Goal: Information Seeking & Learning: Learn about a topic

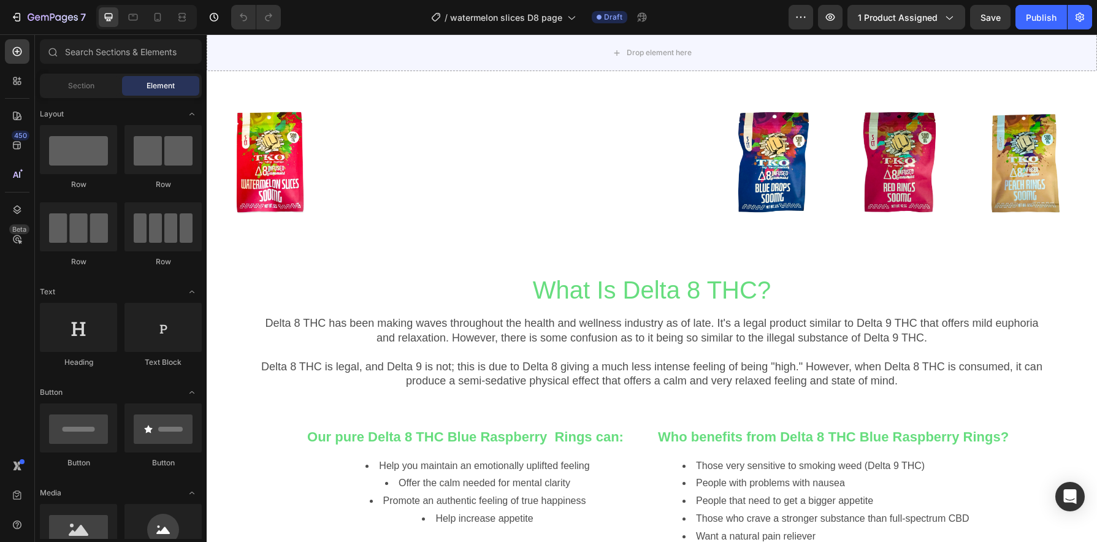
scroll to position [954, 0]
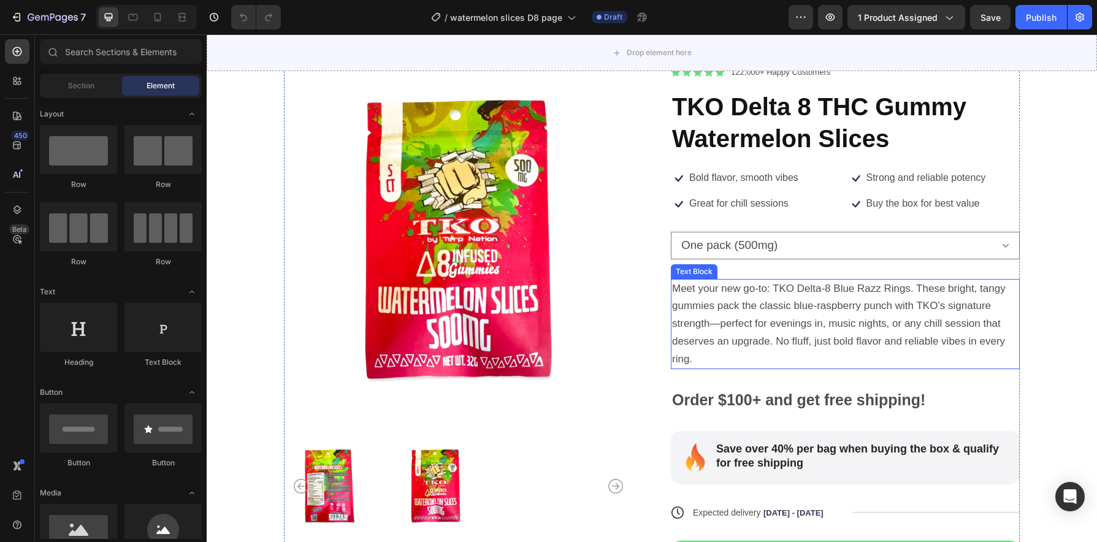
click at [842, 291] on span "Meet your new go-to: TKO Delta-8 Blue Razz Rings. These bright, tangy gummies p…" at bounding box center [839, 324] width 334 height 82
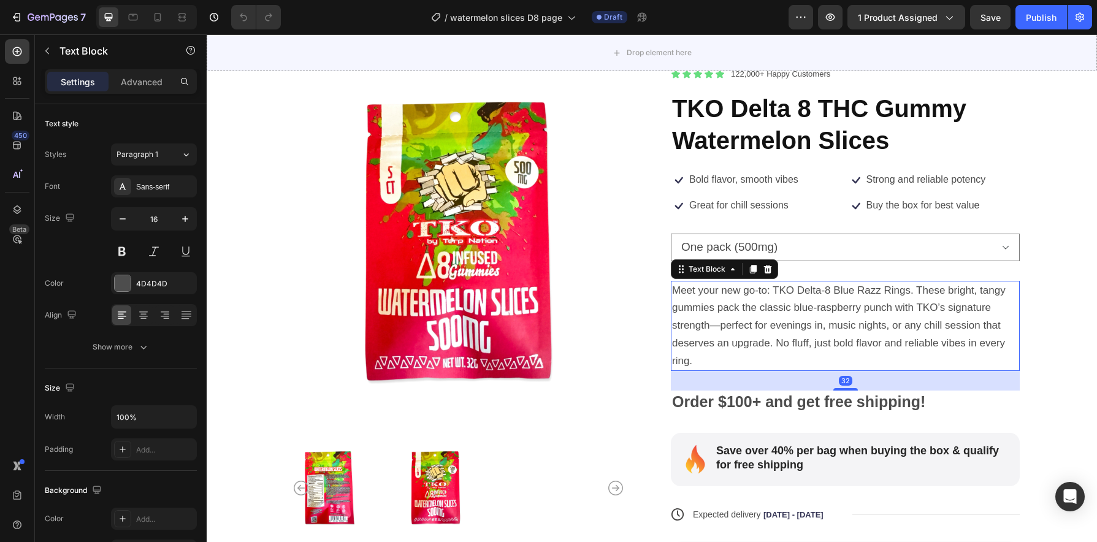
click at [843, 299] on p "Meet your new go-to: TKO Delta-8 Blue Razz Rings. These bright, tangy gummies p…" at bounding box center [845, 326] width 346 height 88
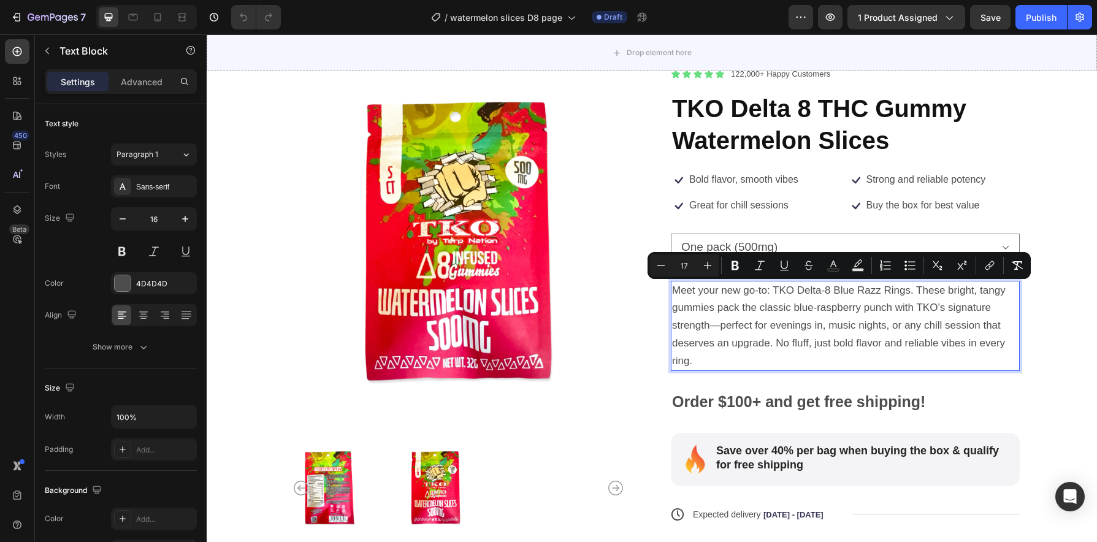
click at [842, 301] on p "Meet your new go-to: TKO Delta-8 Blue Razz Rings. These bright, tangy gummies p…" at bounding box center [845, 326] width 346 height 88
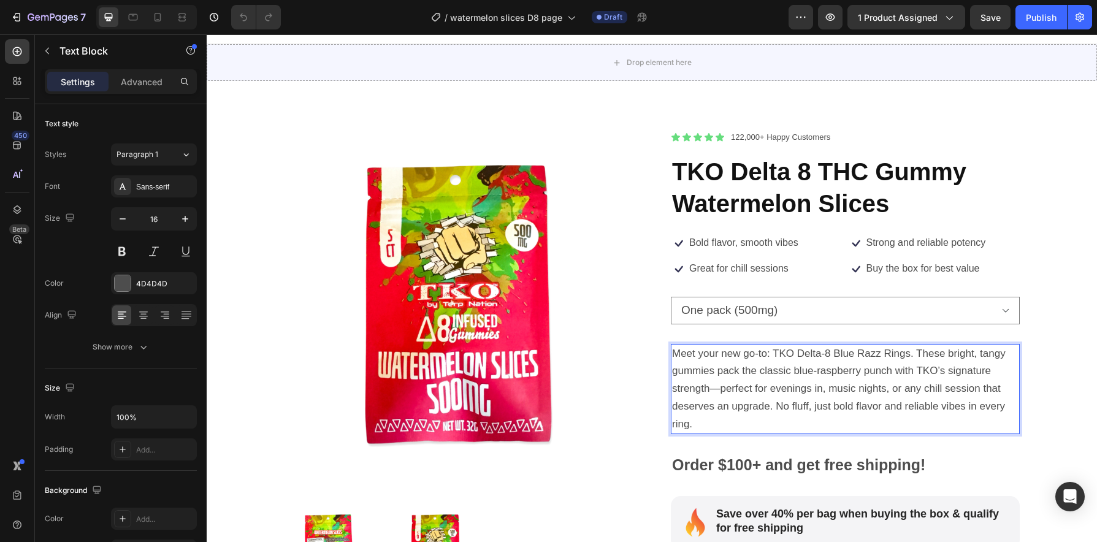
scroll to position [13, 0]
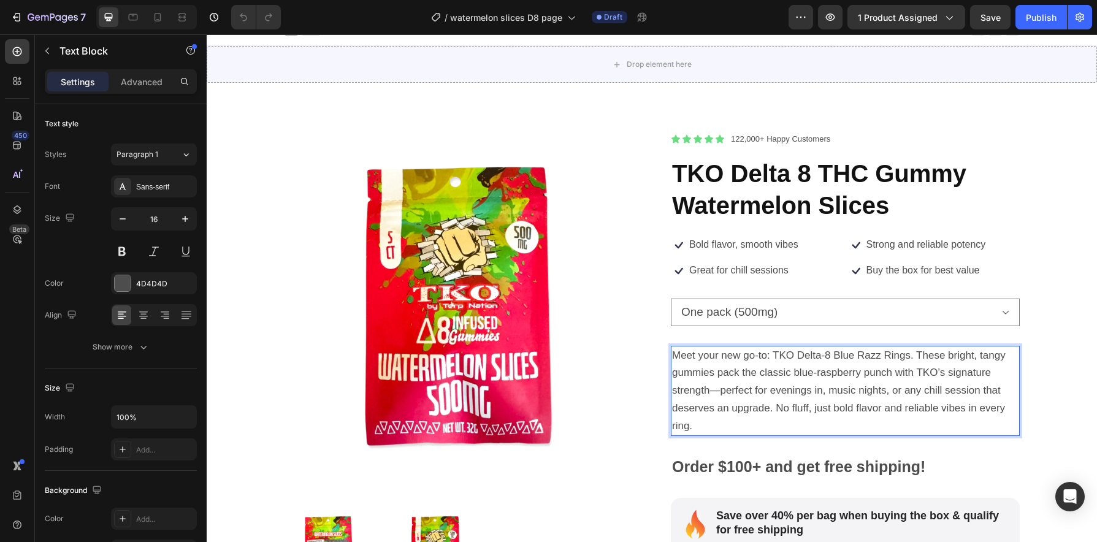
click at [857, 401] on p "Meet your new go-to: TKO Delta-8 Blue Razz Rings. These bright, tangy gummies p…" at bounding box center [845, 391] width 346 height 88
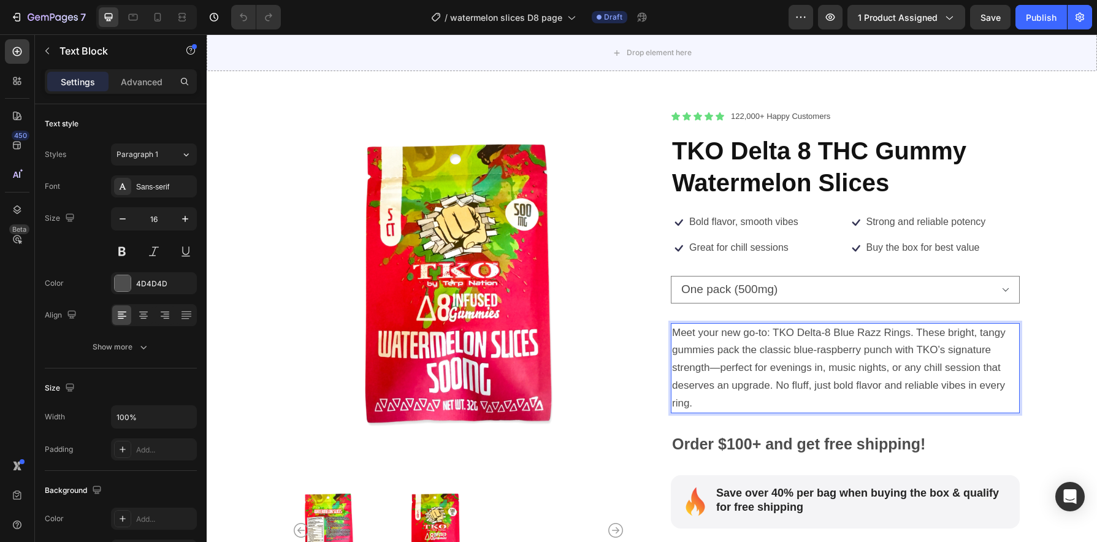
scroll to position [30, 0]
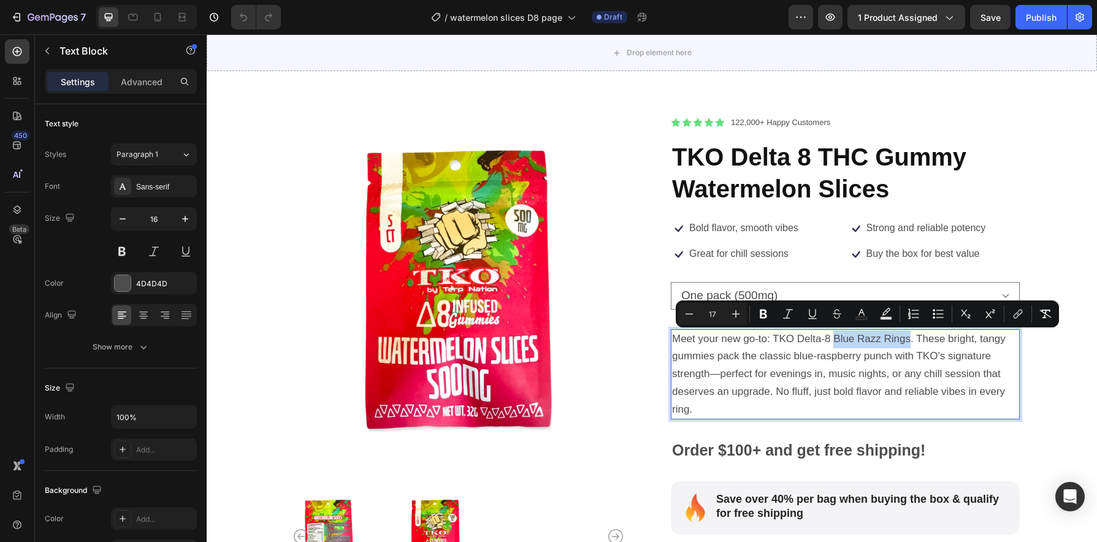
drag, startPoint x: 905, startPoint y: 340, endPoint x: 830, endPoint y: 342, distance: 74.8
click at [830, 342] on span "Meet your new go-to: TKO Delta-8 Blue Razz Rings. These bright, tangy gummies p…" at bounding box center [839, 374] width 334 height 82
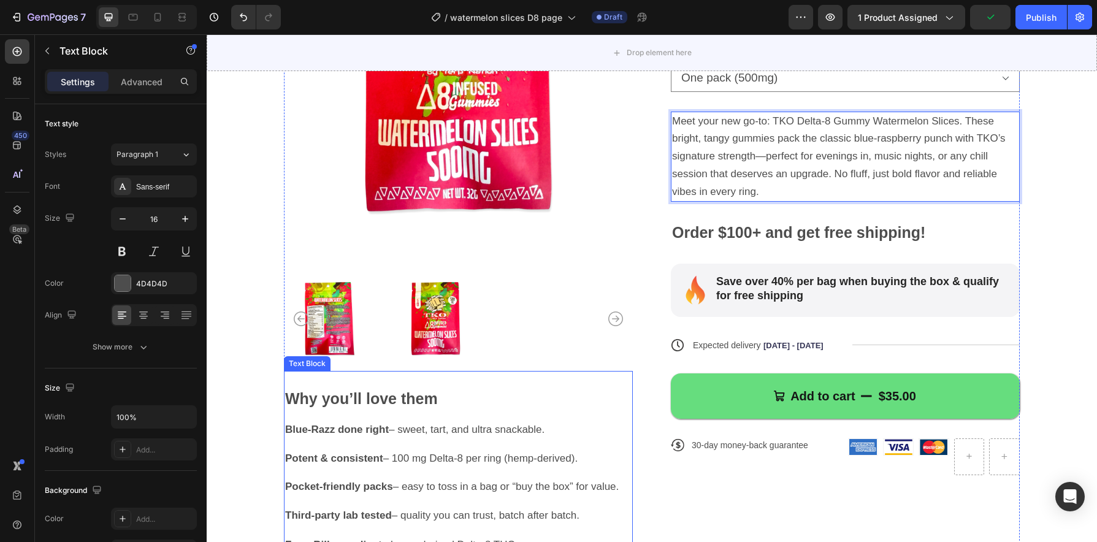
scroll to position [268, 0]
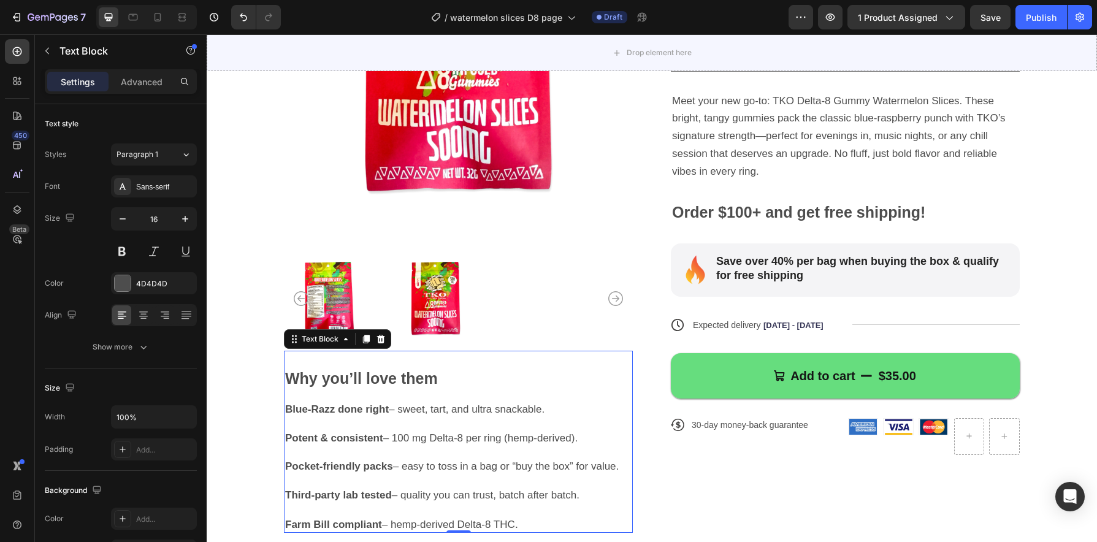
click at [358, 416] on p at bounding box center [458, 423] width 346 height 14
click at [328, 411] on strong "Blue-Razz done right" at bounding box center [337, 410] width 104 height 12
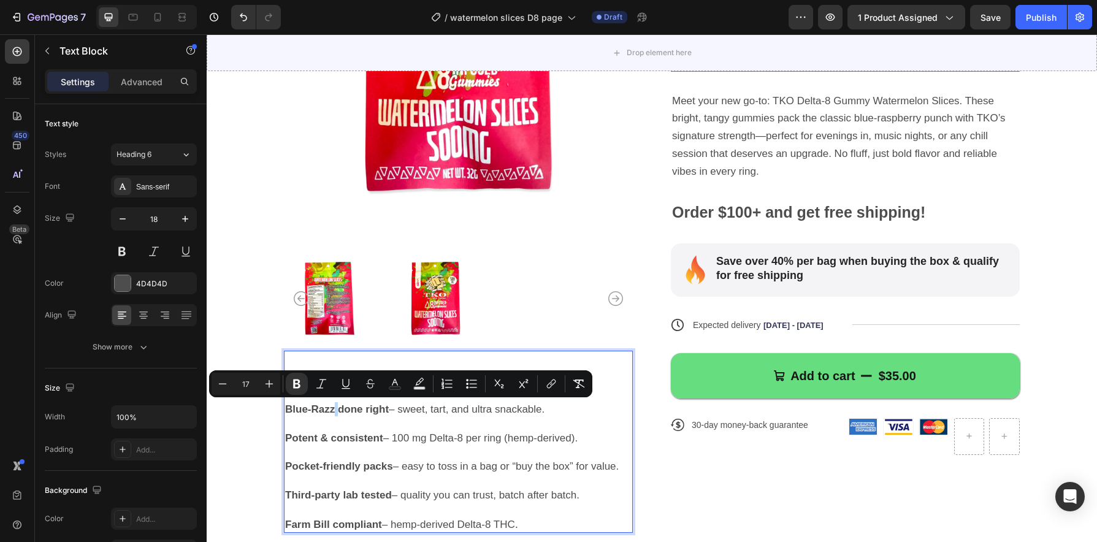
click at [330, 411] on strong "Blue-Razz done right" at bounding box center [337, 410] width 104 height 12
drag, startPoint x: 329, startPoint y: 411, endPoint x: 290, endPoint y: 413, distance: 39.3
click at [290, 413] on strong "Blue-Razz done right" at bounding box center [337, 410] width 104 height 12
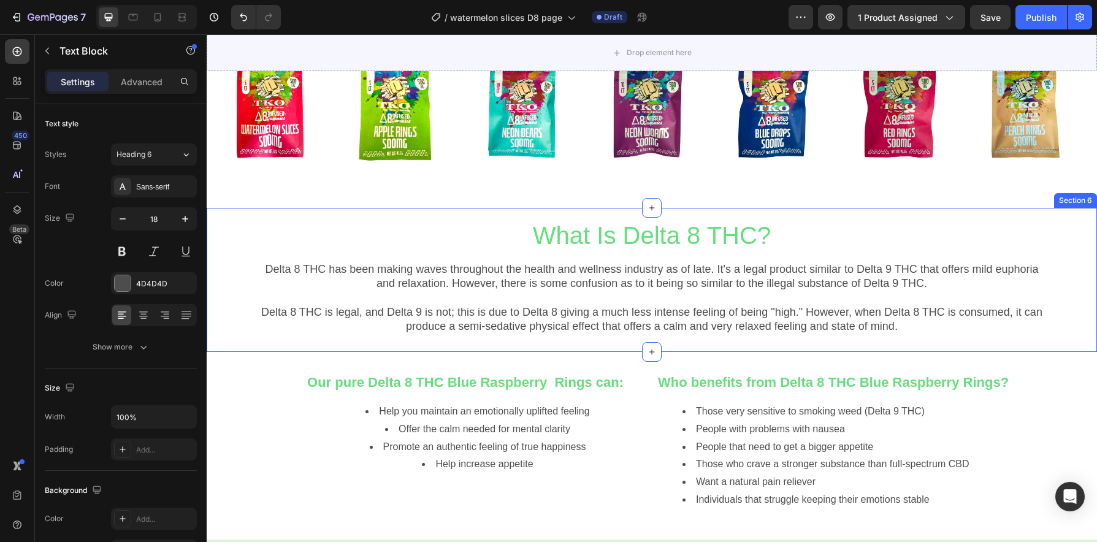
scroll to position [1003, 0]
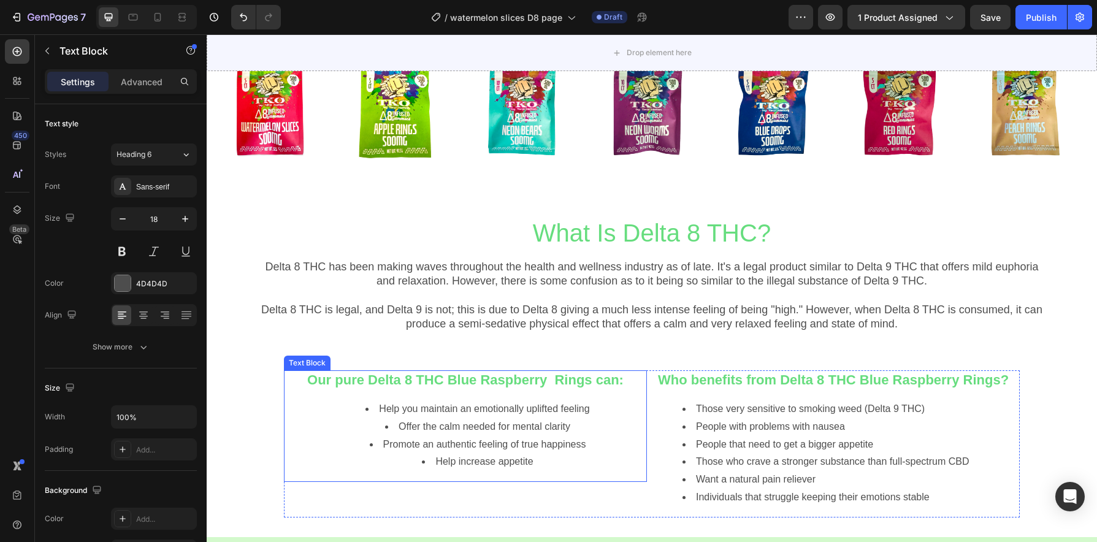
click at [558, 393] on div "Our pure Delta 8 THC Blue Raspberry Rings can: Help you maintain an emotionally…" at bounding box center [465, 426] width 363 height 112
click at [553, 382] on strong "Our pure Delta 8 THC Blue Raspberry Rings can:" at bounding box center [465, 379] width 316 height 15
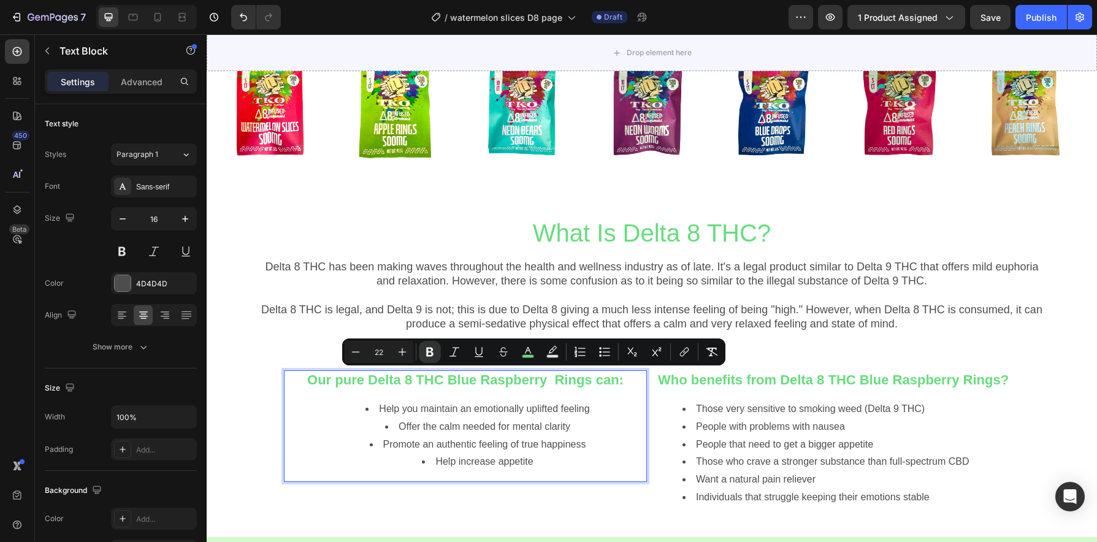
drag, startPoint x: 463, startPoint y: 380, endPoint x: 605, endPoint y: 380, distance: 142.3
click at [605, 380] on strong "Our pure Delta 8 THC Blue Raspberry Rings can:" at bounding box center [465, 379] width 316 height 15
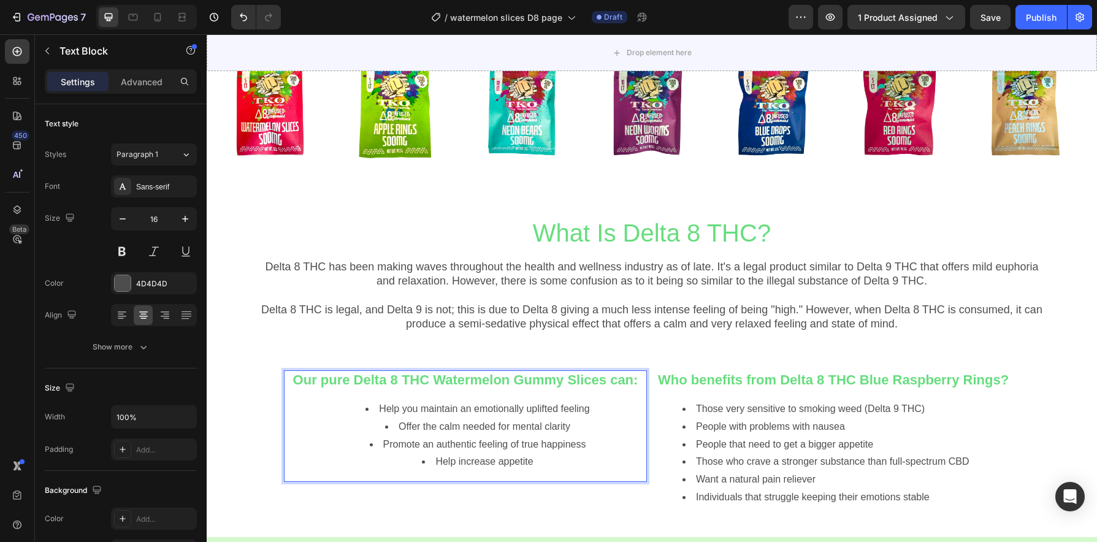
drag, startPoint x: 424, startPoint y: 390, endPoint x: 446, endPoint y: 399, distance: 23.7
click at [428, 391] on p "Our pure Delta 8 THC Watermelon Gummy Slices can:" at bounding box center [465, 381] width 361 height 19
click at [378, 378] on strong "Our pure Delta 8 THC Watermelon Gummy Slices can:" at bounding box center [465, 379] width 345 height 15
click at [488, 436] on li "Promote an authentic feeling of true happiness" at bounding box center [478, 445] width 336 height 18
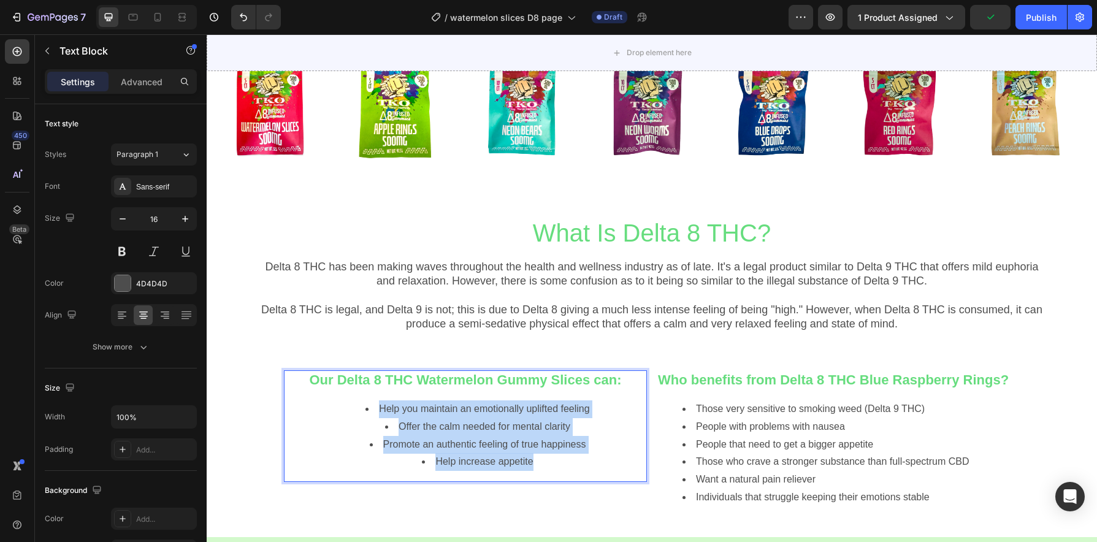
drag, startPoint x: 529, startPoint y: 464, endPoint x: 359, endPoint y: 406, distance: 179.6
click at [359, 406] on ul "Help you maintain an emotionally uplifted feeling Offer the calm needed for men…" at bounding box center [465, 435] width 361 height 71
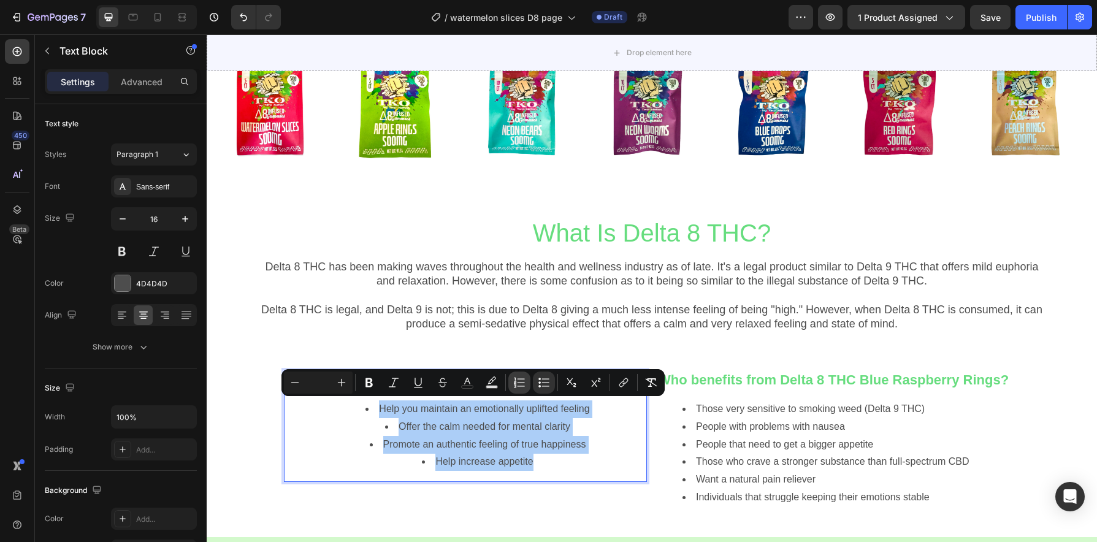
click at [522, 386] on icon "Editor contextual toolbar" at bounding box center [519, 383] width 12 height 12
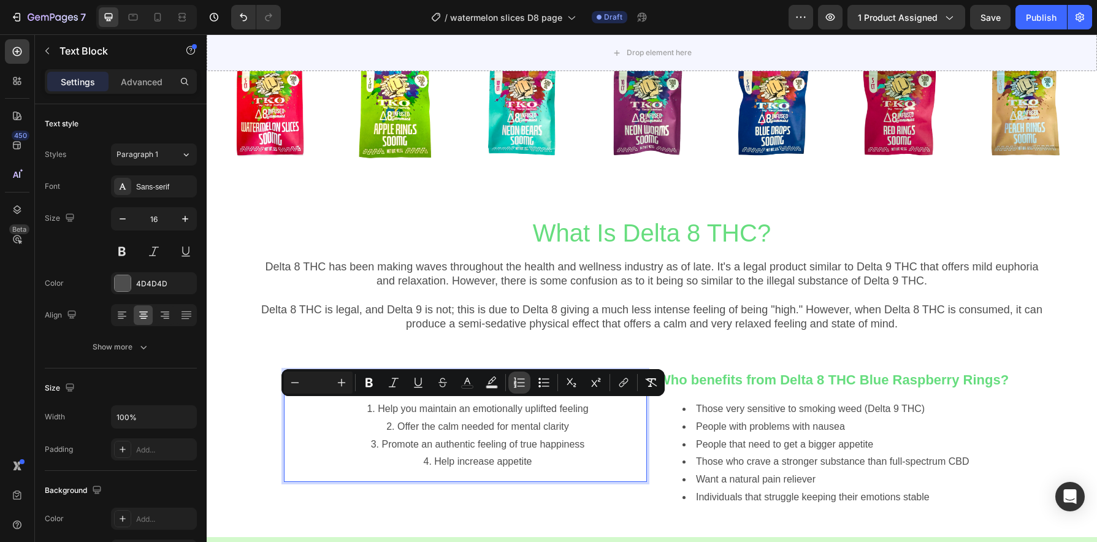
click at [522, 386] on icon "Editor contextual toolbar" at bounding box center [519, 383] width 12 height 12
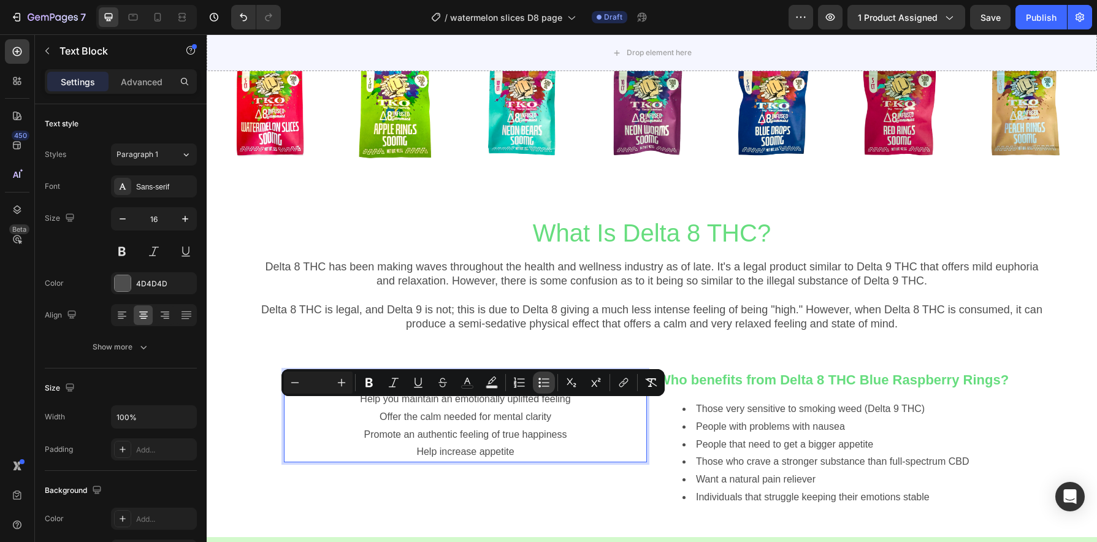
click at [547, 386] on icon "Editor contextual toolbar" at bounding box center [545, 386] width 7 height 1
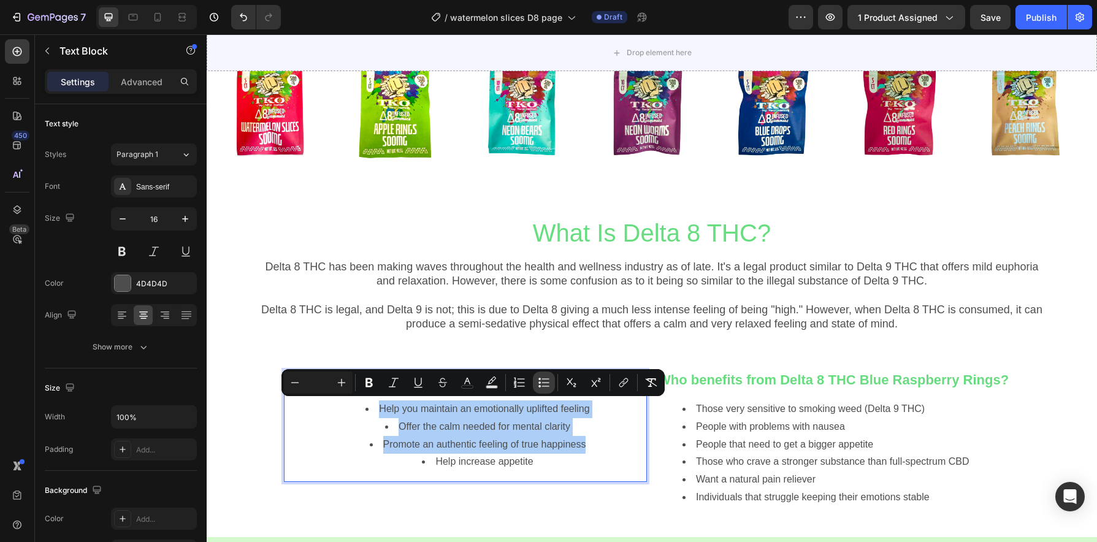
click at [547, 386] on icon "Editor contextual toolbar" at bounding box center [545, 386] width 7 height 1
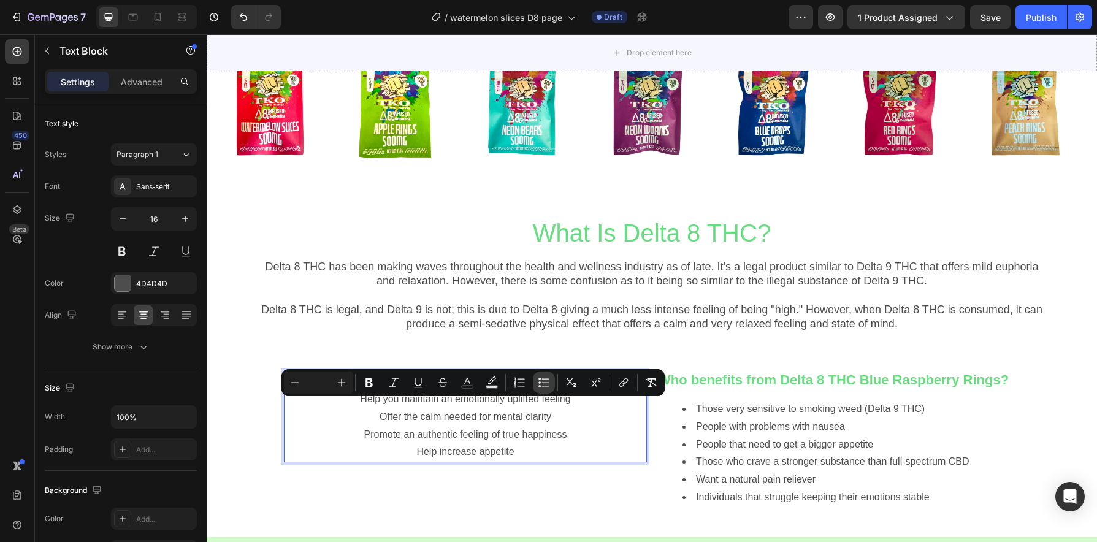
click at [547, 386] on icon "Editor contextual toolbar" at bounding box center [545, 386] width 7 height 1
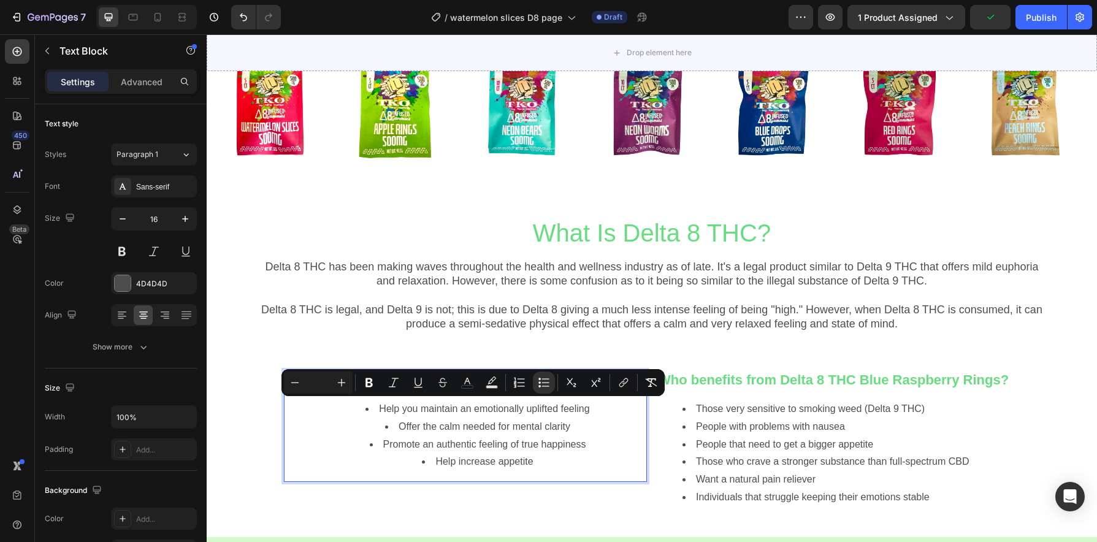
click at [606, 428] on li "Offer the calm needed for mental clarity" at bounding box center [478, 427] width 336 height 18
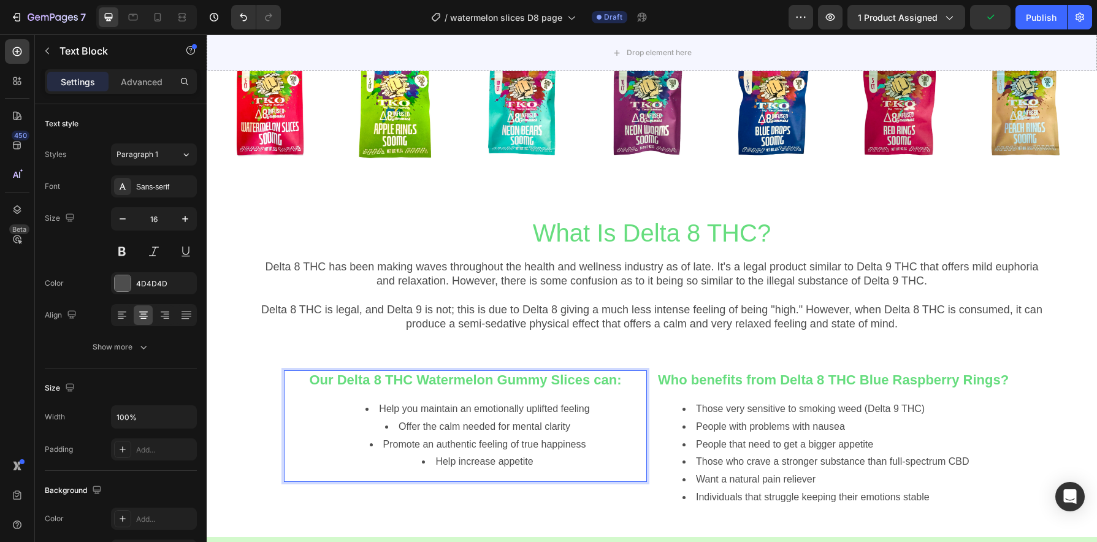
click at [532, 421] on span "Offer the calm needed for mental clarity" at bounding box center [485, 426] width 172 height 10
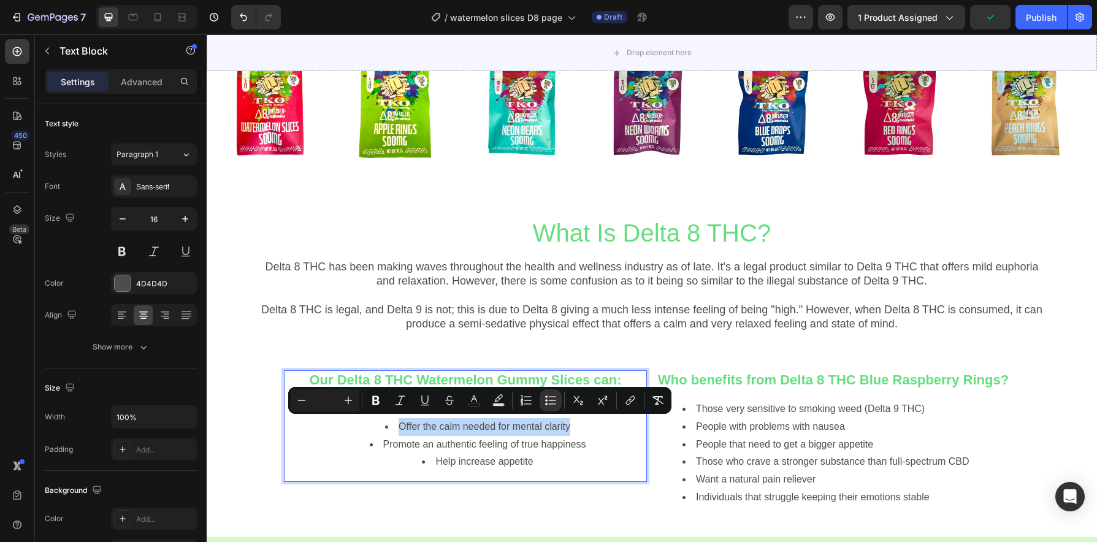
click at [532, 421] on span "Offer the calm needed for mental clarity" at bounding box center [485, 426] width 172 height 10
click at [516, 439] on span "Promote an authentic feeling of true happiness" at bounding box center [484, 444] width 203 height 10
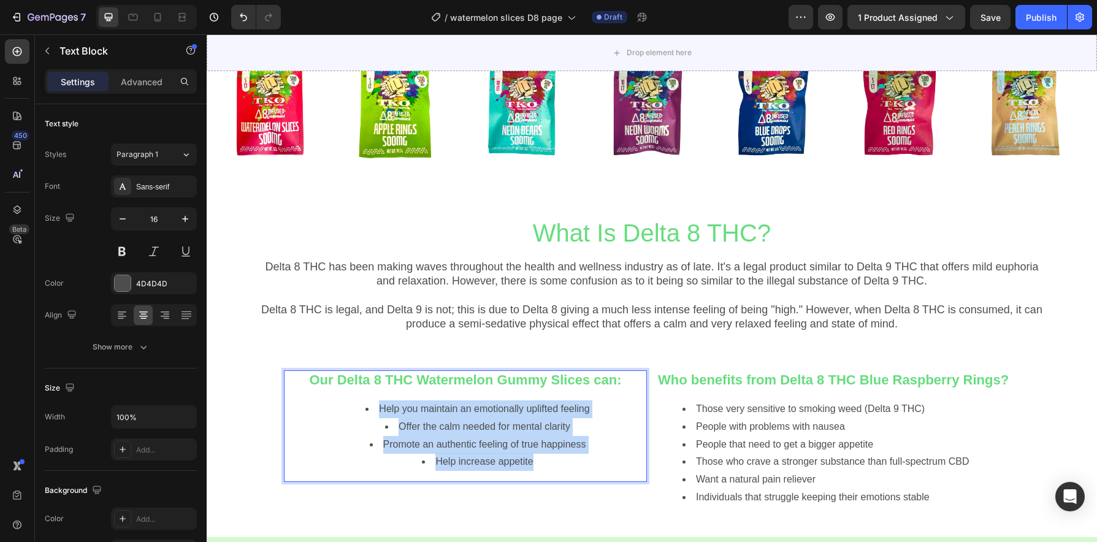
drag, startPoint x: 540, startPoint y: 464, endPoint x: 370, endPoint y: 406, distance: 179.4
click at [370, 406] on ul "Help you maintain an emotionally uplifted feeling Offer the calm needed for men…" at bounding box center [465, 435] width 361 height 71
click at [763, 410] on span "Those very sensitive to smoking weed (Delta 9 THC)" at bounding box center [810, 409] width 229 height 10
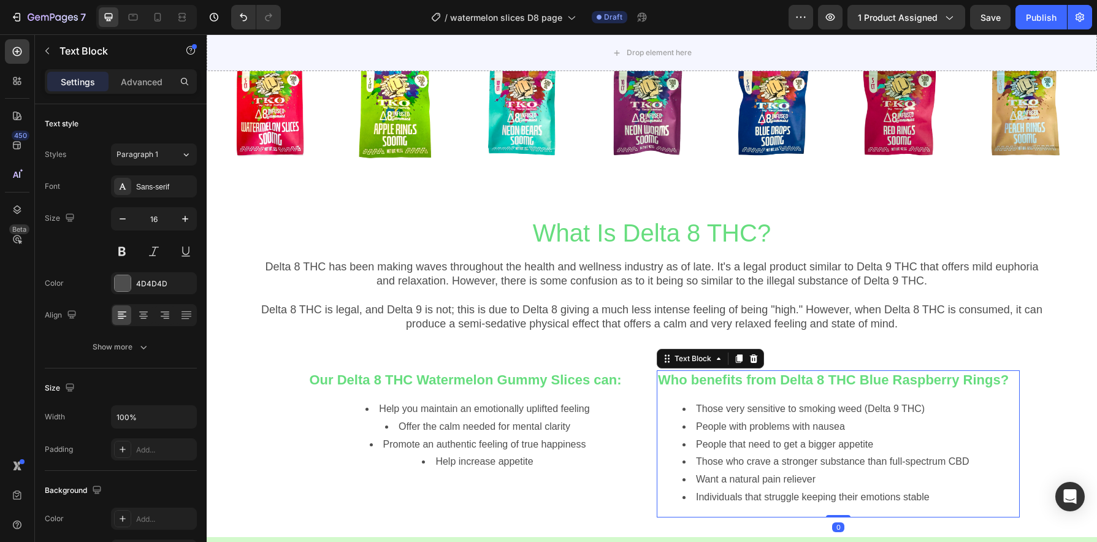
click at [770, 432] on li "People with problems with nausea" at bounding box center [851, 427] width 336 height 18
click at [776, 436] on li "People that need to get a bigger appetite" at bounding box center [851, 445] width 336 height 18
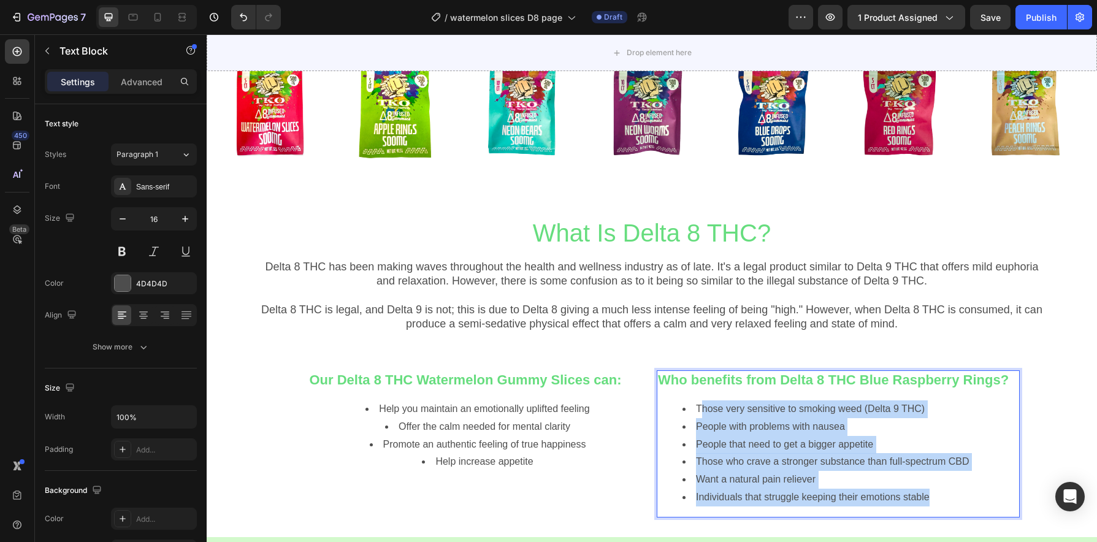
drag, startPoint x: 946, startPoint y: 505, endPoint x: 695, endPoint y: 410, distance: 268.0
click at [695, 410] on div "Who benefits from Delta 8 THC Blue Raspberry Rings? Those very sensitive to smo…" at bounding box center [838, 443] width 363 height 147
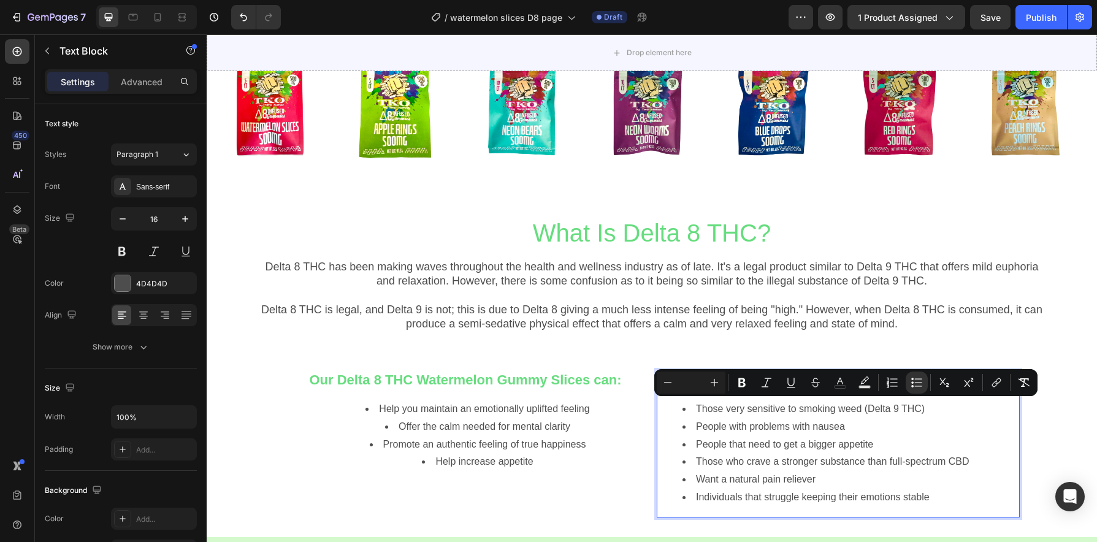
click at [696, 408] on span "Those very sensitive to smoking weed (Delta 9 THC)" at bounding box center [810, 409] width 229 height 10
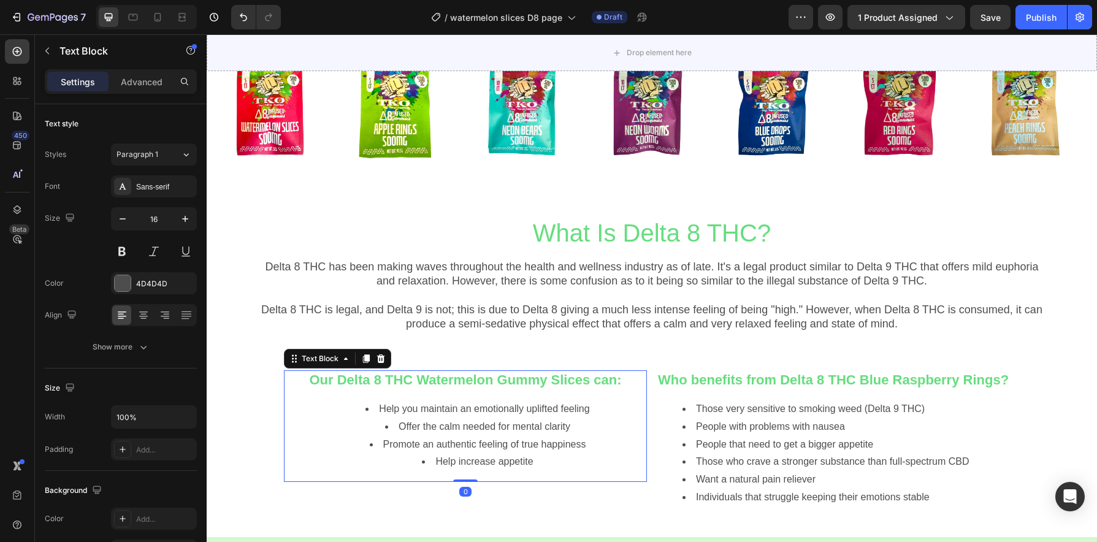
click at [599, 380] on strong "Our Delta 8 THC Watermelon Gummy Slices can:" at bounding box center [466, 379] width 312 height 15
click at [302, 358] on div "Text Block" at bounding box center [320, 358] width 42 height 11
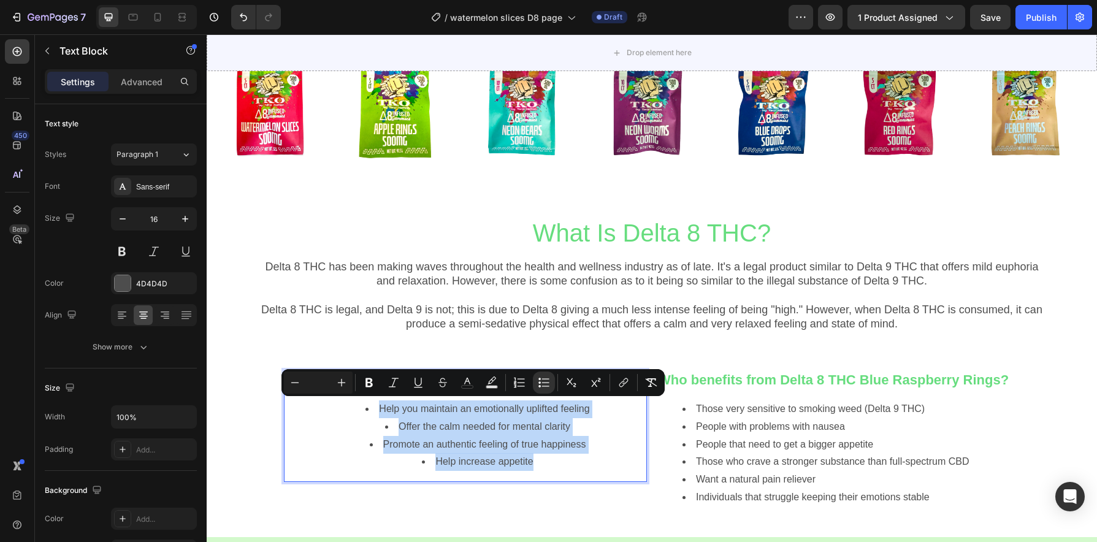
drag, startPoint x: 403, startPoint y: 416, endPoint x: 518, endPoint y: 473, distance: 128.9
click at [518, 473] on div "Our Delta 8 THC Watermelon Gummy Slices can: Help you maintain an emotionally u…" at bounding box center [465, 426] width 363 height 112
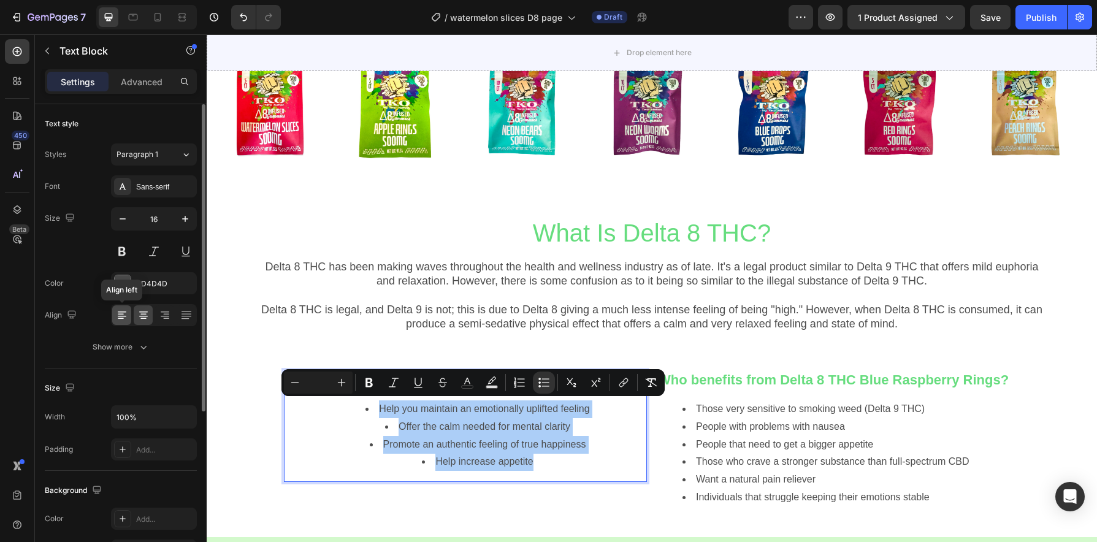
click at [117, 323] on div at bounding box center [121, 315] width 19 height 20
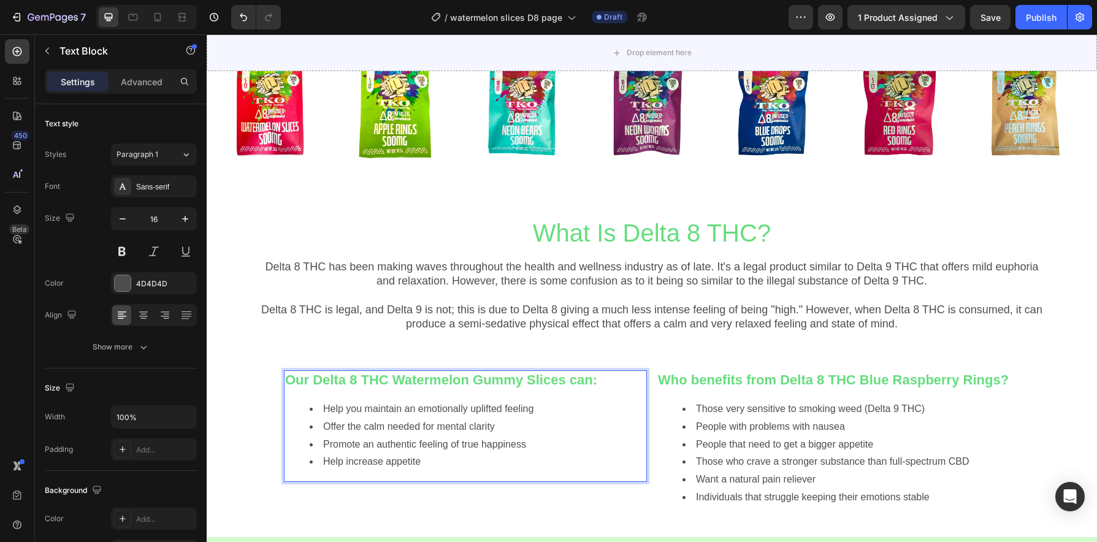
click at [610, 442] on li "Promote an authentic feeling of true happiness" at bounding box center [478, 445] width 336 height 18
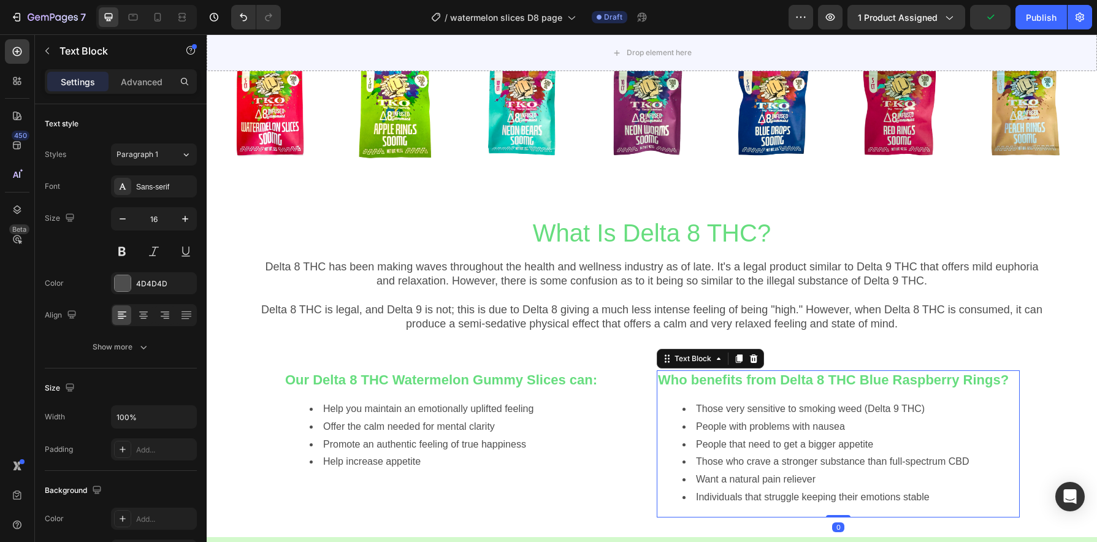
click at [941, 381] on strong "Who benefits from Delta 8 THC Blue Raspberry Rings?" at bounding box center [833, 379] width 351 height 15
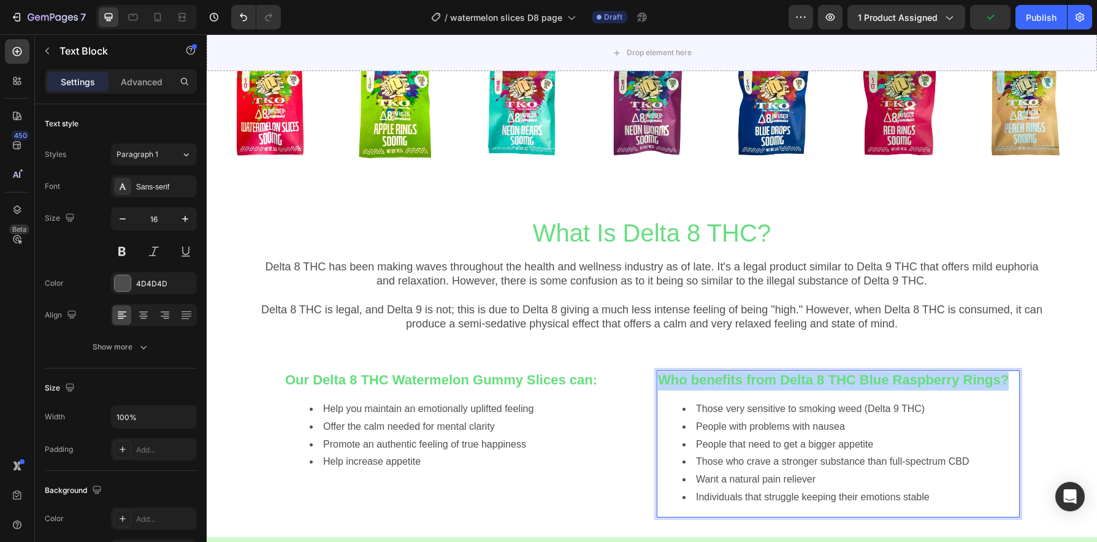
click at [941, 381] on strong "Who benefits from Delta 8 THC Blue Raspberry Rings?" at bounding box center [833, 379] width 351 height 15
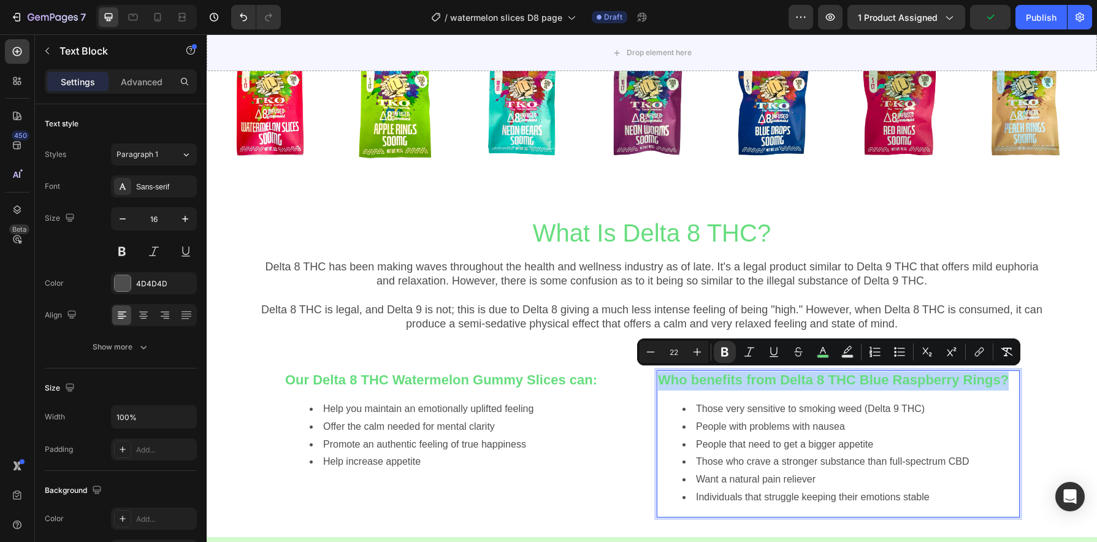
click at [946, 381] on strong "Who benefits from Delta 8 THC Blue Raspberry Rings?" at bounding box center [833, 379] width 351 height 15
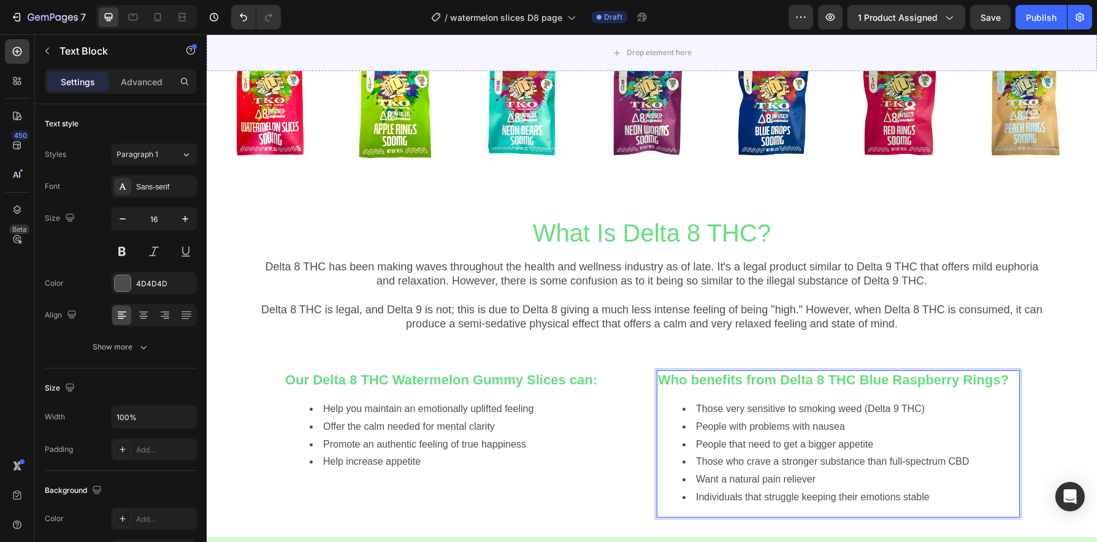
click at [998, 382] on strong "Who benefits from Delta 8 THC Blue Raspberry Rings?" at bounding box center [833, 379] width 351 height 15
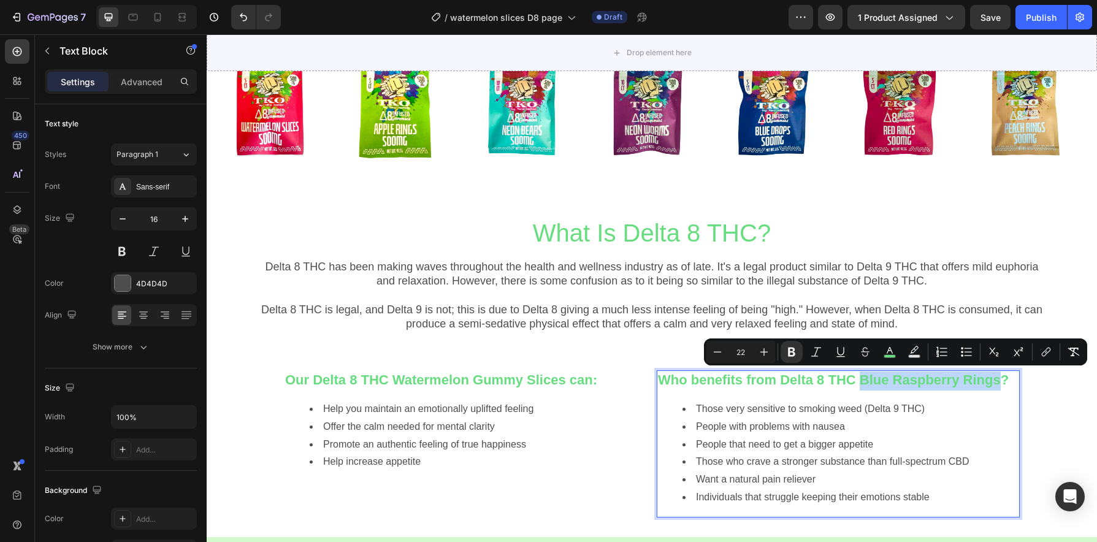
drag, startPoint x: 997, startPoint y: 379, endPoint x: 859, endPoint y: 382, distance: 138.0
click at [859, 382] on strong "Who benefits from Delta 8 THC Blue Raspberry Rings?" at bounding box center [833, 379] width 351 height 15
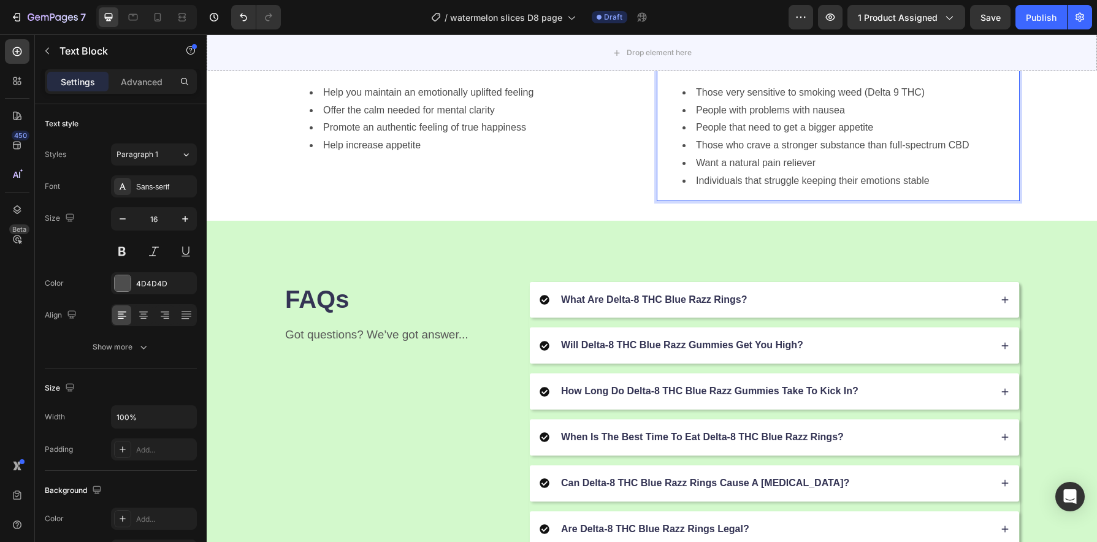
scroll to position [1322, 0]
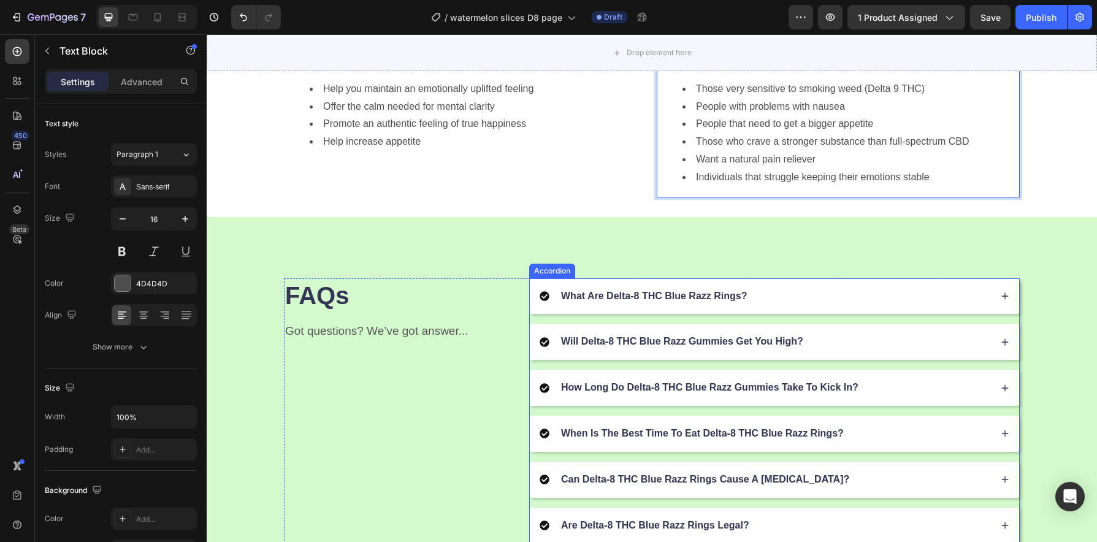
click at [838, 299] on div "What Are Delta-8 THC Blue Razz Rings?" at bounding box center [765, 296] width 451 height 17
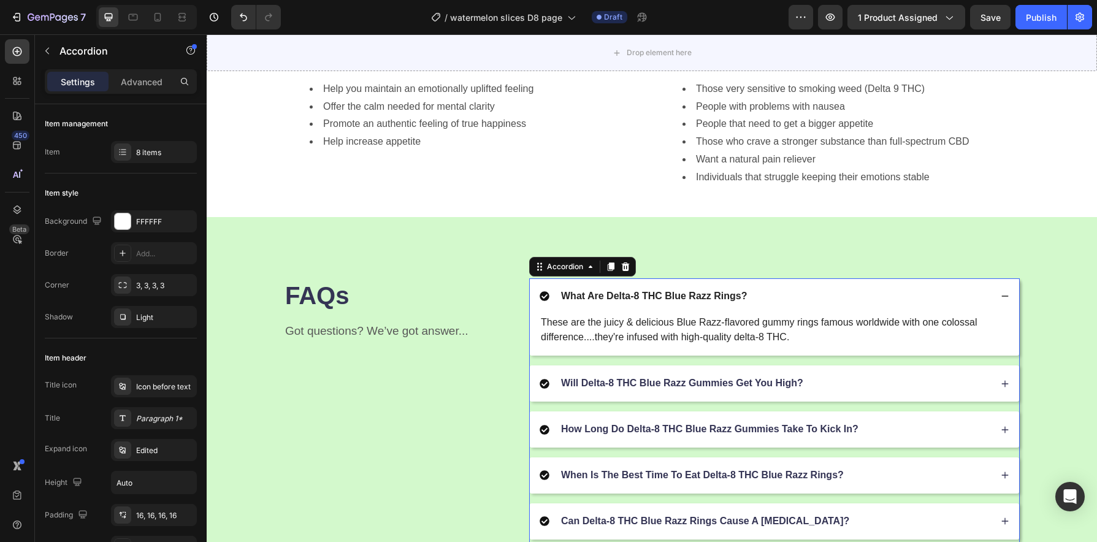
click at [713, 295] on p "What Are Delta-8 THC Blue Razz Rings?" at bounding box center [654, 296] width 186 height 13
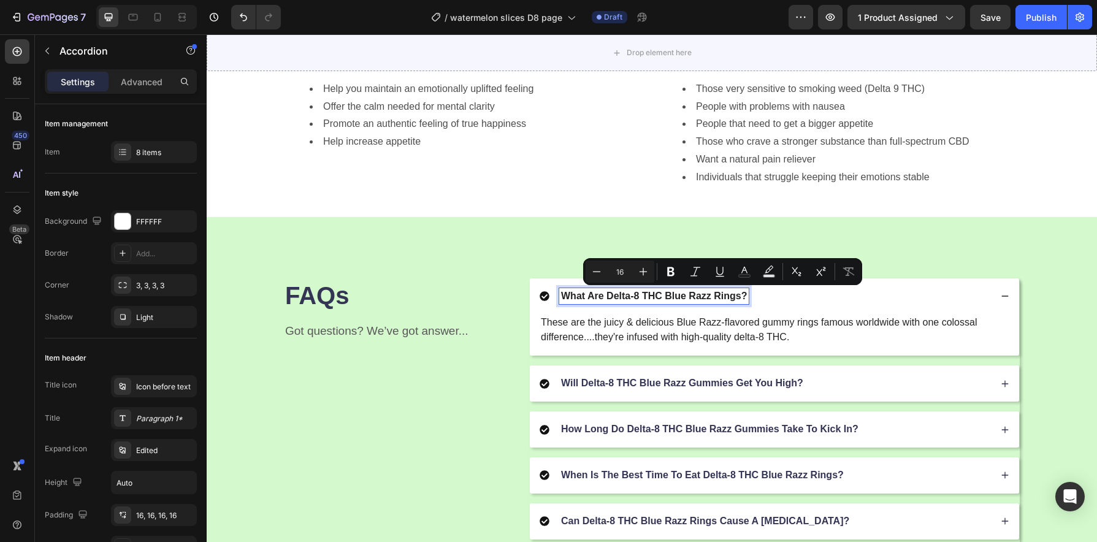
click at [691, 296] on p "What Are Delta-8 THC Blue Razz Rings?" at bounding box center [654, 296] width 186 height 13
drag, startPoint x: 660, startPoint y: 296, endPoint x: 734, endPoint y: 299, distance: 73.7
click at [734, 299] on p "What Are Delta-8 THC Blue Razz Rings?" at bounding box center [654, 296] width 186 height 13
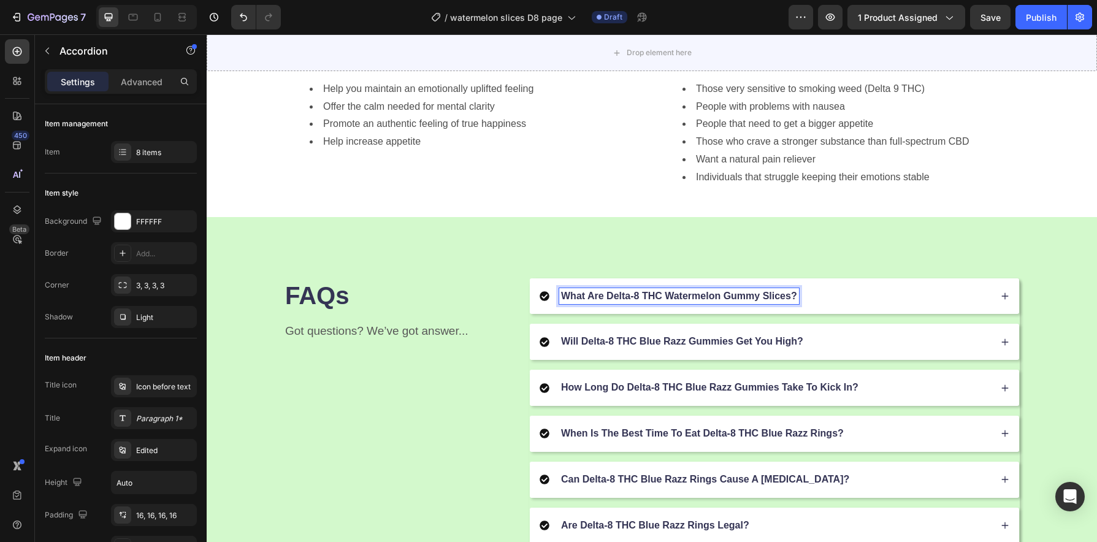
click at [870, 304] on div "What Are Delta-8 THC Watermelon Gummy Slices?" at bounding box center [765, 296] width 451 height 17
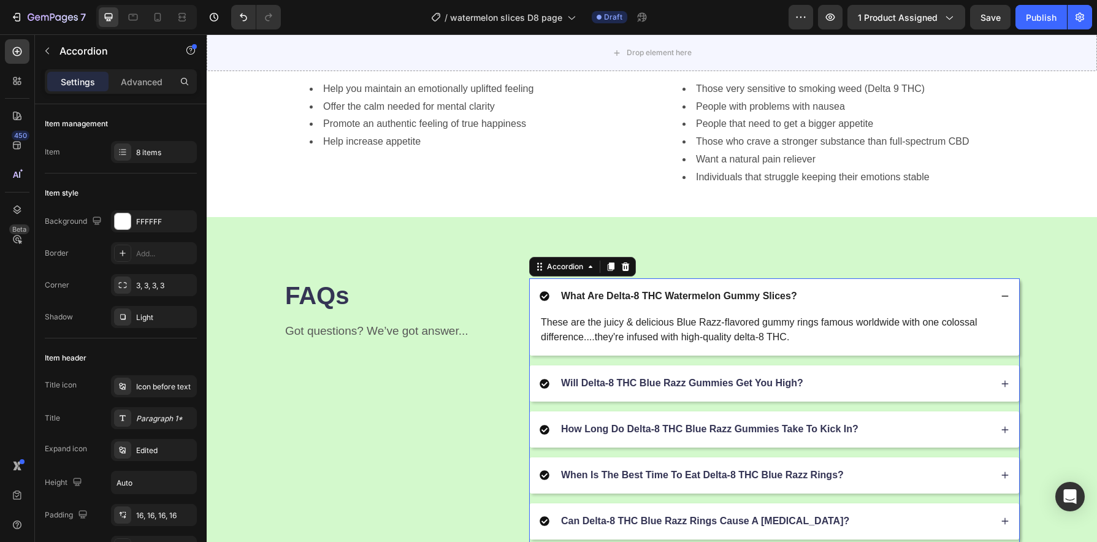
click at [870, 304] on div "What Are Delta-8 THC Watermelon Gummy Slices?" at bounding box center [765, 296] width 451 height 17
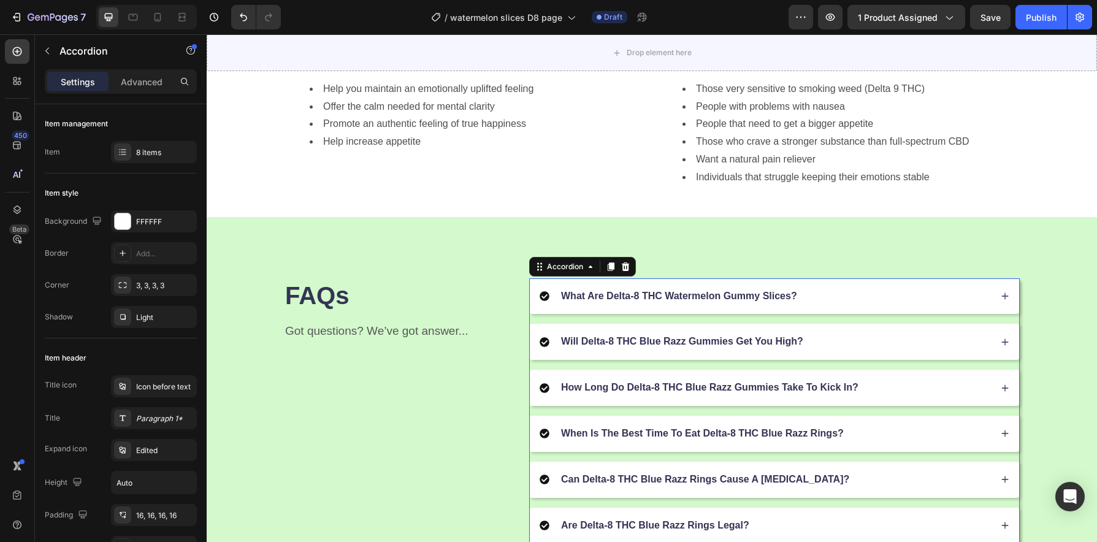
click at [870, 304] on div "What Are Delta-8 THC Watermelon Gummy Slices?" at bounding box center [765, 296] width 451 height 17
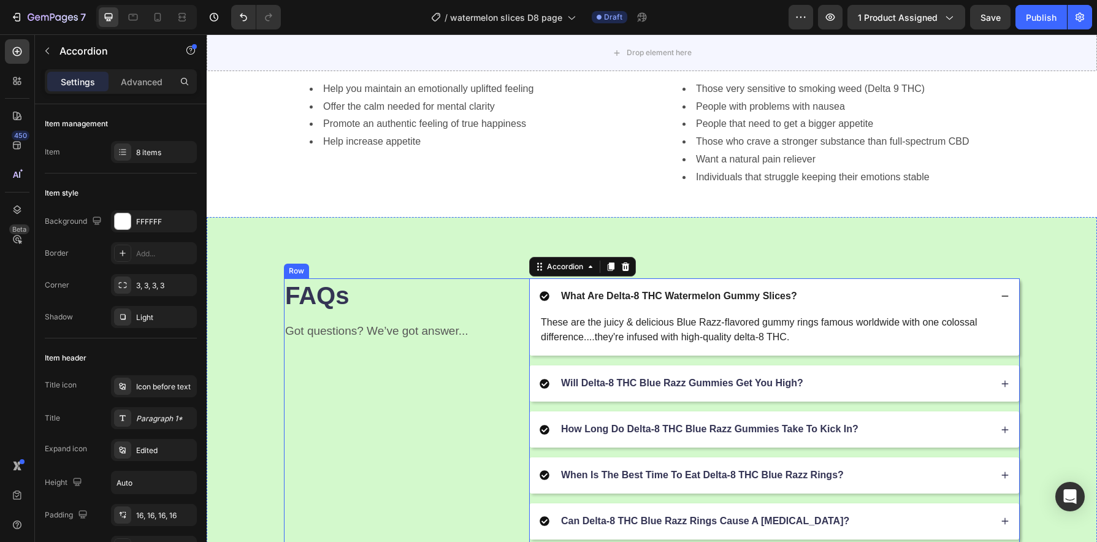
click at [444, 419] on div "FAQs Heading Got questions? We’ve got answer... Text Block" at bounding box center [406, 477] width 245 height 399
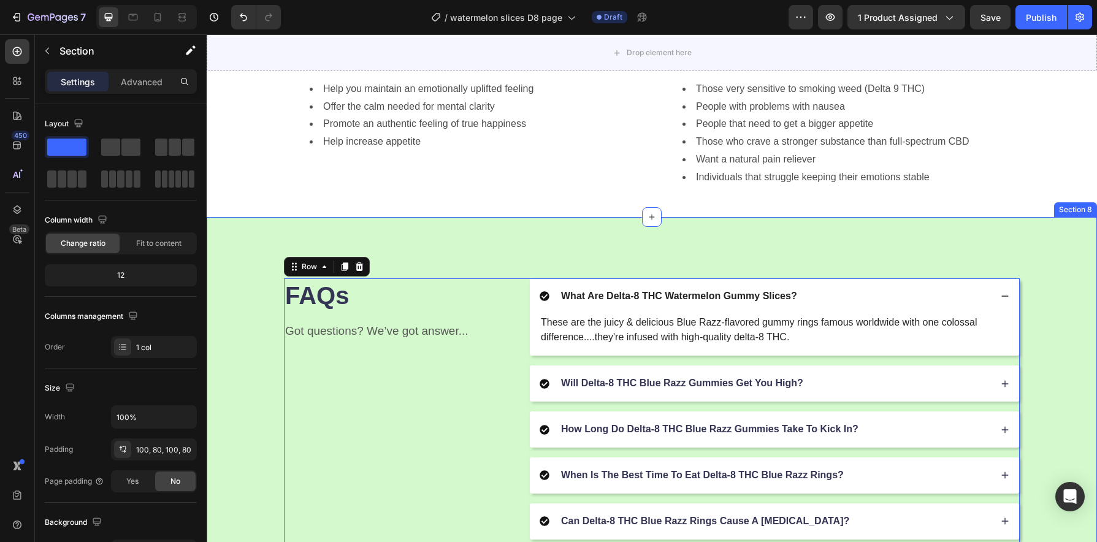
click at [502, 239] on div "FAQs Heading Got questions? We’ve got answer... Text Block What Are Delta-8 THC…" at bounding box center [652, 478] width 890 height 522
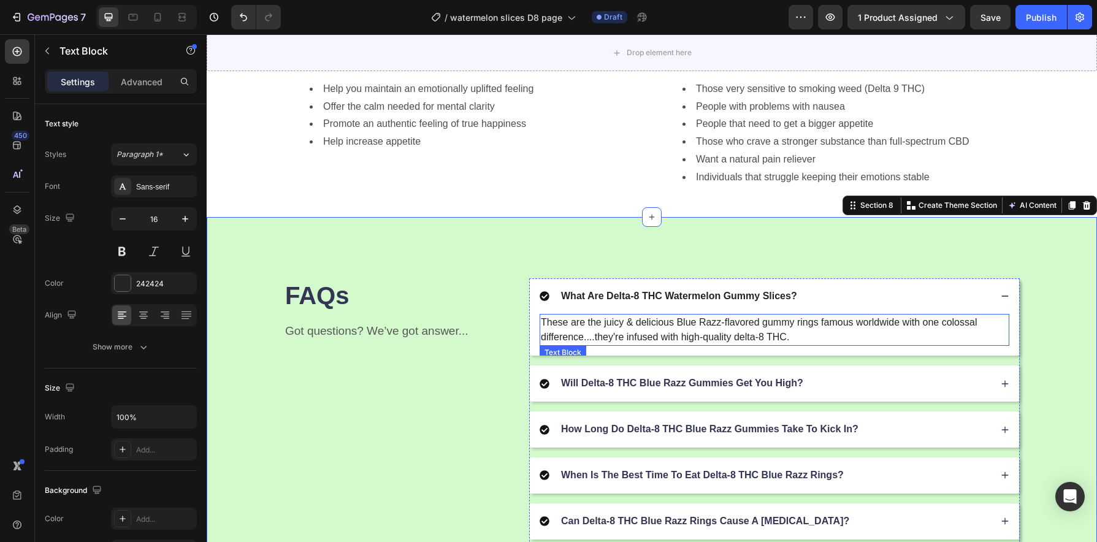
click at [723, 340] on p "These are the juicy & delicious Blue Razz-flavored gummy rings famous worldwide…" at bounding box center [774, 329] width 467 height 29
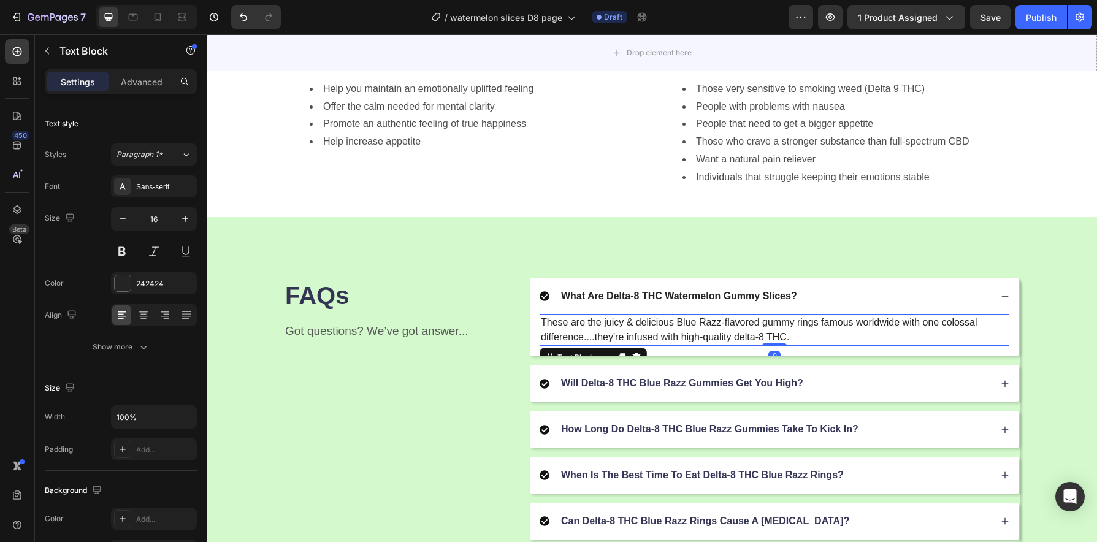
click at [718, 324] on p "These are the juicy & delicious Blue Razz-flavored gummy rings famous worldwide…" at bounding box center [774, 329] width 467 height 29
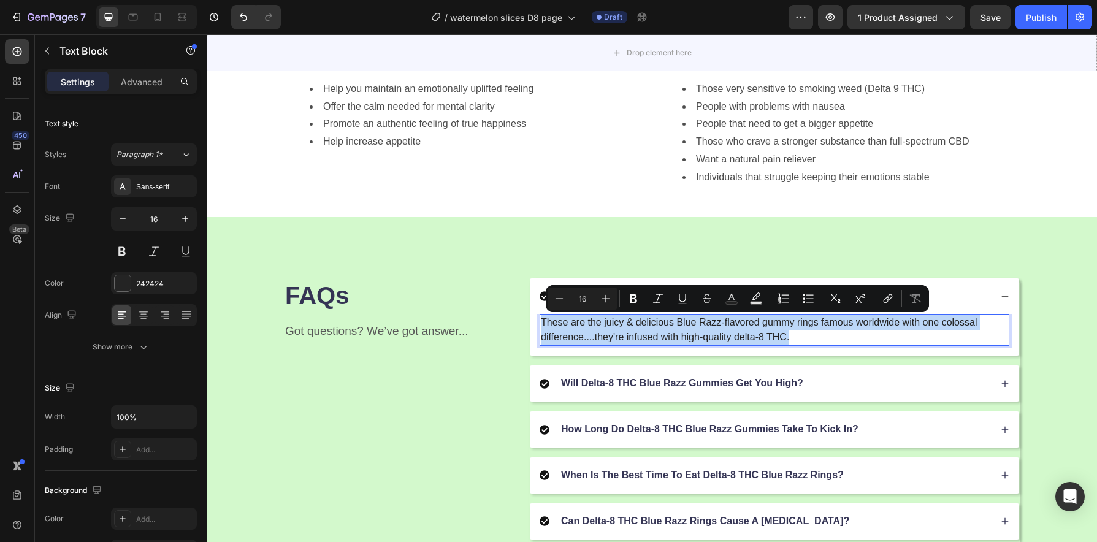
drag, startPoint x: 718, startPoint y: 324, endPoint x: 711, endPoint y: 334, distance: 11.1
click at [718, 324] on p "These are the juicy & delicious Blue Razz-flavored gummy rings famous worldwide…" at bounding box center [774, 329] width 467 height 29
click at [718, 326] on p "These are the juicy & delicious Blue Razz-flavored gummy rings famous worldwide…" at bounding box center [774, 329] width 467 height 29
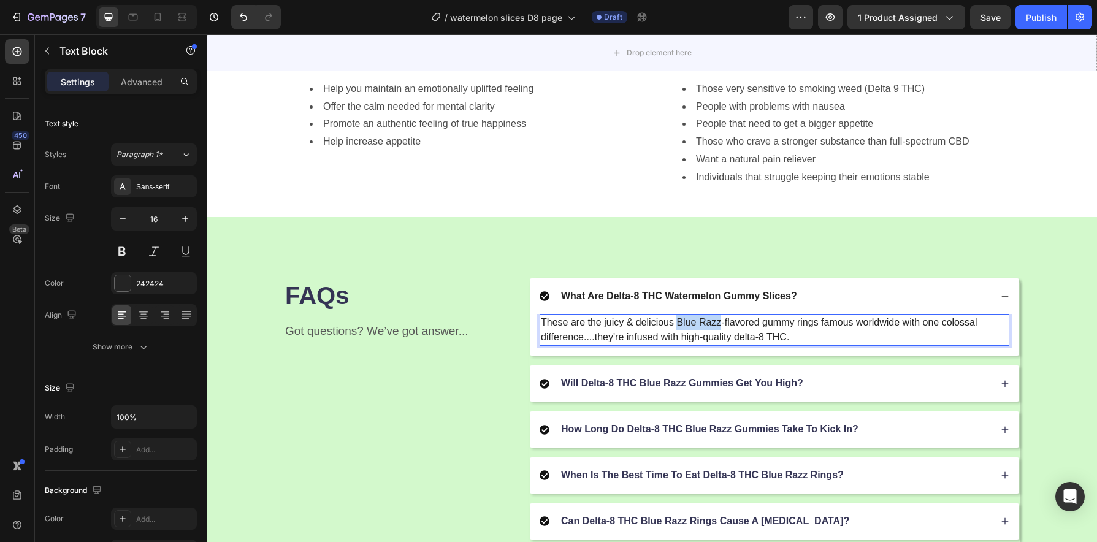
drag, startPoint x: 718, startPoint y: 324, endPoint x: 674, endPoint y: 326, distance: 43.6
click at [674, 326] on p "These are the juicy & delicious Blue Razz-flavored gummy rings famous worldwide…" at bounding box center [774, 329] width 467 height 29
drag, startPoint x: 819, startPoint y: 324, endPoint x: 800, endPoint y: 325, distance: 19.0
click at [800, 325] on p "These are the juicy & delicious watermelon-flavored gummy rings famous worldwid…" at bounding box center [774, 329] width 467 height 29
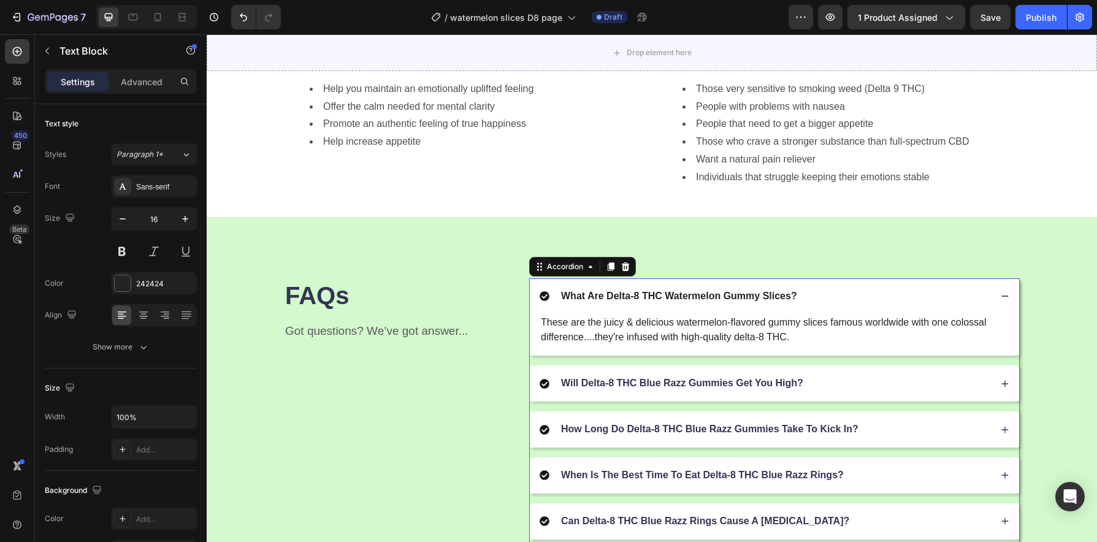
click at [753, 386] on p "Will Delta-8 THC Blue Razz Gummies Get You High?" at bounding box center [682, 383] width 242 height 13
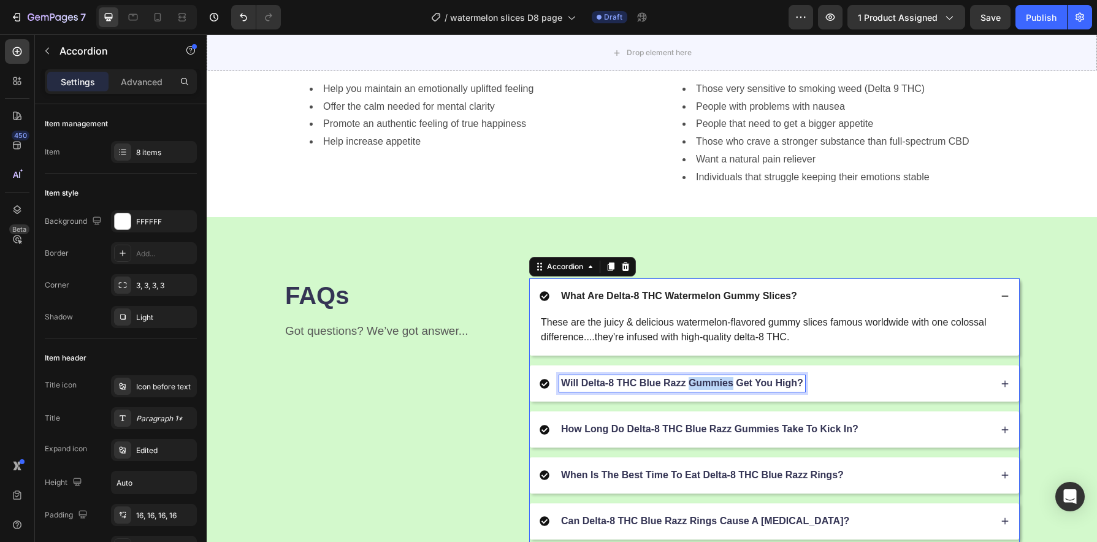
click at [719, 386] on p "Will Delta-8 THC Blue Razz Gummies Get You High?" at bounding box center [682, 383] width 242 height 13
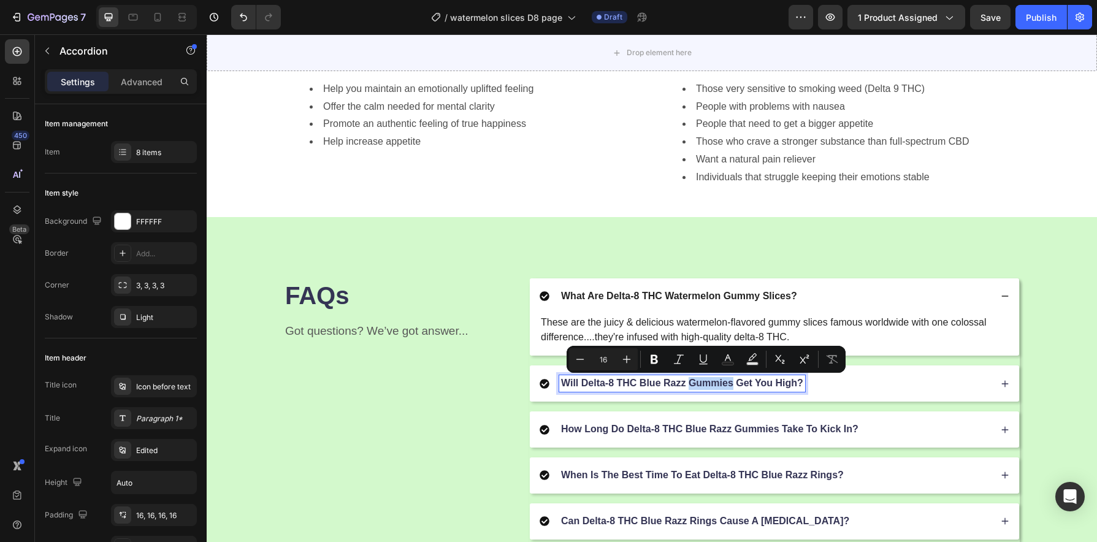
click at [695, 385] on p "Will Delta-8 THC Blue Razz Gummies Get You High?" at bounding box center [682, 383] width 242 height 13
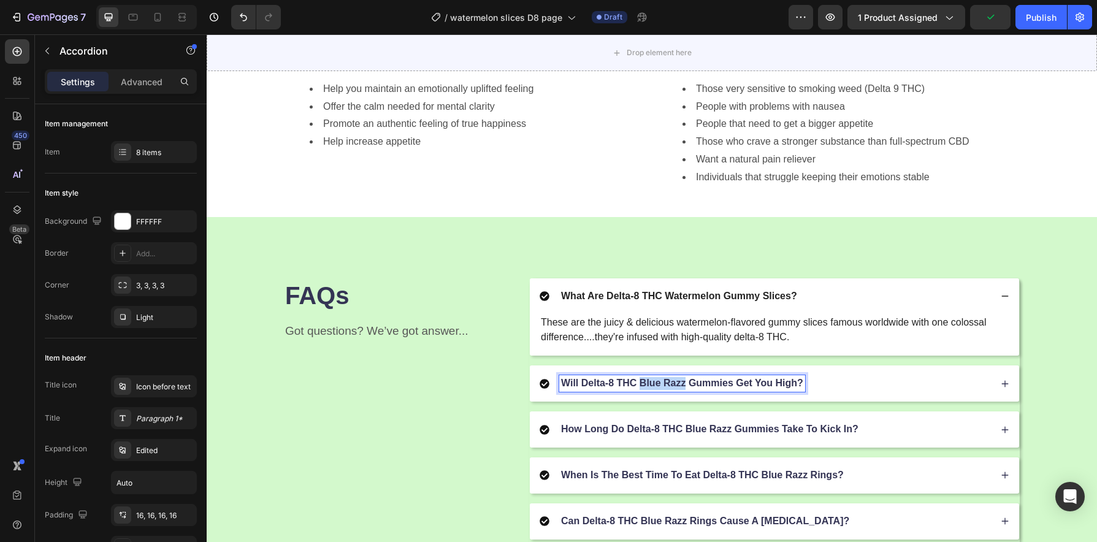
drag, startPoint x: 682, startPoint y: 385, endPoint x: 637, endPoint y: 388, distance: 44.9
click at [637, 388] on p "Will Delta-8 THC Blue Razz Gummies Get You High?" at bounding box center [682, 383] width 242 height 13
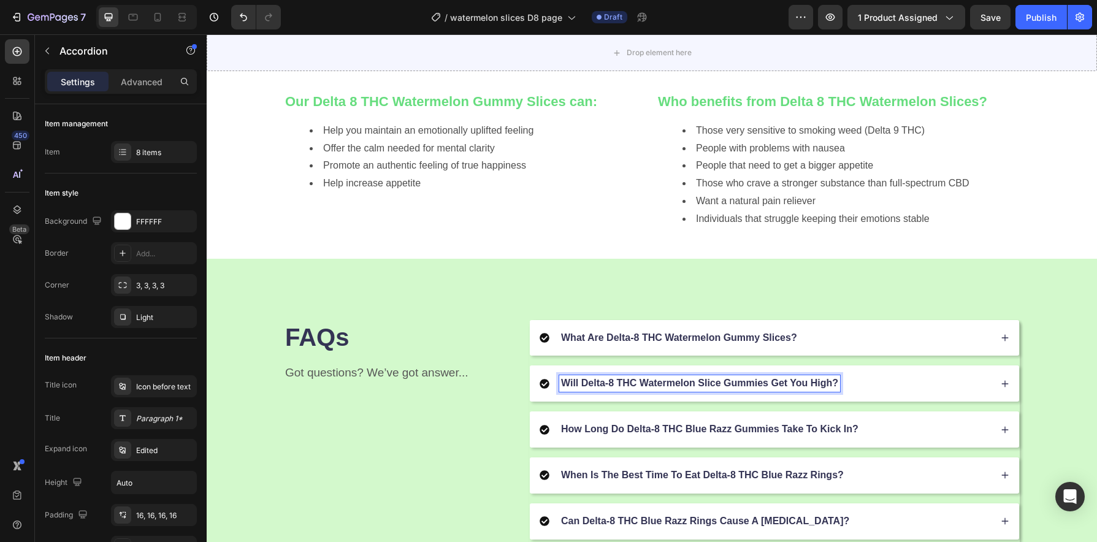
scroll to position [1280, 0]
click at [895, 392] on div "Will Delta-8 THC Watermelon Slice Gummies Get You High?" at bounding box center [774, 384] width 489 height 36
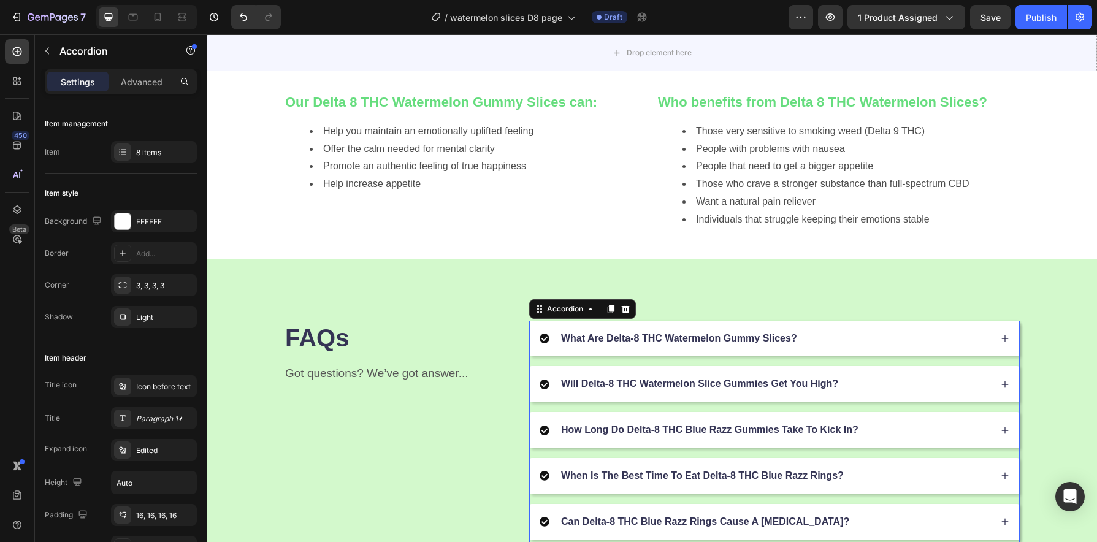
click at [886, 383] on div "Will Delta-8 THC Watermelon Slice Gummies Get You High?" at bounding box center [765, 384] width 451 height 17
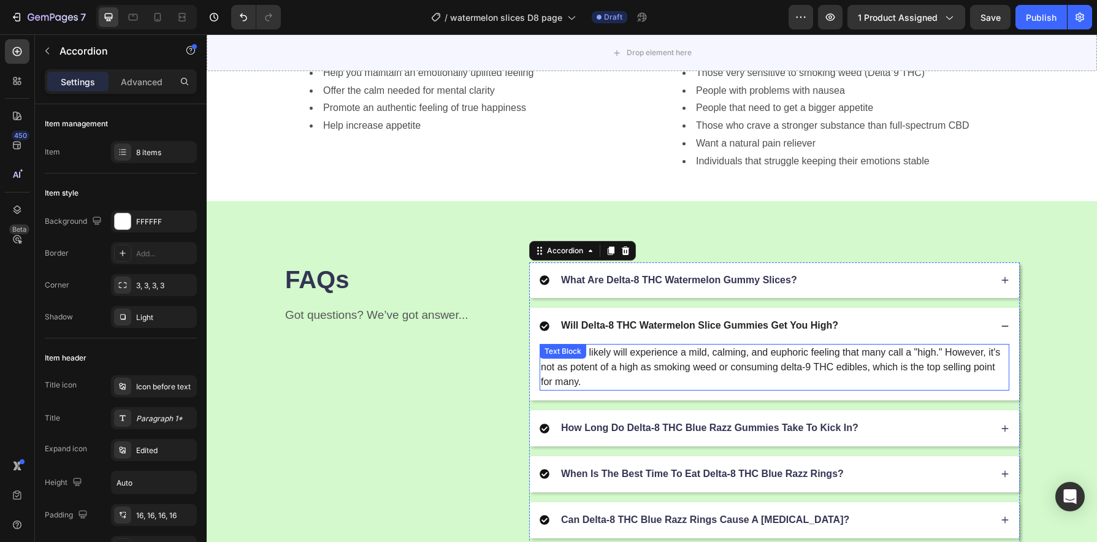
scroll to position [1347, 0]
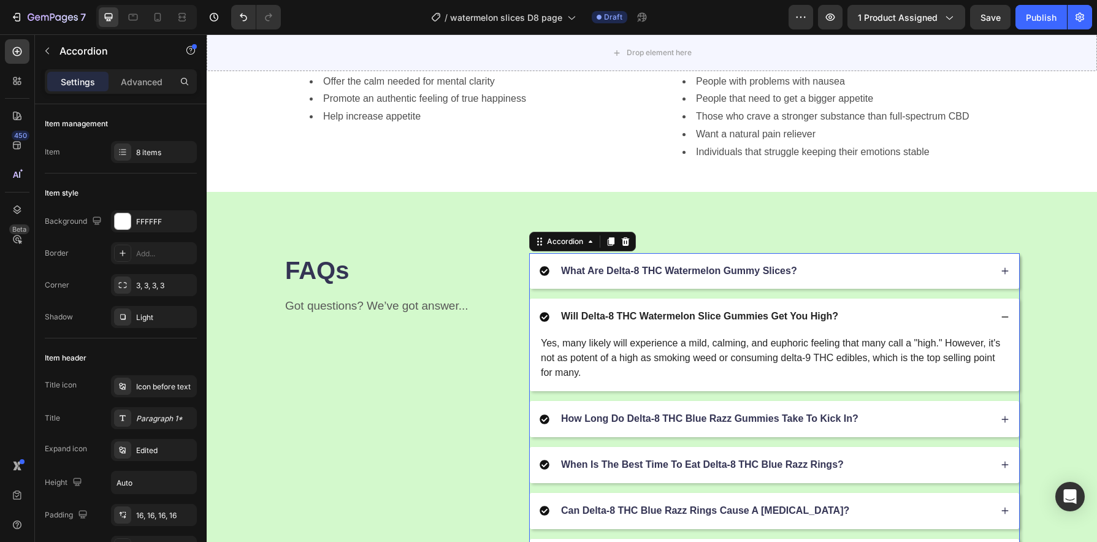
click at [865, 418] on div "How Long Do Delta-8 THC Blue Razz Gummies Take To Kick In?" at bounding box center [765, 419] width 451 height 17
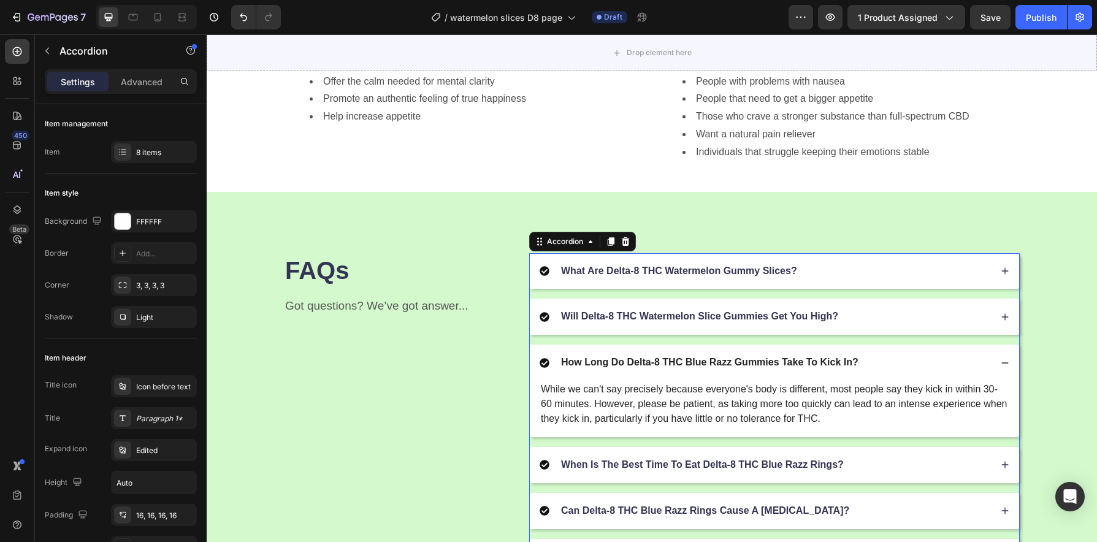
click at [713, 357] on p "How Long Do Delta-8 THC Blue Razz Gummies Take To Kick In?" at bounding box center [709, 362] width 297 height 13
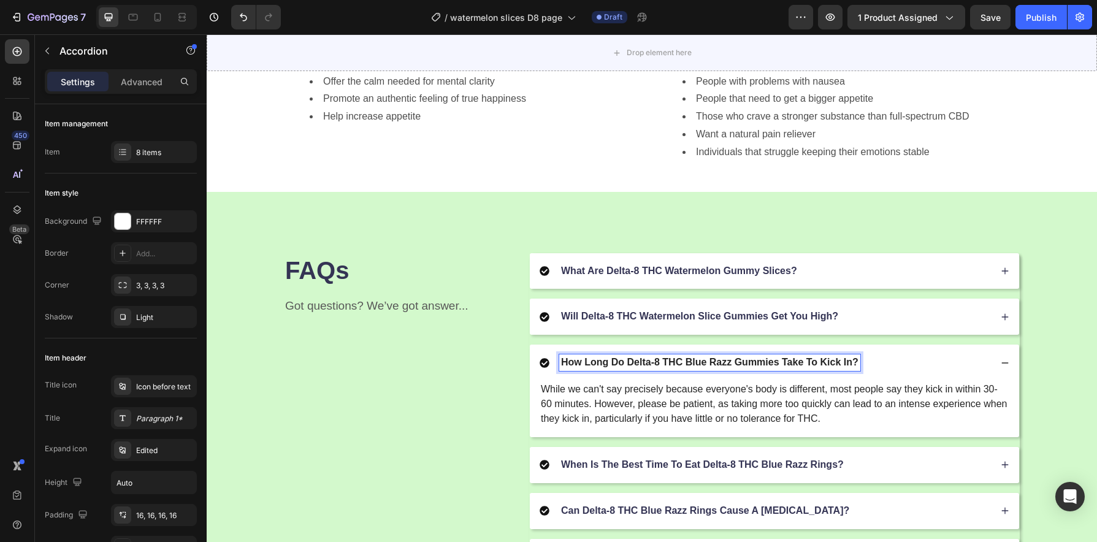
click at [714, 365] on p "How Long Do Delta-8 THC Blue Razz Gummies Take To Kick In?" at bounding box center [709, 362] width 297 height 13
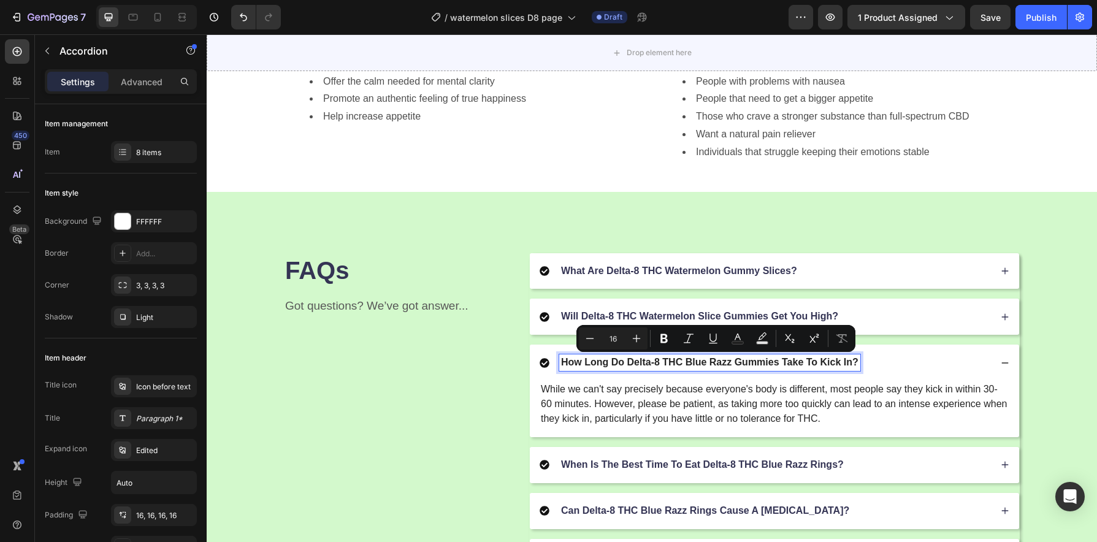
click at [730, 365] on p "How Long Do Delta-8 THC Blue Razz Gummies Take To Kick In?" at bounding box center [709, 362] width 297 height 13
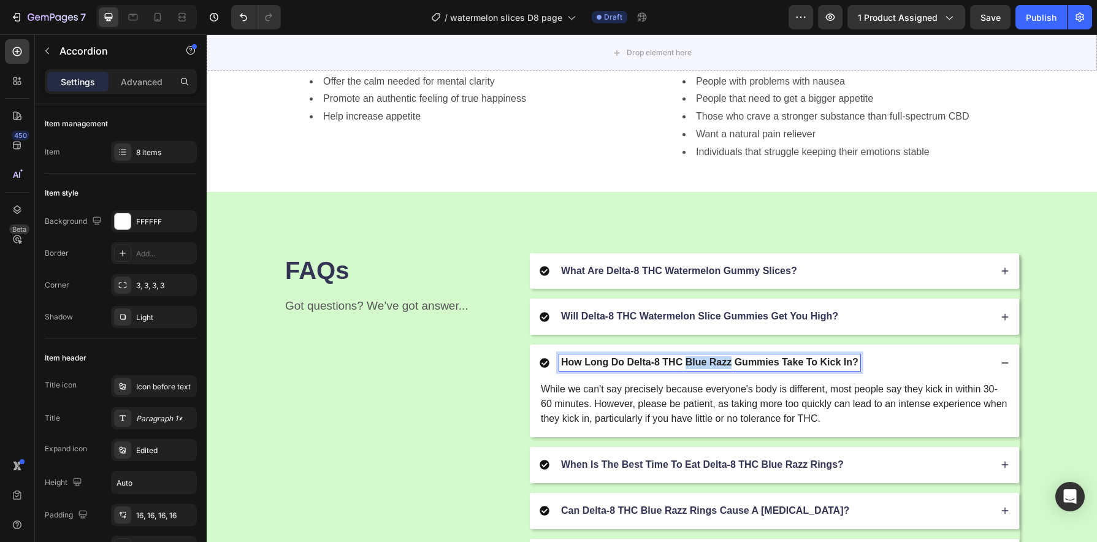
drag, startPoint x: 727, startPoint y: 364, endPoint x: 683, endPoint y: 365, distance: 44.8
click at [683, 365] on p "How Long Do Delta-8 THC Blue Razz Gummies Take To Kick In?" at bounding box center [709, 362] width 297 height 13
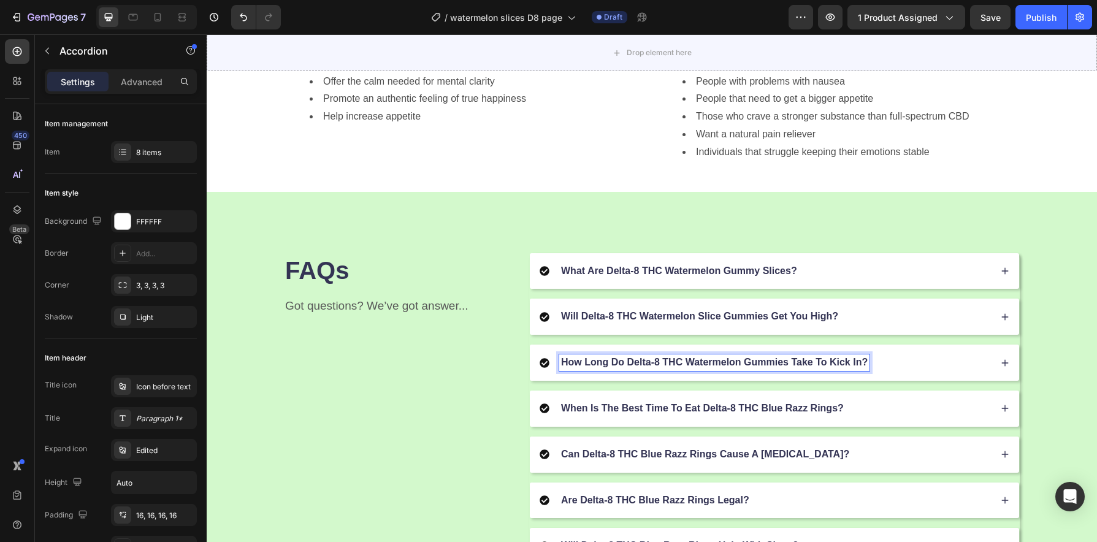
click at [891, 366] on div "How Long Do Delta-8 THC Watermelon Gummies Take To Kick In?" at bounding box center [765, 362] width 451 height 17
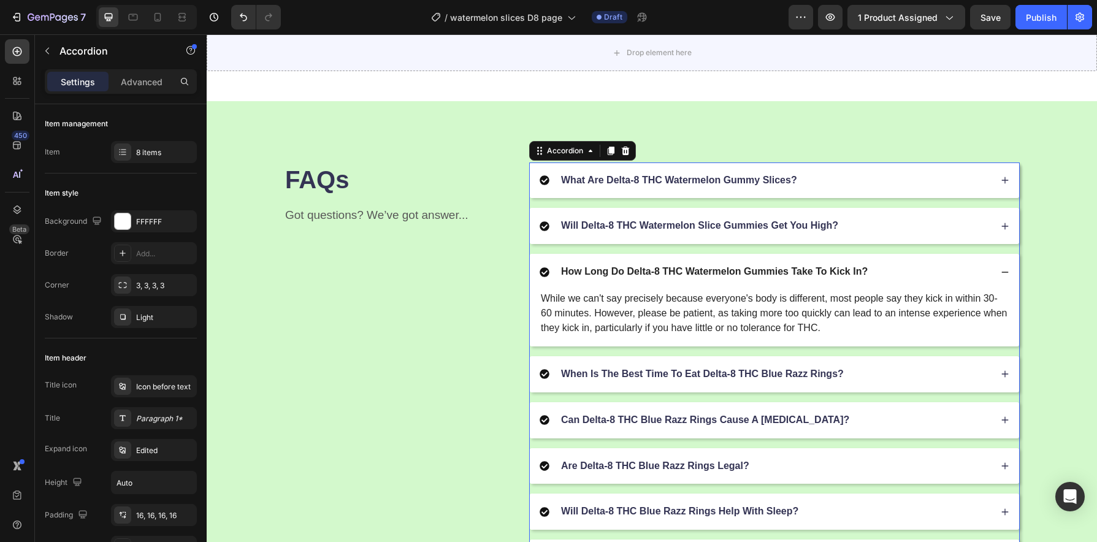
scroll to position [1438, 0]
click at [797, 378] on p "When Is The Best Time To Eat Delta-8 THC Blue Razz Rings?" at bounding box center [702, 373] width 283 height 13
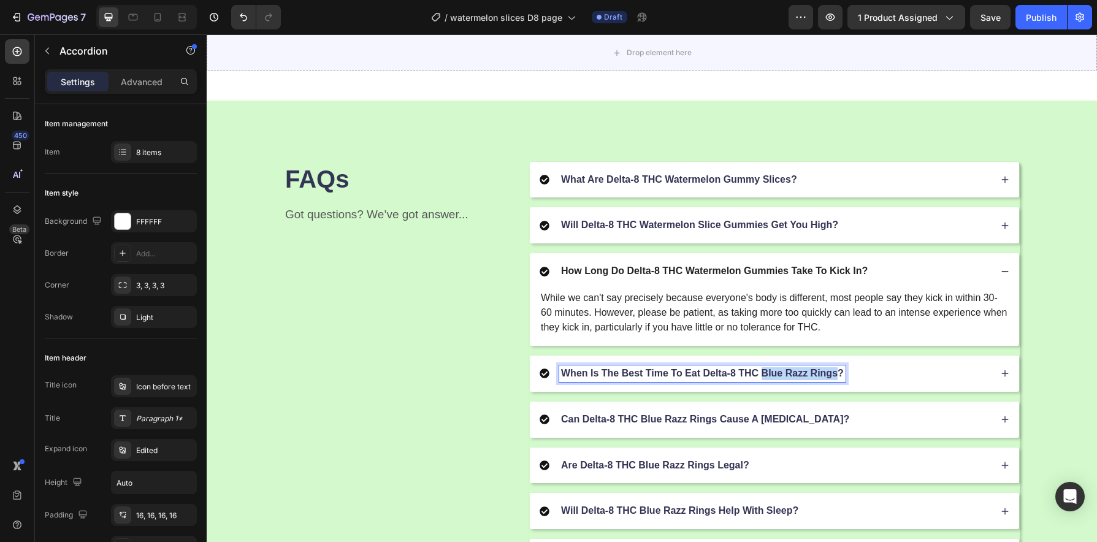
drag, startPoint x: 833, startPoint y: 376, endPoint x: 759, endPoint y: 376, distance: 73.6
click at [759, 376] on p "When Is The Best Time To Eat Delta-8 THC Blue Razz Rings?" at bounding box center [702, 373] width 283 height 13
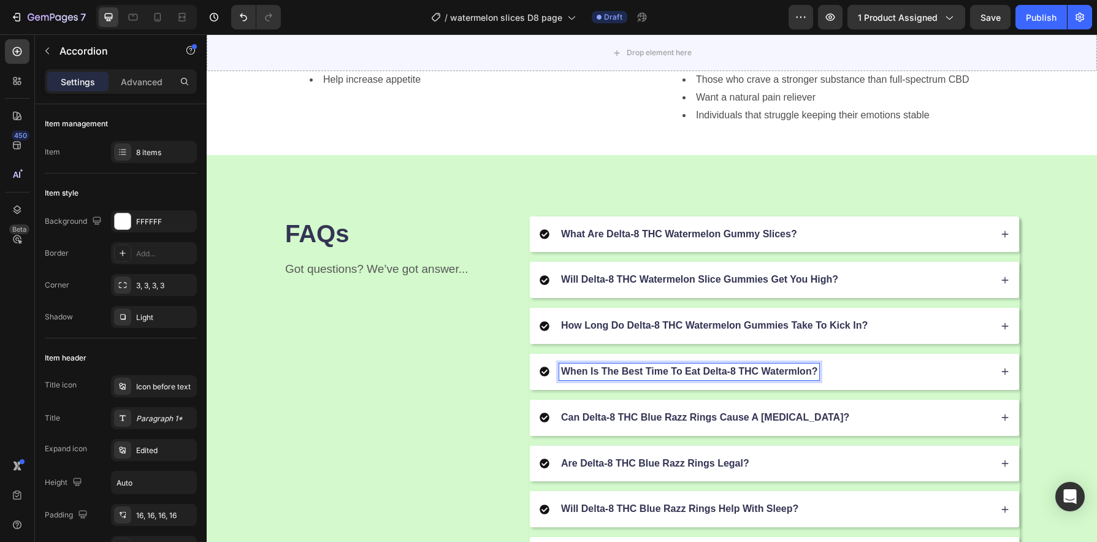
scroll to position [1382, 0]
click at [908, 381] on div "When Is The Best Time To Eat Delta-8 THC Watermelon Gummy Slices?" at bounding box center [765, 373] width 451 height 17
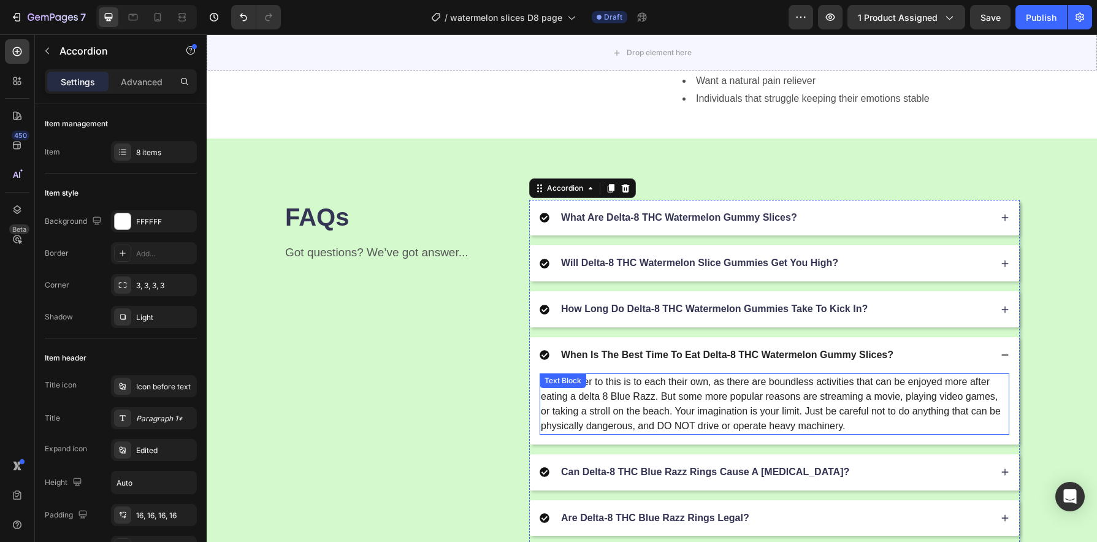
scroll to position [1403, 0]
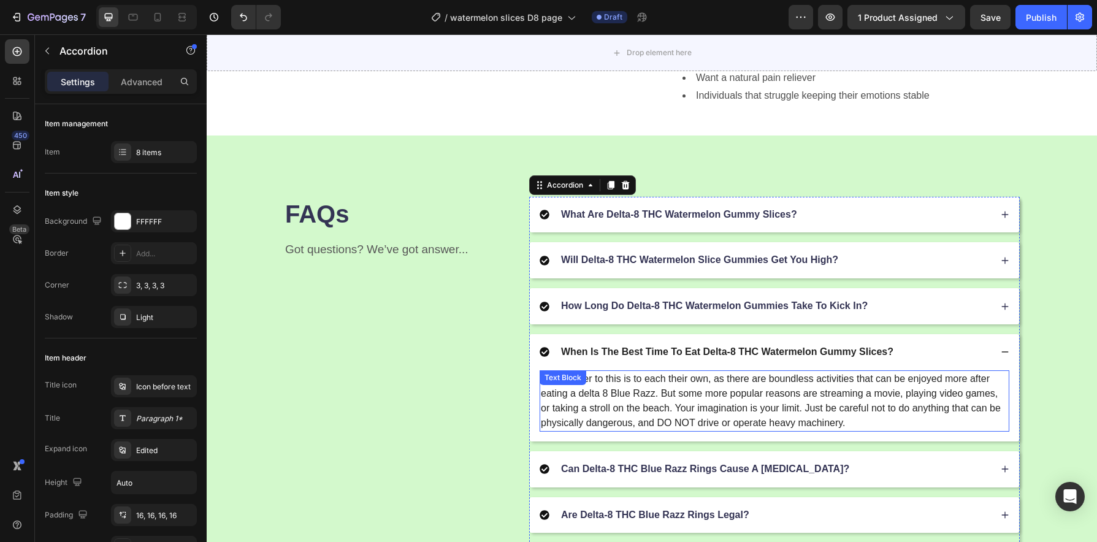
click at [645, 402] on p "The answer to this is to each their own, as there are boundless activities that…" at bounding box center [774, 401] width 467 height 59
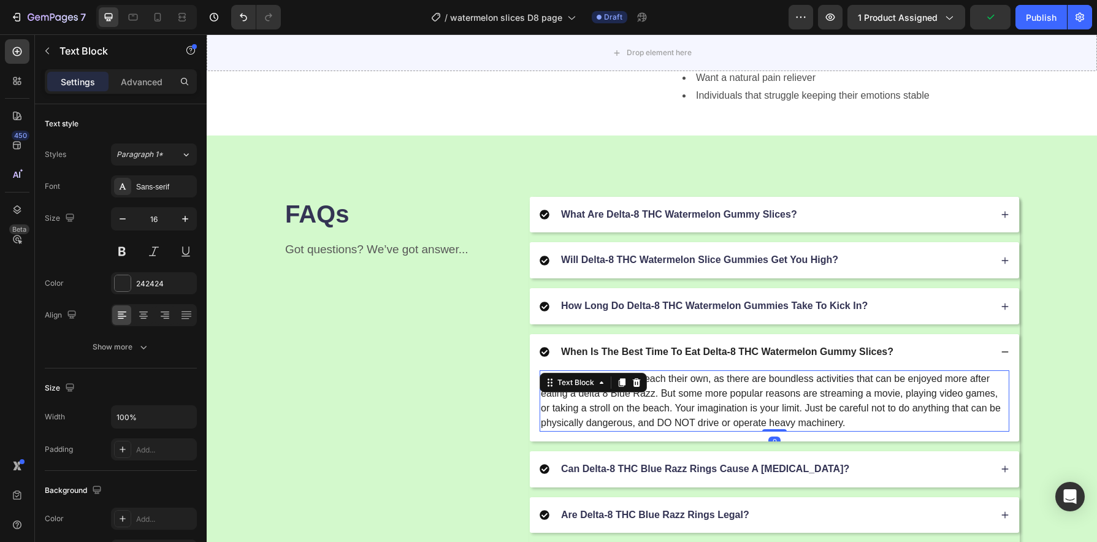
click at [649, 398] on p "The answer to this is to each their own, as there are boundless activities that…" at bounding box center [774, 401] width 467 height 59
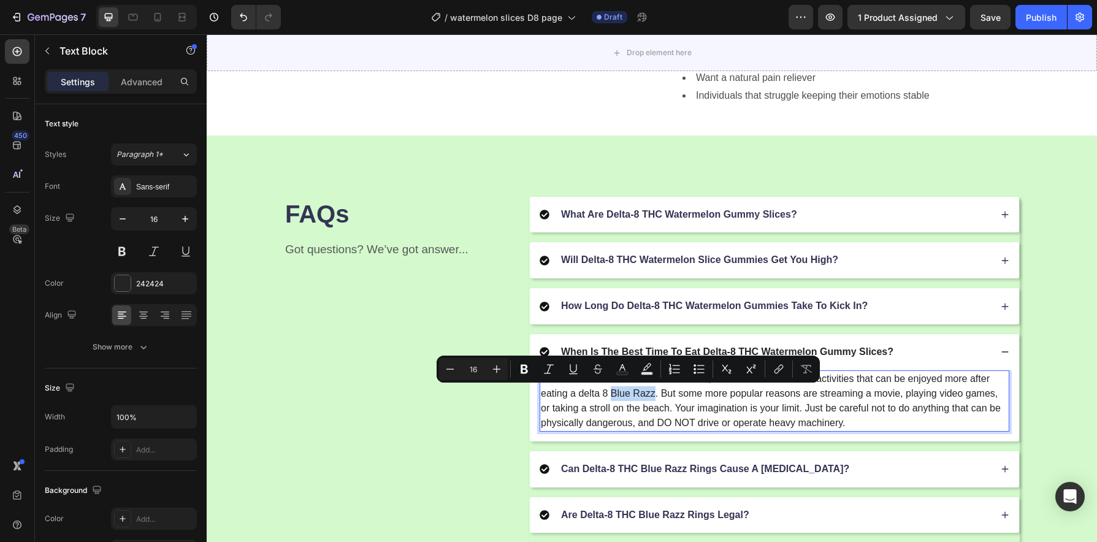
drag, startPoint x: 649, startPoint y: 397, endPoint x: 608, endPoint y: 397, distance: 41.1
click at [608, 397] on p "The answer to this is to each their own, as there are boundless activities that…" at bounding box center [774, 401] width 467 height 59
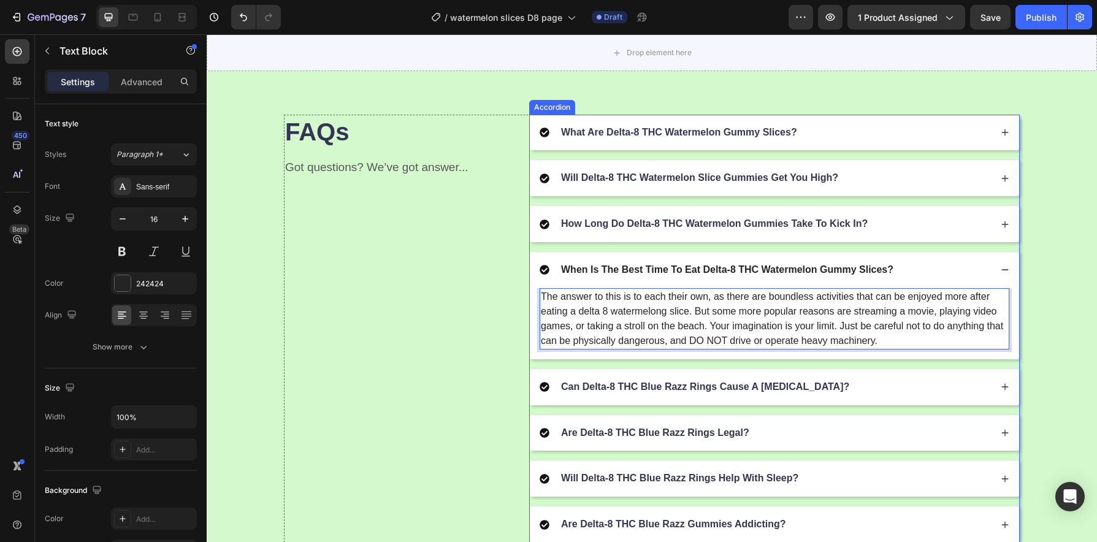
scroll to position [1487, 0]
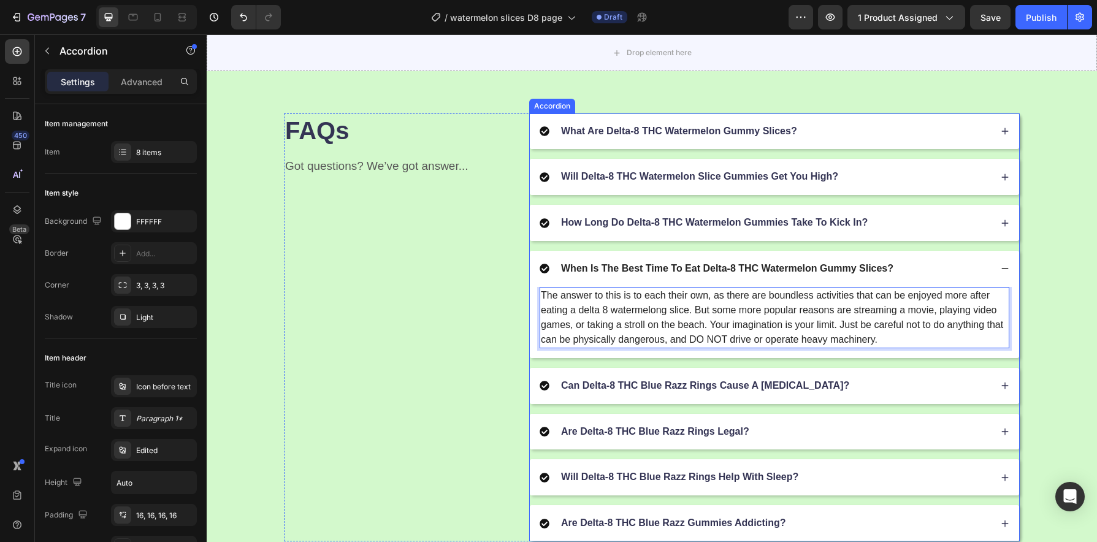
click at [785, 386] on p "Can Delta-8 THC Blue Razz Rings Cause A [MEDICAL_DATA]?" at bounding box center [705, 386] width 288 height 13
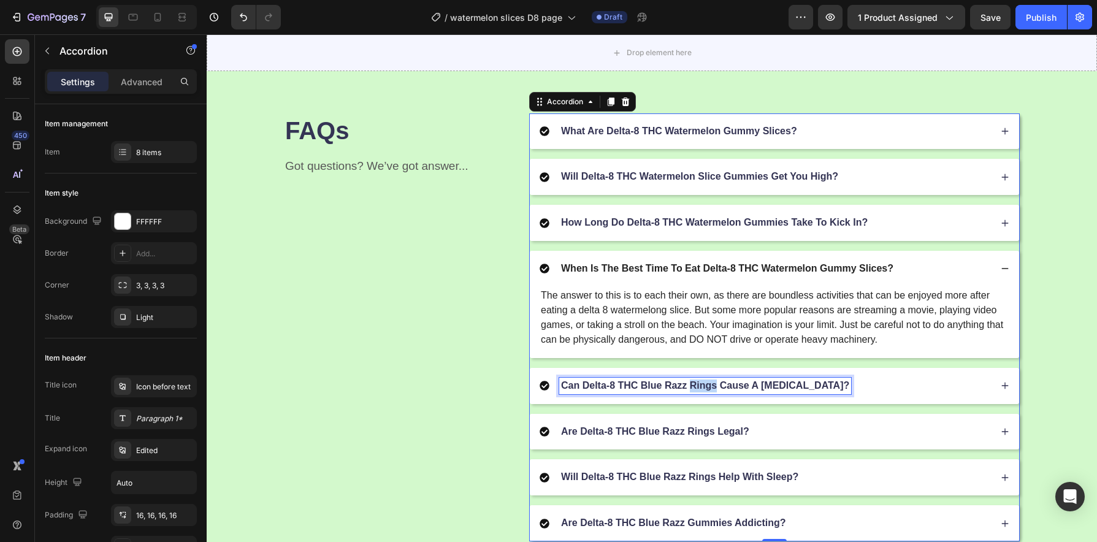
click at [693, 384] on p "Can Delta-8 THC Blue Razz Rings Cause A [MEDICAL_DATA]?" at bounding box center [705, 386] width 288 height 13
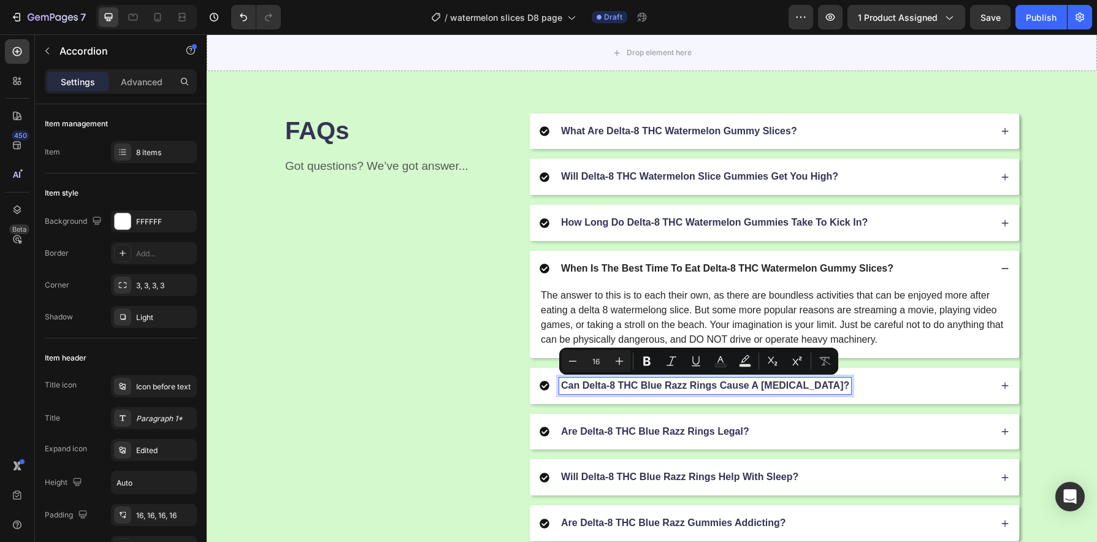
click at [682, 383] on p "Can Delta-8 THC Blue Razz Rings Cause A [MEDICAL_DATA]?" at bounding box center [705, 386] width 288 height 13
drag, startPoint x: 683, startPoint y: 386, endPoint x: 636, endPoint y: 389, distance: 47.4
click at [636, 389] on p "Can Delta-8 THC Blue Razz Rings Cause A [MEDICAL_DATA]?" at bounding box center [705, 386] width 288 height 13
drag, startPoint x: 711, startPoint y: 388, endPoint x: 637, endPoint y: 389, distance: 74.8
click at [637, 389] on p "Can Delta-8 THC Blue Razz Rings Cause A [MEDICAL_DATA]?" at bounding box center [705, 386] width 288 height 13
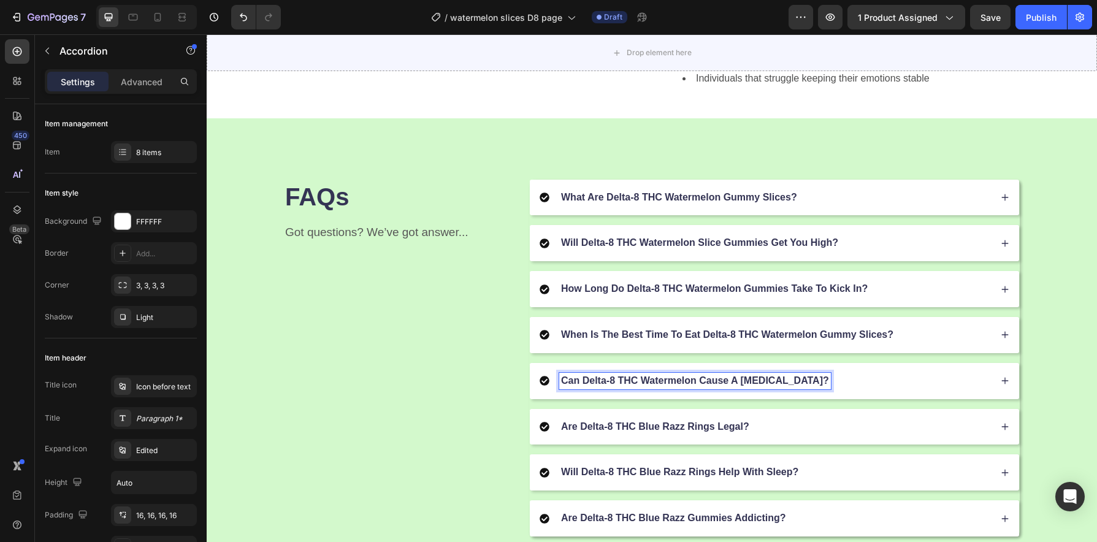
scroll to position [1415, 0]
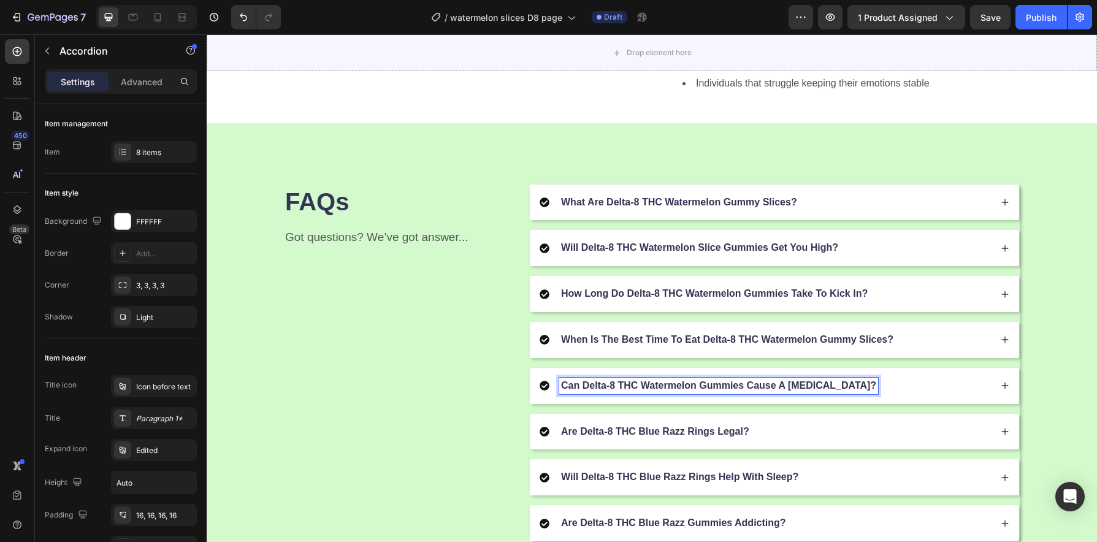
click at [867, 396] on div "Can Delta-8 THC Watermelon Gummies Cause A Panic Attack?" at bounding box center [774, 386] width 489 height 36
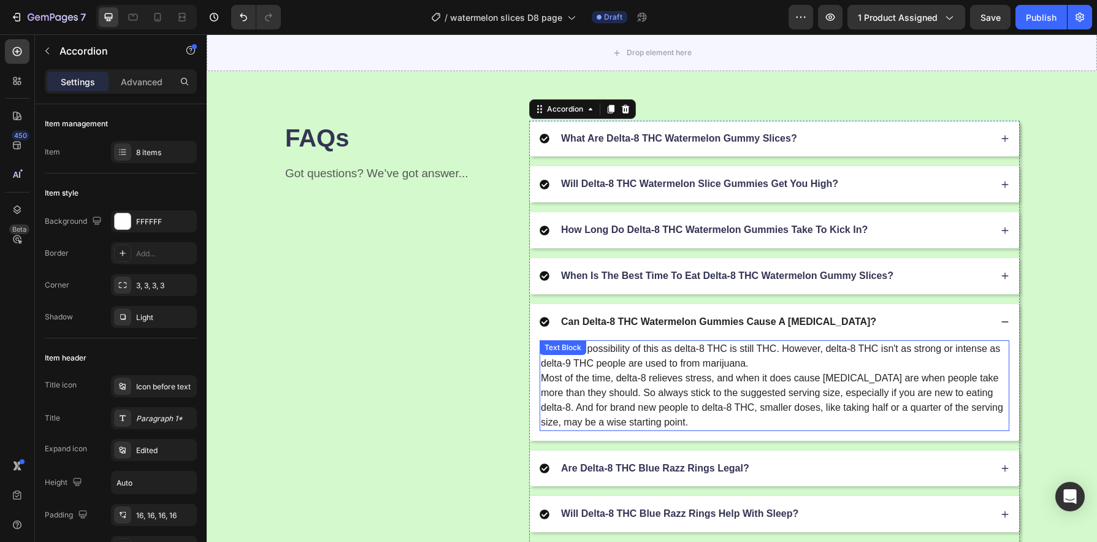
scroll to position [1483, 0]
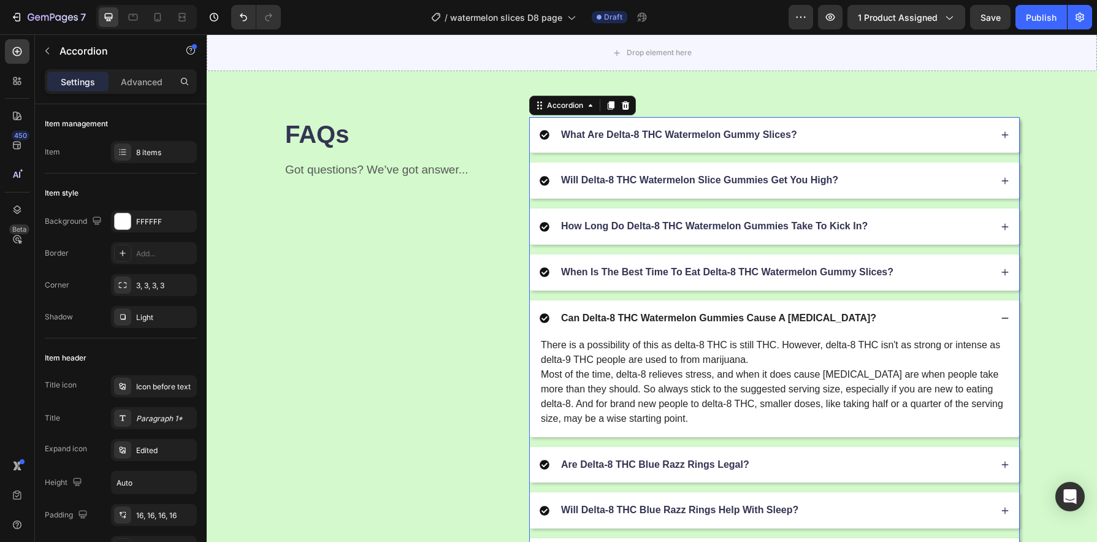
click at [756, 465] on div "Are Delta-8 THC Blue Razz Rings Legal?" at bounding box center [765, 465] width 451 height 17
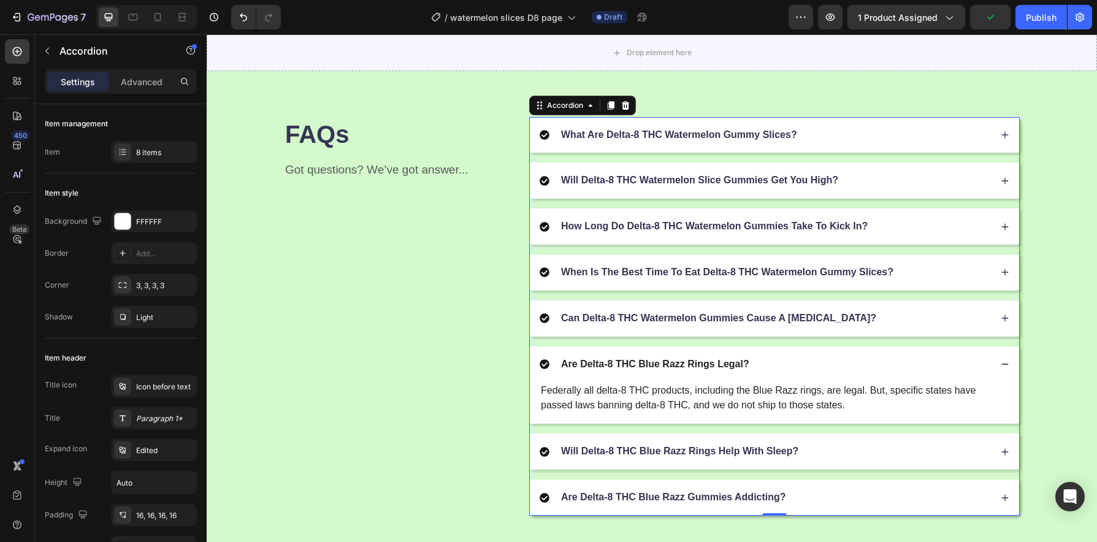
click at [659, 367] on p "Are Delta-8 THC Blue Razz Rings Legal?" at bounding box center [655, 364] width 188 height 13
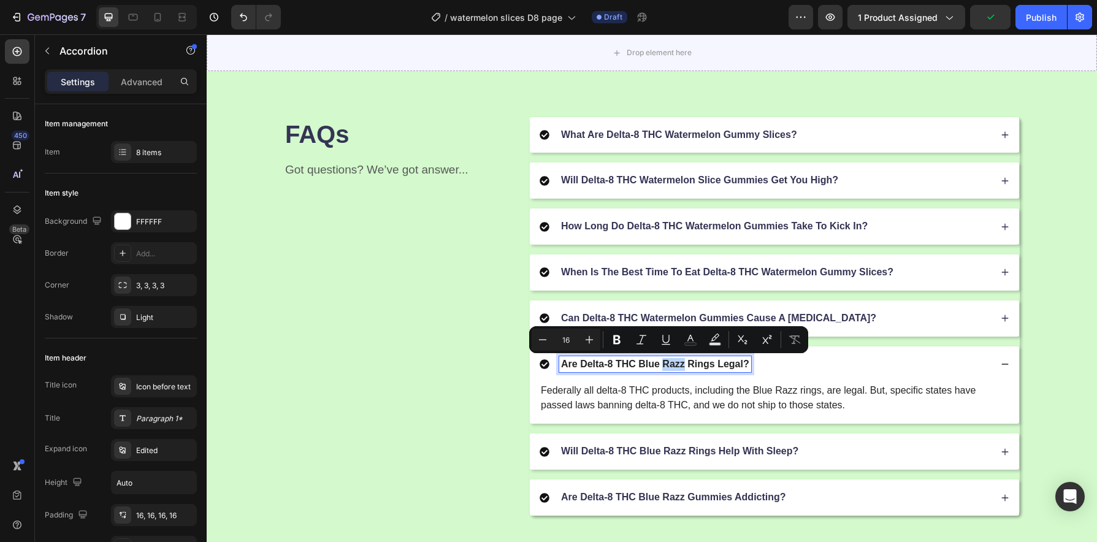
drag, startPoint x: 678, startPoint y: 367, endPoint x: 709, endPoint y: 370, distance: 31.4
click at [680, 367] on p "Are Delta-8 THC Blue Razz Rings Legal?" at bounding box center [655, 364] width 188 height 13
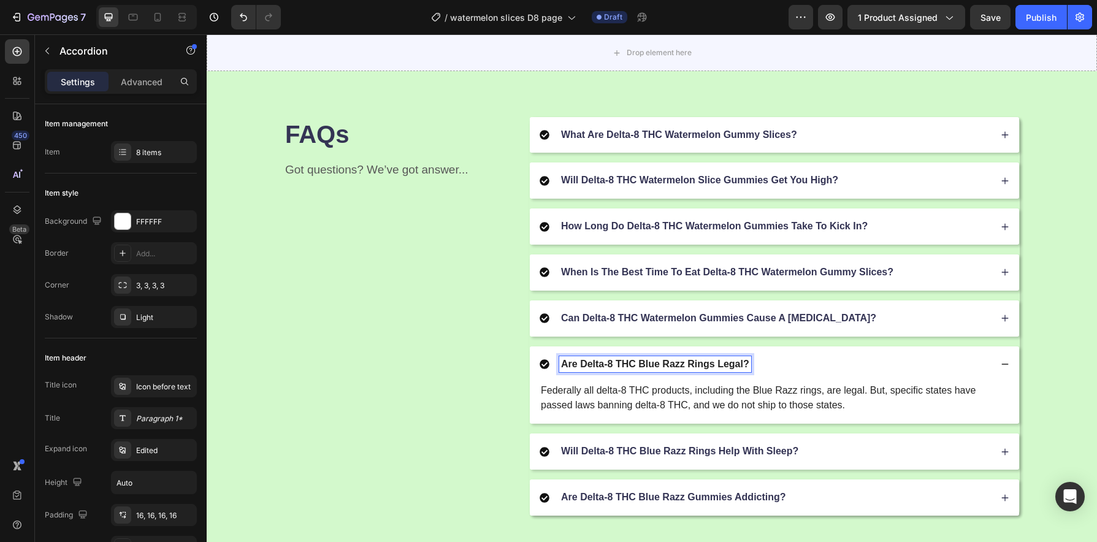
click at [711, 365] on p "Are Delta-8 THC Blue Razz Rings Legal?" at bounding box center [655, 364] width 188 height 13
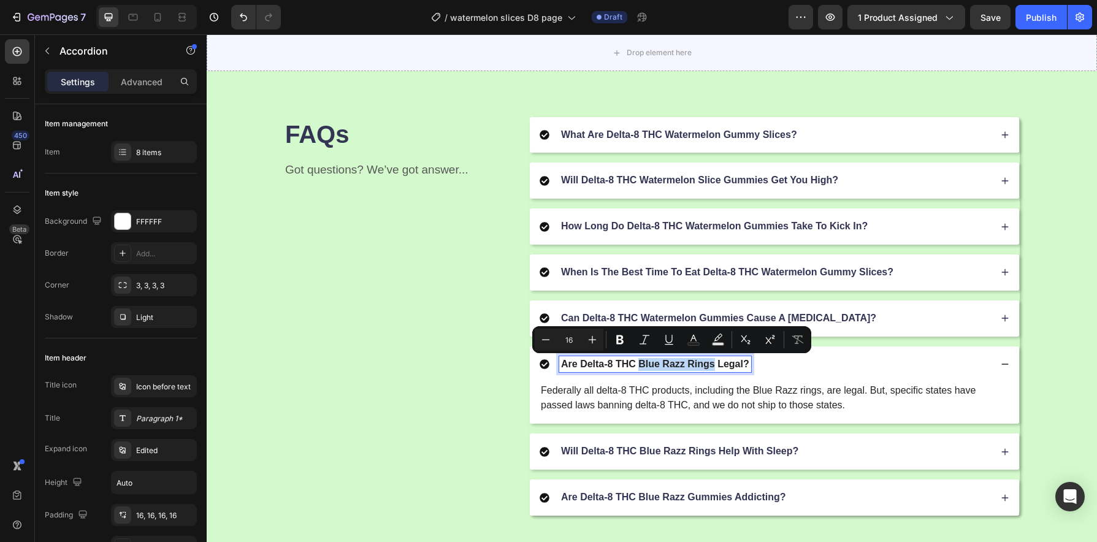
drag, startPoint x: 710, startPoint y: 366, endPoint x: 637, endPoint y: 367, distance: 73.6
click at [637, 367] on p "Are Delta-8 THC Blue Razz Rings Legal?" at bounding box center [655, 364] width 188 height 13
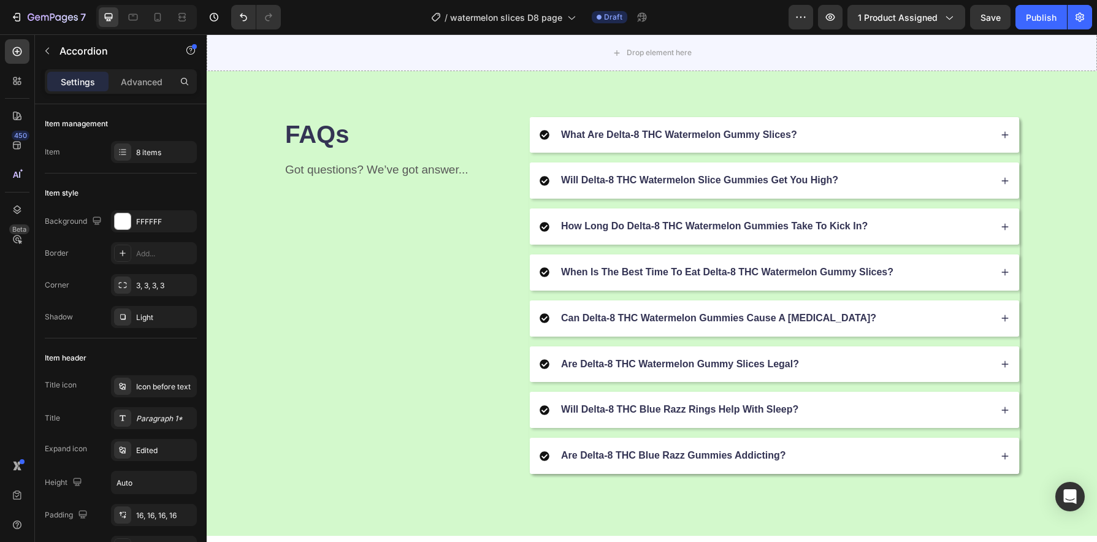
click at [829, 373] on div "Are Delta-8 THC Watermelon Gummy Slices Legal?" at bounding box center [774, 364] width 489 height 36
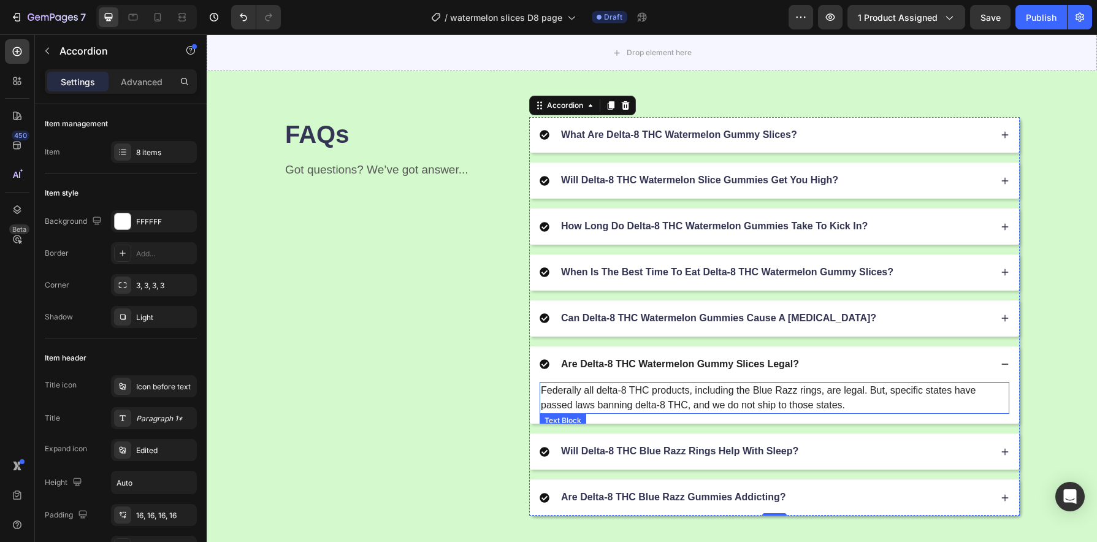
click at [813, 397] on p "Federally all delta-8 THC products, including the Blue Razz rings, are legal. B…" at bounding box center [774, 397] width 467 height 29
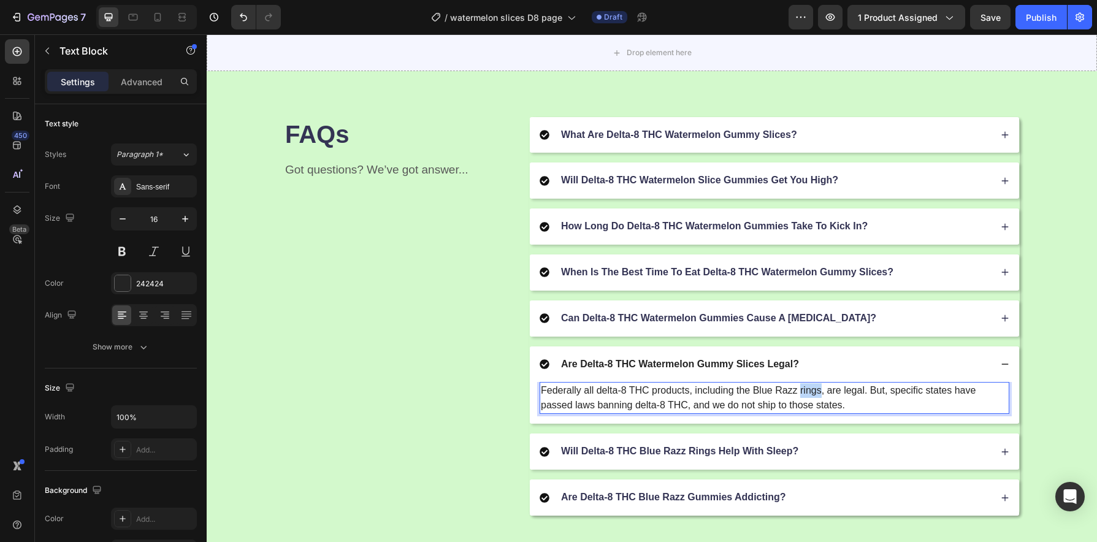
click at [813, 397] on p "Federally all delta-8 THC products, including the Blue Razz rings, are legal. B…" at bounding box center [774, 397] width 467 height 29
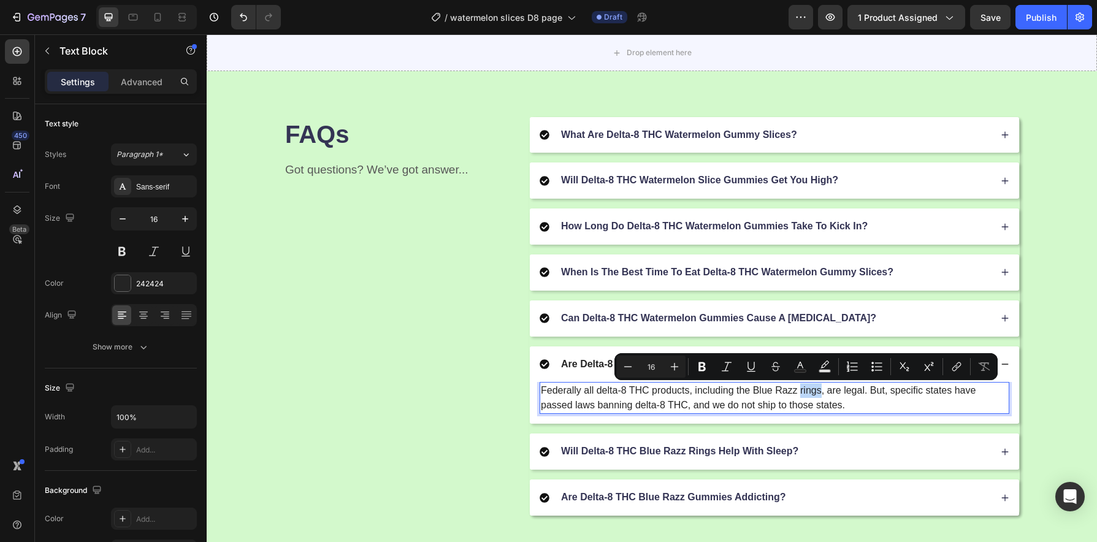
click at [813, 393] on p "Federally all delta-8 THC products, including the Blue Razz rings, are legal. B…" at bounding box center [774, 397] width 467 height 29
drag, startPoint x: 817, startPoint y: 394, endPoint x: 749, endPoint y: 396, distance: 67.5
click at [749, 396] on p "Federally all delta-8 THC products, including the Blue Razz rings, are legal. B…" at bounding box center [774, 397] width 467 height 29
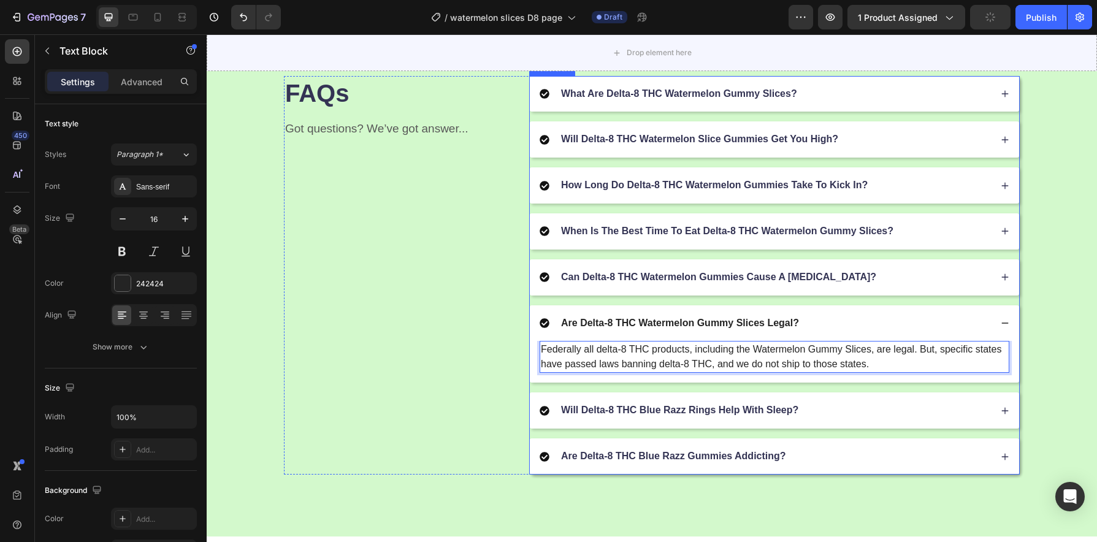
scroll to position [1539, 0]
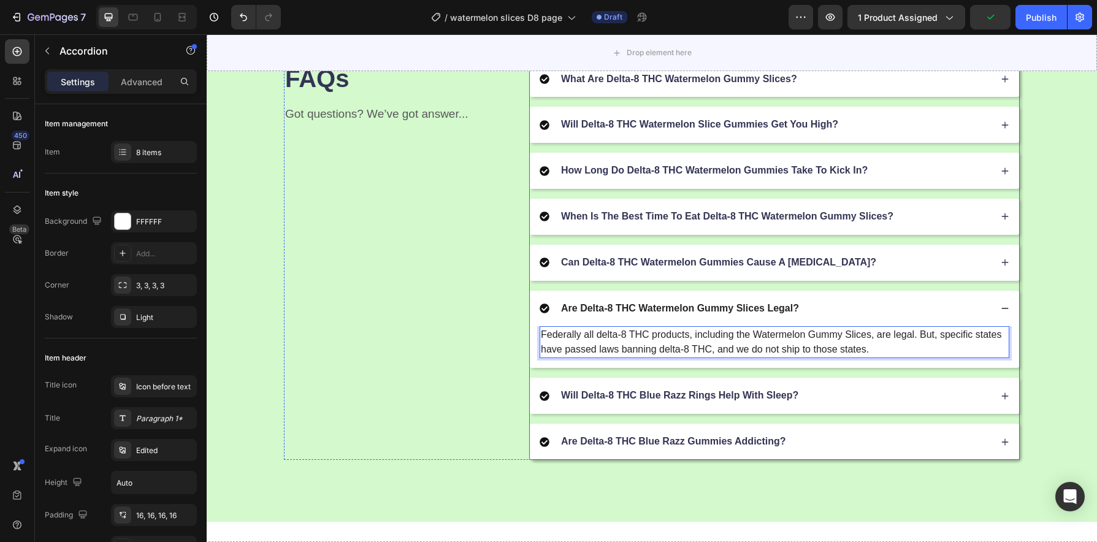
click at [776, 404] on div "Will Delta-8 THC Blue Razz Rings Help With Sleep?" at bounding box center [774, 396] width 489 height 36
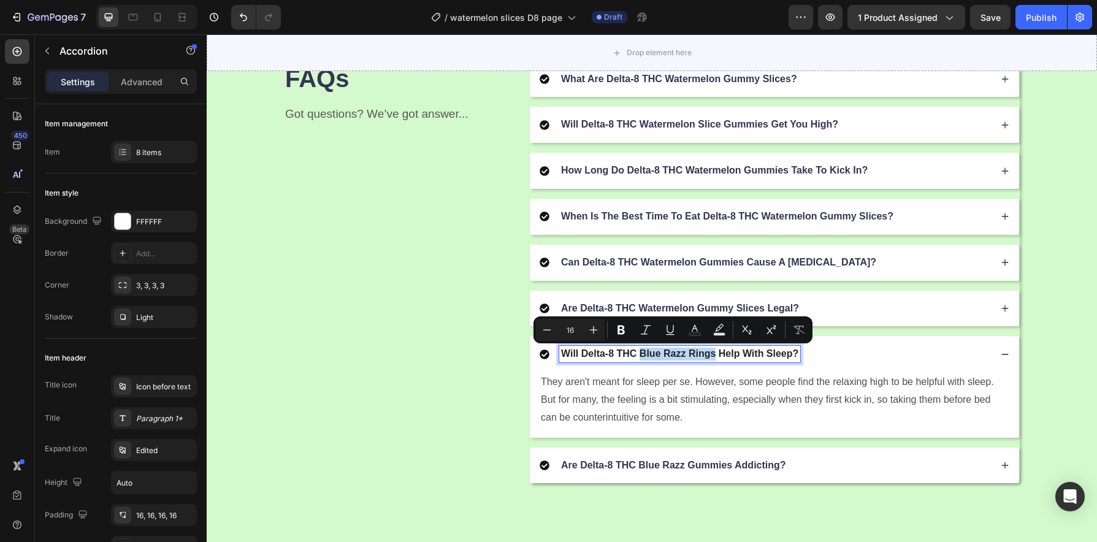
drag, startPoint x: 710, startPoint y: 356, endPoint x: 637, endPoint y: 354, distance: 73.0
click at [637, 354] on p "Will Delta-8 THC Blue Razz Rings Help With Sleep?" at bounding box center [679, 354] width 237 height 13
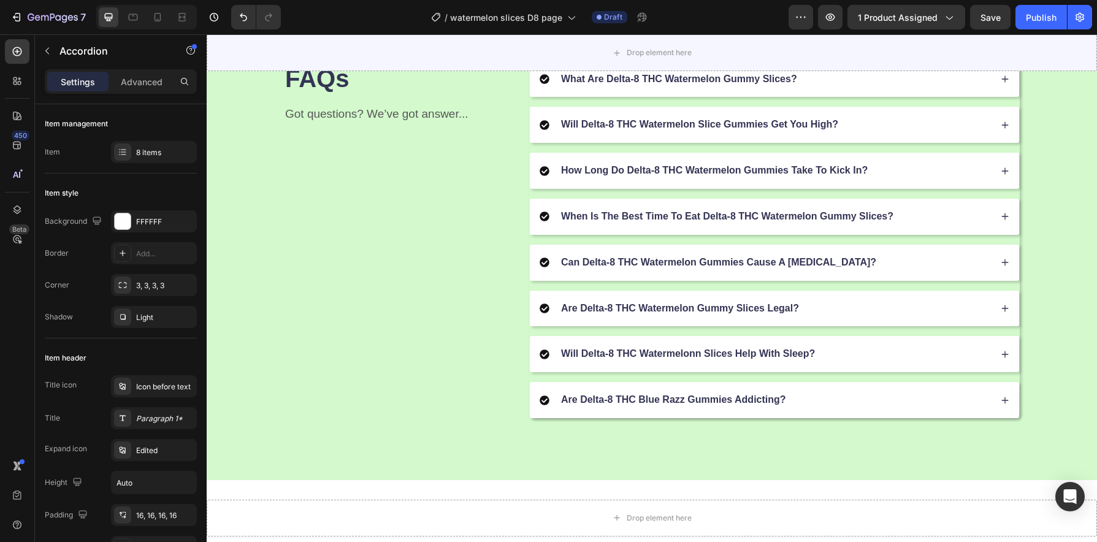
click at [870, 358] on div "Will Delta-8 THC Watermelonn Slices Help With Sleep?" at bounding box center [765, 354] width 451 height 17
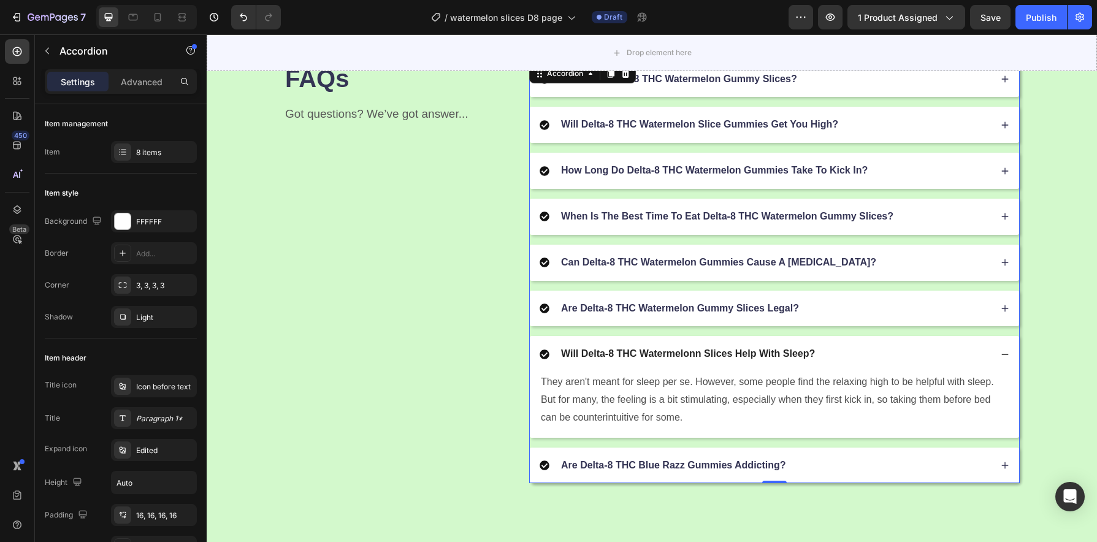
click at [836, 468] on div "Are Delta-8 THC Blue Razz Gummies Addicting?" at bounding box center [765, 465] width 451 height 17
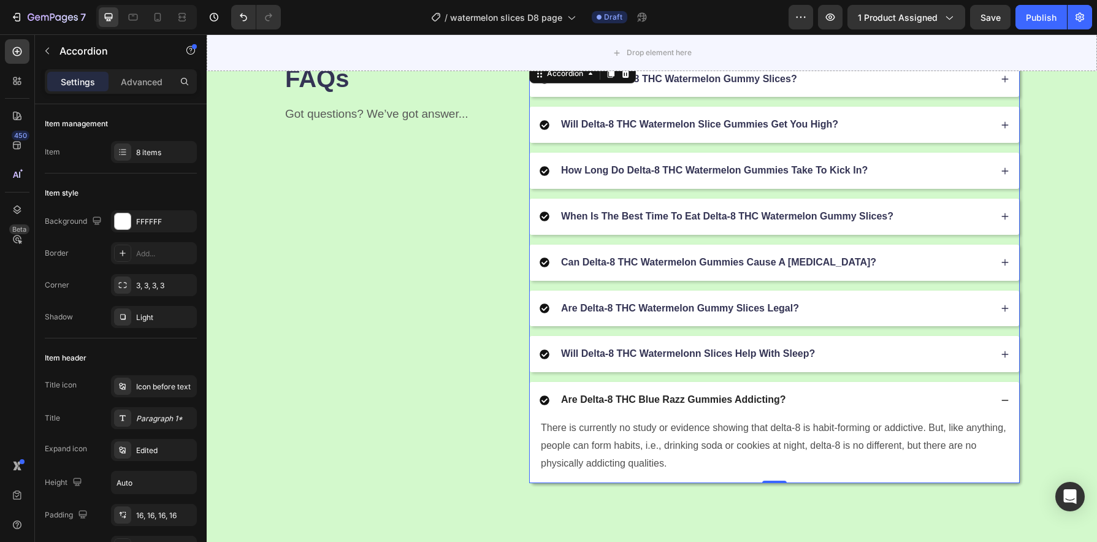
click at [714, 400] on p "Are Delta-8 THC Blue Razz Gummies Addicting?" at bounding box center [673, 400] width 225 height 13
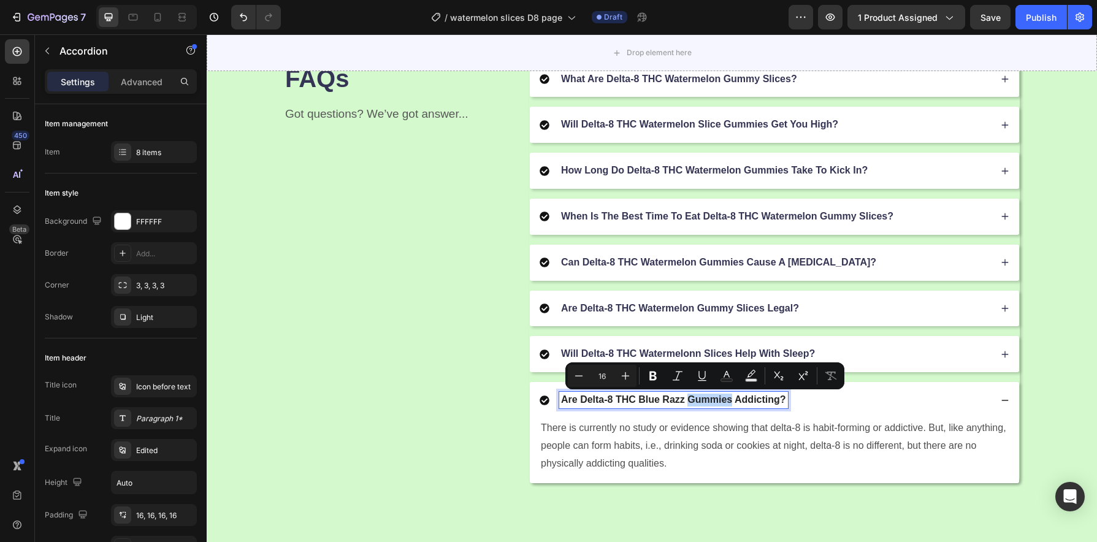
click at [722, 400] on p "Are Delta-8 THC Blue Razz Gummies Addicting?" at bounding box center [673, 400] width 225 height 13
click at [726, 402] on p "Are Delta-8 THC Blue Razz Gummies Addicting?" at bounding box center [673, 400] width 225 height 13
drag, startPoint x: 726, startPoint y: 402, endPoint x: 637, endPoint y: 403, distance: 88.9
click at [637, 403] on p "Are Delta-8 THC Blue Razz Gummies Addicting?" at bounding box center [673, 400] width 225 height 13
click at [671, 402] on p "Are Delta-8 THC Blue Razz Gummies Addicting?" at bounding box center [673, 400] width 225 height 13
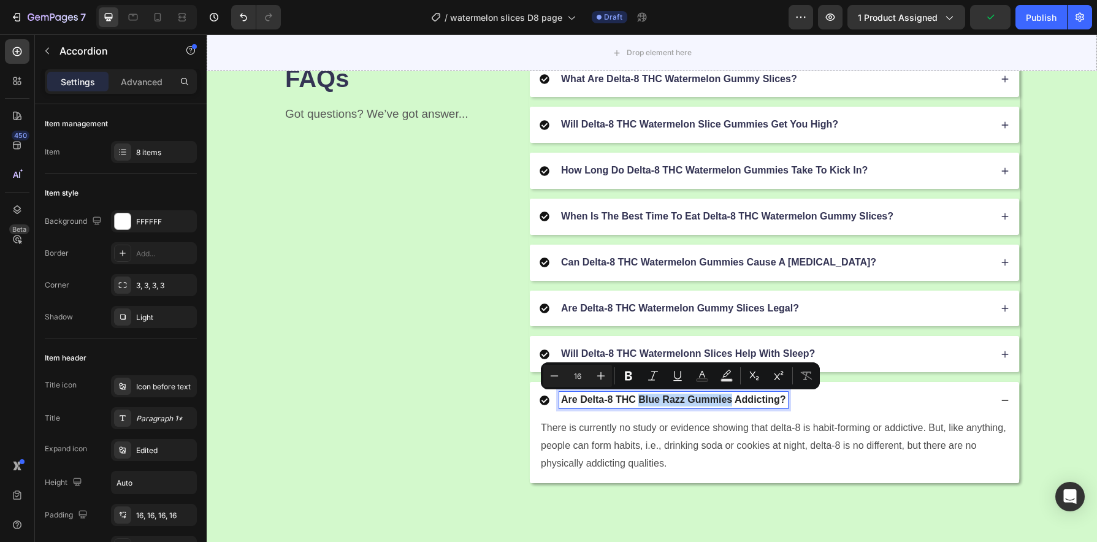
click at [678, 404] on p "Are Delta-8 THC Blue Razz Gummies Addicting?" at bounding box center [673, 400] width 225 height 13
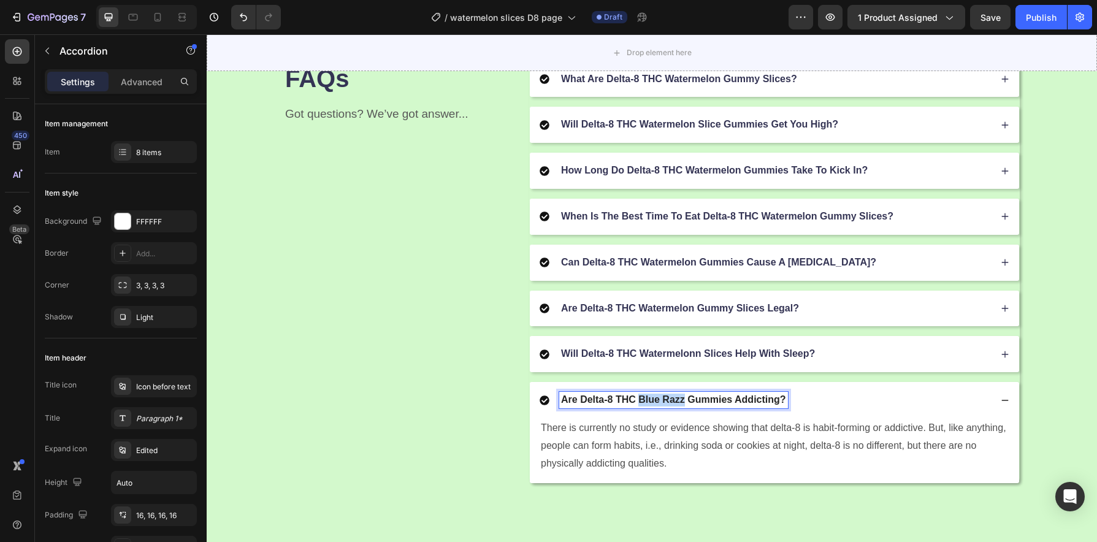
drag, startPoint x: 681, startPoint y: 402, endPoint x: 637, endPoint y: 404, distance: 44.8
click at [637, 404] on p "Are Delta-8 THC Blue Razz Gummies Addicting?" at bounding box center [673, 400] width 225 height 13
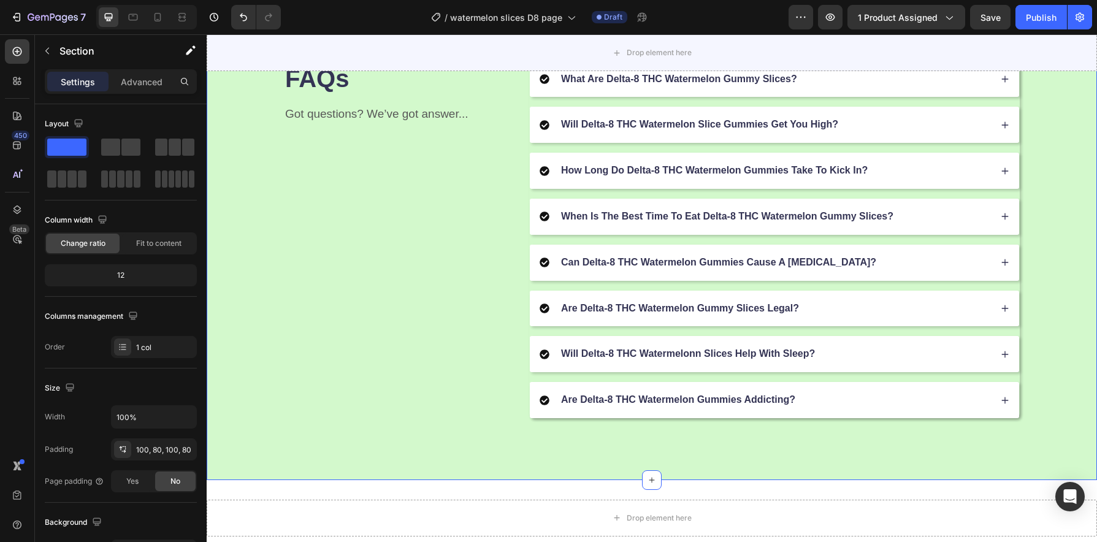
click at [739, 448] on div "FAQs Heading Got questions? We’ve got answer... Text Block What Are Delta-8 THC…" at bounding box center [652, 240] width 890 height 480
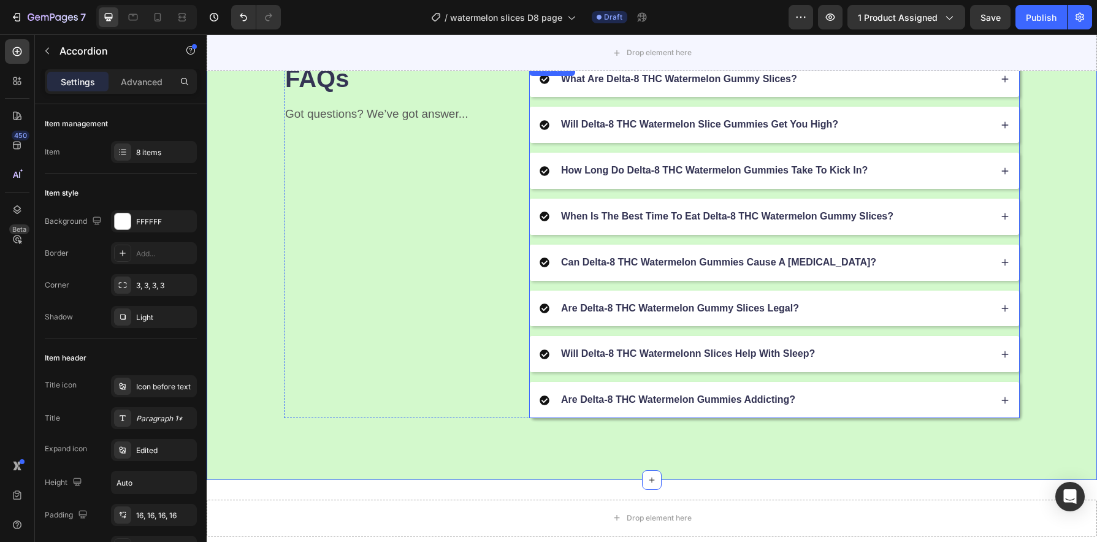
click at [801, 409] on div "Are Delta-8 THC Watermelon Gummies Addicting?" at bounding box center [774, 400] width 489 height 36
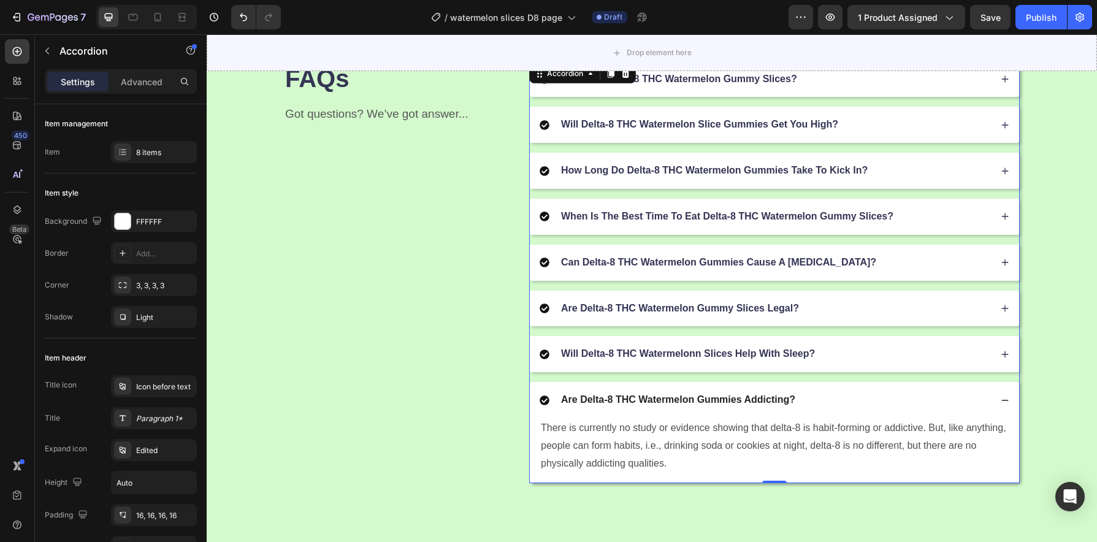
click at [830, 397] on div "Are Delta-8 THC Watermelon Gummies Addicting?" at bounding box center [765, 400] width 451 height 17
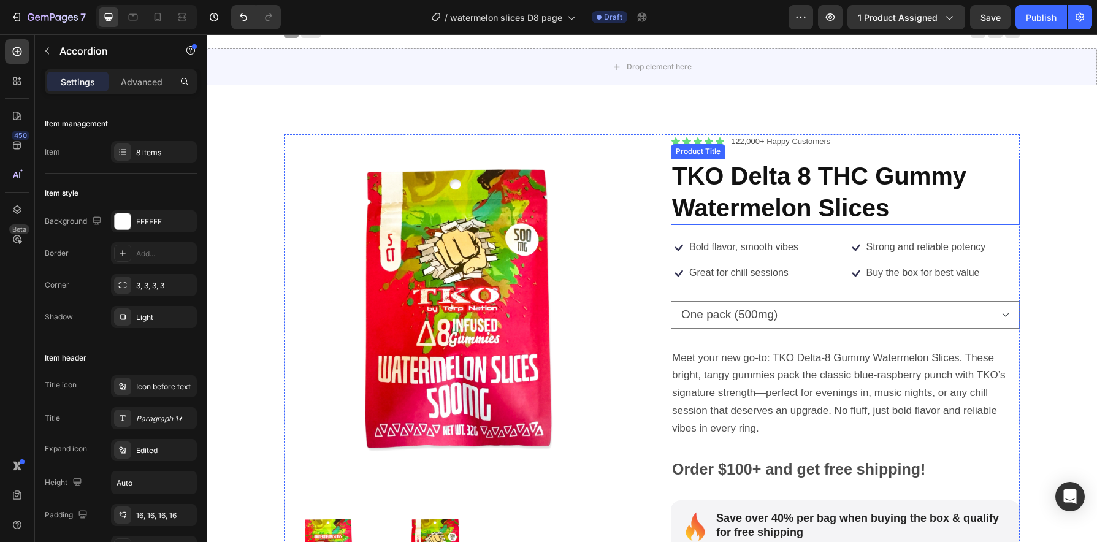
scroll to position [0, 0]
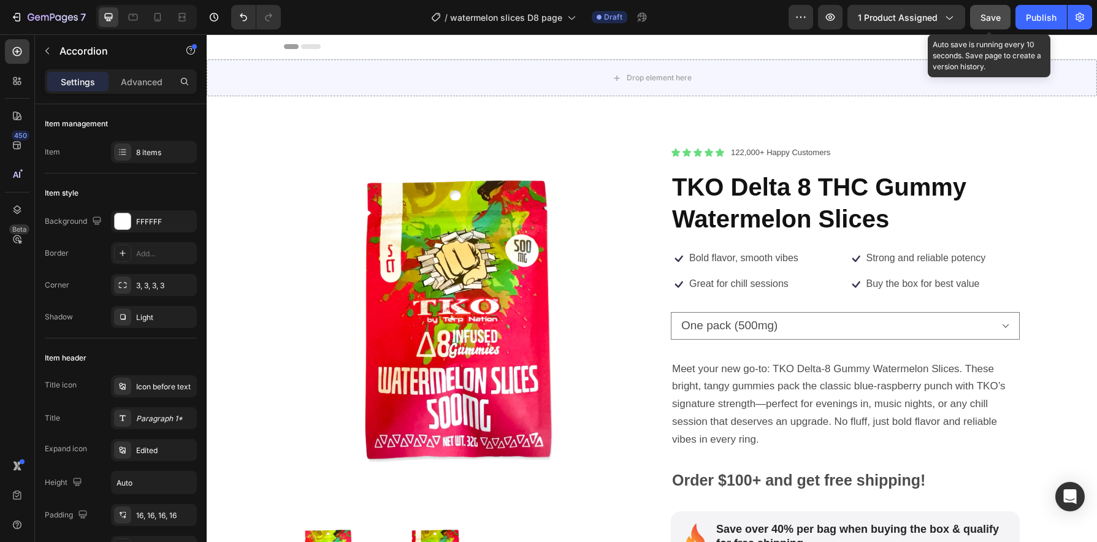
click at [994, 27] on button "Save" at bounding box center [990, 17] width 40 height 25
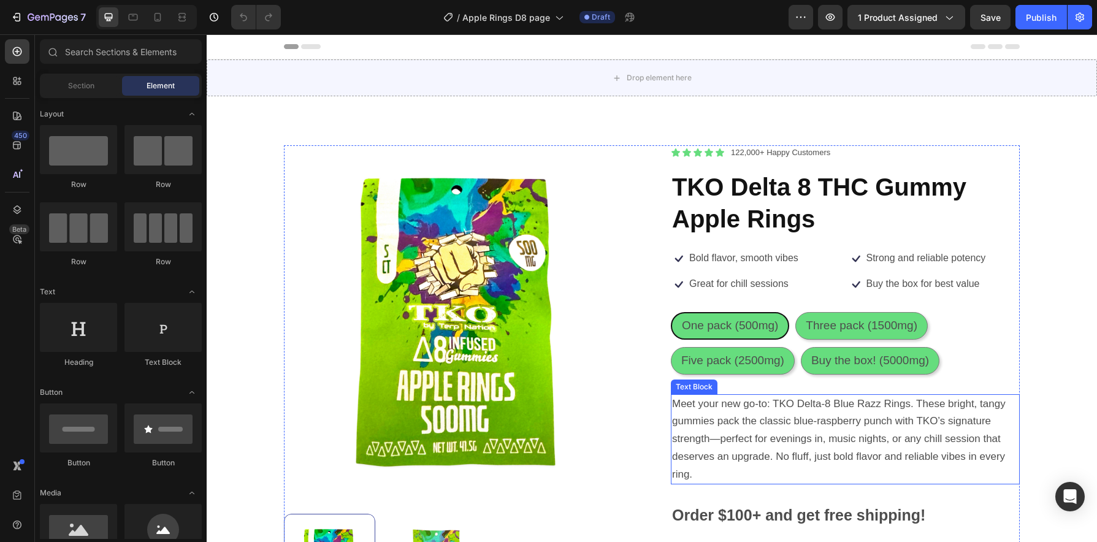
click at [859, 419] on span "Meet your new go-to: TKO Delta-8 Blue Razz Rings. These bright, tangy gummies p…" at bounding box center [839, 439] width 334 height 82
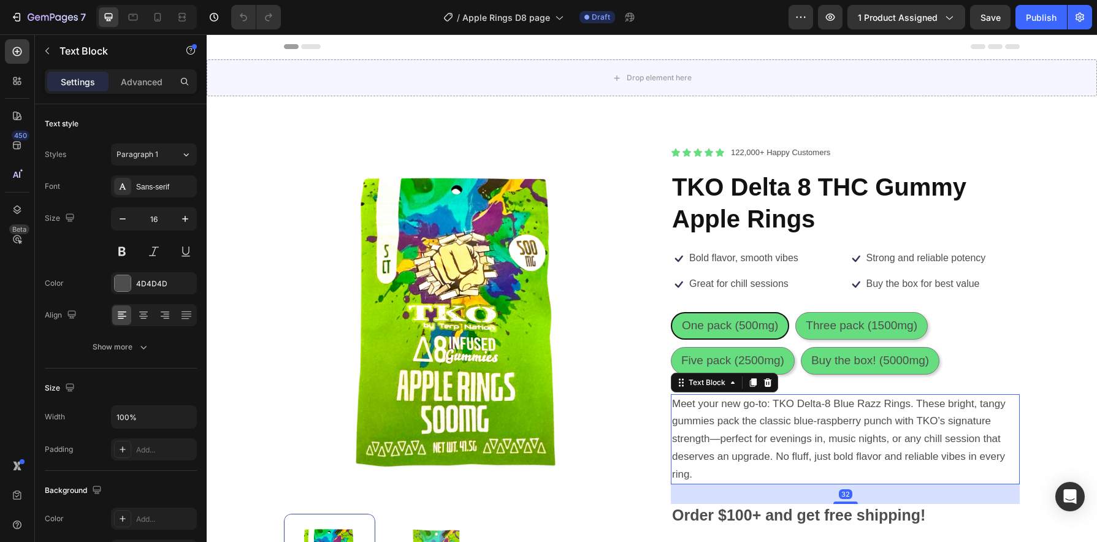
click at [878, 405] on span "Meet your new go-to: TKO Delta-8 Blue Razz Rings. These bright, tangy gummies p…" at bounding box center [839, 439] width 334 height 82
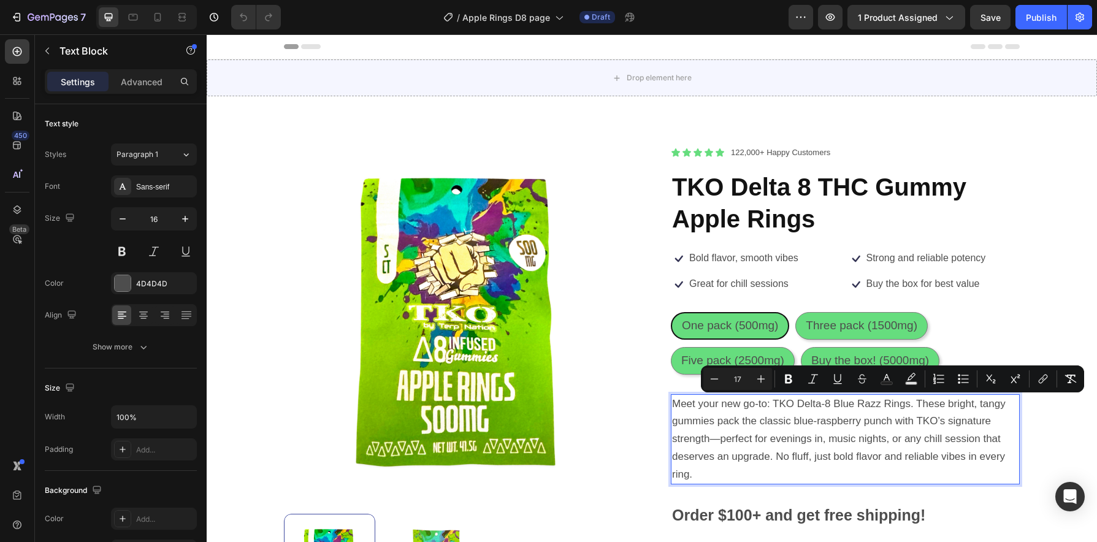
click at [876, 407] on span "Meet your new go-to: TKO Delta-8 Blue Razz Rings. These bright, tangy gummies p…" at bounding box center [839, 439] width 334 height 82
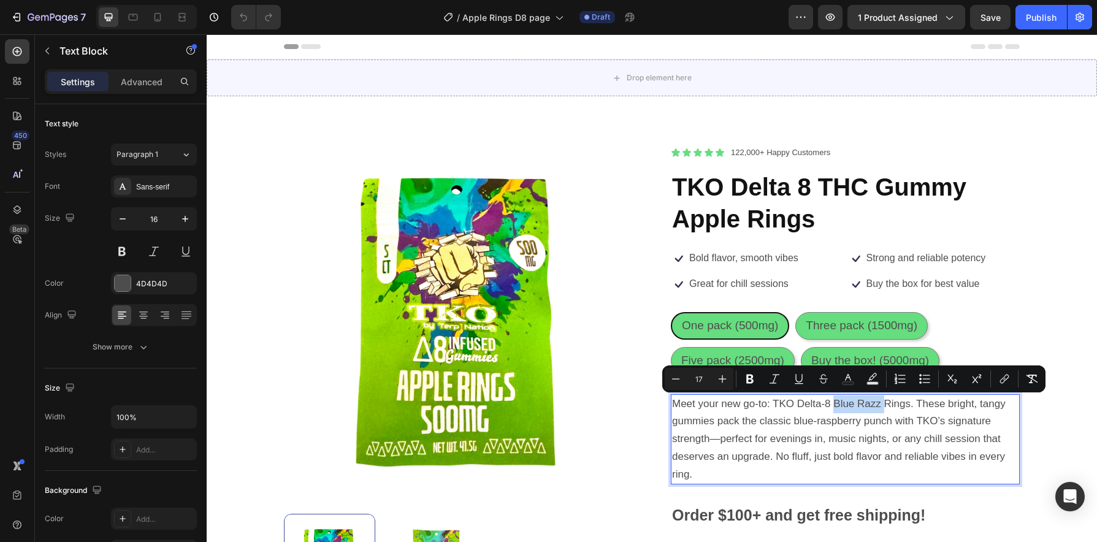
drag, startPoint x: 874, startPoint y: 407, endPoint x: 836, endPoint y: 407, distance: 38.0
click at [836, 407] on span "Meet your new go-to: TKO Delta-8 Blue Razz Rings. These bright, tangy gummies p…" at bounding box center [839, 439] width 334 height 82
click at [884, 407] on span "Meet your new go-to: TKO Delta-8 Blue Razz Rings. These bright, tangy gummies p…" at bounding box center [839, 439] width 334 height 82
drag, startPoint x: 876, startPoint y: 406, endPoint x: 831, endPoint y: 408, distance: 45.4
click at [831, 408] on span "Meet your new go-to: TKO Delta-8 Blue Razz Rings. These bright, tangy gummies p…" at bounding box center [839, 439] width 334 height 82
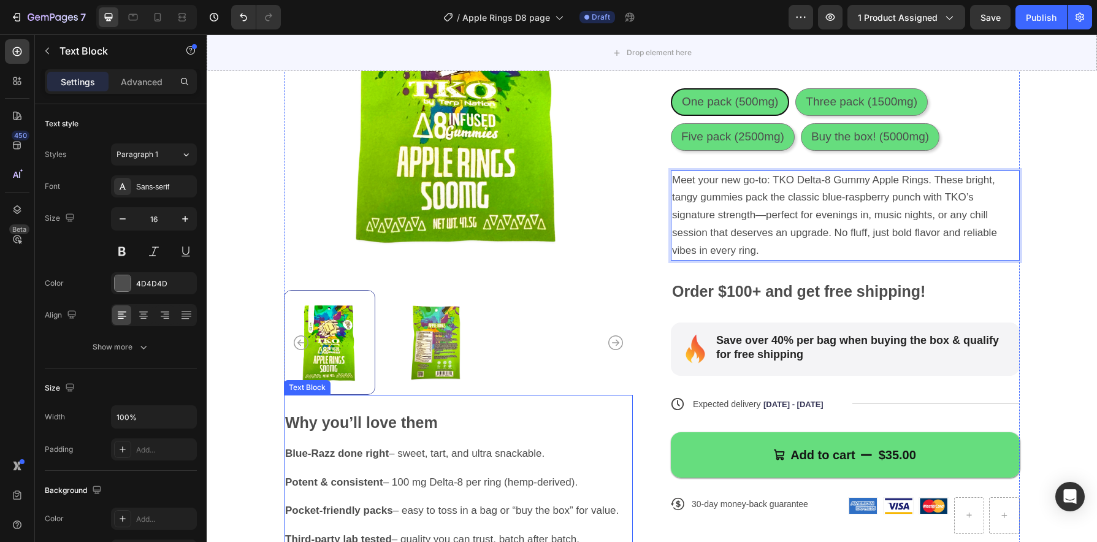
scroll to position [277, 0]
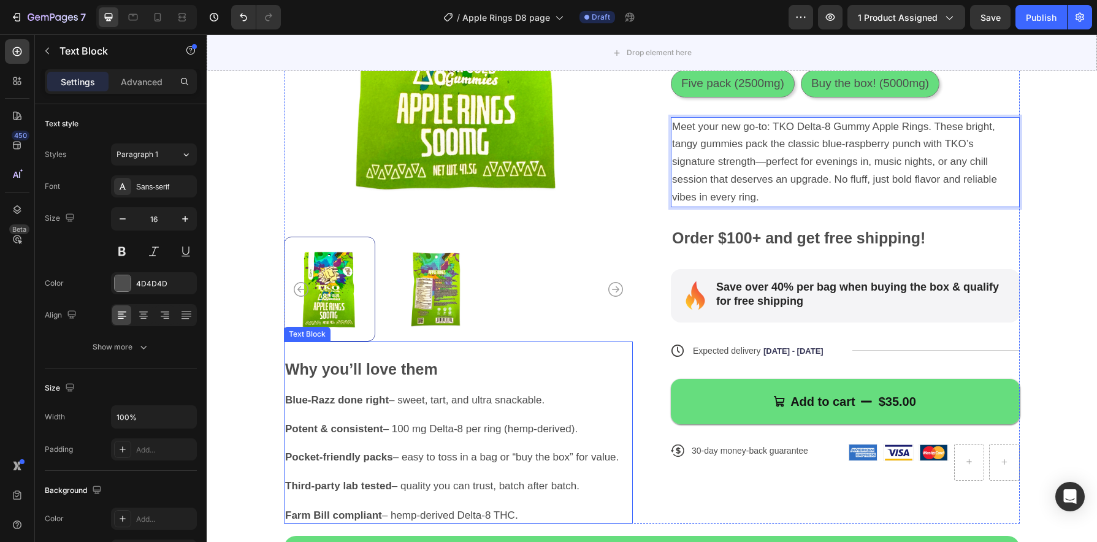
click at [367, 413] on p at bounding box center [458, 414] width 346 height 14
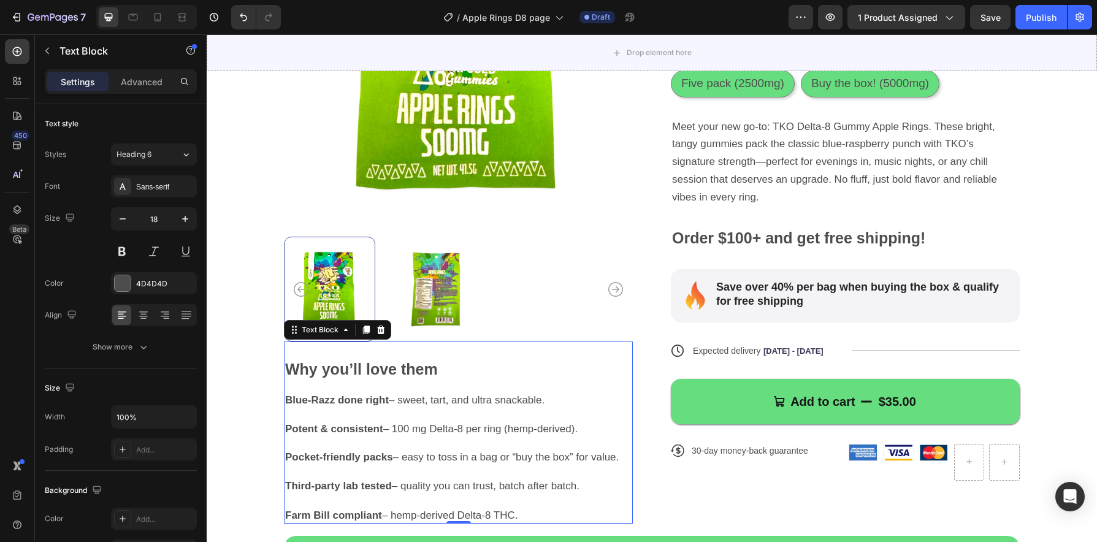
click at [327, 403] on strong "Blue-Razz done right" at bounding box center [337, 400] width 104 height 12
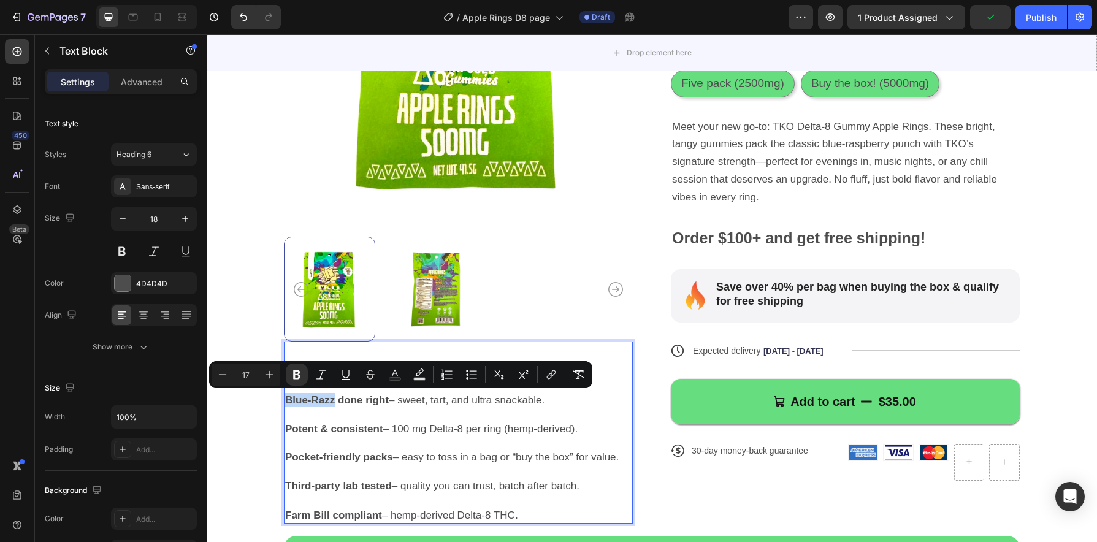
drag, startPoint x: 331, startPoint y: 402, endPoint x: 282, endPoint y: 406, distance: 48.6
click at [285, 406] on p "Blue-Razz done right – sweet, tart, and ultra snackable." at bounding box center [458, 400] width 346 height 14
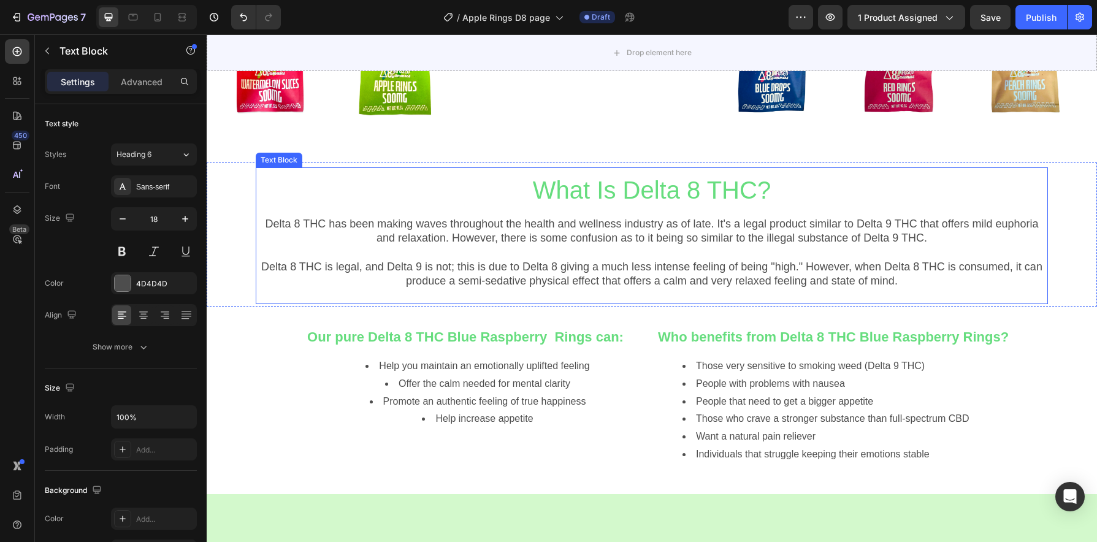
scroll to position [1051, 0]
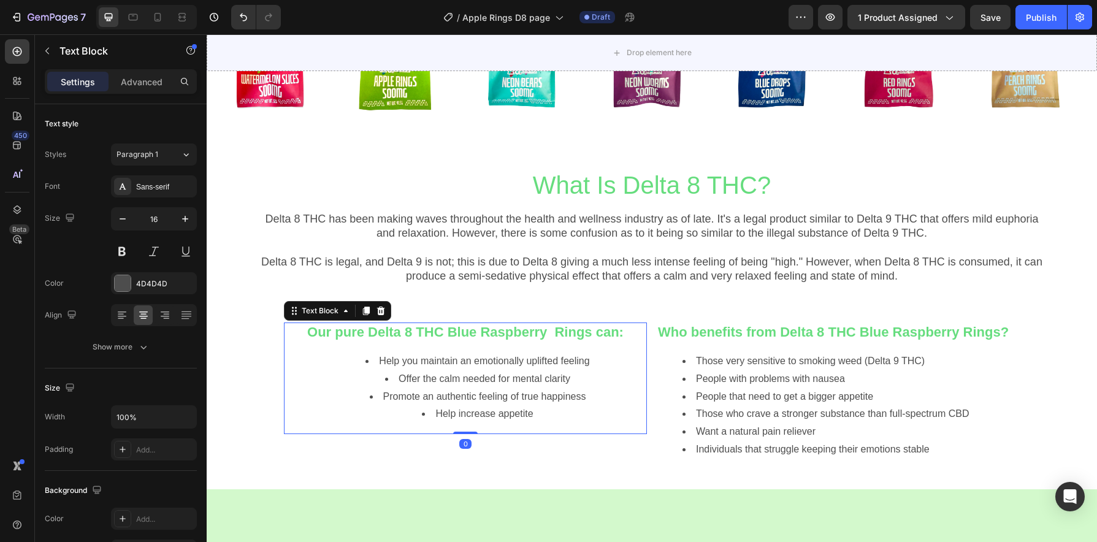
click at [521, 342] on div "Our pure Delta 8 THC Blue Raspberry Rings can: Help you maintain an emotionally…" at bounding box center [465, 379] width 363 height 112
click at [531, 335] on strong "Our pure Delta 8 THC Blue Raspberry Rings can:" at bounding box center [465, 331] width 316 height 15
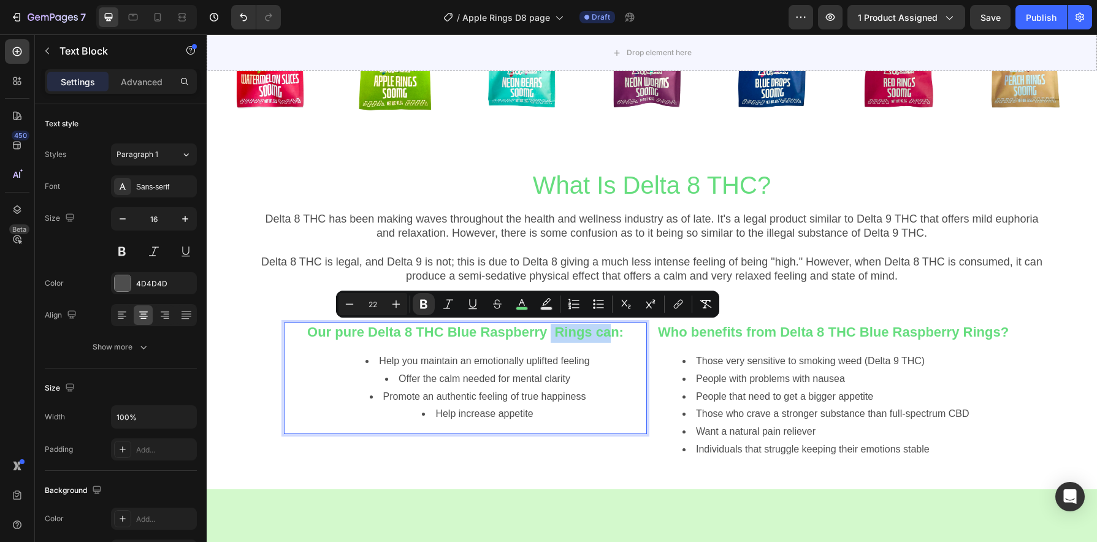
click at [561, 332] on strong "Our pure Delta 8 THC Blue Raspberry Rings can:" at bounding box center [465, 331] width 316 height 15
drag, startPoint x: 561, startPoint y: 332, endPoint x: 465, endPoint y: 334, distance: 95.7
click at [465, 334] on strong "Our pure Delta 8 THC Blue Raspberry Rings can:" at bounding box center [465, 331] width 316 height 15
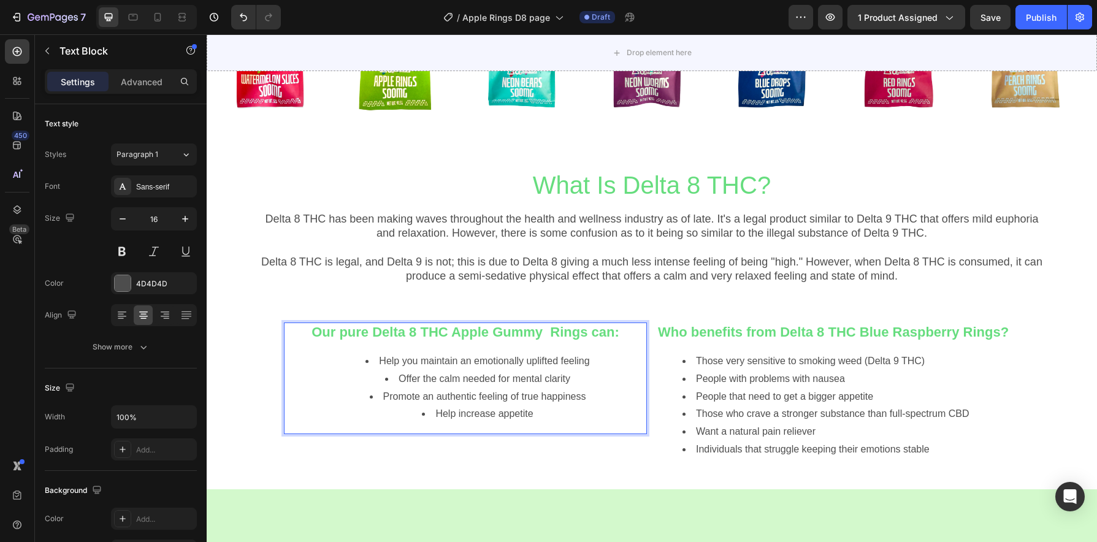
click at [476, 399] on span "Promote an authentic feeling of true happiness" at bounding box center [484, 396] width 203 height 10
click at [527, 417] on span "Help increase appetite" at bounding box center [484, 413] width 98 height 10
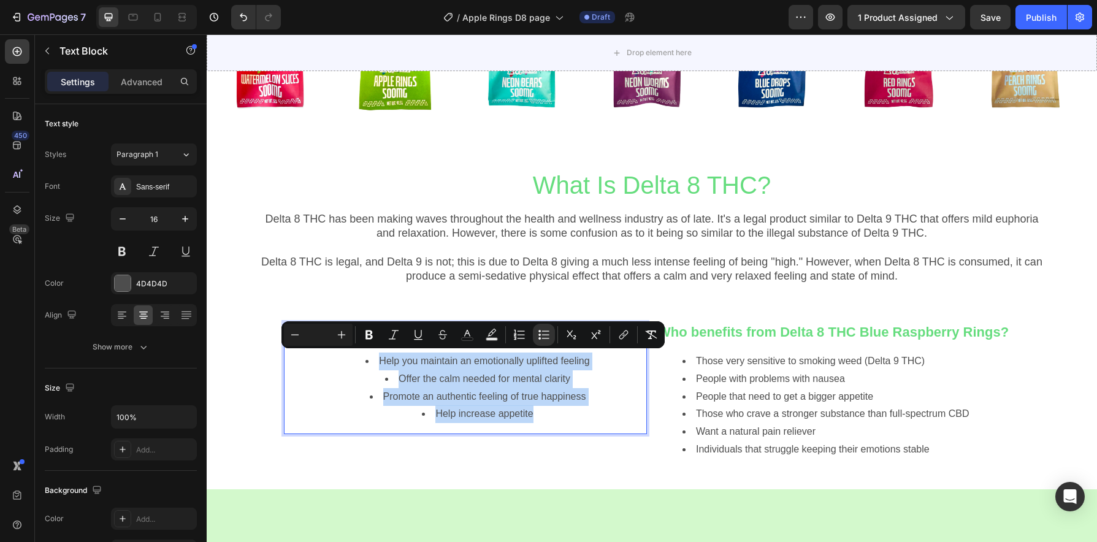
drag, startPoint x: 530, startPoint y: 415, endPoint x: 372, endPoint y: 358, distance: 168.2
click at [372, 358] on ul "Help you maintain an emotionally uplifted feeling Offer the calm needed for men…" at bounding box center [465, 388] width 361 height 71
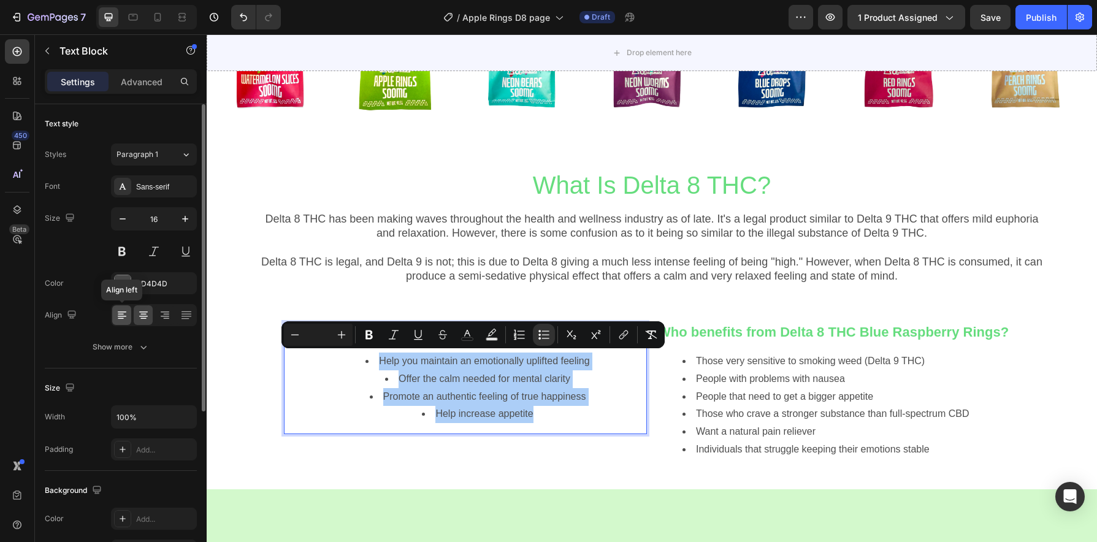
click at [121, 316] on icon at bounding box center [122, 316] width 9 height 1
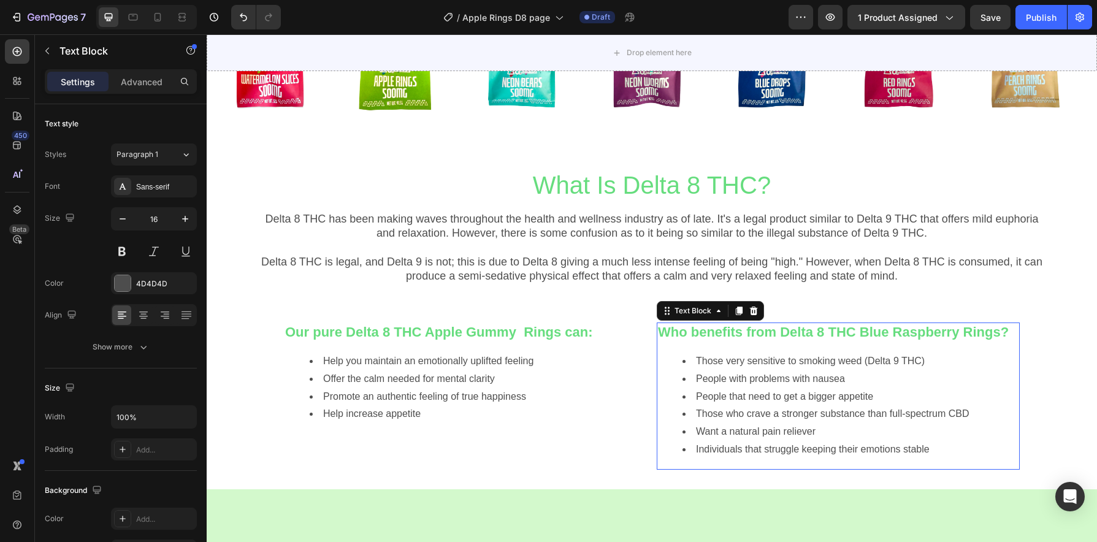
click at [756, 410] on span "Those who crave a stronger substance than full-spectrum CBD" at bounding box center [833, 413] width 274 height 10
click at [916, 335] on strong "Who benefits from Delta 8 THC Blue Raspberry Rings?" at bounding box center [833, 331] width 351 height 15
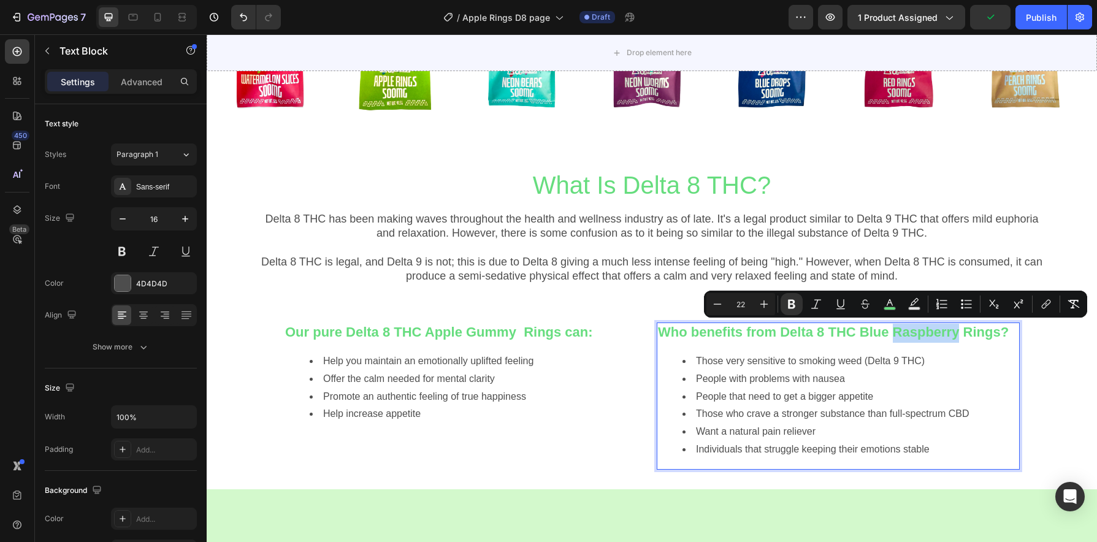
click at [919, 334] on strong "Who benefits from Delta 8 THC Blue Raspberry Rings?" at bounding box center [833, 331] width 351 height 15
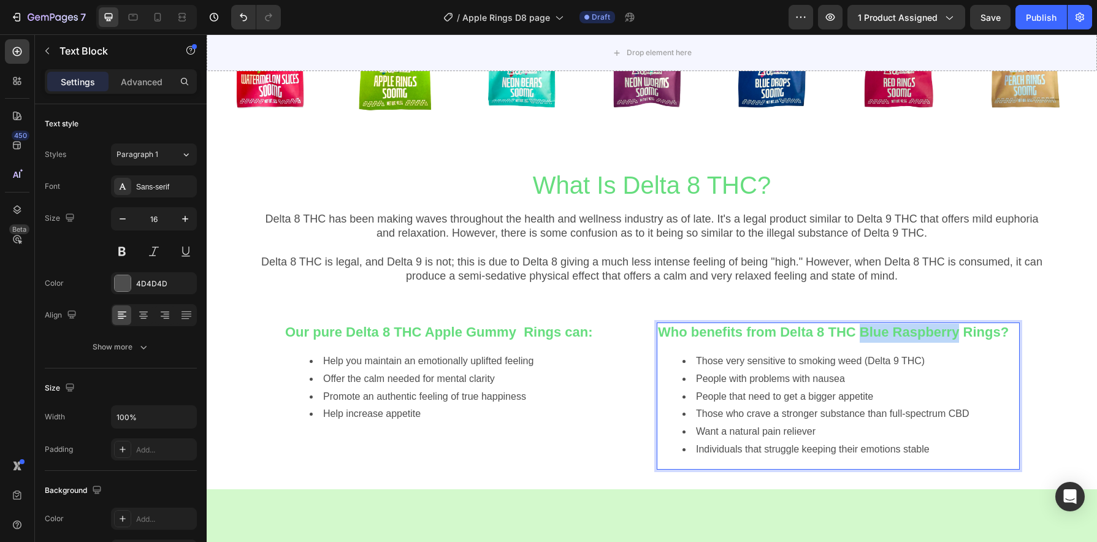
drag, startPoint x: 955, startPoint y: 332, endPoint x: 860, endPoint y: 335, distance: 95.7
click at [860, 335] on strong "Who benefits from Delta 8 THC Blue Raspberry Rings?" at bounding box center [833, 331] width 351 height 15
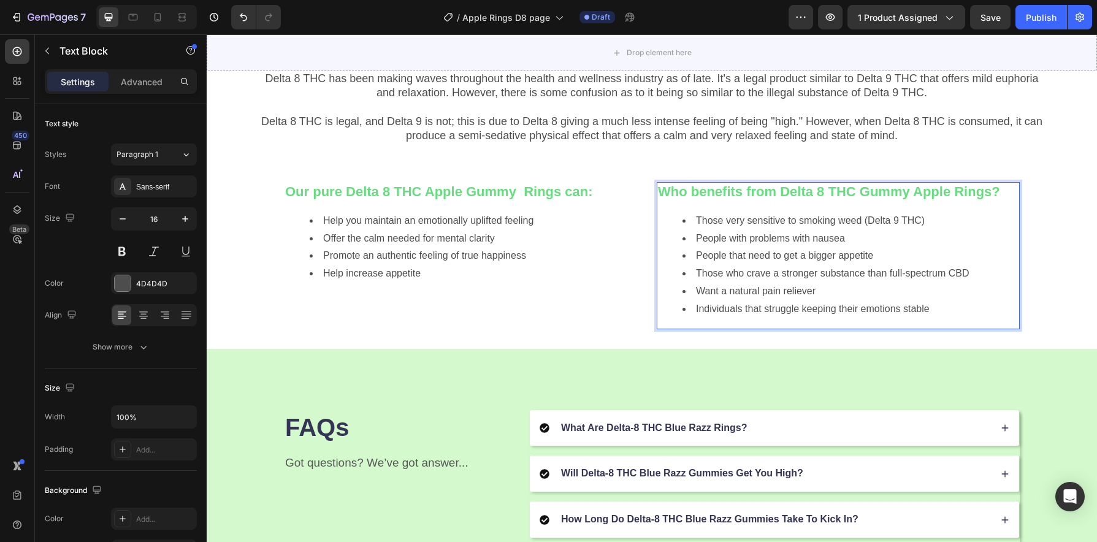
scroll to position [1298, 0]
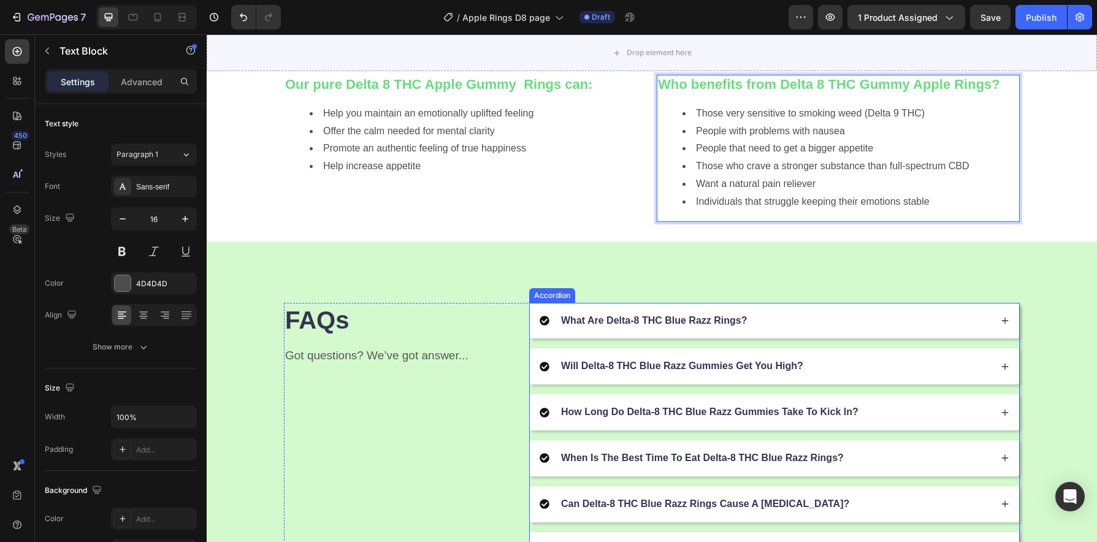
click at [748, 318] on div "What Are Delta-8 THC Blue Razz Rings?" at bounding box center [765, 321] width 451 height 17
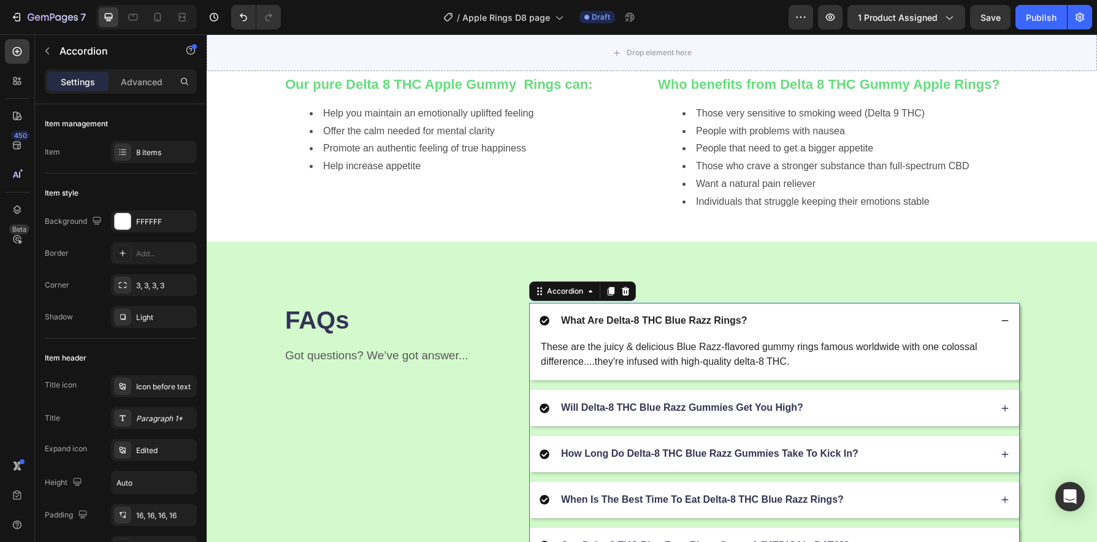
click at [713, 323] on p "What Are Delta-8 THC Blue Razz Rings?" at bounding box center [654, 321] width 186 height 13
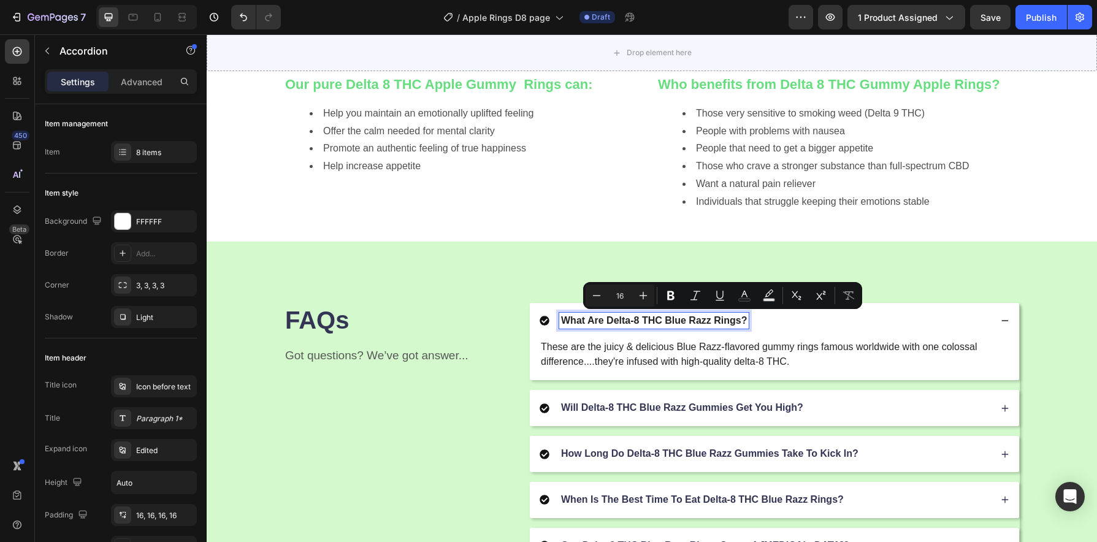
click at [703, 322] on p "What Are Delta-8 THC Blue Razz Rings?" at bounding box center [654, 321] width 186 height 13
drag, startPoint x: 705, startPoint y: 323, endPoint x: 662, endPoint y: 324, distance: 42.9
click at [662, 324] on p "What Are Delta-8 THC Blue Razz Rings?" at bounding box center [654, 321] width 186 height 13
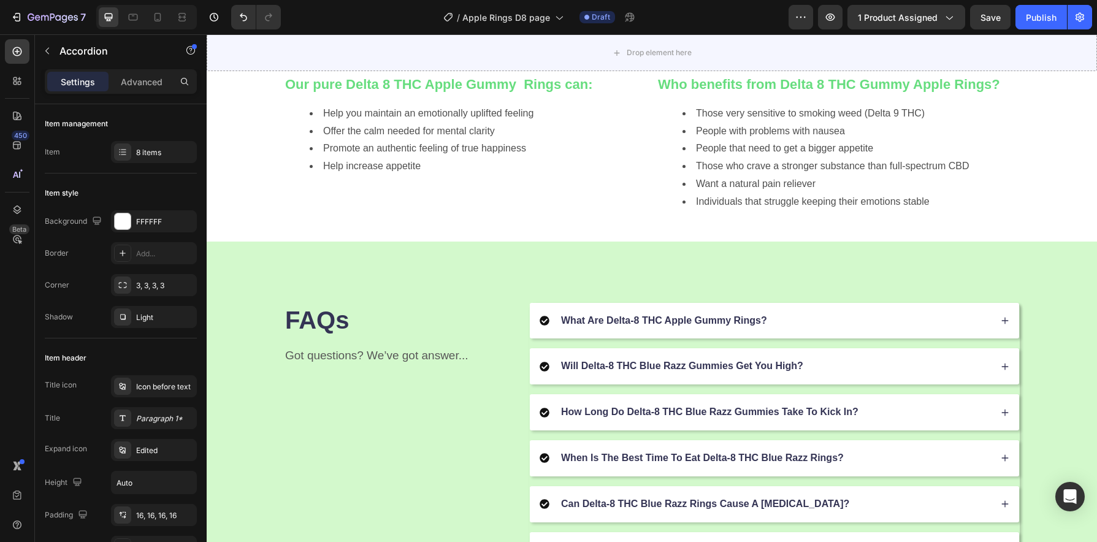
click at [799, 327] on div "What Are Delta-8 THC Apple Gummy Rings?" at bounding box center [765, 321] width 451 height 17
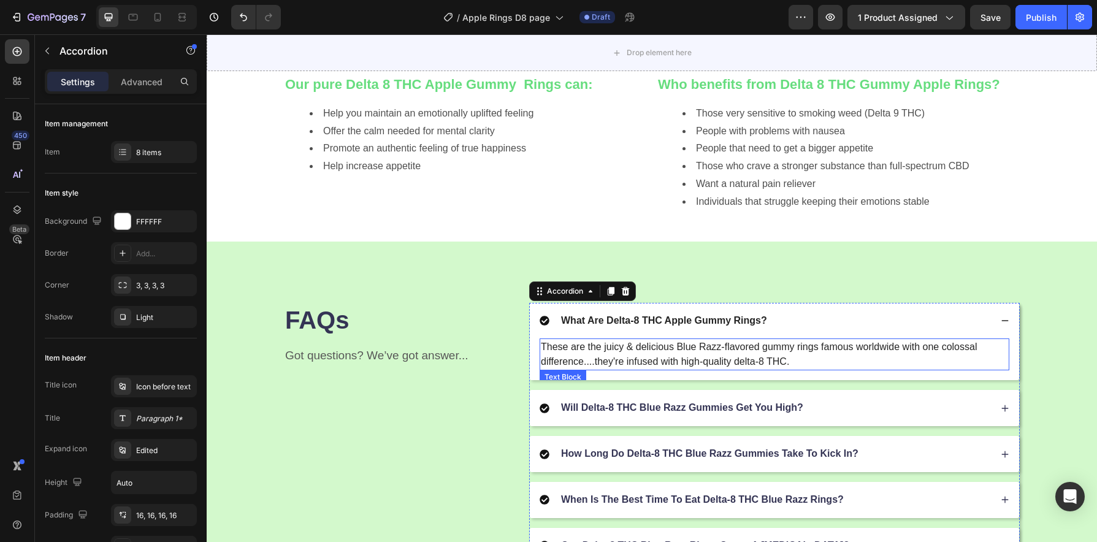
click at [751, 353] on p "These are the juicy & delicious Blue Razz-flavored gummy rings famous worldwide…" at bounding box center [774, 354] width 467 height 29
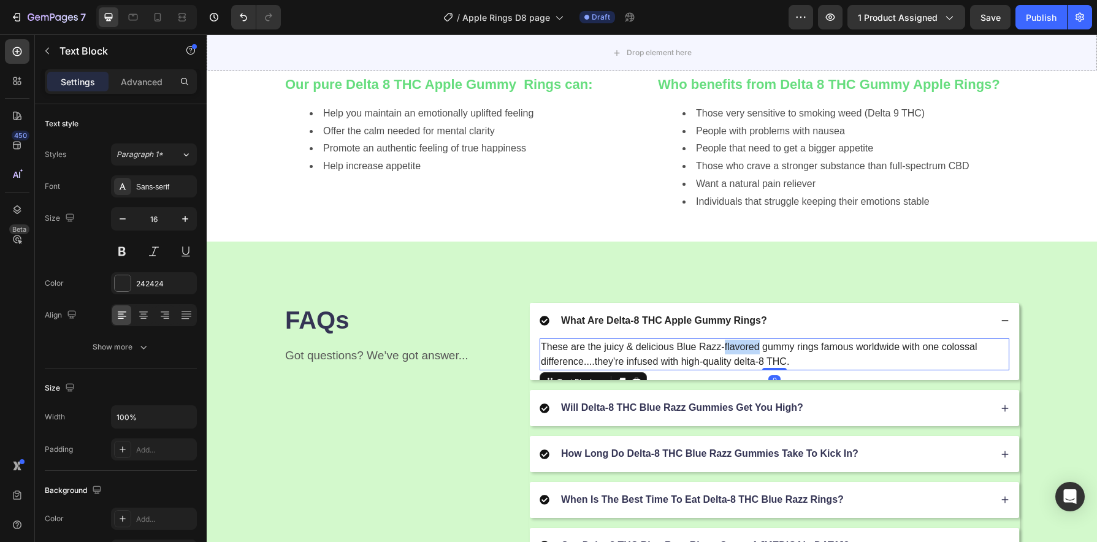
click at [750, 353] on p "These are the juicy & delicious Blue Razz-flavored gummy rings famous worldwide…" at bounding box center [774, 354] width 467 height 29
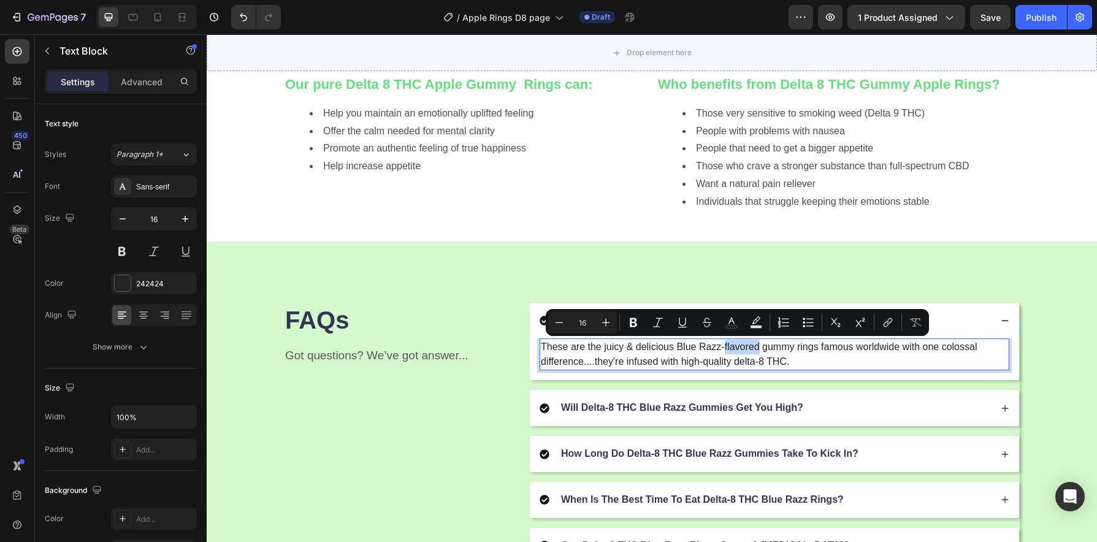
click at [729, 349] on p "These are the juicy & delicious Blue Razz-flavored gummy rings famous worldwide…" at bounding box center [774, 354] width 467 height 29
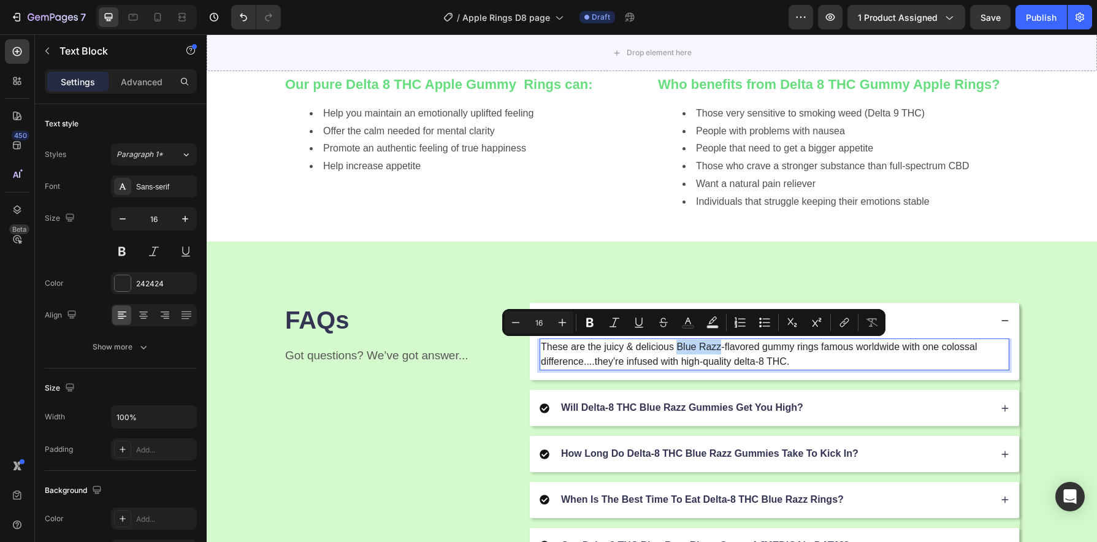
drag, startPoint x: 718, startPoint y: 348, endPoint x: 673, endPoint y: 348, distance: 44.8
click at [673, 348] on p "These are the juicy & delicious Blue Razz-flavored gummy rings famous worldwide…" at bounding box center [774, 354] width 467 height 29
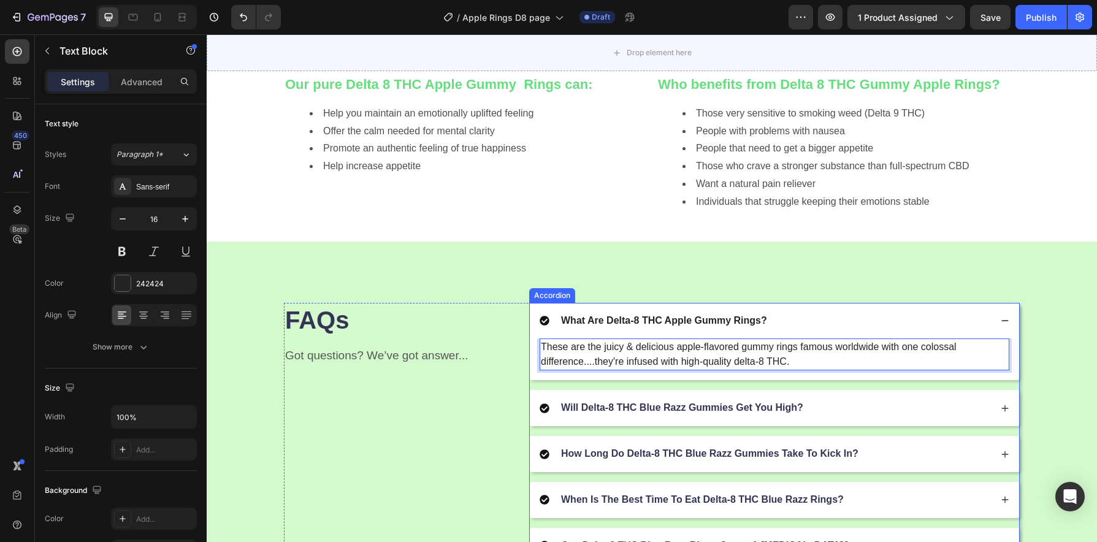
click at [720, 404] on p "Will Delta-8 THC Blue Razz Gummies Get You High?" at bounding box center [682, 408] width 242 height 13
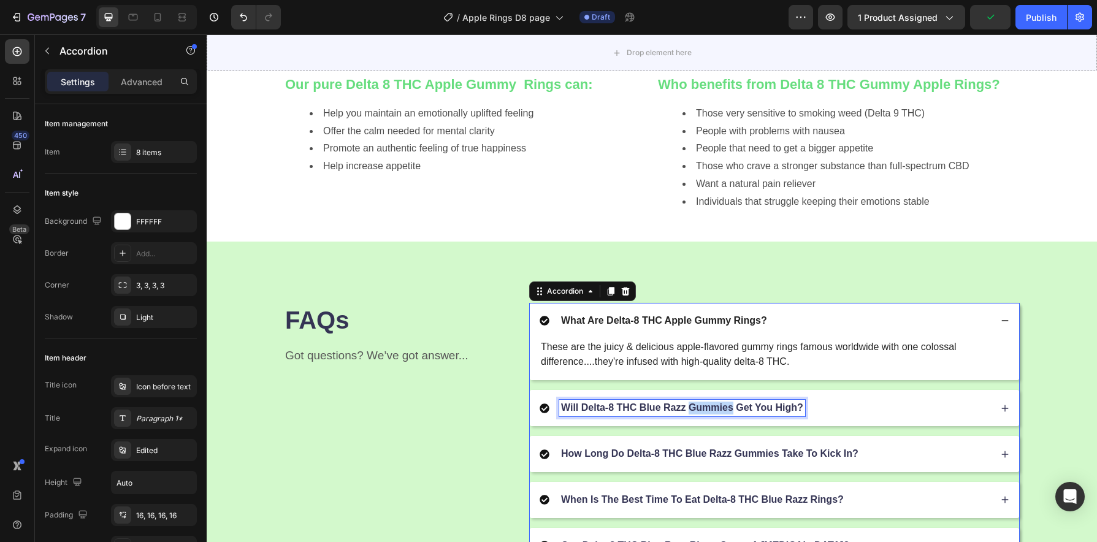
click at [718, 405] on p "Will Delta-8 THC Blue Razz Gummies Get You High?" at bounding box center [682, 408] width 242 height 13
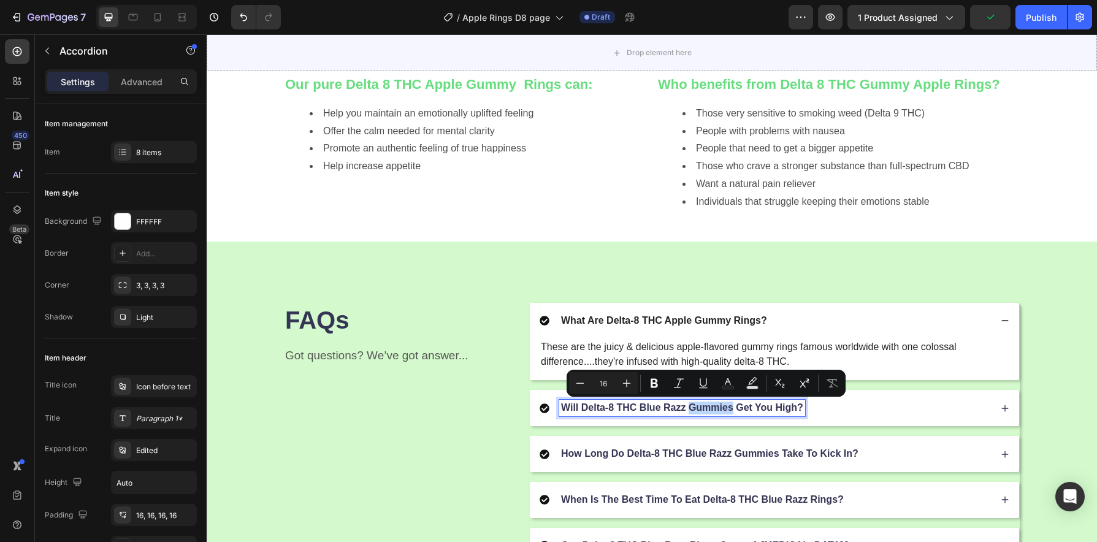
click at [694, 407] on p "Will Delta-8 THC Blue Razz Gummies Get You High?" at bounding box center [682, 408] width 242 height 13
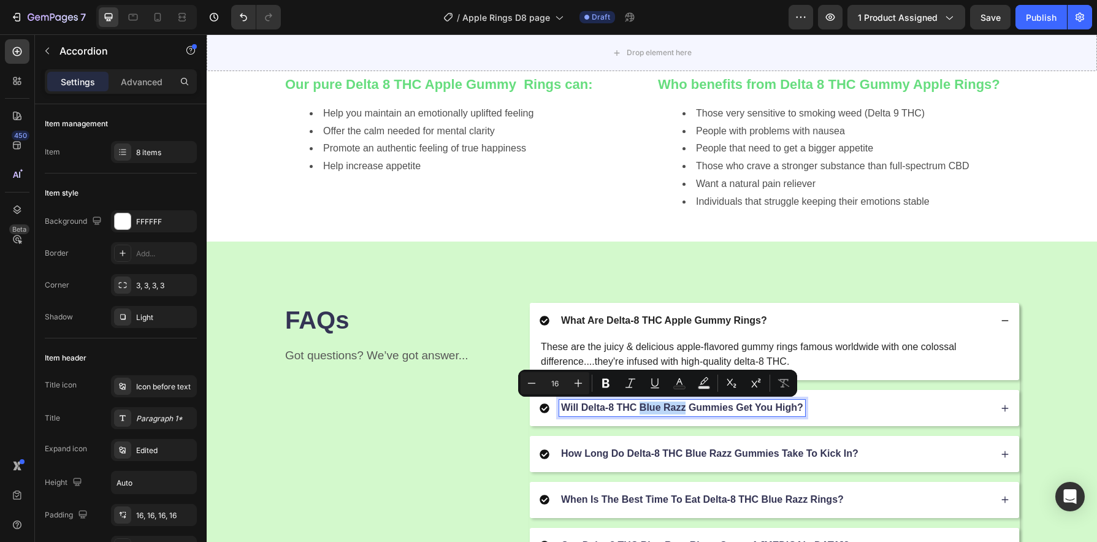
drag, startPoint x: 680, startPoint y: 410, endPoint x: 638, endPoint y: 411, distance: 42.3
click at [638, 411] on p "Will Delta-8 THC Blue Razz Gummies Get You High?" at bounding box center [682, 408] width 242 height 13
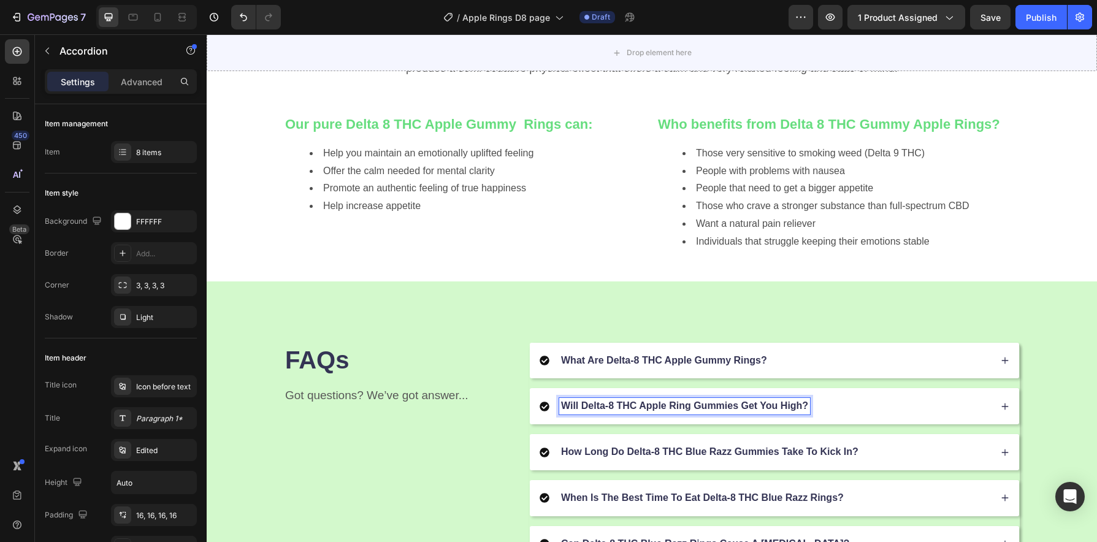
scroll to position [1256, 0]
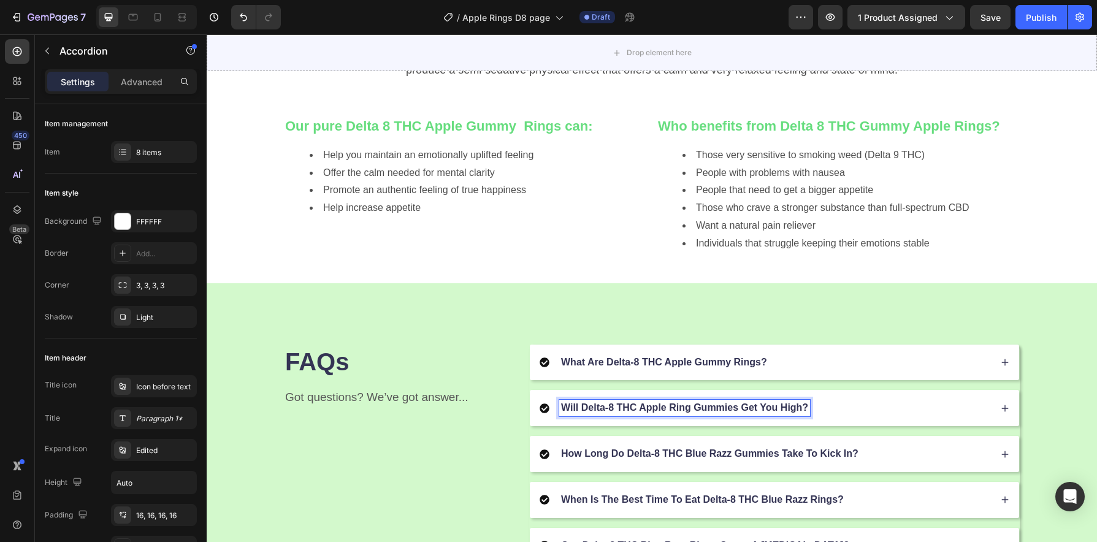
click at [840, 405] on div "Will Delta-8 THC Apple Ring Gummies Get You High?" at bounding box center [765, 408] width 451 height 17
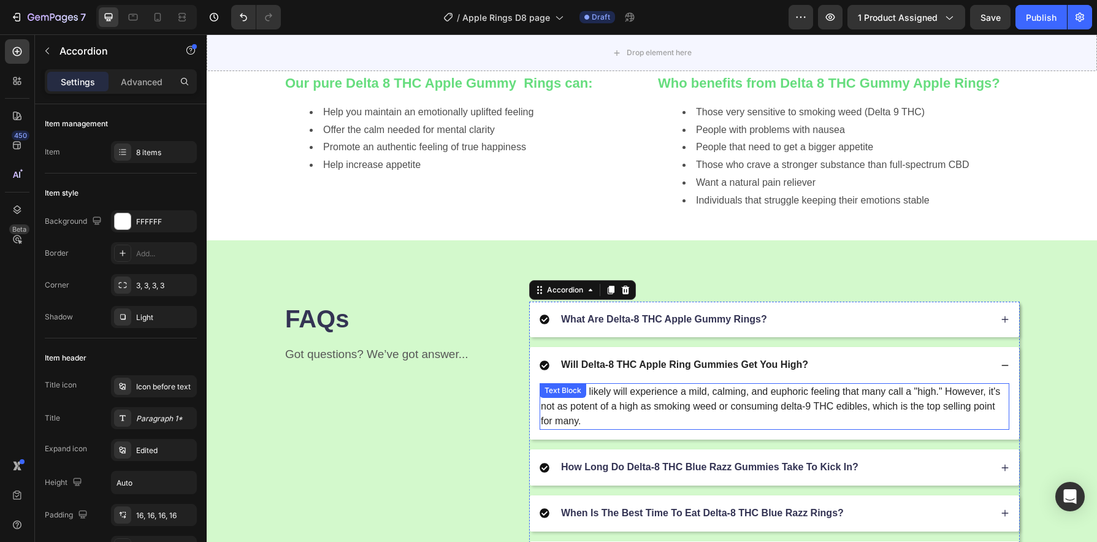
scroll to position [1317, 0]
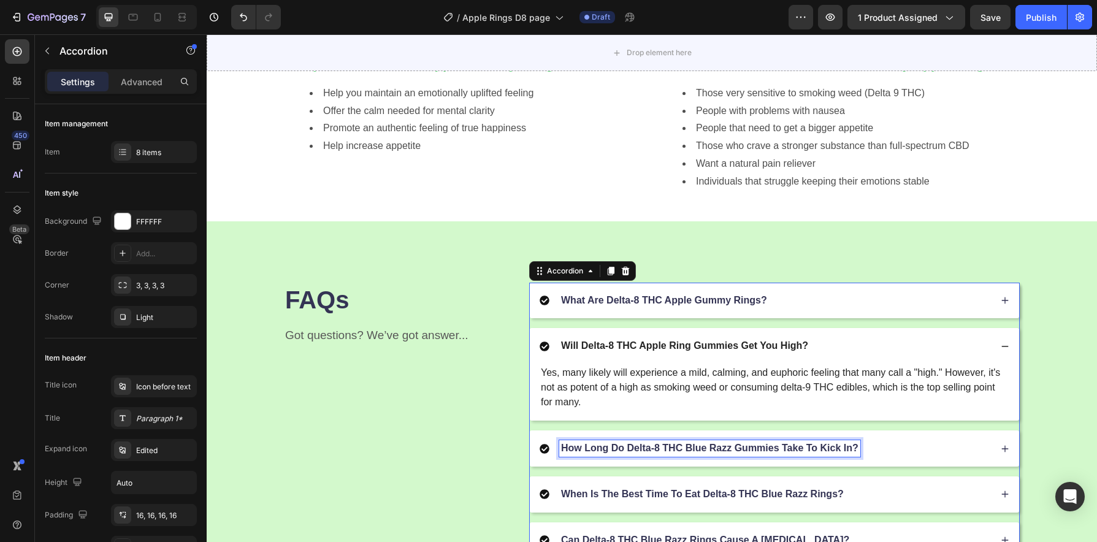
click at [809, 448] on p "How Long Do Delta-8 THC Blue Razz Gummies Take To Kick In?" at bounding box center [709, 448] width 297 height 13
click at [809, 447] on p "How Long Do Delta-8 THC Blue Razz Gummies Take To Kick In?" at bounding box center [709, 448] width 297 height 13
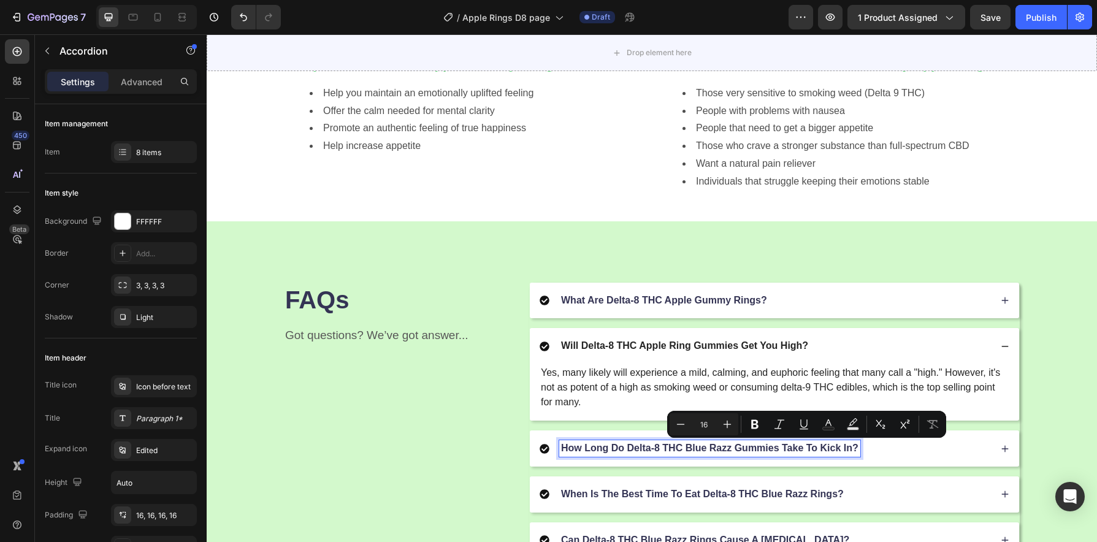
click at [714, 451] on p "How Long Do Delta-8 THC Blue Razz Gummies Take To Kick In?" at bounding box center [709, 448] width 297 height 13
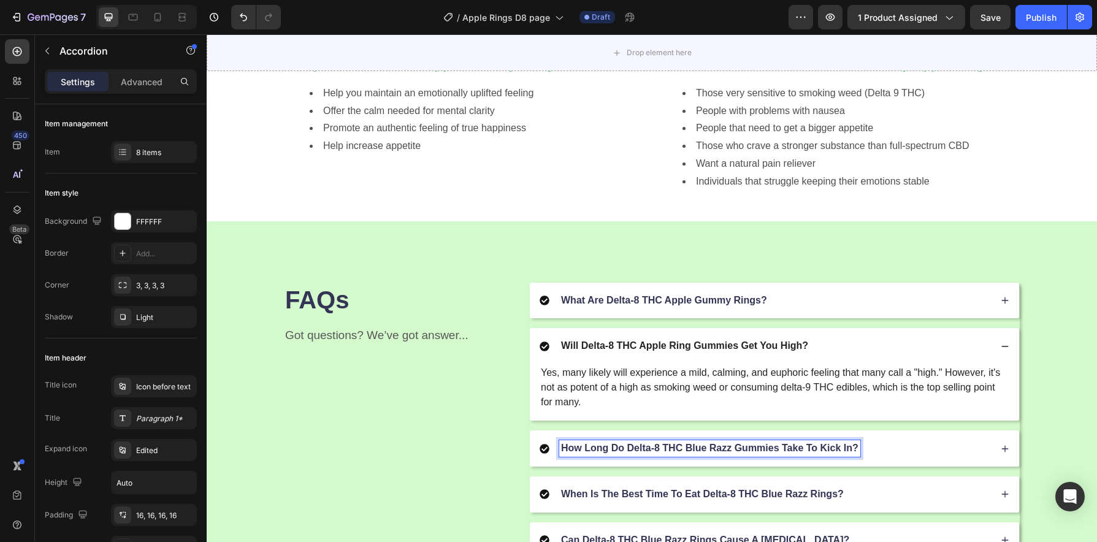
click at [742, 454] on p "How Long Do Delta-8 THC Blue Razz Gummies Take To Kick In?" at bounding box center [709, 448] width 297 height 13
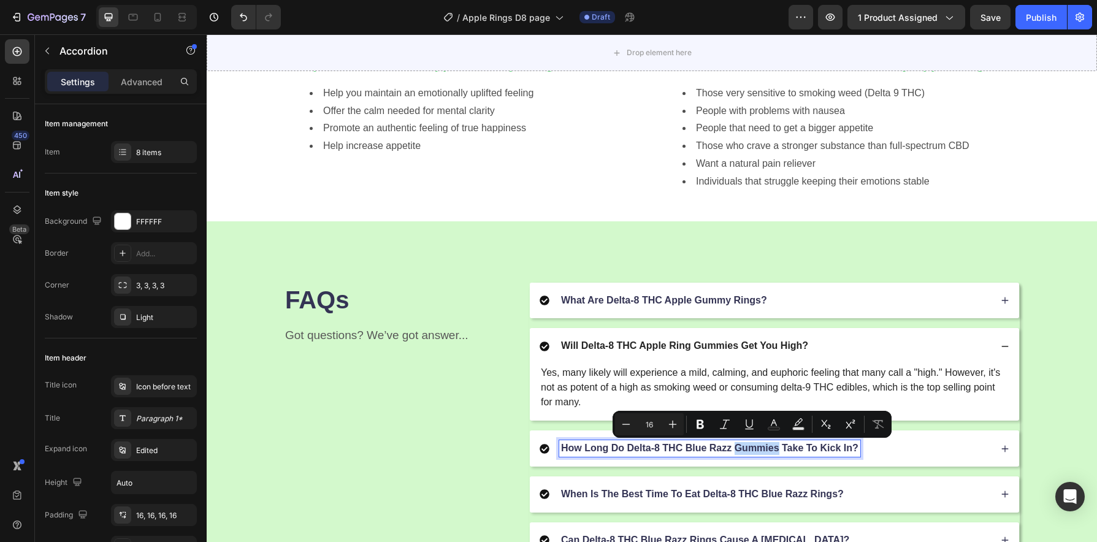
click at [732, 454] on p "How Long Do Delta-8 THC Blue Razz Gummies Take To Kick In?" at bounding box center [709, 448] width 297 height 13
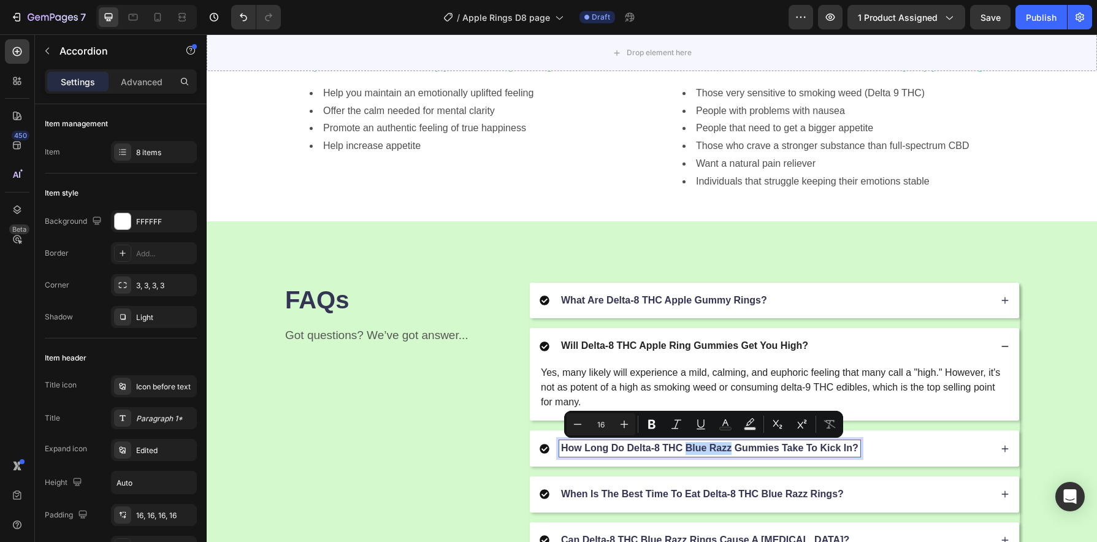
drag, startPoint x: 726, startPoint y: 450, endPoint x: 683, endPoint y: 451, distance: 42.9
click at [683, 451] on p "How Long Do Delta-8 THC Blue Razz Gummies Take To Kick In?" at bounding box center [709, 448] width 297 height 13
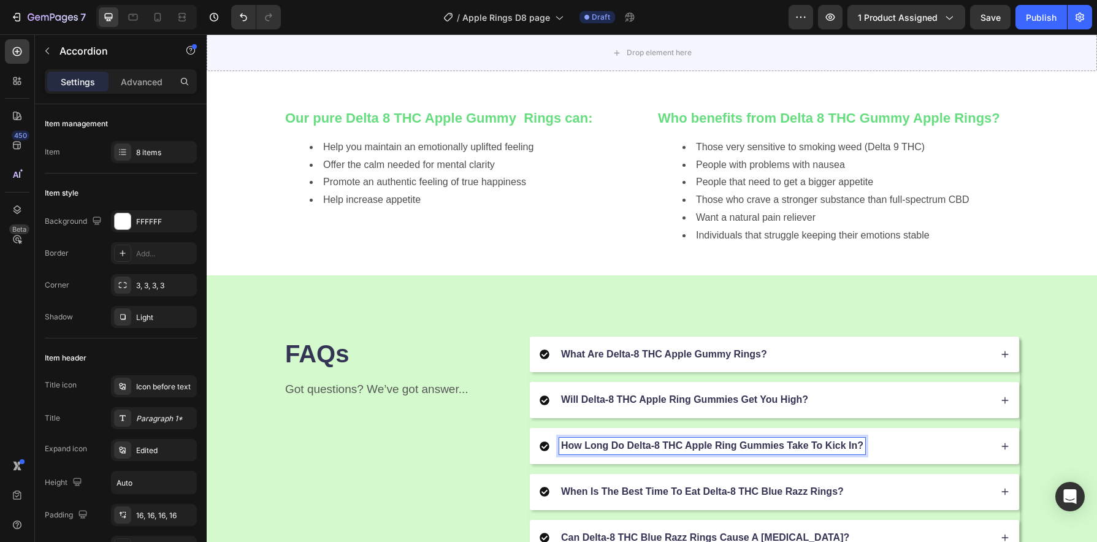
scroll to position [1261, 0]
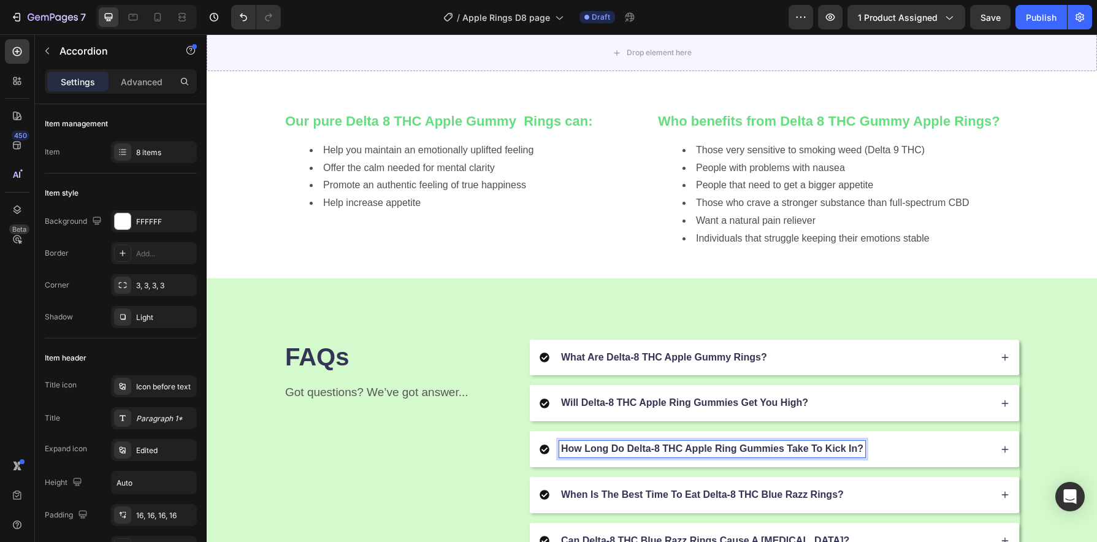
click at [911, 446] on div "How Long Do Delta-8 THC Apple Ring Gummies Take To Kick In?" at bounding box center [765, 449] width 451 height 17
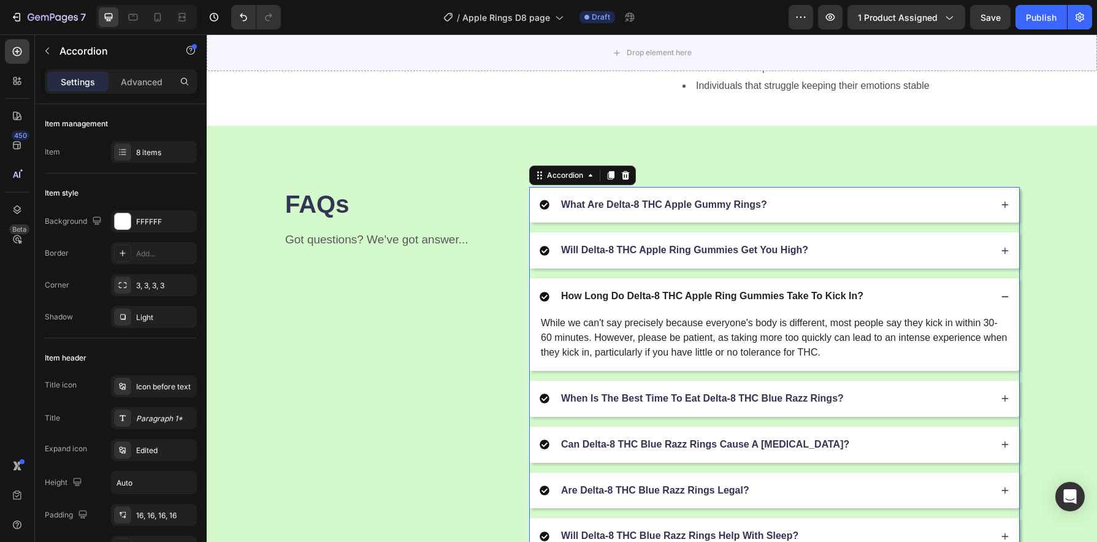
scroll to position [1422, 0]
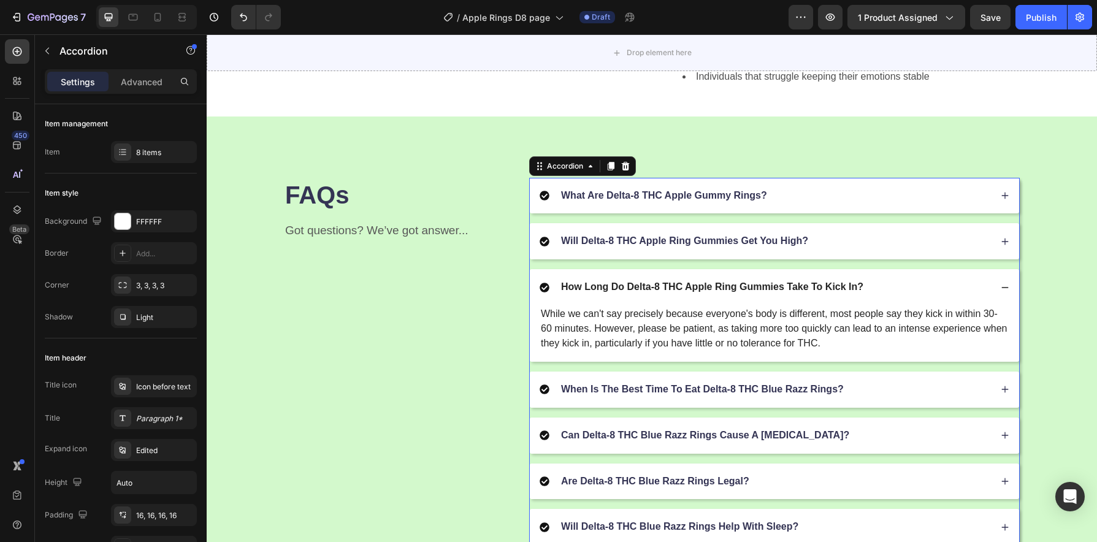
click at [803, 392] on p "When Is The Best Time To Eat Delta-8 THC Blue Razz Rings?" at bounding box center [702, 389] width 283 height 13
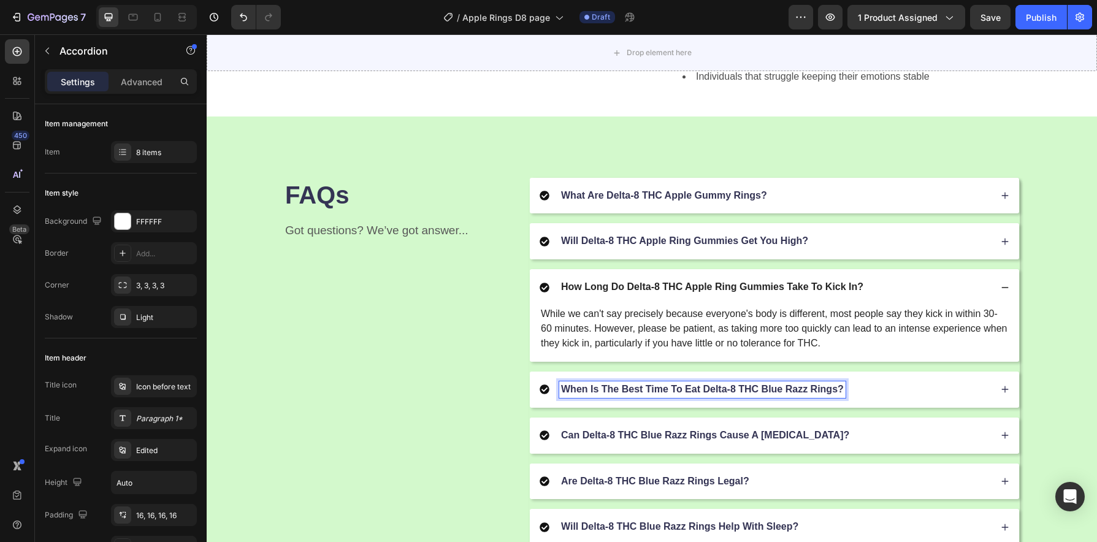
click at [797, 392] on p "When Is The Best Time To Eat Delta-8 THC Blue Razz Rings?" at bounding box center [702, 389] width 283 height 13
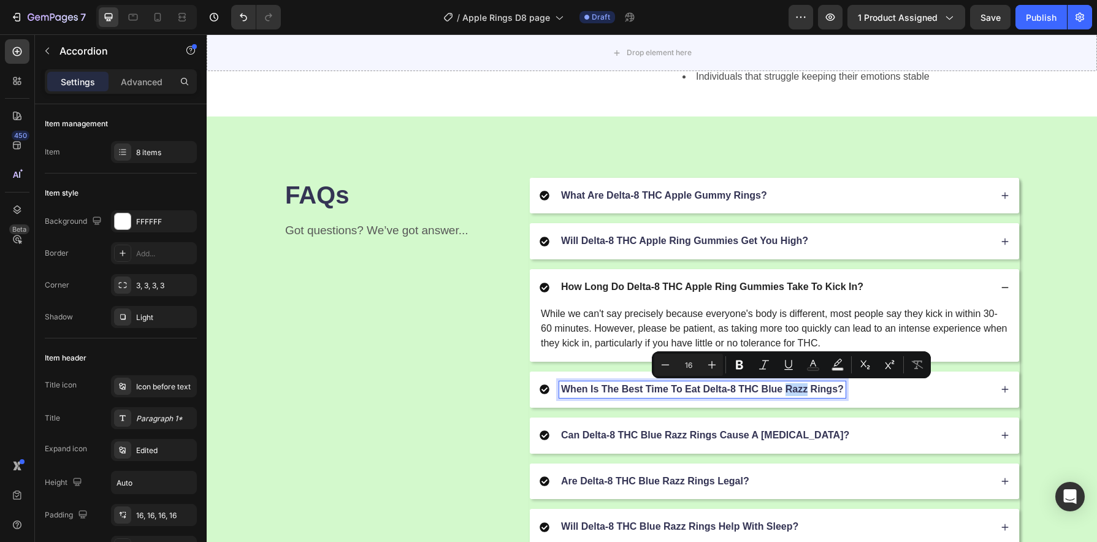
click at [803, 392] on p "When Is The Best Time To Eat Delta-8 THC Blue Razz Rings?" at bounding box center [702, 389] width 283 height 13
drag, startPoint x: 803, startPoint y: 394, endPoint x: 758, endPoint y: 394, distance: 44.8
click at [758, 394] on p "When Is The Best Time To Eat Delta-8 THC Blue Razz Rings?" at bounding box center [702, 389] width 283 height 13
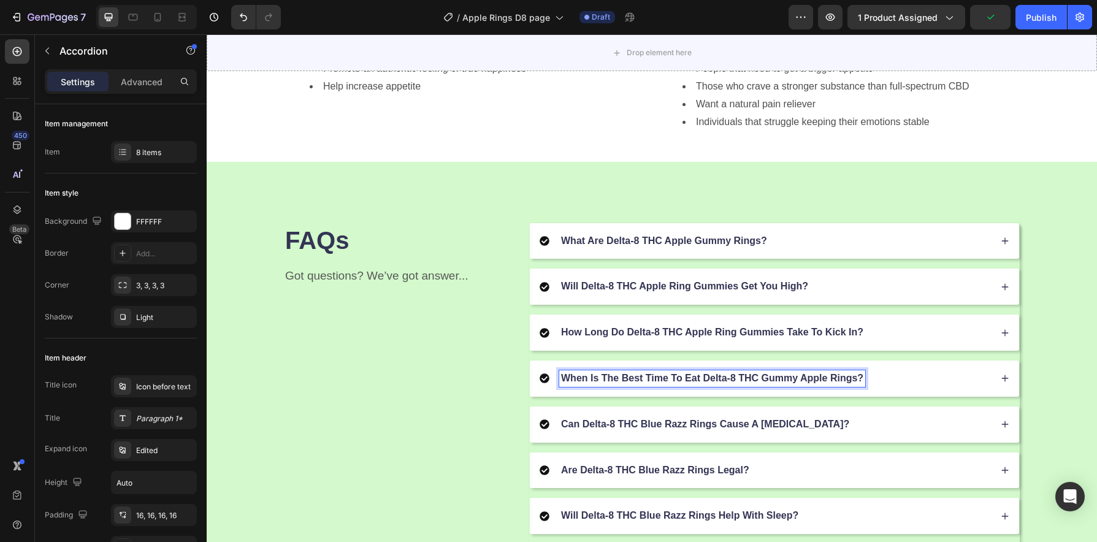
scroll to position [1369, 0]
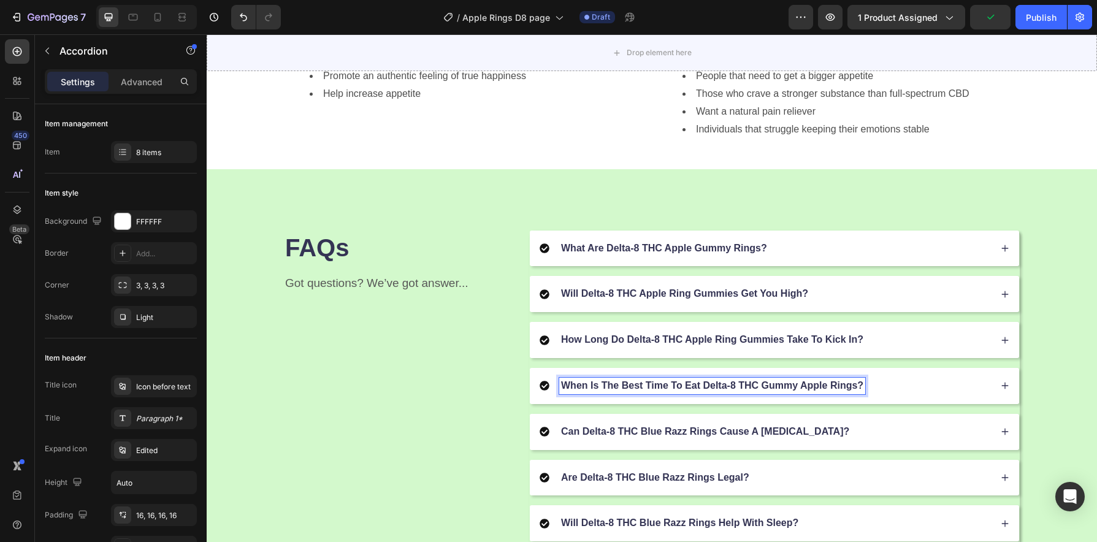
click at [873, 396] on div "When Is The Best Time To Eat Delta-8 THC Gummy Apple Rings?" at bounding box center [774, 386] width 489 height 36
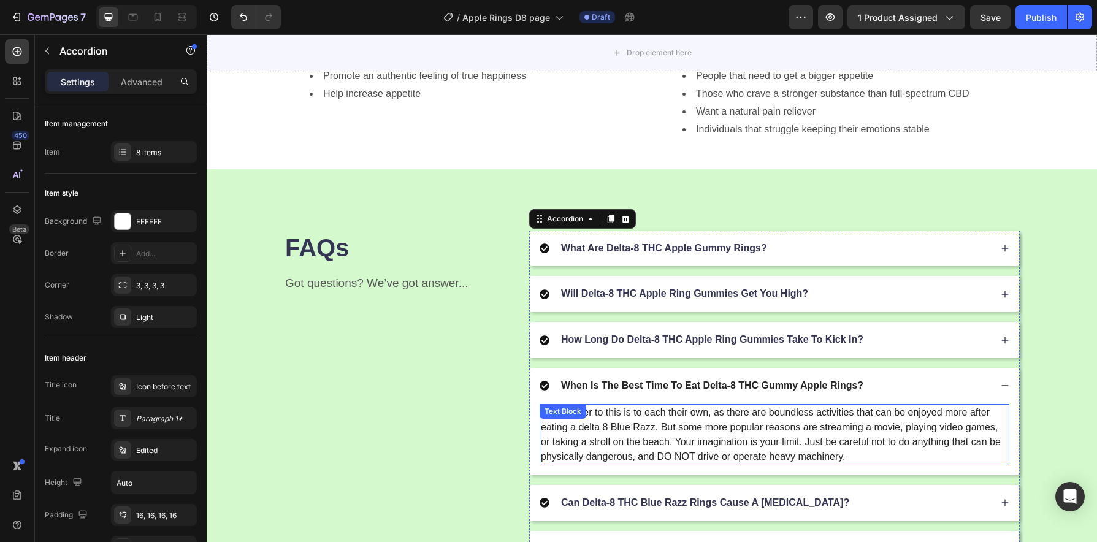
click at [658, 432] on p "The answer to this is to each their own, as there are boundless activities that…" at bounding box center [774, 434] width 467 height 59
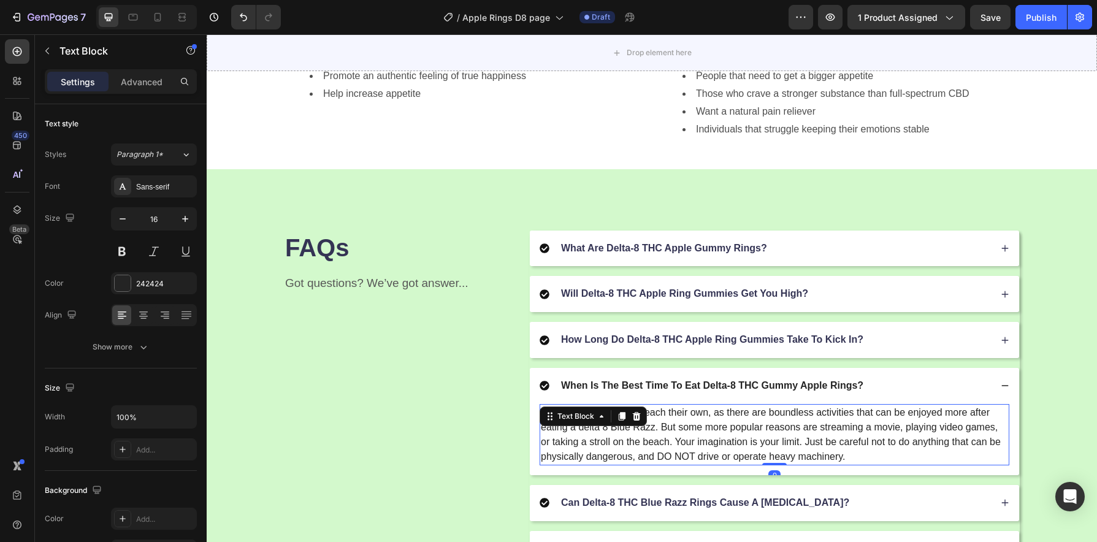
click at [652, 431] on p "The answer to this is to each their own, as there are boundless activities that…" at bounding box center [774, 434] width 467 height 59
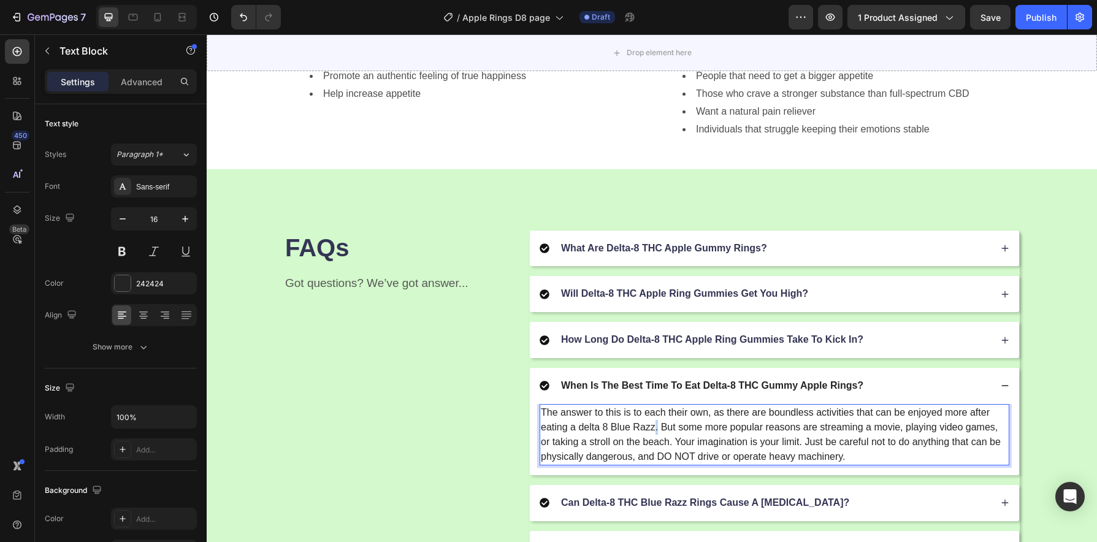
click at [652, 431] on p "The answer to this is to each their own, as there are boundless activities that…" at bounding box center [774, 434] width 467 height 59
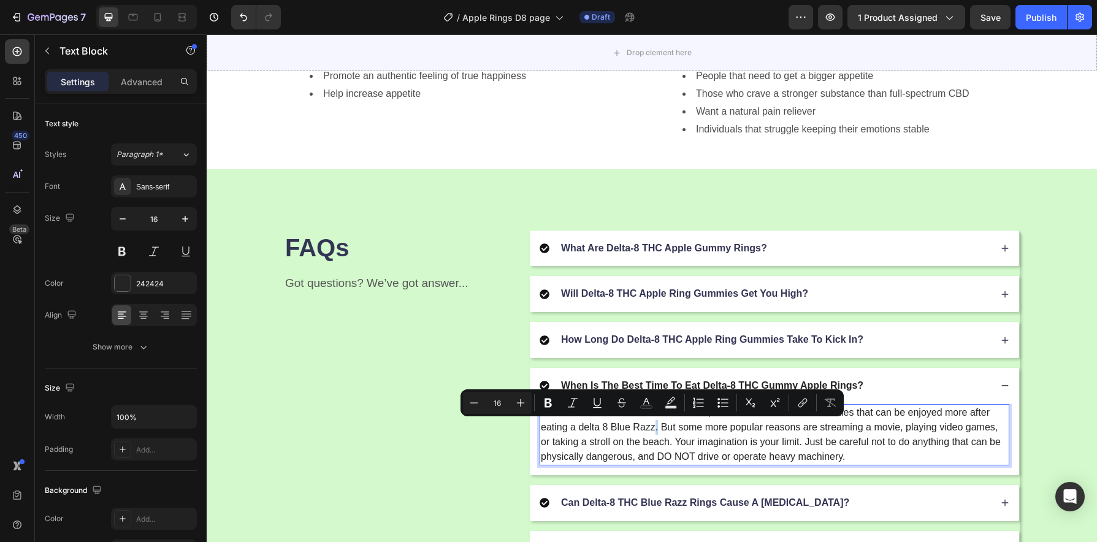
click at [651, 431] on p "The answer to this is to each their own, as there are boundless activities that…" at bounding box center [774, 434] width 467 height 59
drag, startPoint x: 651, startPoint y: 431, endPoint x: 611, endPoint y: 431, distance: 39.2
click at [611, 431] on p "The answer to this is to each their own, as there are boundless activities that…" at bounding box center [774, 434] width 467 height 59
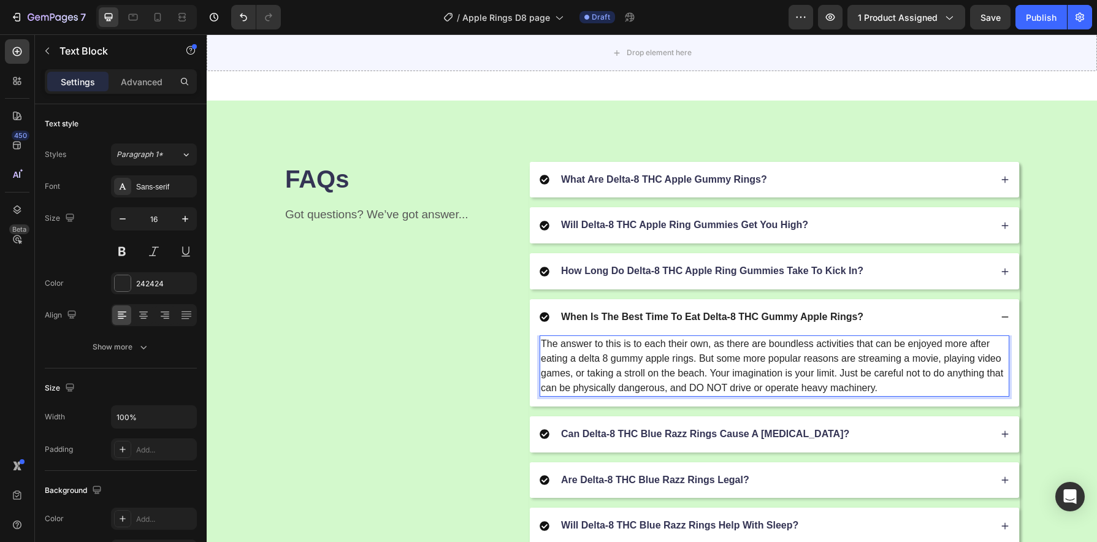
scroll to position [1465, 0]
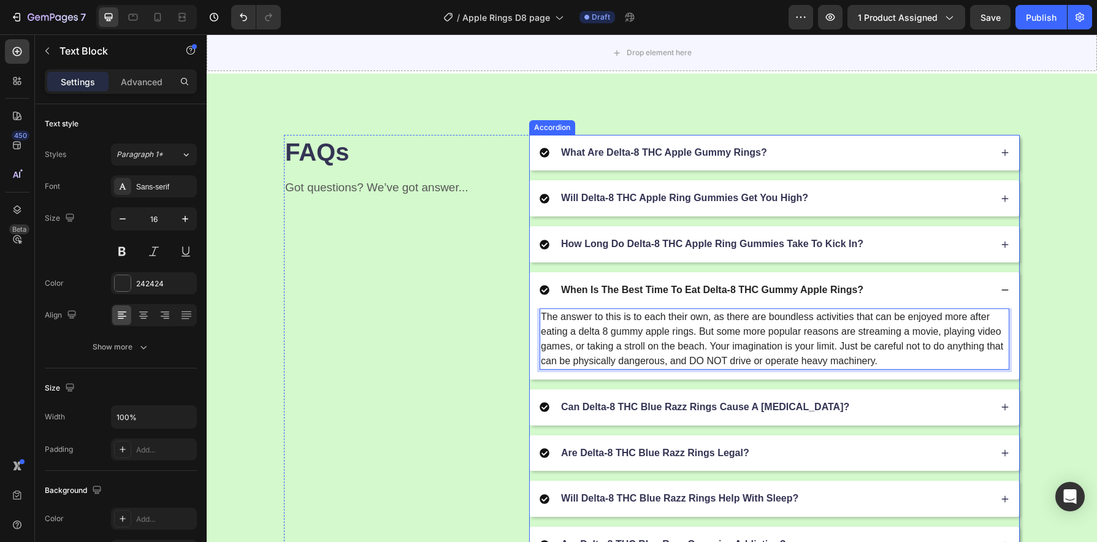
click at [727, 413] on p "Can Delta-8 THC Blue Razz Rings Cause A [MEDICAL_DATA]?" at bounding box center [705, 407] width 288 height 13
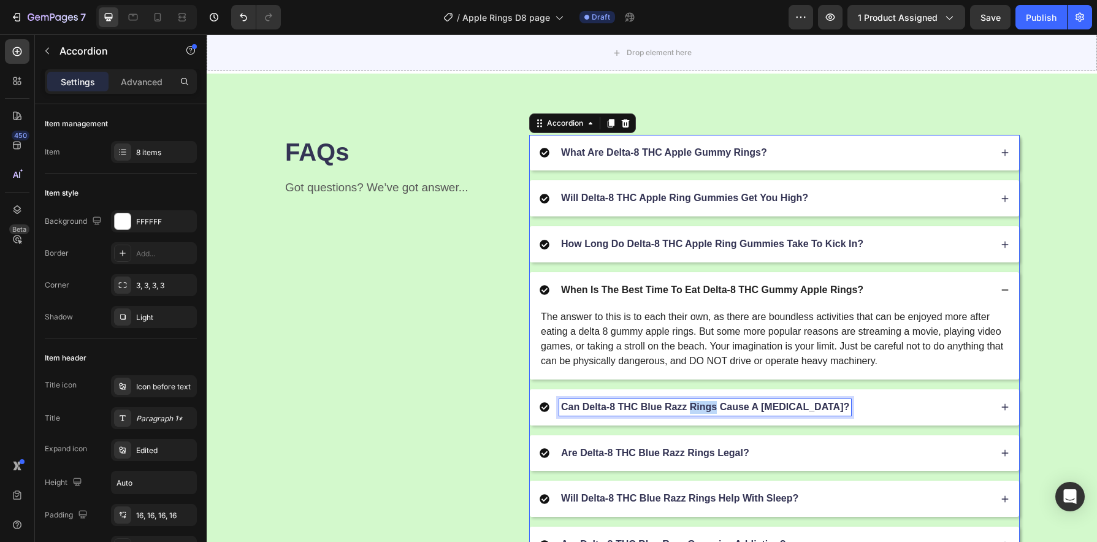
click at [708, 411] on p "Can Delta-8 THC Blue Razz Rings Cause A [MEDICAL_DATA]?" at bounding box center [705, 407] width 288 height 13
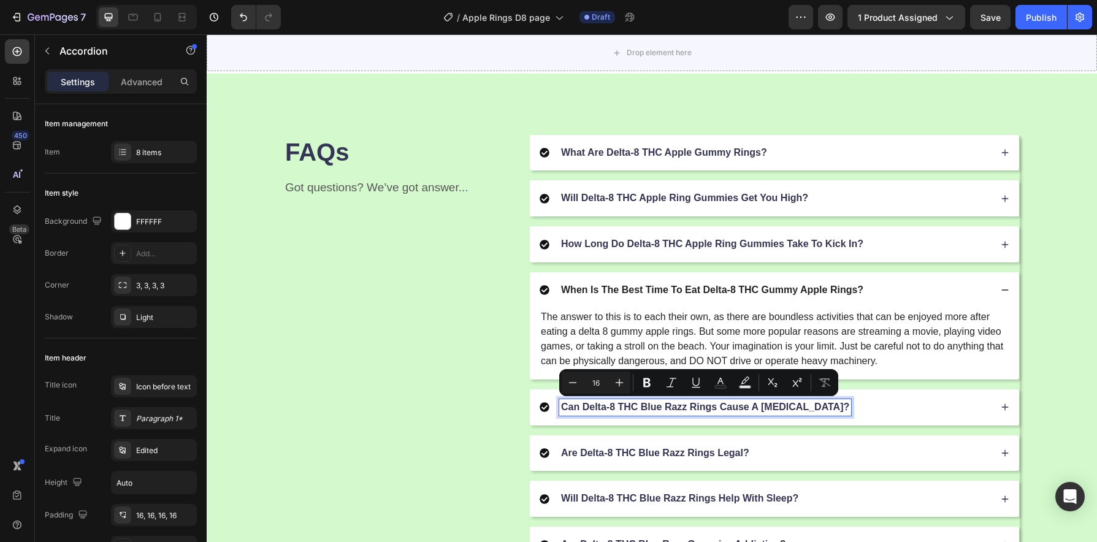
click at [683, 410] on p "Can Delta-8 THC Blue Razz Rings Cause A [MEDICAL_DATA]?" at bounding box center [705, 407] width 288 height 13
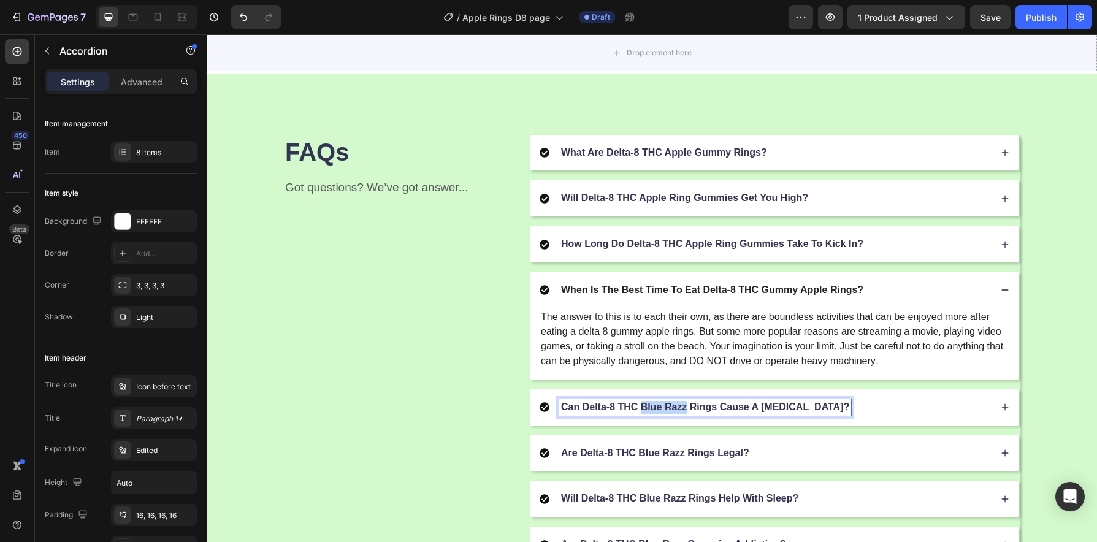
drag, startPoint x: 683, startPoint y: 411, endPoint x: 637, endPoint y: 411, distance: 45.4
click at [637, 411] on p "Can Delta-8 THC Blue Razz Rings Cause A [MEDICAL_DATA]?" at bounding box center [705, 407] width 288 height 13
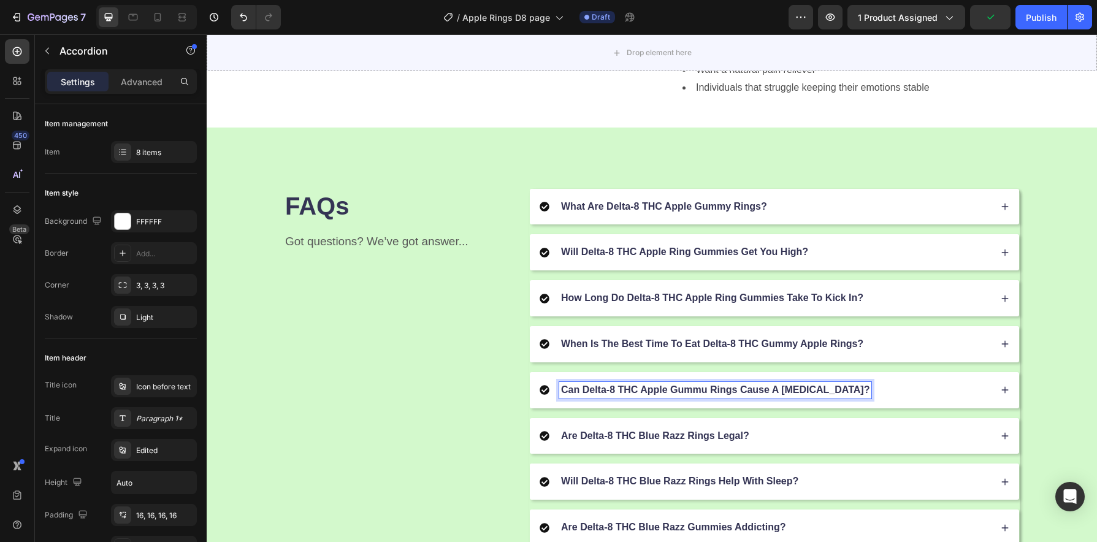
scroll to position [1394, 0]
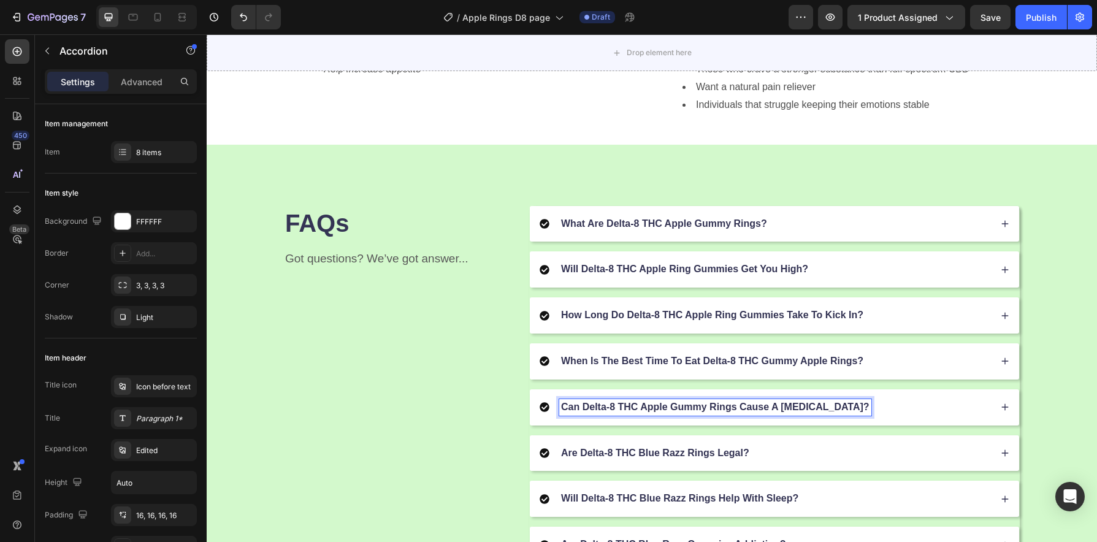
click at [860, 408] on div "Can Delta-8 THC Apple Gummy Rings Cause A Panic Attack?" at bounding box center [765, 407] width 451 height 17
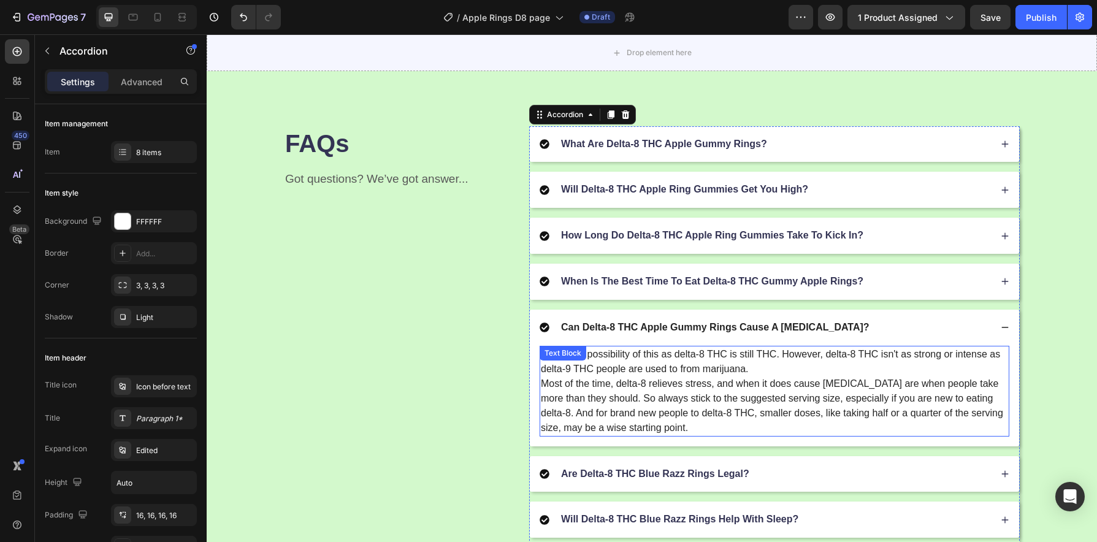
scroll to position [1564, 0]
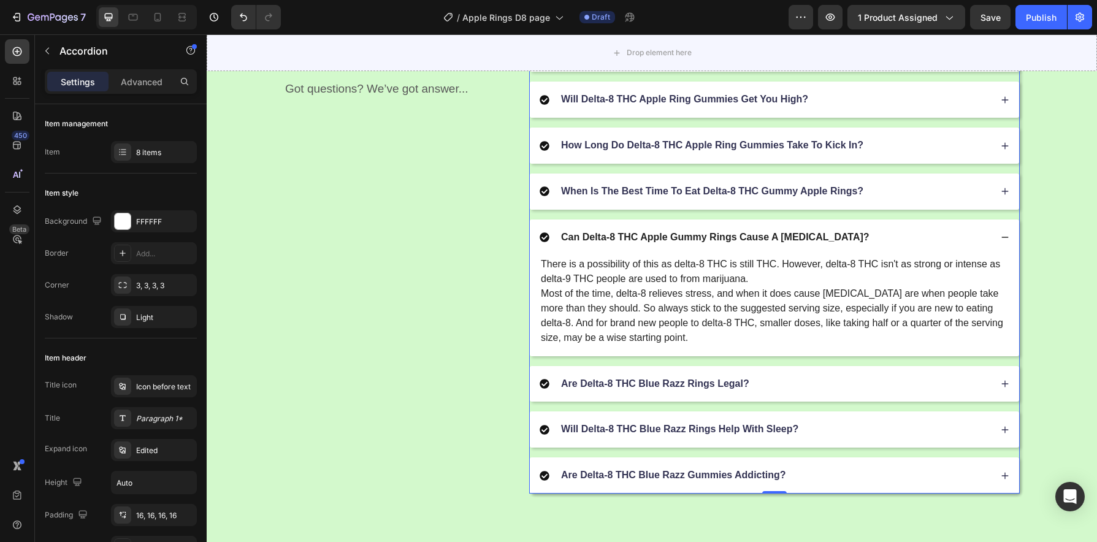
click at [793, 378] on div "Are Delta-8 THC Blue Razz Rings Legal?" at bounding box center [765, 384] width 451 height 17
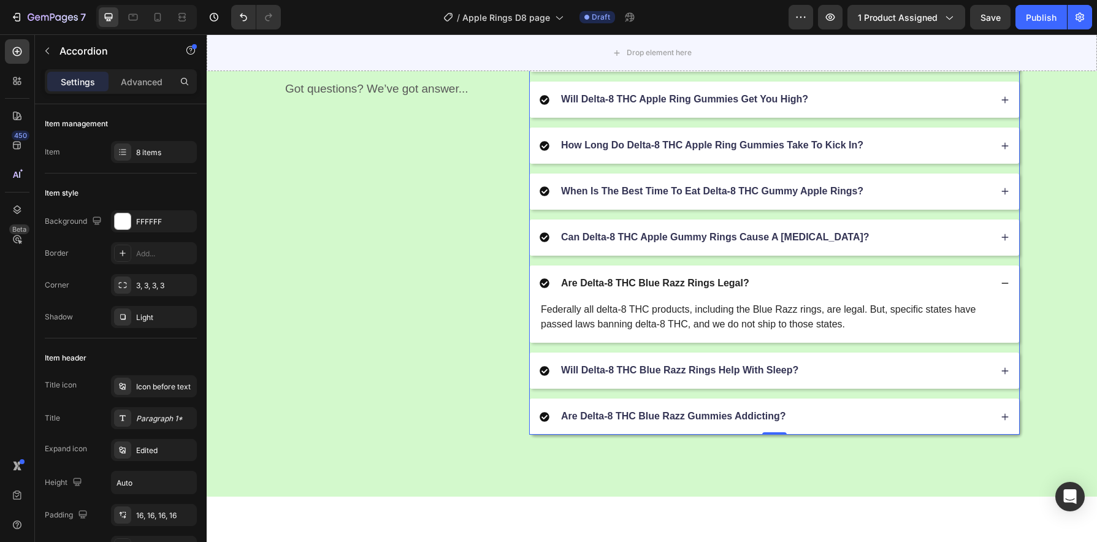
click at [679, 285] on p "Are Delta-8 THC Blue Razz Rings Legal?" at bounding box center [655, 283] width 188 height 13
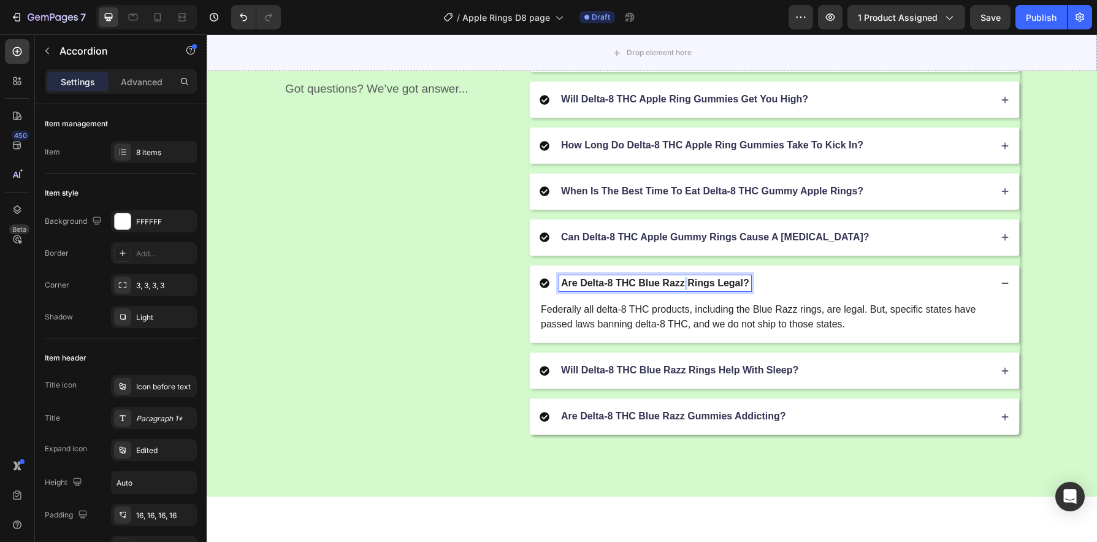
click at [679, 285] on p "Are Delta-8 THC Blue Razz Rings Legal?" at bounding box center [655, 283] width 188 height 13
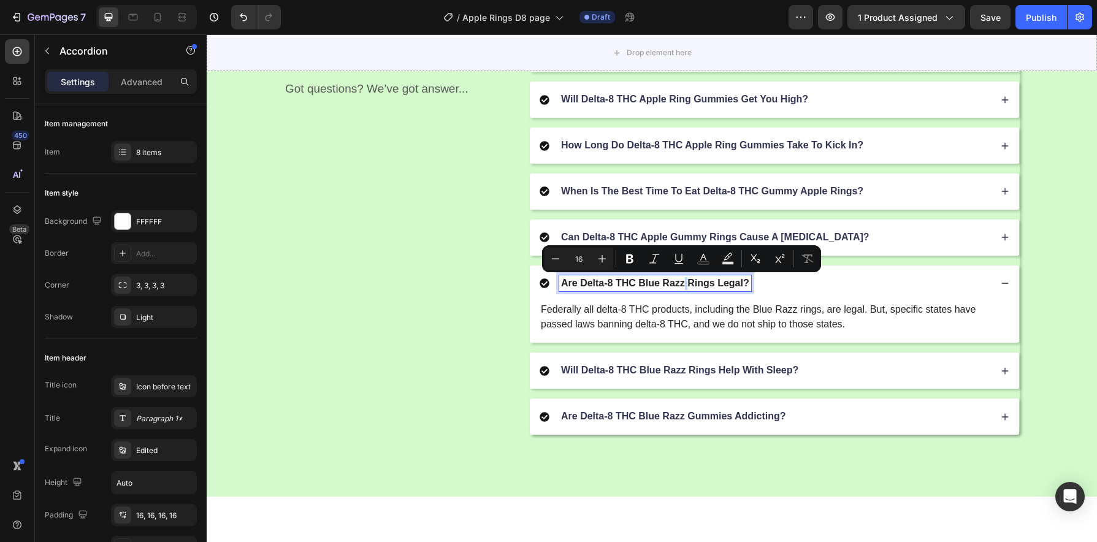
click at [679, 287] on p "Are Delta-8 THC Blue Razz Rings Legal?" at bounding box center [655, 283] width 188 height 13
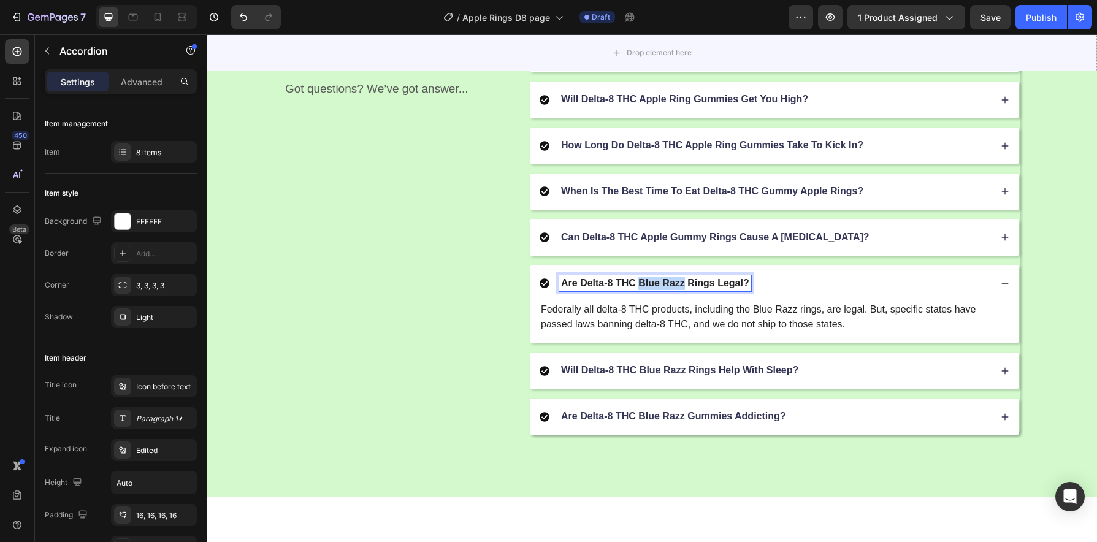
drag, startPoint x: 681, startPoint y: 285, endPoint x: 636, endPoint y: 285, distance: 44.8
click at [636, 285] on p "Are Delta-8 THC Blue Razz Rings Legal?" at bounding box center [655, 283] width 188 height 13
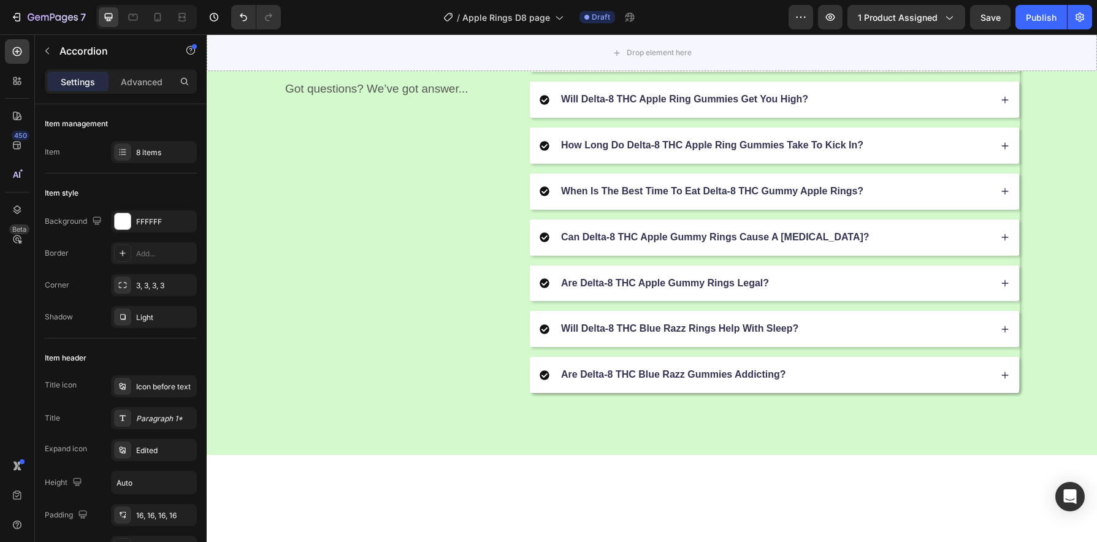
click at [803, 293] on div "Are Delta-8 THC Apple Gummy Rings Legal?" at bounding box center [774, 284] width 489 height 36
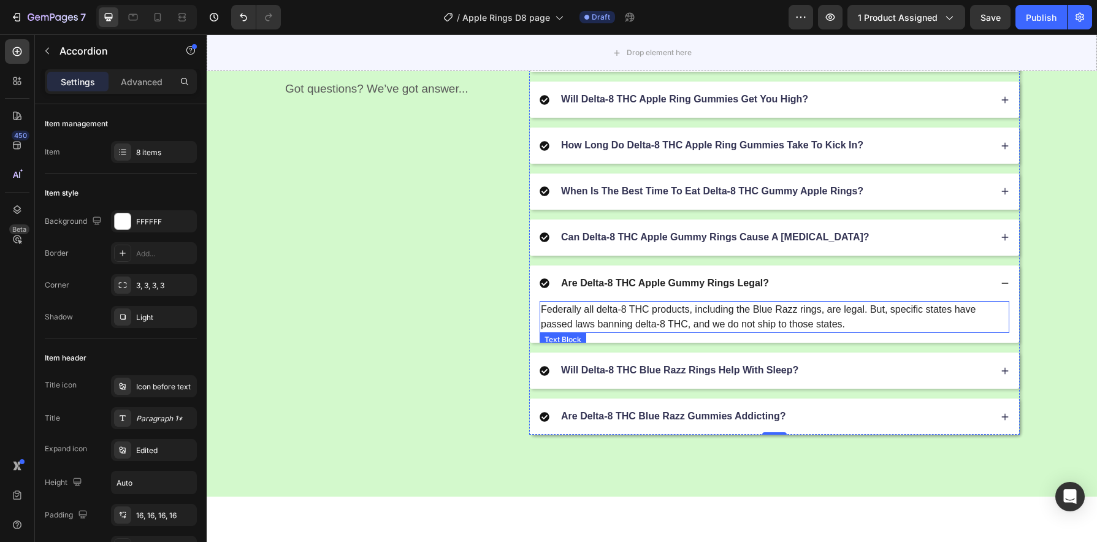
click at [802, 315] on p "Federally all delta-8 THC products, including the Blue Razz rings, are legal. B…" at bounding box center [774, 316] width 467 height 29
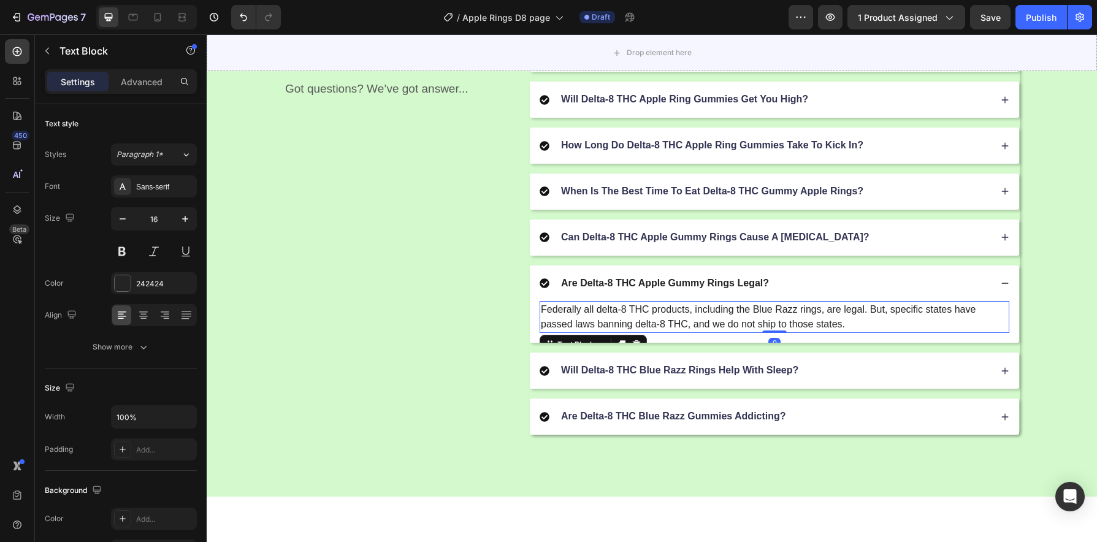
click at [793, 312] on p "Federally all delta-8 THC products, including the Blue Razz rings, are legal. B…" at bounding box center [774, 316] width 467 height 29
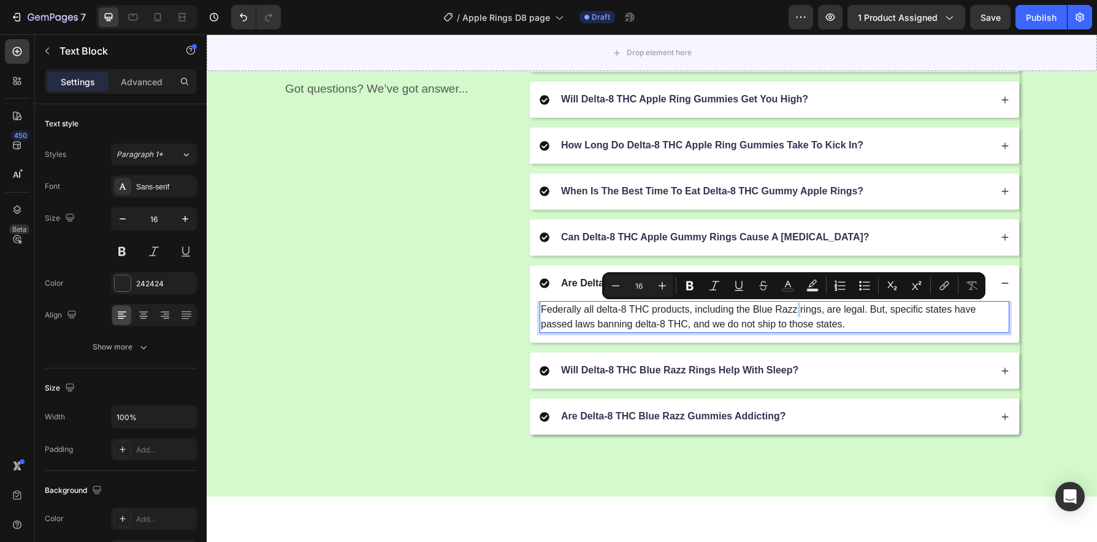
click at [793, 312] on p "Federally all delta-8 THC products, including the Blue Razz rings, are legal. B…" at bounding box center [774, 316] width 467 height 29
drag, startPoint x: 792, startPoint y: 310, endPoint x: 751, endPoint y: 312, distance: 40.5
click at [751, 312] on p "Federally all delta-8 THC products, including the Blue Razz rings, are legal. B…" at bounding box center [774, 316] width 467 height 29
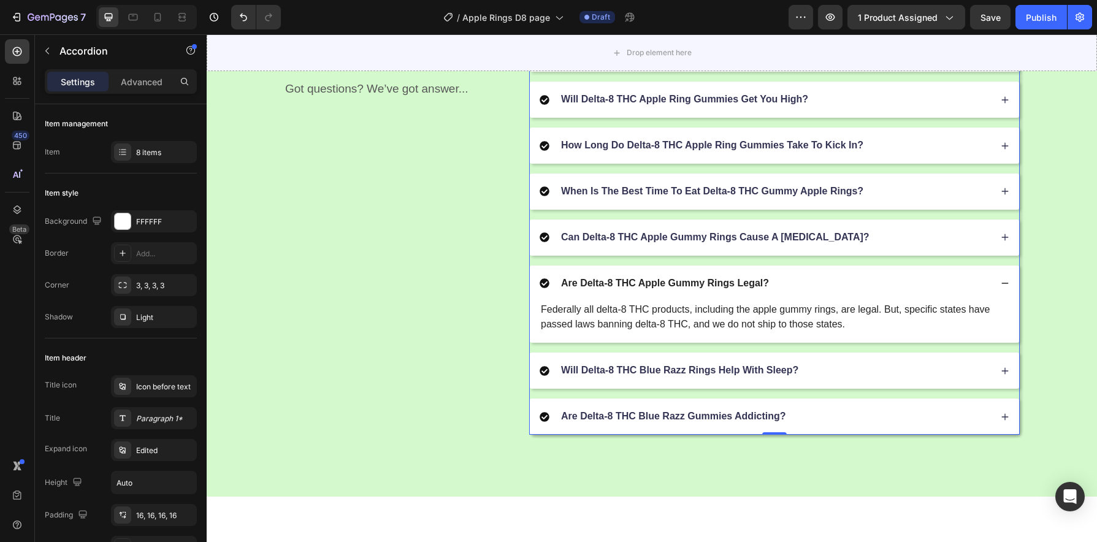
click at [824, 372] on div "Will Delta-8 THC Blue Razz Rings Help With Sleep?" at bounding box center [765, 370] width 451 height 17
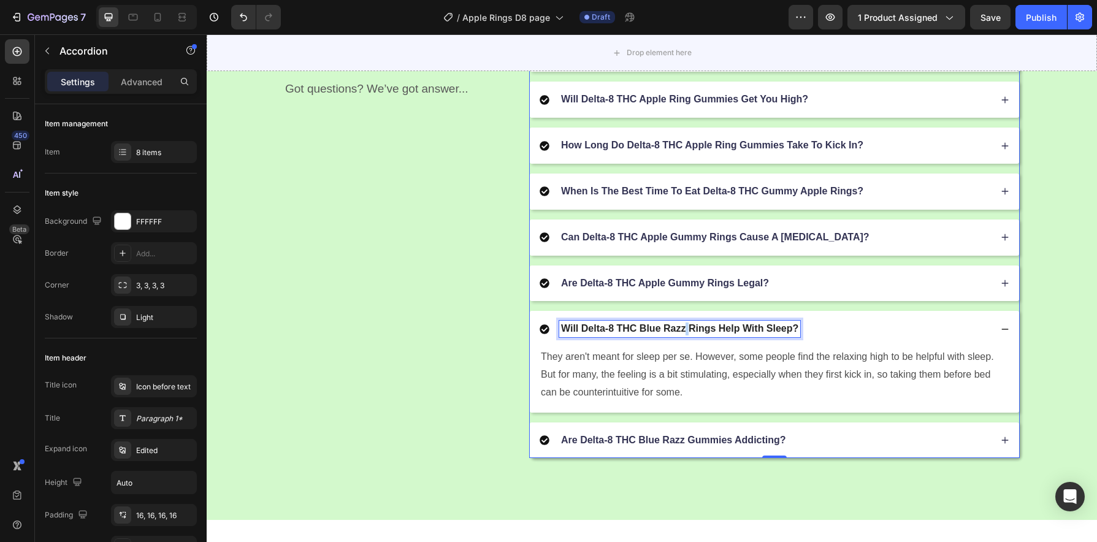
click at [682, 331] on p "Will Delta-8 THC Blue Razz Rings Help With Sleep?" at bounding box center [679, 329] width 237 height 13
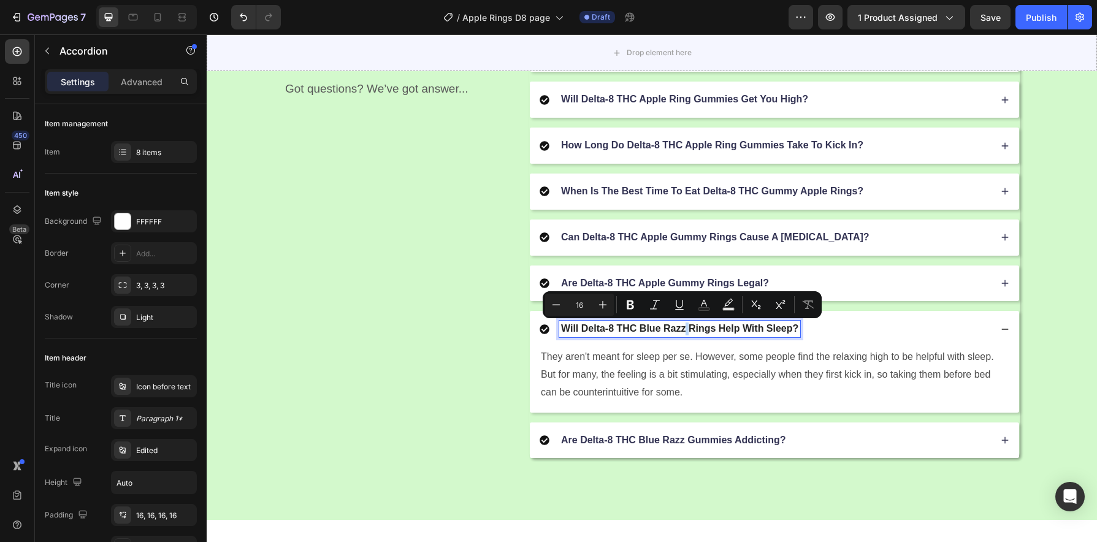
click at [681, 331] on p "Will Delta-8 THC Blue Razz Rings Help With Sleep?" at bounding box center [679, 329] width 237 height 13
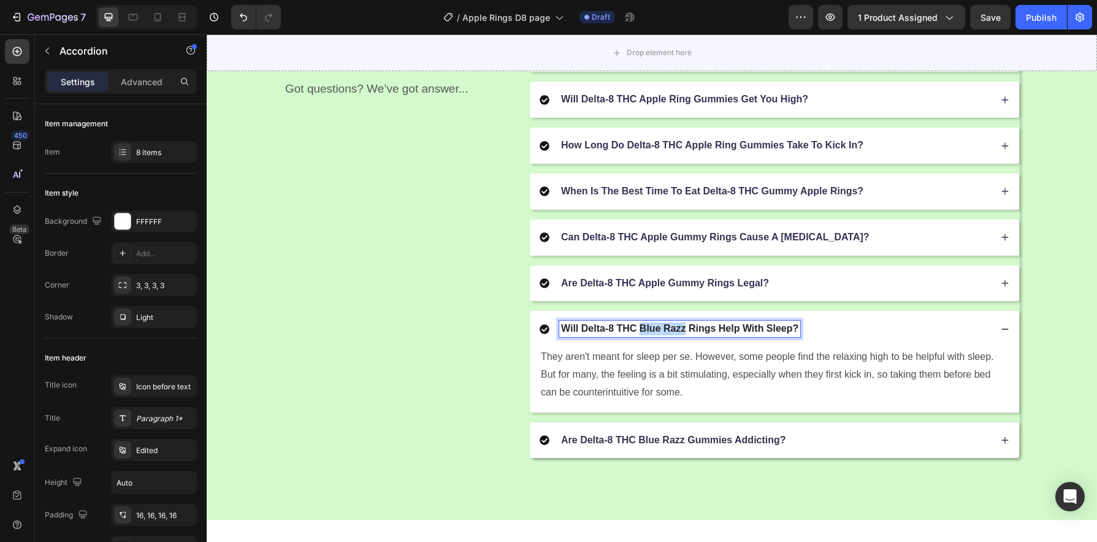
drag, startPoint x: 680, startPoint y: 332, endPoint x: 636, endPoint y: 332, distance: 44.2
click at [636, 332] on p "Will Delta-8 THC Blue Razz Rings Help With Sleep?" at bounding box center [679, 329] width 237 height 13
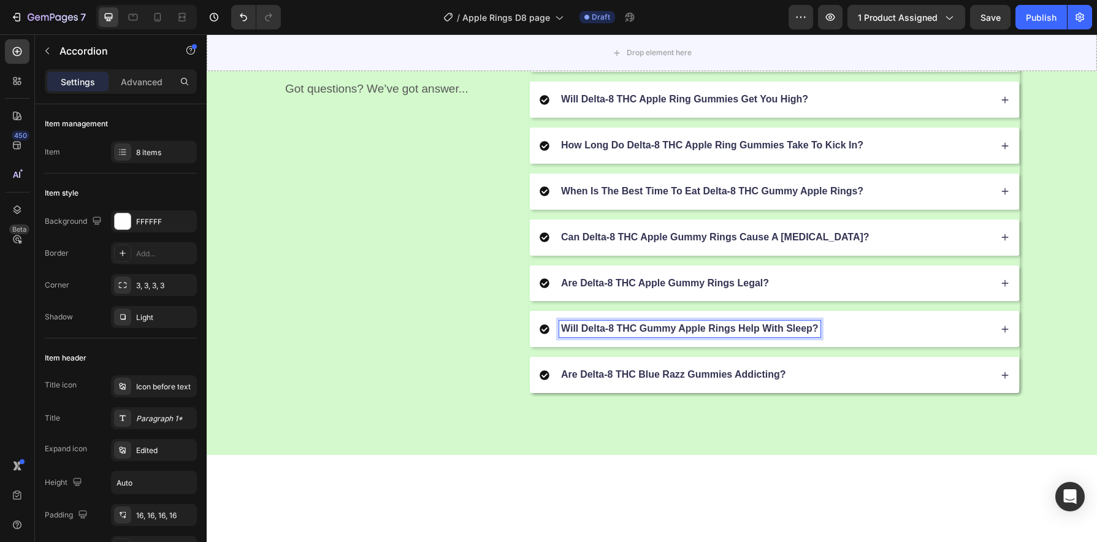
click at [855, 329] on div "Will Delta-8 THC Gummy Apple Rings Help With Sleep?" at bounding box center [765, 329] width 451 height 17
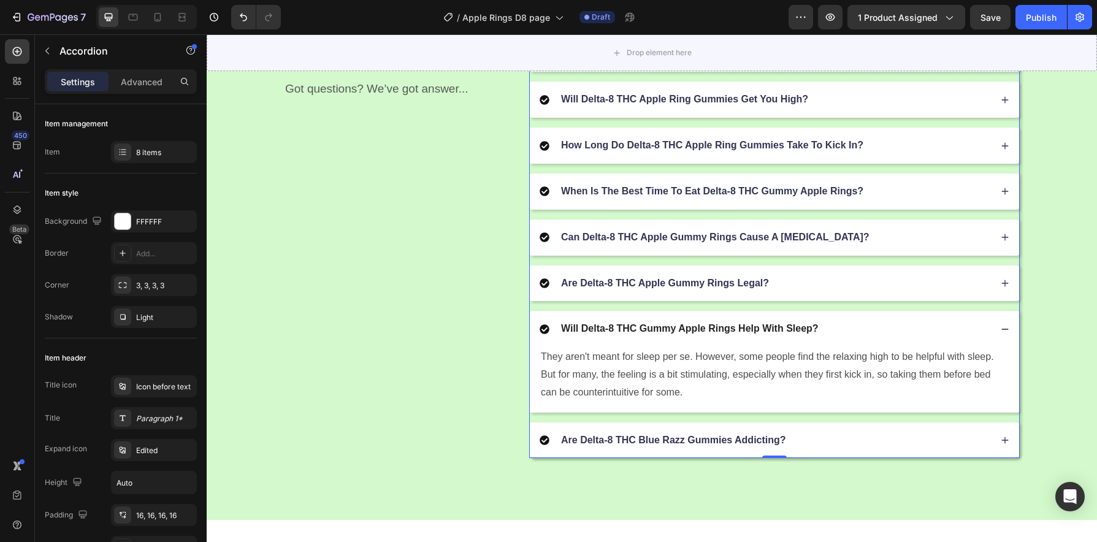
click at [808, 435] on div "Are Delta-8 THC Blue Razz Gummies Addicting?" at bounding box center [765, 440] width 451 height 17
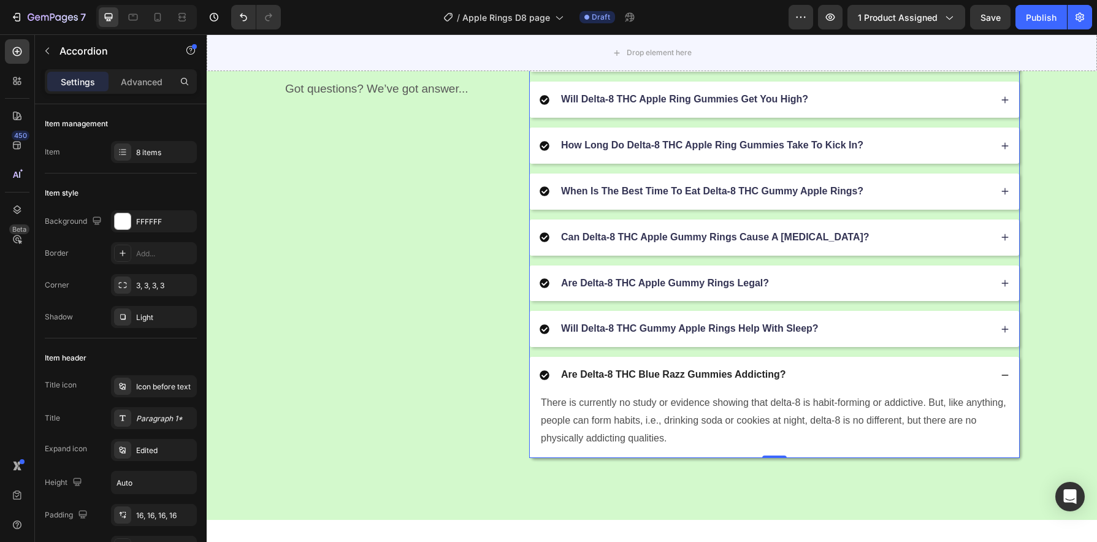
click at [676, 381] on p "Are Delta-8 THC Blue Razz Gummies Addicting?" at bounding box center [673, 375] width 225 height 13
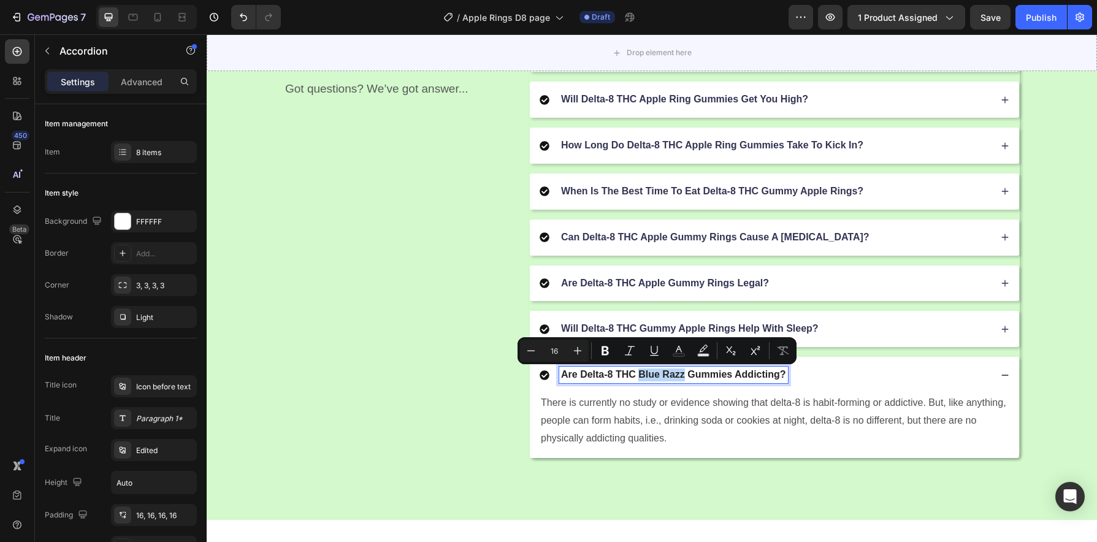
drag, startPoint x: 679, startPoint y: 377, endPoint x: 637, endPoint y: 378, distance: 41.7
click at [637, 378] on p "Are Delta-8 THC Blue Razz Gummies Addicting?" at bounding box center [673, 375] width 225 height 13
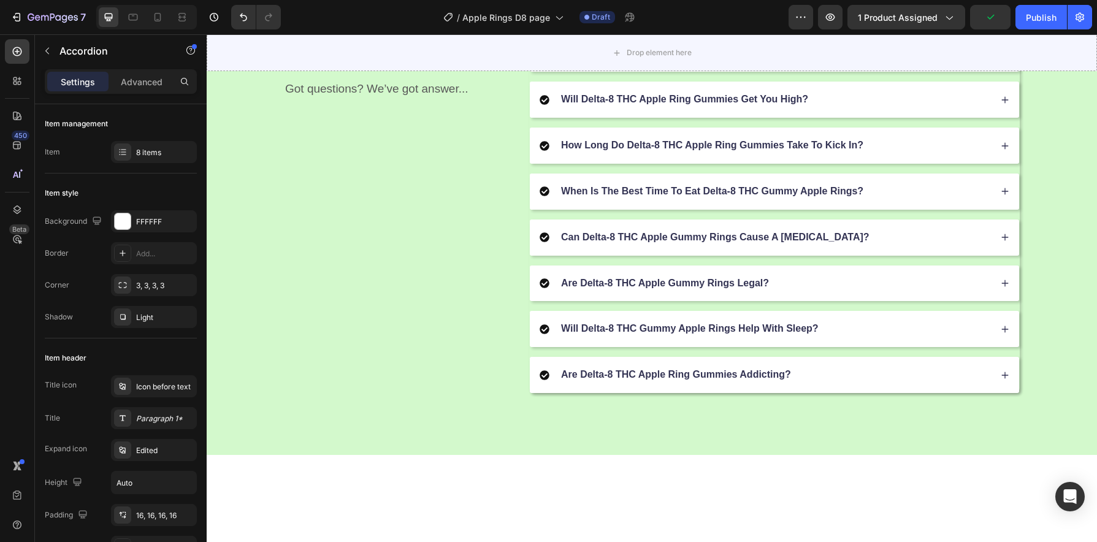
click at [846, 378] on div "Are Delta-8 THC Apple Ring Gummies Addicting?" at bounding box center [765, 375] width 451 height 17
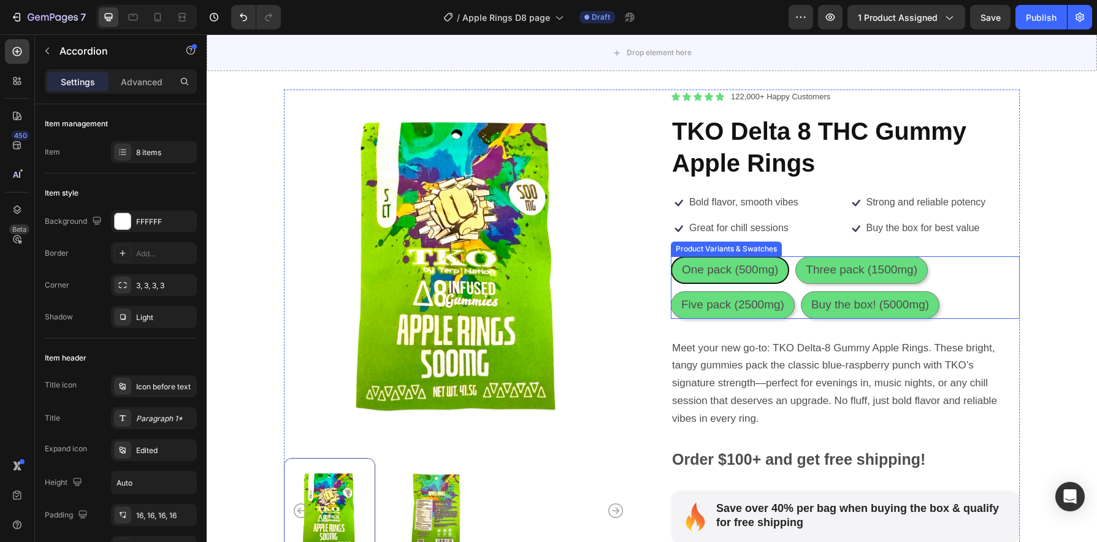
scroll to position [0, 0]
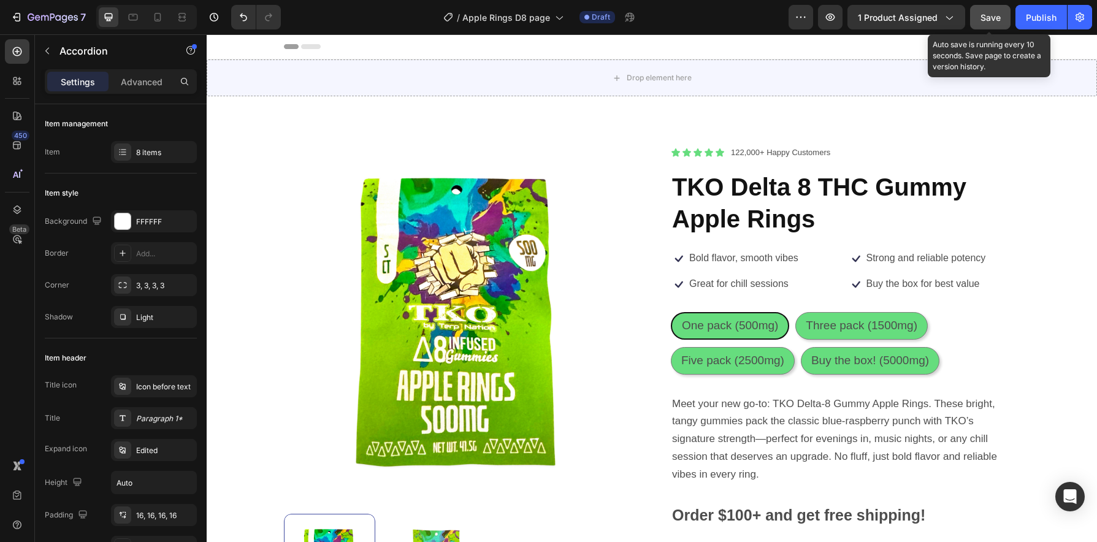
click at [990, 17] on span "Save" at bounding box center [991, 17] width 20 height 10
click at [989, 17] on span "Save" at bounding box center [991, 17] width 20 height 10
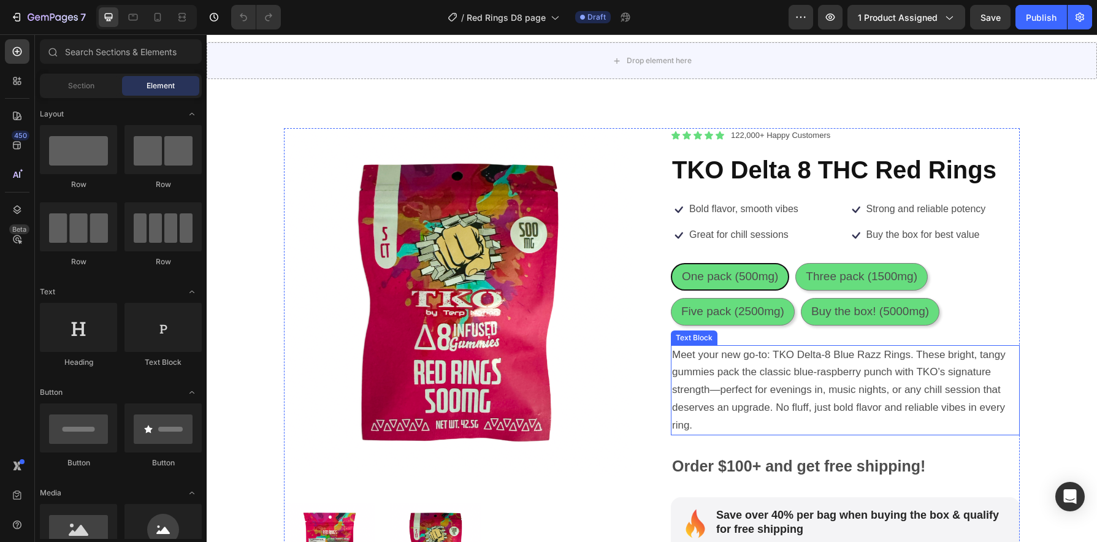
scroll to position [19, 0]
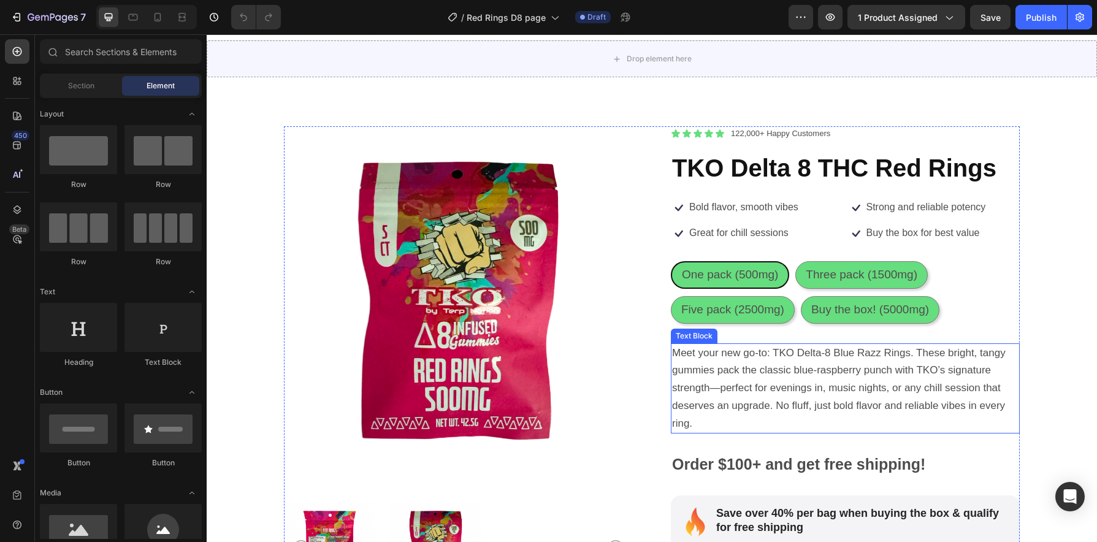
click at [879, 359] on p "Meet your new go-to: TKO Delta-8 Blue Razz Rings. These bright, tangy gummies p…" at bounding box center [845, 389] width 346 height 88
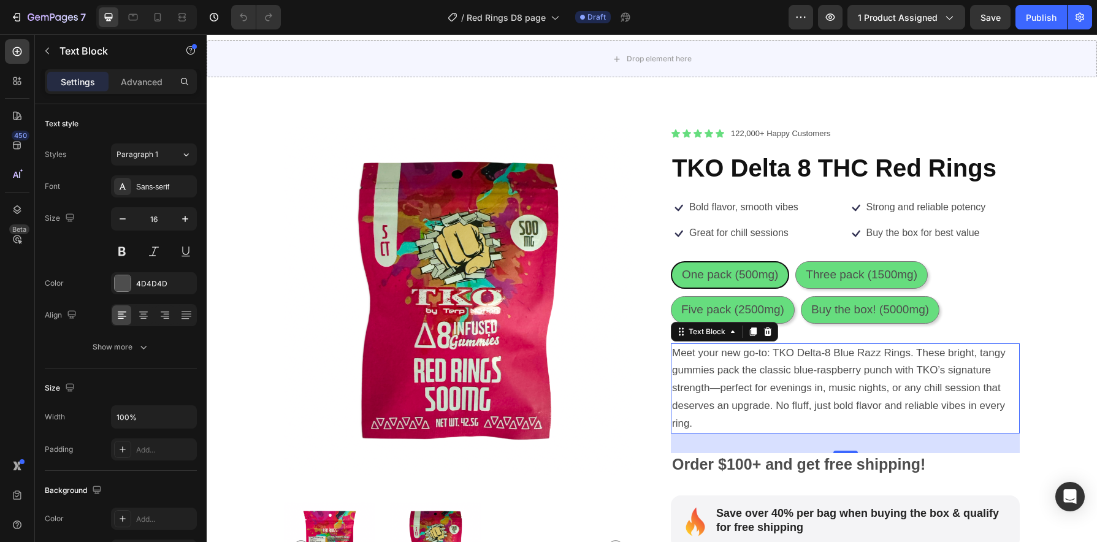
click at [874, 363] on p "Meet your new go-to: TKO Delta-8 Blue Razz Rings. These bright, tangy gummies p…" at bounding box center [845, 389] width 346 height 88
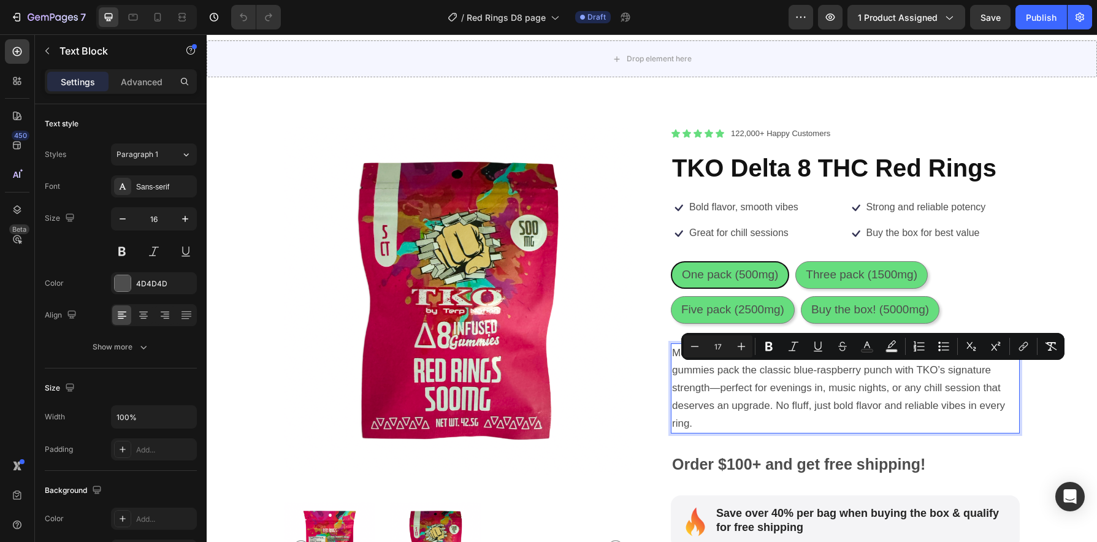
click at [904, 383] on span "Meet your new go-to: TKO Delta-8 Blue Razz Rings. These bright, tangy gummies p…" at bounding box center [839, 388] width 334 height 82
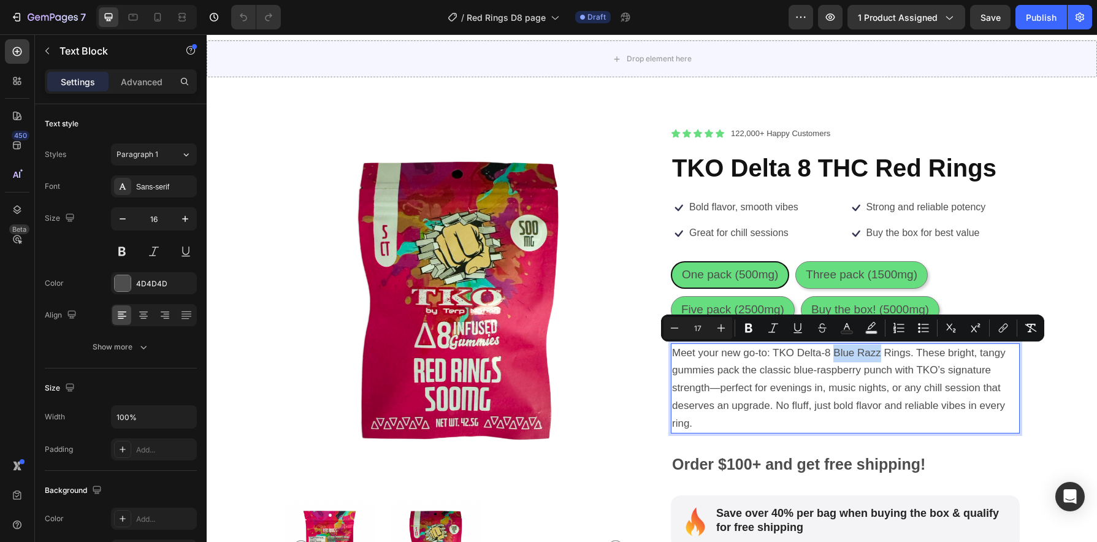
drag, startPoint x: 876, startPoint y: 357, endPoint x: 832, endPoint y: 358, distance: 44.2
click at [832, 358] on span "Meet your new go-to: TKO Delta-8 Blue Razz Rings. These bright, tangy gummies p…" at bounding box center [839, 388] width 334 height 82
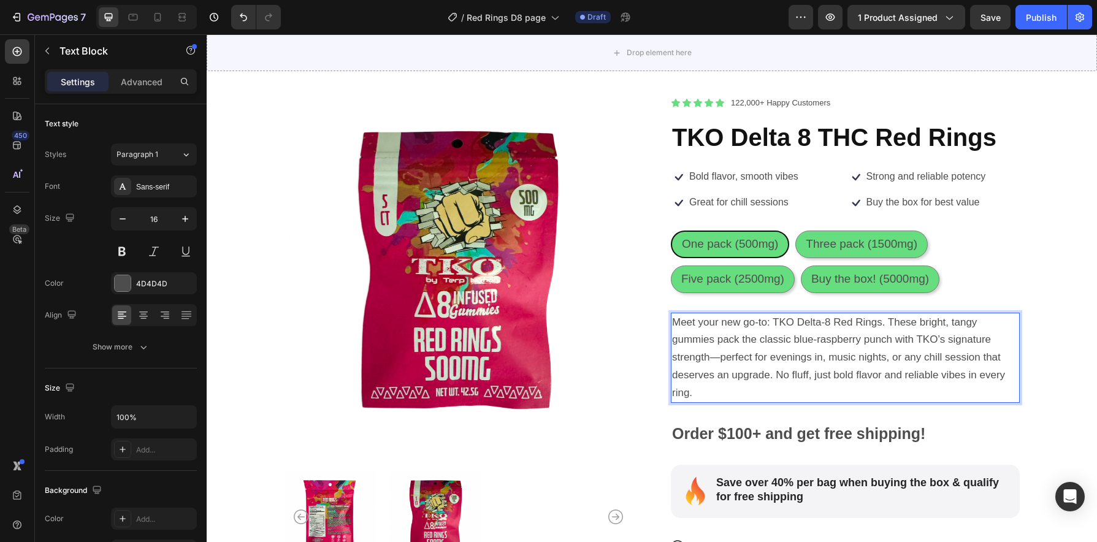
scroll to position [46, 0]
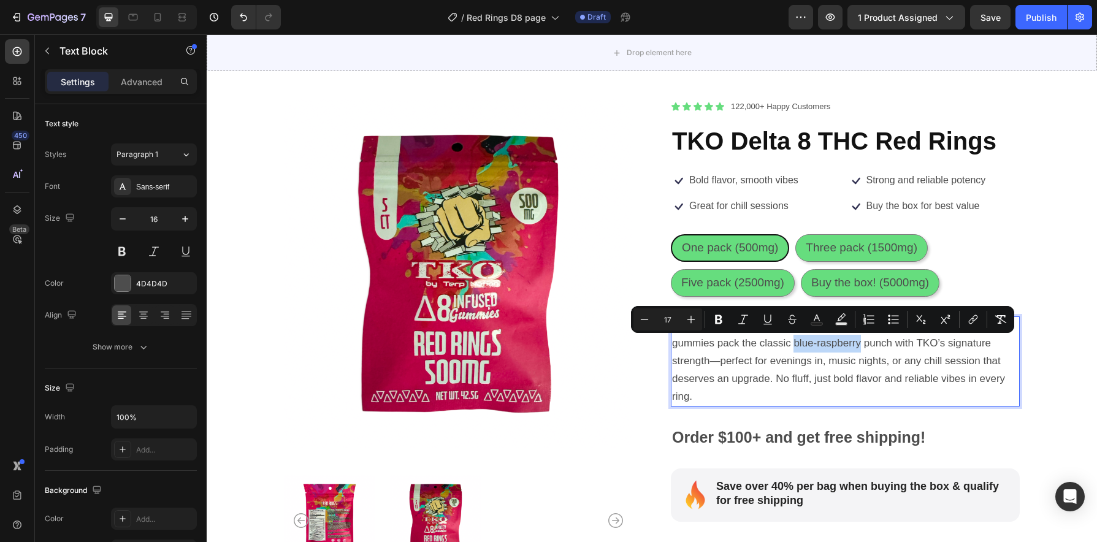
drag, startPoint x: 849, startPoint y: 346, endPoint x: 792, endPoint y: 351, distance: 57.2
click at [792, 351] on p "Meet your new go-to: TKO Delta-8 Red Rings. These bright, tangy gummies pack th…" at bounding box center [845, 362] width 346 height 88
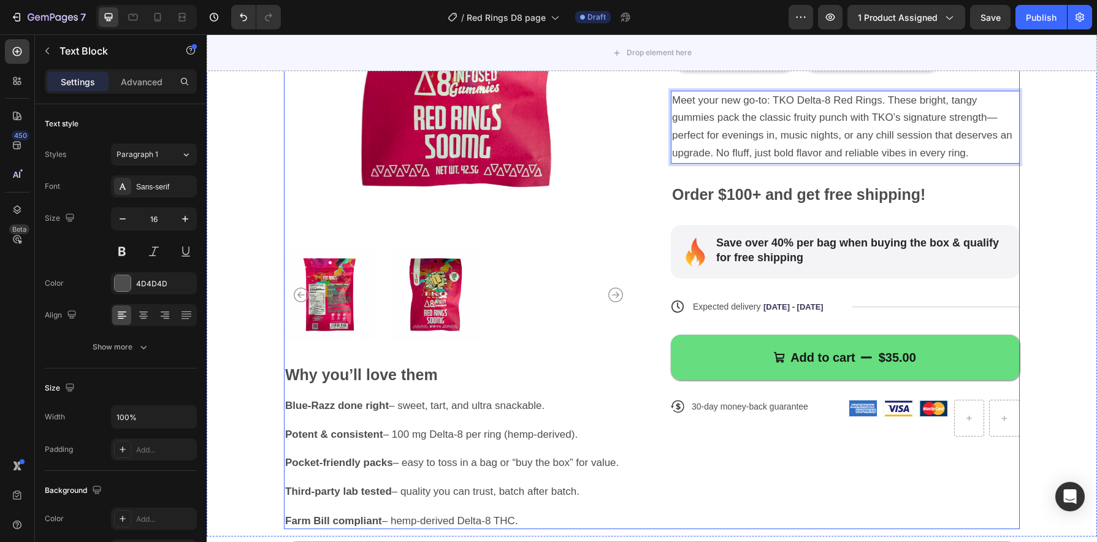
scroll to position [283, 0]
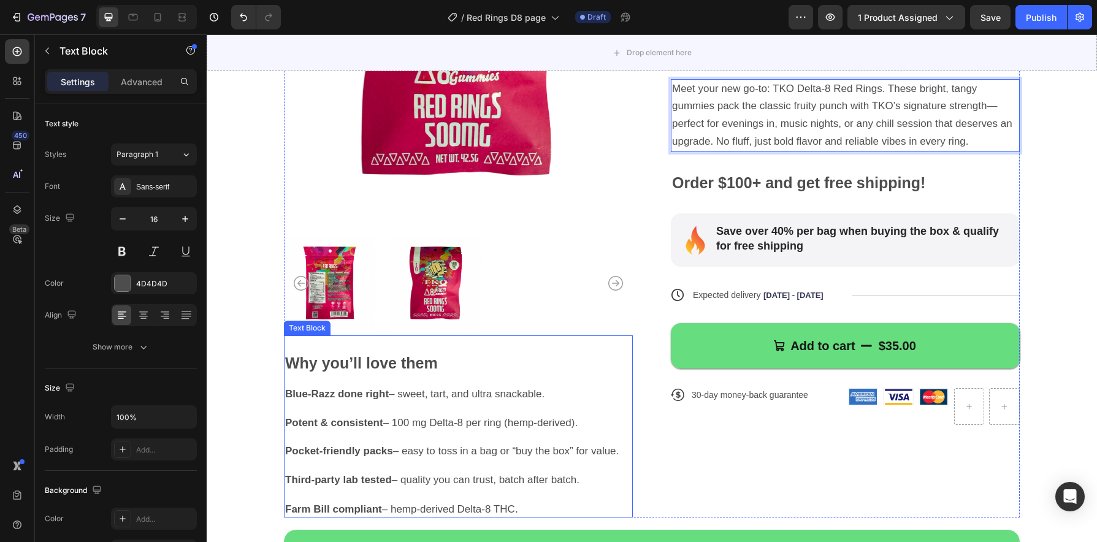
click at [344, 407] on p at bounding box center [458, 408] width 346 height 14
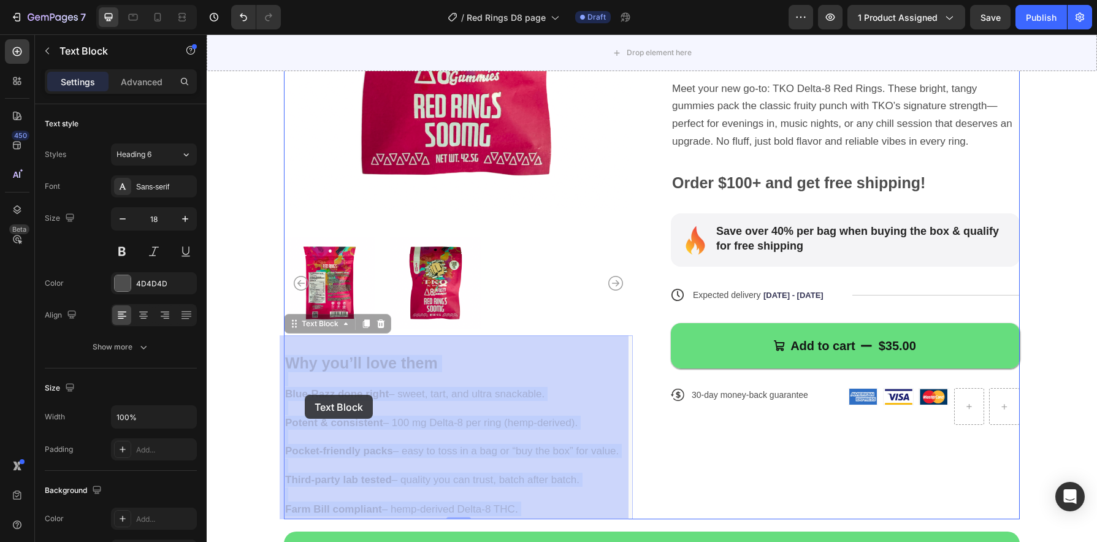
drag, startPoint x: 331, startPoint y: 396, endPoint x: 305, endPoint y: 395, distance: 25.8
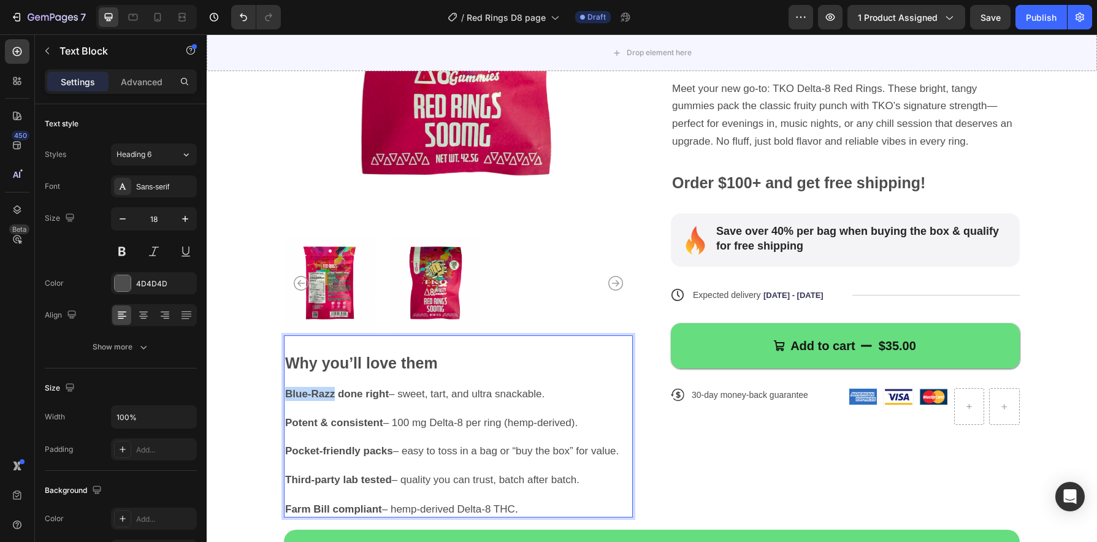
drag, startPoint x: 332, startPoint y: 394, endPoint x: 284, endPoint y: 397, distance: 47.9
click at [285, 397] on strong "Blue-Razz done right" at bounding box center [337, 394] width 104 height 12
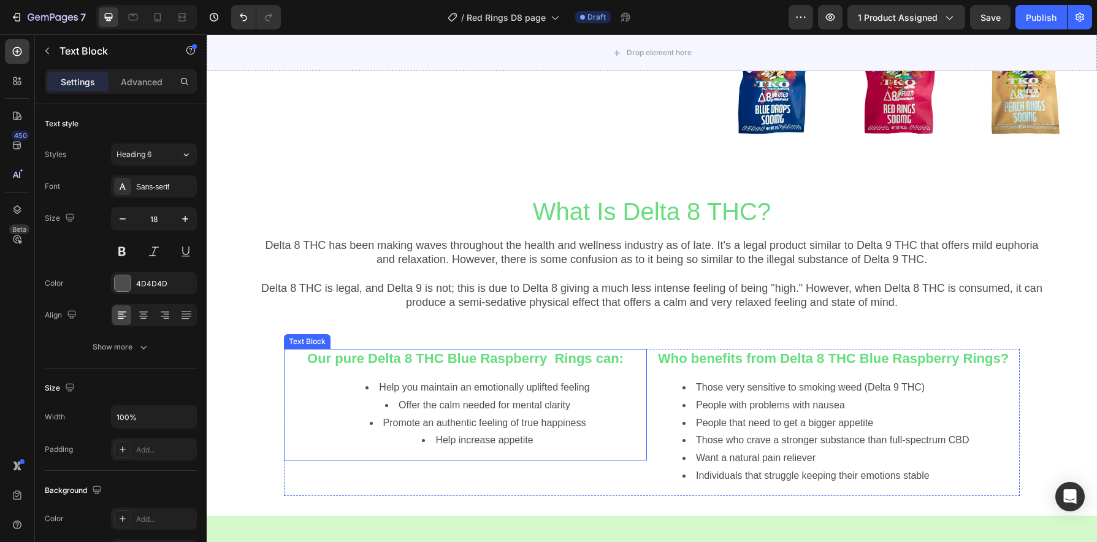
scroll to position [1022, 0]
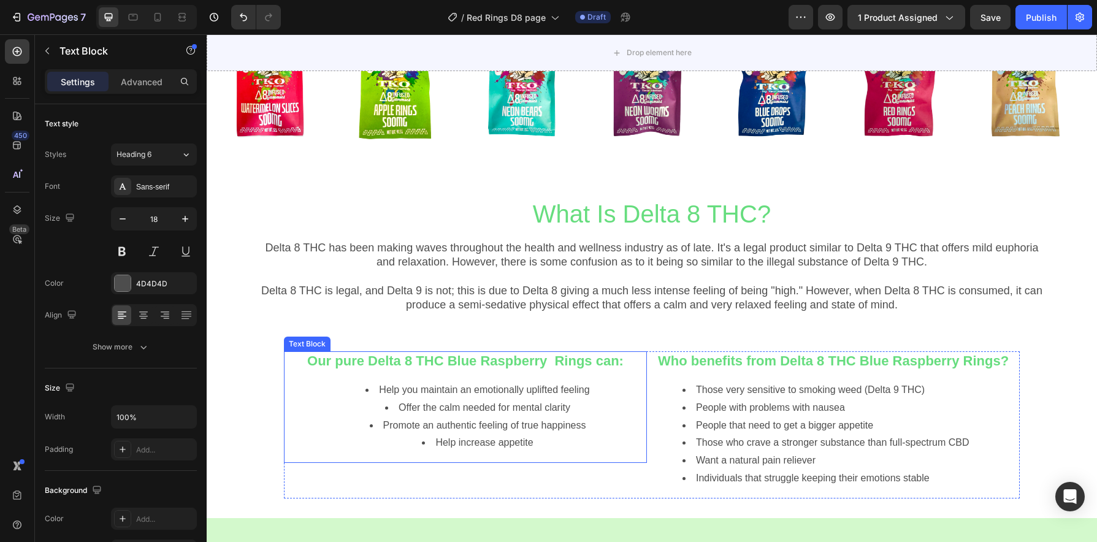
click at [538, 391] on span "Help you maintain an emotionally uplifted feeling" at bounding box center [484, 390] width 210 height 10
click at [557, 365] on strong "Our pure Delta 8 THC Blue Raspberry Rings can:" at bounding box center [465, 360] width 316 height 15
click at [558, 362] on strong "Our pure Delta 8 THC Blue Raspberry Rings can:" at bounding box center [465, 360] width 316 height 15
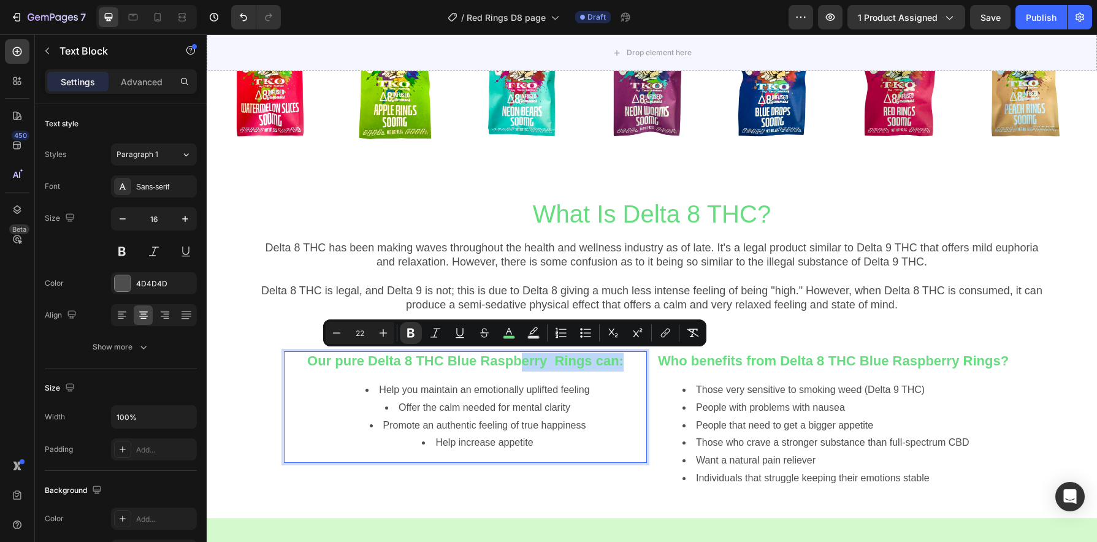
drag, startPoint x: 571, startPoint y: 362, endPoint x: 465, endPoint y: 362, distance: 106.1
click at [465, 362] on strong "Our pure Delta 8 THC Blue Raspberry Rings can:" at bounding box center [465, 360] width 316 height 15
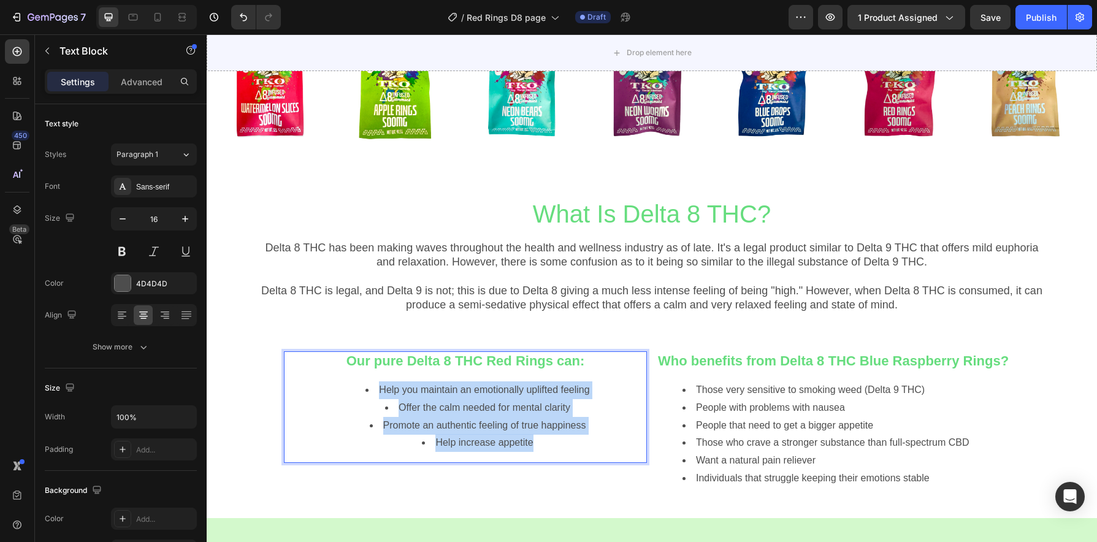
drag, startPoint x: 527, startPoint y: 444, endPoint x: 370, endPoint y: 388, distance: 167.4
click at [370, 388] on ul "Help you maintain an emotionally uplifted feeling Offer the calm needed for men…" at bounding box center [465, 416] width 361 height 71
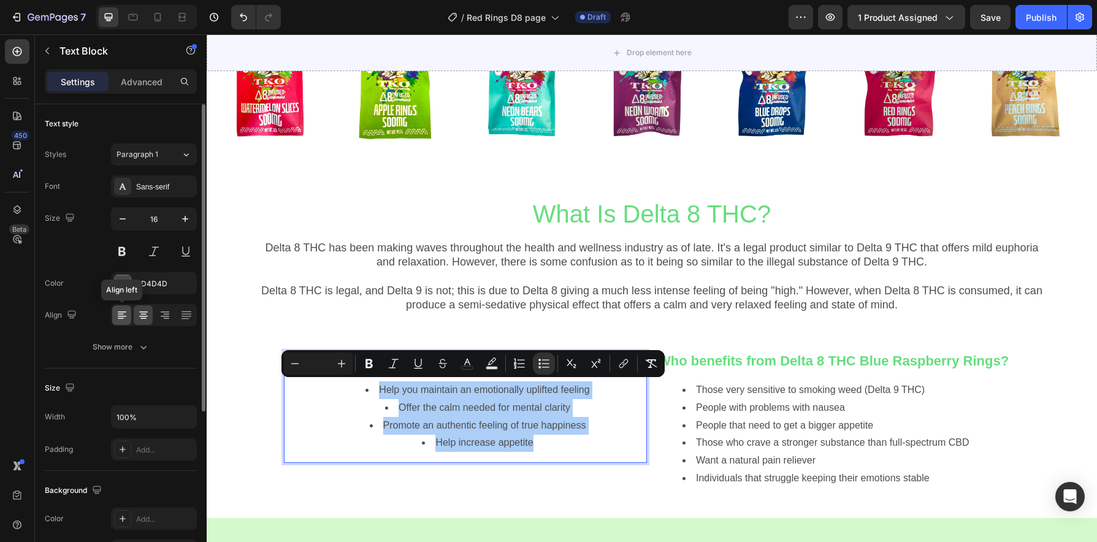
click at [124, 313] on icon at bounding box center [122, 315] width 12 height 12
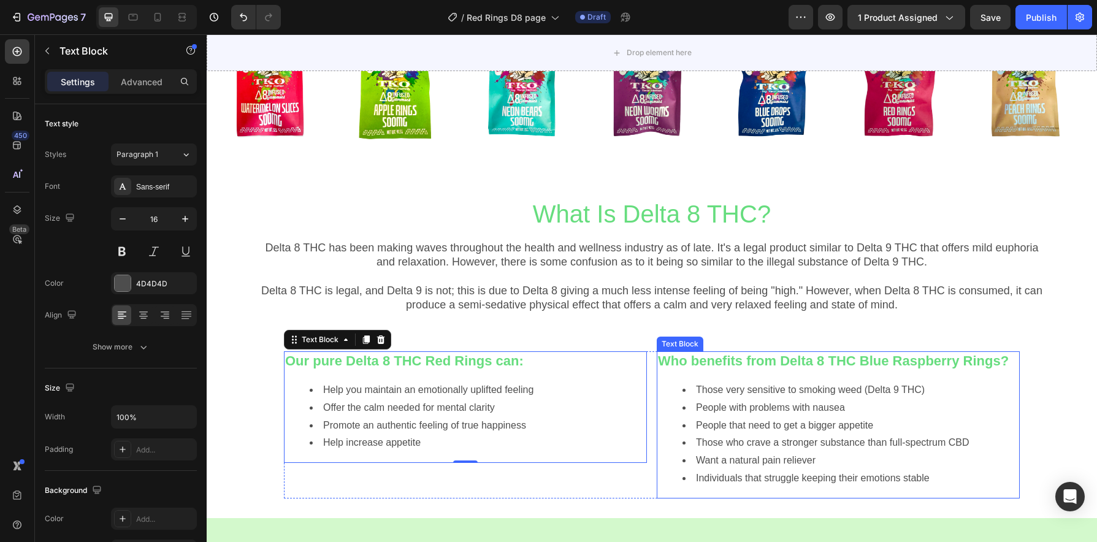
click at [779, 417] on li "People that need to get a bigger appetite" at bounding box center [851, 426] width 336 height 18
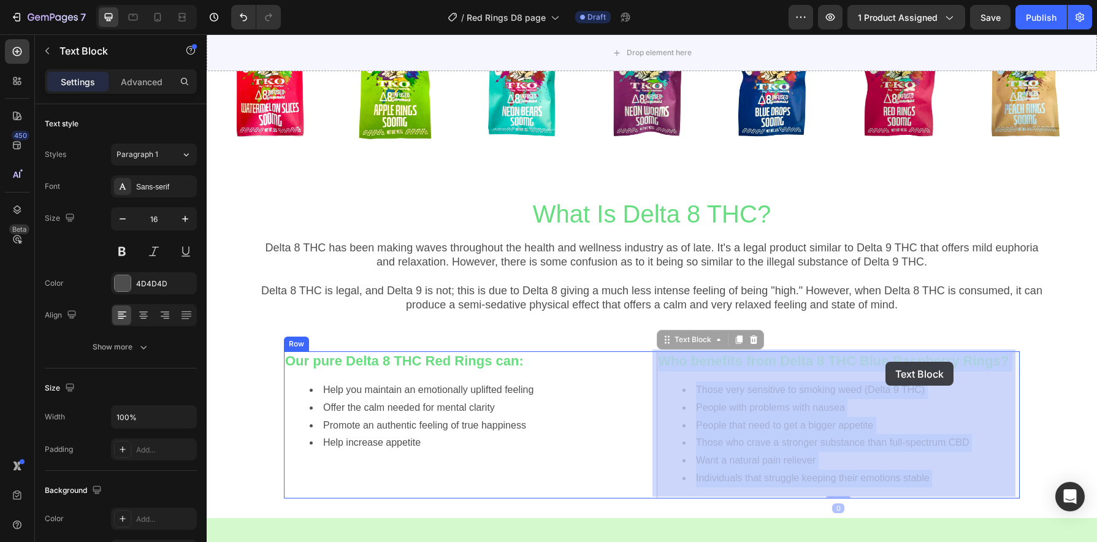
drag, startPoint x: 955, startPoint y: 362, endPoint x: 914, endPoint y: 361, distance: 41.1
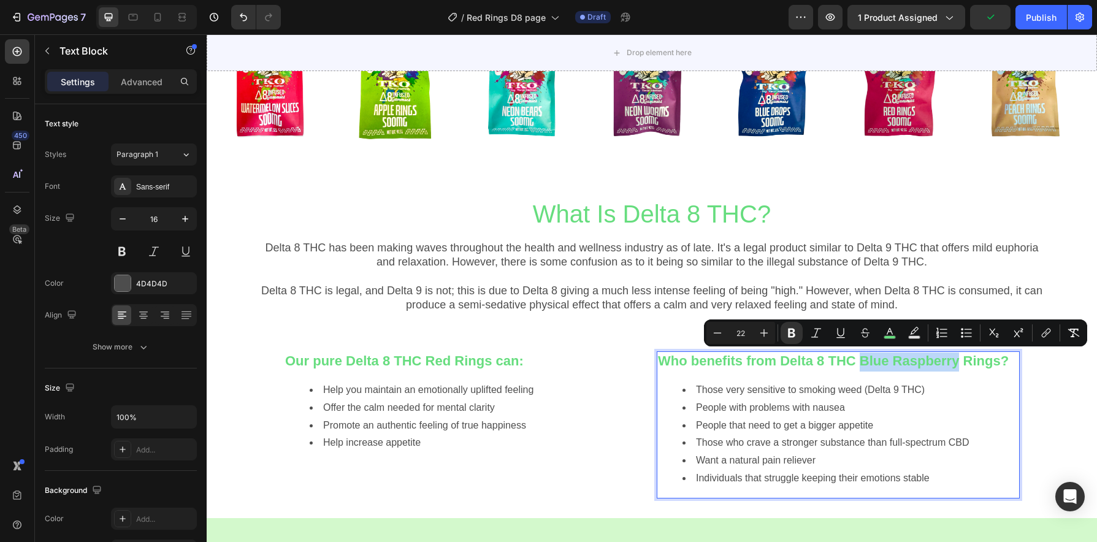
drag, startPoint x: 954, startPoint y: 364, endPoint x: 858, endPoint y: 363, distance: 95.7
click at [858, 363] on strong "Who benefits from Delta 8 THC Blue Raspberry Rings?" at bounding box center [833, 360] width 351 height 15
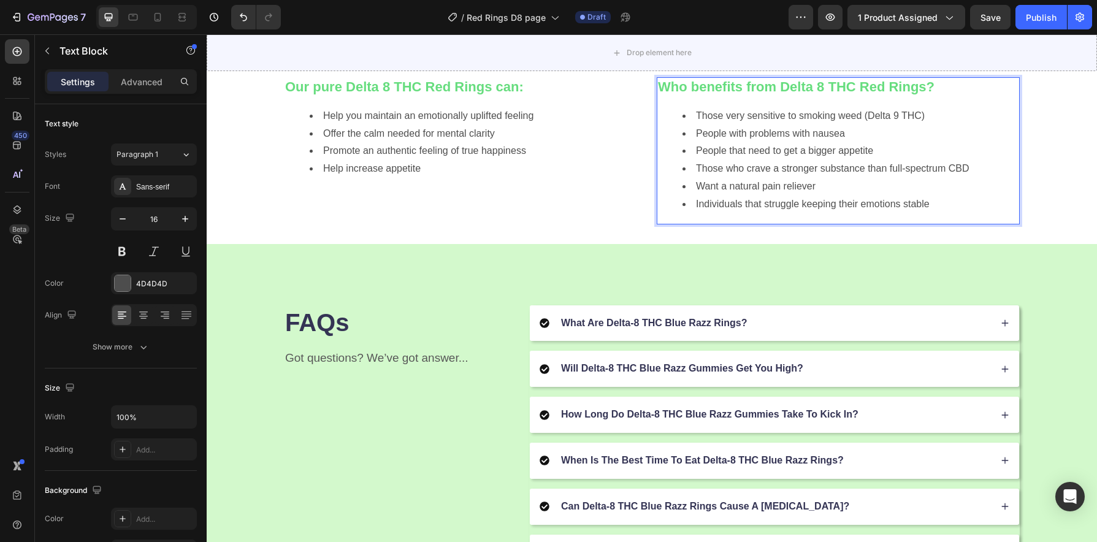
scroll to position [1311, 0]
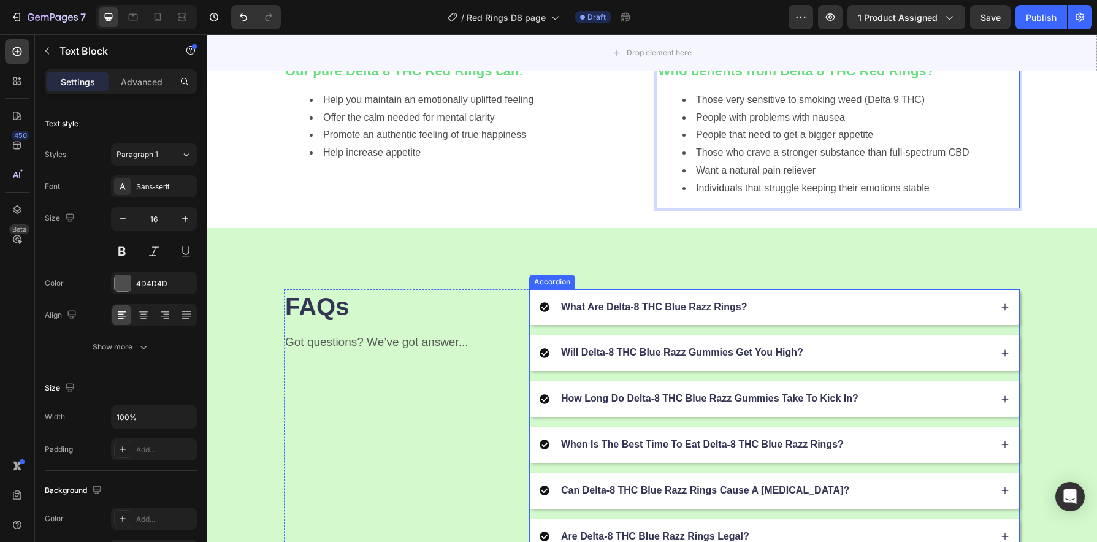
click at [783, 312] on div "What Are Delta-8 THC Blue Razz Rings?" at bounding box center [765, 307] width 451 height 17
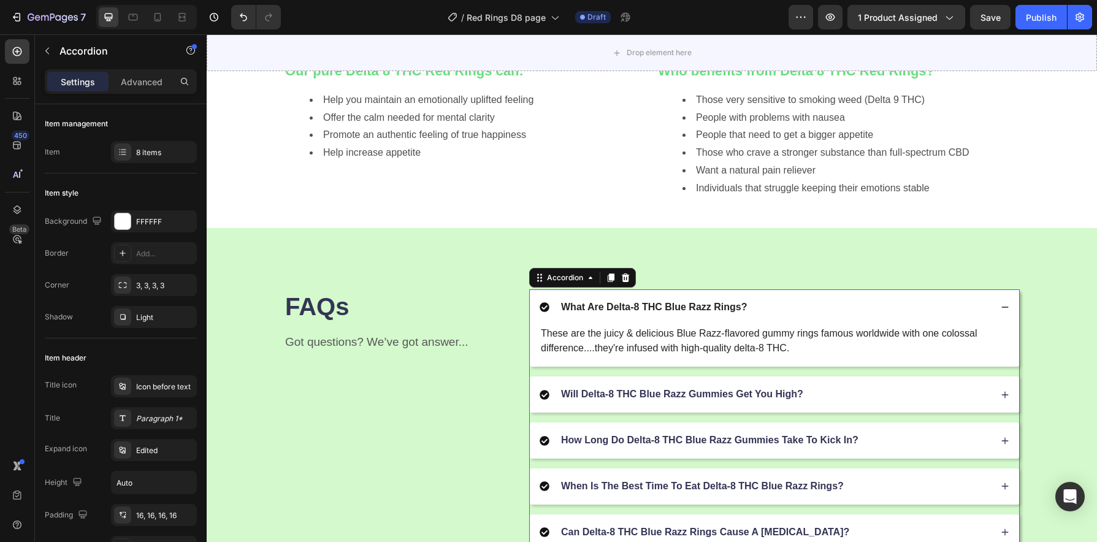
click at [712, 307] on p "What Are Delta-8 THC Blue Razz Rings?" at bounding box center [654, 307] width 186 height 13
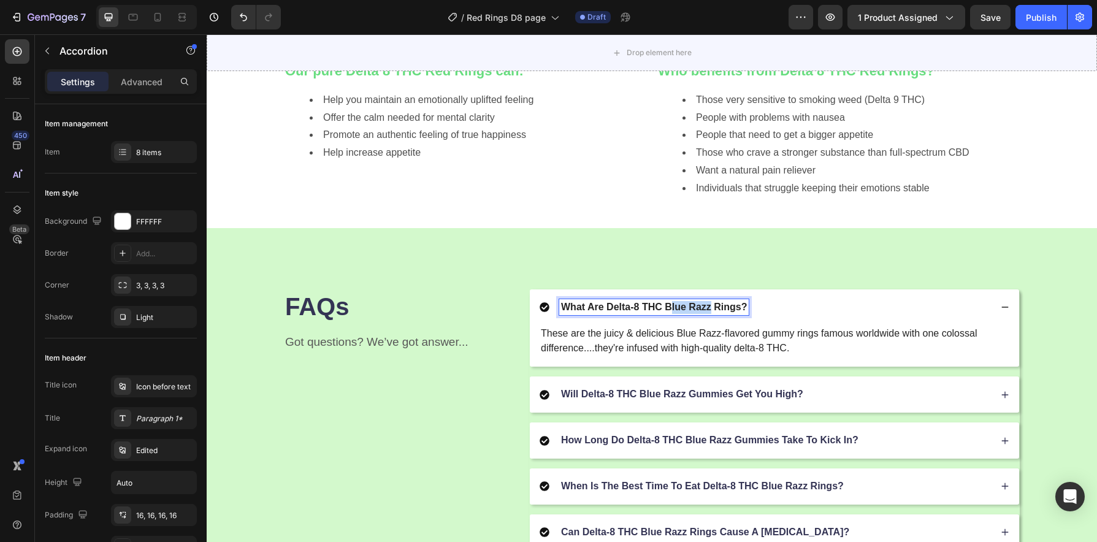
drag, startPoint x: 706, startPoint y: 309, endPoint x: 664, endPoint y: 311, distance: 41.7
click at [664, 311] on p "What Are Delta-8 THC Blue Razz Rings?" at bounding box center [654, 307] width 186 height 13
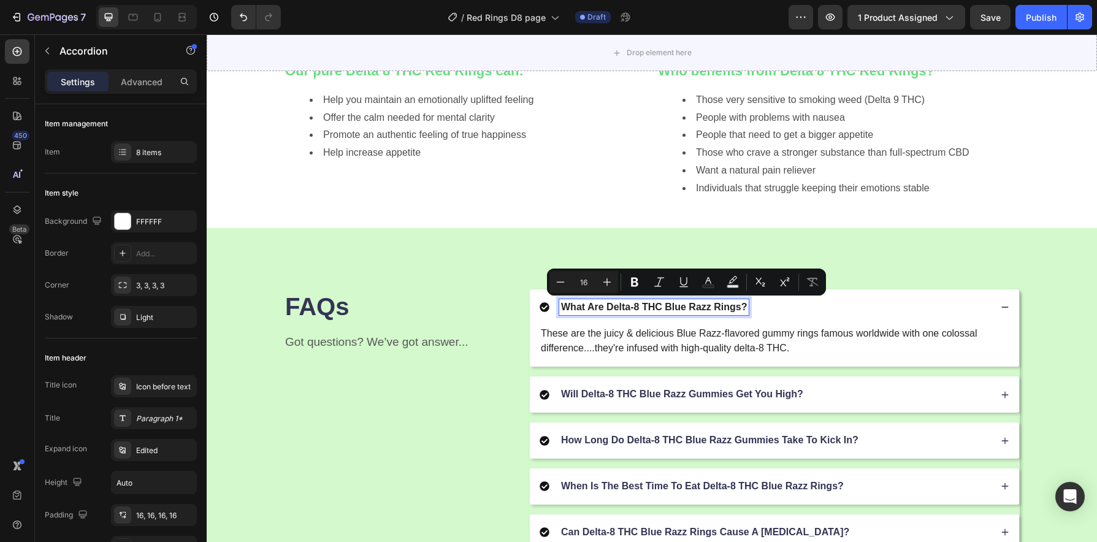
click at [709, 308] on p "What Are Delta-8 THC Blue Razz Rings?" at bounding box center [654, 307] width 186 height 13
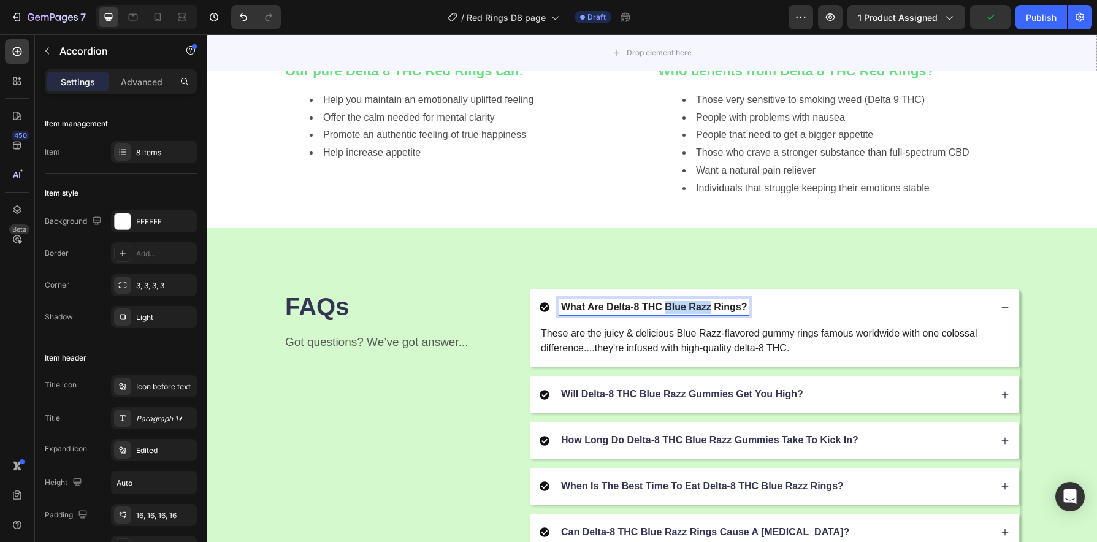
drag, startPoint x: 706, startPoint y: 307, endPoint x: 663, endPoint y: 312, distance: 43.1
click at [663, 312] on p "What Are Delta-8 THC Blue Razz Rings?" at bounding box center [654, 307] width 186 height 13
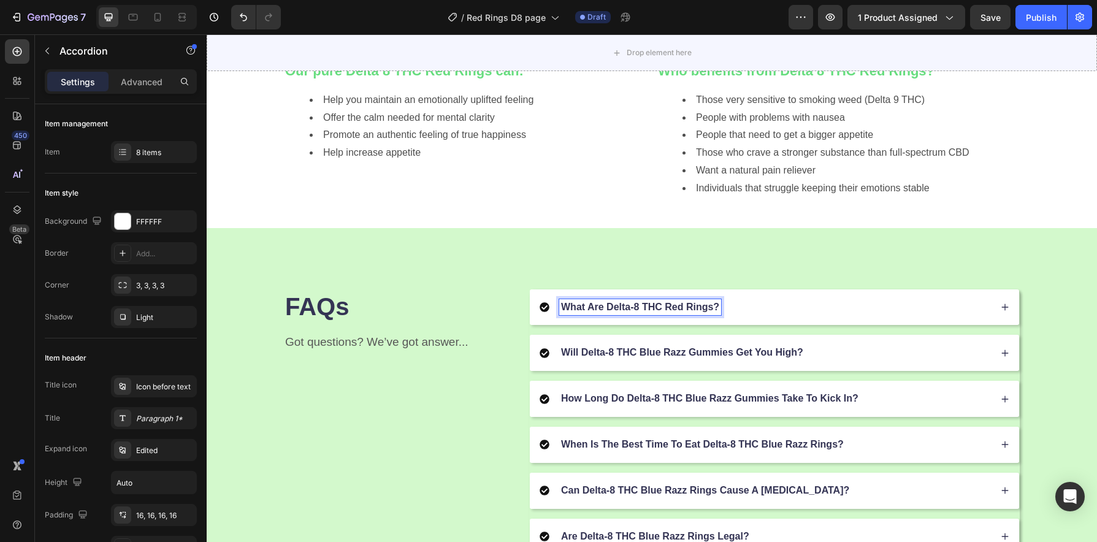
drag, startPoint x: 673, startPoint y: 308, endPoint x: 667, endPoint y: 310, distance: 6.4
click at [667, 310] on p "What Are Delta-8 THC Red Rings?" at bounding box center [640, 307] width 158 height 13
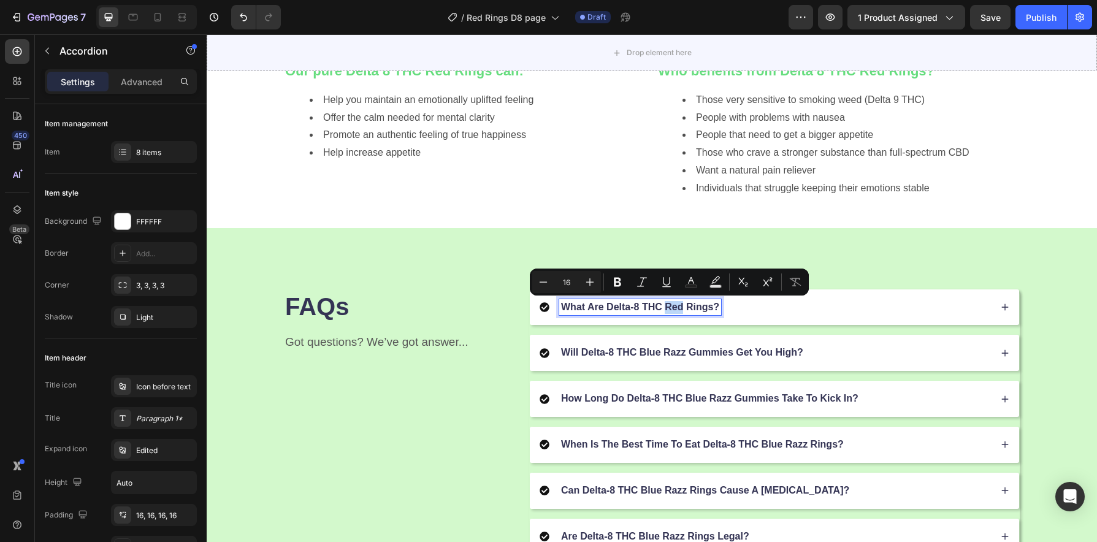
drag, startPoint x: 680, startPoint y: 308, endPoint x: 663, endPoint y: 310, distance: 17.3
click at [663, 310] on p "What Are Delta-8 THC Red Rings?" at bounding box center [640, 307] width 158 height 13
copy p "Red"
click at [727, 313] on div "What Are Delta-8 THC Red Rings?" at bounding box center [765, 307] width 451 height 17
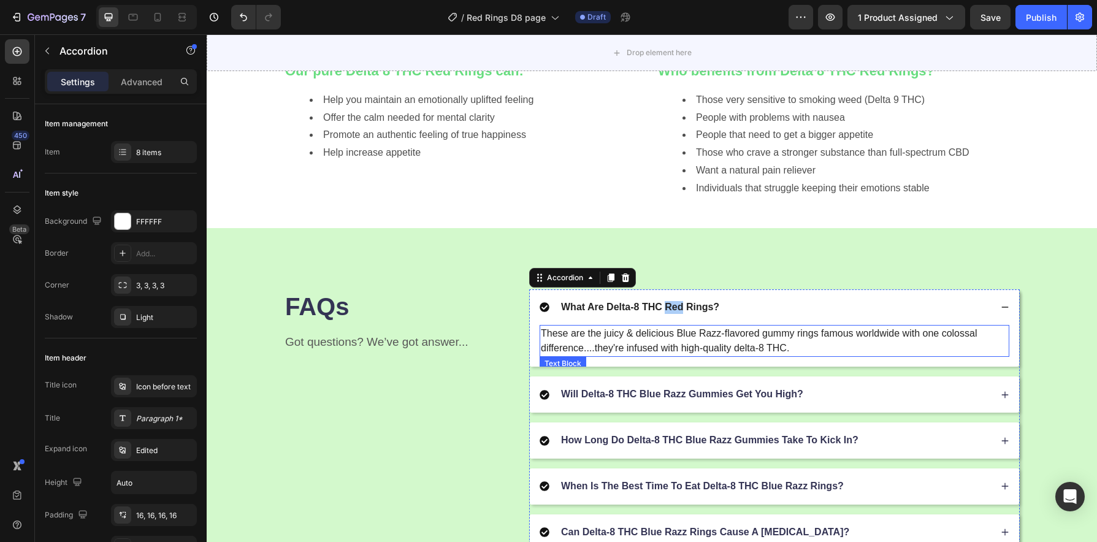
click at [735, 339] on p "These are the juicy & delicious Blue Razz-flavored gummy rings famous worldwide…" at bounding box center [774, 340] width 467 height 29
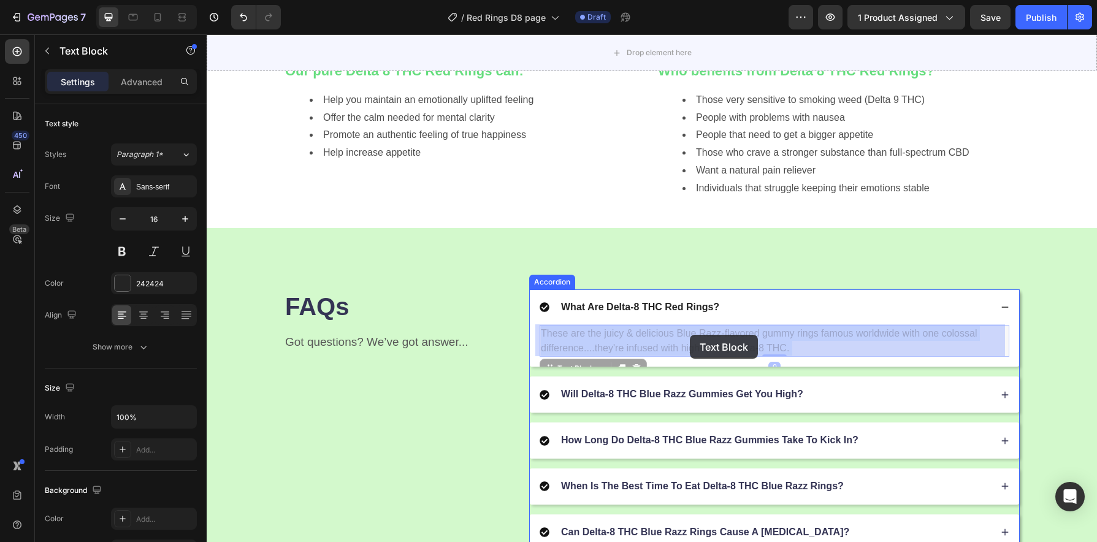
drag, startPoint x: 718, startPoint y: 335, endPoint x: 689, endPoint y: 335, distance: 28.8
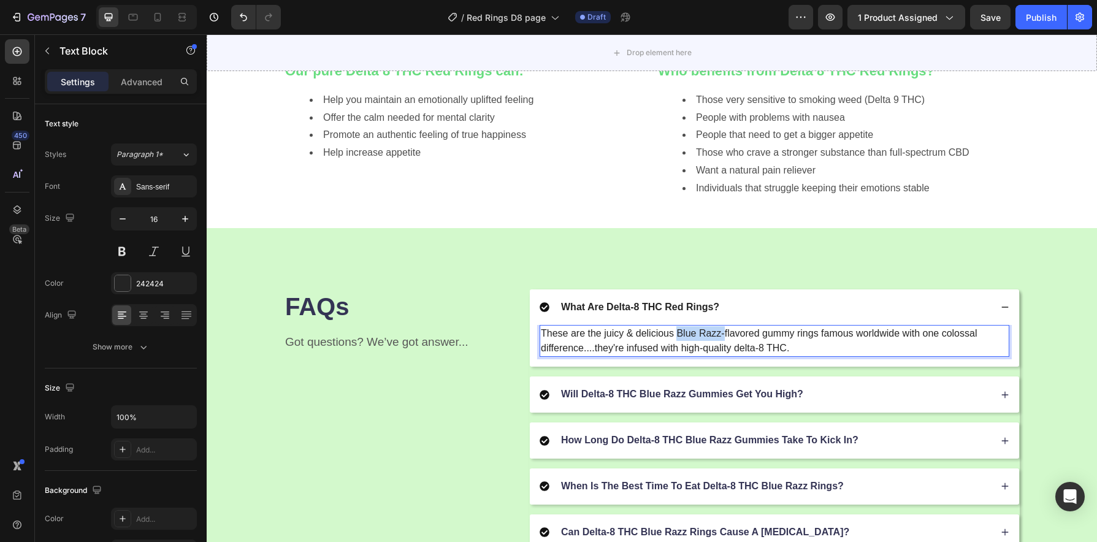
drag, startPoint x: 719, startPoint y: 335, endPoint x: 675, endPoint y: 336, distance: 44.8
click at [675, 336] on p "These are the juicy & delicious Blue Razz-flavored gummy rings famous worldwide…" at bounding box center [774, 340] width 467 height 29
click at [779, 392] on p "Will Delta-8 THC Blue Razz Gummies Get You High?" at bounding box center [682, 394] width 242 height 13
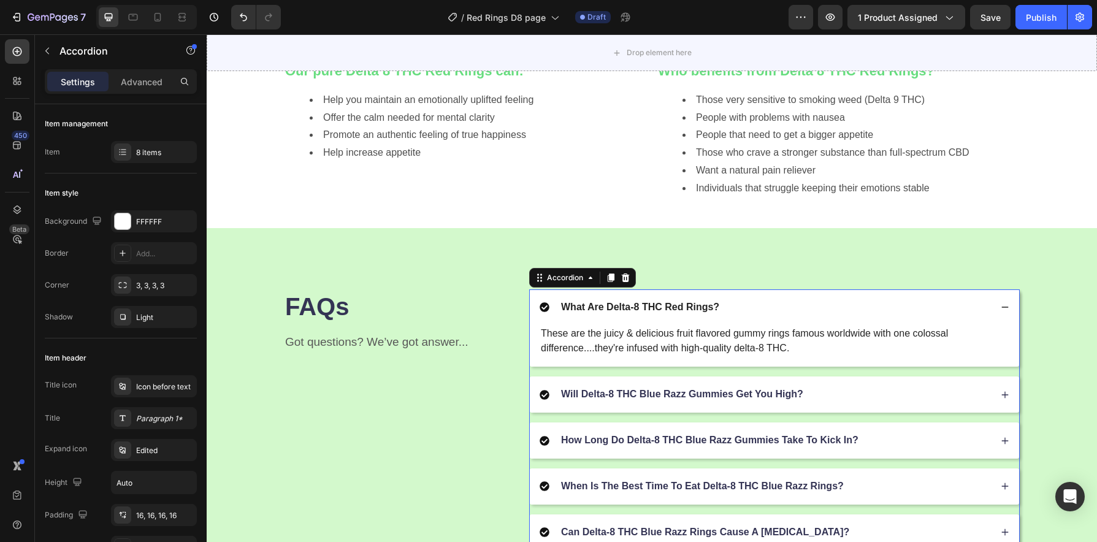
click at [721, 402] on div "Will Delta-8 THC Blue Razz Gummies Get You High?" at bounding box center [682, 394] width 246 height 17
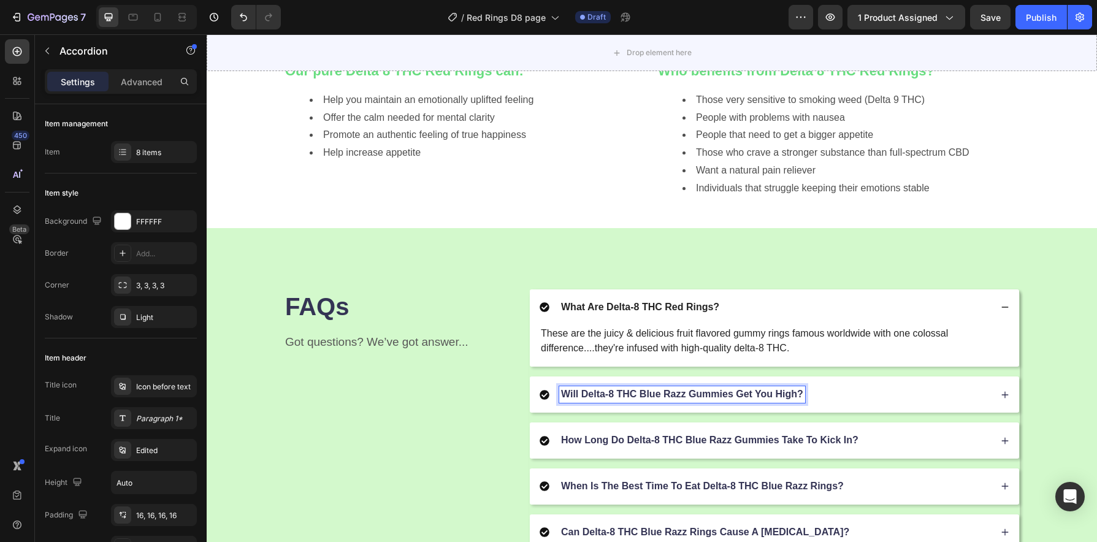
click at [721, 402] on div "Will Delta-8 THC Blue Razz Gummies Get You High?" at bounding box center [682, 394] width 246 height 17
click at [689, 396] on p "Will Delta-8 THC Blue Razz Gummies Get You High?" at bounding box center [682, 394] width 242 height 13
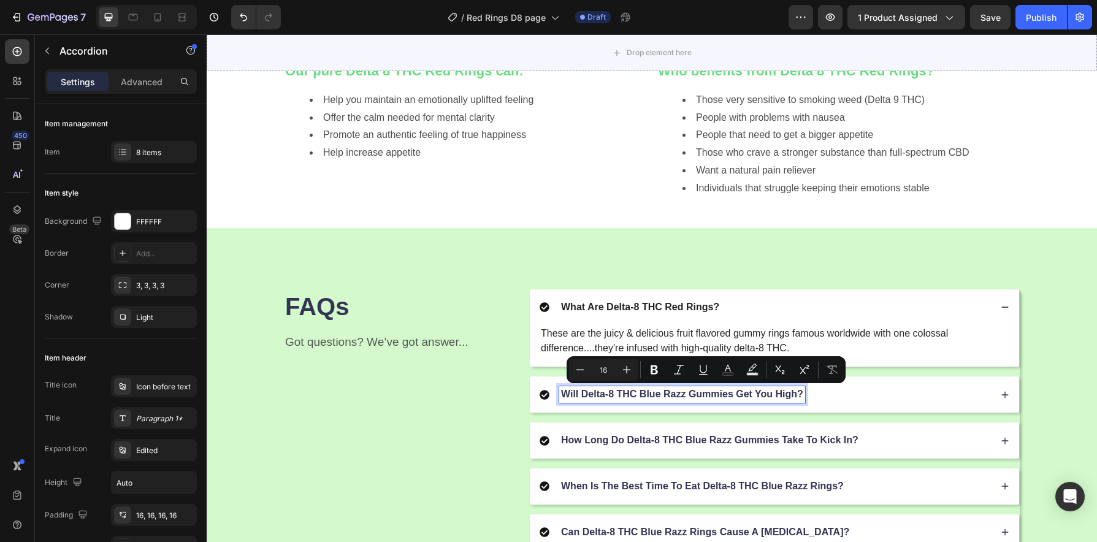
click at [681, 394] on p "Will Delta-8 THC Blue Razz Gummies Get You High?" at bounding box center [682, 394] width 242 height 13
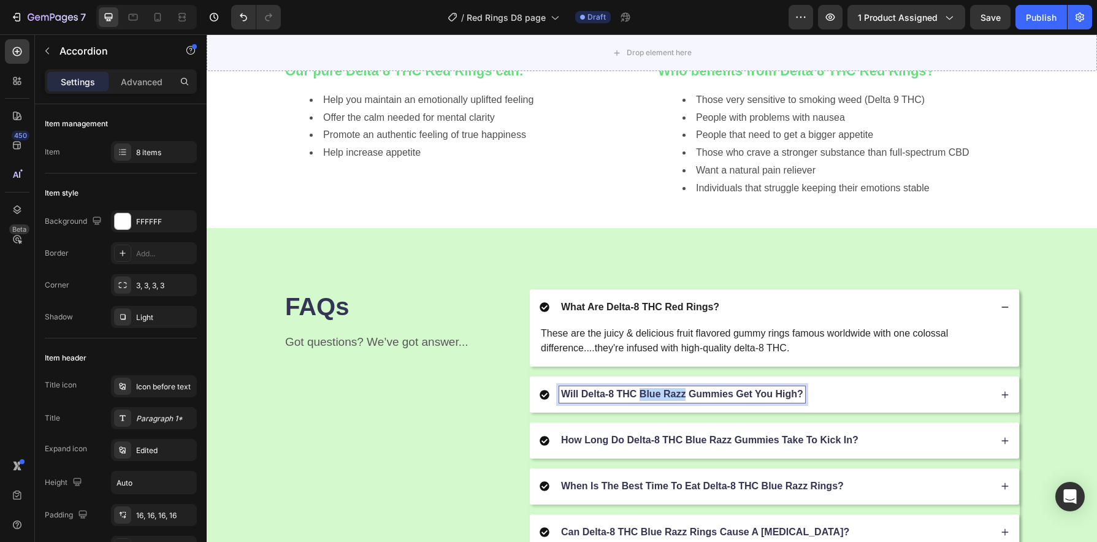
drag, startPoint x: 681, startPoint y: 396, endPoint x: 637, endPoint y: 396, distance: 44.2
click at [637, 396] on p "Will Delta-8 THC Blue Razz Gummies Get You High?" at bounding box center [682, 394] width 242 height 13
click at [812, 392] on div "Will Delta-8 THC Red Gummies Get You High?" at bounding box center [765, 394] width 451 height 17
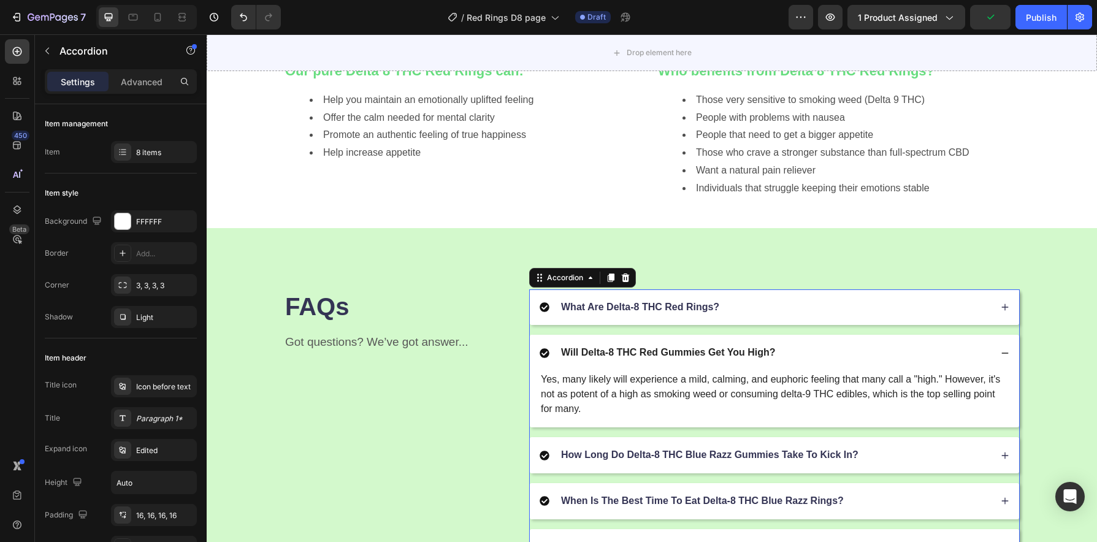
drag, startPoint x: 657, startPoint y: 327, endPoint x: 683, endPoint y: 258, distance: 73.9
click at [679, 266] on div "FAQs Heading Got questions? We’ve got answer... Text Block What Are Delta-8 THC…" at bounding box center [652, 496] width 890 height 537
click at [658, 353] on p "Will Delta-8 THC Red Gummies Get You High?" at bounding box center [668, 352] width 215 height 13
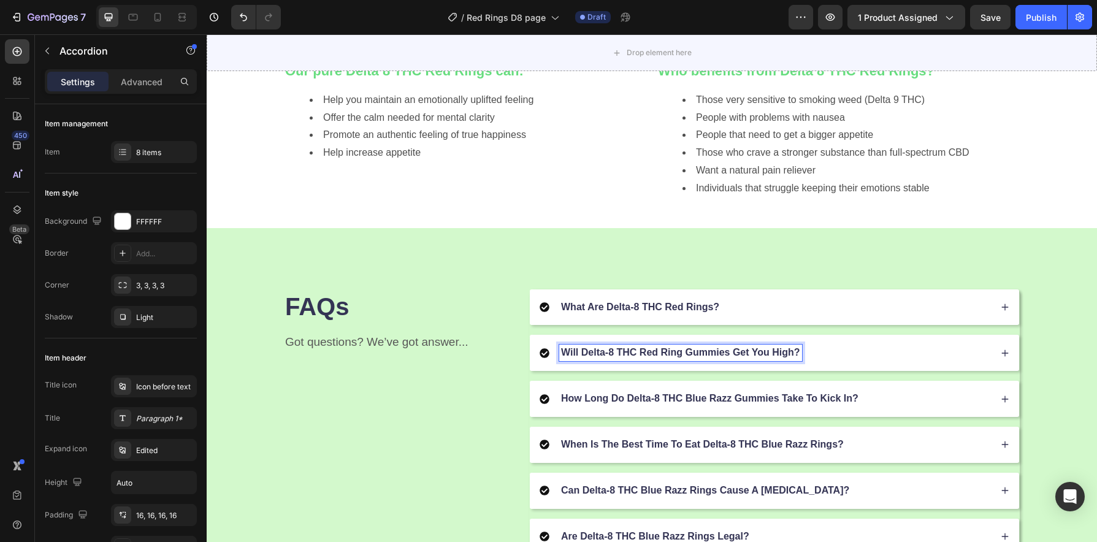
click at [810, 352] on div "Will Delta-8 THC Red Ring Gummies Get You High?" at bounding box center [765, 353] width 451 height 17
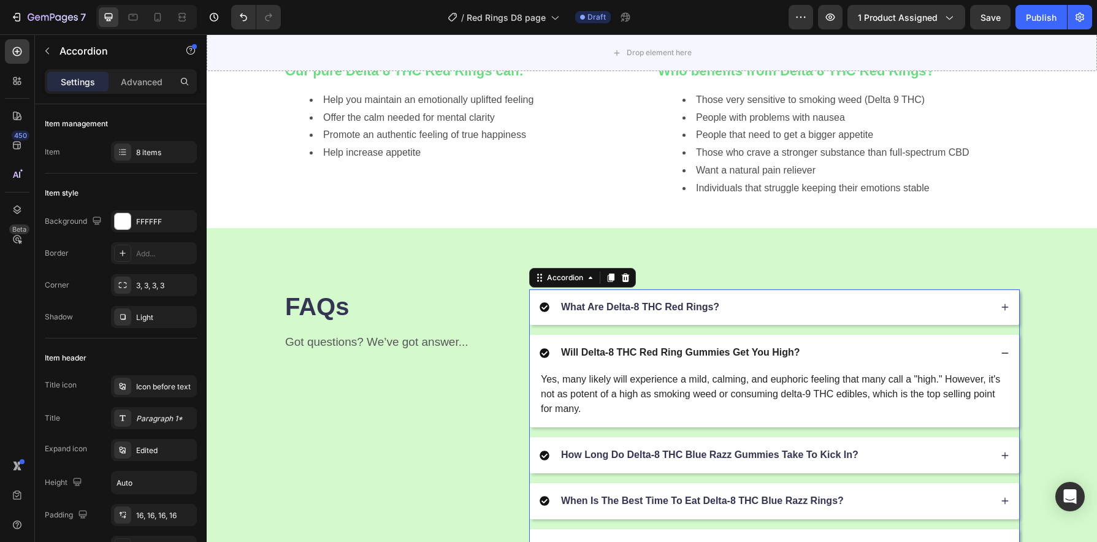
click at [871, 453] on div "How Long Do Delta-8 THC Blue Razz Gummies Take To Kick In?" at bounding box center [765, 455] width 451 height 17
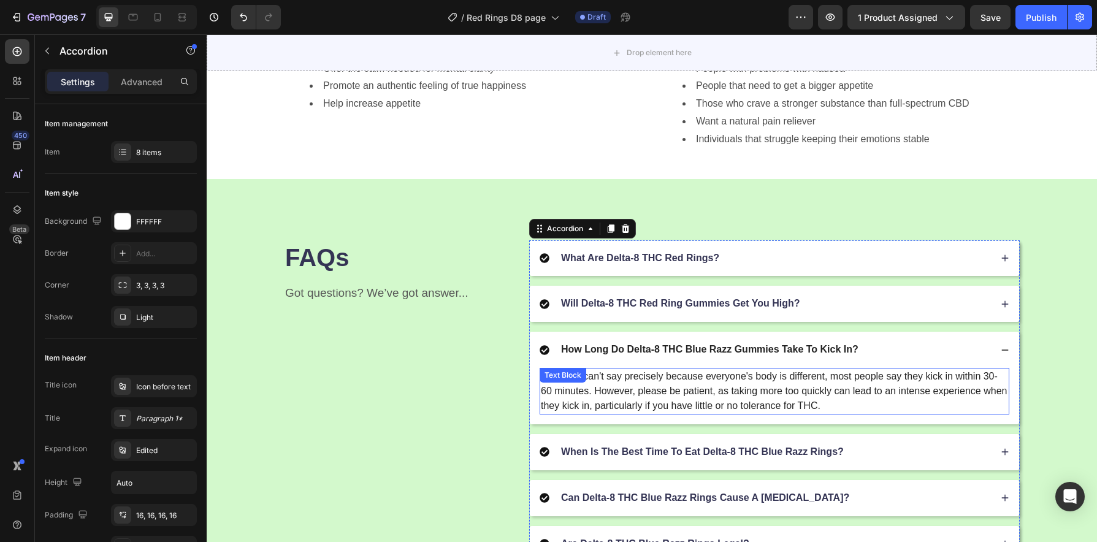
scroll to position [1374, 0]
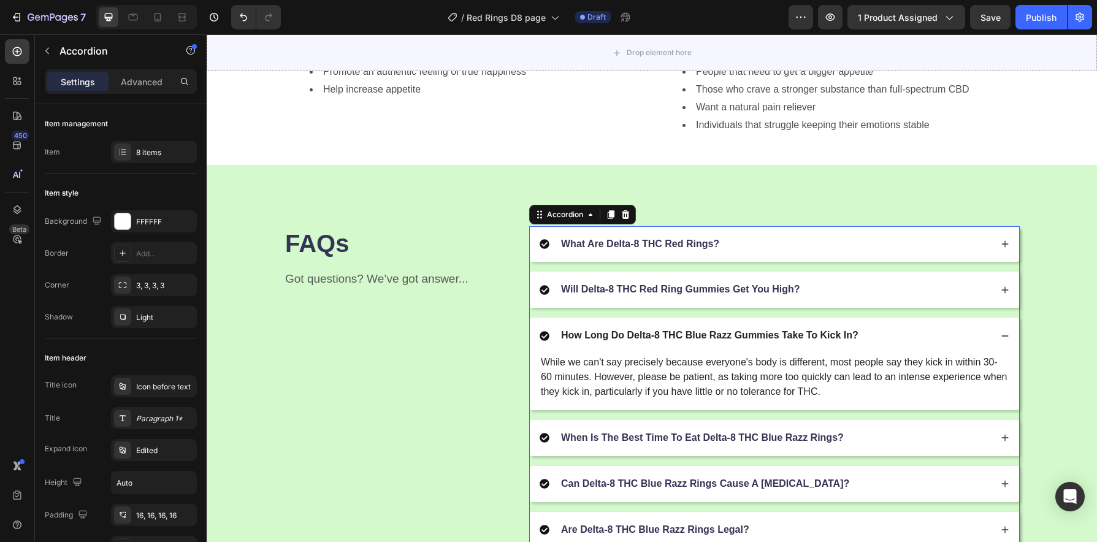
click at [732, 343] on div "How Long Do Delta-8 THC Blue Razz Gummies Take To Kick In?" at bounding box center [709, 335] width 301 height 17
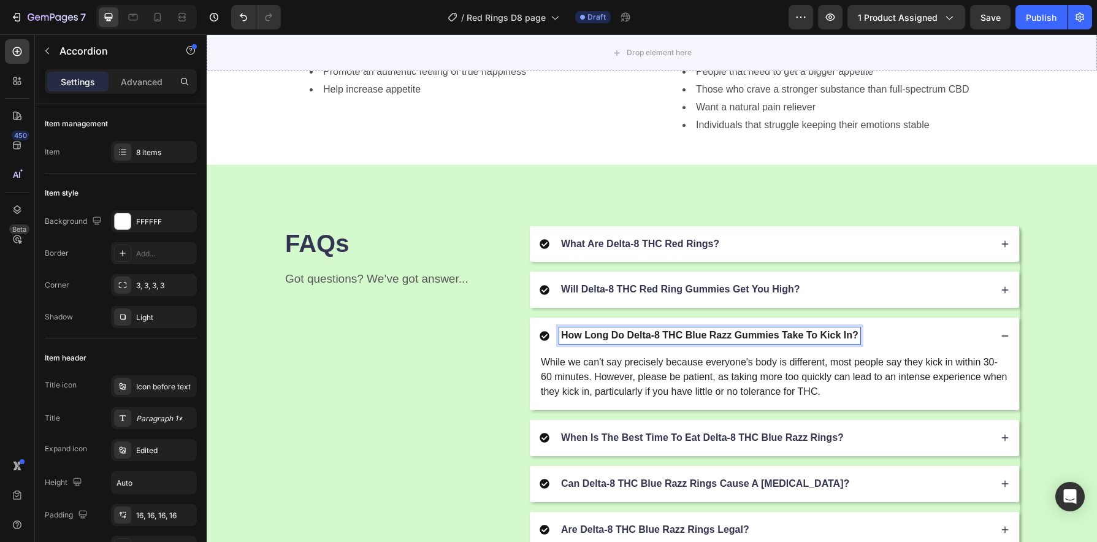
click at [732, 343] on div "How Long Do Delta-8 THC Blue Razz Gummies Take To Kick In?" at bounding box center [709, 335] width 301 height 17
click at [730, 336] on p "How Long Do Delta-8 THC Blue Razz Gummies Take To Kick In?" at bounding box center [709, 335] width 297 height 13
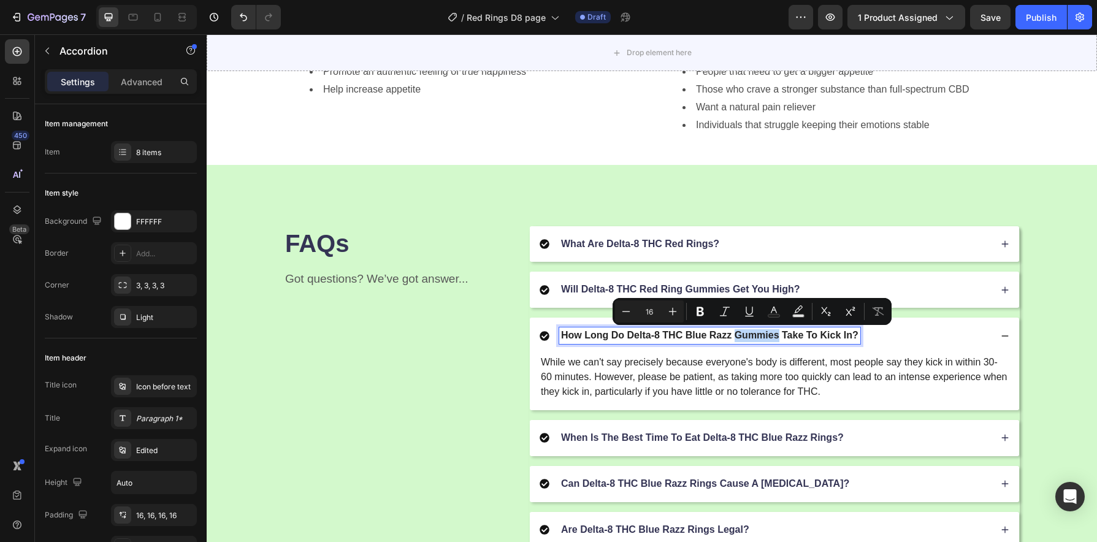
click at [729, 336] on p "How Long Do Delta-8 THC Blue Razz Gummies Take To Kick In?" at bounding box center [709, 335] width 297 height 13
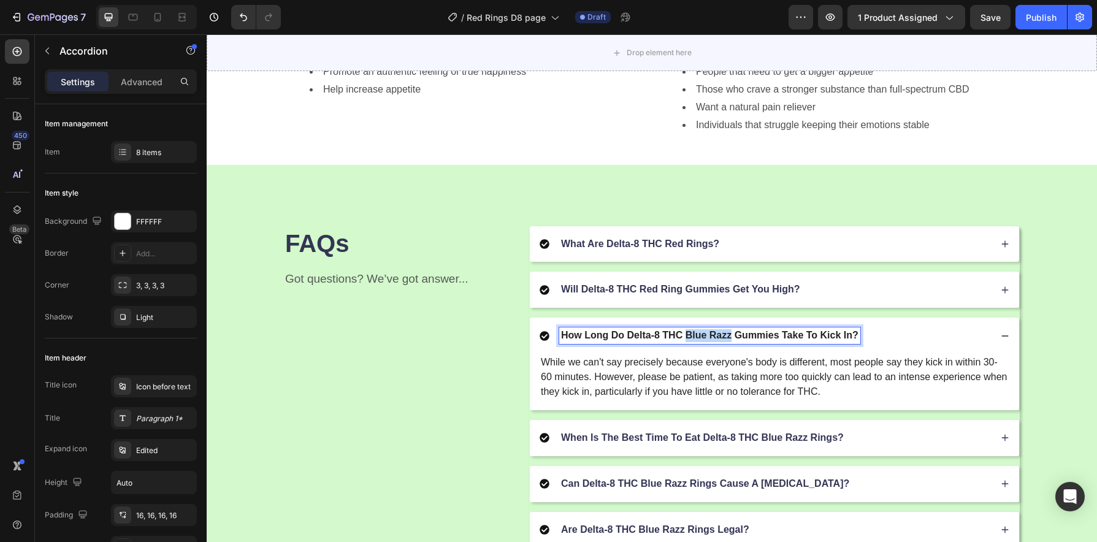
drag, startPoint x: 727, startPoint y: 337, endPoint x: 683, endPoint y: 337, distance: 43.5
click at [683, 337] on p "How Long Do Delta-8 THC Blue Razz Gummies Take To Kick In?" at bounding box center [709, 335] width 297 height 13
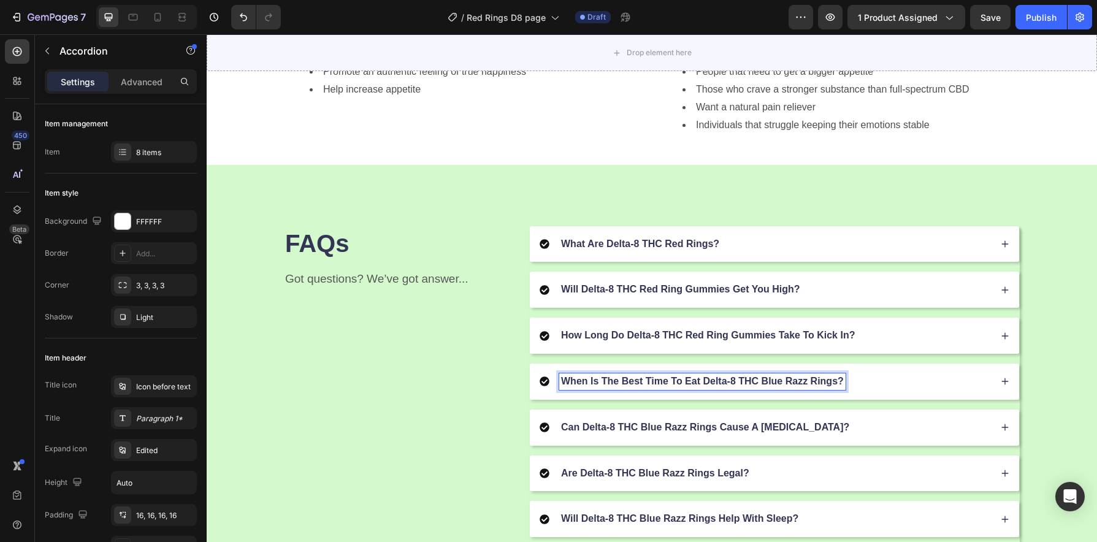
click at [725, 385] on p "When Is The Best Time To Eat Delta-8 THC Blue Razz Rings?" at bounding box center [702, 381] width 283 height 13
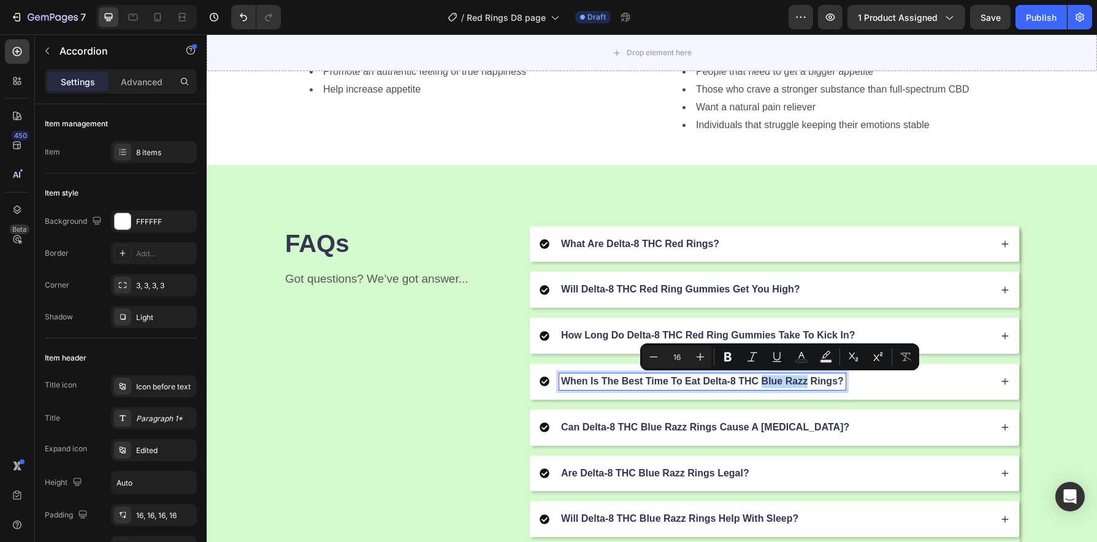
drag, startPoint x: 804, startPoint y: 383, endPoint x: 759, endPoint y: 385, distance: 45.4
click at [759, 385] on p "When Is The Best Time To Eat Delta-8 THC Blue Razz Rings?" at bounding box center [702, 381] width 283 height 13
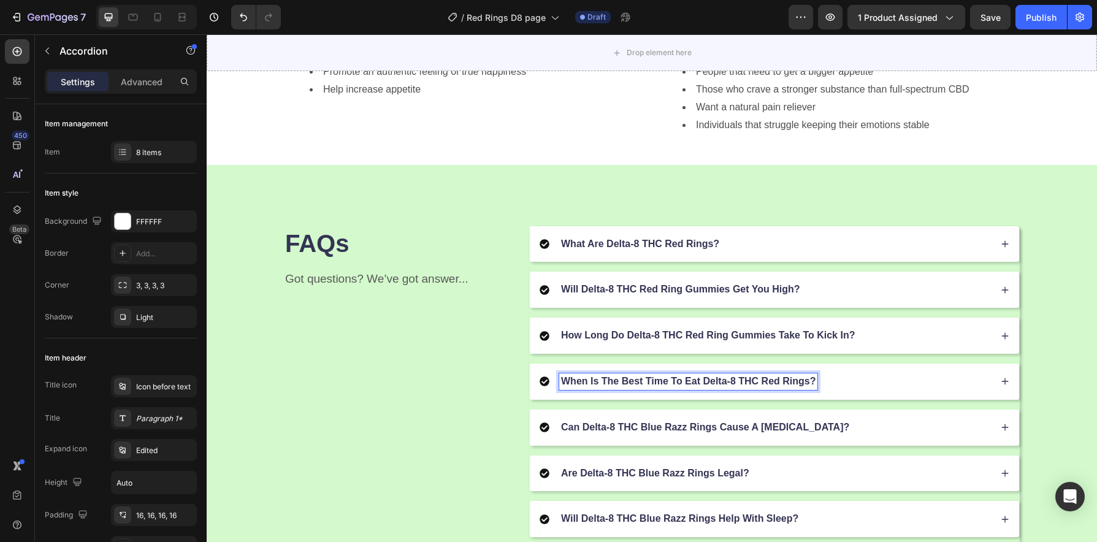
click at [835, 389] on div "When Is The Best Time To Eat Delta-8 THC Red Rings?" at bounding box center [765, 381] width 451 height 17
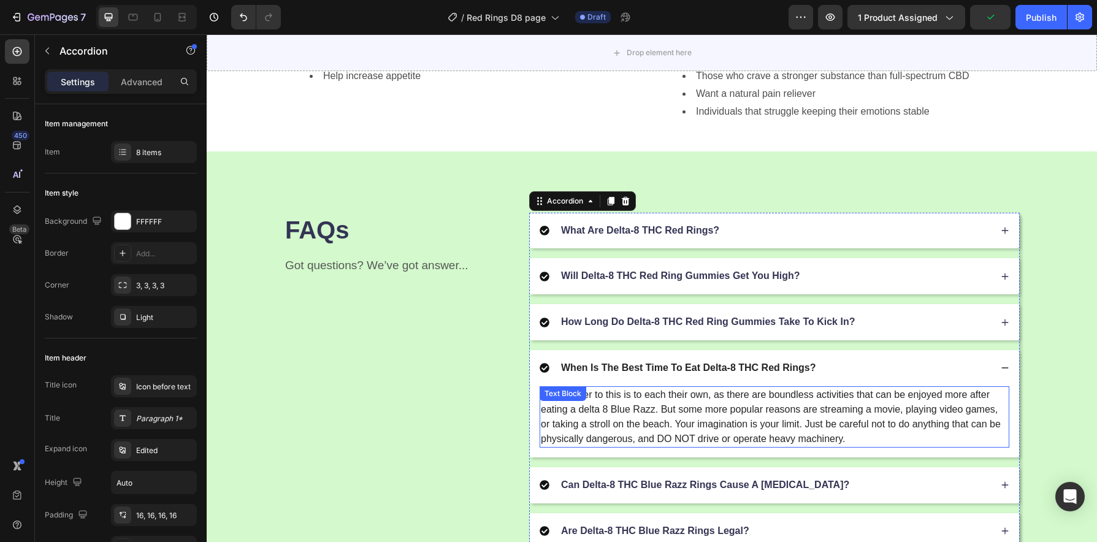
scroll to position [1389, 0]
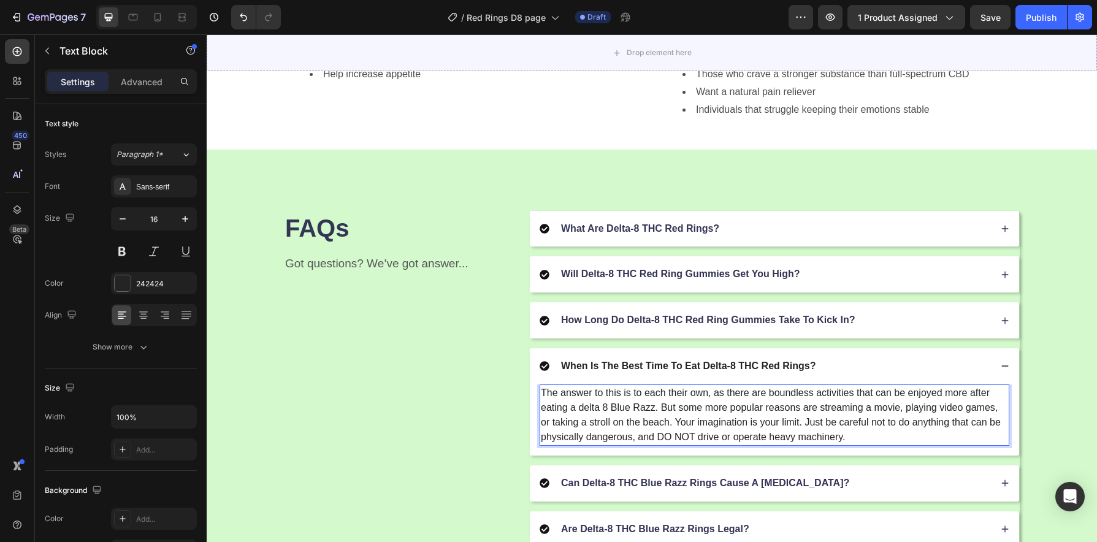
click at [646, 412] on p "The answer to this is to each their own, as there are boundless activities that…" at bounding box center [774, 415] width 467 height 59
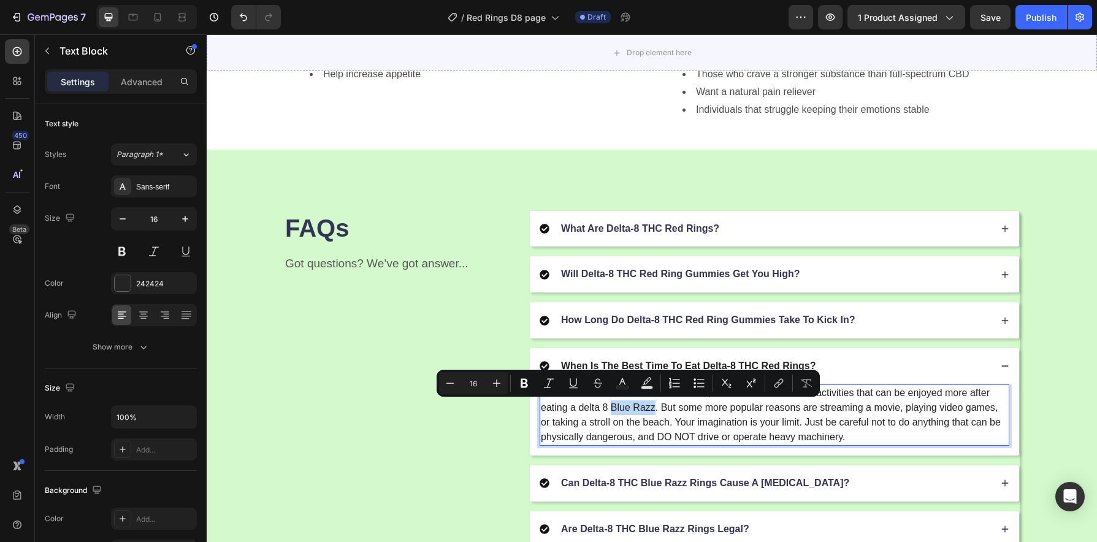
drag, startPoint x: 651, startPoint y: 408, endPoint x: 607, endPoint y: 413, distance: 43.8
click at [607, 413] on p "The answer to this is to each their own, as there are boundless activities that…" at bounding box center [774, 415] width 467 height 59
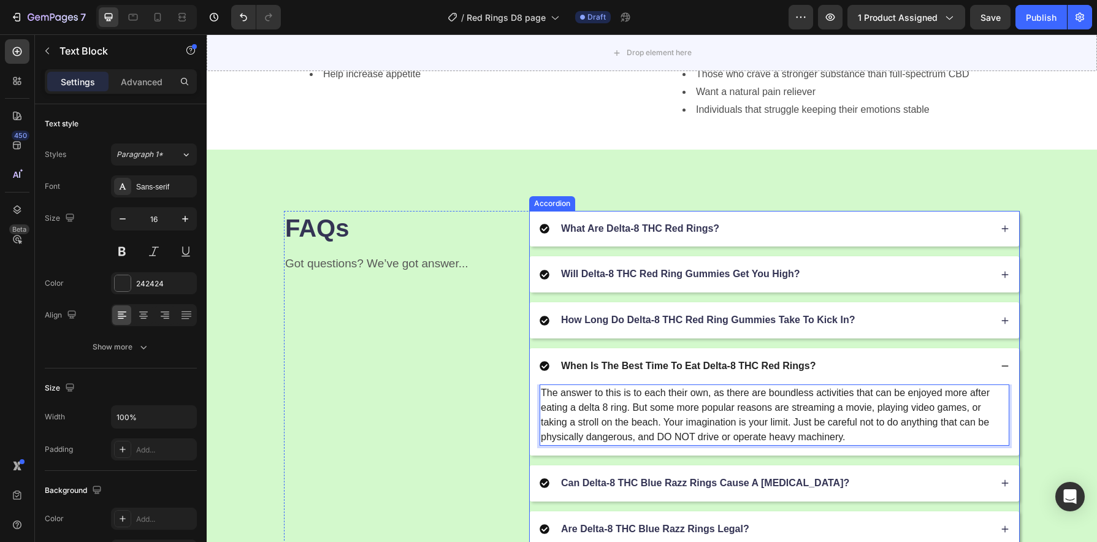
click at [759, 491] on div "Can Delta-8 THC Blue Razz Rings Cause A [MEDICAL_DATA]?" at bounding box center [774, 483] width 489 height 36
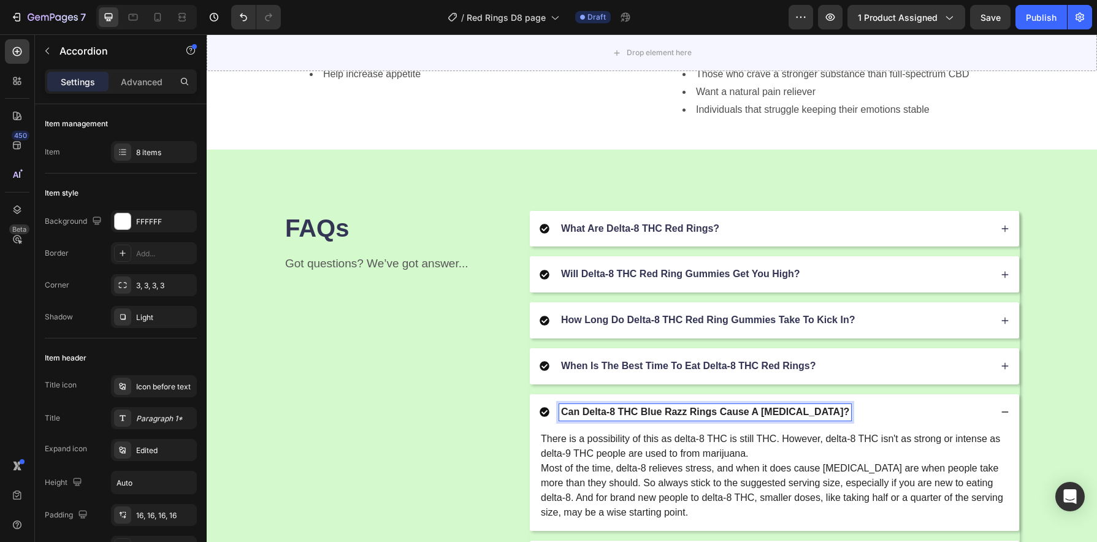
click at [691, 412] on p "Can Delta-8 THC Blue Razz Rings Cause A [MEDICAL_DATA]?" at bounding box center [705, 412] width 288 height 13
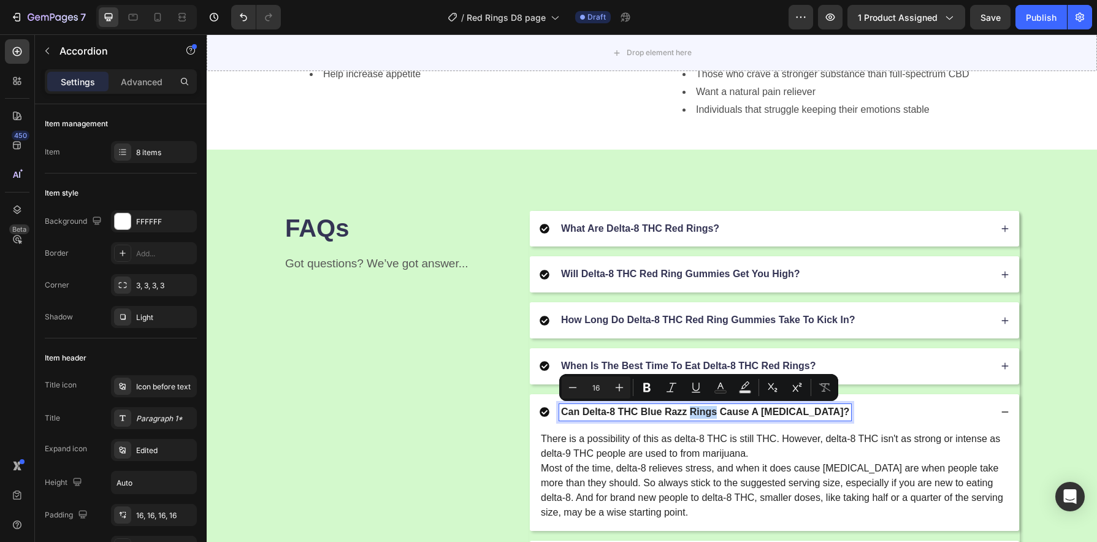
click at [687, 413] on p "Can Delta-8 THC Blue Razz Rings Cause A [MEDICAL_DATA]?" at bounding box center [705, 412] width 288 height 13
drag, startPoint x: 682, startPoint y: 414, endPoint x: 638, endPoint y: 413, distance: 43.5
click at [638, 413] on p "Can Delta-8 THC Blue Razz Rings Cause A [MEDICAL_DATA]?" at bounding box center [705, 412] width 288 height 13
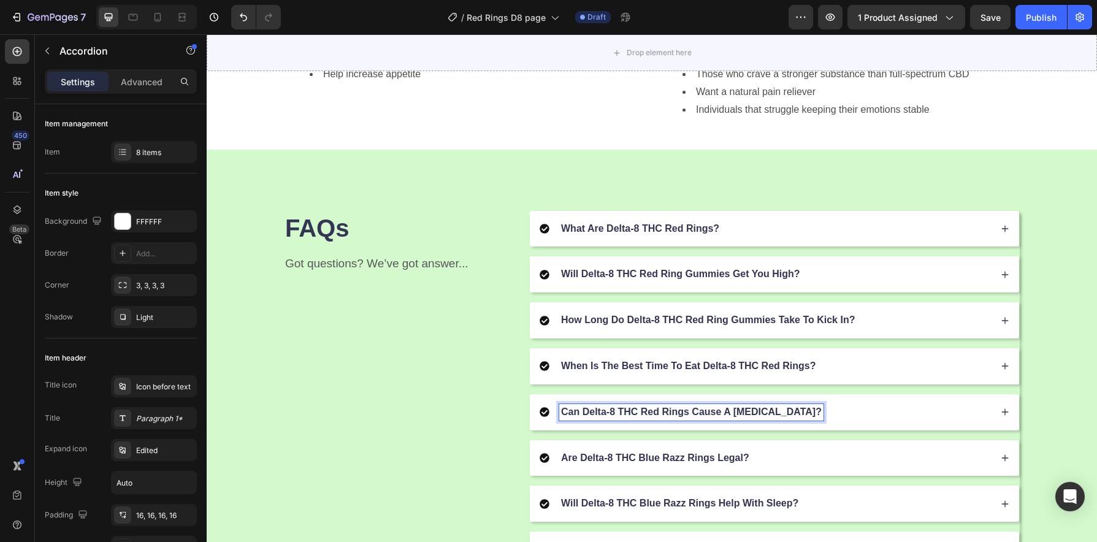
click at [830, 412] on div "Can Delta-8 THC Red Rings Cause A Panic Attack?" at bounding box center [765, 412] width 451 height 17
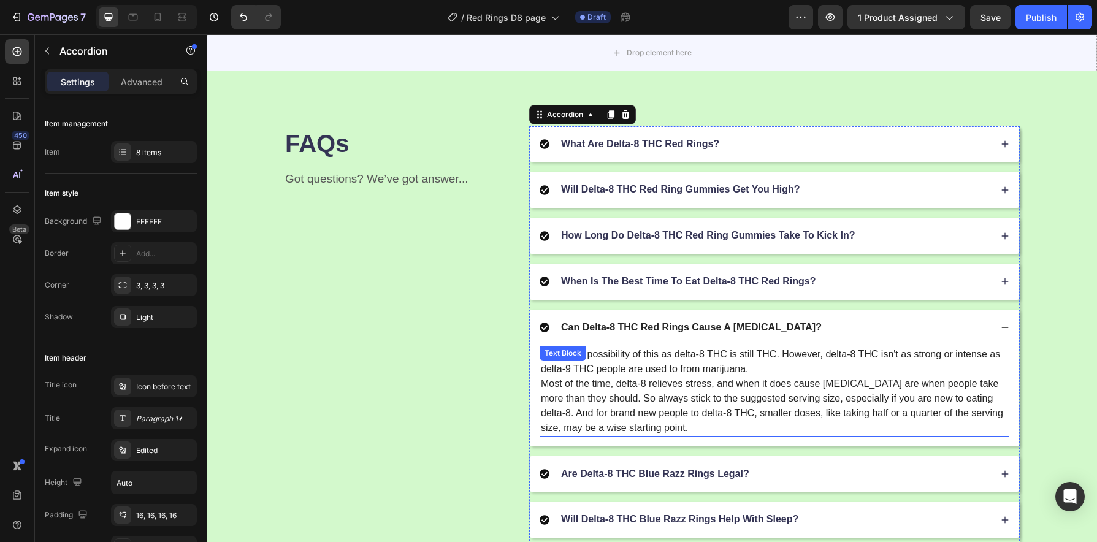
scroll to position [1543, 0]
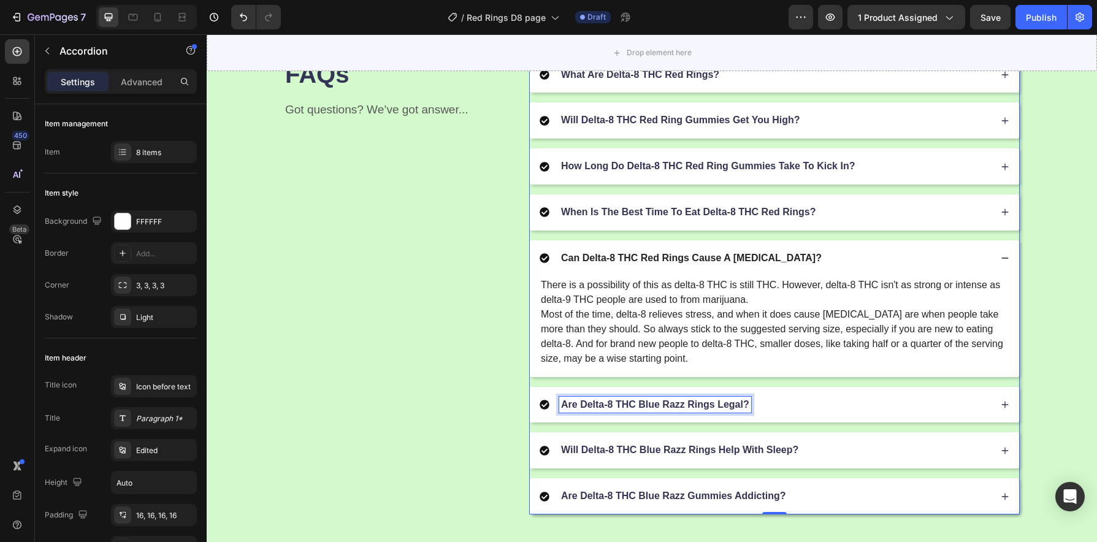
click at [694, 404] on p "Are Delta-8 THC Blue Razz Rings Legal?" at bounding box center [655, 405] width 188 height 13
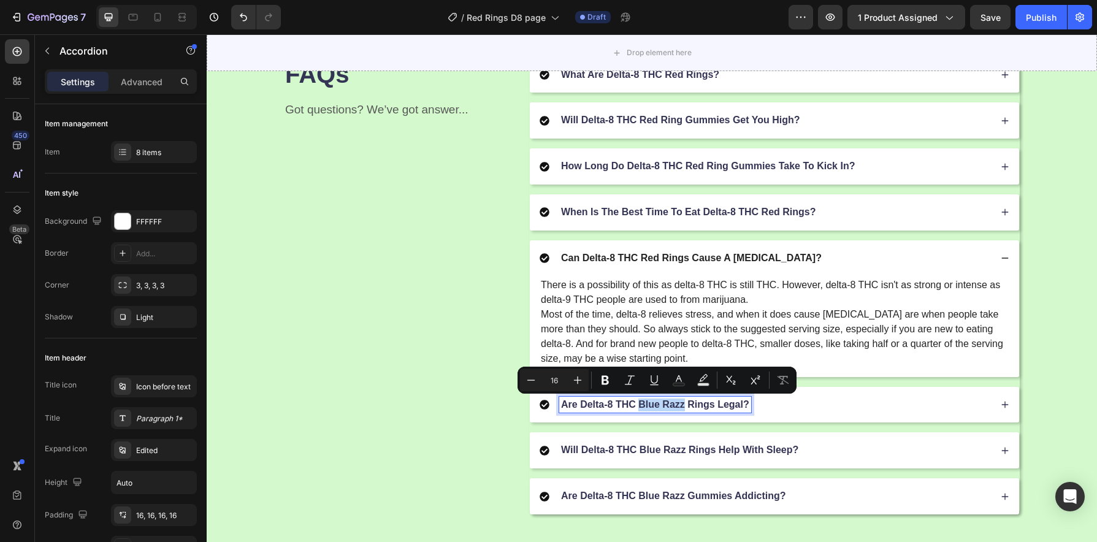
drag, startPoint x: 681, startPoint y: 408, endPoint x: 637, endPoint y: 410, distance: 44.2
click at [637, 410] on p "Are Delta-8 THC Blue Razz Rings Legal?" at bounding box center [655, 405] width 188 height 13
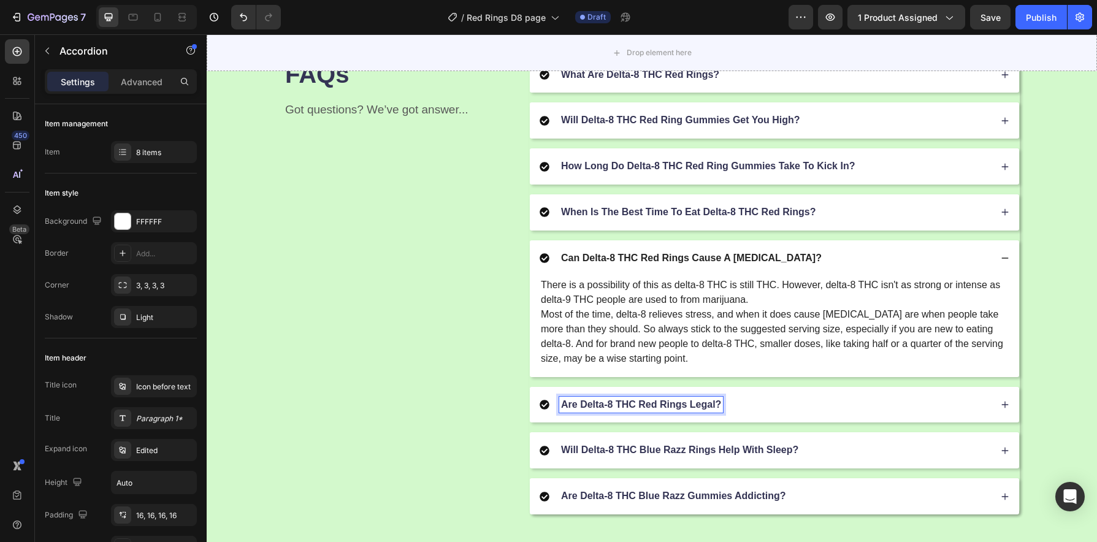
click at [741, 404] on div "Are Delta-8 THC Red Rings Legal?" at bounding box center [765, 405] width 451 height 17
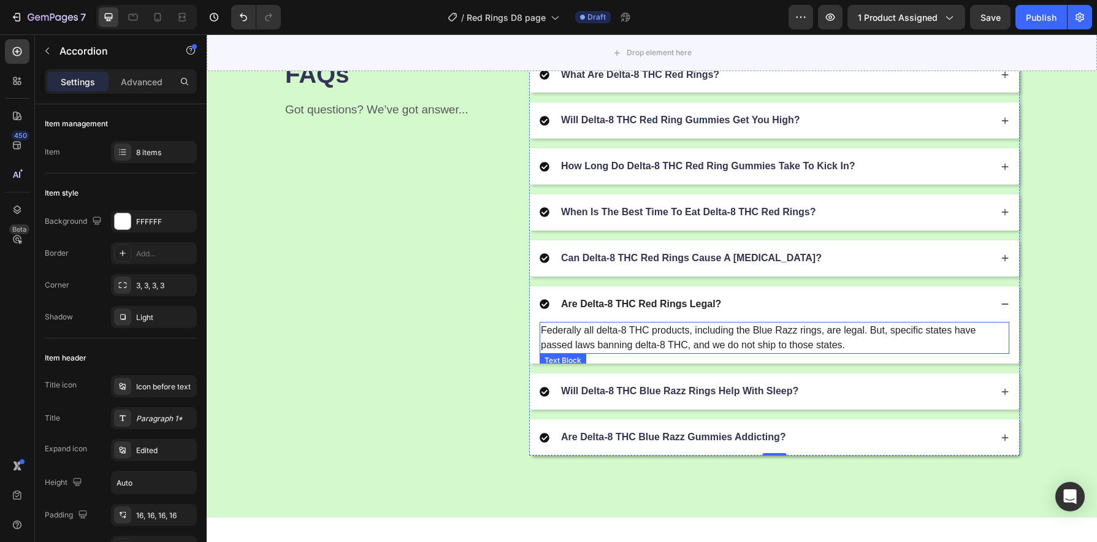
click at [795, 332] on p "Federally all delta-8 THC products, including the Blue Razz rings, are legal. B…" at bounding box center [774, 337] width 467 height 29
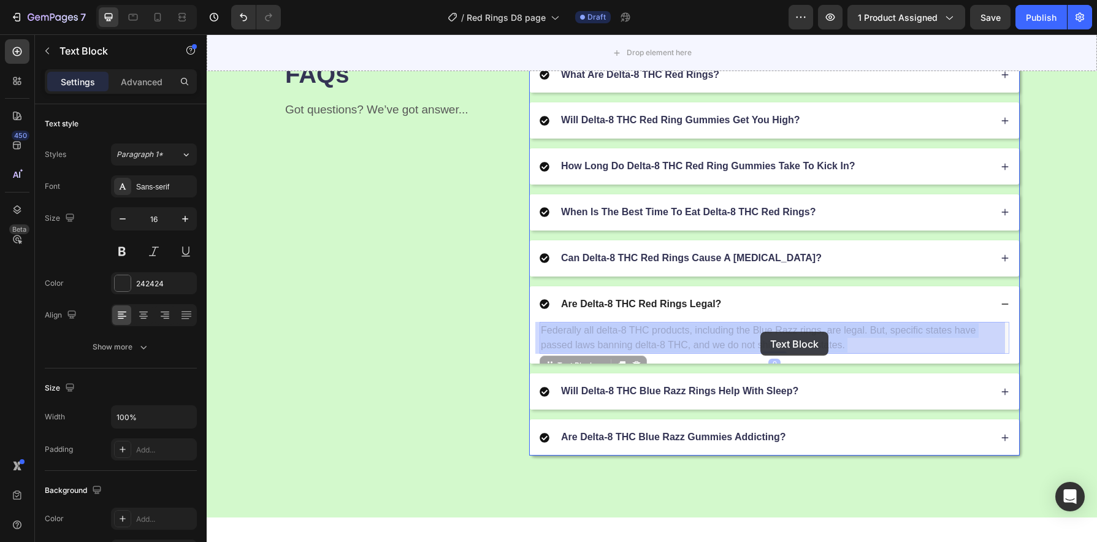
drag, startPoint x: 792, startPoint y: 332, endPoint x: 759, endPoint y: 332, distance: 33.1
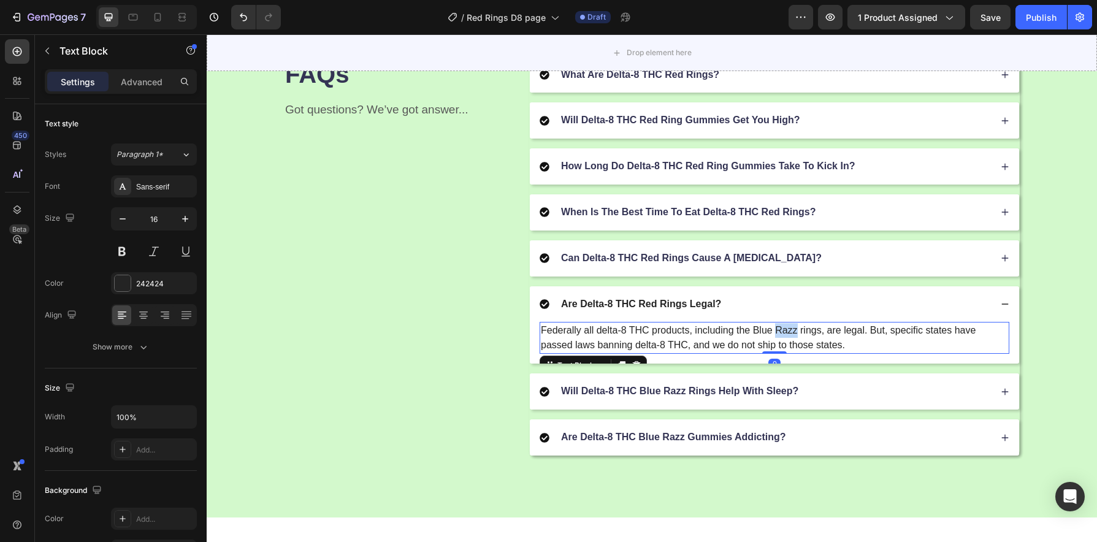
click at [782, 331] on p "Federally all delta-8 THC products, including the Blue Razz rings, are legal. B…" at bounding box center [774, 337] width 467 height 29
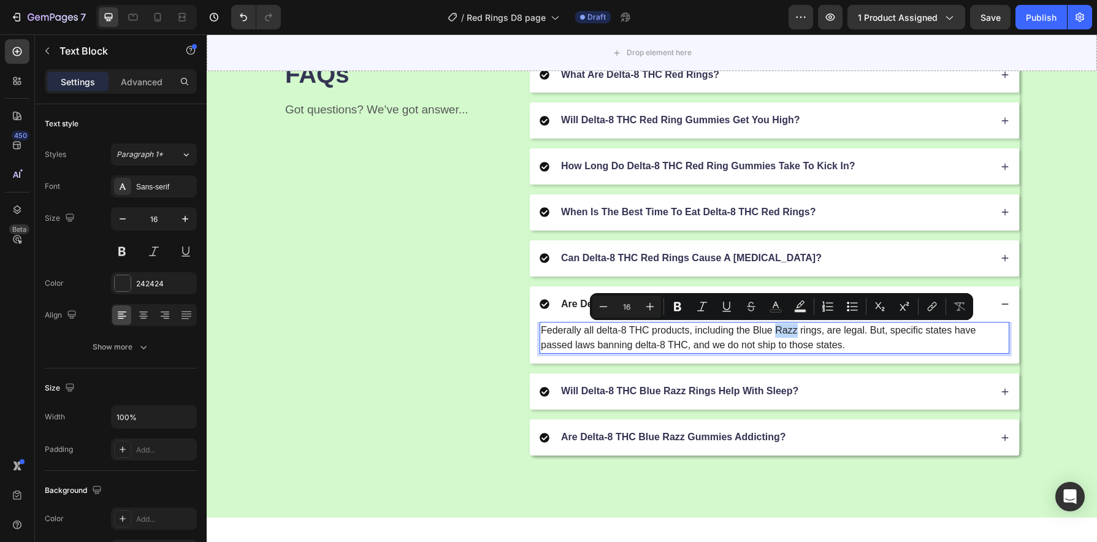
click at [787, 331] on p "Federally all delta-8 THC products, including the Blue Razz rings, are legal. B…" at bounding box center [774, 337] width 467 height 29
drag, startPoint x: 790, startPoint y: 332, endPoint x: 750, endPoint y: 333, distance: 40.5
click at [750, 333] on p "Federally all delta-8 THC products, including the Blue Razz rings, are legal. B…" at bounding box center [774, 337] width 467 height 29
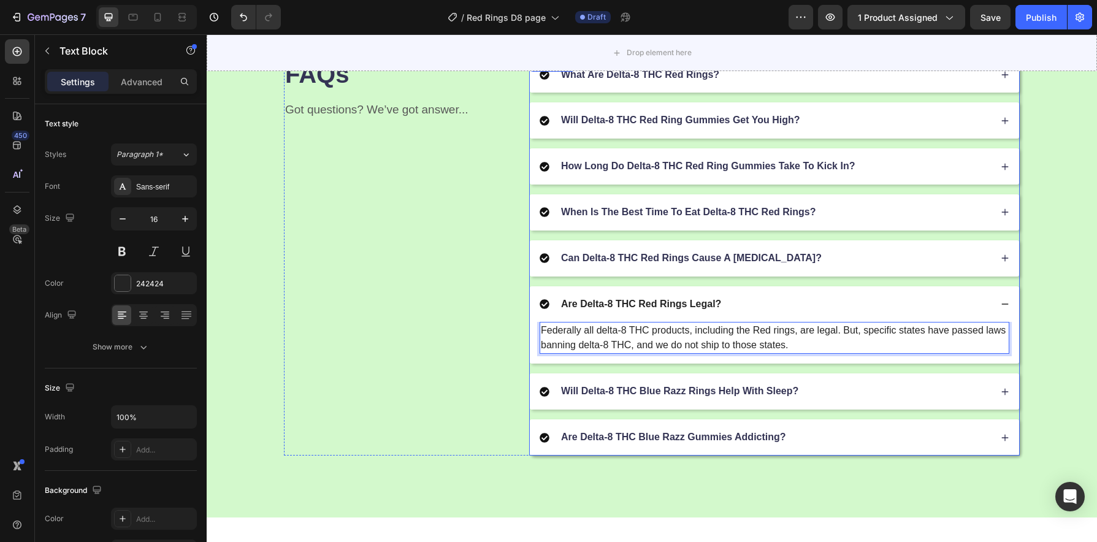
click at [806, 395] on div "Will Delta-8 THC Blue Razz Rings Help With Sleep?" at bounding box center [765, 391] width 451 height 17
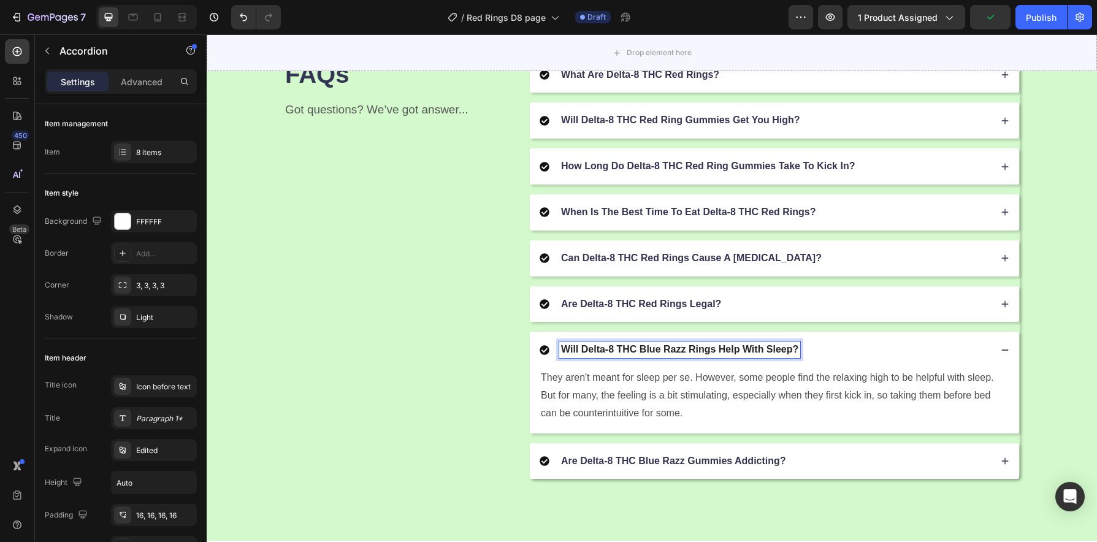
click at [687, 351] on p "Will Delta-8 THC Blue Razz Rings Help With Sleep?" at bounding box center [679, 349] width 237 height 13
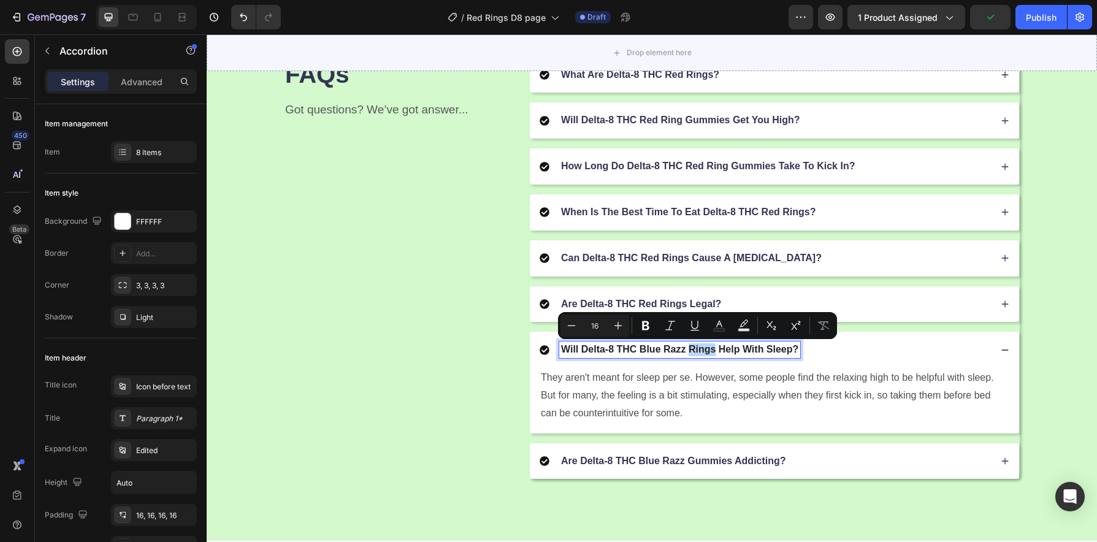
click at [685, 353] on p "Will Delta-8 THC Blue Razz Rings Help With Sleep?" at bounding box center [679, 349] width 237 height 13
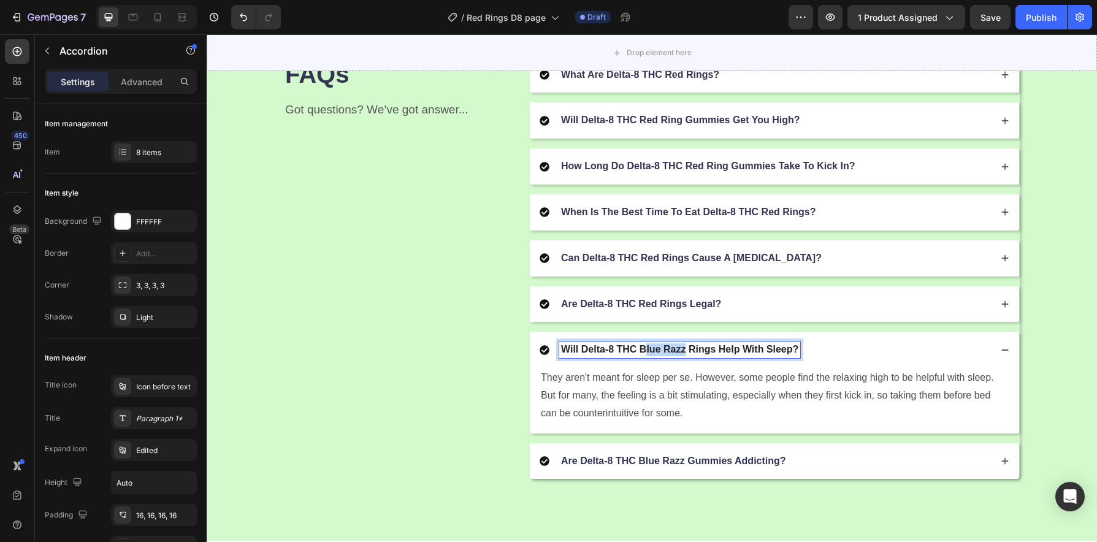
drag, startPoint x: 682, startPoint y: 350, endPoint x: 638, endPoint y: 353, distance: 43.6
click at [639, 353] on p "Will Delta-8 THC Blue Razz Rings Help With Sleep?" at bounding box center [679, 349] width 237 height 13
drag, startPoint x: 638, startPoint y: 353, endPoint x: 653, endPoint y: 353, distance: 14.1
click at [642, 353] on p "Will Delta-8 THC Blue Razz Rings Help With Sleep?" at bounding box center [679, 349] width 237 height 13
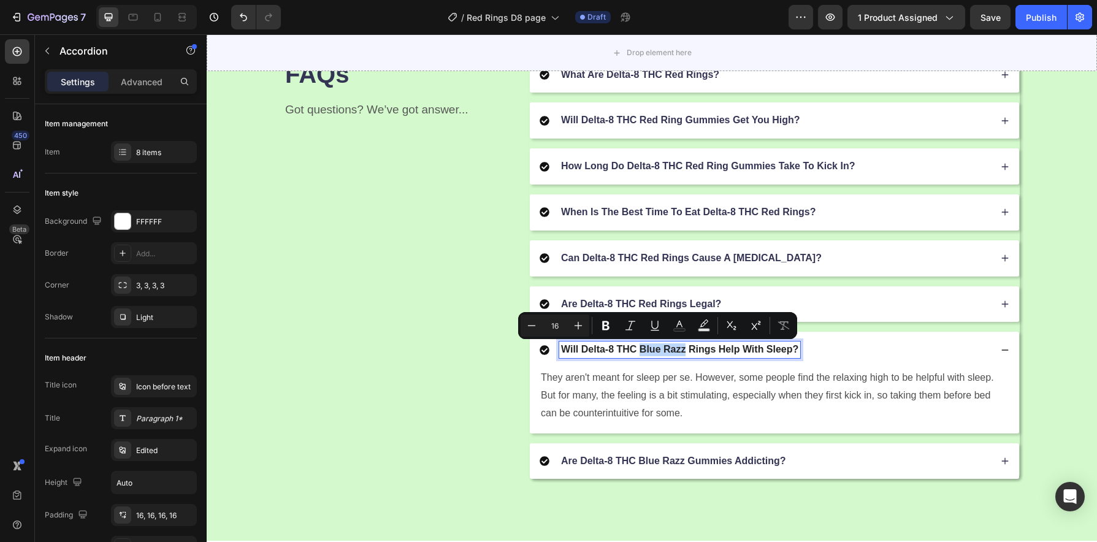
drag, startPoint x: 681, startPoint y: 351, endPoint x: 635, endPoint y: 351, distance: 45.4
click at [635, 351] on p "Will Delta-8 THC Blue Razz Rings Help With Sleep?" at bounding box center [679, 349] width 237 height 13
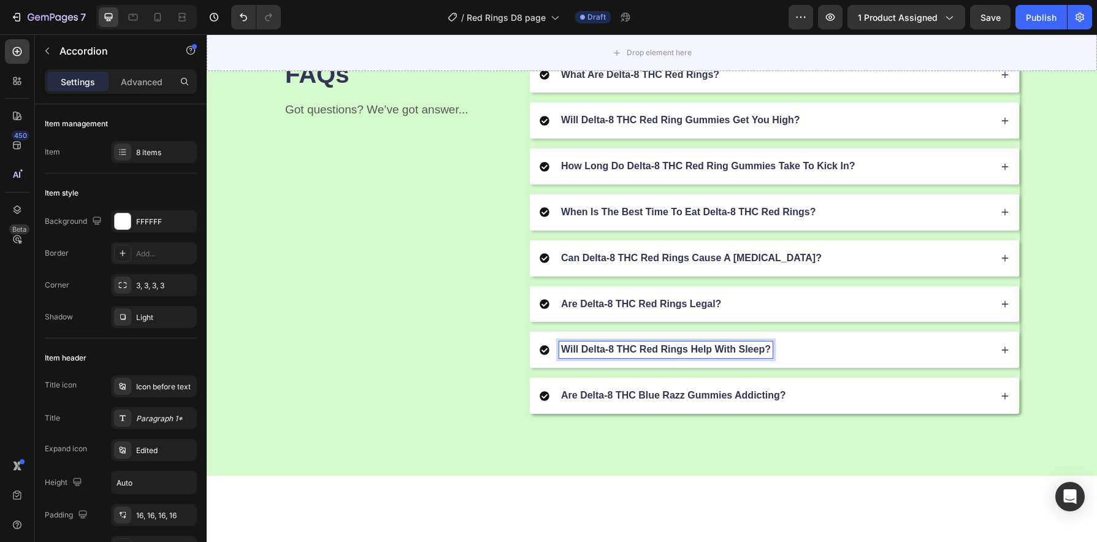
click at [786, 350] on div "Will Delta-8 THC Red Rings Help With Sleep?" at bounding box center [765, 350] width 451 height 17
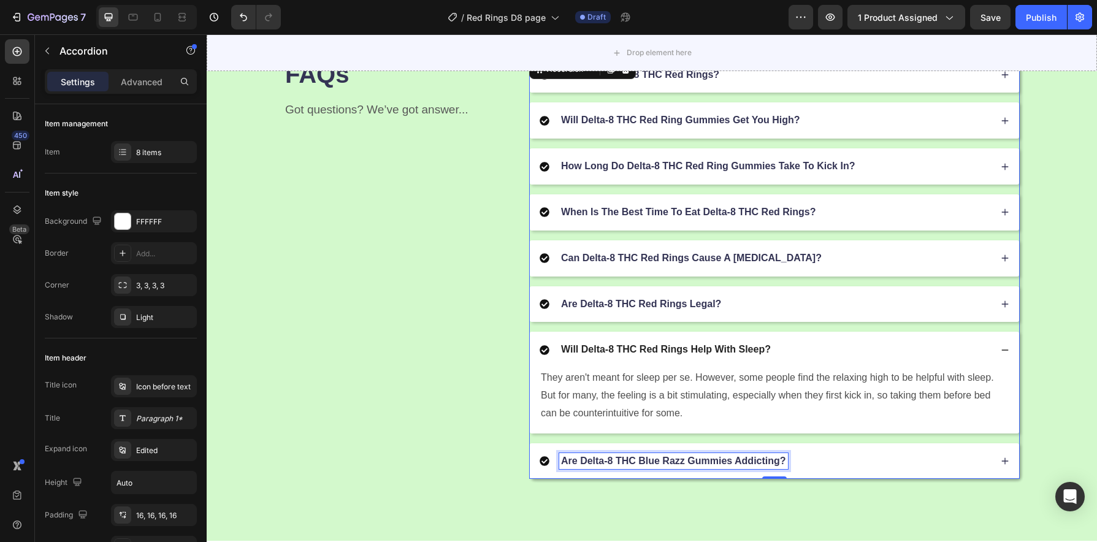
click at [708, 460] on p "Are Delta-8 THC Blue Razz Gummies Addicting?" at bounding box center [673, 461] width 225 height 13
click at [688, 467] on p "Are Delta-8 THC Blue Razz Gummies Addicting?" at bounding box center [673, 461] width 225 height 13
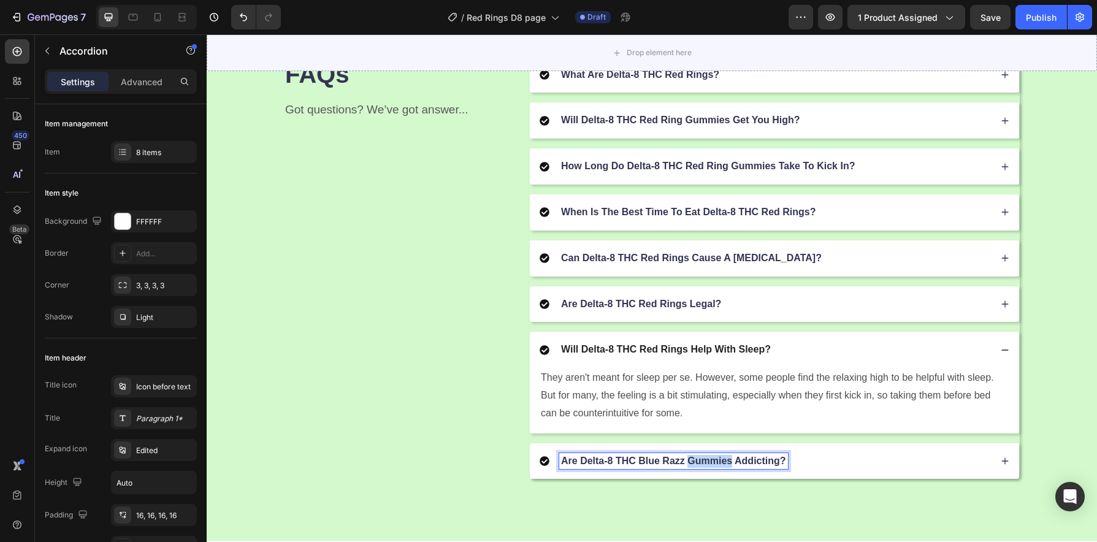
click at [688, 467] on p "Are Delta-8 THC Blue Razz Gummies Addicting?" at bounding box center [673, 461] width 225 height 13
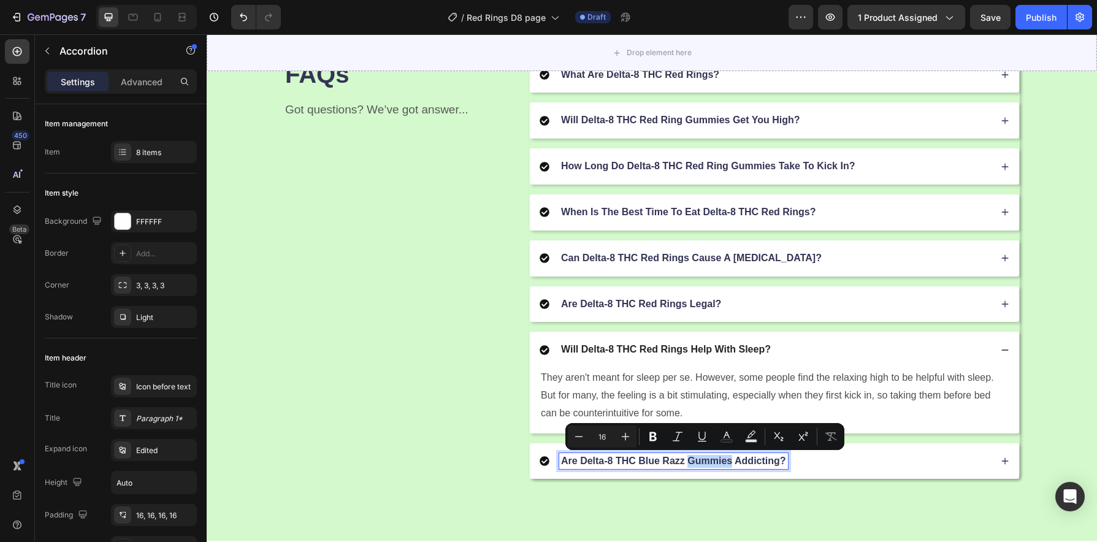
click at [683, 465] on p "Are Delta-8 THC Blue Razz Gummies Addicting?" at bounding box center [673, 461] width 225 height 13
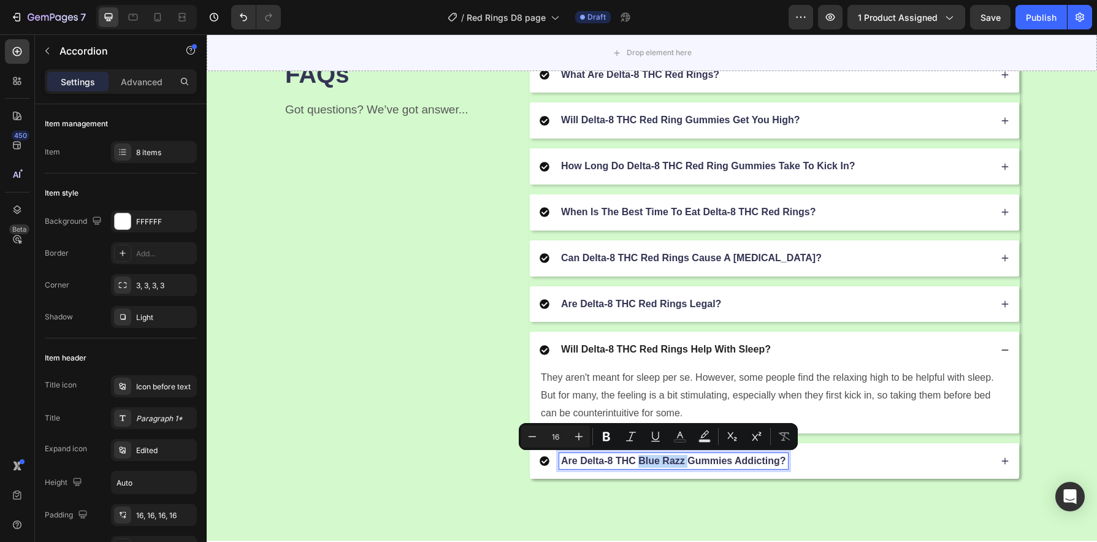
drag, startPoint x: 681, startPoint y: 462, endPoint x: 637, endPoint y: 464, distance: 44.8
click at [637, 464] on p "Are Delta-8 THC Blue Razz Gummies Addicting?" at bounding box center [673, 461] width 225 height 13
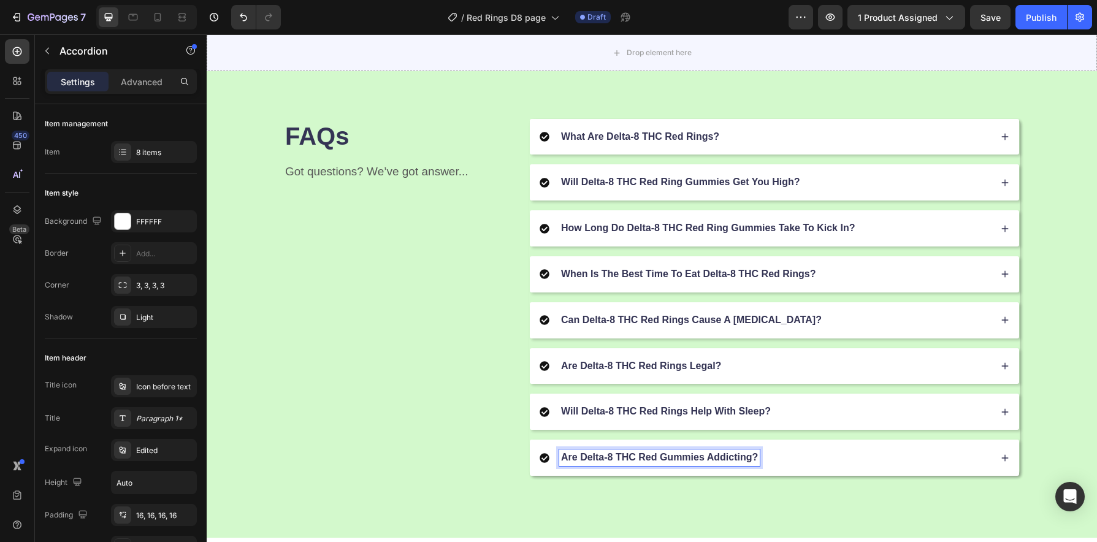
scroll to position [1477, 0]
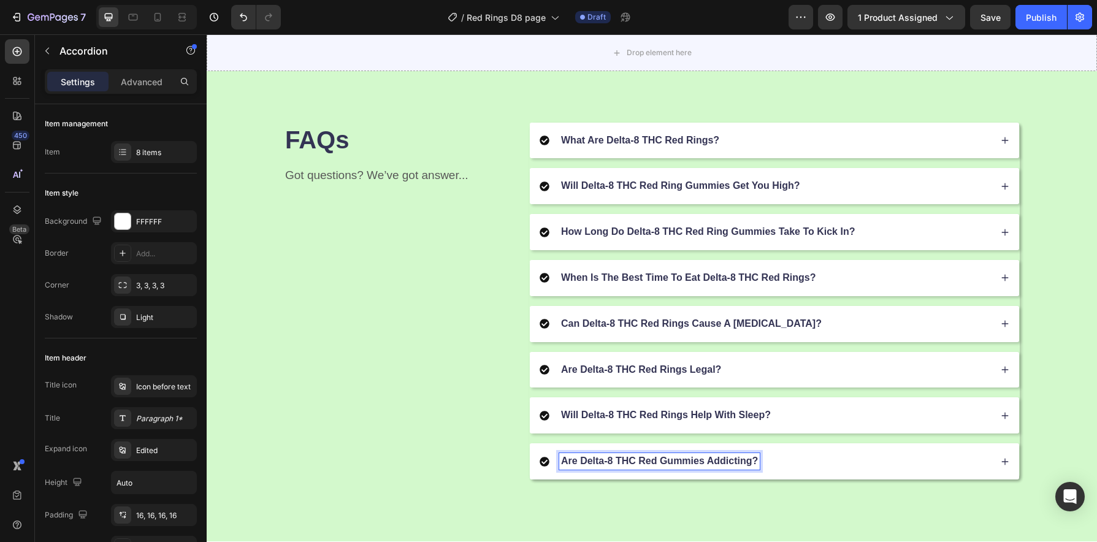
click at [781, 462] on div "Are Delta-8 THC Red Gummies Addicting?" at bounding box center [765, 461] width 451 height 17
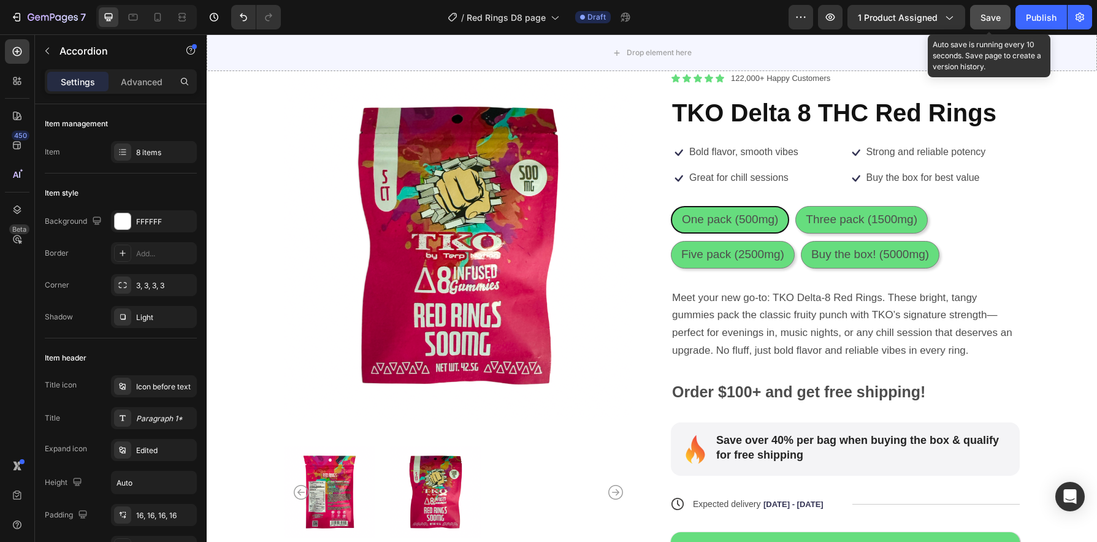
scroll to position [71, 0]
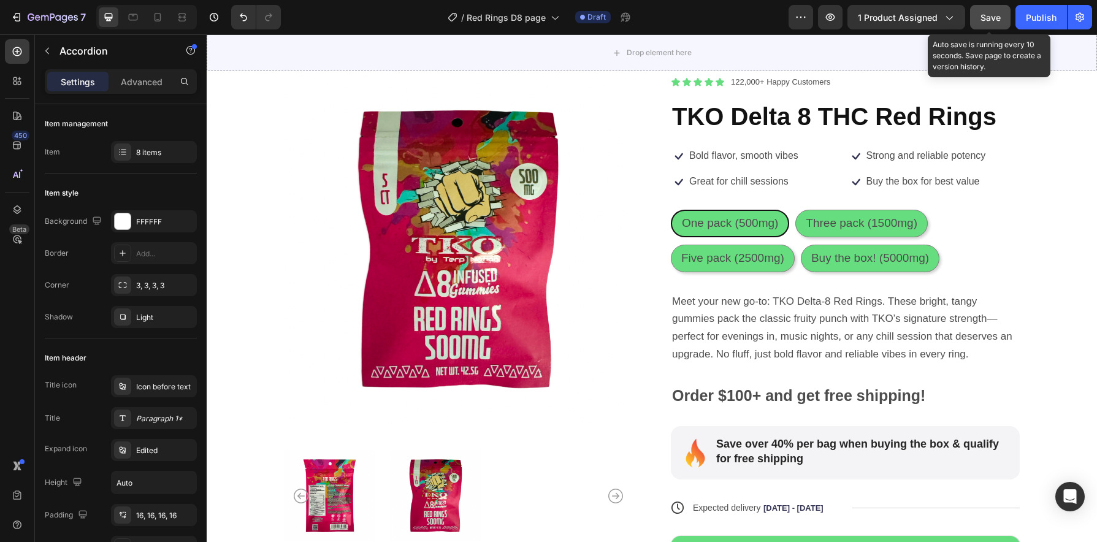
click at [990, 21] on span "Save" at bounding box center [991, 17] width 20 height 10
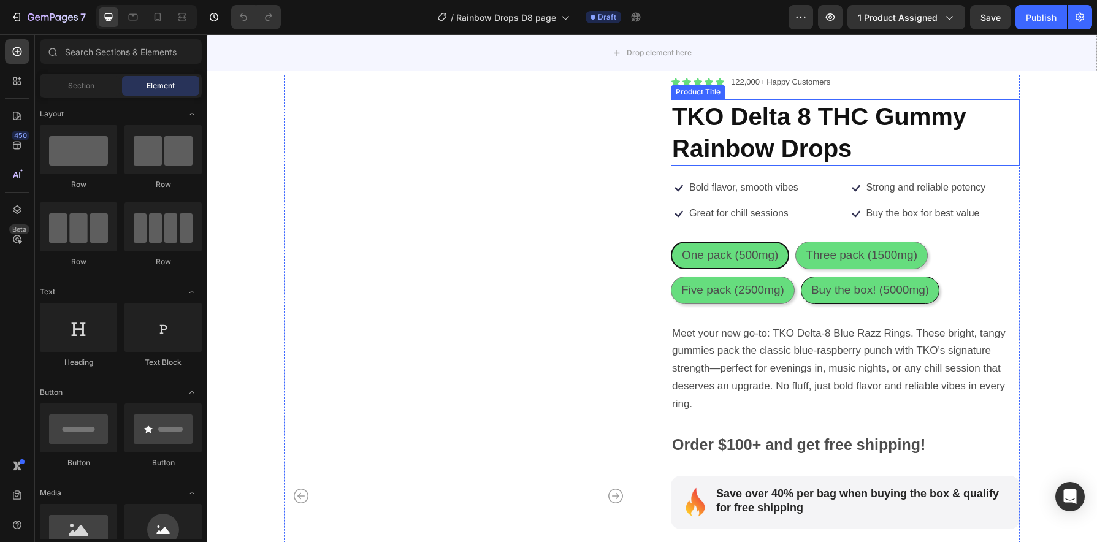
scroll to position [70, 0]
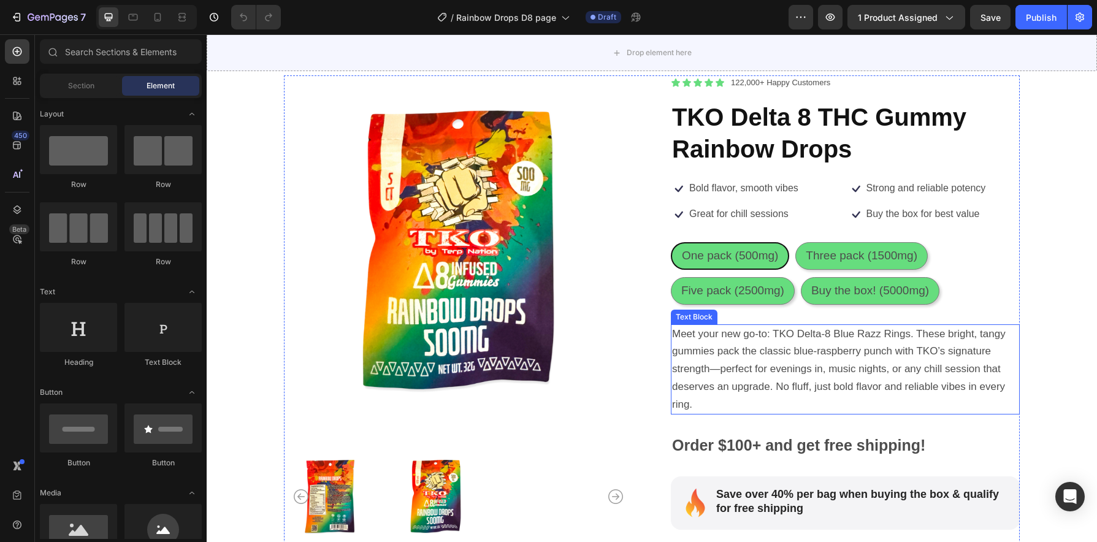
click at [888, 340] on span "Meet your new go-to: TKO Delta-8 Blue Razz Rings. These bright, tangy gummies p…" at bounding box center [839, 369] width 334 height 82
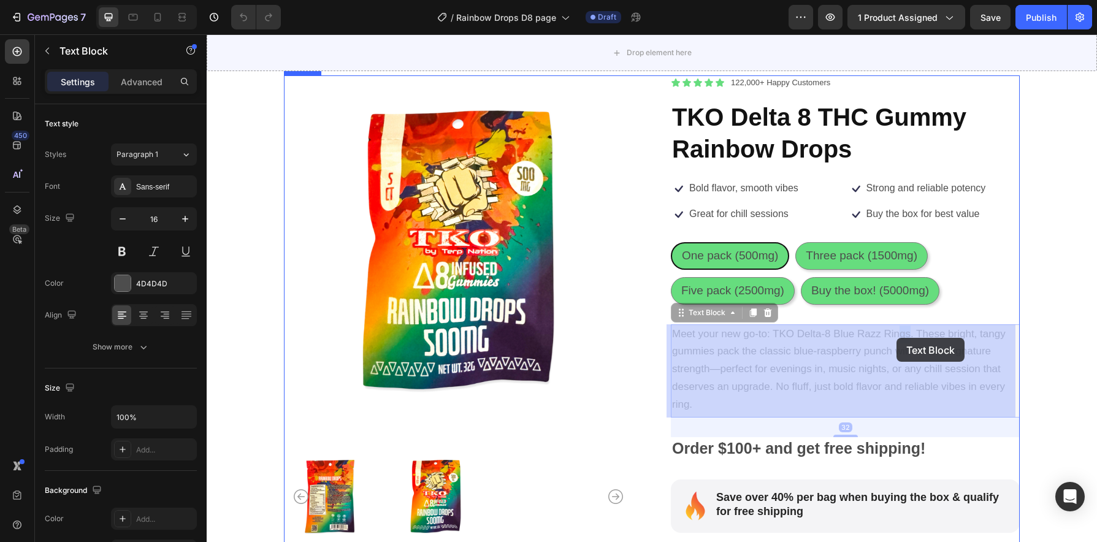
drag, startPoint x: 906, startPoint y: 339, endPoint x: 895, endPoint y: 338, distance: 11.1
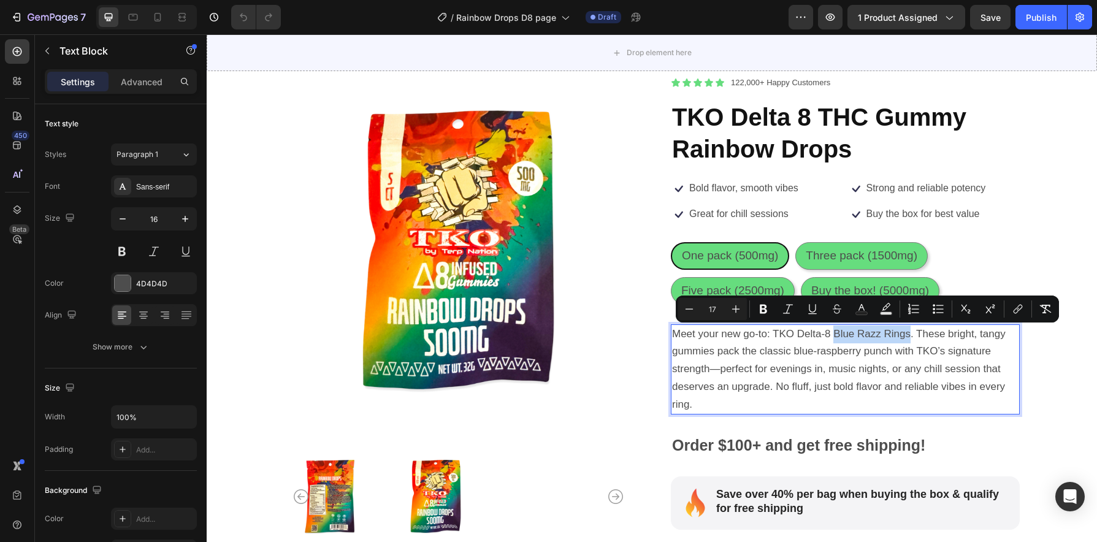
drag, startPoint x: 904, startPoint y: 337, endPoint x: 832, endPoint y: 338, distance: 72.4
click at [832, 338] on span "Meet your new go-to: TKO Delta-8 Blue Razz Rings. These bright, tangy gummies p…" at bounding box center [839, 369] width 334 height 82
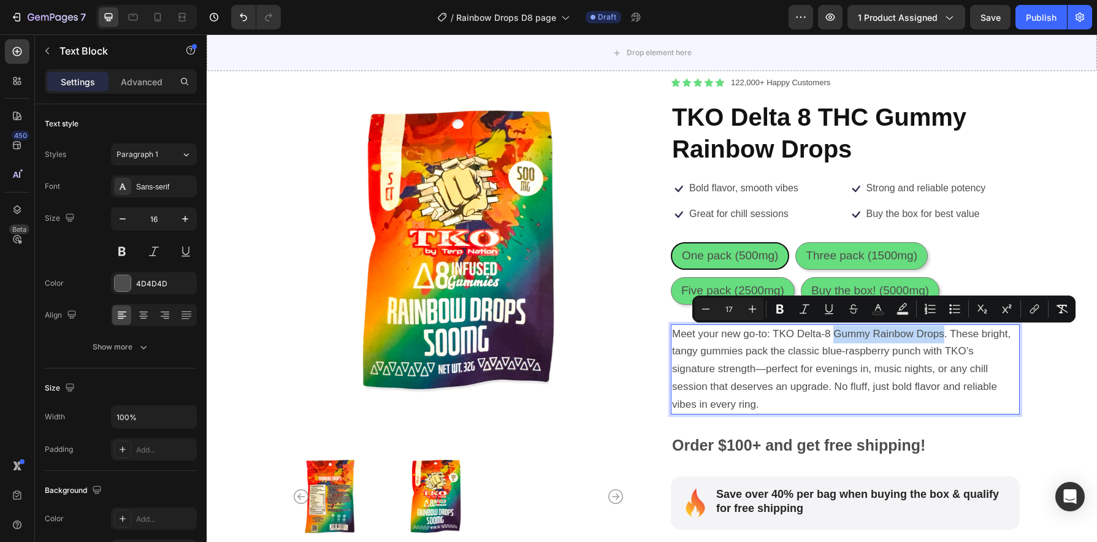
drag, startPoint x: 938, startPoint y: 338, endPoint x: 833, endPoint y: 335, distance: 105.5
click at [833, 335] on span "Meet your new go-to: TKO Delta-8 Gummy Rainbow Drops. These bright, tangy gummi…" at bounding box center [841, 369] width 339 height 82
copy span "Gummy Rainbow Drops"
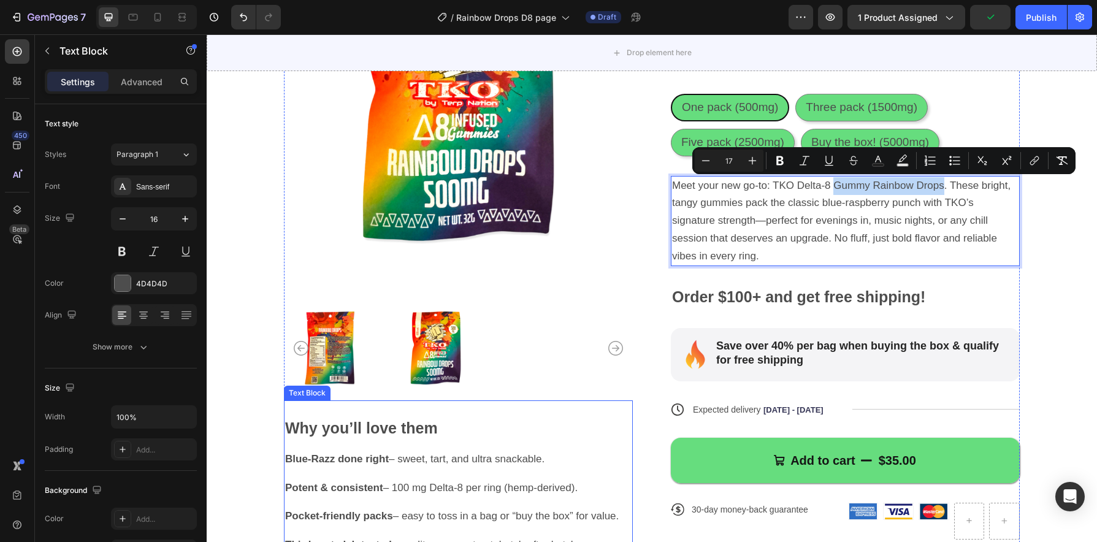
scroll to position [315, 0]
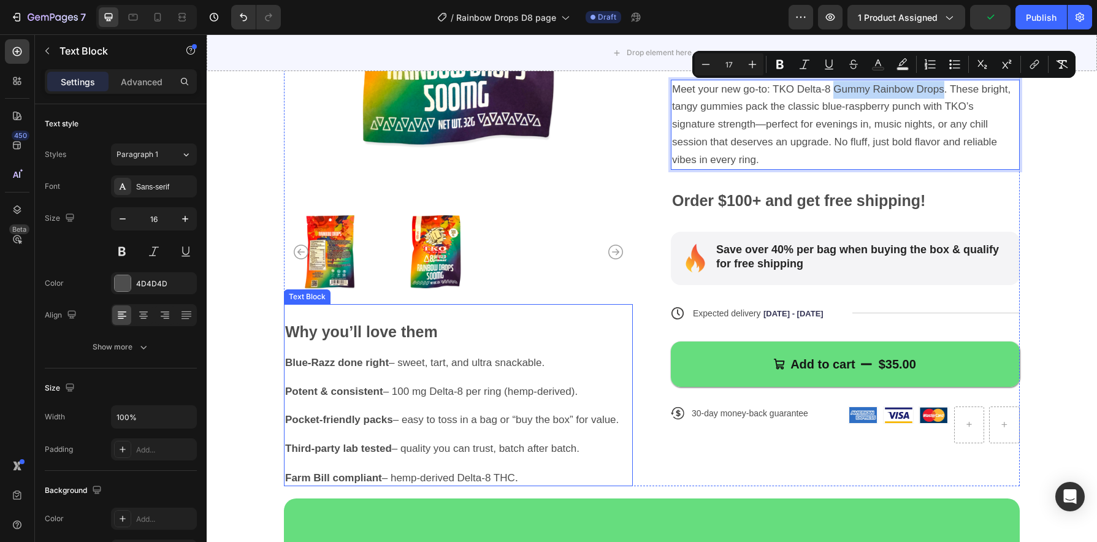
click at [343, 396] on strong "Potent & consistent" at bounding box center [334, 392] width 98 height 12
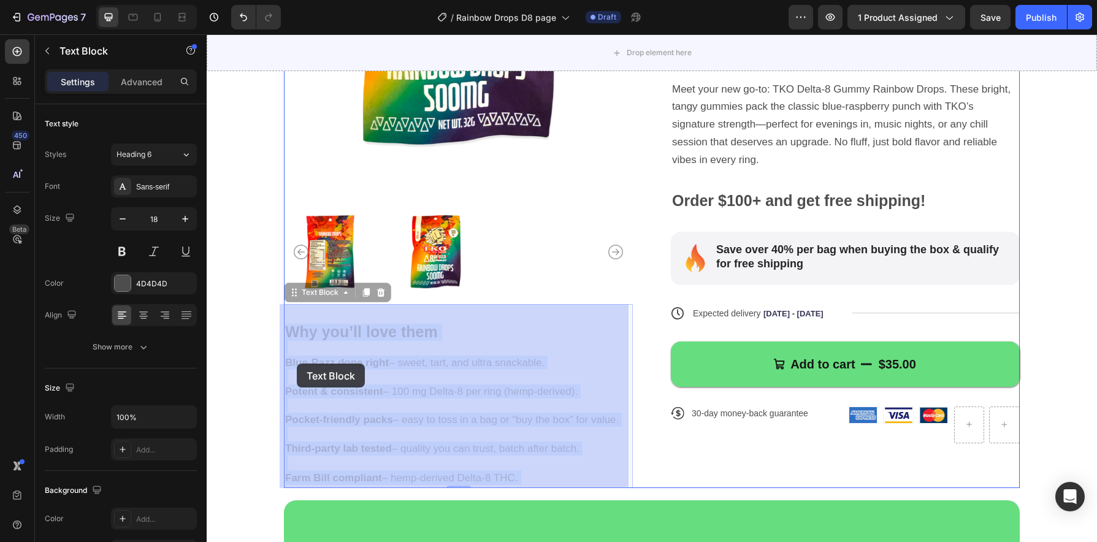
drag, startPoint x: 329, startPoint y: 364, endPoint x: 297, endPoint y: 364, distance: 32.5
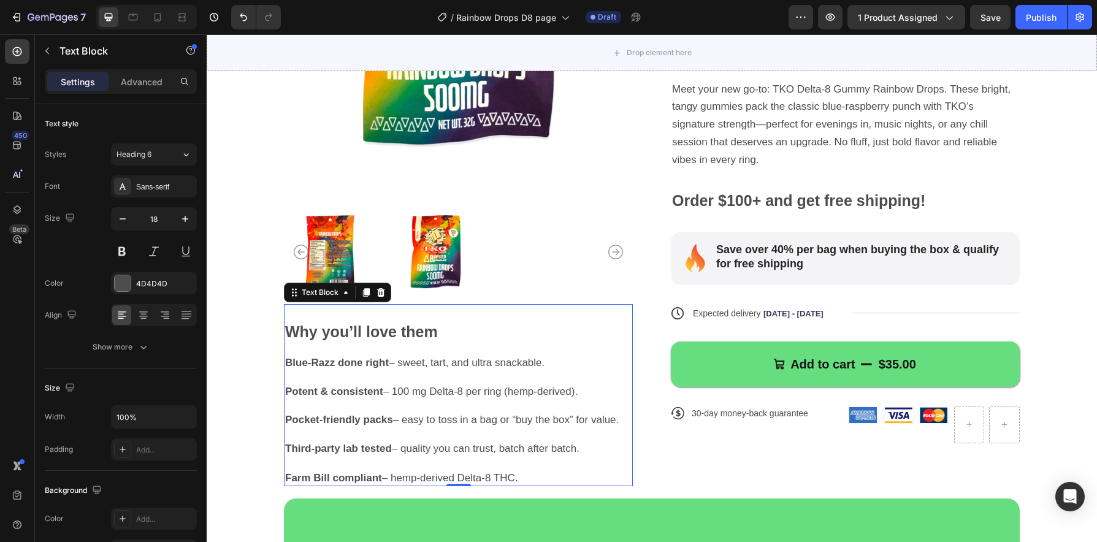
click at [332, 366] on strong "Blue-Razz done right" at bounding box center [337, 363] width 104 height 12
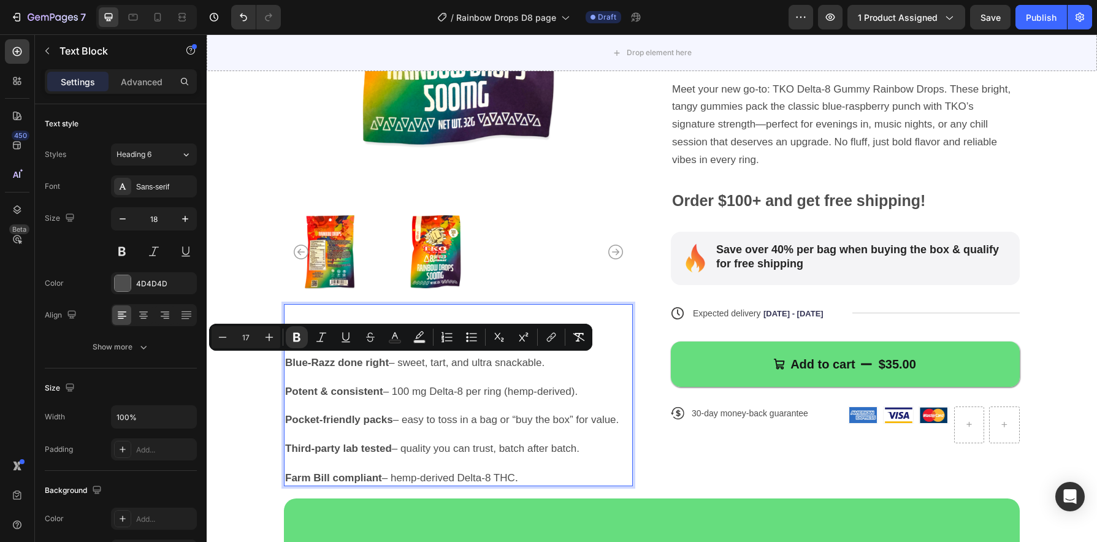
click at [331, 365] on strong "Blue-Razz done right" at bounding box center [337, 363] width 104 height 12
drag, startPoint x: 330, startPoint y: 367, endPoint x: 283, endPoint y: 366, distance: 47.2
click at [285, 366] on strong "Blue-Razz done right" at bounding box center [337, 363] width 104 height 12
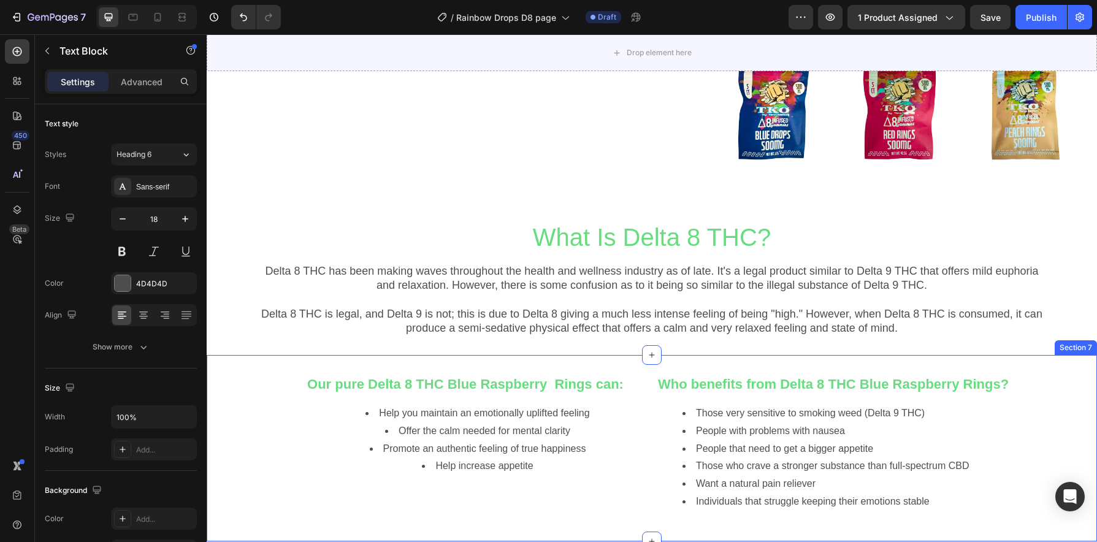
scroll to position [1000, 0]
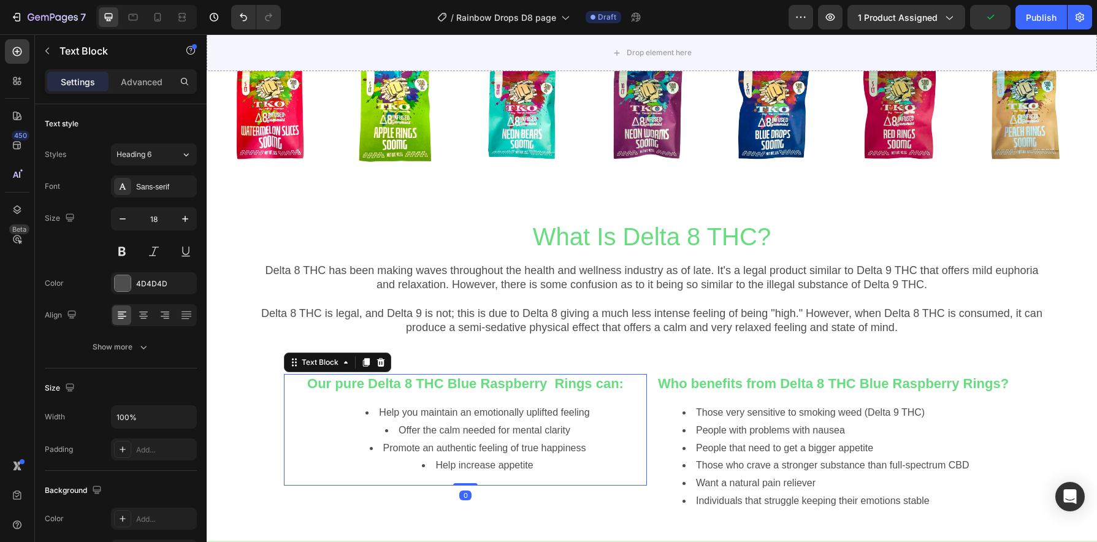
click at [534, 387] on strong "Our pure Delta 8 THC Blue Raspberry Rings can:" at bounding box center [465, 383] width 316 height 15
click at [551, 385] on strong "Our pure Delta 8 THC Blue Raspberry Rings can:" at bounding box center [465, 383] width 316 height 15
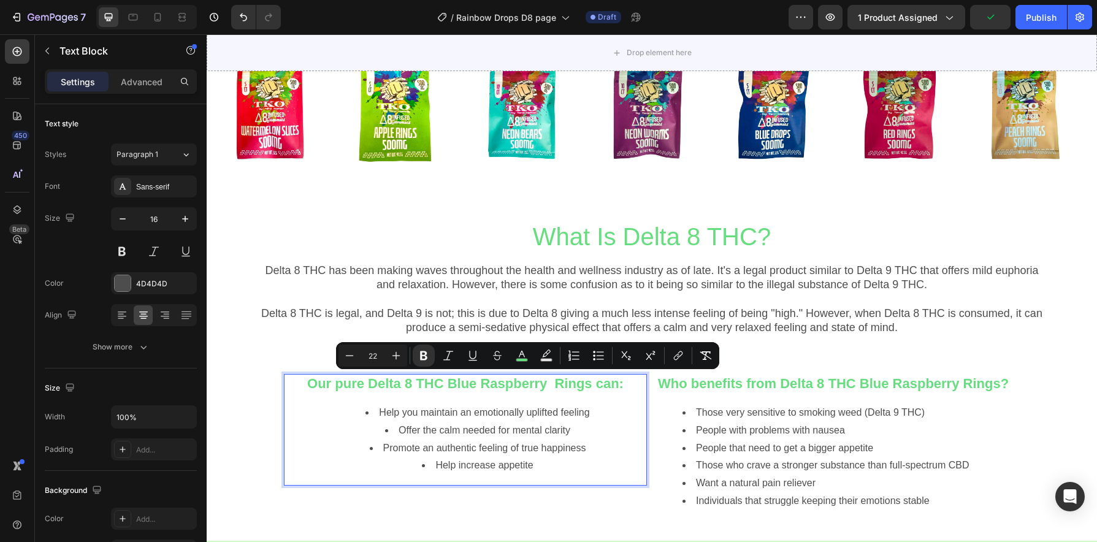
click at [576, 386] on strong "Our pure Delta 8 THC Blue Raspberry Rings can:" at bounding box center [465, 383] width 316 height 15
drag, startPoint x: 605, startPoint y: 385, endPoint x: 464, endPoint y: 385, distance: 140.4
click at [464, 385] on strong "Our pure Delta 8 THC Blue Raspberry Rings can:" at bounding box center [465, 383] width 316 height 15
type input "17"
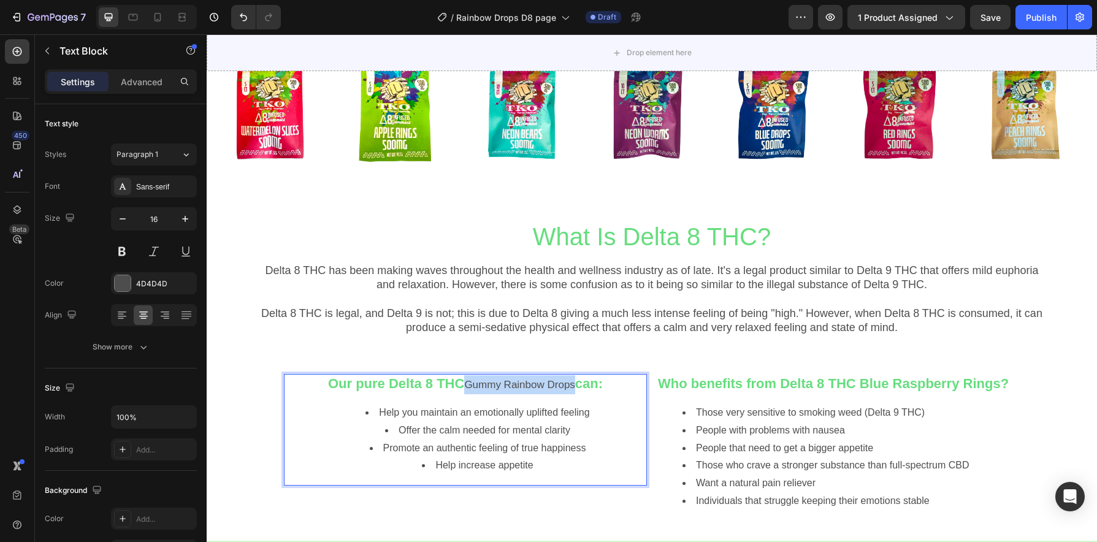
drag, startPoint x: 588, startPoint y: 383, endPoint x: 481, endPoint y: 387, distance: 106.8
click at [481, 387] on span "Gummy Rainbow Drops" at bounding box center [519, 385] width 110 height 12
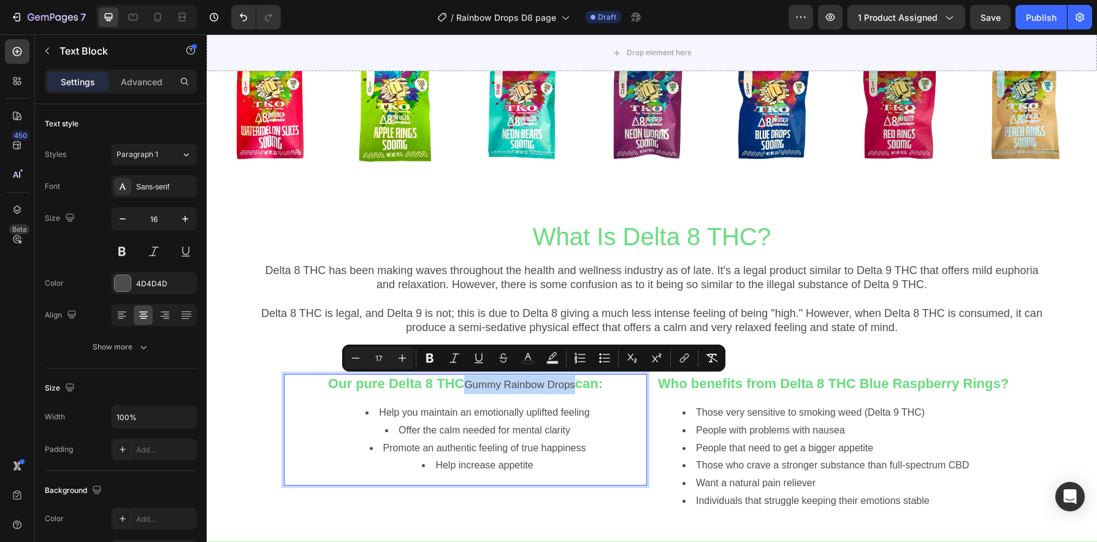
click at [481, 387] on span "Gummy Rainbow Drops" at bounding box center [519, 385] width 110 height 12
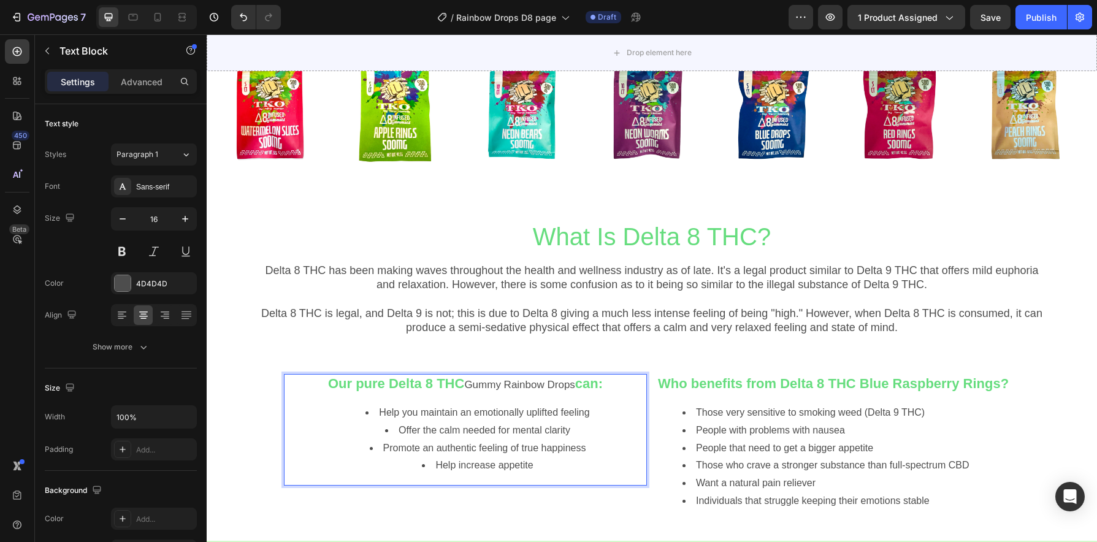
click at [464, 387] on strong "Our pure Delta 8 THC" at bounding box center [396, 383] width 136 height 15
click at [464, 383] on strong "Our pure Delta 8 THC" at bounding box center [396, 383] width 136 height 15
click at [247, 18] on icon "Undo/Redo" at bounding box center [243, 17] width 7 height 8
click at [245, 18] on icon "Undo/Redo" at bounding box center [243, 17] width 12 height 12
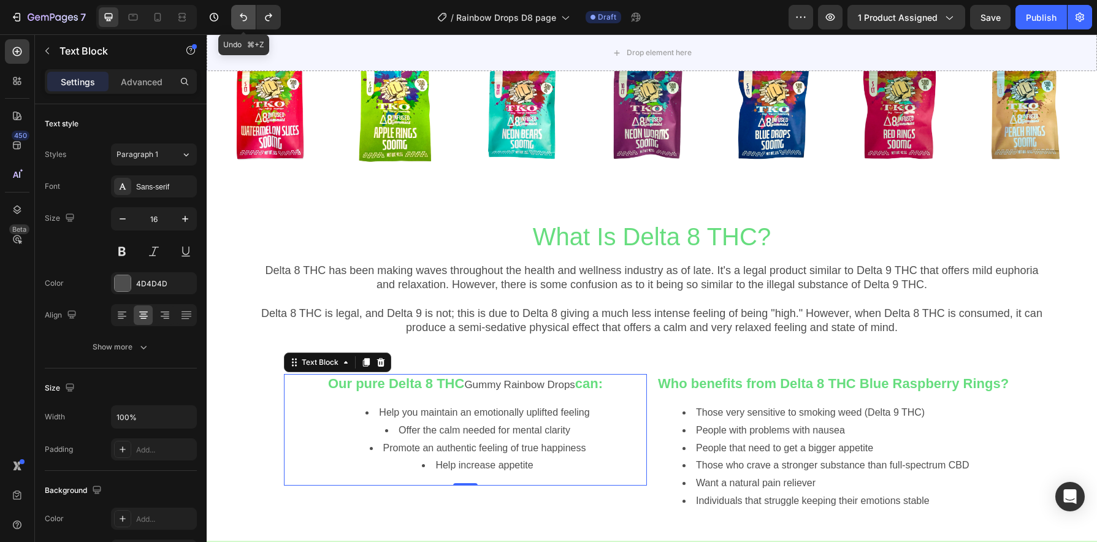
click at [243, 21] on icon "Undo/Redo" at bounding box center [243, 17] width 12 height 12
click at [243, 20] on icon "Undo/Redo" at bounding box center [243, 17] width 12 height 12
click at [238, 16] on icon "Undo/Redo" at bounding box center [243, 17] width 12 height 12
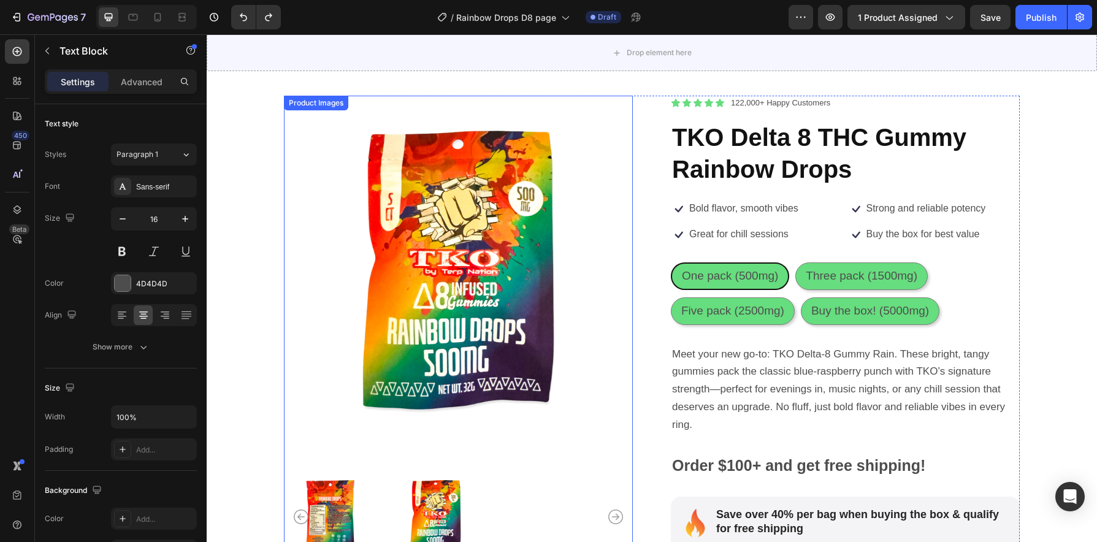
scroll to position [50, 0]
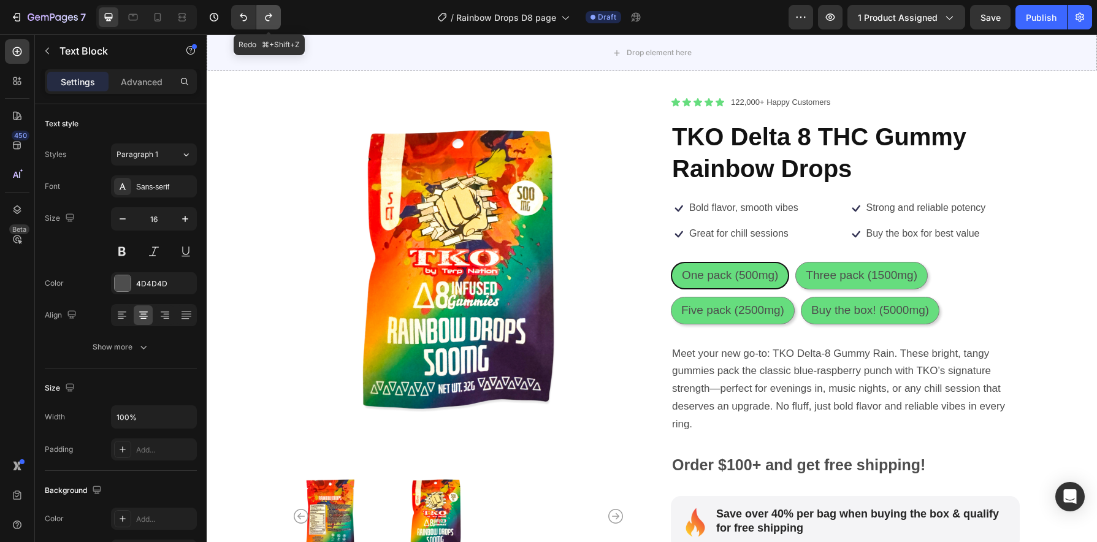
click at [270, 20] on icon "Undo/Redo" at bounding box center [268, 17] width 12 height 12
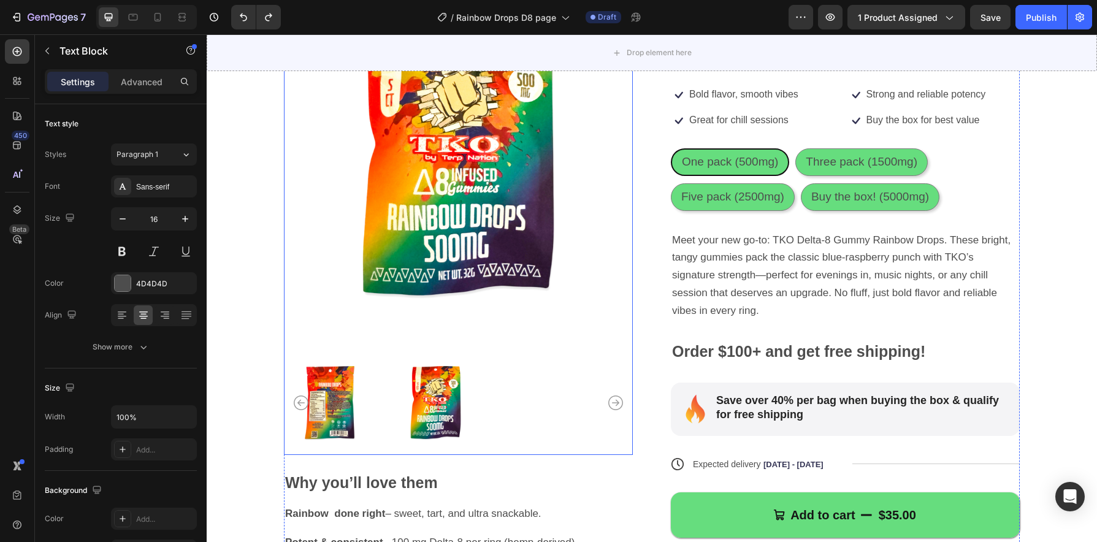
scroll to position [147, 0]
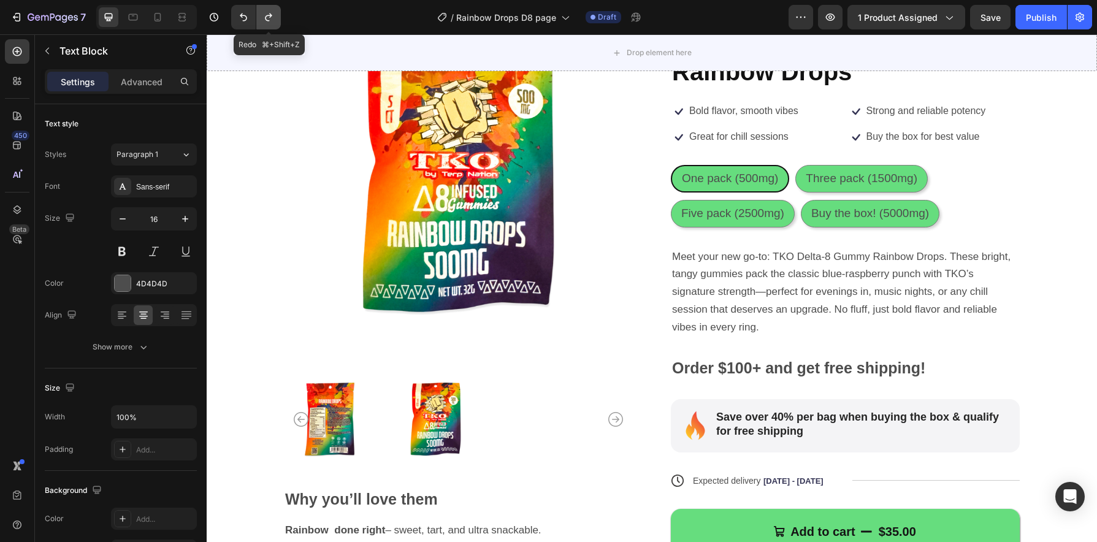
click at [264, 12] on icon "Undo/Redo" at bounding box center [268, 17] width 12 height 12
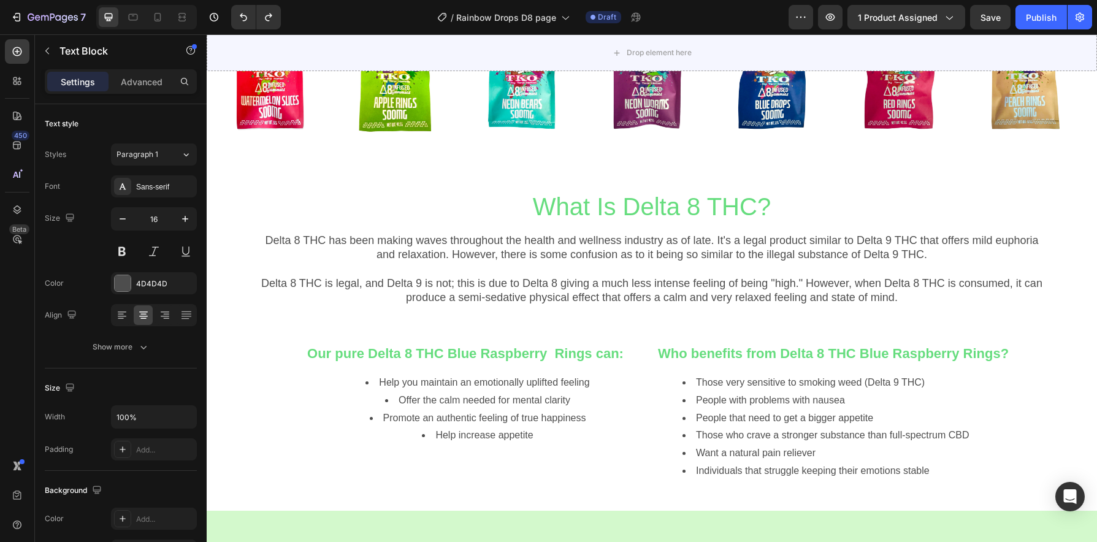
scroll to position [1028, 0]
click at [564, 355] on strong "Our pure Delta 8 THC Blue Raspberry Rings can:" at bounding box center [465, 354] width 316 height 15
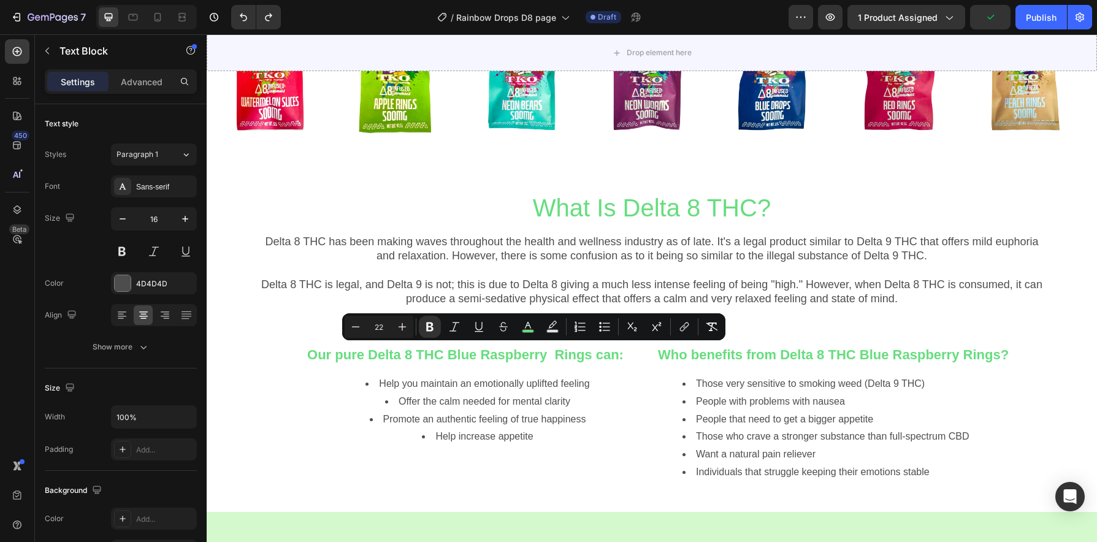
drag, startPoint x: 605, startPoint y: 356, endPoint x: 466, endPoint y: 354, distance: 139.2
click at [466, 354] on strong "Our pure Delta 8 THC Blue Raspberry Rings can:" at bounding box center [465, 354] width 316 height 15
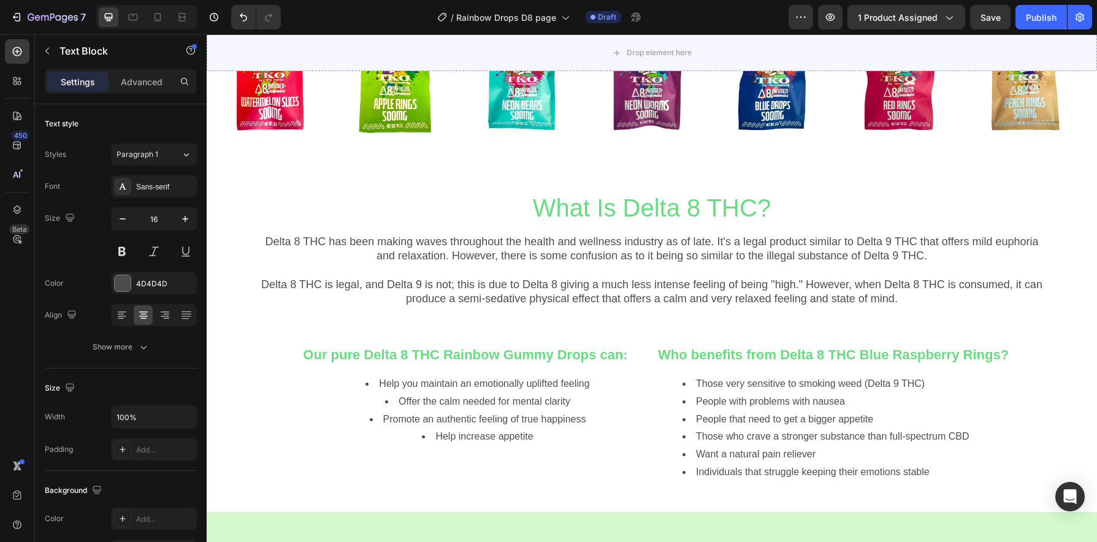
click at [470, 407] on span "Offer the calm needed for mental clarity" at bounding box center [485, 401] width 172 height 10
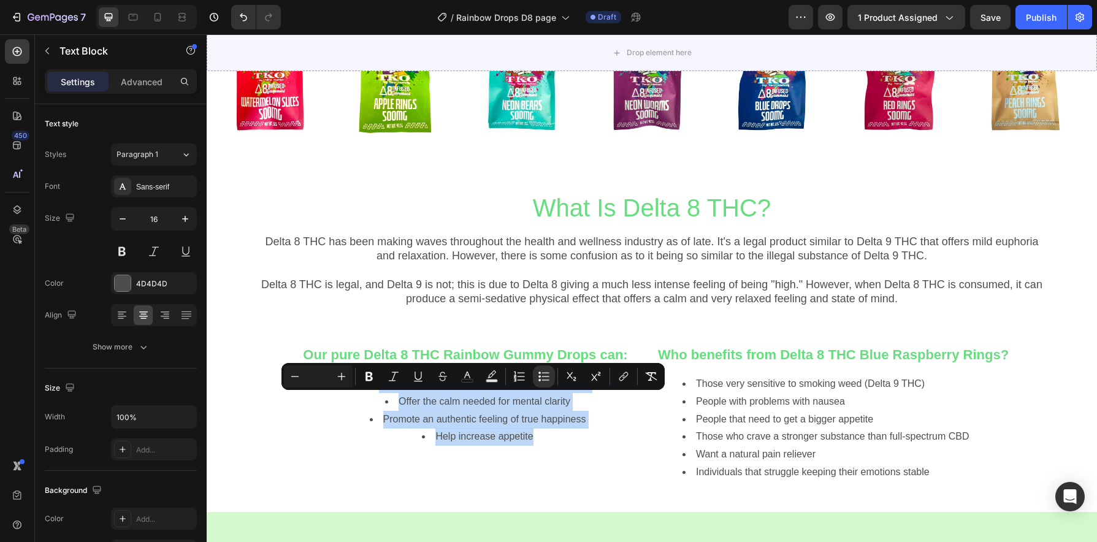
drag, startPoint x: 532, startPoint y: 453, endPoint x: 377, endPoint y: 399, distance: 163.5
click at [377, 399] on ul "Help you maintain an emotionally uplifted feeling Offer the calm needed for men…" at bounding box center [465, 410] width 361 height 71
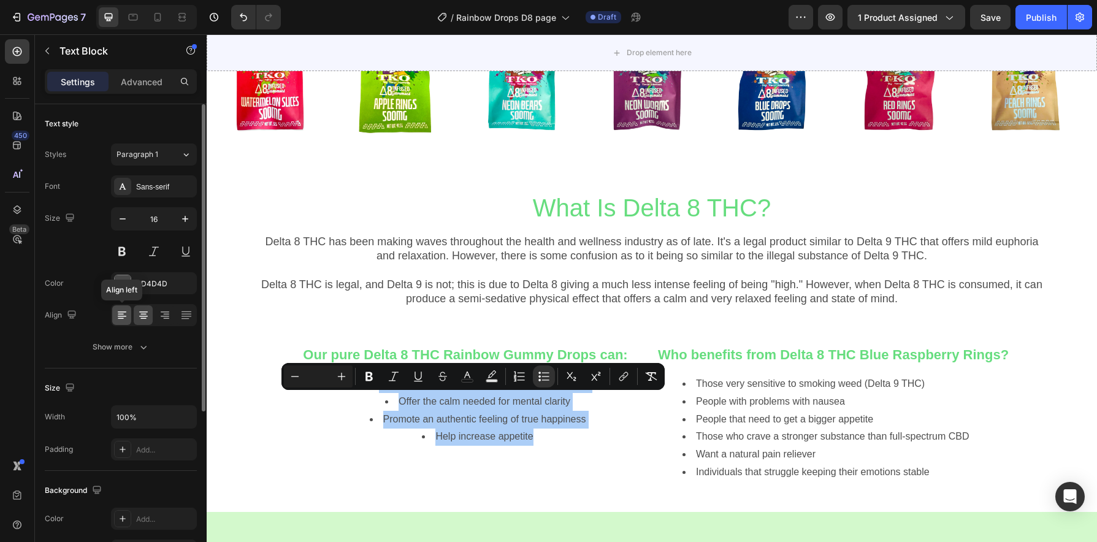
click at [129, 318] on div at bounding box center [121, 315] width 19 height 20
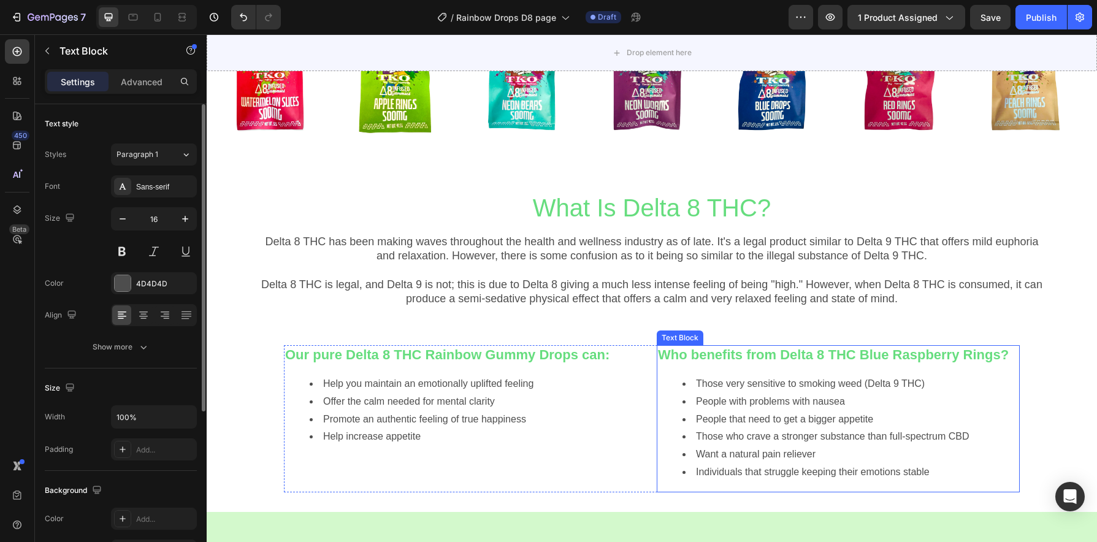
click at [830, 446] on li "Want a natural pain reliever" at bounding box center [851, 455] width 336 height 18
click at [938, 353] on strong "Who benefits from Delta 8 THC Blue Raspberry Rings?" at bounding box center [833, 354] width 351 height 15
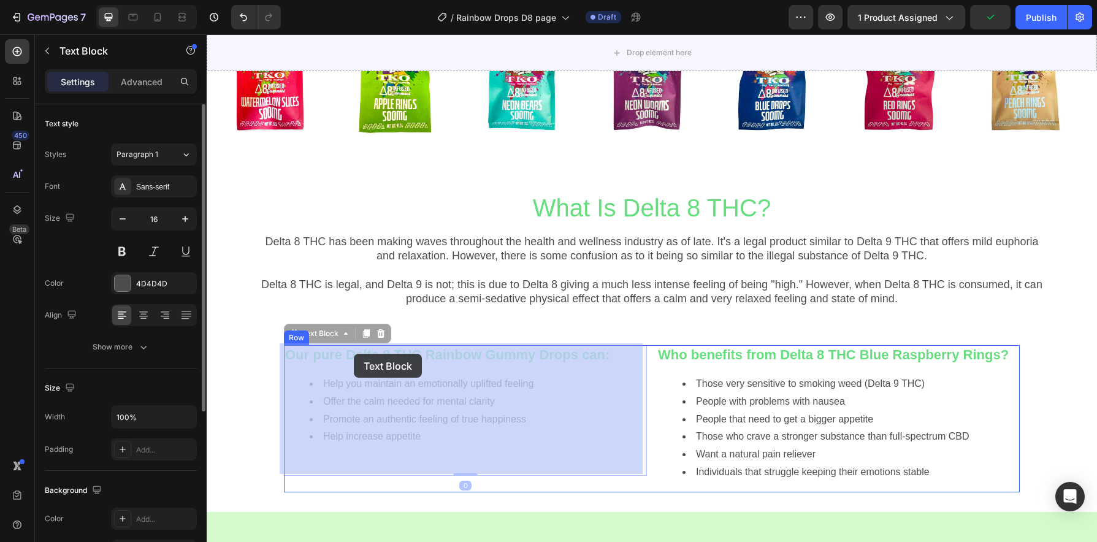
drag, startPoint x: 376, startPoint y: 354, endPoint x: 364, endPoint y: 354, distance: 12.3
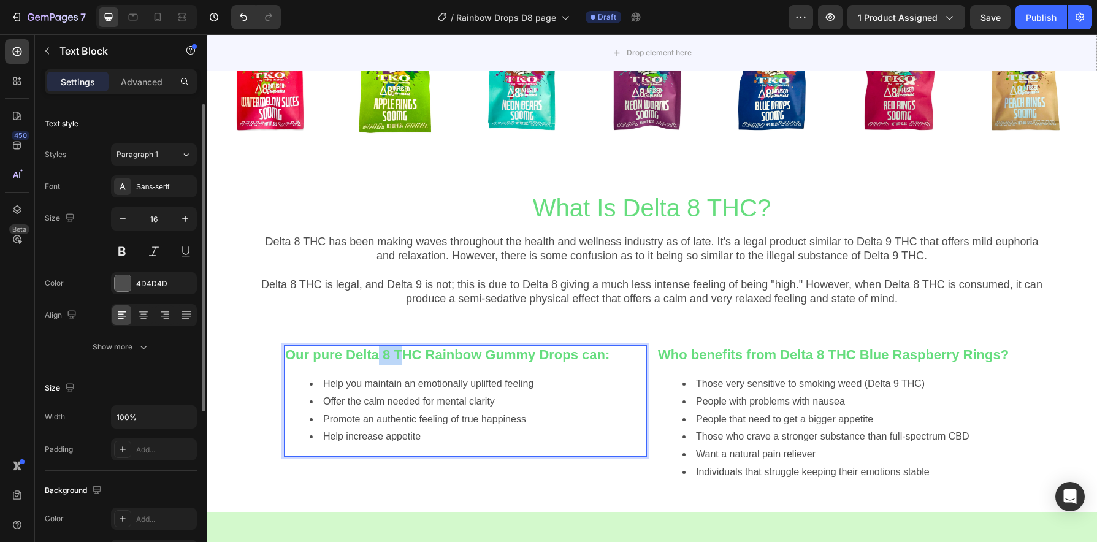
drag, startPoint x: 373, startPoint y: 356, endPoint x: 348, endPoint y: 358, distance: 25.2
click at [348, 358] on strong "Our pure Delta 8 THC Rainbow Gummy Drops can:" at bounding box center [447, 354] width 324 height 15
click at [863, 360] on strong "Who benefits from Delta 8 THC Blue Raspberry Rings?" at bounding box center [833, 354] width 351 height 15
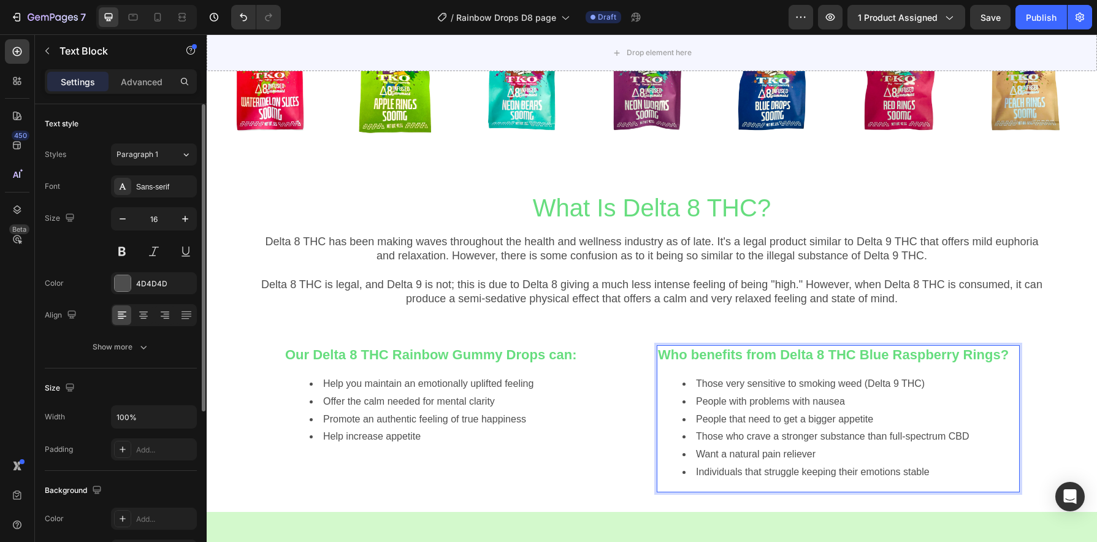
click at [959, 349] on strong "Who benefits from Delta 8 THC Blue Raspberry Rings?" at bounding box center [833, 354] width 351 height 15
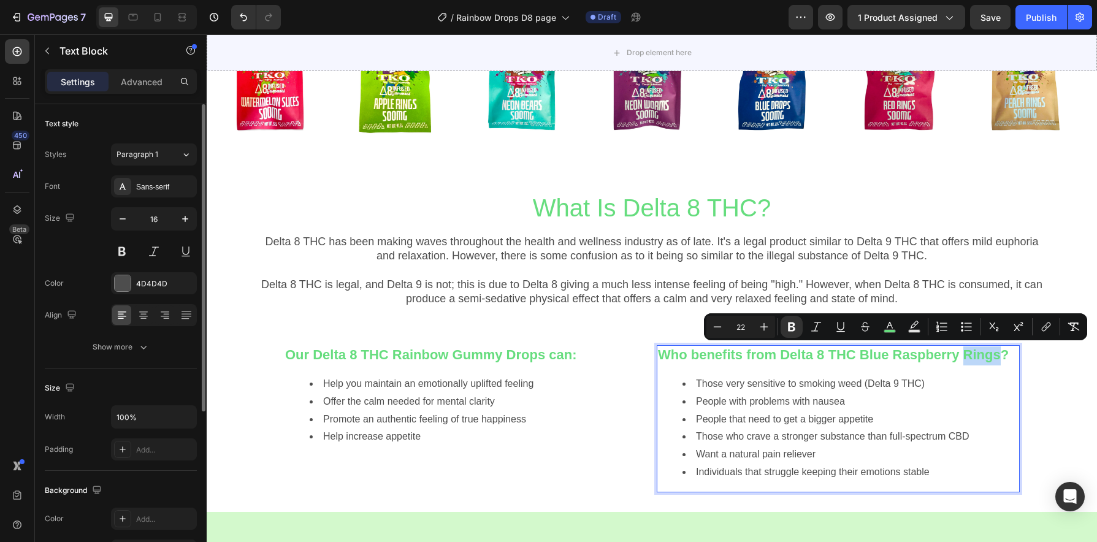
click at [980, 351] on strong "Who benefits from Delta 8 THC Blue Raspberry Rings?" at bounding box center [833, 354] width 351 height 15
drag, startPoint x: 994, startPoint y: 358, endPoint x: 990, endPoint y: 373, distance: 15.2
click at [993, 362] on p "Who benefits from Delta 8 THC Blue Raspberry Rings?" at bounding box center [838, 355] width 361 height 19
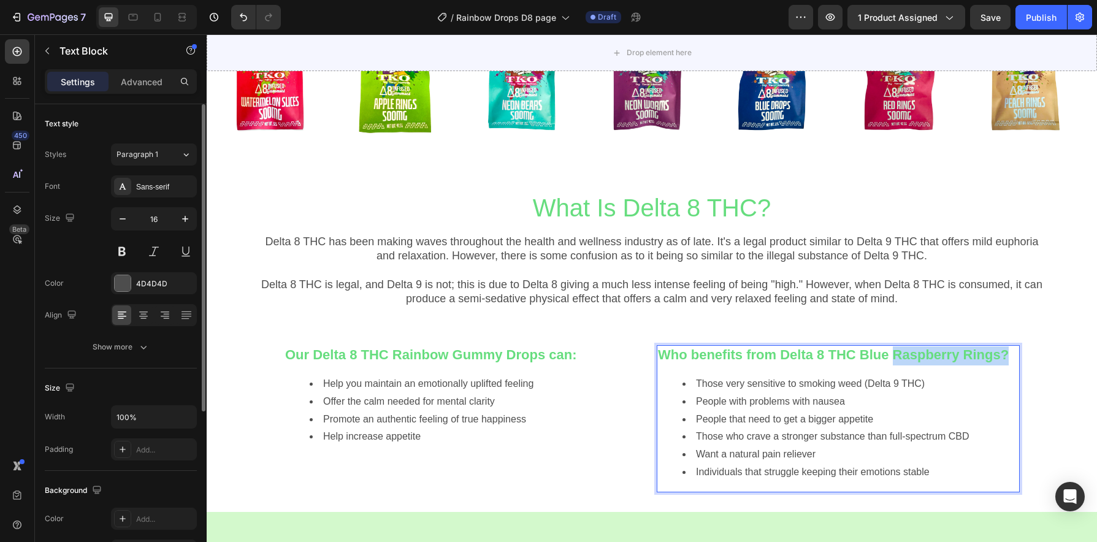
drag, startPoint x: 993, startPoint y: 355, endPoint x: 936, endPoint y: 354, distance: 57.0
click at [936, 354] on strong "Who benefits from Delta 8 THC Blue Raspberry Rings?" at bounding box center [833, 354] width 351 height 15
drag, startPoint x: 943, startPoint y: 353, endPoint x: 972, endPoint y: 354, distance: 29.4
click at [944, 353] on strong "Who benefits from Delta 8 THC Blue Raspberry Rings?" at bounding box center [833, 354] width 351 height 15
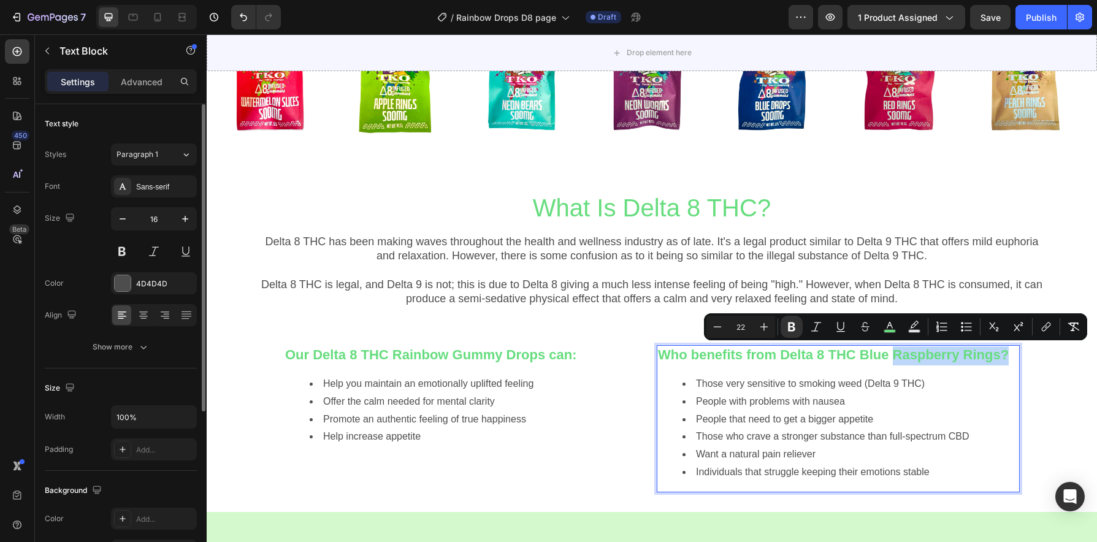
click at [985, 359] on strong "Who benefits from Delta 8 THC Blue Raspberry Rings?" at bounding box center [833, 354] width 351 height 15
drag, startPoint x: 990, startPoint y: 379, endPoint x: 994, endPoint y: 365, distance: 14.2
click at [990, 378] on li "Those very sensitive to smoking weed (Delta 9 THC)" at bounding box center [851, 384] width 336 height 18
drag, startPoint x: 993, startPoint y: 357, endPoint x: 858, endPoint y: 354, distance: 134.9
click at [858, 354] on strong "Who benefits from Delta 8 THC Blue Raspberry Rings?" at bounding box center [833, 354] width 351 height 15
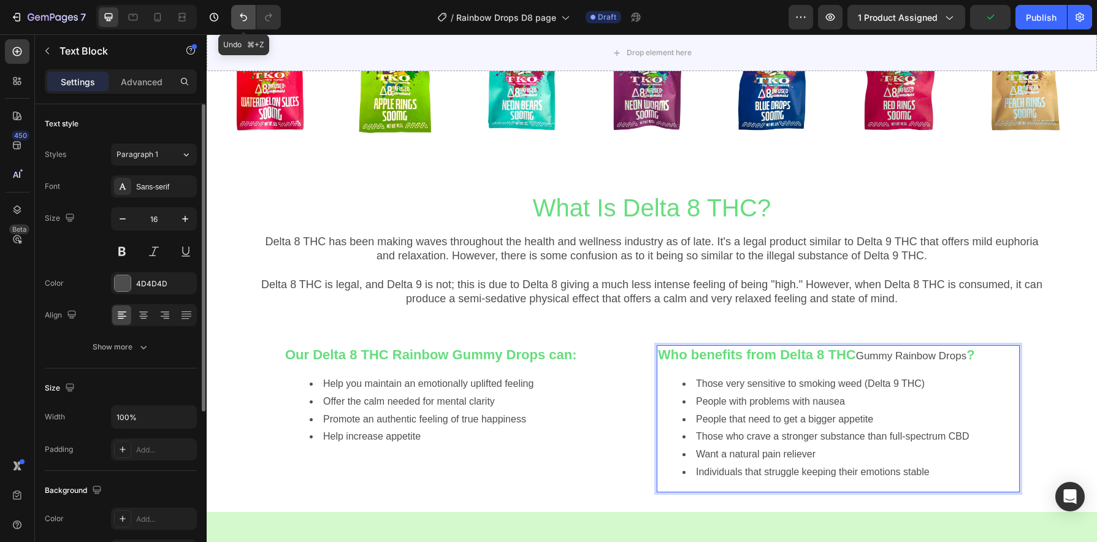
click at [239, 19] on icon "Undo/Redo" at bounding box center [243, 17] width 12 height 12
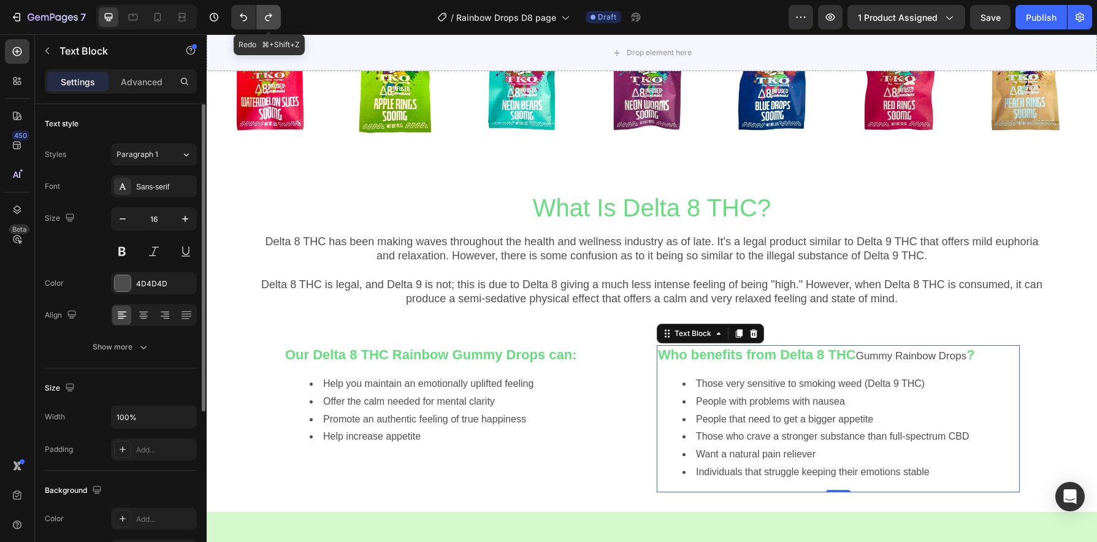
click at [266, 15] on icon "Undo/Redo" at bounding box center [268, 17] width 12 height 12
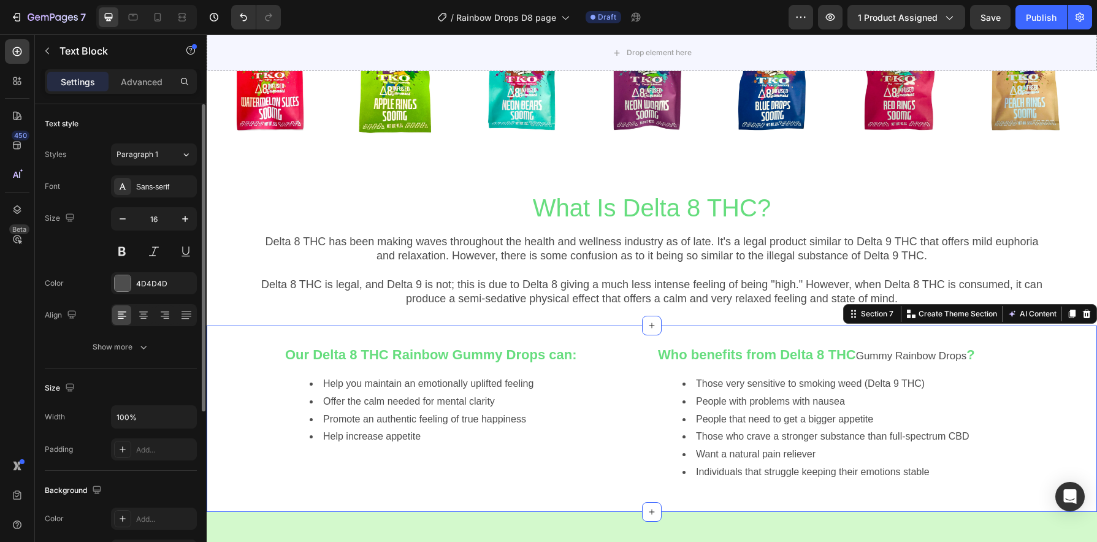
click at [951, 330] on div "Our Delta 8 THC Rainbow Gummy Drops can: Help you maintain an emotionally uplif…" at bounding box center [652, 419] width 890 height 186
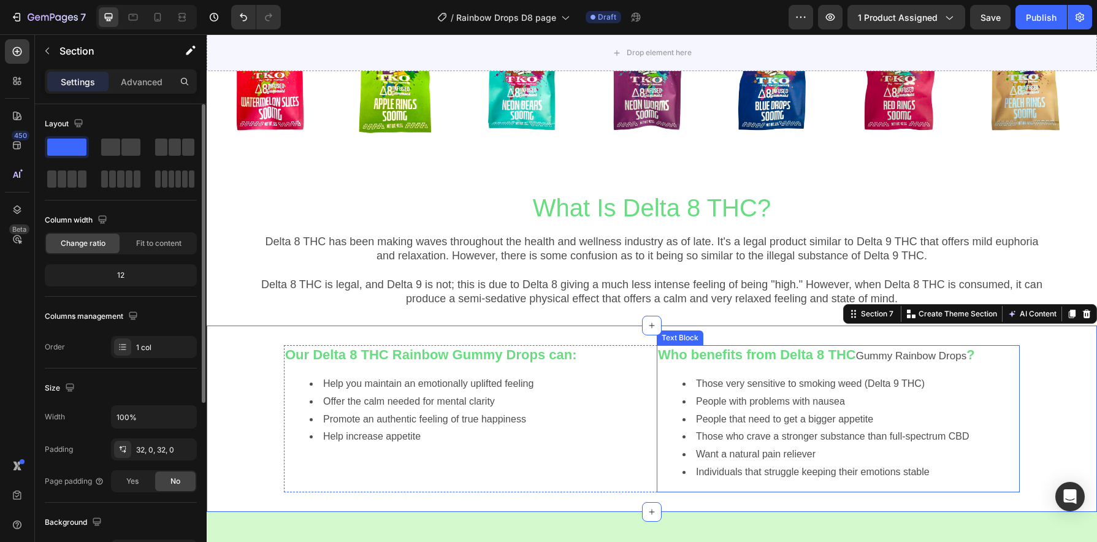
click at [966, 359] on strong "?" at bounding box center [970, 354] width 8 height 15
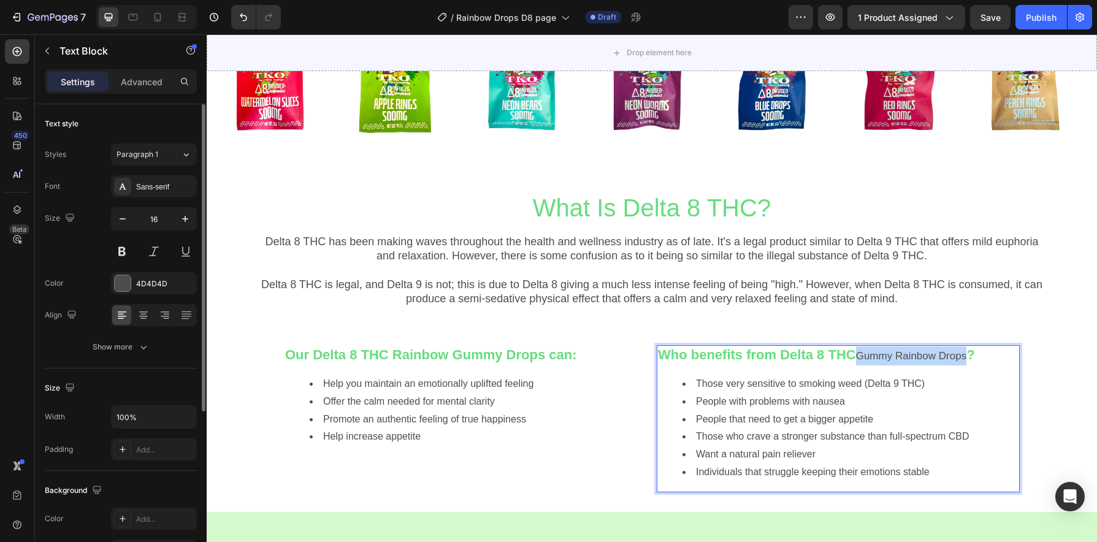
drag, startPoint x: 967, startPoint y: 357, endPoint x: 857, endPoint y: 356, distance: 110.4
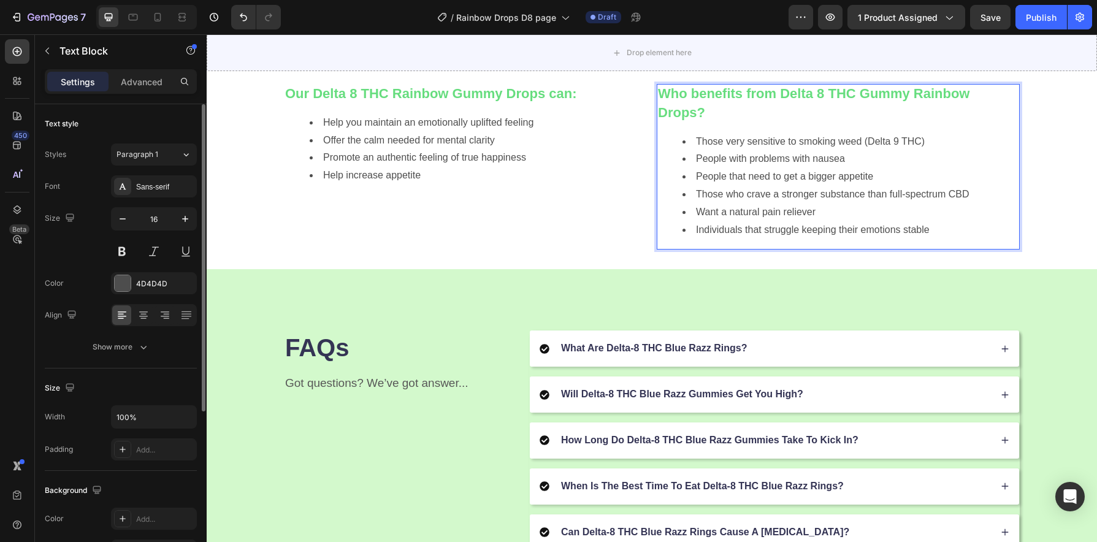
scroll to position [1293, 0]
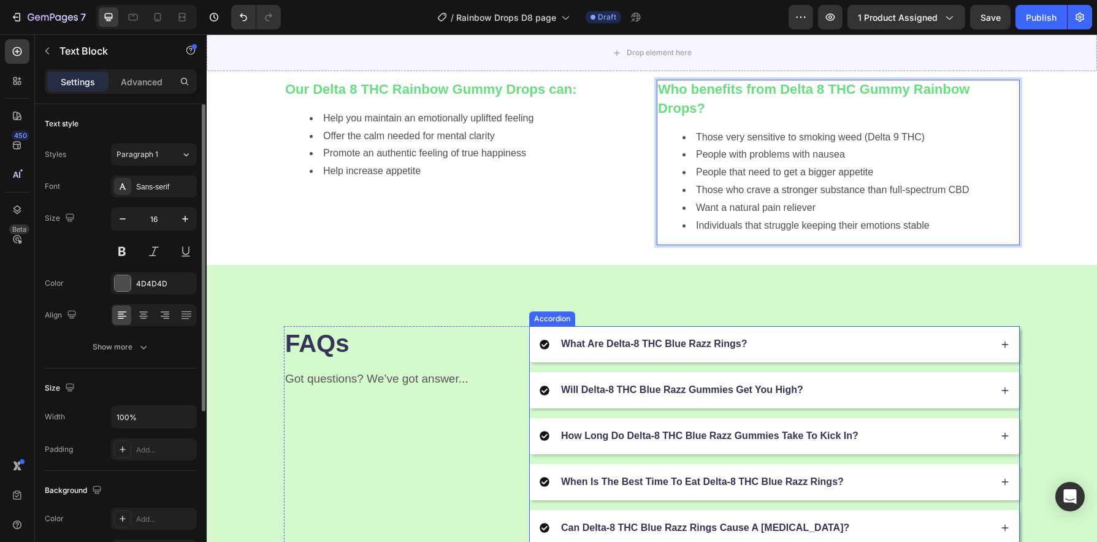
click at [752, 349] on div "What Are Delta-8 THC Blue Razz Rings?" at bounding box center [765, 344] width 451 height 17
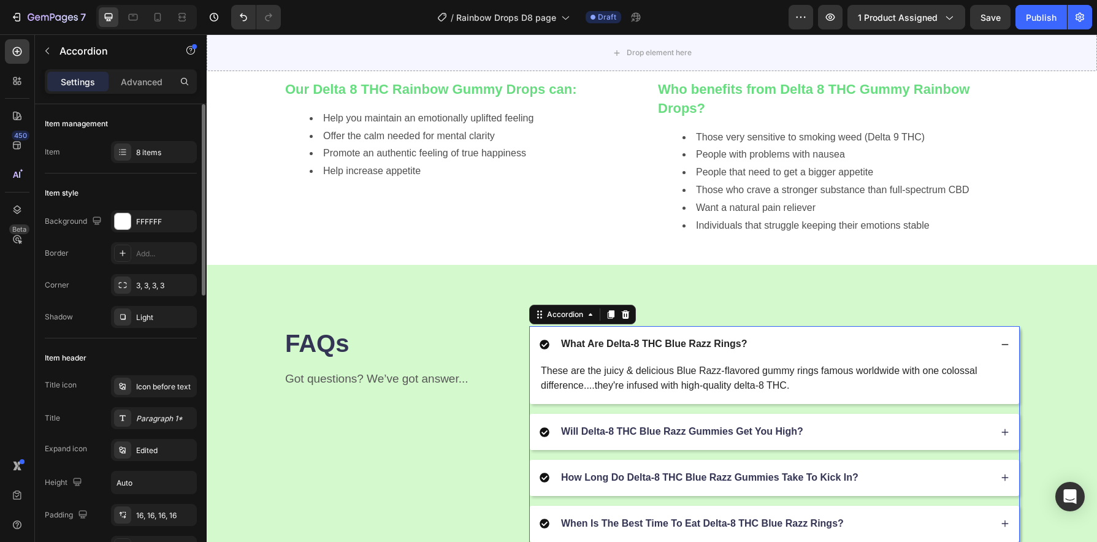
click at [715, 344] on p "What Are Delta-8 THC Blue Razz Rings?" at bounding box center [654, 344] width 186 height 13
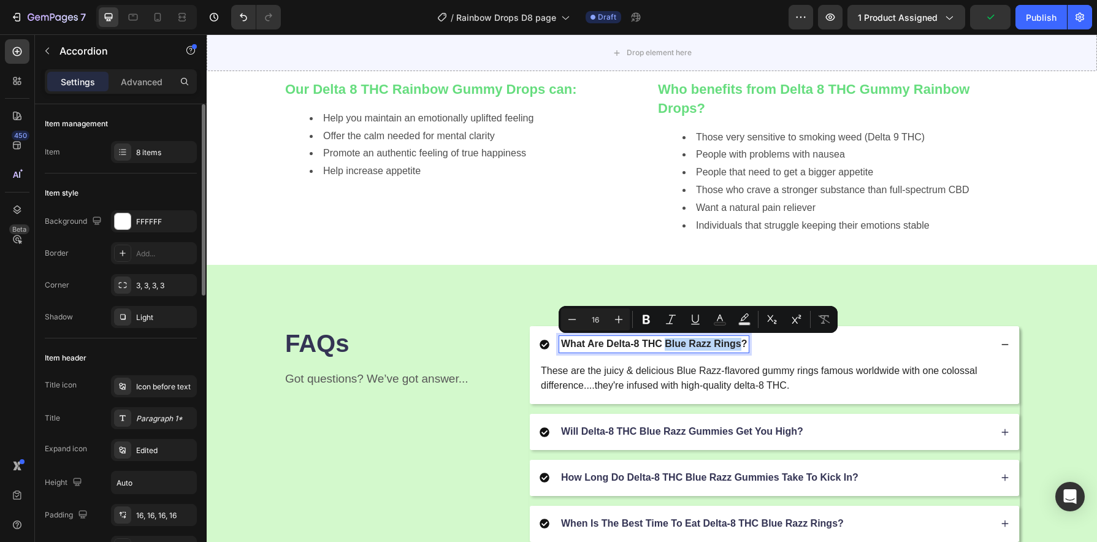
drag, startPoint x: 735, startPoint y: 343, endPoint x: 662, endPoint y: 345, distance: 72.4
click at [662, 345] on p "What Are Delta-8 THC Blue Razz Rings?" at bounding box center [654, 344] width 186 height 13
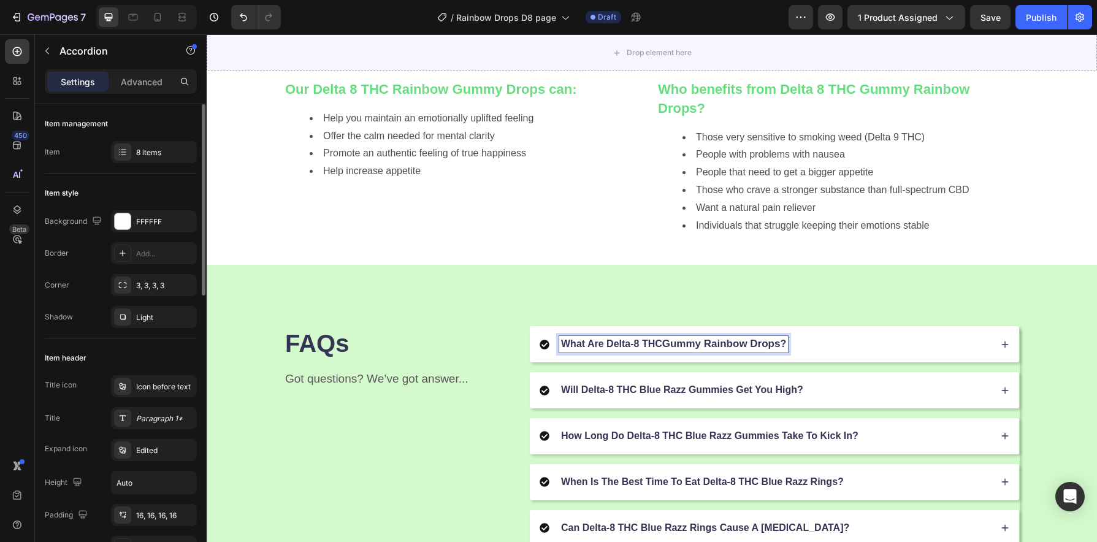
click at [809, 350] on div "What Are Delta-8 THC Gummy Rainbow Drops ?" at bounding box center [765, 344] width 451 height 17
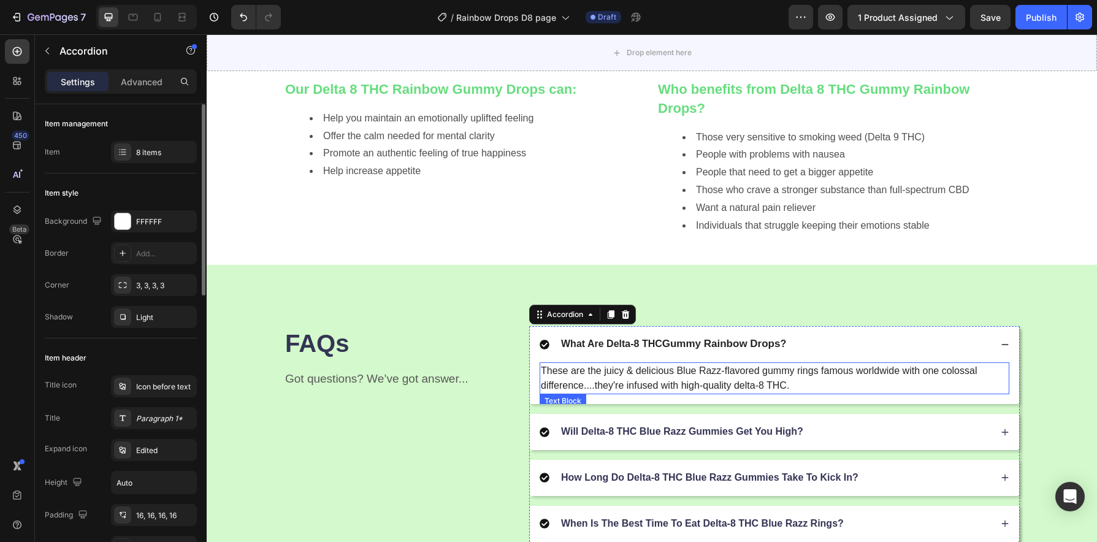
click at [725, 375] on p "These are the juicy & delicious Blue Razz-flavored gummy rings famous worldwide…" at bounding box center [774, 378] width 467 height 29
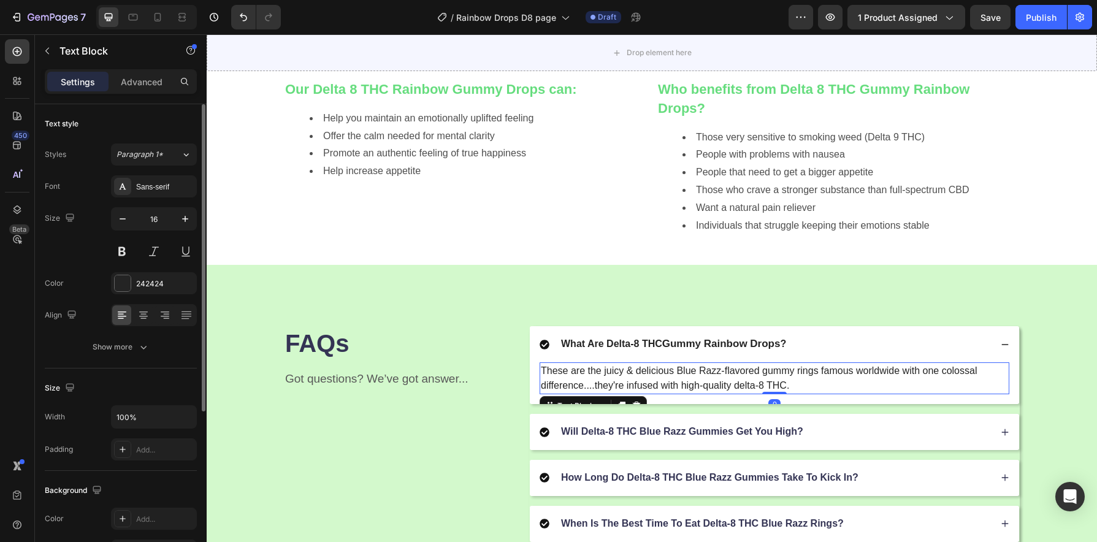
click at [718, 371] on p "These are the juicy & delicious Blue Razz-flavored gummy rings famous worldwide…" at bounding box center [774, 378] width 467 height 29
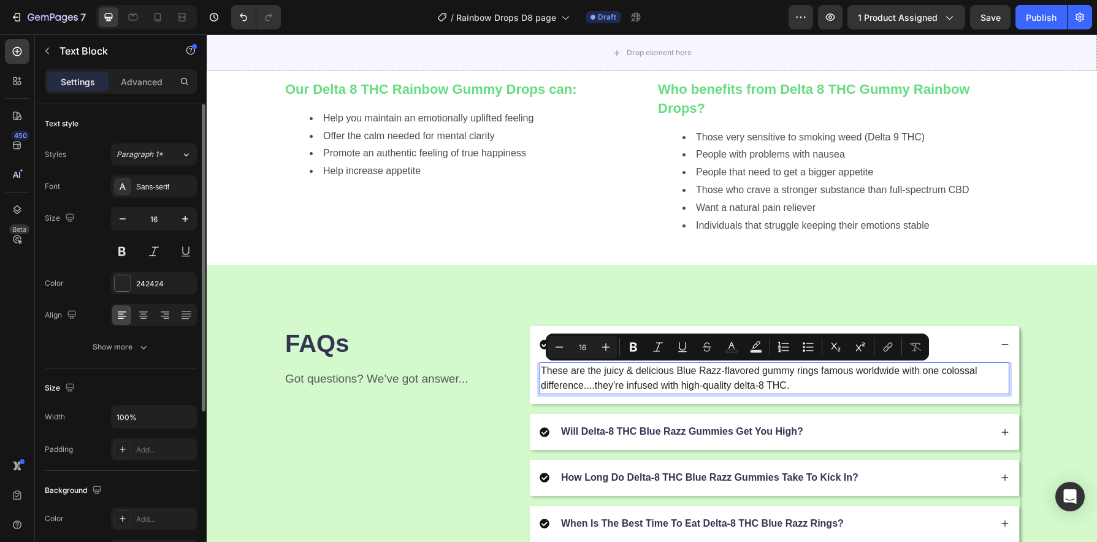
click at [718, 374] on p "These are the juicy & delicious Blue Razz-flavored gummy rings famous worldwide…" at bounding box center [774, 378] width 467 height 29
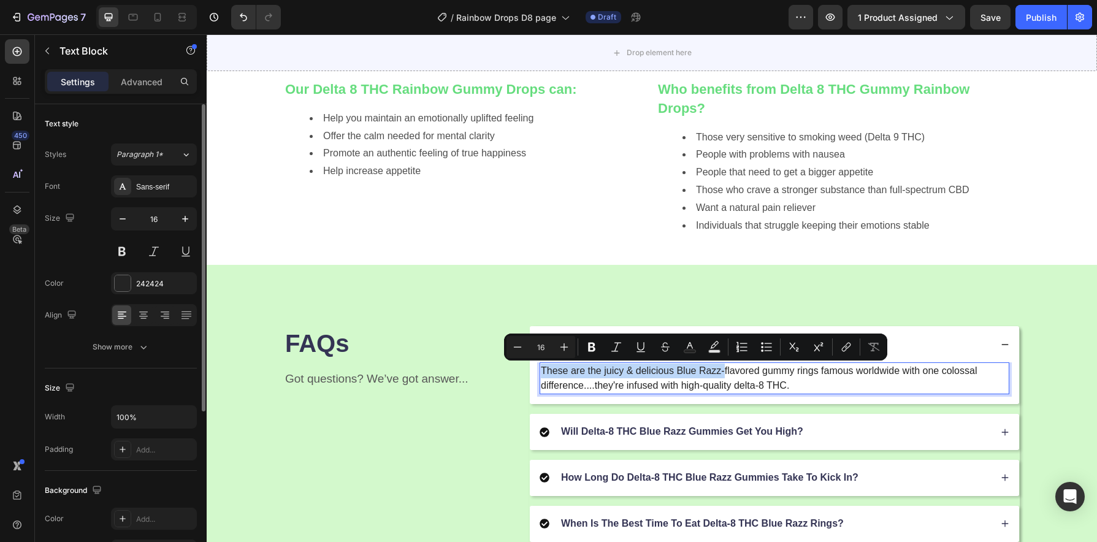
drag, startPoint x: 718, startPoint y: 374, endPoint x: 696, endPoint y: 308, distance: 69.0
click at [696, 308] on div "FAQs Heading Got questions? We’ve got answer... Text Block What Are Delta-8 THC…" at bounding box center [652, 526] width 890 height 522
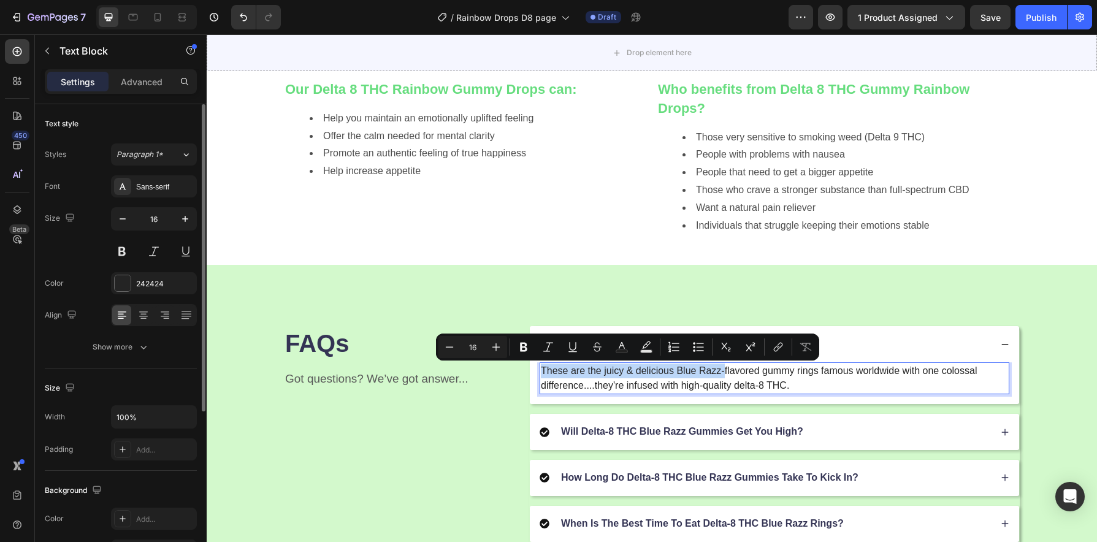
click at [719, 378] on p "These are the juicy & delicious Blue Razz-flavored gummy rings famous worldwide…" at bounding box center [774, 378] width 467 height 29
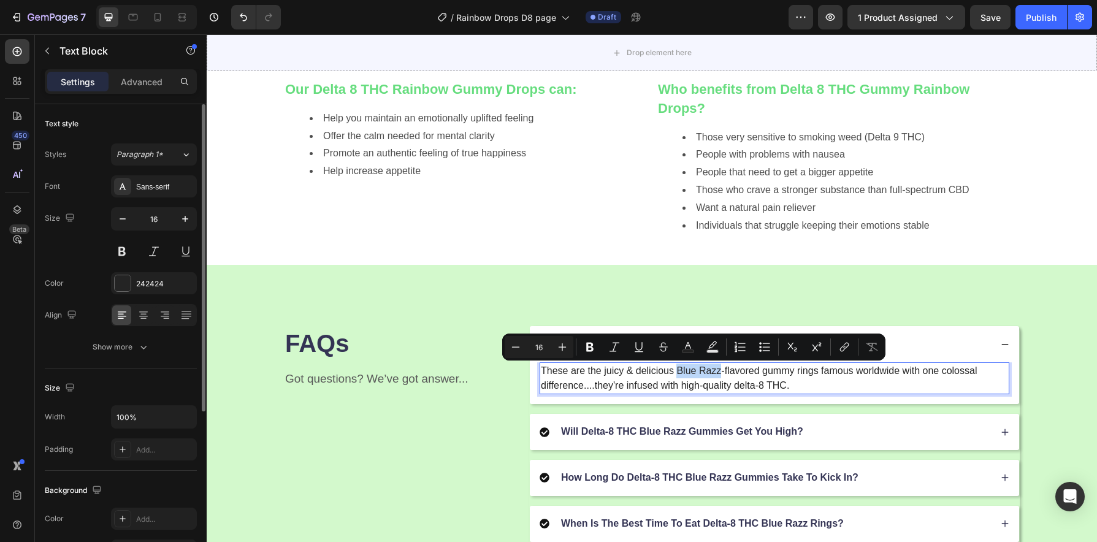
drag, startPoint x: 716, startPoint y: 371, endPoint x: 672, endPoint y: 373, distance: 43.6
click at [672, 373] on p "These are the juicy & delicious Blue Razz-flavored gummy rings famous worldwide…" at bounding box center [774, 378] width 467 height 29
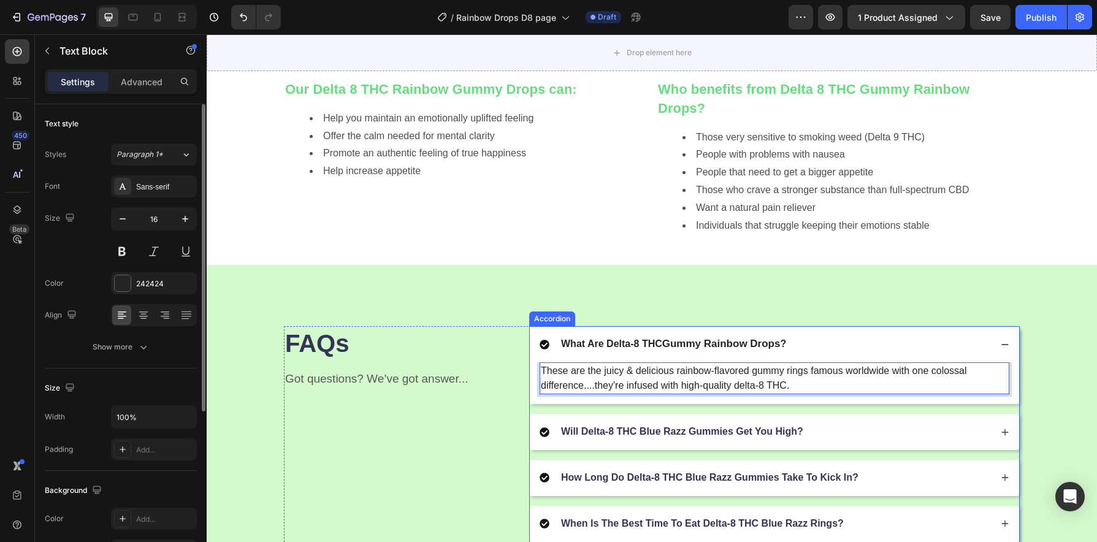
click at [703, 431] on p "Will Delta-8 THC Blue Razz Gummies Get You High?" at bounding box center [682, 432] width 242 height 13
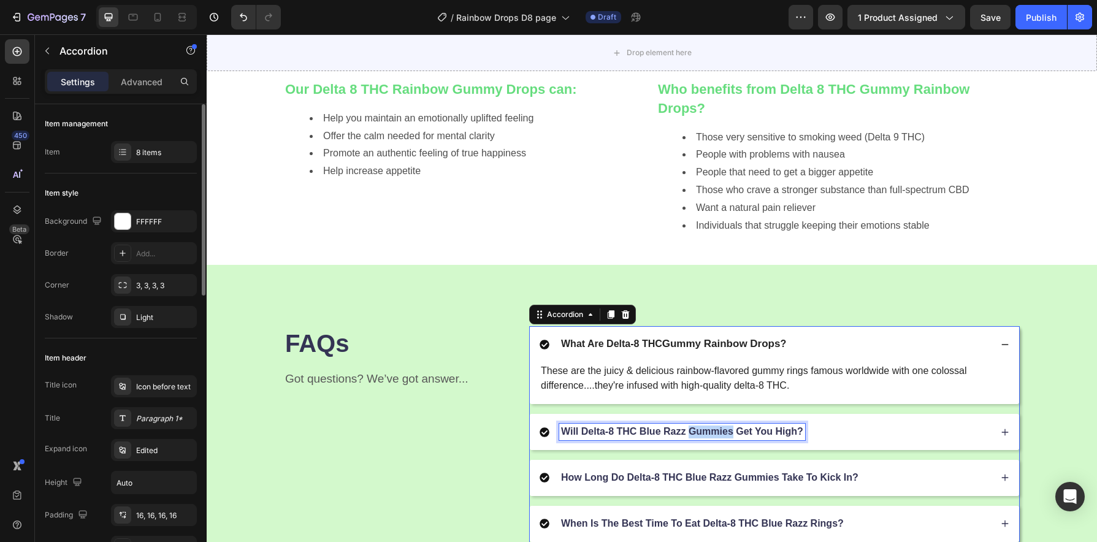
click at [692, 437] on p "Will Delta-8 THC Blue Razz Gummies Get You High?" at bounding box center [682, 432] width 242 height 13
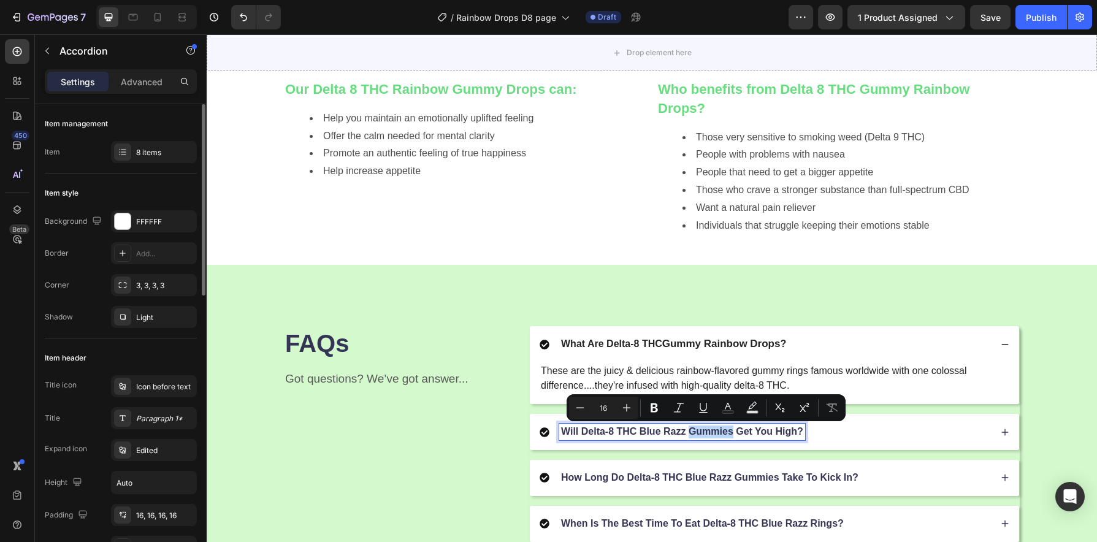
click at [694, 437] on p "Will Delta-8 THC Blue Razz Gummies Get You High?" at bounding box center [682, 432] width 242 height 13
drag, startPoint x: 729, startPoint y: 432, endPoint x: 637, endPoint y: 430, distance: 92.0
click at [637, 430] on p "Will Delta-8 THC Blue Razz Gummies Get You High?" at bounding box center [682, 432] width 242 height 13
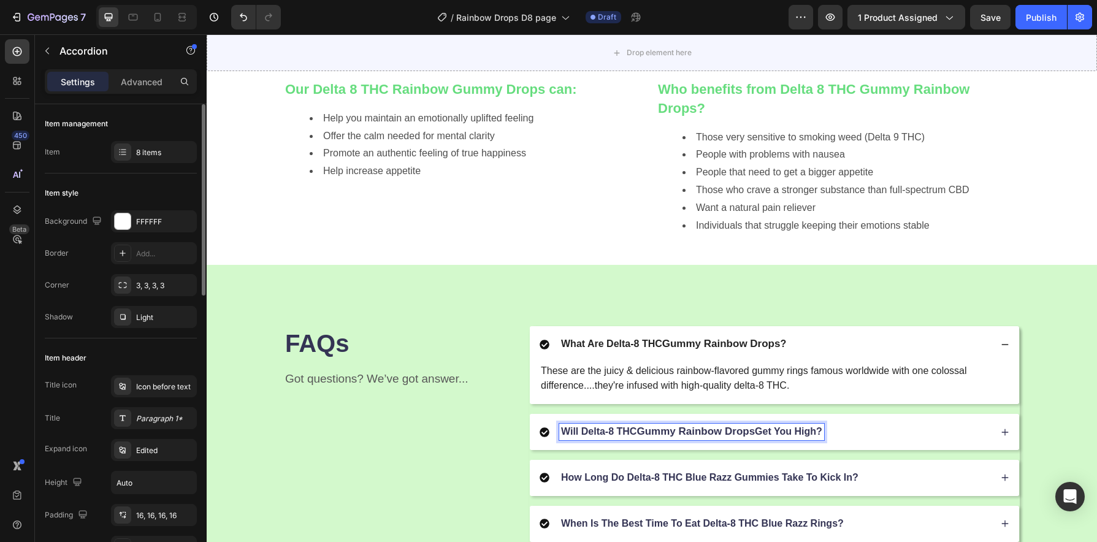
click at [860, 438] on div "Will Delta-8 THC Gummy Rainbow Drops Get You High?" at bounding box center [765, 432] width 451 height 17
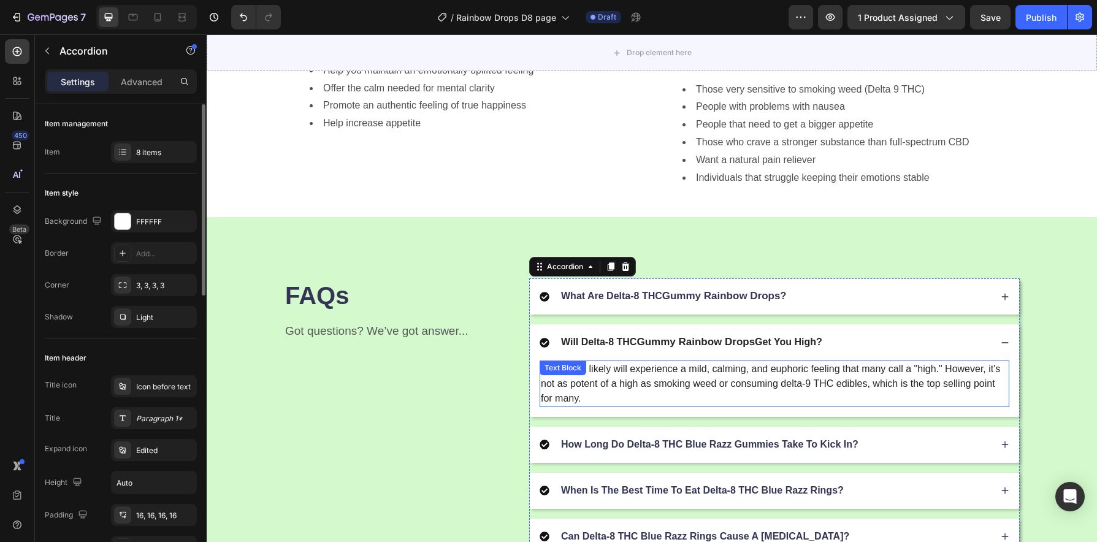
scroll to position [1350, 0]
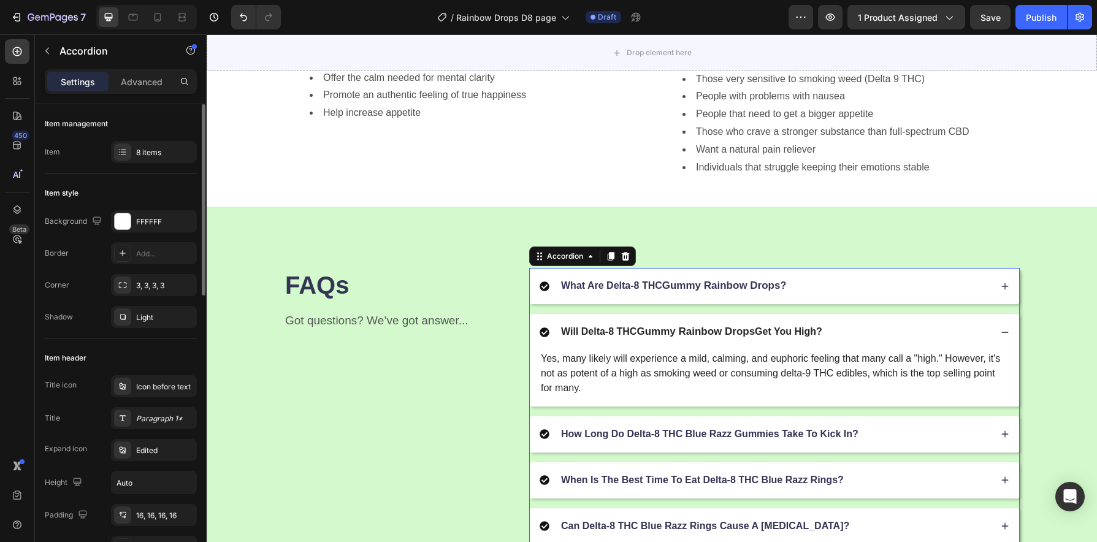
click at [874, 432] on div "How Long Do Delta-8 THC Blue Razz Gummies Take To Kick In?" at bounding box center [765, 434] width 451 height 17
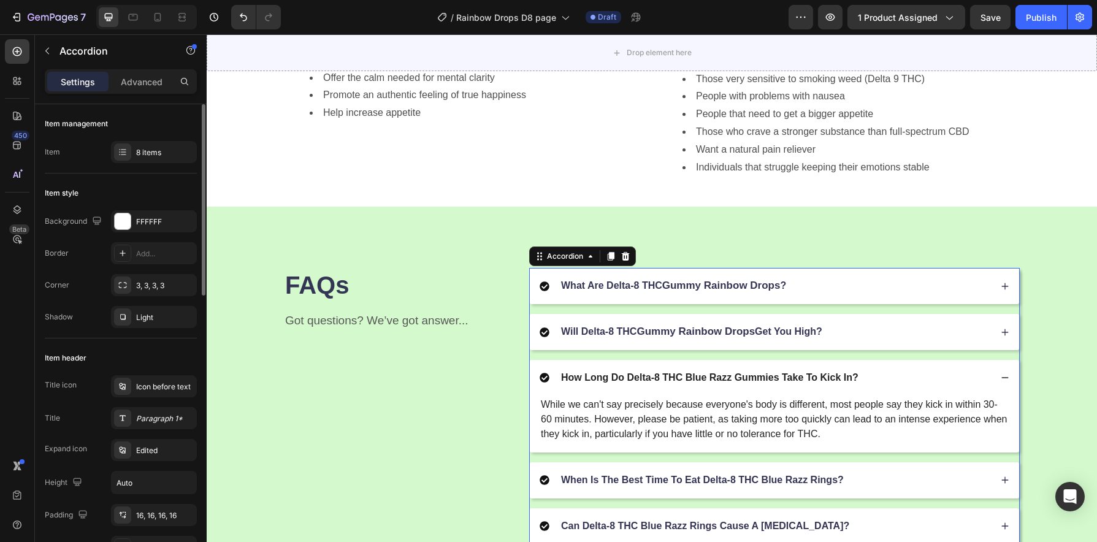
click at [771, 383] on p "How Long Do Delta-8 THC Blue Razz Gummies Take To Kick In?" at bounding box center [709, 378] width 297 height 13
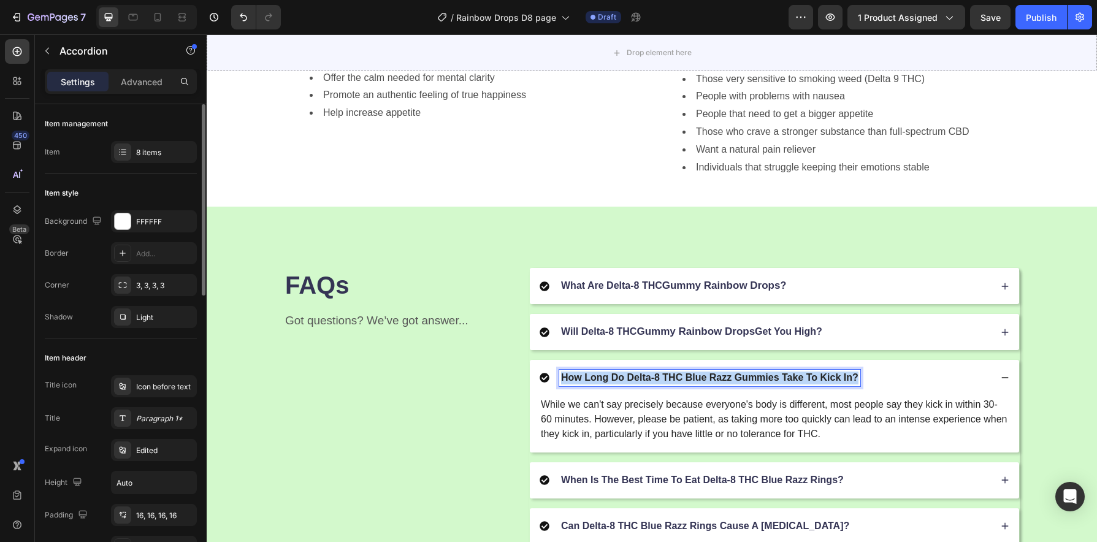
click at [771, 383] on p "How Long Do Delta-8 THC Blue Razz Gummies Take To Kick In?" at bounding box center [709, 378] width 297 height 13
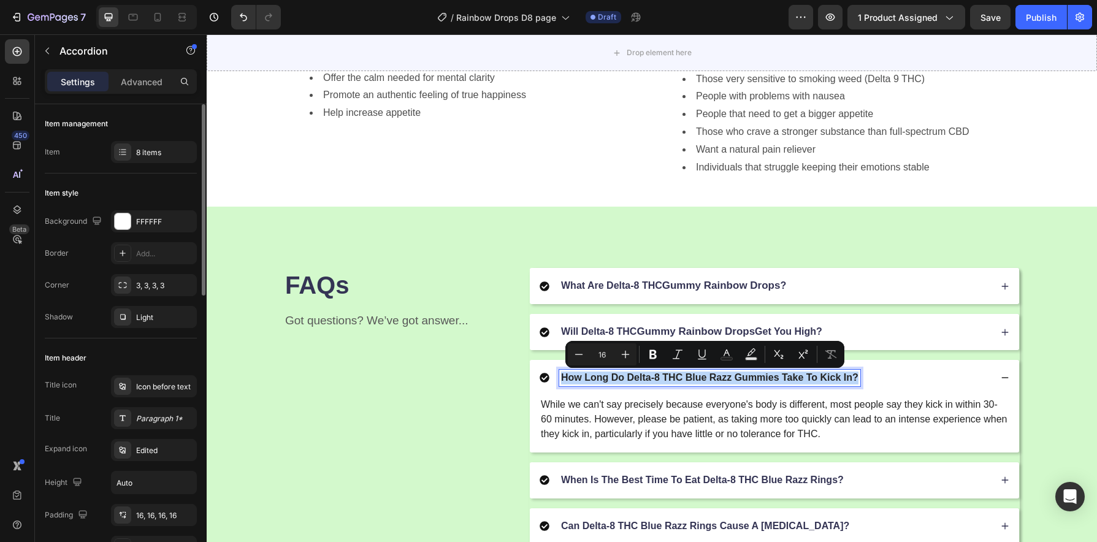
click at [774, 385] on p "How Long Do Delta-8 THC Blue Razz Gummies Take To Kick In?" at bounding box center [709, 378] width 297 height 13
drag, startPoint x: 773, startPoint y: 381, endPoint x: 683, endPoint y: 381, distance: 90.1
click at [683, 381] on p "How Long Do Delta-8 THC Blue Razz Gummies Take To Kick In?" at bounding box center [709, 378] width 297 height 13
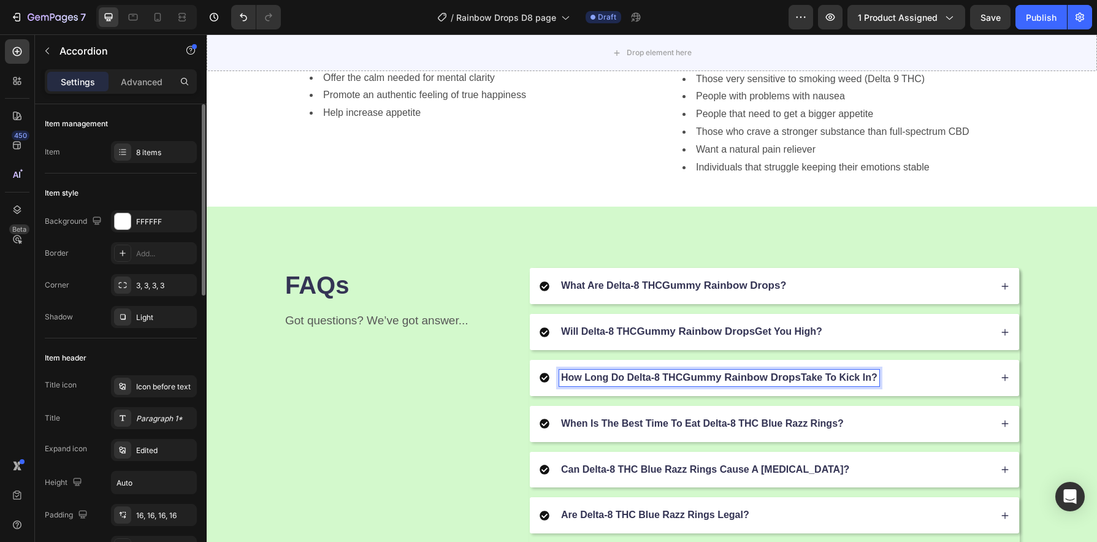
click at [894, 385] on div "How Long Do Delta-8 THC Gummy Rainbow Drops Take To Kick In?" at bounding box center [765, 378] width 451 height 17
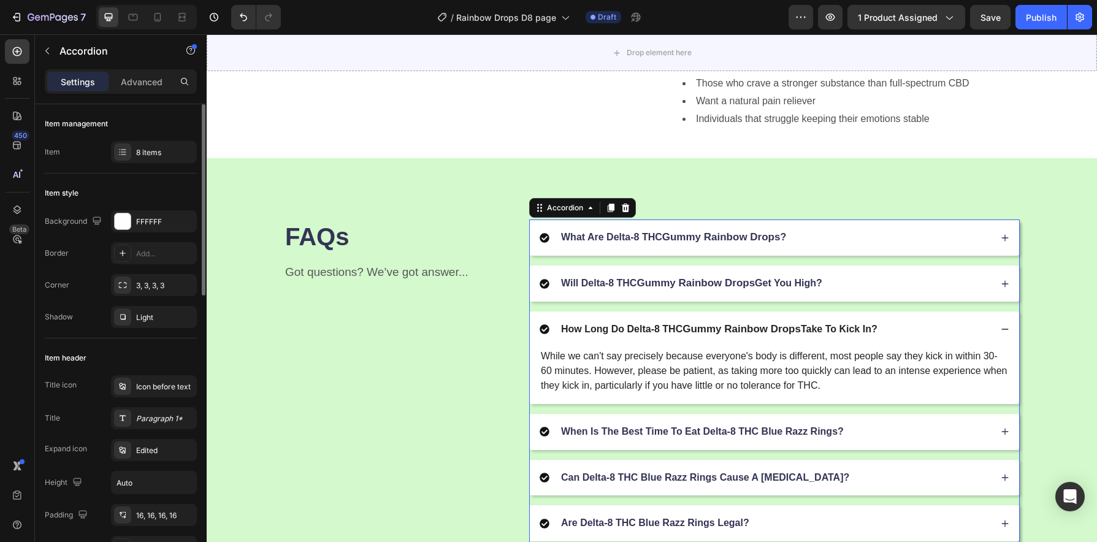
scroll to position [1414, 0]
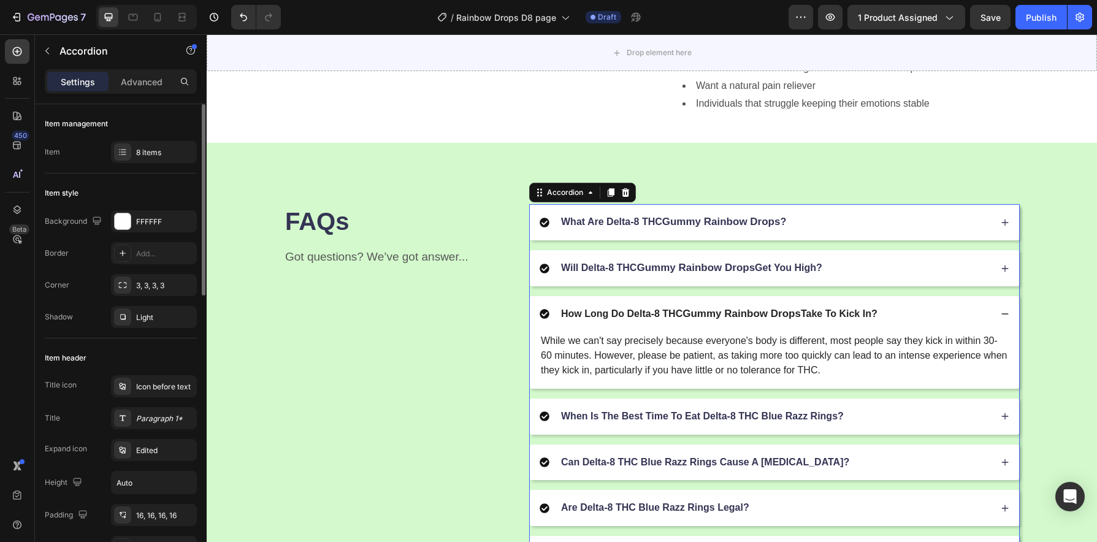
click at [805, 420] on p "When Is The Best Time To Eat Delta-8 THC Blue Razz Rings?" at bounding box center [702, 416] width 283 height 13
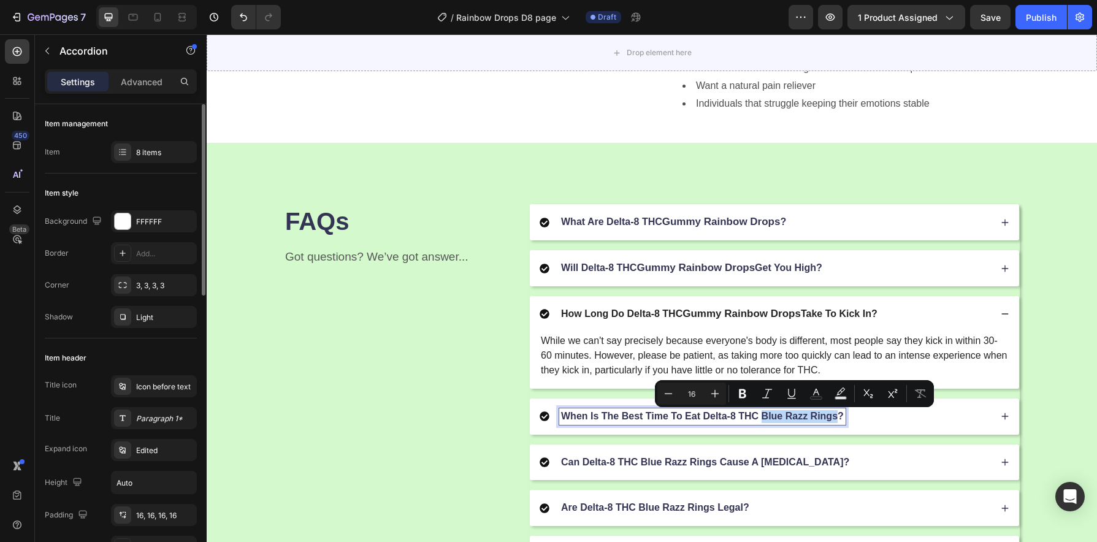
drag, startPoint x: 832, startPoint y: 421, endPoint x: 758, endPoint y: 421, distance: 74.2
click at [758, 421] on p "When Is The Best Time To Eat Delta-8 THC Blue Razz Rings?" at bounding box center [702, 416] width 283 height 13
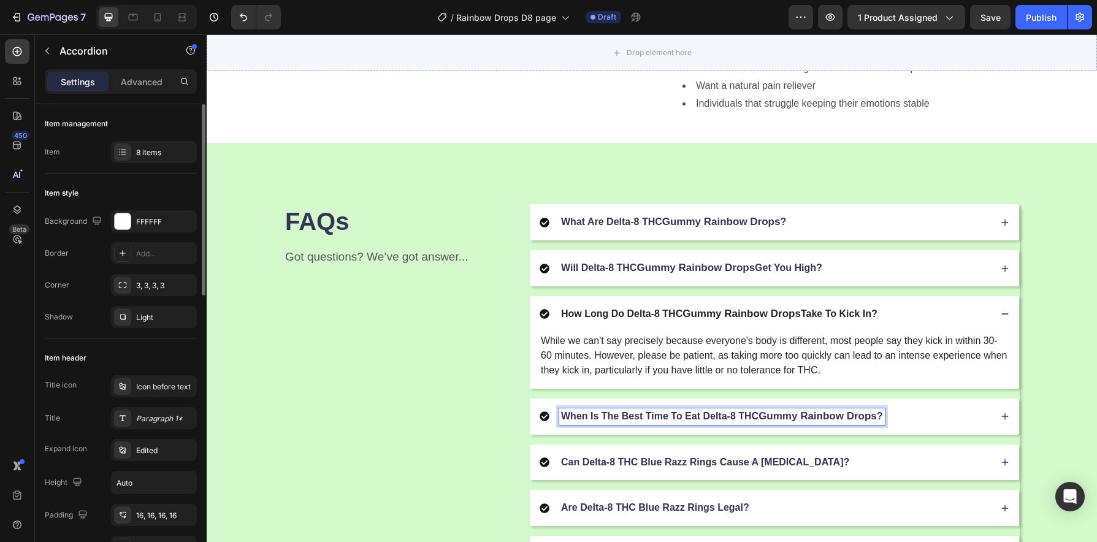
click at [890, 420] on div "When Is The Best Time To Eat Delta-8 THC Gummy Rainbow Drops ?" at bounding box center [765, 416] width 451 height 17
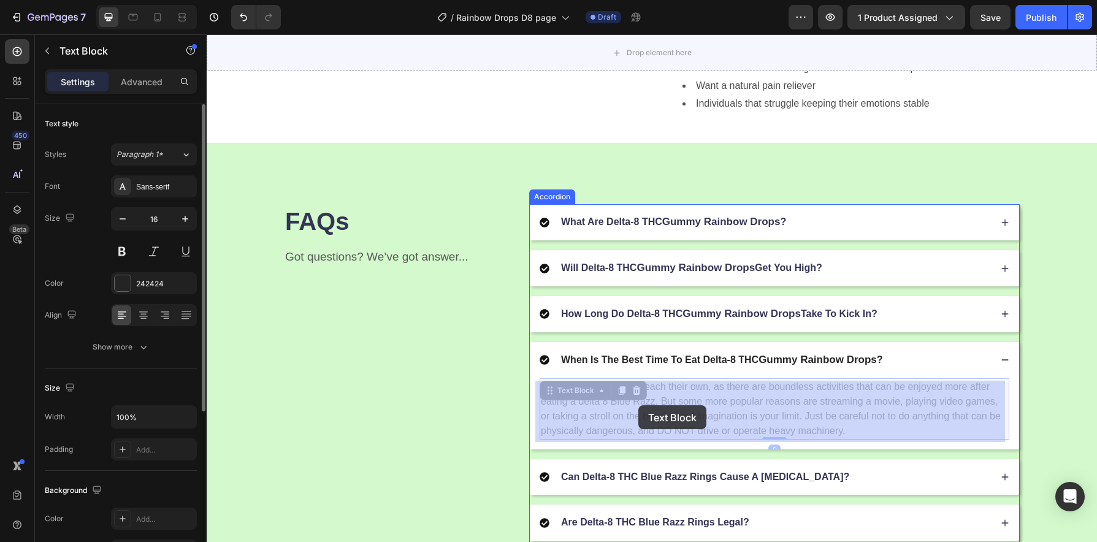
drag, startPoint x: 651, startPoint y: 405, endPoint x: 635, endPoint y: 406, distance: 15.3
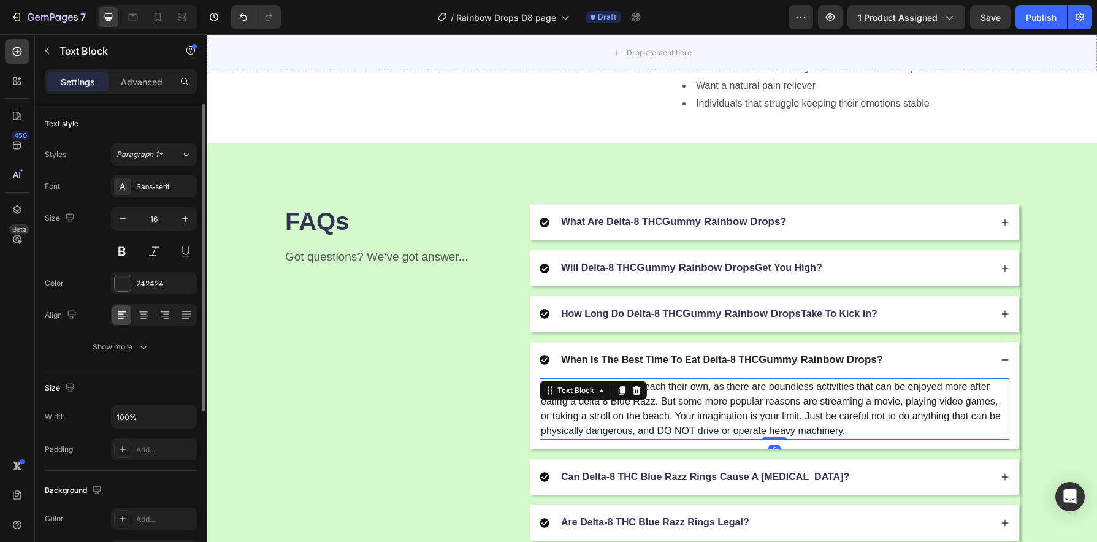
click at [656, 408] on p "The answer to this is to each their own, as there are boundless activities that…" at bounding box center [774, 409] width 467 height 59
drag, startPoint x: 650, startPoint y: 406, endPoint x: 608, endPoint y: 408, distance: 41.7
click at [608, 408] on p "The answer to this is to each their own, as there are boundless activities that…" at bounding box center [774, 409] width 467 height 59
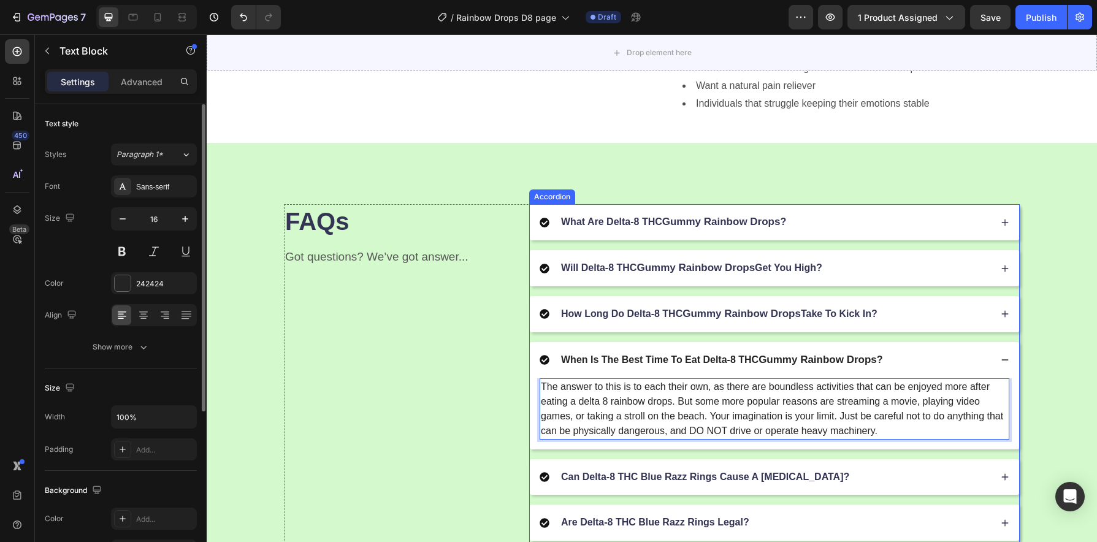
click at [775, 478] on p "Can Delta-8 THC Blue Razz Rings Cause A [MEDICAL_DATA]?" at bounding box center [705, 477] width 288 height 13
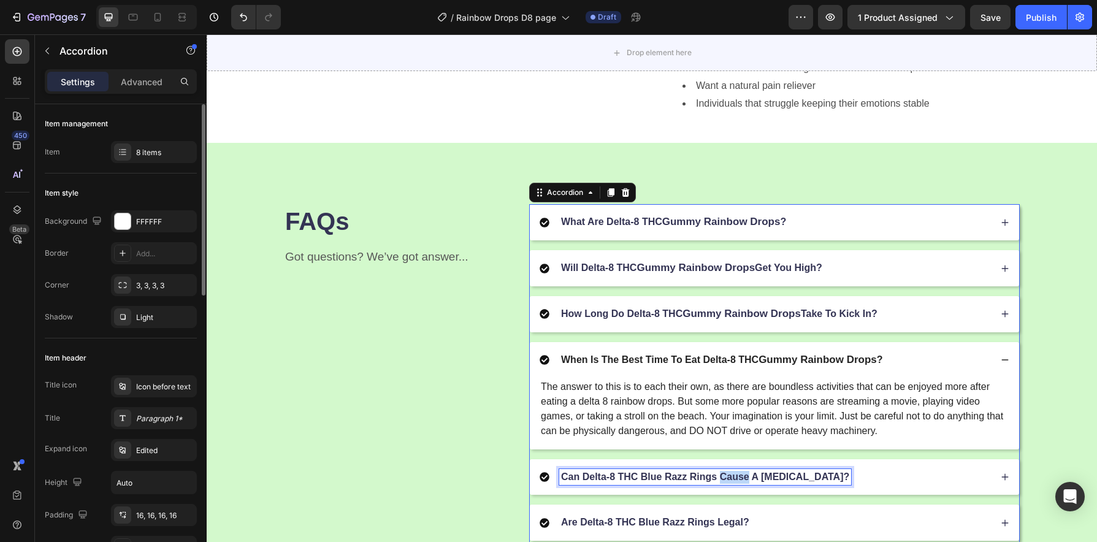
click at [722, 481] on p "Can Delta-8 THC Blue Razz Rings Cause A [MEDICAL_DATA]?" at bounding box center [705, 477] width 288 height 13
click at [708, 483] on p "Can Delta-8 THC Blue Razz Rings Cause A [MEDICAL_DATA]?" at bounding box center [705, 477] width 288 height 13
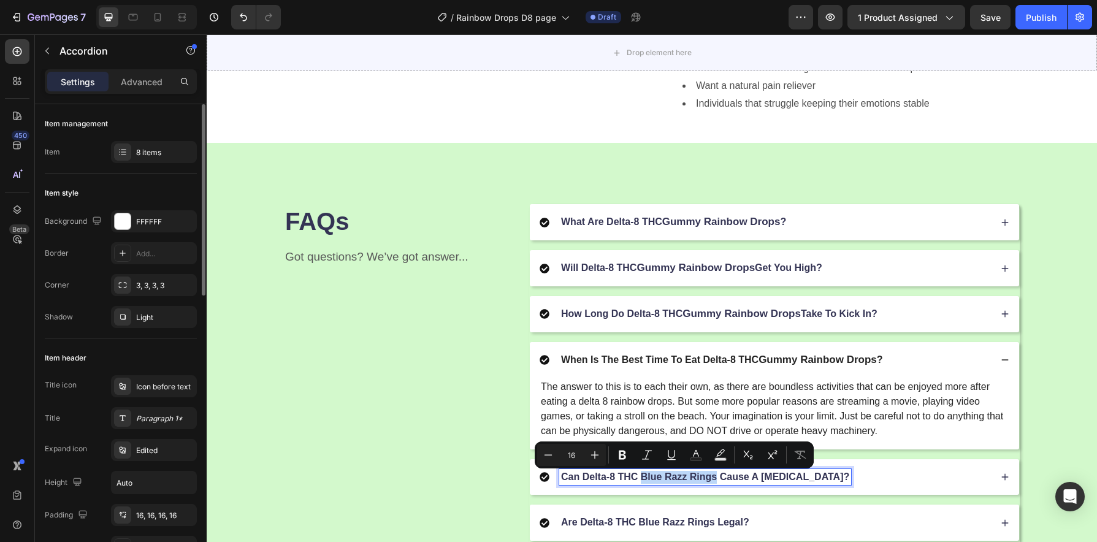
drag, startPoint x: 712, startPoint y: 483, endPoint x: 638, endPoint y: 480, distance: 73.6
click at [638, 480] on p "Can Delta-8 THC Blue Razz Rings Cause A [MEDICAL_DATA]?" at bounding box center [705, 477] width 288 height 13
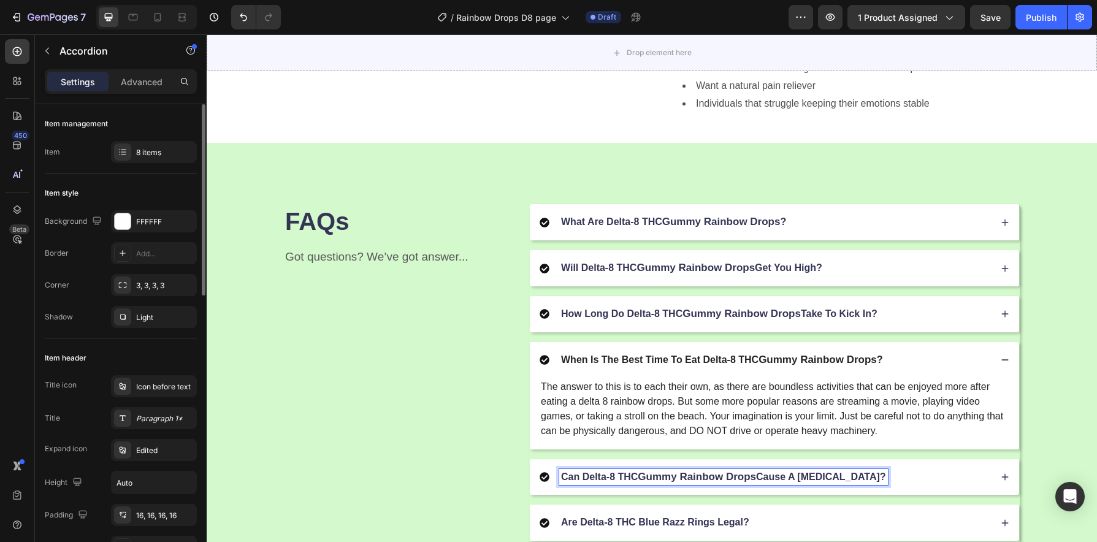
click at [891, 478] on div "Can Delta-8 THC Gummy Rainbow Drops Cause A Panic Attack?" at bounding box center [765, 477] width 451 height 17
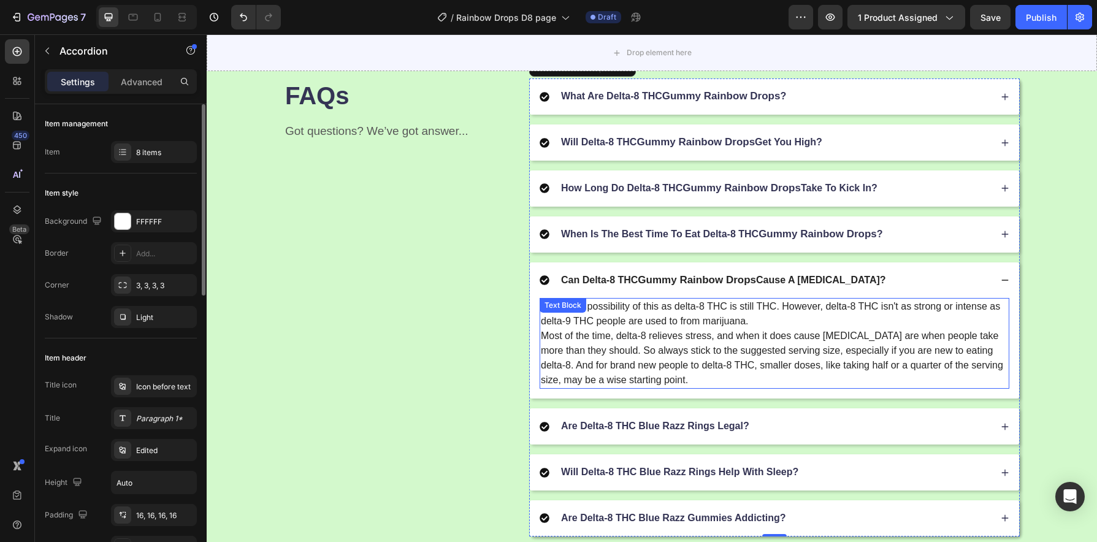
scroll to position [1554, 0]
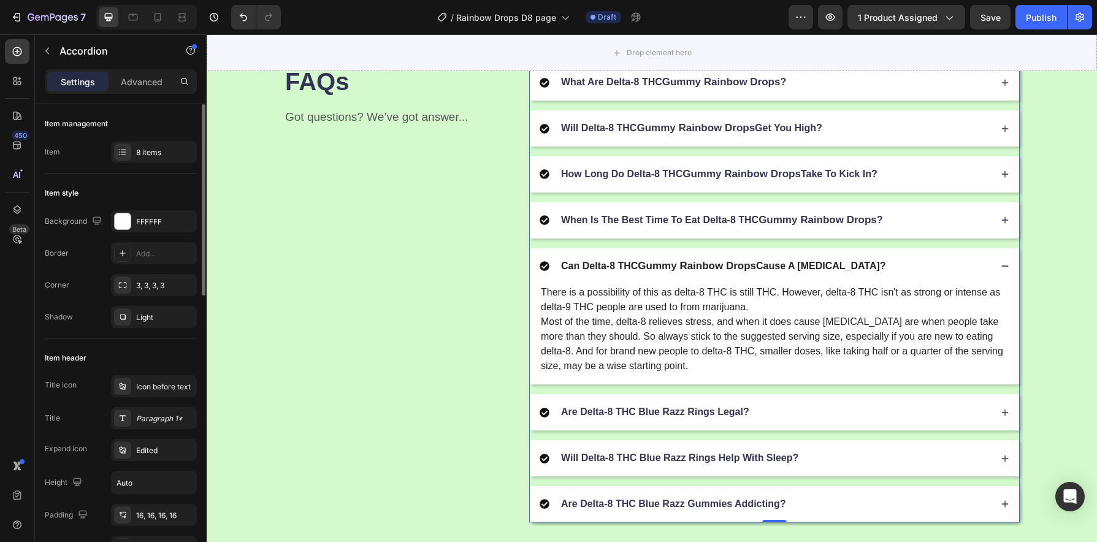
click at [768, 415] on div "Are Delta-8 THC Blue Razz Rings Legal?" at bounding box center [765, 412] width 451 height 17
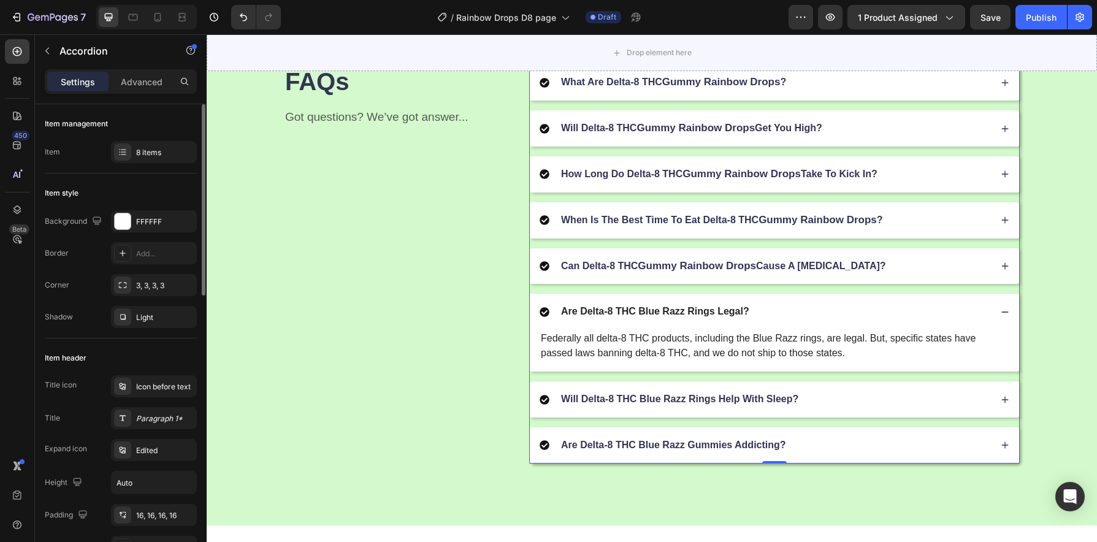
click at [686, 312] on p "Are Delta-8 THC Blue Razz Rings Legal?" at bounding box center [655, 311] width 188 height 13
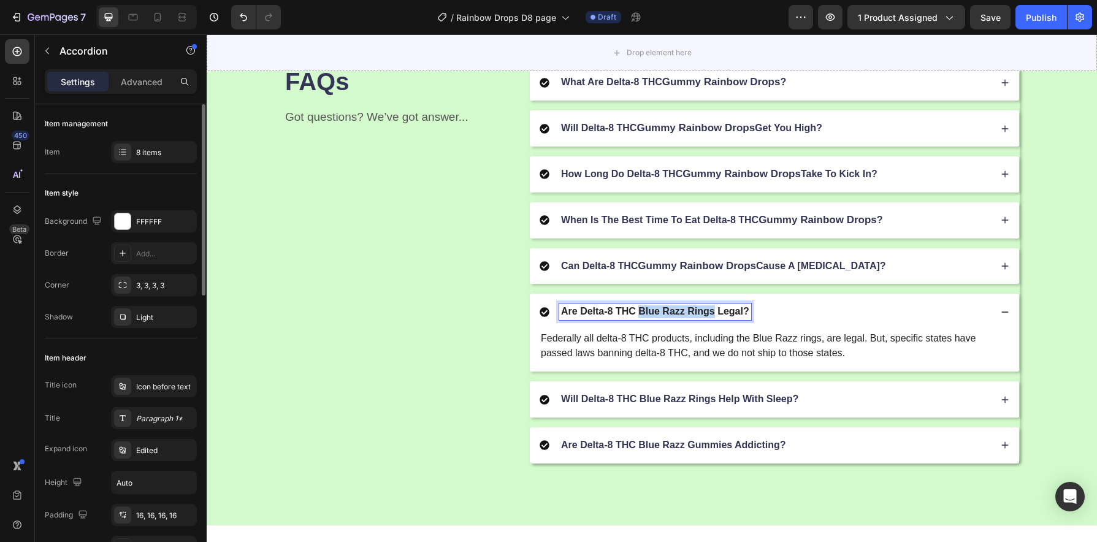
drag, startPoint x: 709, startPoint y: 316, endPoint x: 635, endPoint y: 317, distance: 74.2
click at [635, 317] on p "Are Delta-8 THC Blue Razz Rings Legal?" at bounding box center [655, 311] width 188 height 13
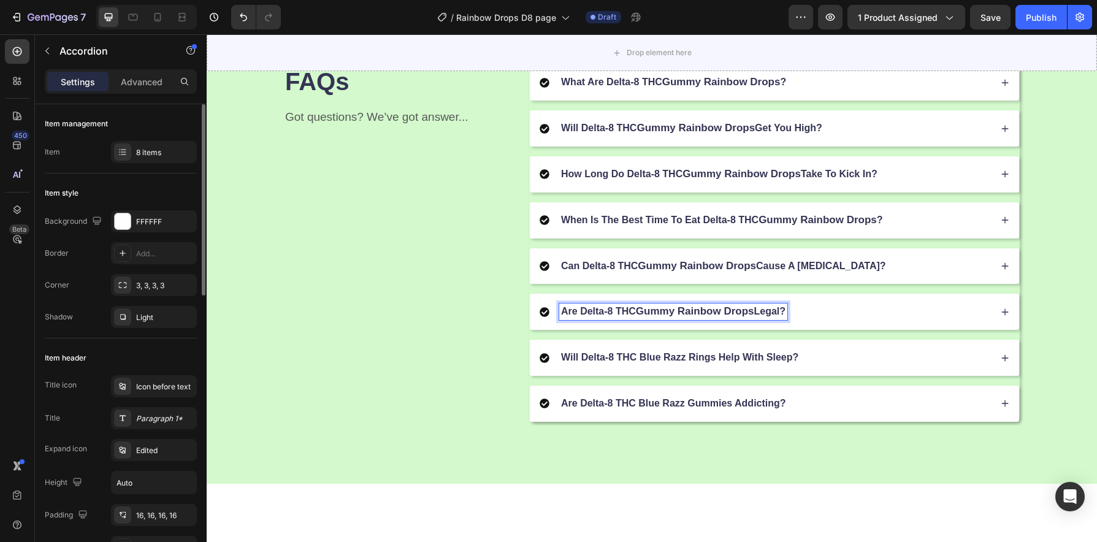
click at [848, 317] on div "Are Delta-8 THC Gummy Rainbow Drops Legal?" at bounding box center [765, 312] width 451 height 17
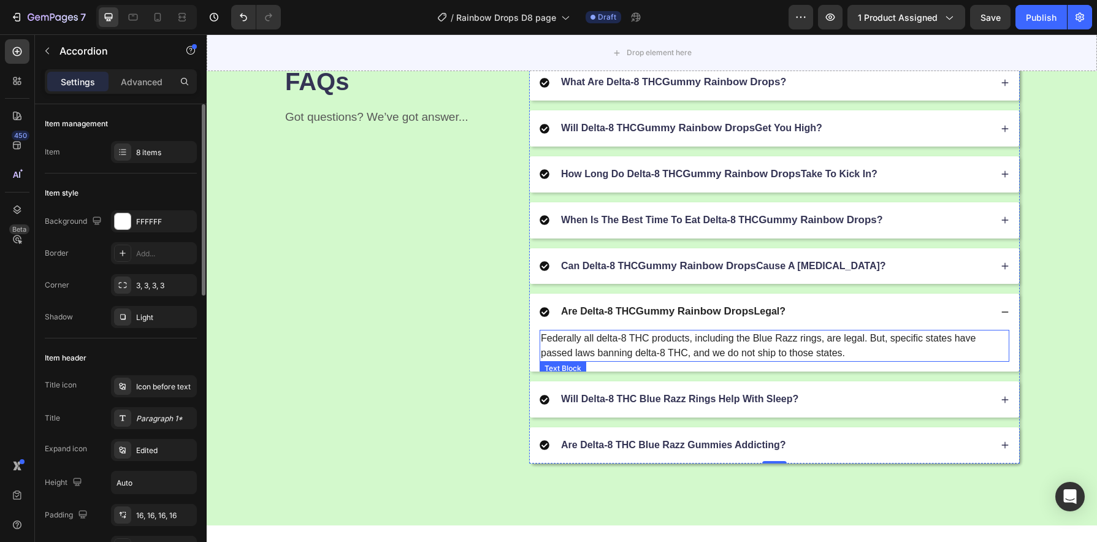
click at [802, 350] on p "Federally all delta-8 THC products, including the Blue Razz rings, are legal. B…" at bounding box center [774, 345] width 467 height 29
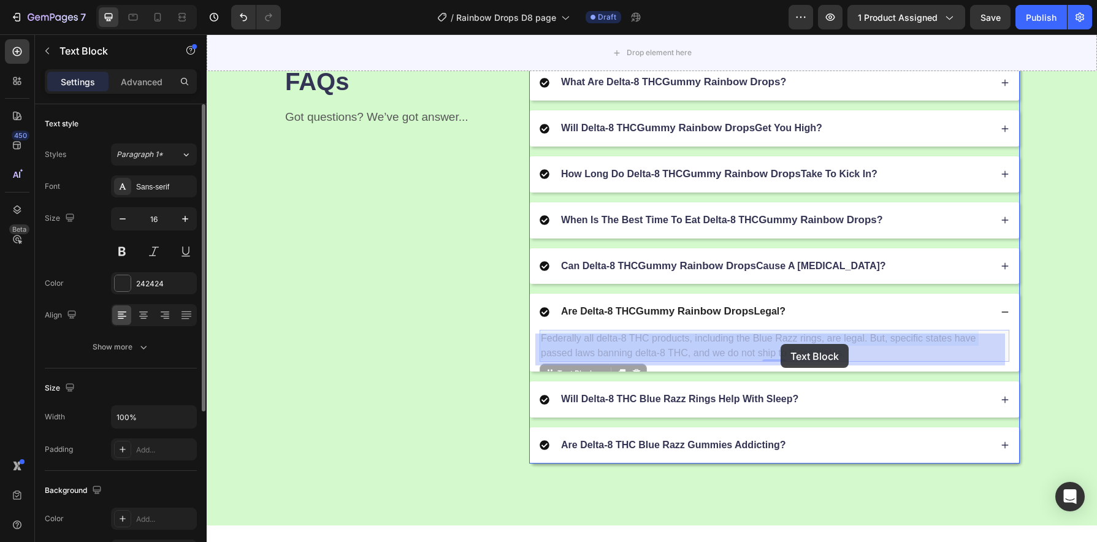
drag, startPoint x: 816, startPoint y: 343, endPoint x: 776, endPoint y: 344, distance: 40.5
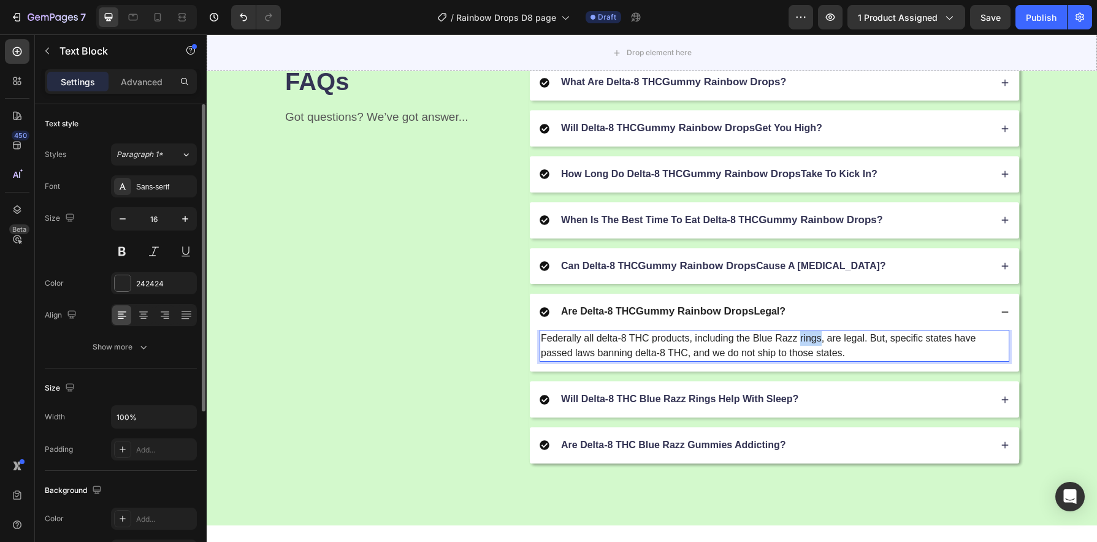
click at [802, 348] on p "Federally all delta-8 THC products, including the Blue Razz rings, are legal. B…" at bounding box center [774, 345] width 467 height 29
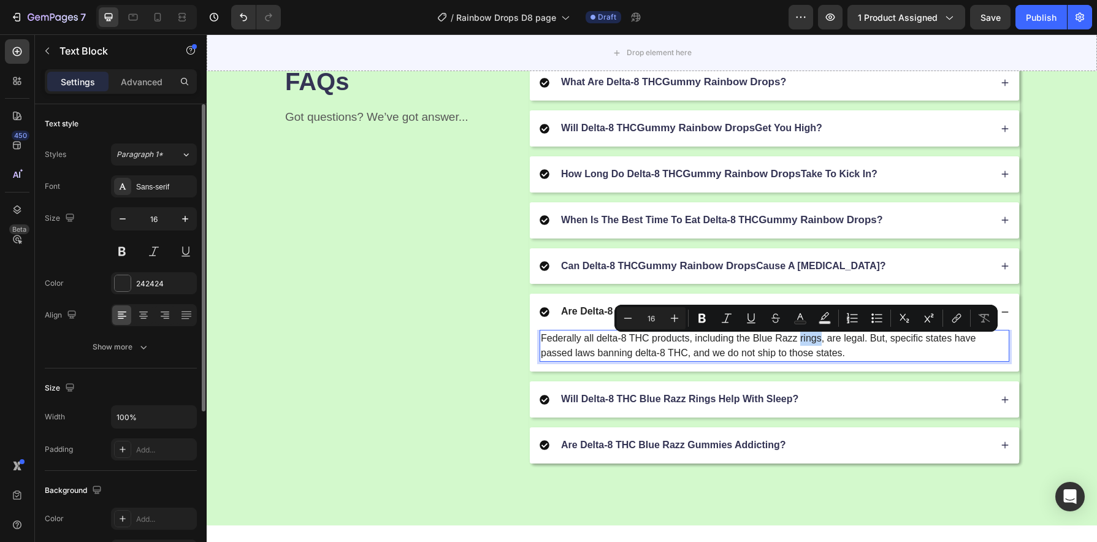
click at [810, 347] on p "Federally all delta-8 THC products, including the Blue Razz rings, are legal. B…" at bounding box center [774, 345] width 467 height 29
drag, startPoint x: 816, startPoint y: 344, endPoint x: 750, endPoint y: 343, distance: 66.2
click at [750, 343] on p "Federally all delta-8 THC products, including the Blue Razz rings, are legal. B…" at bounding box center [774, 345] width 467 height 29
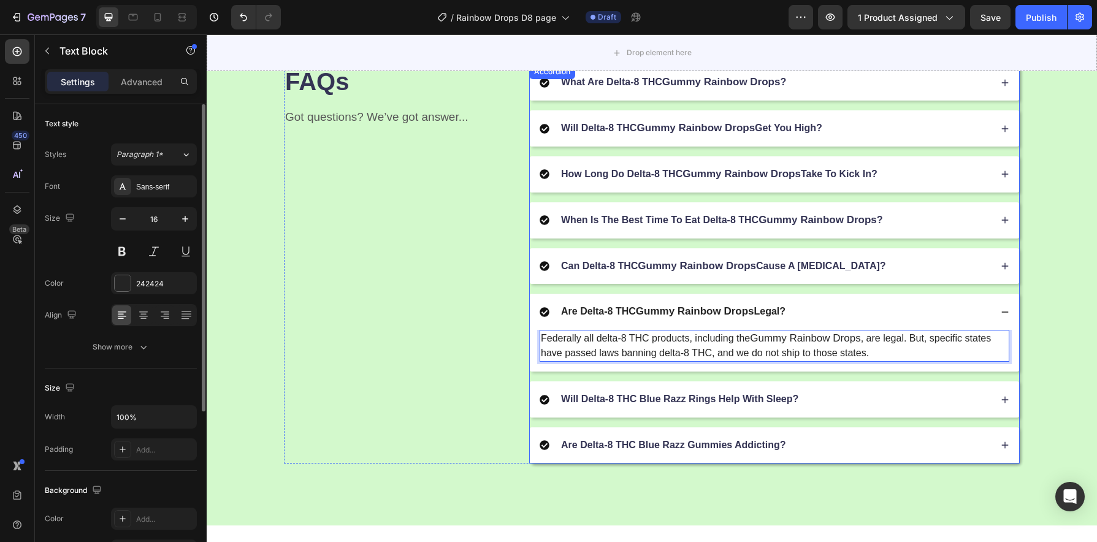
click at [749, 402] on p "Will Delta-8 THC Blue Razz Rings Help With Sleep?" at bounding box center [679, 399] width 237 height 13
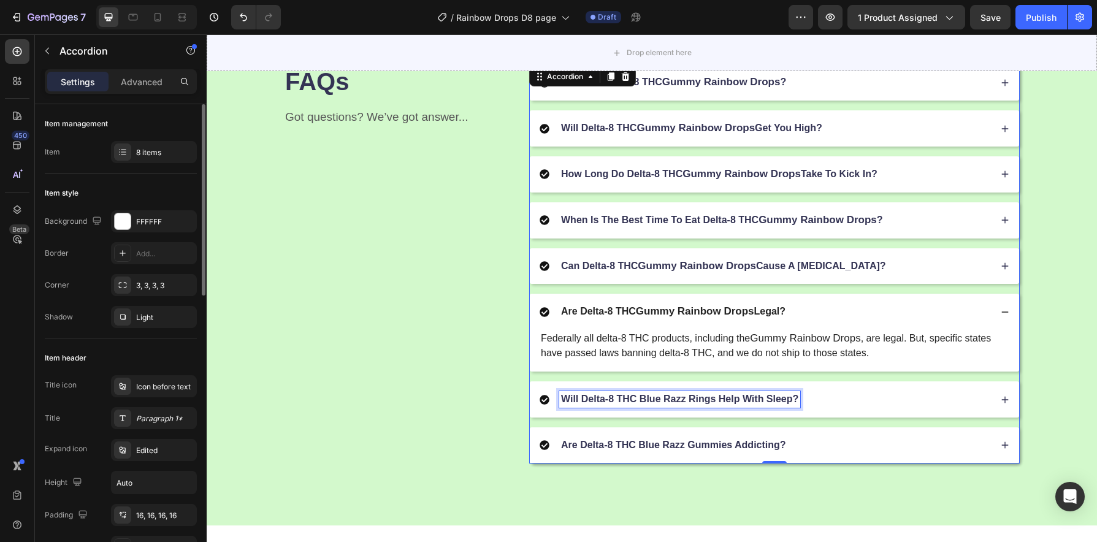
click at [724, 405] on p "Will Delta-8 THC Blue Razz Rings Help With Sleep?" at bounding box center [679, 399] width 237 height 13
click at [706, 406] on p "Will Delta-8 THC Blue Razz Rings Help With Sleep?" at bounding box center [679, 399] width 237 height 13
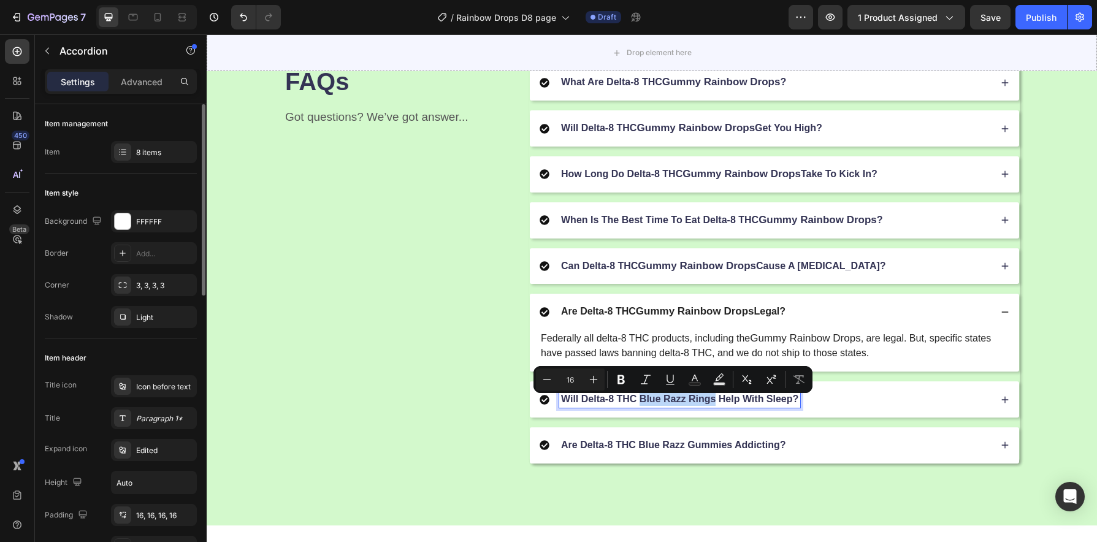
drag, startPoint x: 710, startPoint y: 405, endPoint x: 637, endPoint y: 407, distance: 73.6
click at [637, 406] on p "Will Delta-8 THC Blue Razz Rings Help With Sleep?" at bounding box center [679, 399] width 237 height 13
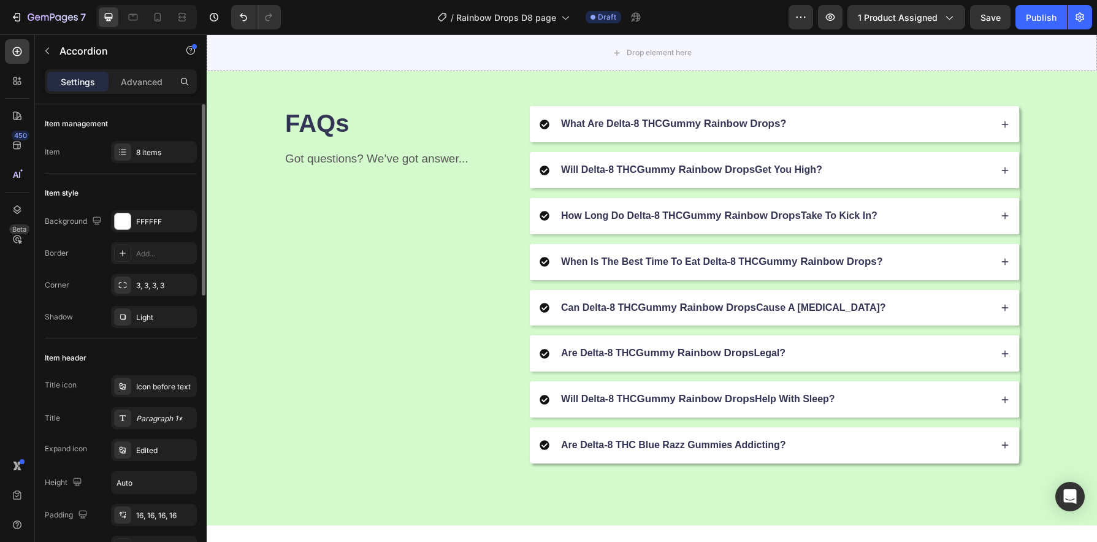
click at [886, 403] on div "Will Delta-8 THC Gummy Rainbow Drops Help With Sleep?" at bounding box center [765, 399] width 451 height 17
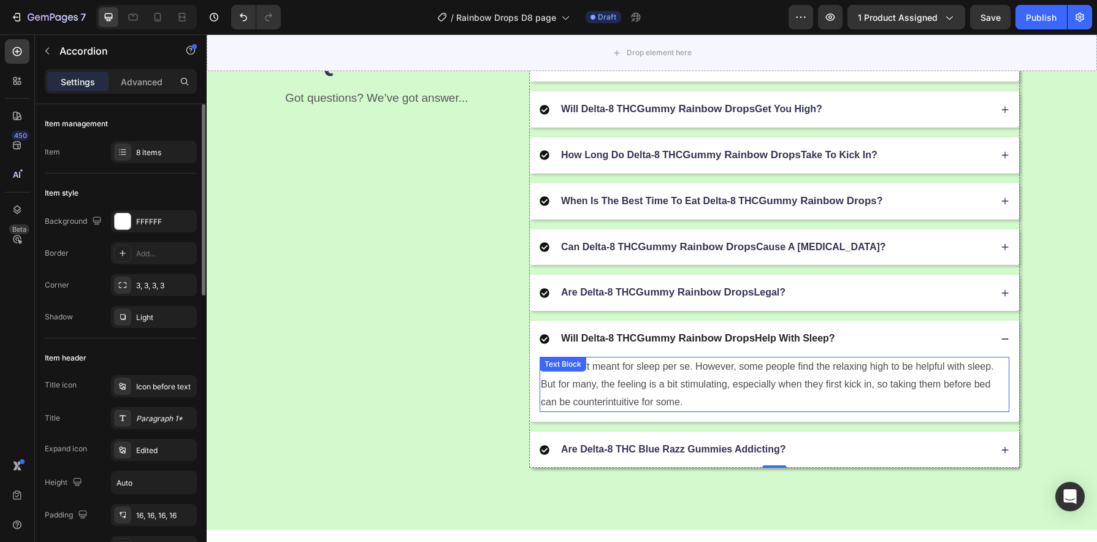
scroll to position [1580, 0]
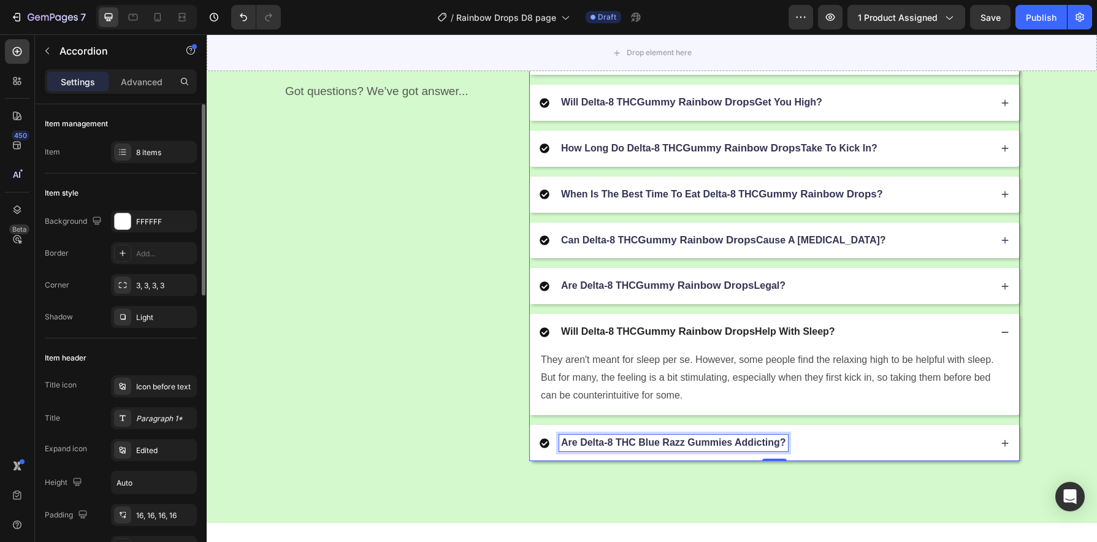
click at [755, 445] on p "Are Delta-8 THC Blue Razz Gummies Addicting?" at bounding box center [673, 443] width 225 height 13
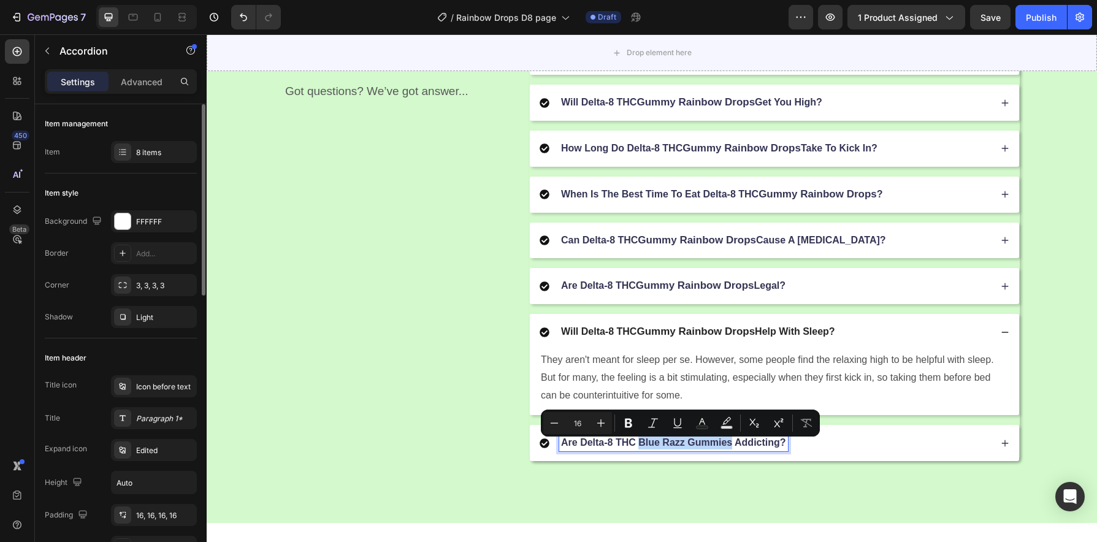
drag, startPoint x: 726, startPoint y: 449, endPoint x: 637, endPoint y: 450, distance: 89.5
click at [637, 450] on p "Are Delta-8 THC Blue Razz Gummies Addicting?" at bounding box center [673, 443] width 225 height 13
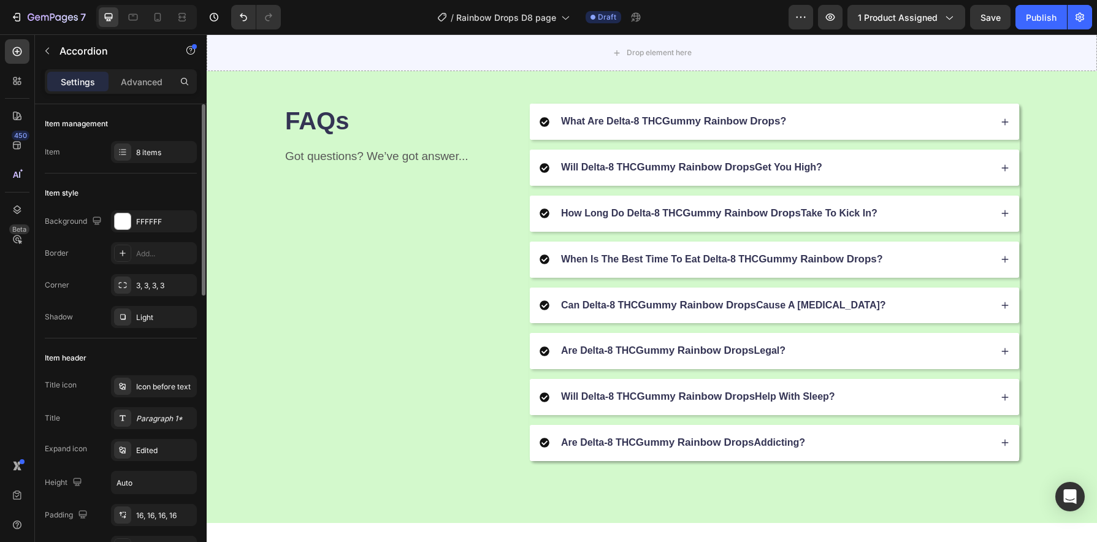
click at [855, 447] on div "Are Delta-8 THC Gummy Rainbow Drops Addicting?" at bounding box center [765, 443] width 451 height 17
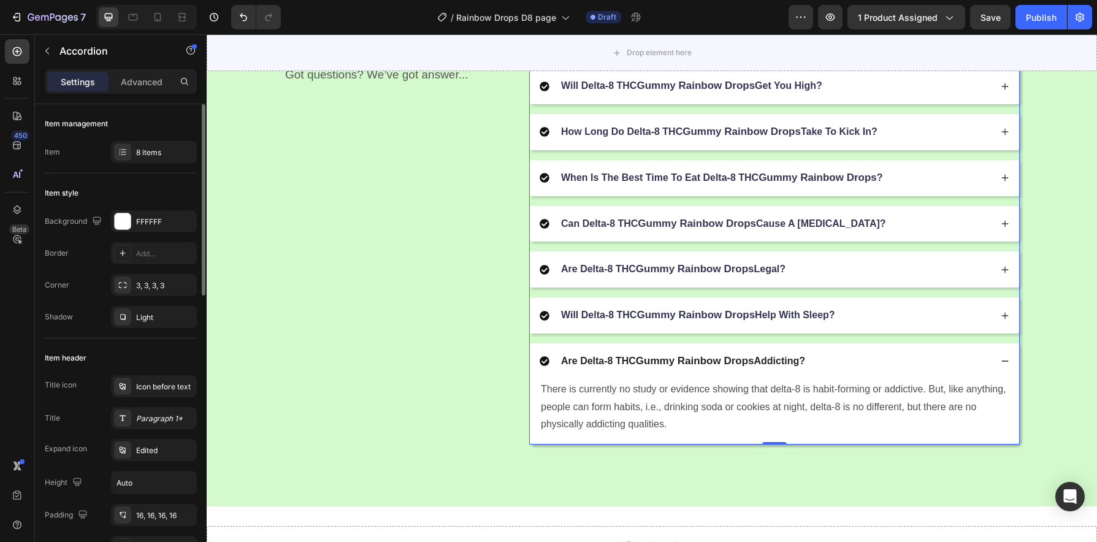
scroll to position [1607, 0]
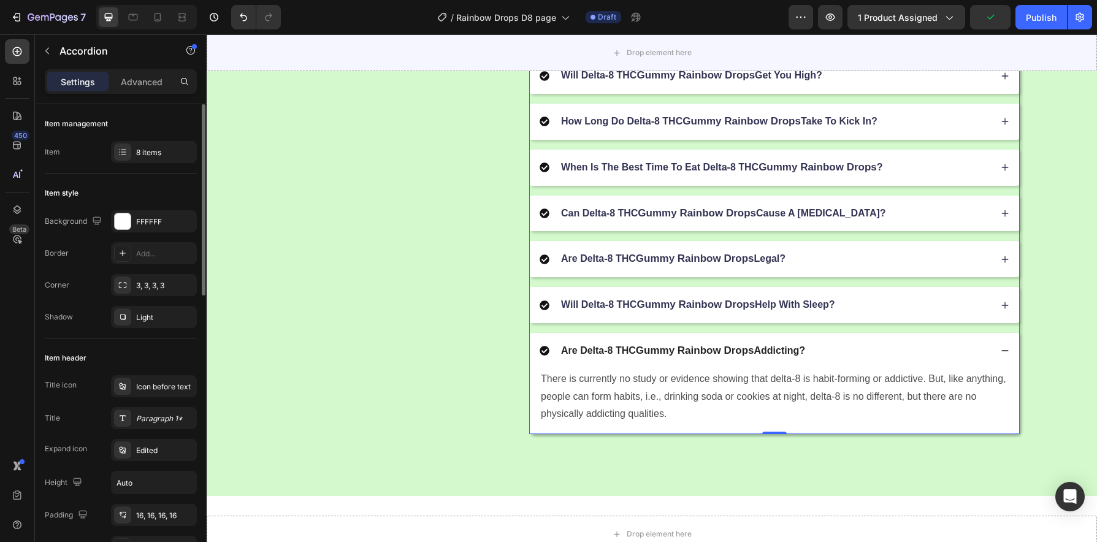
click at [846, 357] on div "Are Delta-8 THC Gummy Rainbow Drops Addicting?" at bounding box center [765, 351] width 451 height 17
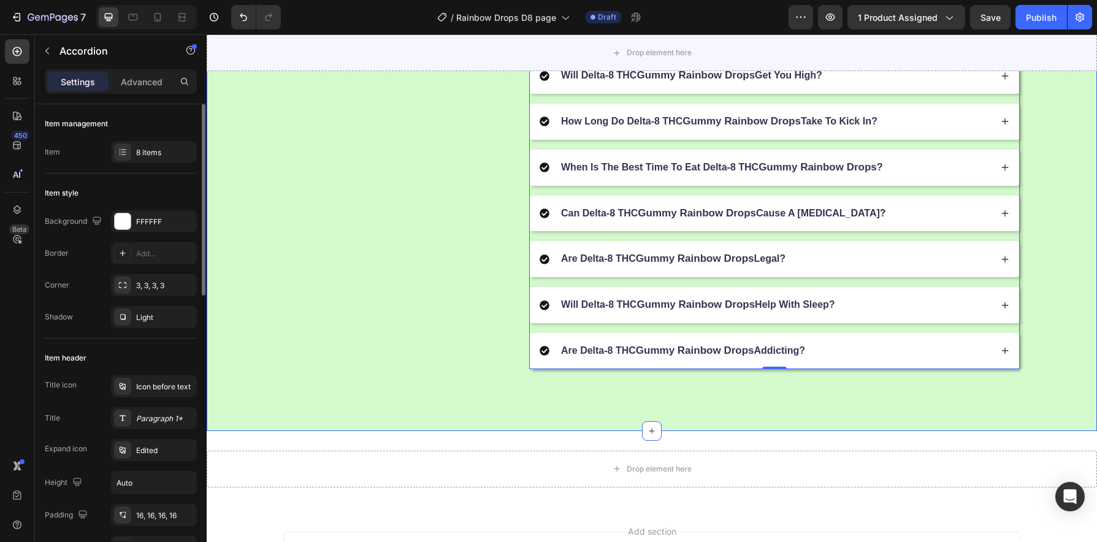
click at [1029, 272] on div "FAQs Heading Got questions? We’ve got answer... Text Block What Are Delta-8 THC…" at bounding box center [652, 191] width 792 height 358
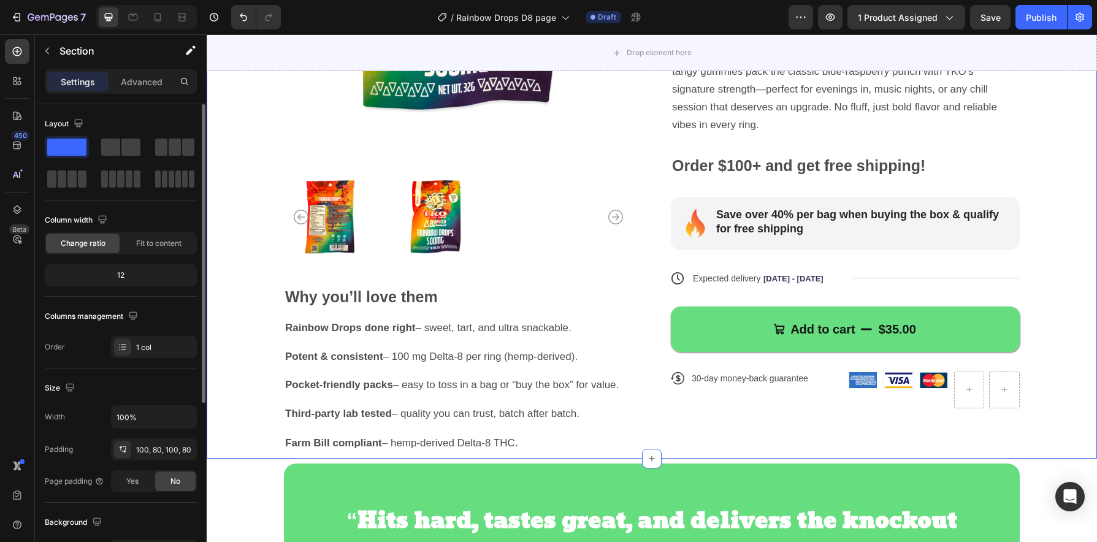
scroll to position [283, 0]
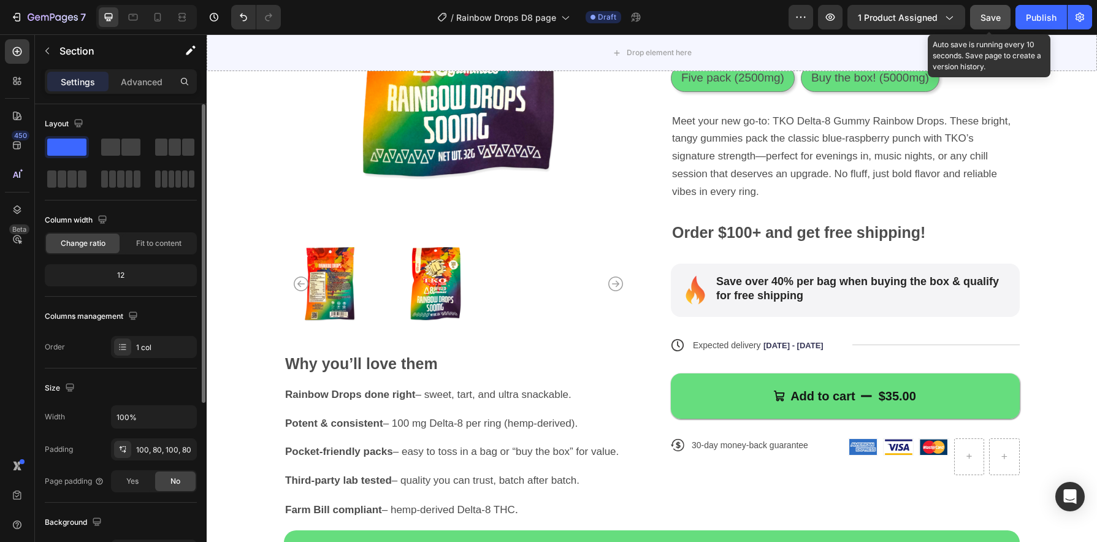
click at [987, 21] on span "Save" at bounding box center [991, 17] width 20 height 10
click at [994, 12] on span "Save" at bounding box center [991, 17] width 20 height 10
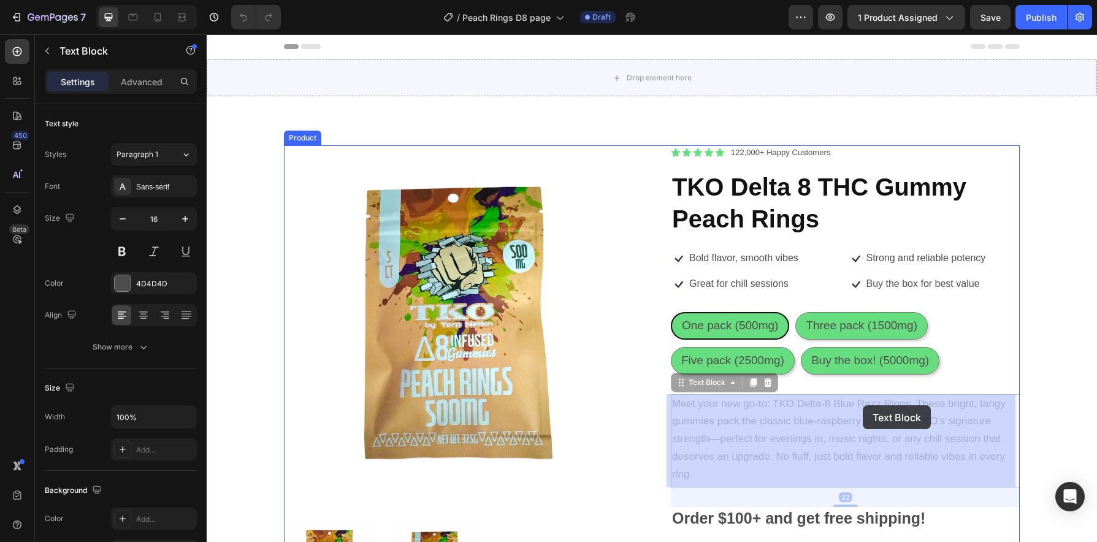
drag, startPoint x: 876, startPoint y: 406, endPoint x: 863, endPoint y: 405, distance: 12.9
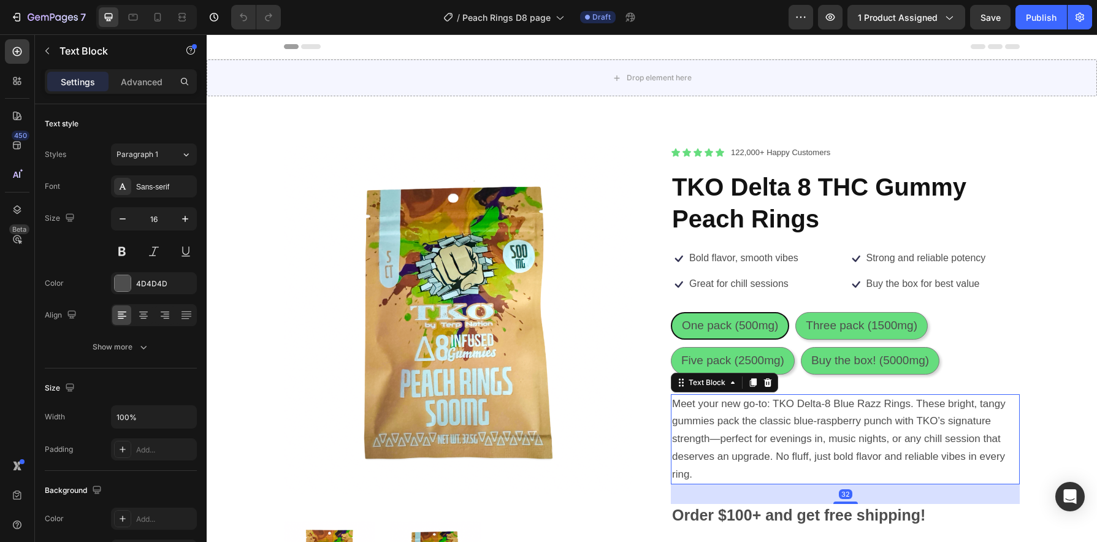
click at [863, 405] on span "Meet your new go-to: TKO Delta-8 Blue Razz Rings. These bright, tangy gummies p…" at bounding box center [839, 439] width 334 height 82
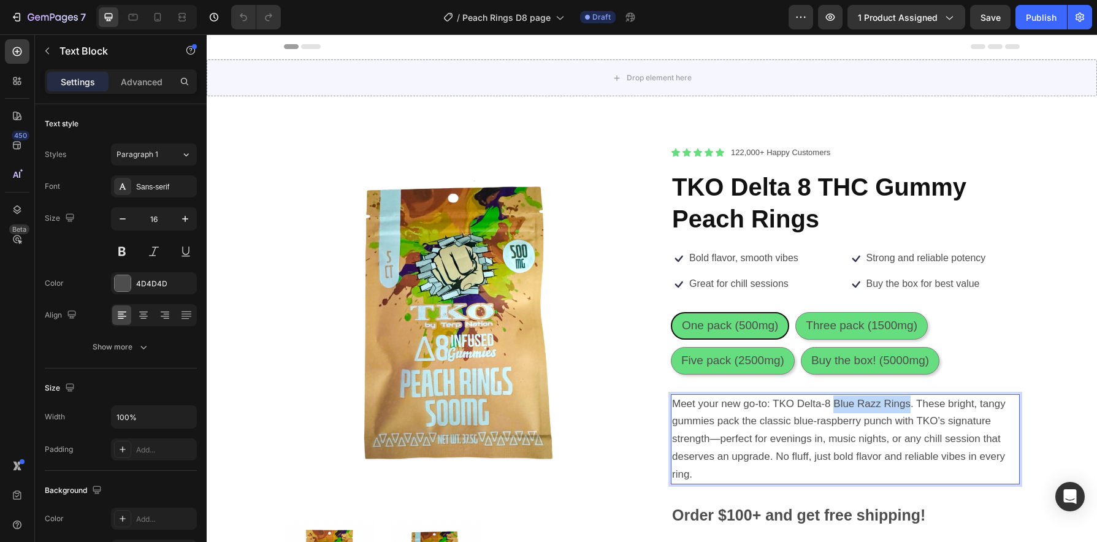
drag, startPoint x: 905, startPoint y: 407, endPoint x: 832, endPoint y: 408, distance: 73.6
click at [832, 408] on span "Meet your new go-to: TKO Delta-8 Blue Razz Rings. These bright, tangy gummies p…" at bounding box center [839, 439] width 334 height 82
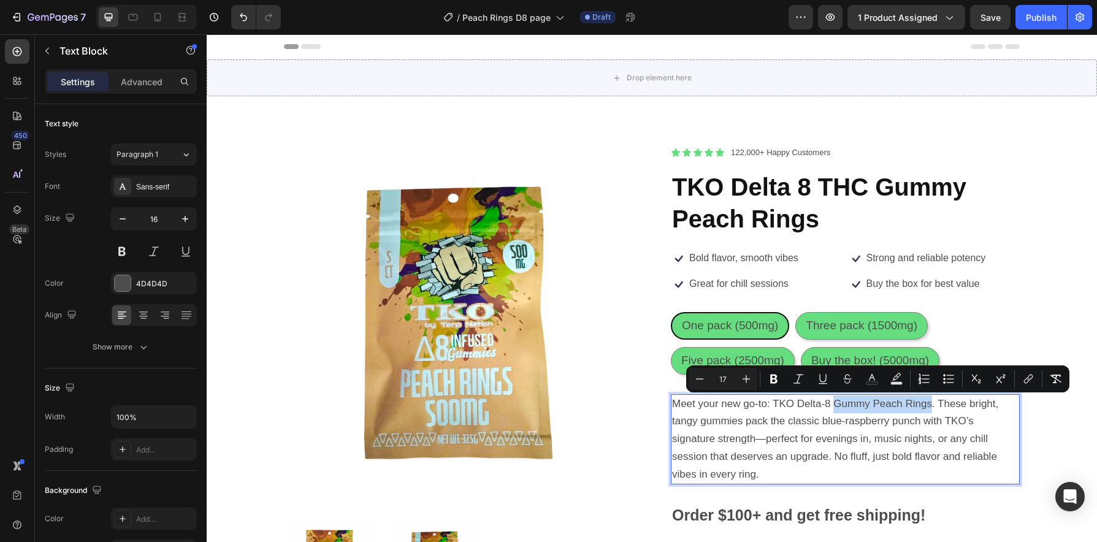
drag, startPoint x: 926, startPoint y: 407, endPoint x: 833, endPoint y: 405, distance: 93.2
click at [833, 405] on span "Meet your new go-to: TKO Delta-8 Gummy Peach Rings. These bright, tangy gummies…" at bounding box center [835, 439] width 326 height 82
copy span "Gummy Peach Rings"
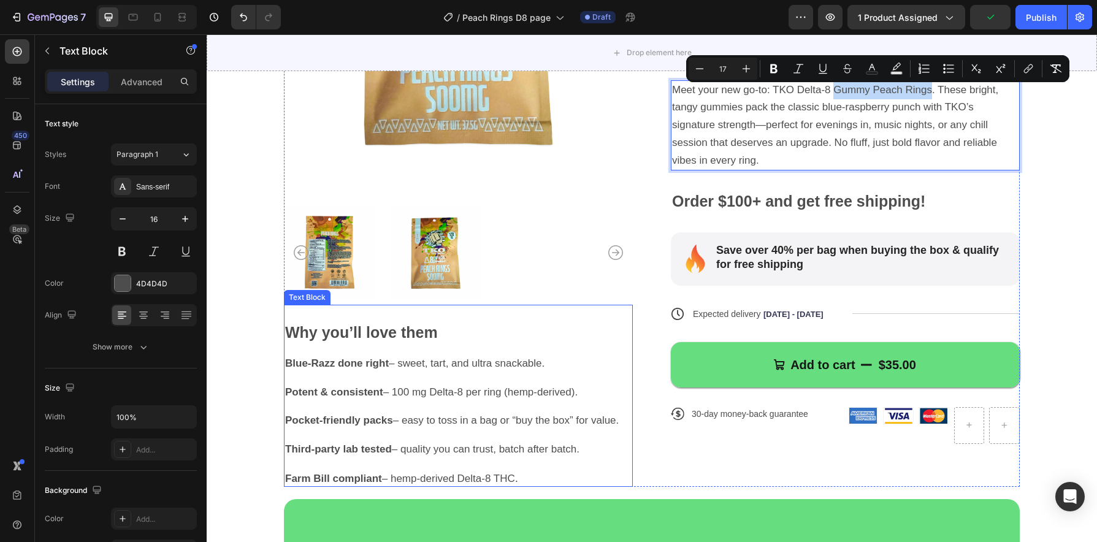
scroll to position [310, 0]
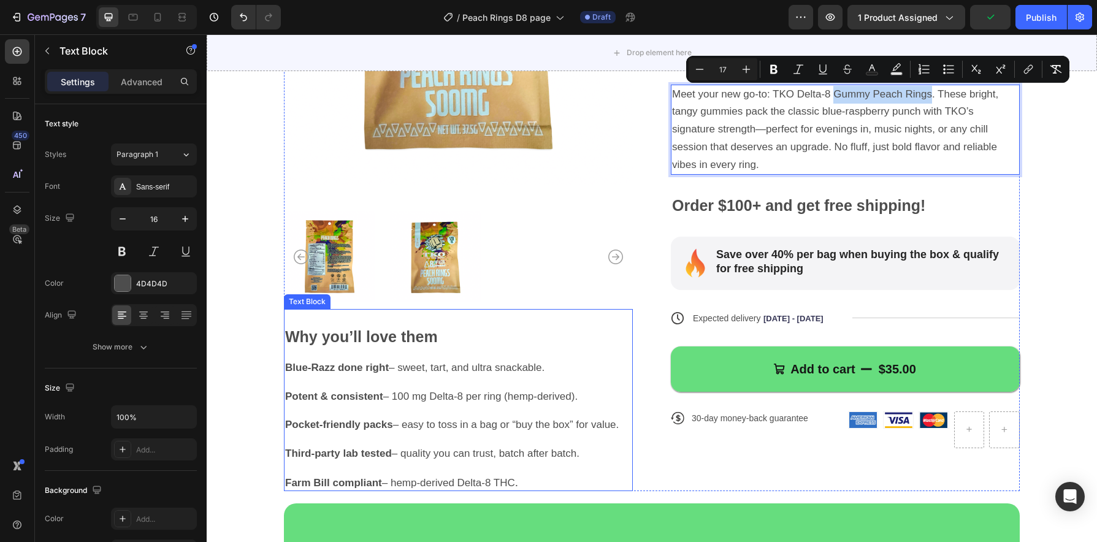
click at [334, 370] on strong "Blue-Razz done right" at bounding box center [337, 368] width 104 height 12
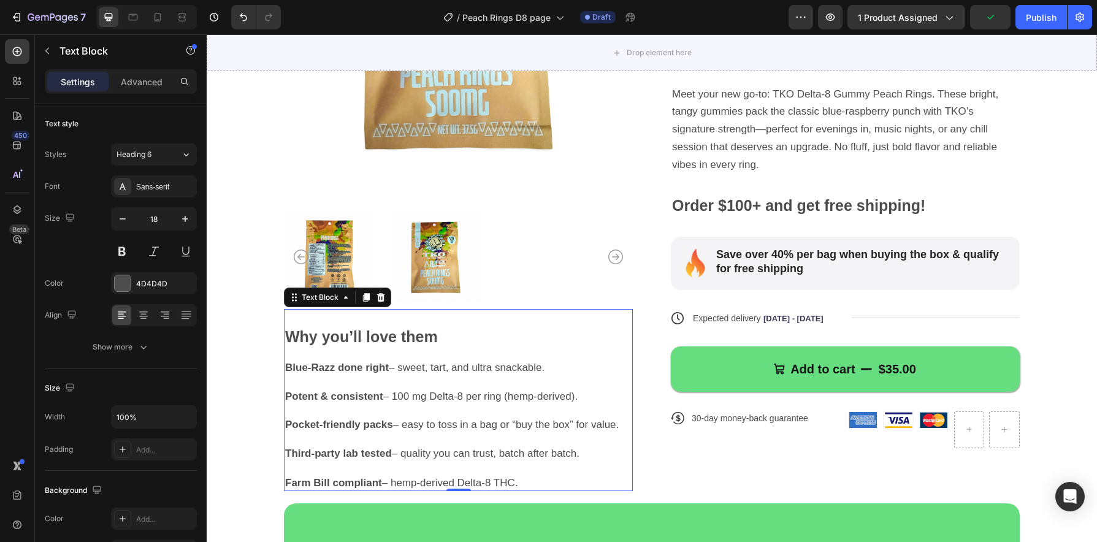
click at [331, 370] on strong "Blue-Razz done right" at bounding box center [337, 368] width 104 height 12
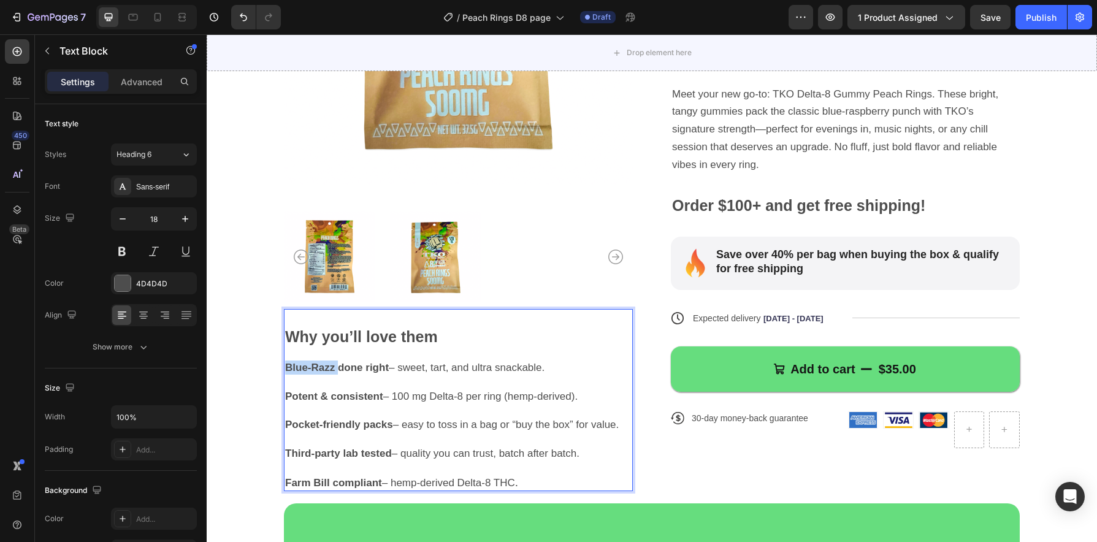
drag, startPoint x: 330, startPoint y: 370, endPoint x: 298, endPoint y: 370, distance: 31.9
click at [298, 370] on strong "Blue-Razz done right" at bounding box center [337, 368] width 104 height 12
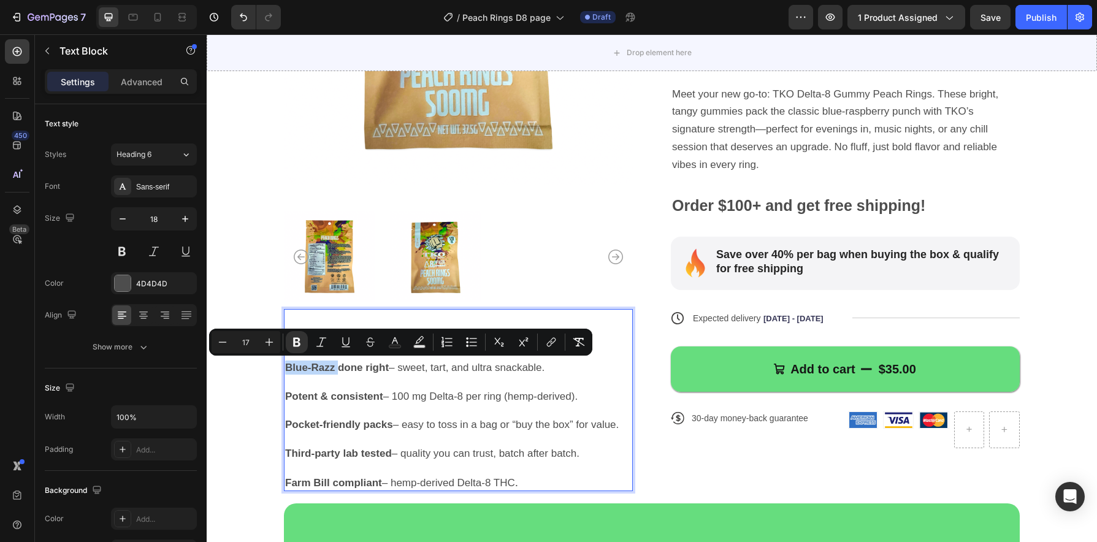
click at [306, 370] on strong "Blue-Razz done right" at bounding box center [337, 368] width 104 height 12
drag, startPoint x: 330, startPoint y: 370, endPoint x: 283, endPoint y: 371, distance: 46.6
click at [285, 371] on strong "Blue-Razz done right" at bounding box center [337, 368] width 104 height 12
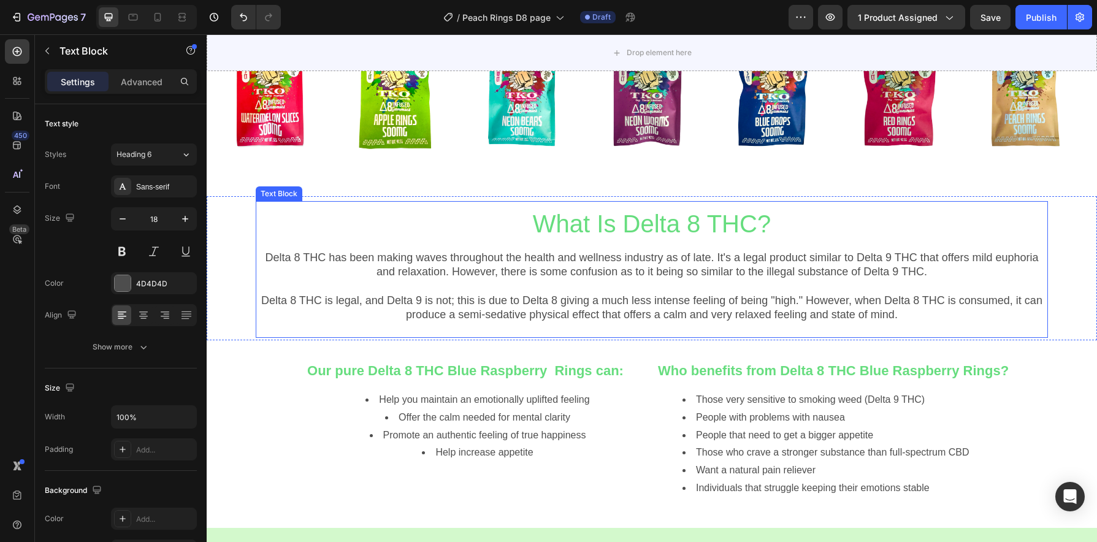
scroll to position [1014, 0]
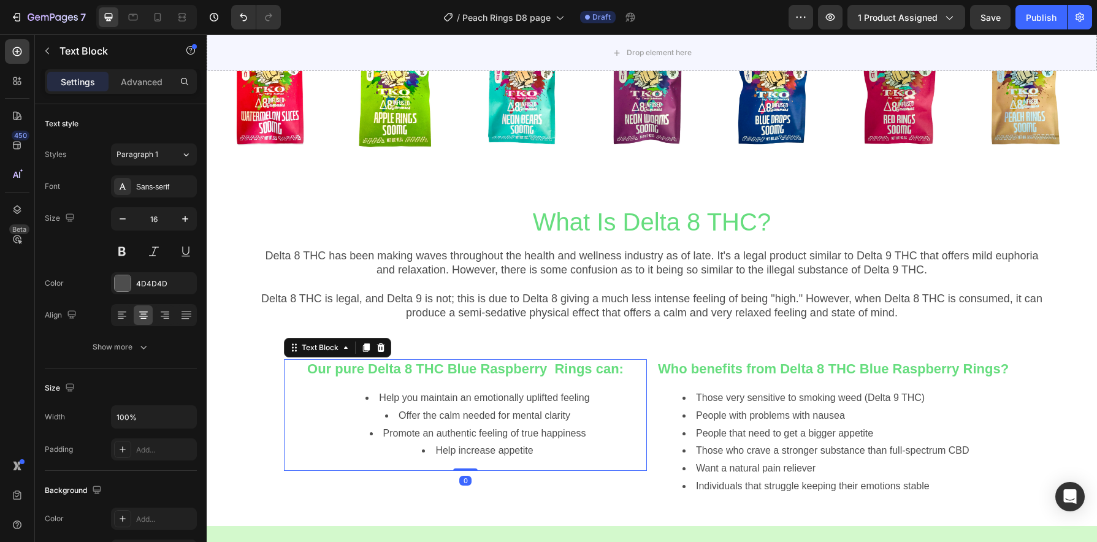
click at [537, 380] on div "Our pure Delta 8 THC Blue Raspberry Rings can: Help you maintain an emotionally…" at bounding box center [465, 415] width 363 height 112
click at [553, 371] on strong "Our pure Delta 8 THC Blue Raspberry Rings can:" at bounding box center [465, 368] width 316 height 15
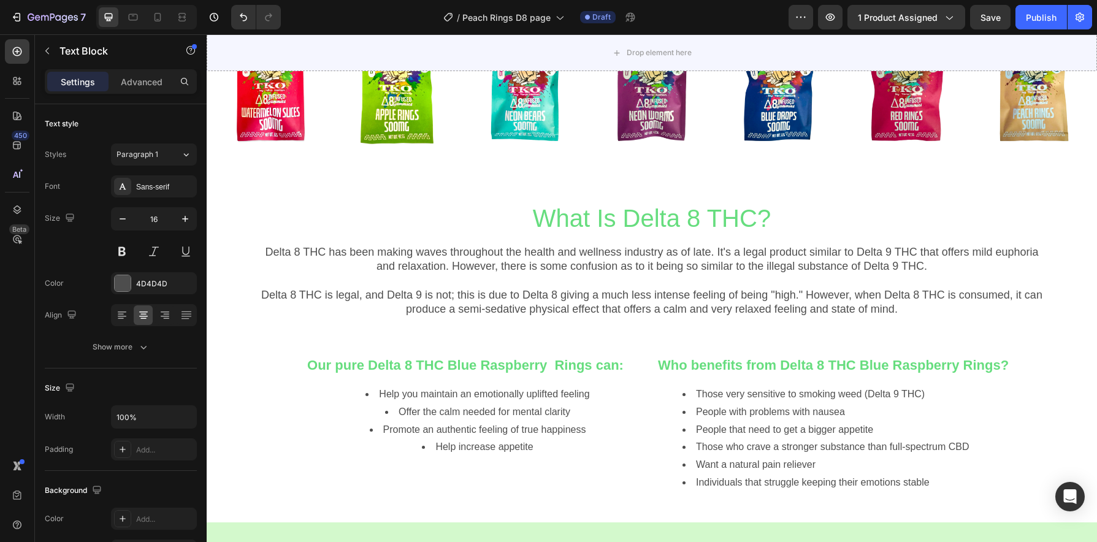
scroll to position [1079, 0]
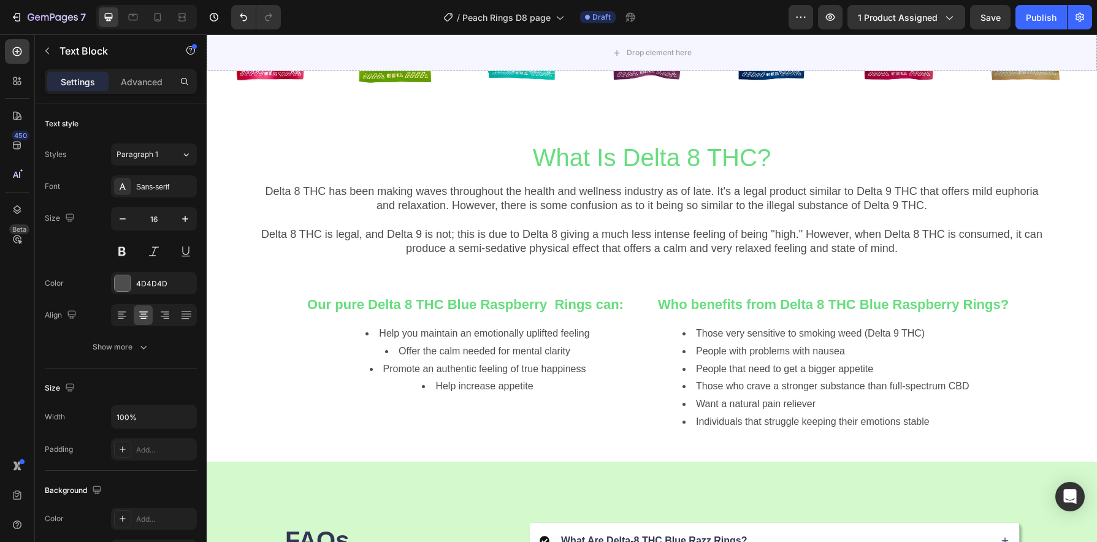
click at [557, 305] on strong "Our pure Delta 8 THC Blue Raspberry Rings can:" at bounding box center [465, 304] width 316 height 15
click at [564, 305] on strong "Our pure Delta 8 THC Blue Raspberry Rings can:" at bounding box center [465, 304] width 316 height 15
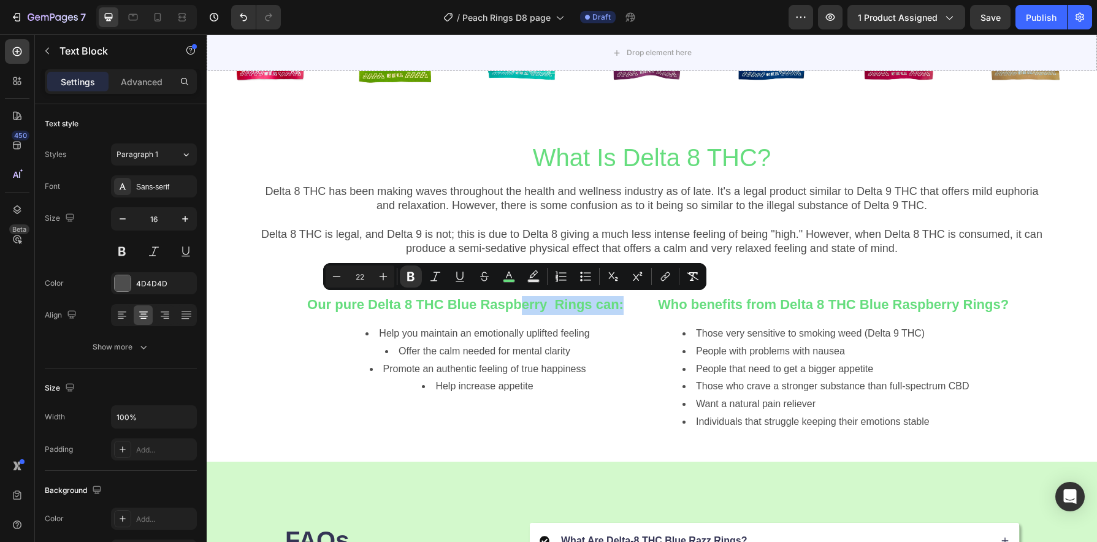
drag, startPoint x: 564, startPoint y: 305, endPoint x: 476, endPoint y: 305, distance: 87.7
click at [476, 305] on strong "Our pure Delta 8 THC Blue Raspberry Rings can:" at bounding box center [465, 304] width 316 height 15
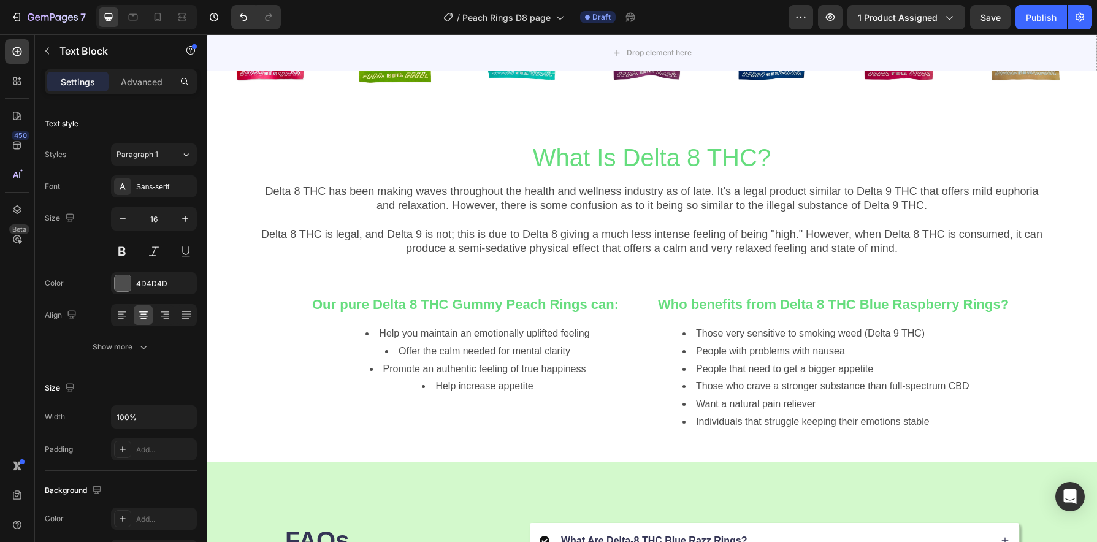
click at [516, 384] on span "Help increase appetite" at bounding box center [484, 386] width 98 height 10
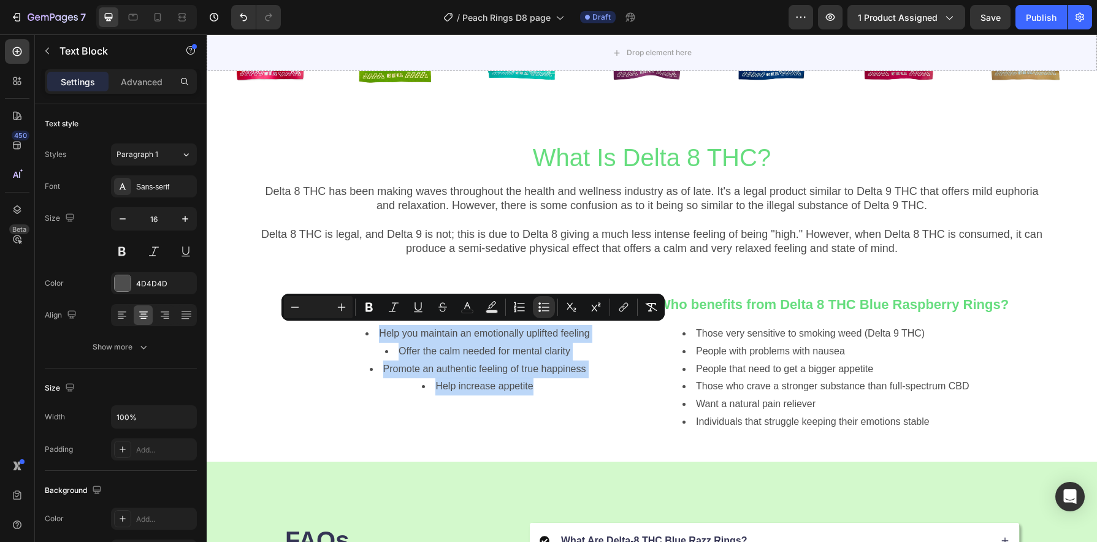
drag, startPoint x: 529, startPoint y: 389, endPoint x: 376, endPoint y: 332, distance: 162.8
click at [376, 332] on ul "Help you maintain an emotionally uplifted feeling Offer the calm needed for men…" at bounding box center [465, 360] width 361 height 71
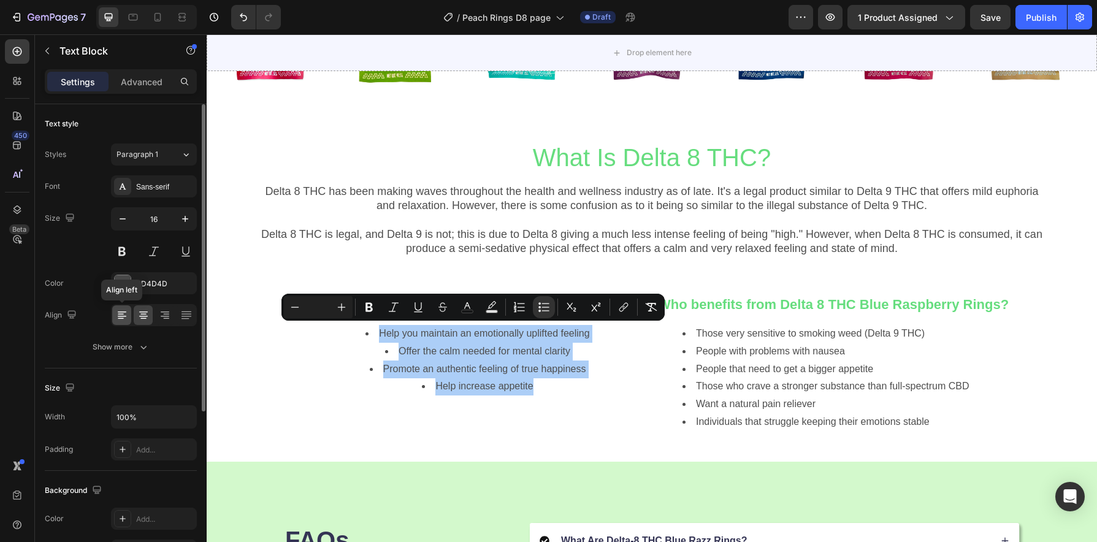
click at [126, 315] on icon at bounding box center [122, 315] width 12 height 12
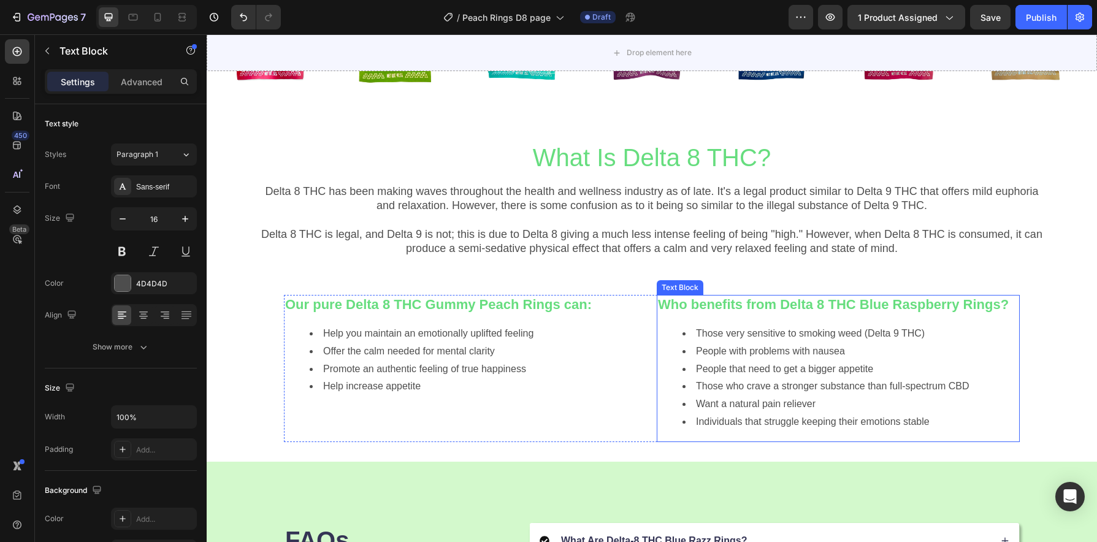
click at [893, 388] on span "Those who crave a stronger substance than full-spectrum CBD" at bounding box center [833, 386] width 274 height 10
click at [950, 312] on p "Who benefits from Delta 8 THC Blue Raspberry Rings?" at bounding box center [838, 305] width 361 height 19
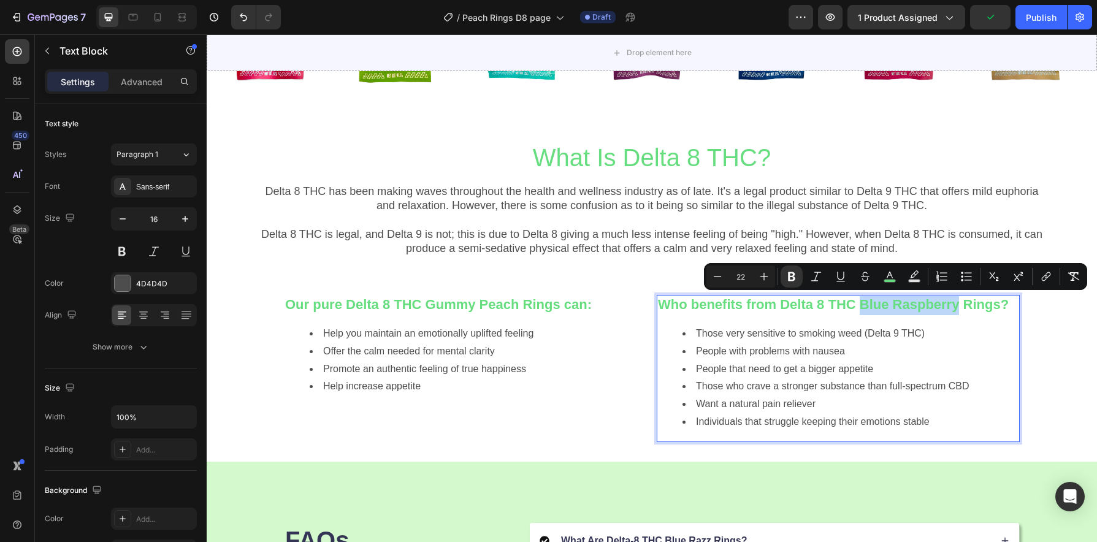
drag, startPoint x: 954, startPoint y: 306, endPoint x: 859, endPoint y: 305, distance: 95.1
click at [859, 305] on strong "Who benefits from Delta 8 THC Blue Raspberry Rings?" at bounding box center [833, 304] width 351 height 15
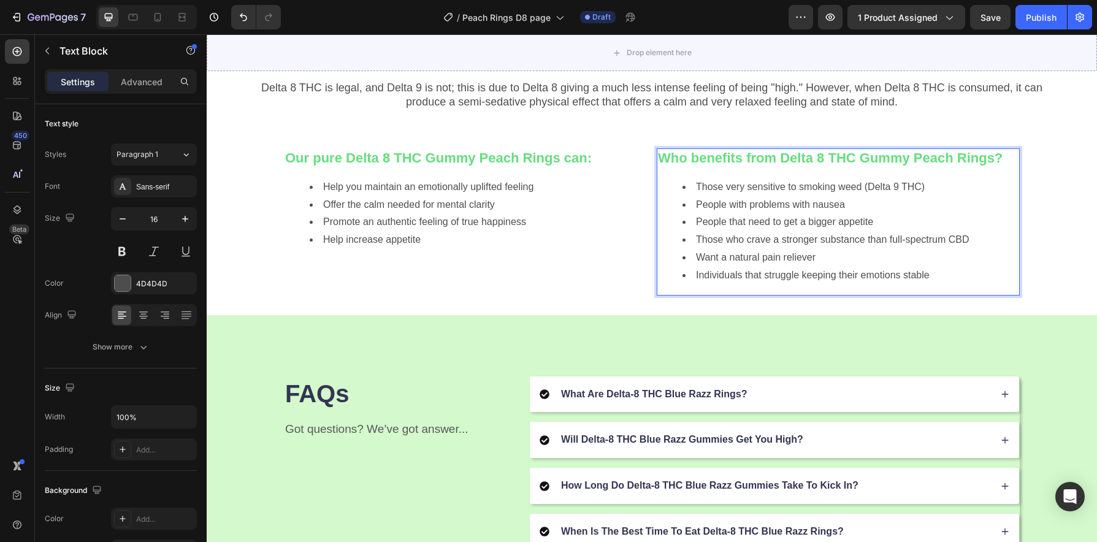
scroll to position [1342, 0]
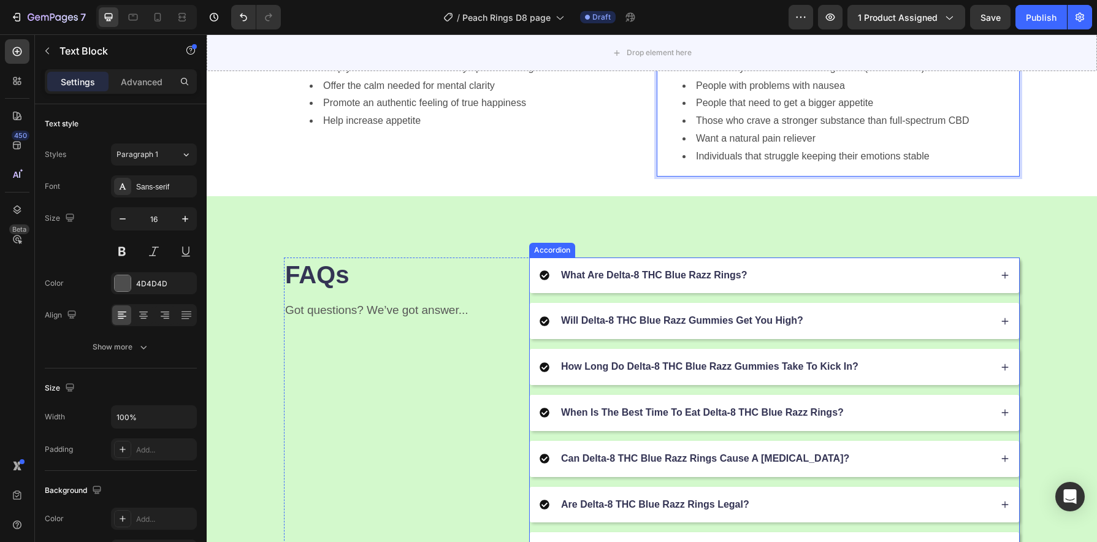
click at [764, 281] on div "What Are Delta-8 THC Blue Razz Rings?" at bounding box center [765, 275] width 451 height 17
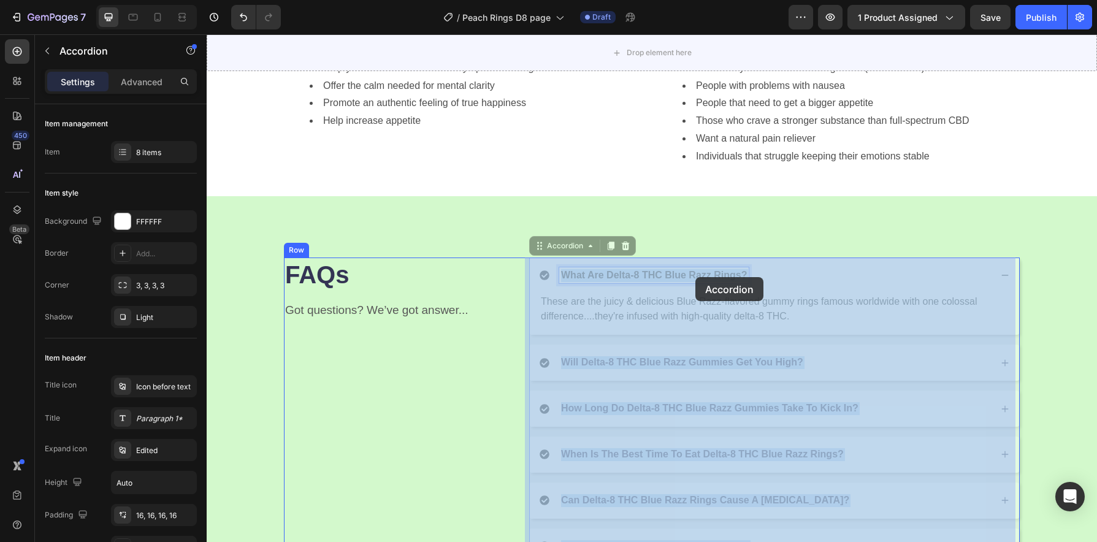
drag, startPoint x: 737, startPoint y: 278, endPoint x: 724, endPoint y: 280, distance: 12.4
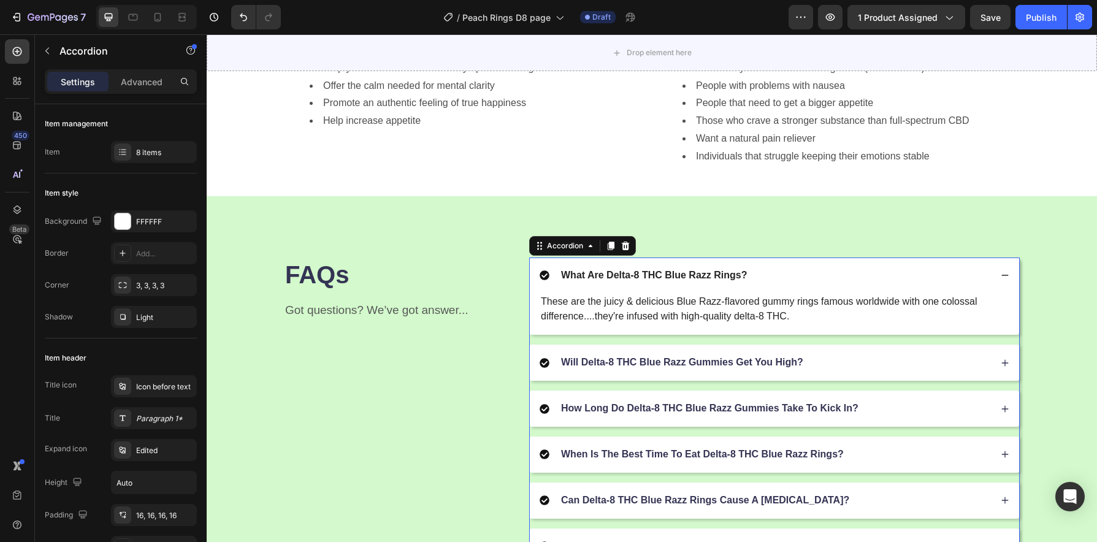
click at [738, 282] on div "What Are Delta-8 THC Blue Razz Rings?" at bounding box center [653, 275] width 189 height 17
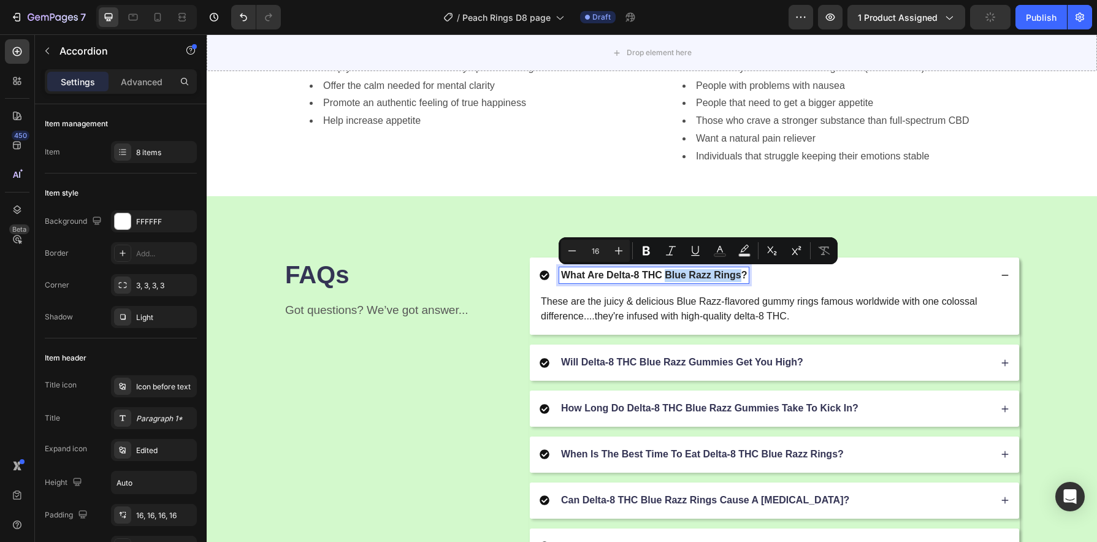
drag, startPoint x: 732, startPoint y: 278, endPoint x: 662, endPoint y: 277, distance: 69.3
click at [662, 277] on p "What Are Delta-8 THC Blue Razz Rings?" at bounding box center [654, 275] width 186 height 13
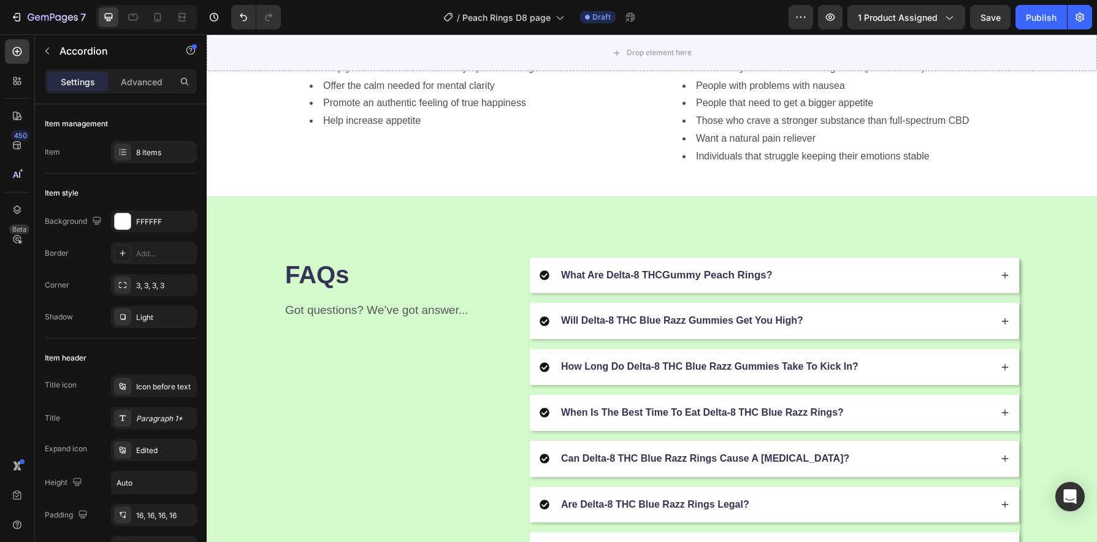
click at [825, 291] on div "What Are Delta-8 THC Gummy Peach Rings ?" at bounding box center [774, 276] width 489 height 36
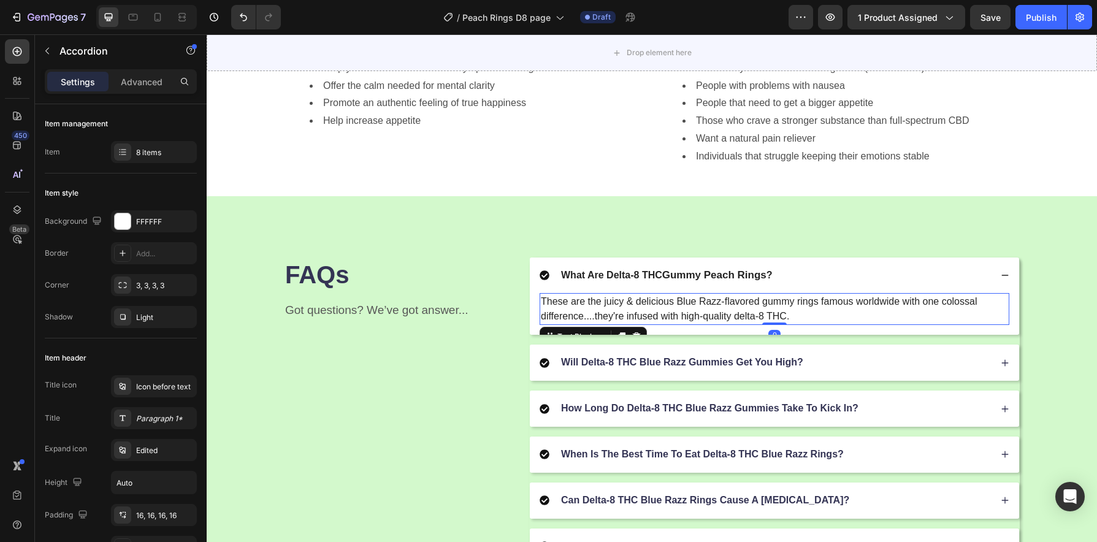
click at [727, 307] on p "These are the juicy & delicious Blue Razz-flavored gummy rings famous worldwide…" at bounding box center [774, 308] width 467 height 29
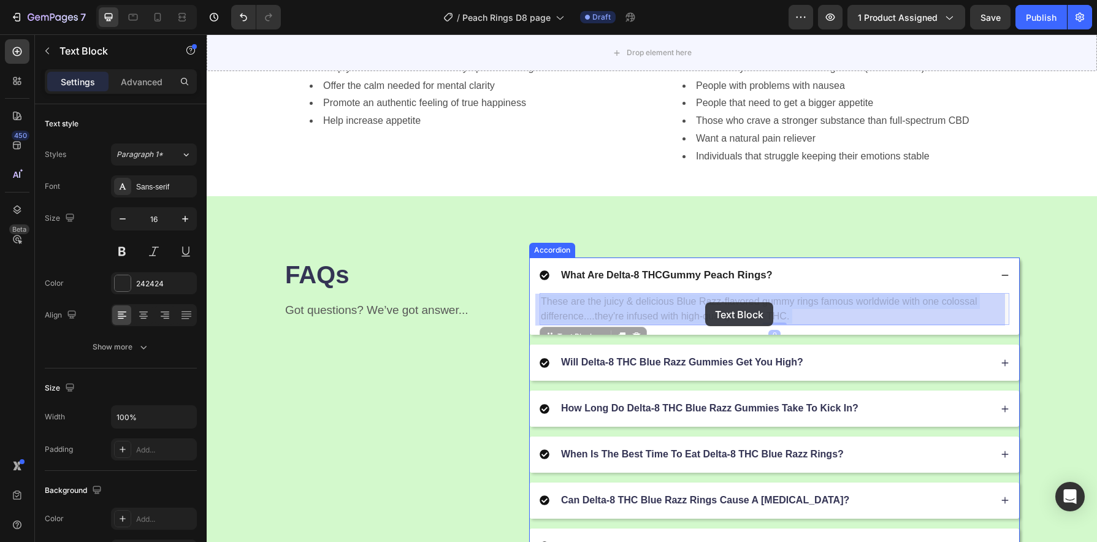
drag, startPoint x: 718, startPoint y: 302, endPoint x: 703, endPoint y: 303, distance: 14.1
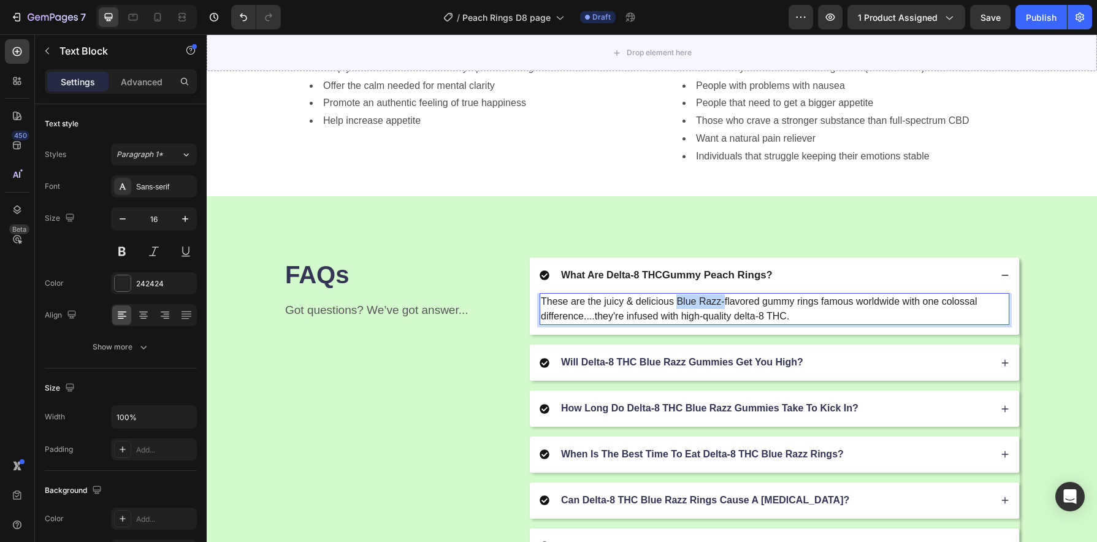
drag, startPoint x: 719, startPoint y: 307, endPoint x: 673, endPoint y: 305, distance: 45.4
click at [673, 305] on p "These are the juicy & delicious Blue Razz-flavored gummy rings famous worldwide…" at bounding box center [774, 308] width 467 height 29
click at [676, 364] on p "Will Delta-8 THC Blue Razz Gummies Get You High?" at bounding box center [682, 362] width 242 height 13
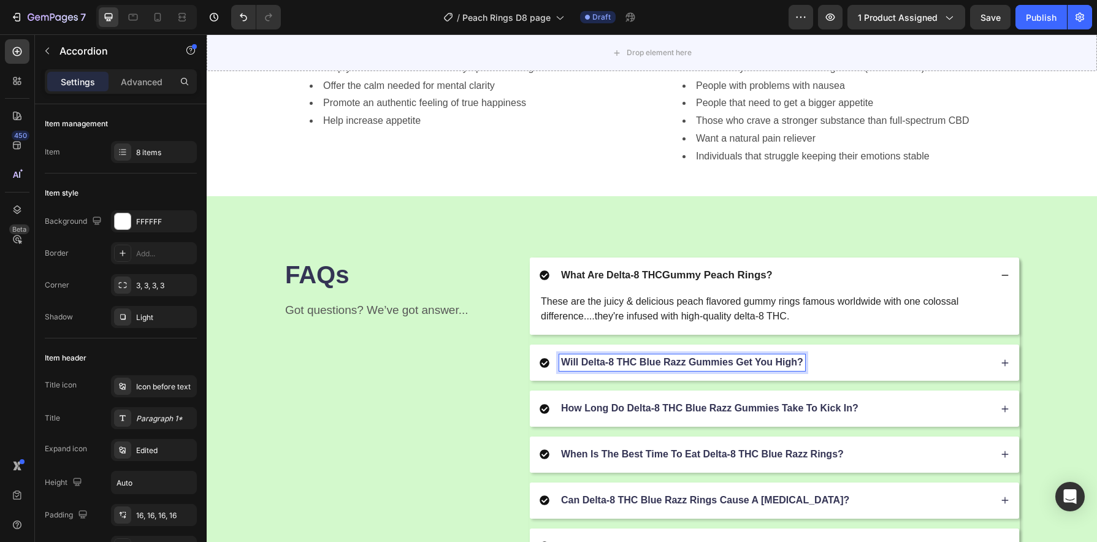
click at [727, 364] on p "Will Delta-8 THC Blue Razz Gummies Get You High?" at bounding box center [682, 362] width 242 height 13
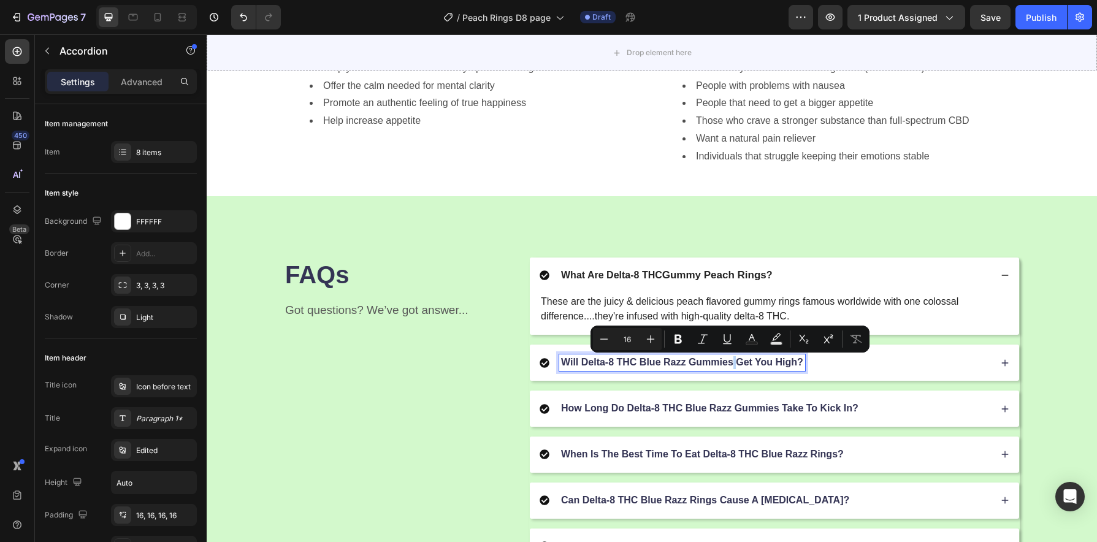
click at [729, 367] on p "Will Delta-8 THC Blue Razz Gummies Get You High?" at bounding box center [682, 362] width 242 height 13
drag, startPoint x: 729, startPoint y: 365, endPoint x: 635, endPoint y: 364, distance: 93.8
click at [635, 364] on p "Will Delta-8 THC Blue Razz Gummies Get You High?" at bounding box center [682, 362] width 242 height 13
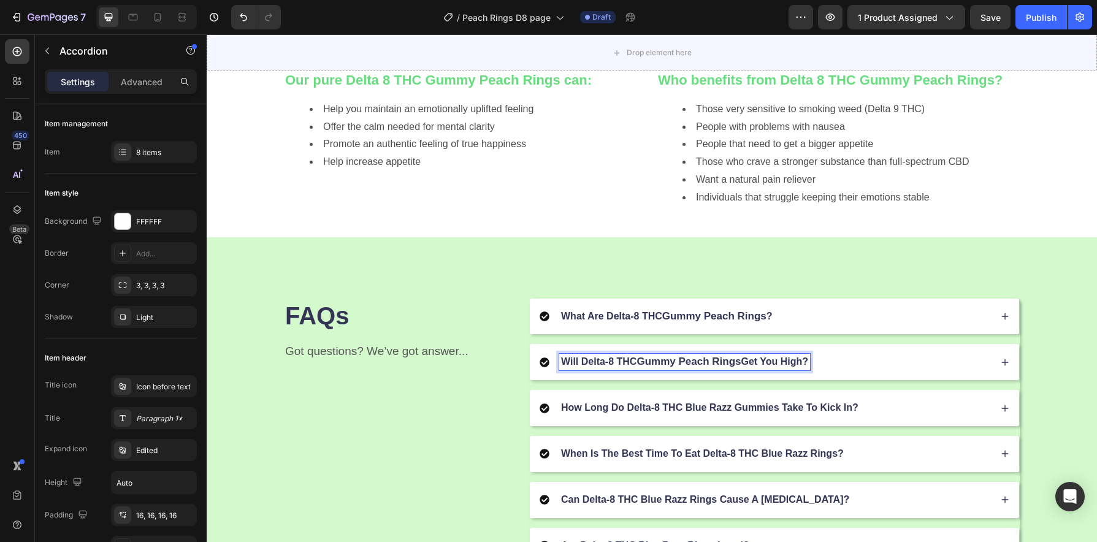
scroll to position [1301, 0]
click at [841, 364] on div "Will Delta-8 THC Gummy Peach Rings Get You High?" at bounding box center [765, 363] width 451 height 17
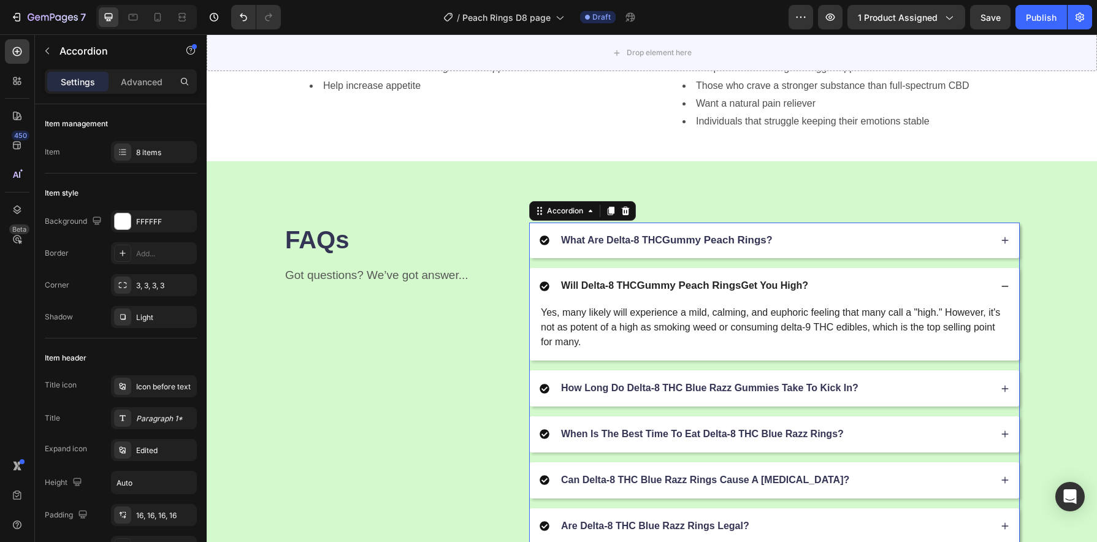
scroll to position [1377, 0]
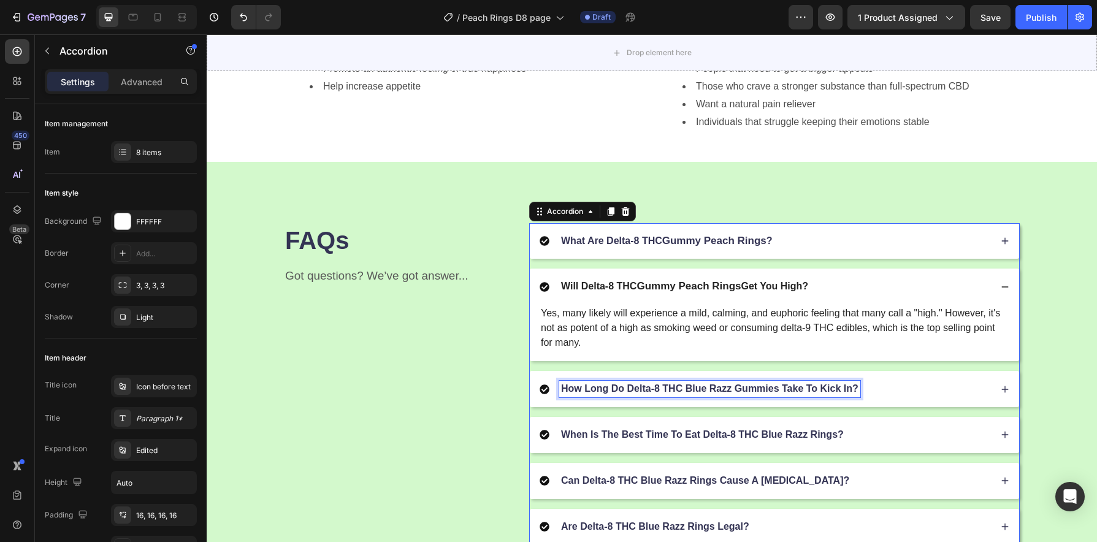
click at [725, 392] on p "How Long Do Delta-8 THC Blue Razz Gummies Take To Kick In?" at bounding box center [709, 389] width 297 height 13
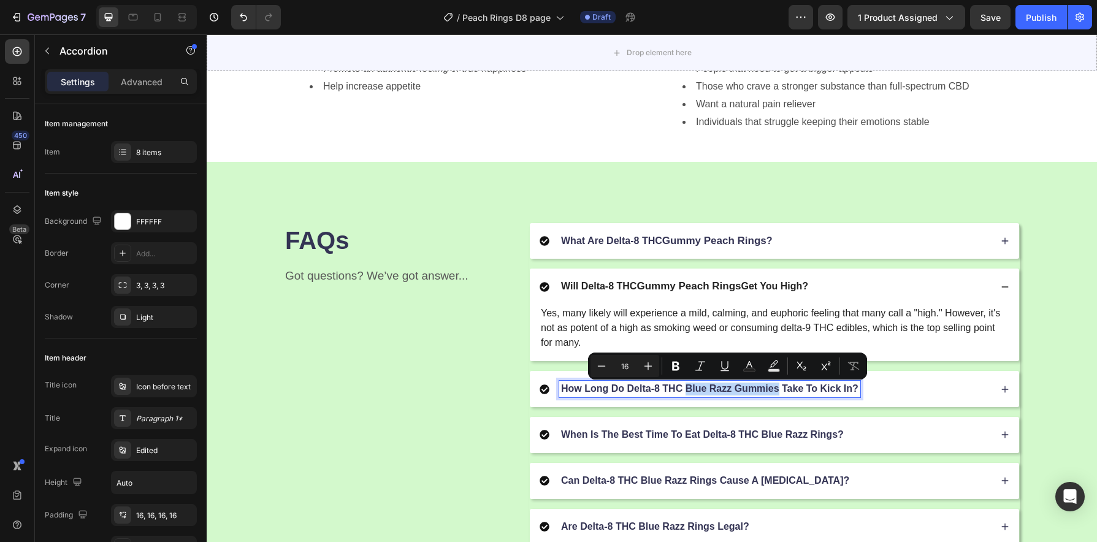
drag, startPoint x: 773, startPoint y: 393, endPoint x: 683, endPoint y: 395, distance: 89.6
click at [683, 395] on p "How Long Do Delta-8 THC Blue Razz Gummies Take To Kick In?" at bounding box center [709, 389] width 297 height 13
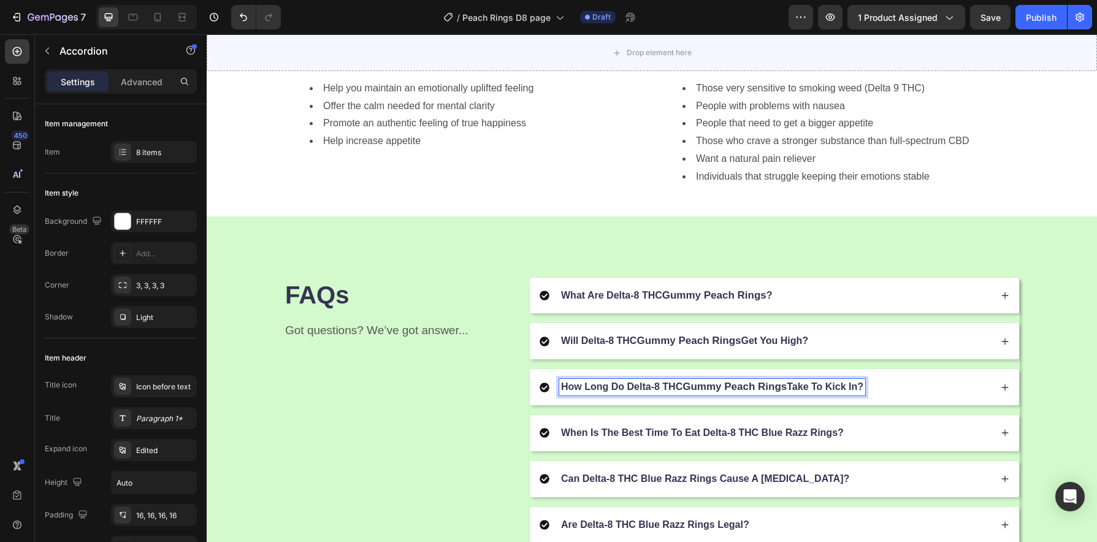
scroll to position [1320, 0]
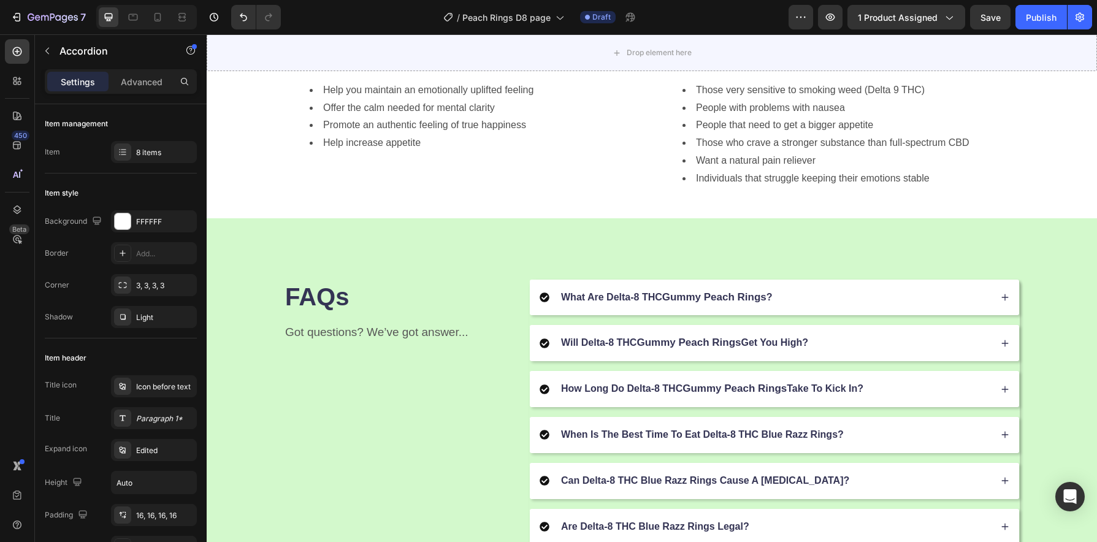
click at [902, 389] on div "How Long Do Delta-8 THC Gummy Peach Rings Take To Kick In?" at bounding box center [765, 389] width 451 height 17
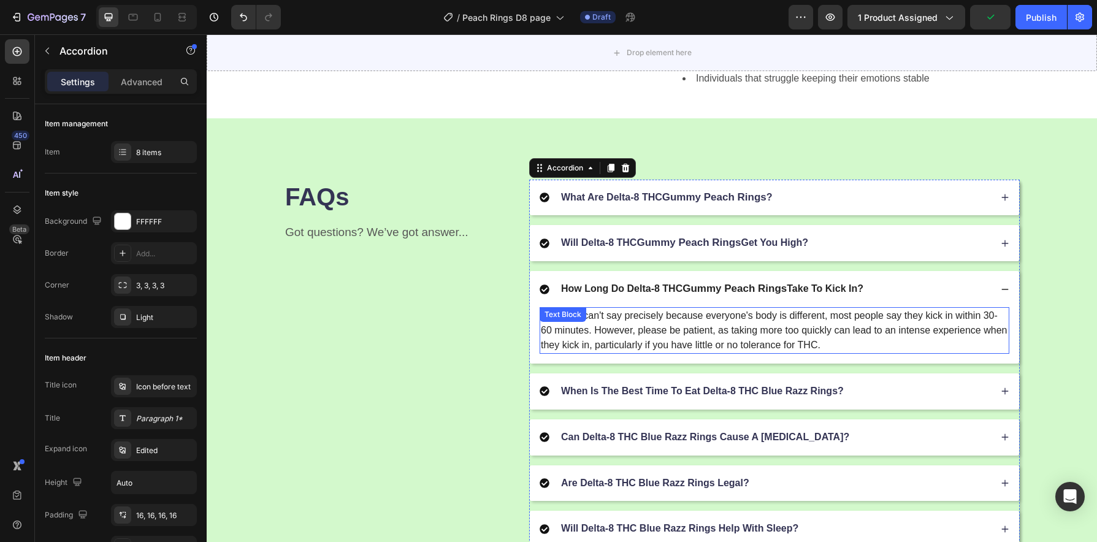
scroll to position [1422, 0]
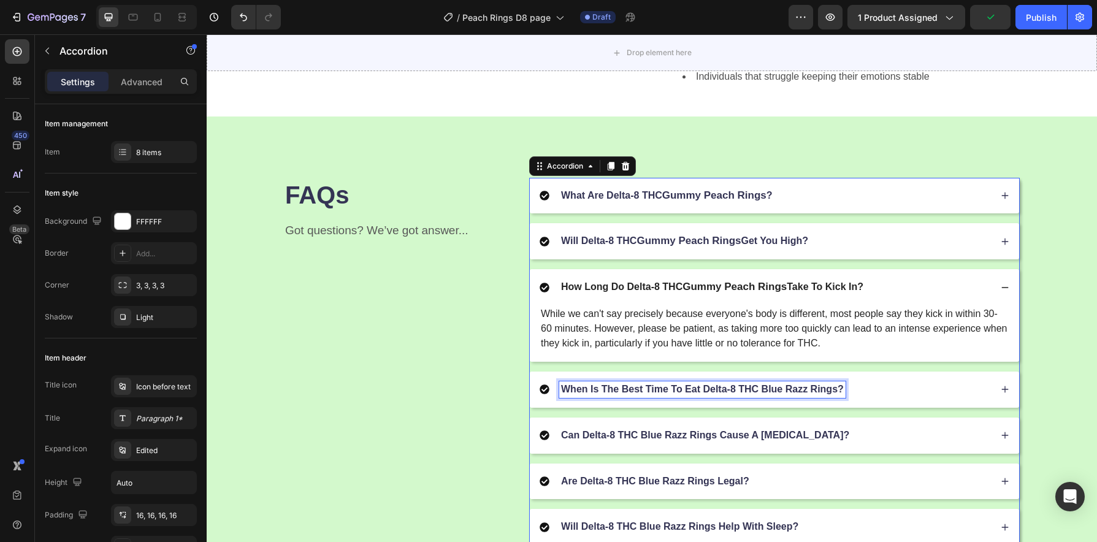
click at [794, 391] on p "When Is The Best Time To Eat Delta-8 THC Blue Razz Rings?" at bounding box center [702, 389] width 283 height 13
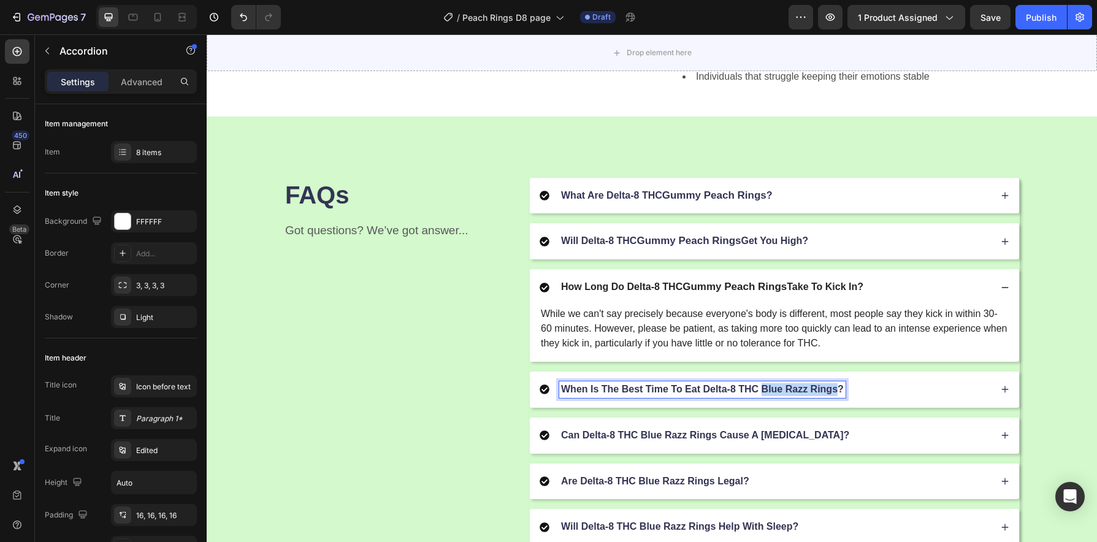
drag, startPoint x: 834, startPoint y: 394, endPoint x: 760, endPoint y: 391, distance: 74.2
click at [760, 391] on p "When Is The Best Time To Eat Delta-8 THC Blue Razz Rings?" at bounding box center [702, 389] width 283 height 13
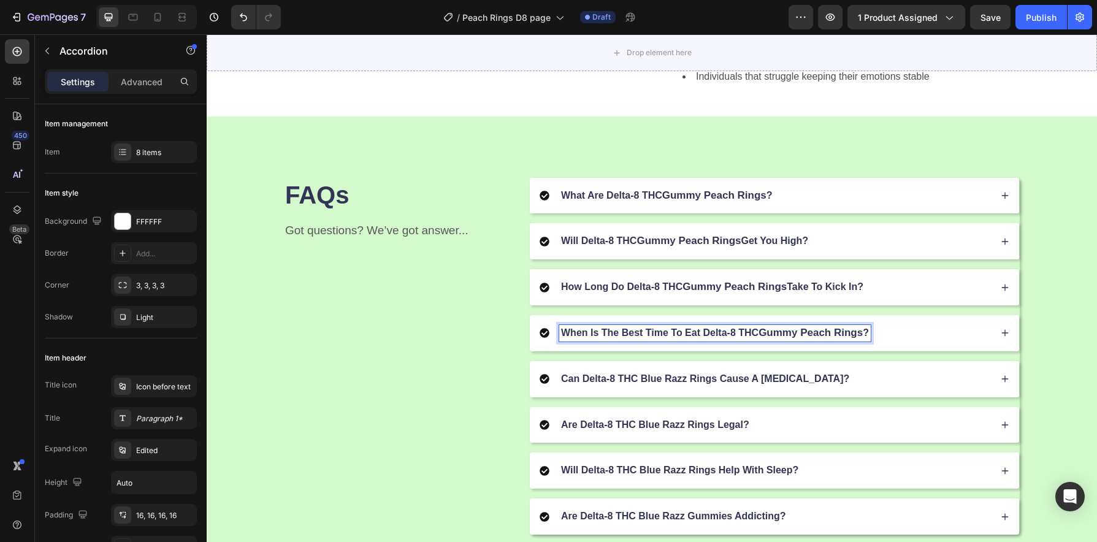
scroll to position [1409, 0]
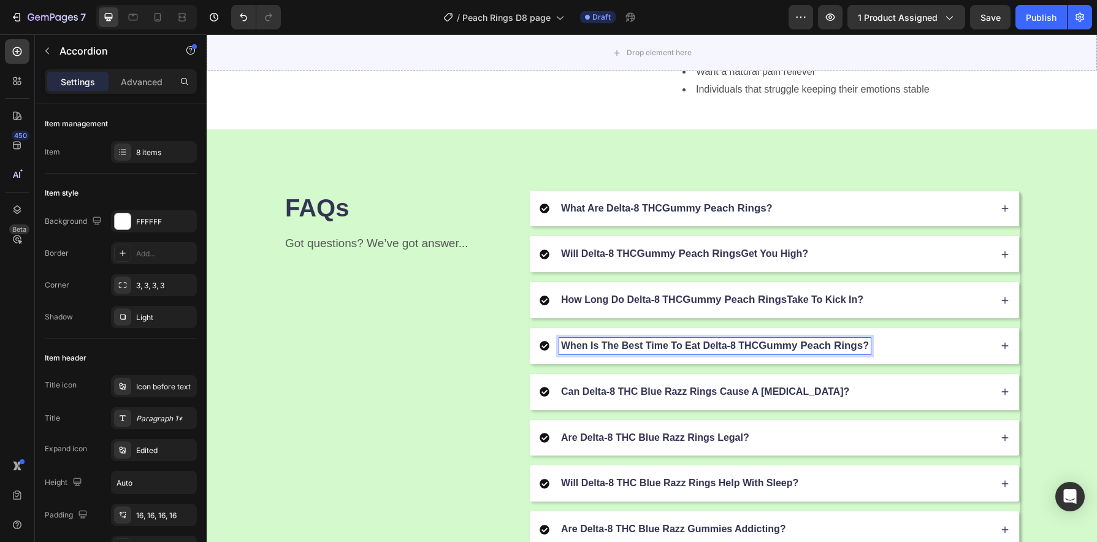
click at [895, 394] on div "What Are Delta-8 THC Gummy Peach Rings ? Will Delta-8 THC Gummy Peach Rings Get…" at bounding box center [774, 369] width 491 height 357
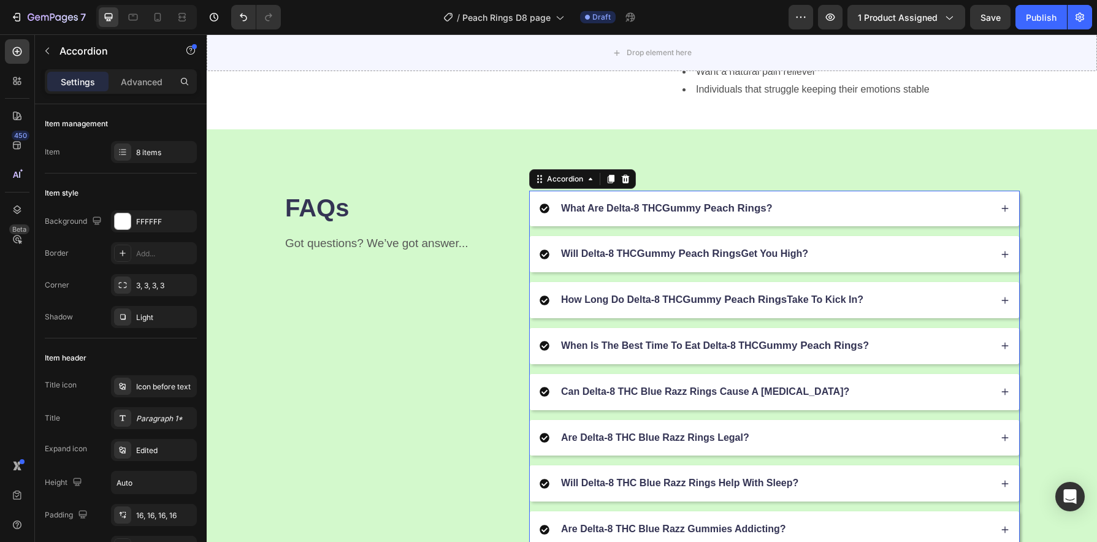
click at [885, 352] on div "When Is The Best Time To Eat Delta-8 THC Gummy Peach Rings ?" at bounding box center [765, 346] width 451 height 17
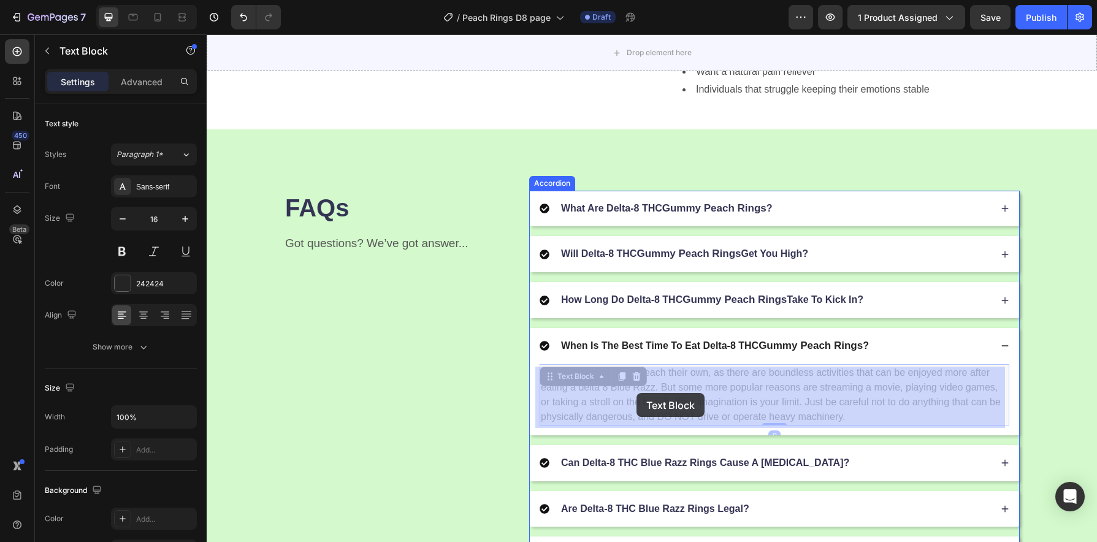
drag, startPoint x: 650, startPoint y: 394, endPoint x: 637, endPoint y: 393, distance: 13.5
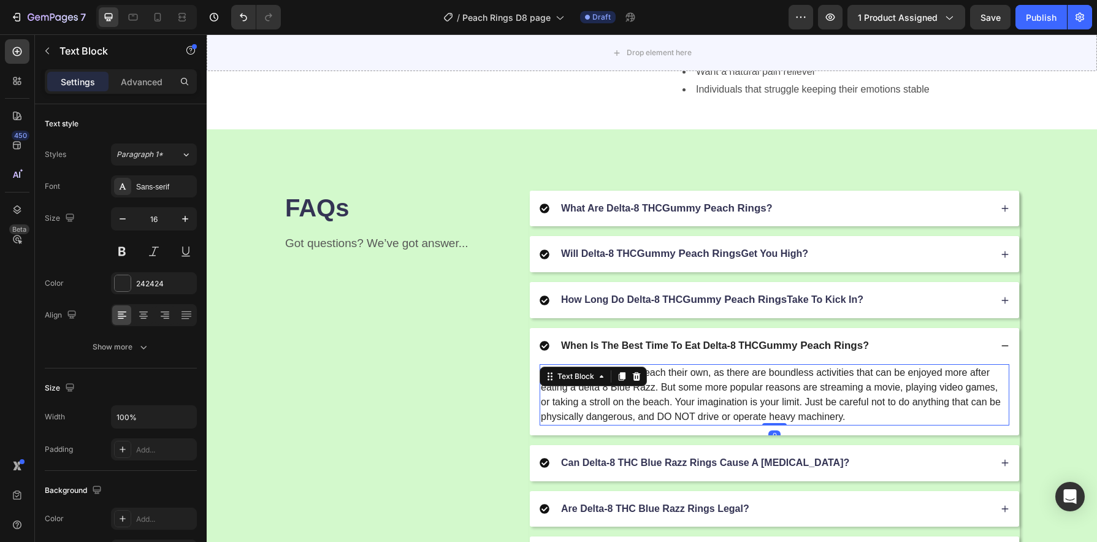
click at [647, 393] on p "The answer to this is to each their own, as there are boundless activities that…" at bounding box center [774, 394] width 467 height 59
drag, startPoint x: 649, startPoint y: 392, endPoint x: 609, endPoint y: 390, distance: 40.5
click at [609, 390] on p "The answer to this is to each their own, as there are boundless activities that…" at bounding box center [774, 394] width 467 height 59
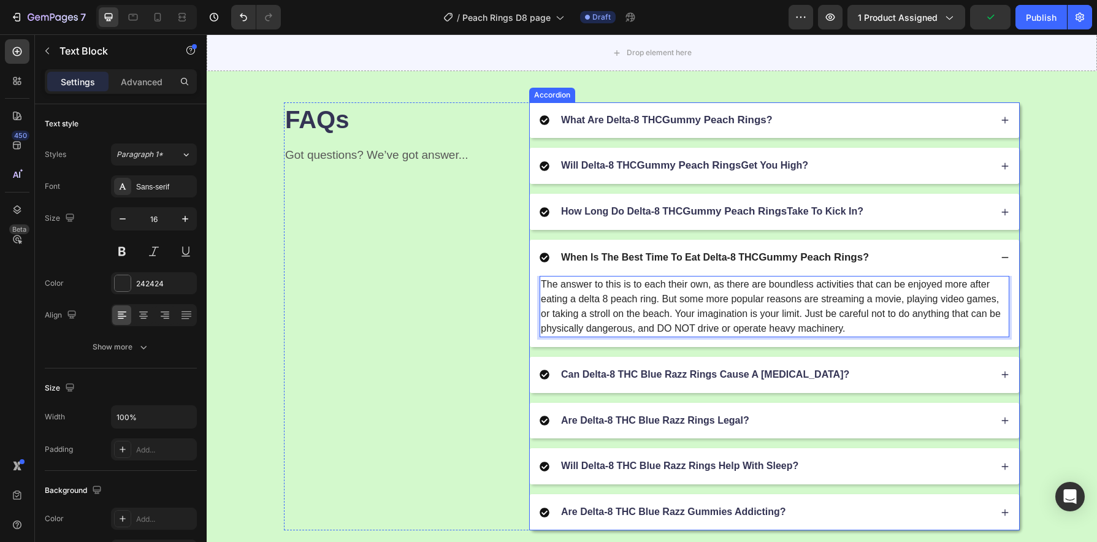
scroll to position [1513, 0]
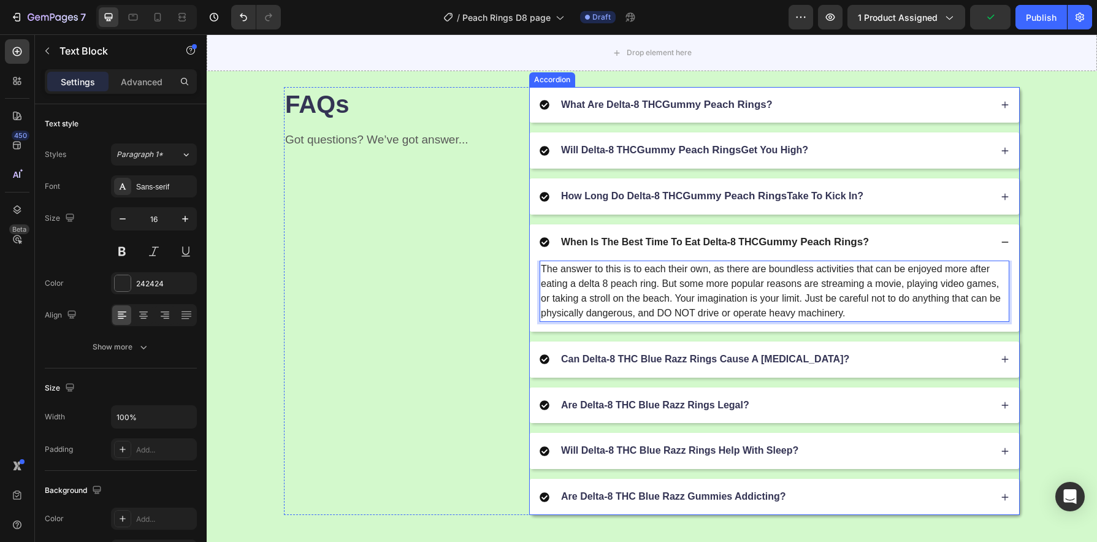
click at [704, 358] on p "Can Delta-8 THC Blue Razz Rings Cause A [MEDICAL_DATA]?" at bounding box center [705, 359] width 288 height 13
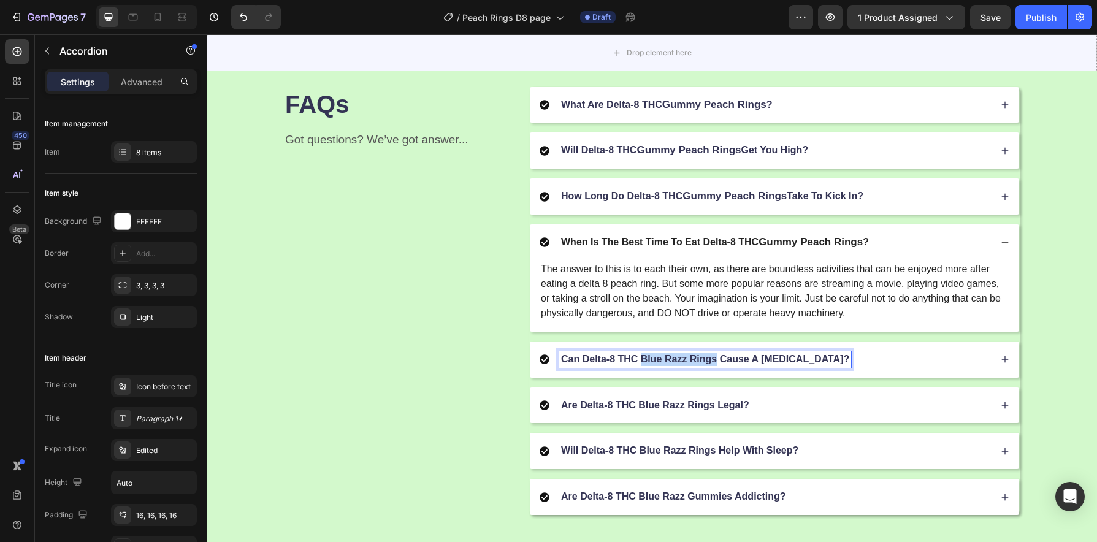
drag, startPoint x: 712, startPoint y: 364, endPoint x: 638, endPoint y: 364, distance: 74.2
click at [638, 364] on p "Can Delta-8 THC Blue Razz Rings Cause A [MEDICAL_DATA]?" at bounding box center [705, 359] width 288 height 13
drag, startPoint x: 713, startPoint y: 364, endPoint x: 640, endPoint y: 364, distance: 73.0
click at [640, 364] on p "Can Delta-8 THC Blue Razz Rings Cause A [MEDICAL_DATA]?" at bounding box center [705, 359] width 288 height 13
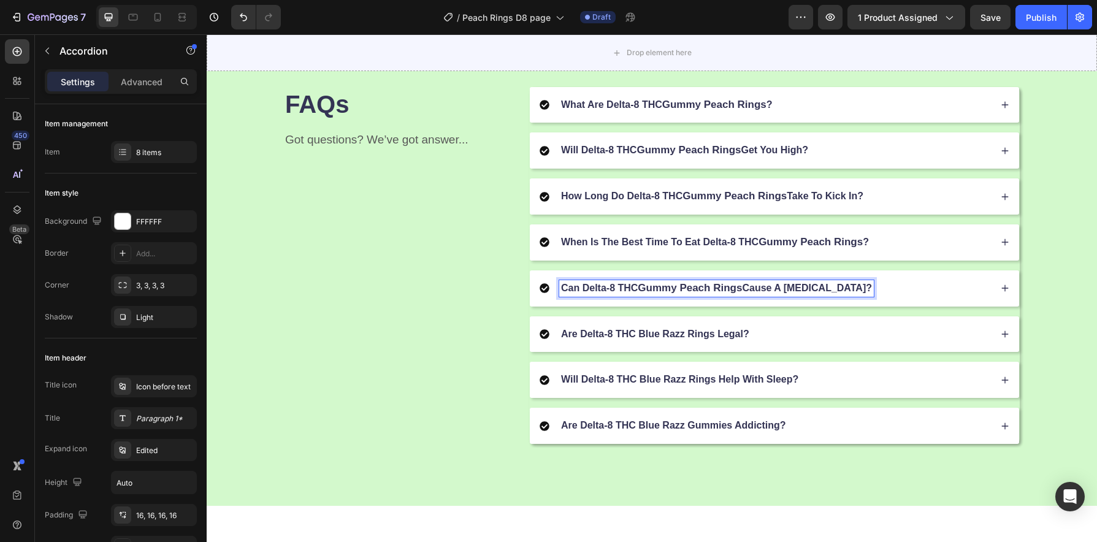
scroll to position [1491, 0]
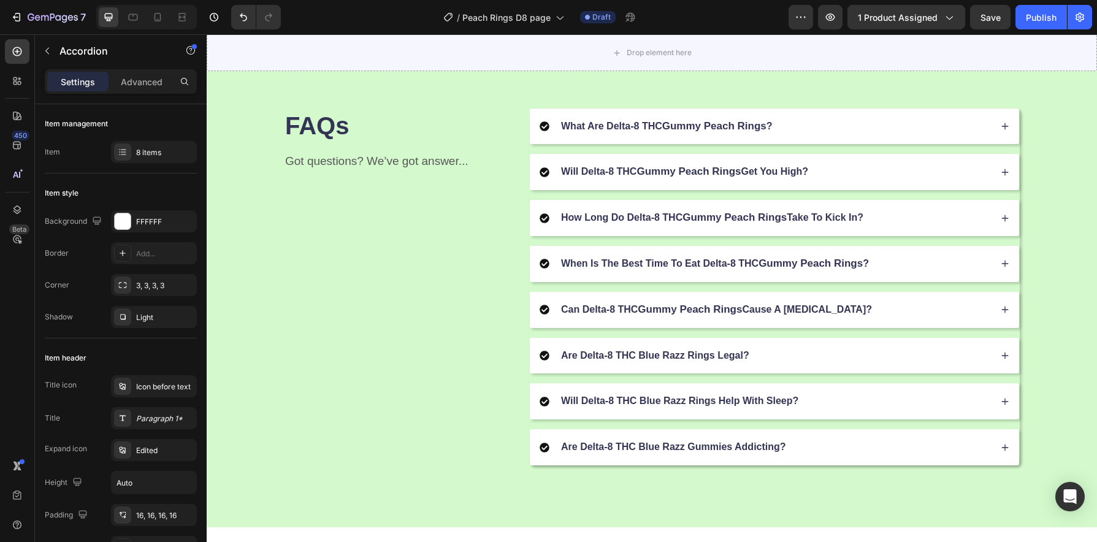
click at [888, 362] on div "What Are Delta-8 THC Gummy Peach Rings ? Will Delta-8 THC Gummy Peach Rings Get…" at bounding box center [774, 287] width 491 height 357
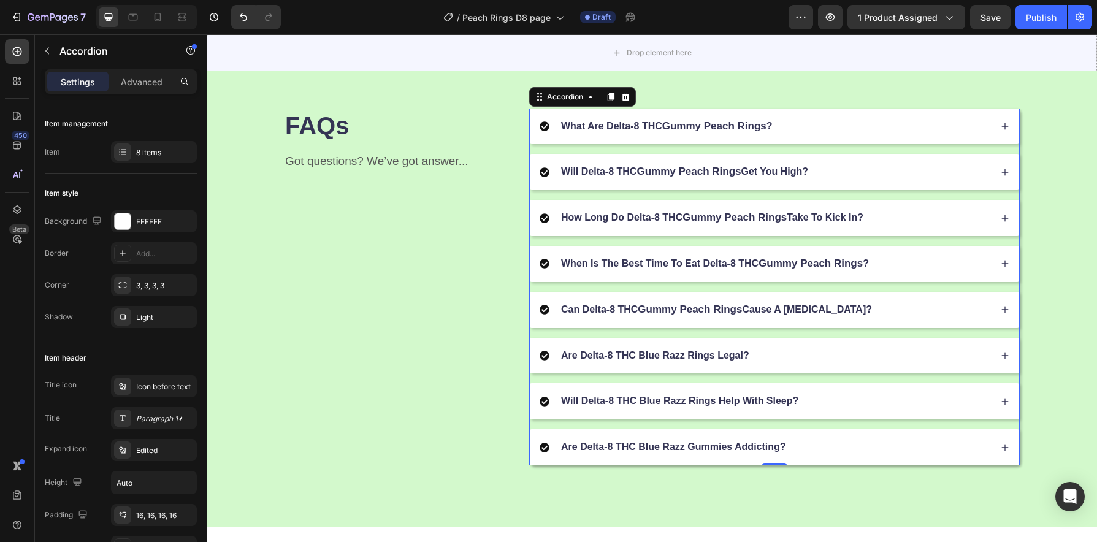
click at [878, 316] on div "Can Delta-8 THC Gummy Peach Rings Cause A Panic Attack?" at bounding box center [765, 310] width 451 height 17
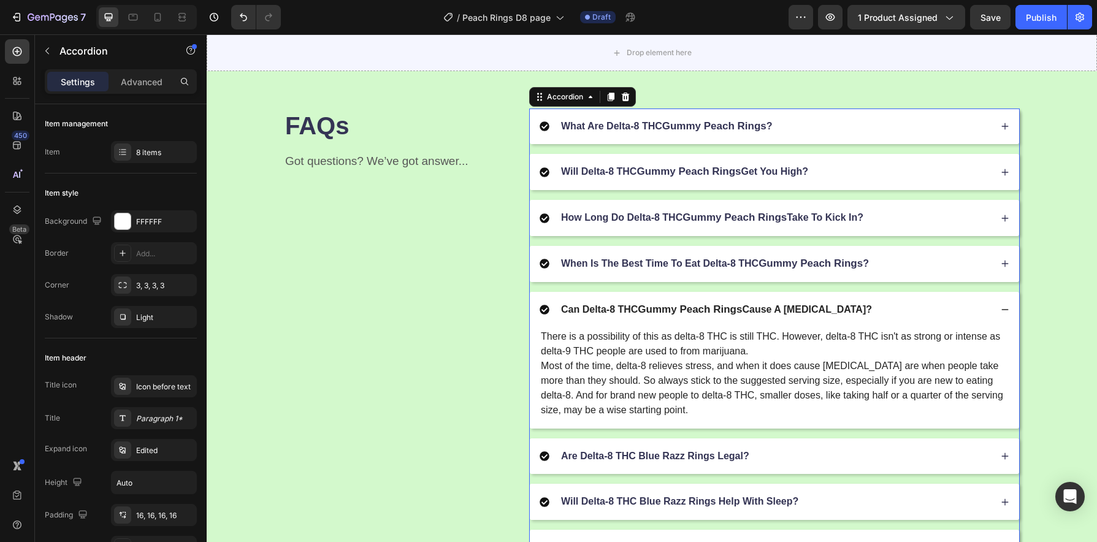
scroll to position [1574, 0]
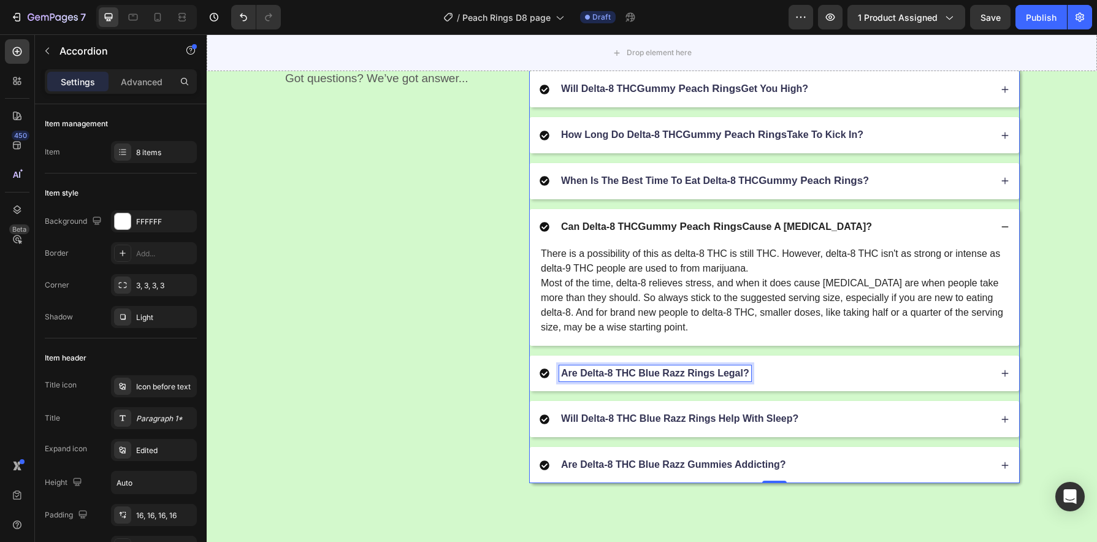
click at [655, 379] on p "Are Delta-8 THC Blue Razz Rings Legal?" at bounding box center [655, 373] width 188 height 13
click at [702, 380] on p "Are Delta-8 THC Blue Razz Rings Legal?" at bounding box center [655, 373] width 188 height 13
drag, startPoint x: 708, startPoint y: 379, endPoint x: 635, endPoint y: 381, distance: 73.0
click at [635, 380] on p "Are Delta-8 THC Blue Razz Rings Legal?" at bounding box center [655, 373] width 188 height 13
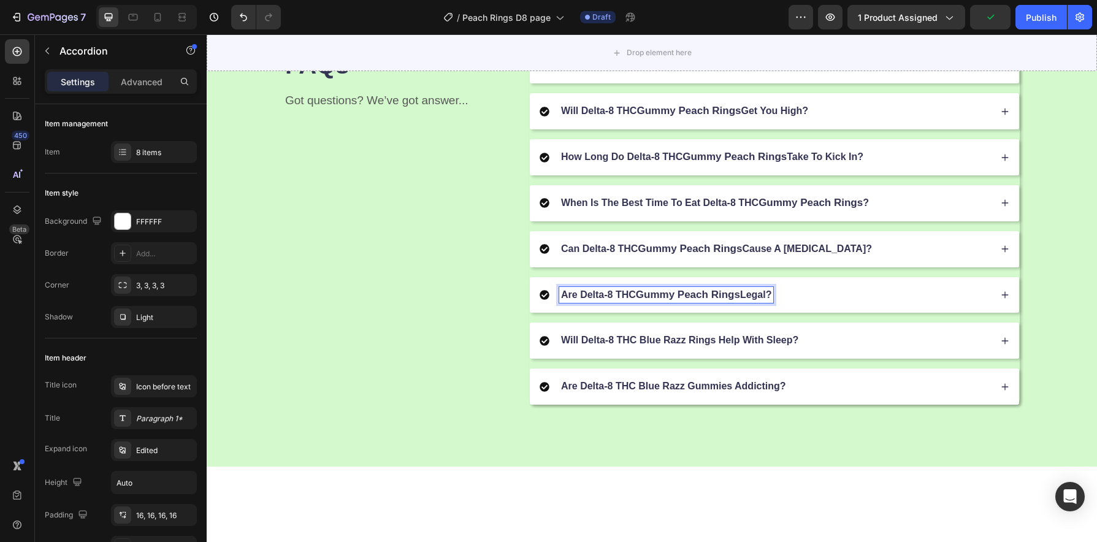
scroll to position [1510, 0]
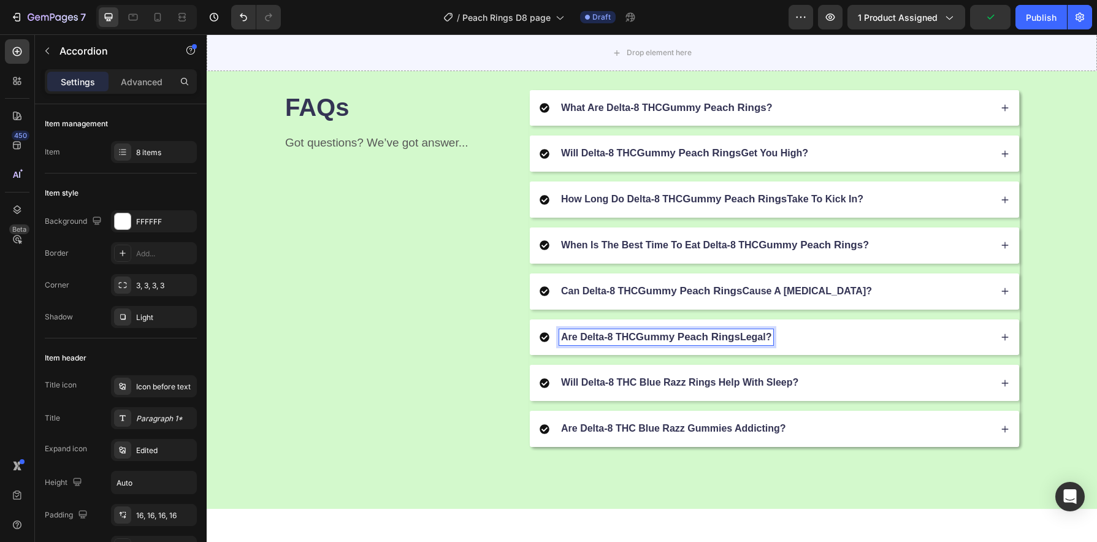
click at [830, 379] on div "What Are Delta-8 THC Gummy Peach Rings ? Will Delta-8 THC Gummy Peach Rings Get…" at bounding box center [774, 268] width 491 height 357
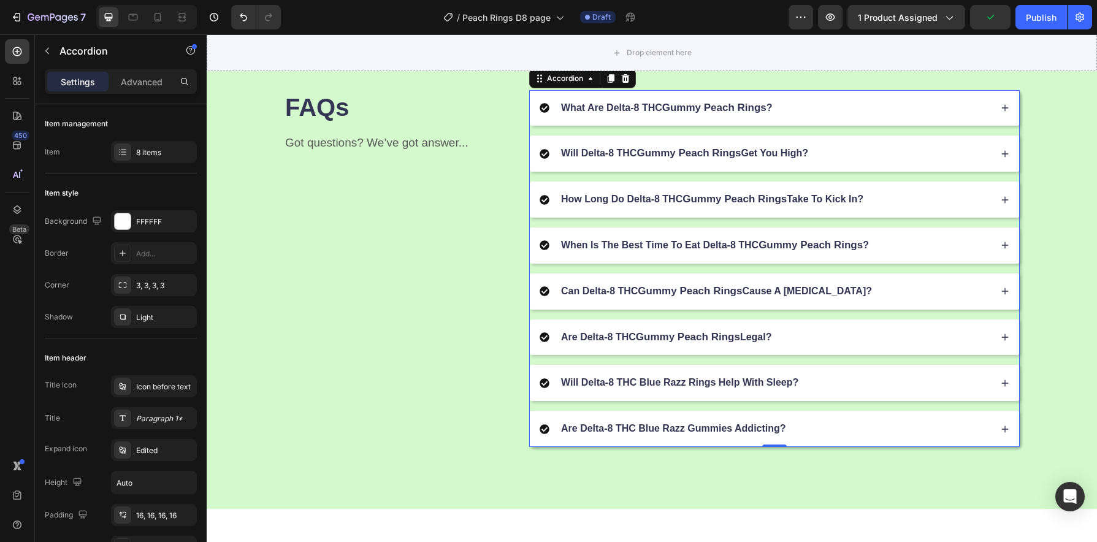
click at [802, 341] on div "Are Delta-8 THC Gummy Peach Rings Legal?" at bounding box center [765, 337] width 451 height 17
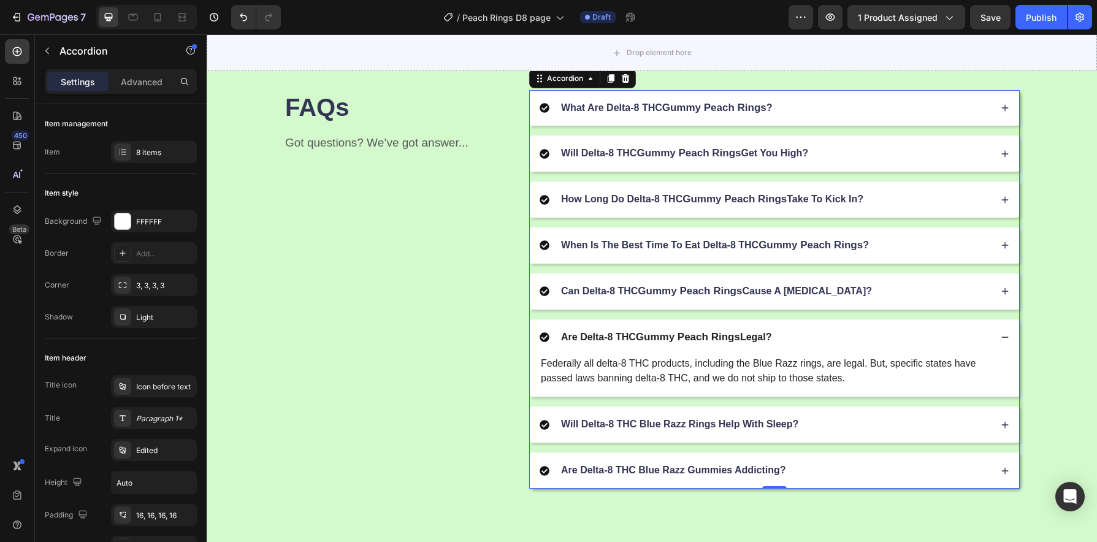
click at [633, 343] on p "Are Delta-8 THC Gummy Peach Rings Legal?" at bounding box center [666, 337] width 210 height 13
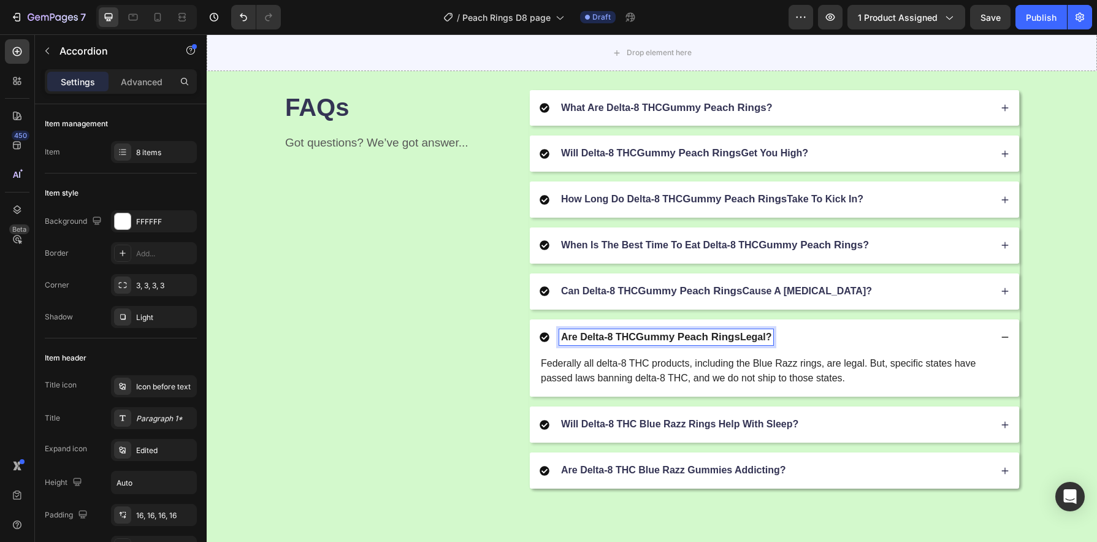
click at [653, 342] on span "Gummy Peach Rings" at bounding box center [688, 337] width 104 height 12
click at [748, 377] on p "Federally all delta-8 THC products, including the Blue Razz rings, are legal. B…" at bounding box center [774, 370] width 467 height 29
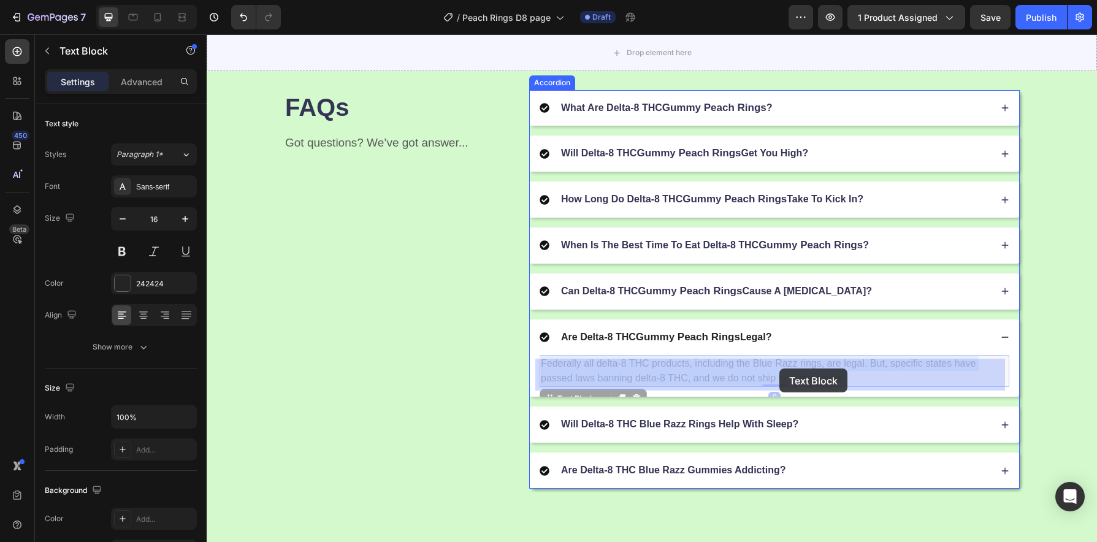
drag, startPoint x: 816, startPoint y: 369, endPoint x: 779, endPoint y: 369, distance: 36.8
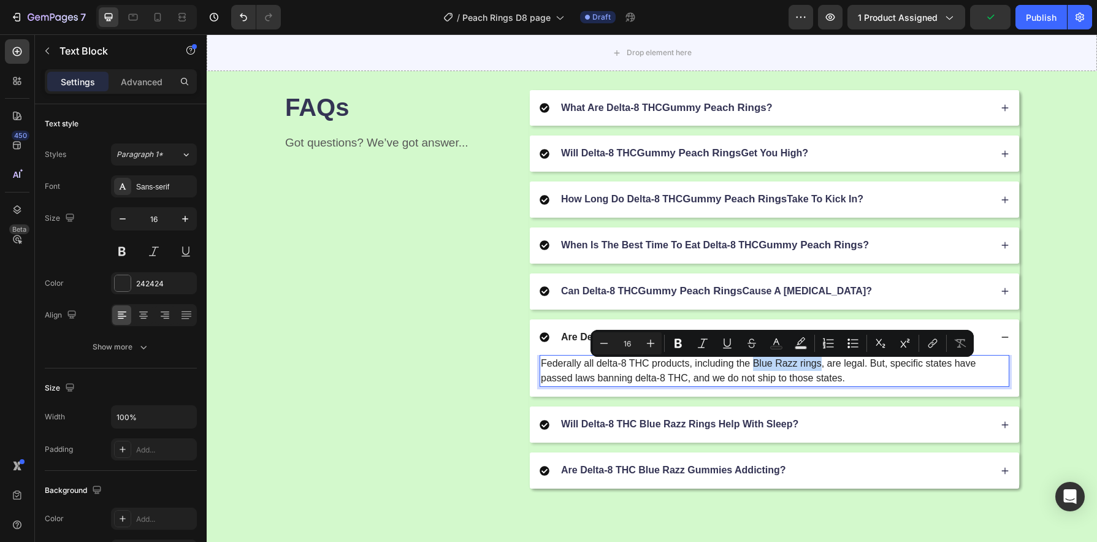
drag, startPoint x: 817, startPoint y: 370, endPoint x: 748, endPoint y: 371, distance: 69.3
click at [748, 371] on p "Federally all delta-8 THC products, including the Blue Razz rings, are legal. B…" at bounding box center [774, 370] width 467 height 29
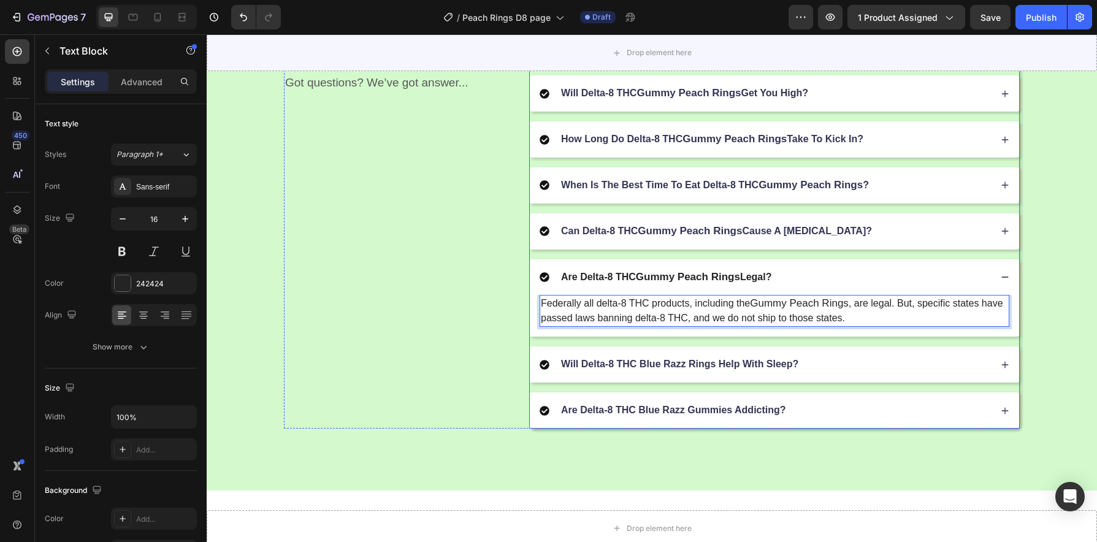
scroll to position [1579, 0]
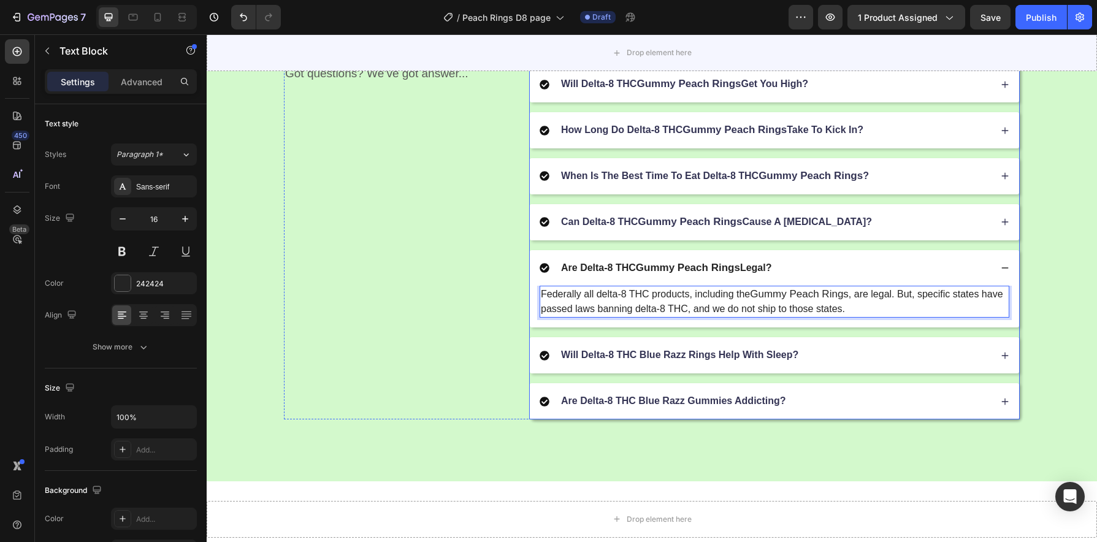
click at [719, 361] on p "Will Delta-8 THC Blue Razz Rings Help With Sleep?" at bounding box center [679, 355] width 237 height 13
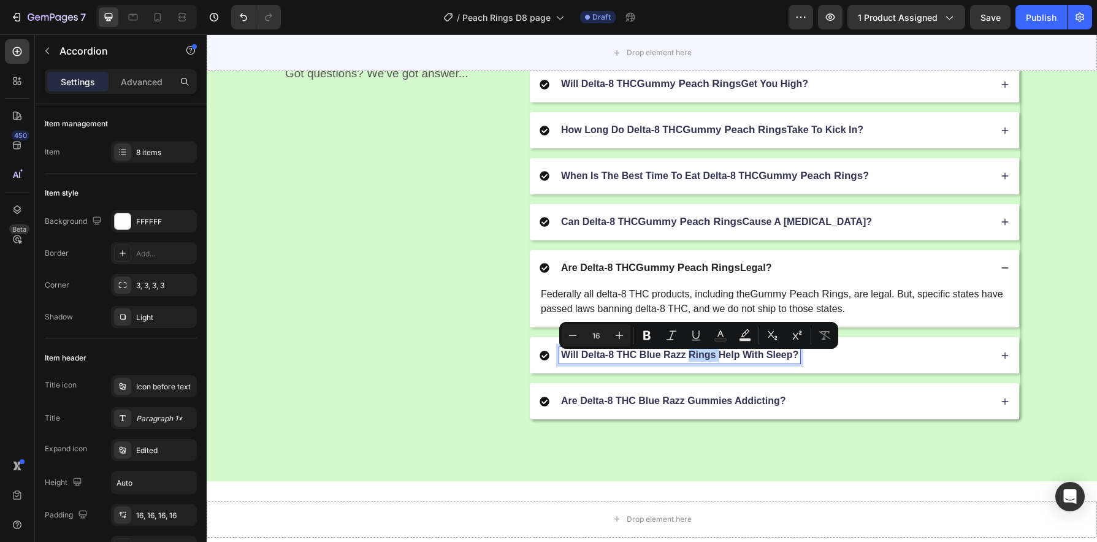
drag, startPoint x: 710, startPoint y: 363, endPoint x: 702, endPoint y: 362, distance: 8.0
click at [702, 362] on p "Will Delta-8 THC Blue Razz Rings Help With Sleep?" at bounding box center [679, 355] width 237 height 13
click at [706, 362] on p "Will Delta-8 THC Blue Razz Rings Help With Sleep?" at bounding box center [679, 355] width 237 height 13
drag, startPoint x: 710, startPoint y: 361, endPoint x: 638, endPoint y: 360, distance: 71.8
click at [638, 360] on p "Will Delta-8 THC Blue Razz Rings Help With Sleep?" at bounding box center [679, 355] width 237 height 13
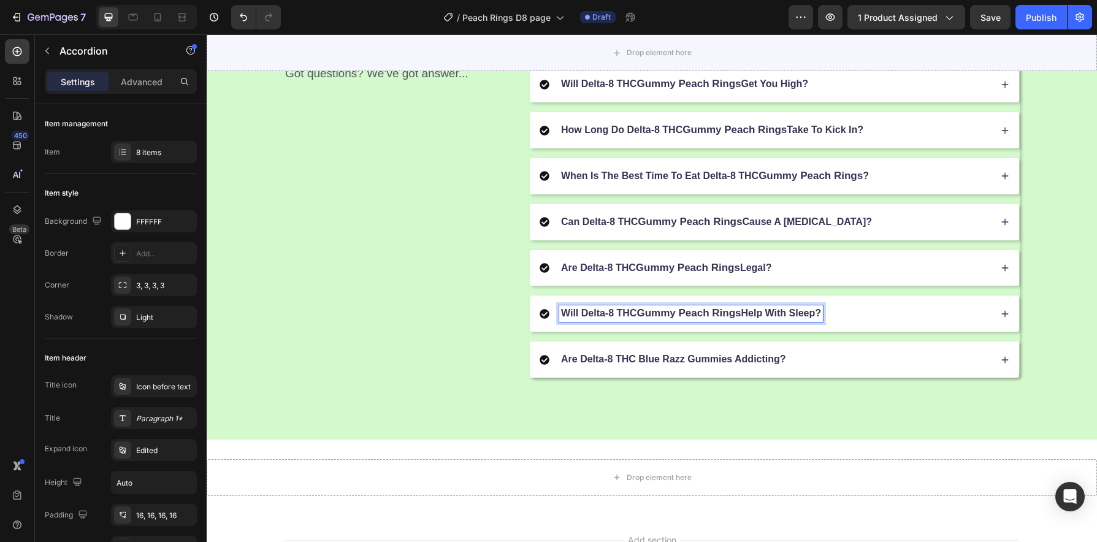
click at [859, 322] on div "Will Delta-8 THC Gummy Peach Rings Help With Sleep?" at bounding box center [765, 313] width 451 height 17
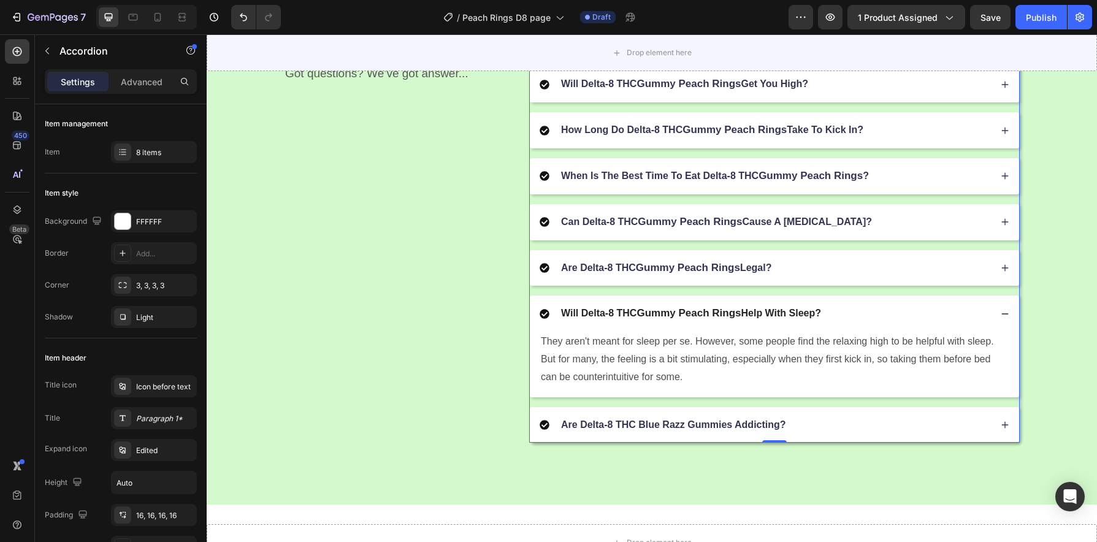
click at [713, 431] on p "Are Delta-8 THC Blue Razz Gummies Addicting?" at bounding box center [673, 425] width 225 height 13
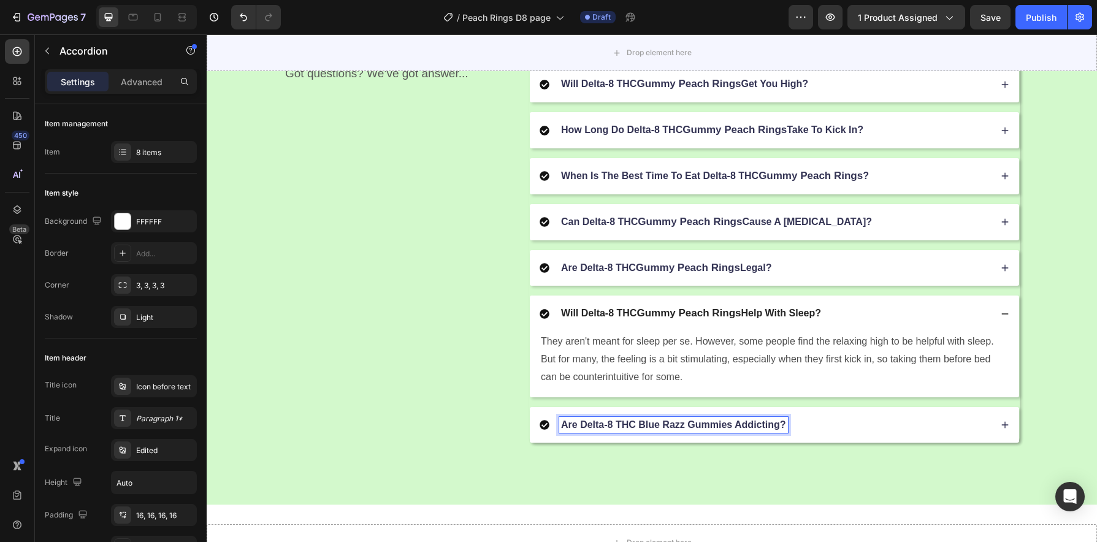
click at [717, 429] on p "Are Delta-8 THC Blue Razz Gummies Addicting?" at bounding box center [673, 425] width 225 height 13
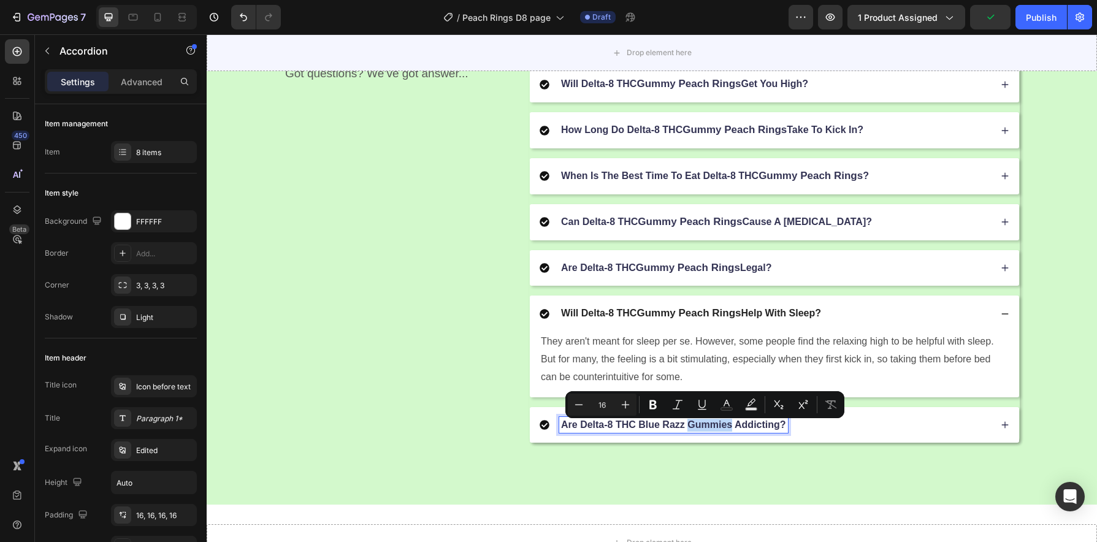
click at [727, 432] on p "Are Delta-8 THC Blue Razz Gummies Addicting?" at bounding box center [673, 425] width 225 height 13
drag, startPoint x: 727, startPoint y: 432, endPoint x: 635, endPoint y: 432, distance: 92.6
click at [635, 432] on p "Are Delta-8 THC Blue Razz Gummies Addicting?" at bounding box center [673, 425] width 225 height 13
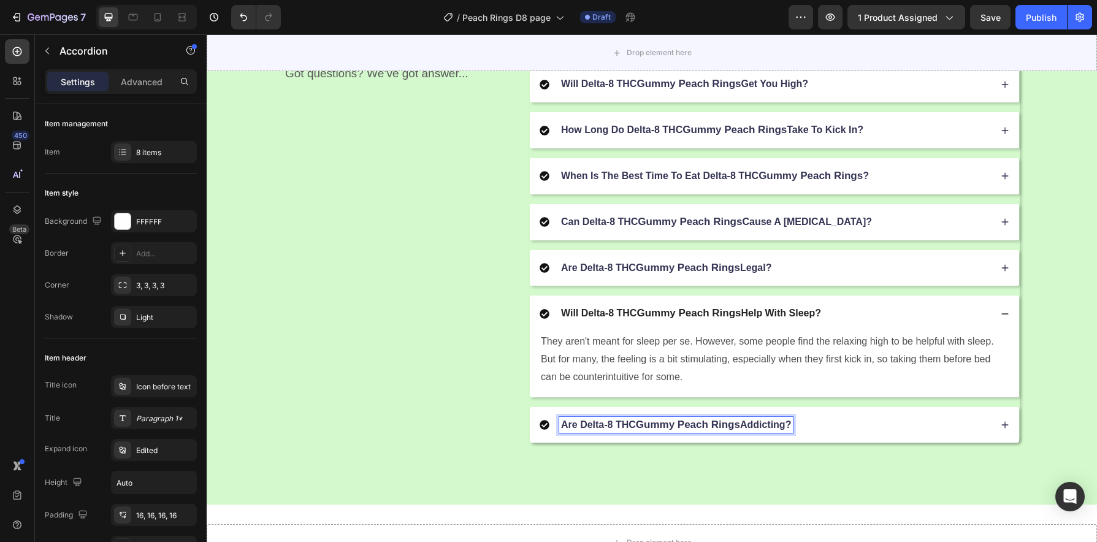
click at [858, 432] on div "Are Delta-8 THC Gummy Peach Rings Addicting?" at bounding box center [765, 425] width 451 height 17
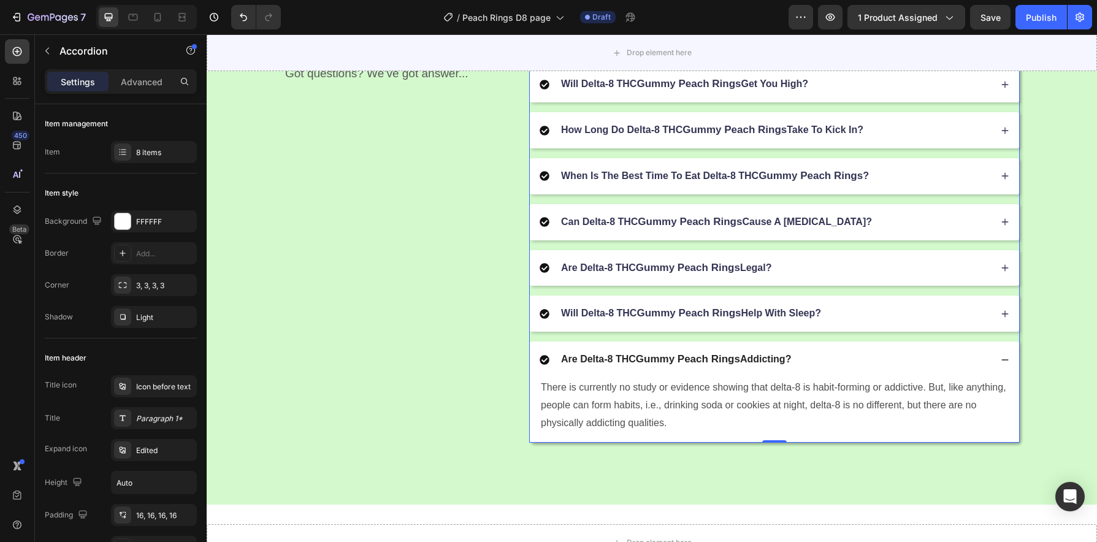
scroll to position [1640, 0]
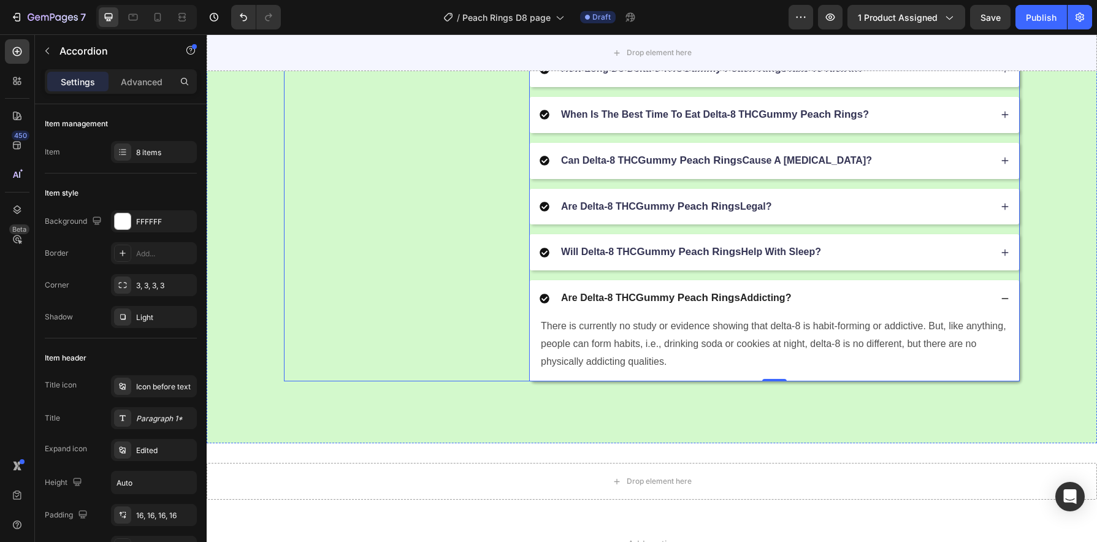
click at [459, 347] on div "FAQs Heading Got questions? We’ve got answer... Text Block" at bounding box center [406, 171] width 245 height 423
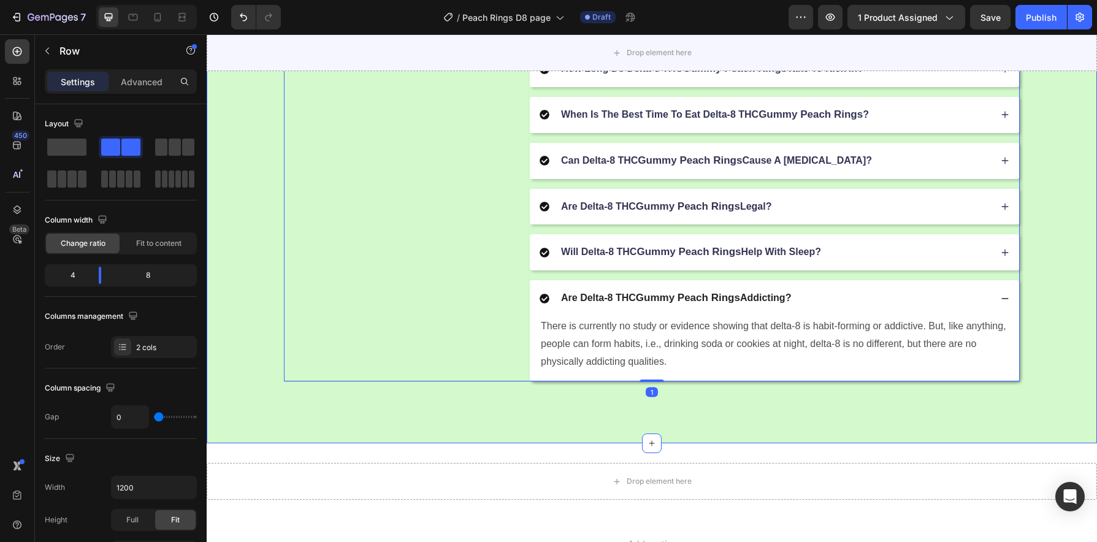
click at [776, 409] on div "FAQs Heading Got questions? We’ve got answer... Text Block What Are Delta-8 THC…" at bounding box center [652, 171] width 890 height 546
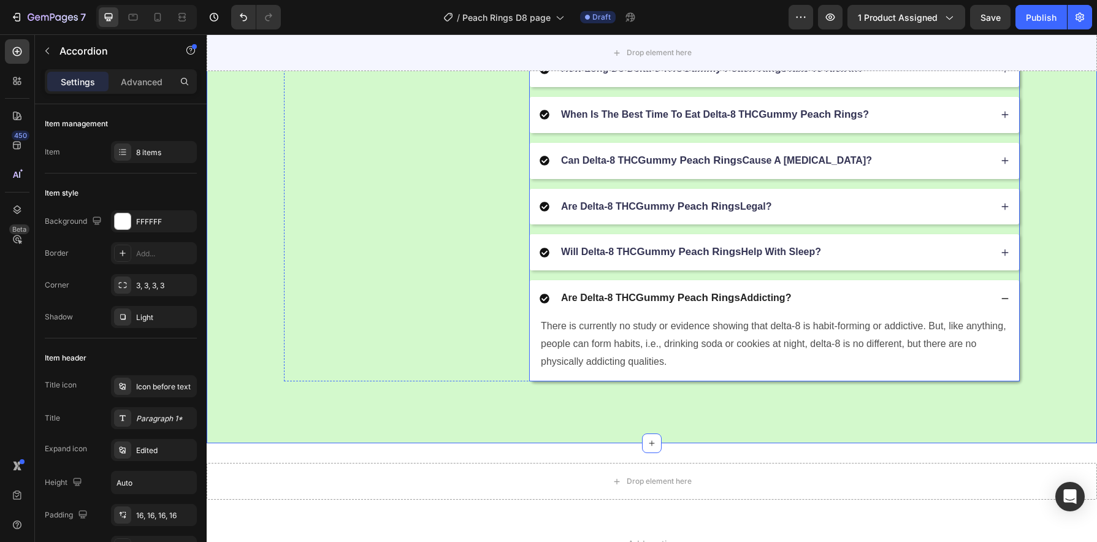
click at [820, 307] on div "Are Delta-8 THC Gummy Peach Rings Addicting?" at bounding box center [765, 298] width 451 height 17
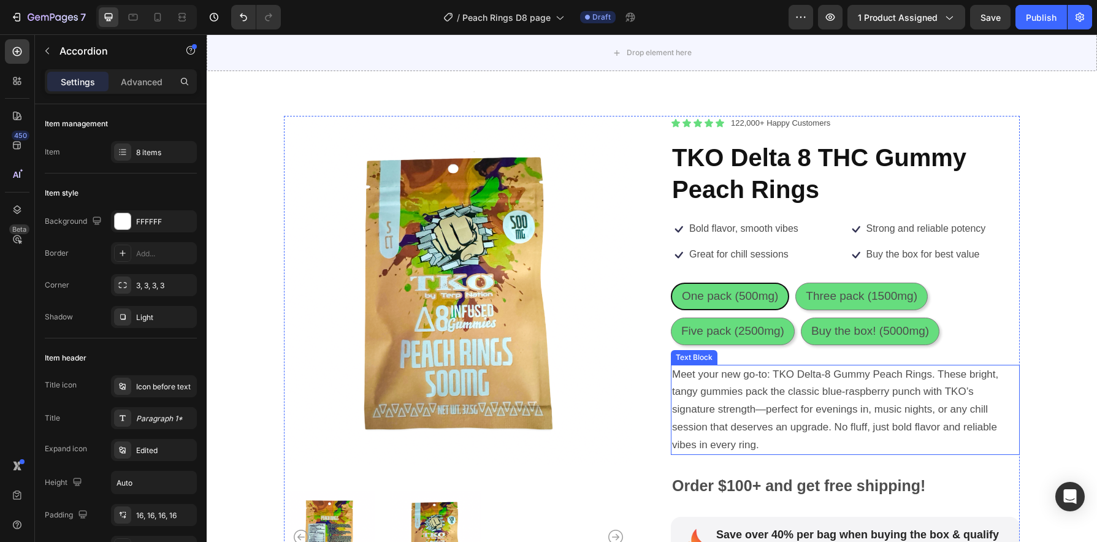
scroll to position [0, 0]
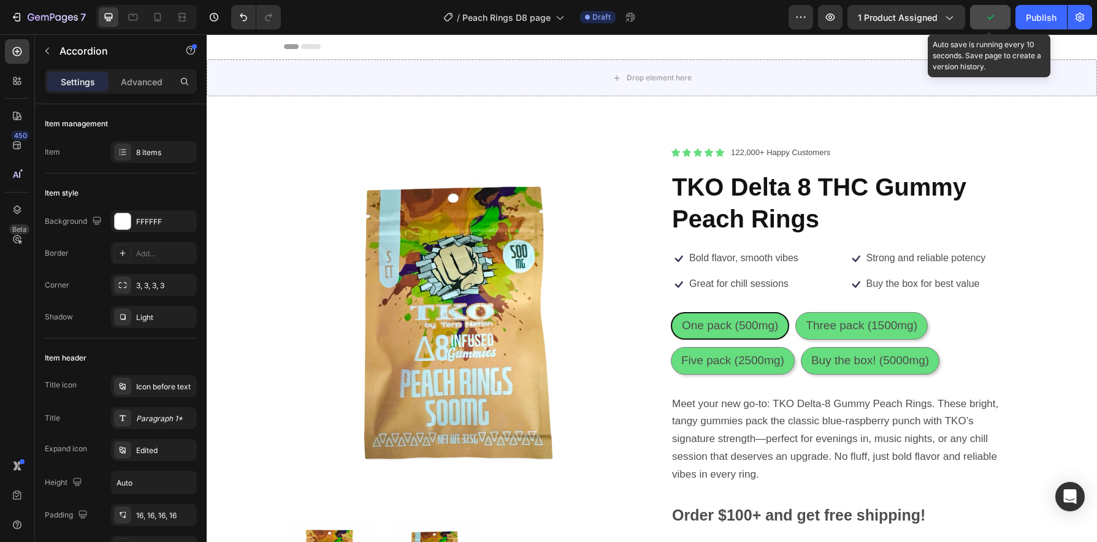
click at [987, 17] on icon "button" at bounding box center [990, 17] width 12 height 12
click at [987, 17] on span "Save" at bounding box center [991, 17] width 20 height 10
click at [992, 14] on span "Save" at bounding box center [991, 17] width 20 height 10
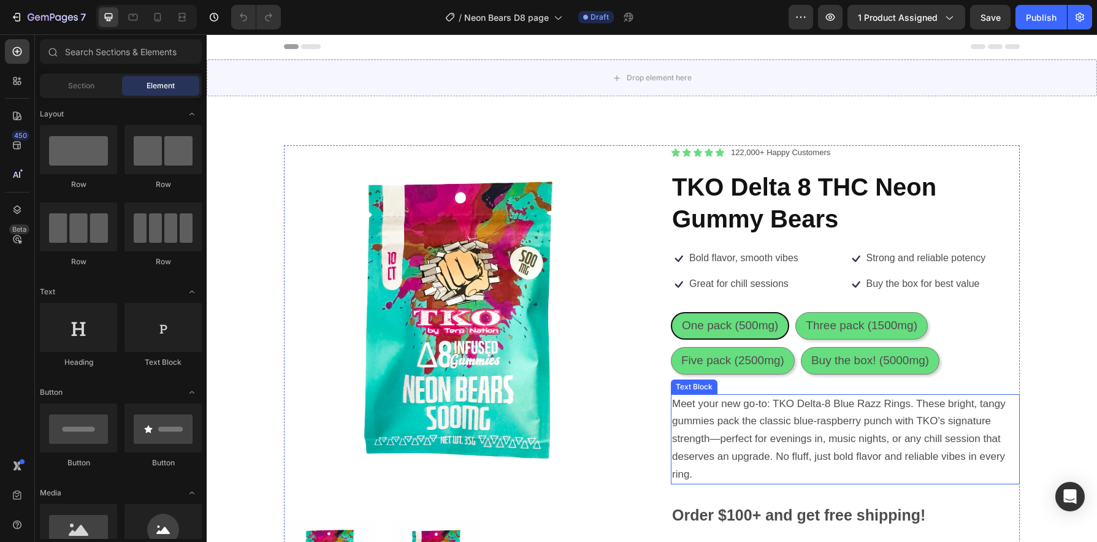
click at [908, 410] on span "Meet your new go-to: TKO Delta-8 Blue Razz Rings. These bright, tangy gummies p…" at bounding box center [839, 439] width 334 height 82
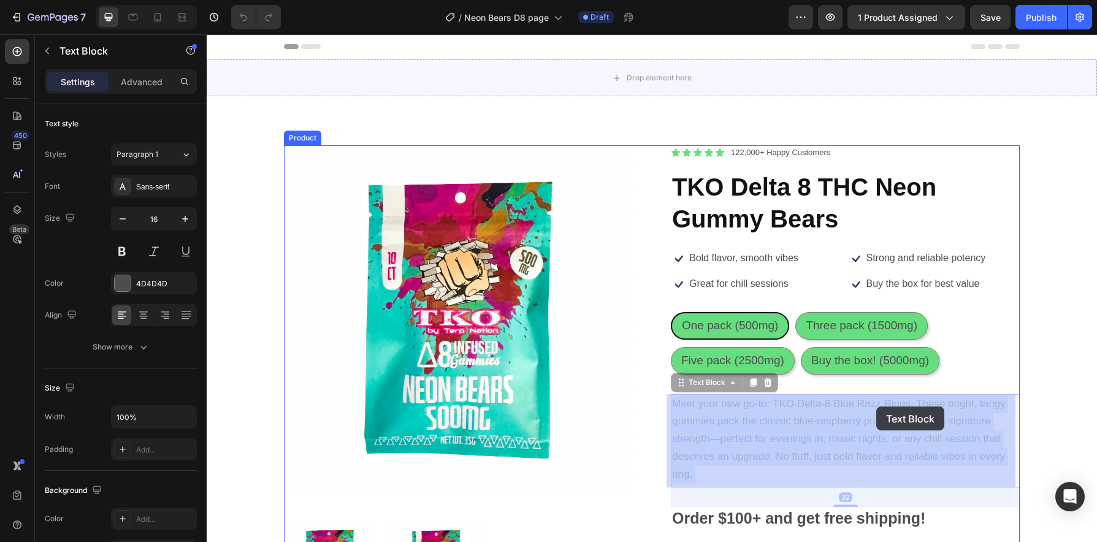
drag, startPoint x: 906, startPoint y: 406, endPoint x: 876, endPoint y: 407, distance: 29.4
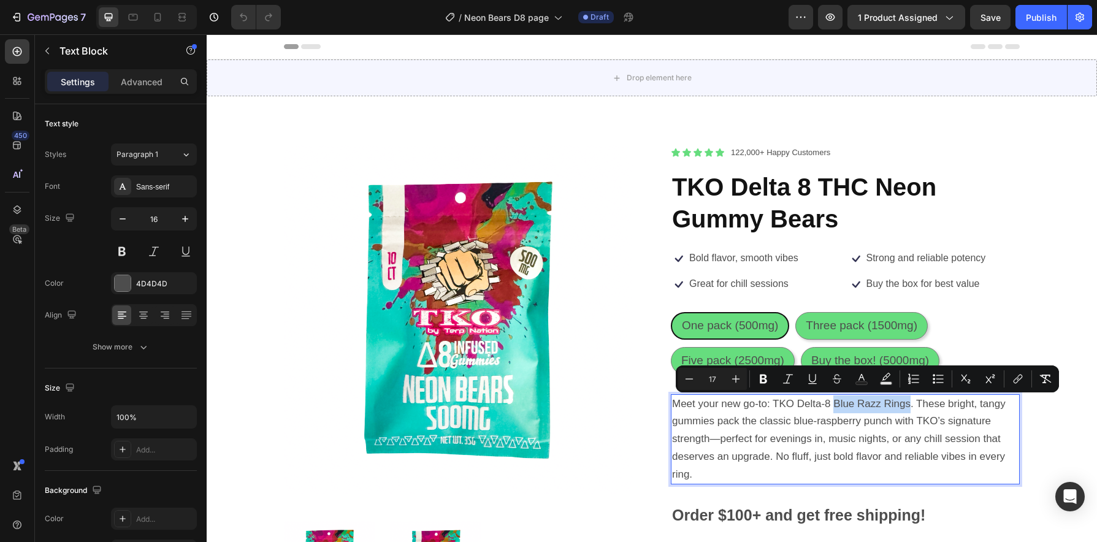
drag, startPoint x: 906, startPoint y: 408, endPoint x: 831, endPoint y: 405, distance: 74.9
click at [831, 405] on span "Meet your new go-to: TKO Delta-8 Blue Razz Rings. These bright, tangy gummies p…" at bounding box center [839, 439] width 334 height 82
drag, startPoint x: 923, startPoint y: 407, endPoint x: 832, endPoint y: 407, distance: 91.4
click at [832, 407] on span "Meet your new go-to: TKO Delta-8 Neon Gummy Bears. These bright, tangy gummies …" at bounding box center [834, 439] width 325 height 82
copy span "Neon Gummy Bears"
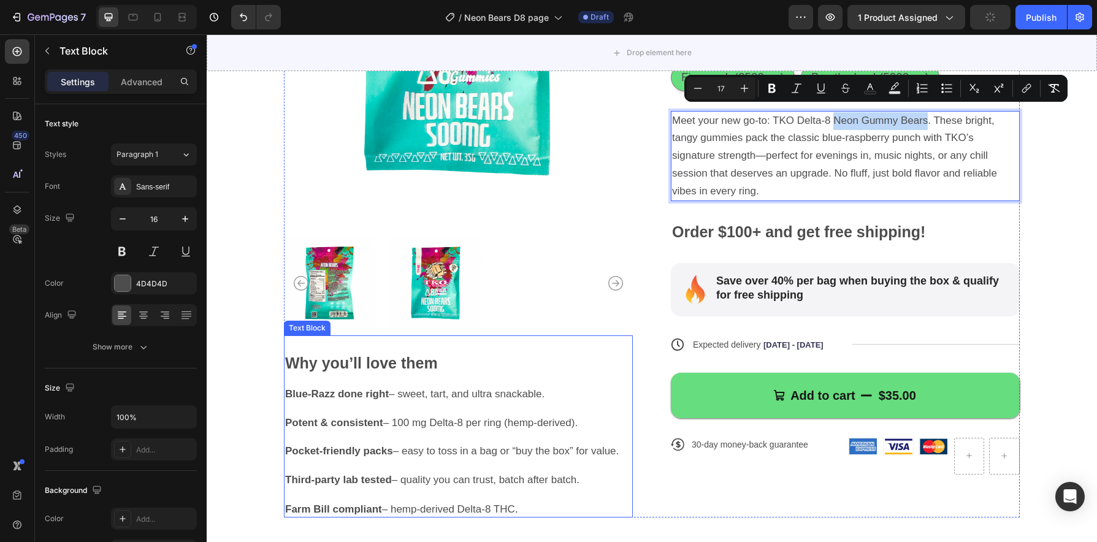
scroll to position [300, 0]
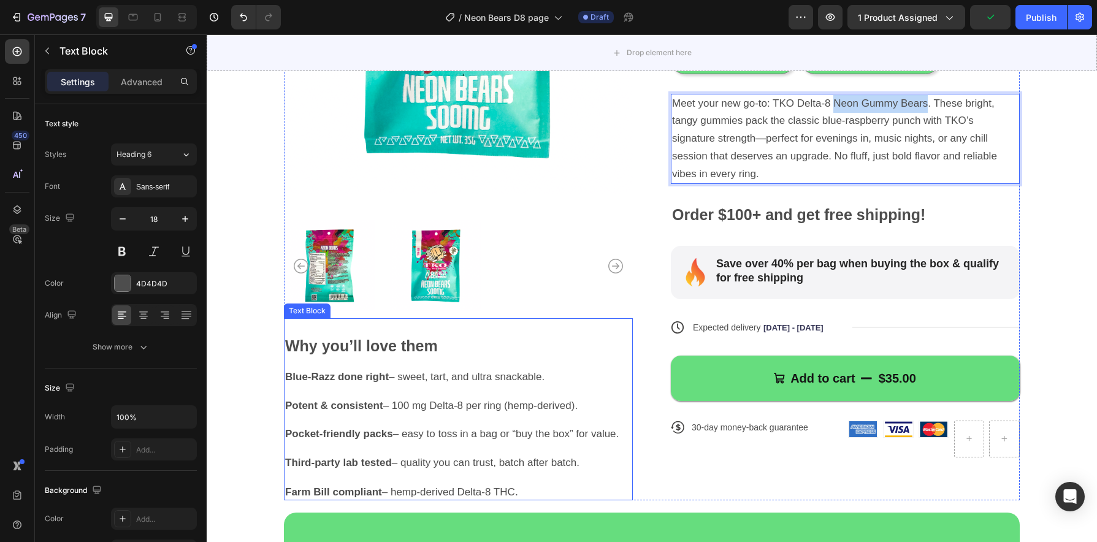
click at [332, 383] on div "Why you’ll love them Blue-Razz done right – sweet, tart, and ultra snackable. P…" at bounding box center [458, 419] width 349 height 163
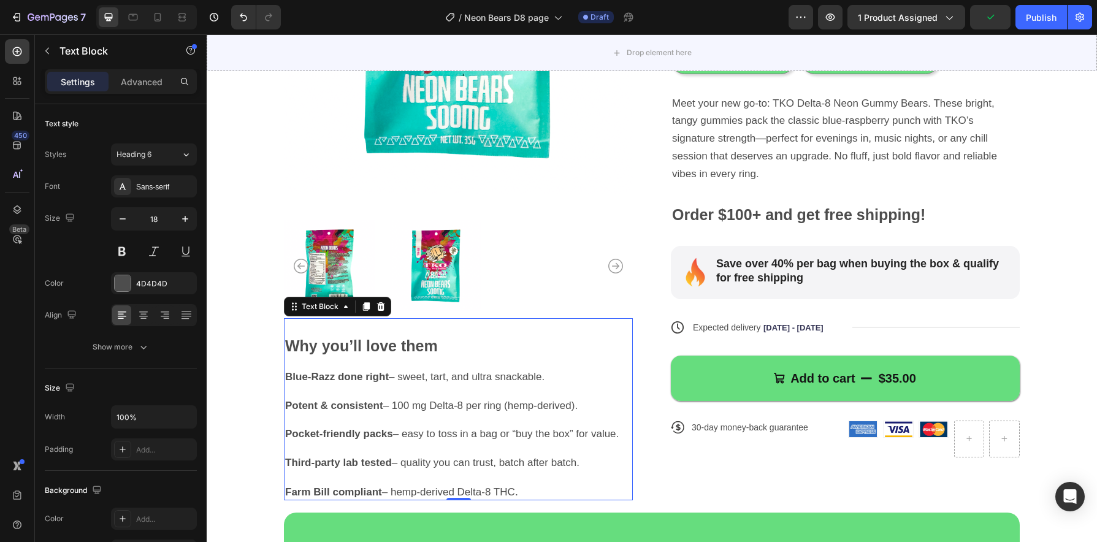
click at [331, 379] on strong "Blue-Razz done right" at bounding box center [337, 377] width 104 height 12
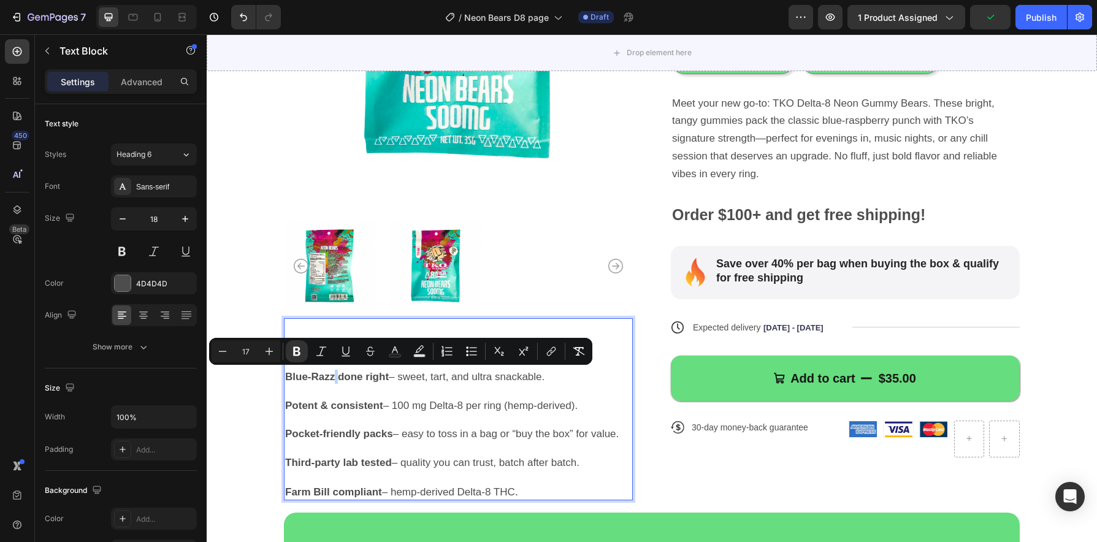
drag, startPoint x: 331, startPoint y: 378, endPoint x: 334, endPoint y: 385, distance: 7.2
click at [331, 378] on strong "Blue-Razz done right" at bounding box center [337, 377] width 104 height 12
click at [331, 380] on strong "Blue-Razz done right" at bounding box center [337, 377] width 104 height 12
drag, startPoint x: 329, startPoint y: 380, endPoint x: 283, endPoint y: 381, distance: 45.4
click at [285, 381] on strong "Blue-Razz done right" at bounding box center [337, 377] width 104 height 12
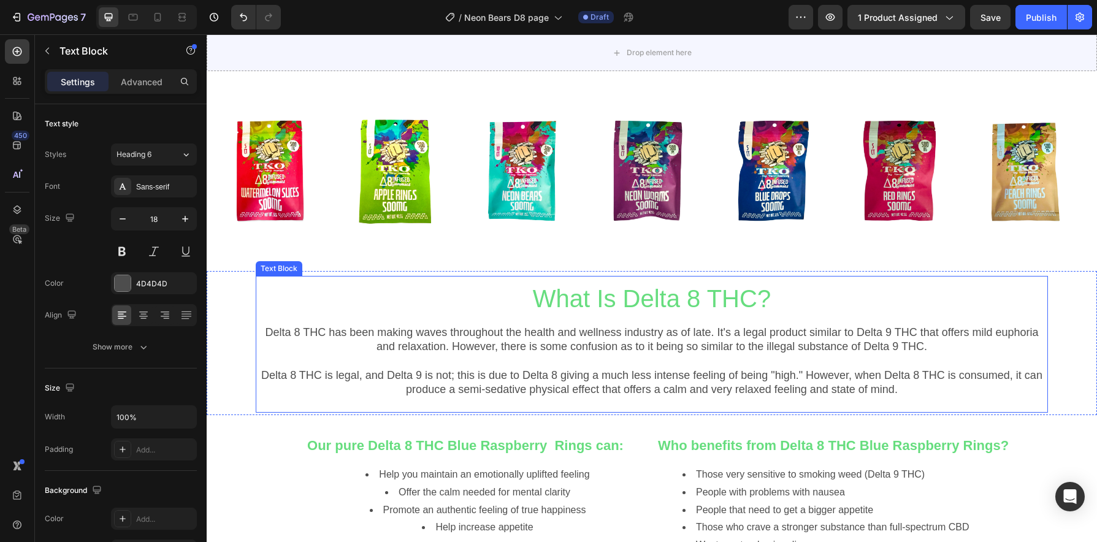
scroll to position [1027, 0]
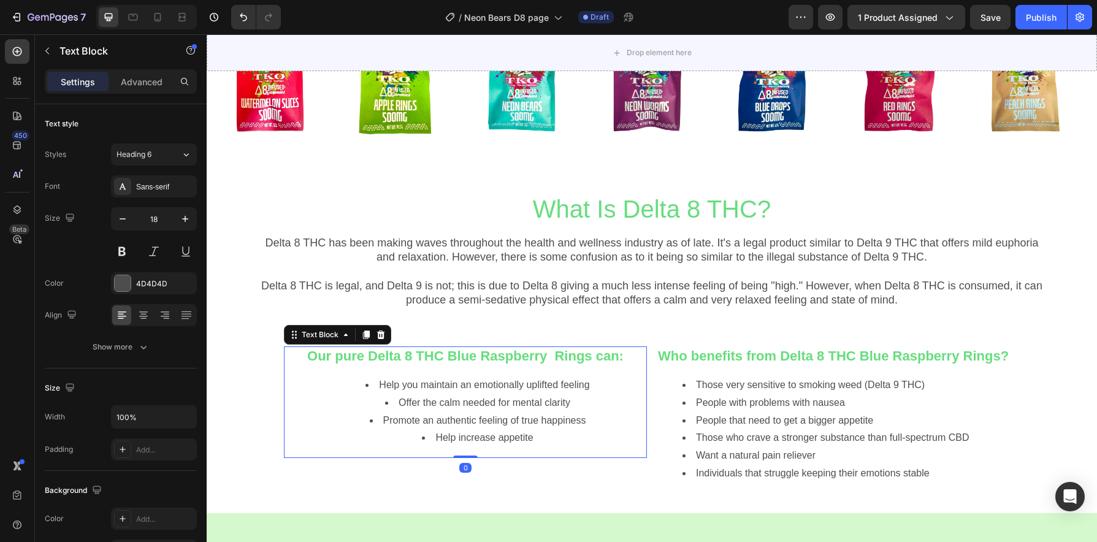
click at [540, 365] on div "Our pure Delta 8 THC Blue Raspberry Rings can: Help you maintain an emotionally…" at bounding box center [465, 402] width 363 height 112
click at [594, 357] on strong "Our pure Delta 8 THC Blue Raspberry Rings can:" at bounding box center [465, 355] width 316 height 15
drag, startPoint x: 606, startPoint y: 354, endPoint x: 562, endPoint y: 358, distance: 43.7
click at [562, 358] on strong "Our pure Delta 8 THC Blue Raspberry Rings can:" at bounding box center [465, 355] width 316 height 15
click at [580, 372] on div "Our pure Delta 8 THC Blue Raspberry Rings can: Help you maintain an emotionally…" at bounding box center [465, 402] width 363 height 112
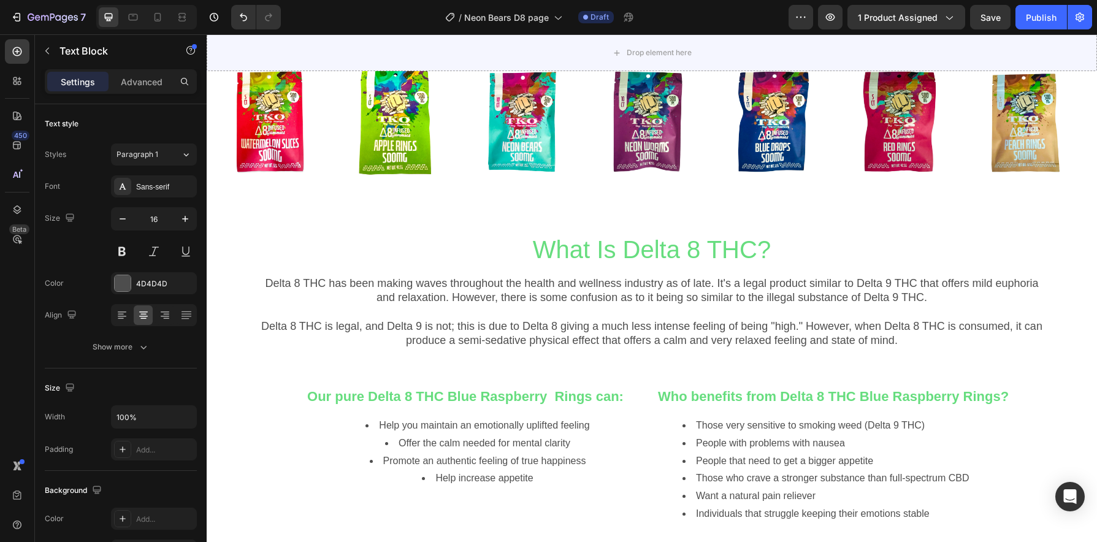
scroll to position [997, 0]
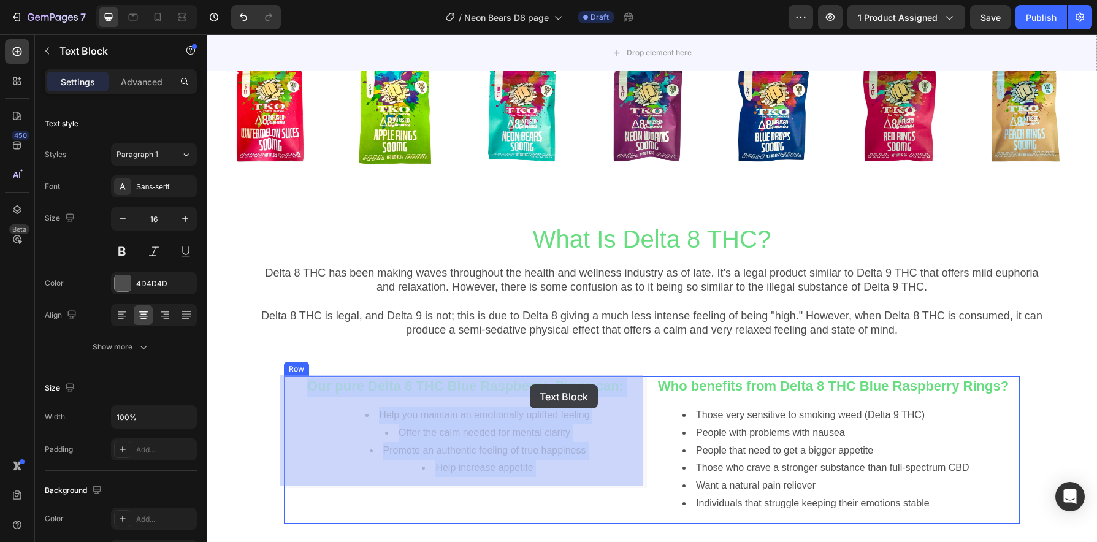
drag, startPoint x: 605, startPoint y: 386, endPoint x: 604, endPoint y: 409, distance: 23.3
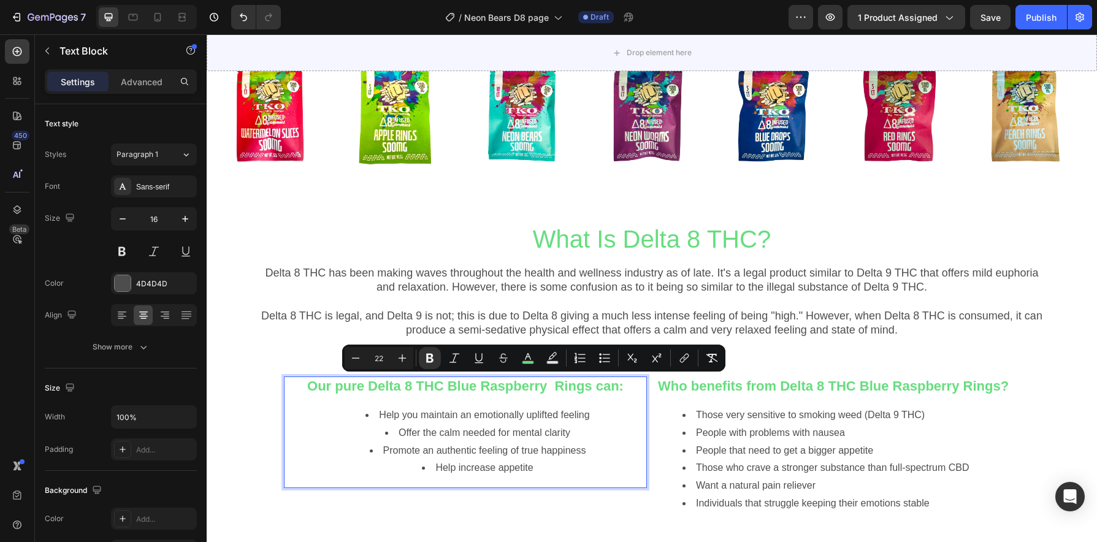
drag, startPoint x: 605, startPoint y: 387, endPoint x: 466, endPoint y: 384, distance: 138.6
click at [466, 384] on strong "Our pure Delta 8 THC Blue Raspberry Rings can:" at bounding box center [465, 385] width 316 height 15
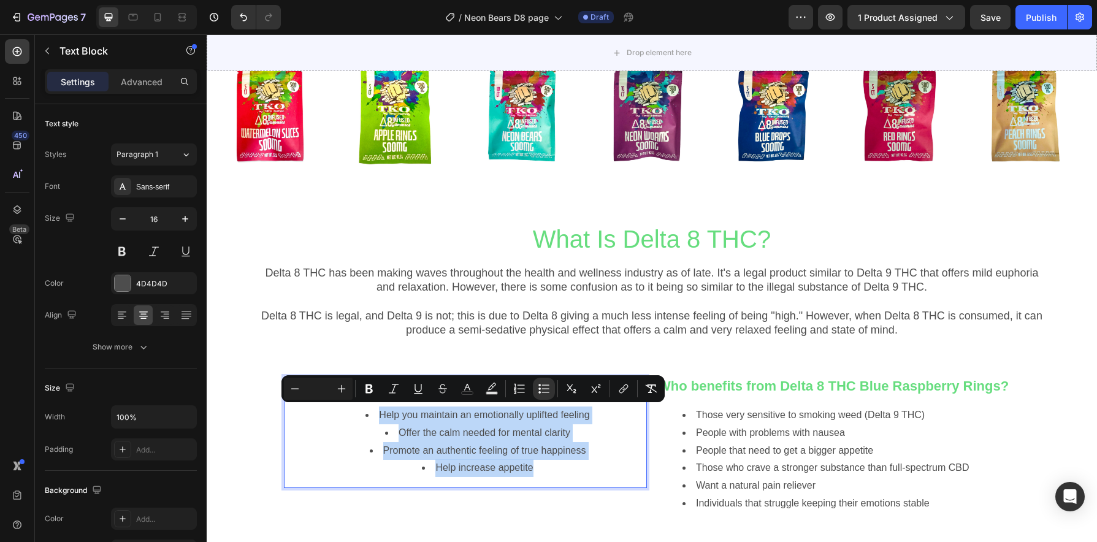
drag, startPoint x: 530, startPoint y: 465, endPoint x: 370, endPoint y: 415, distance: 167.8
click at [370, 415] on ul "Help you maintain an emotionally uplifted feeling Offer the calm needed for men…" at bounding box center [465, 442] width 361 height 71
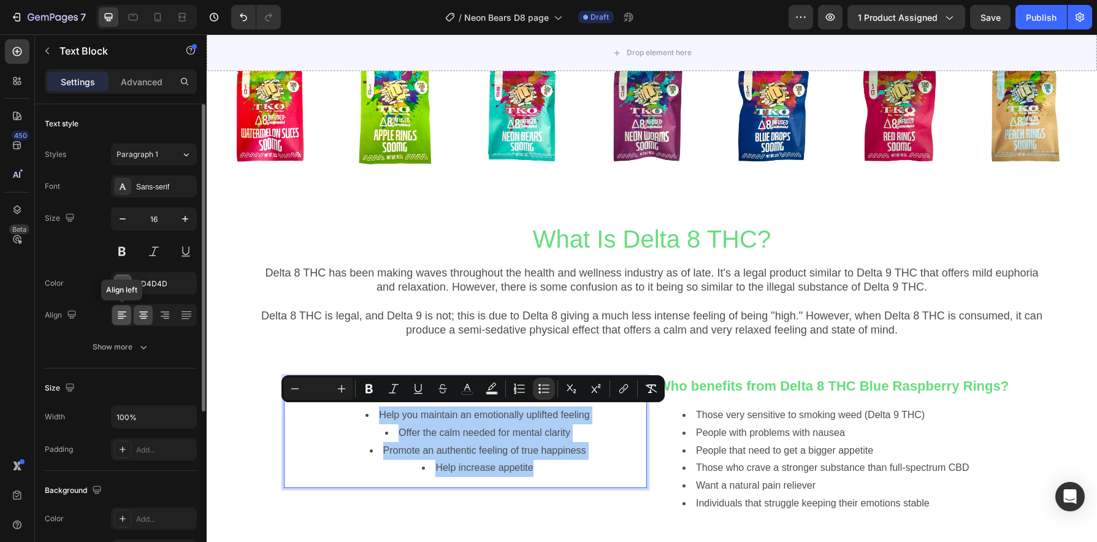
click at [123, 313] on icon at bounding box center [122, 315] width 12 height 12
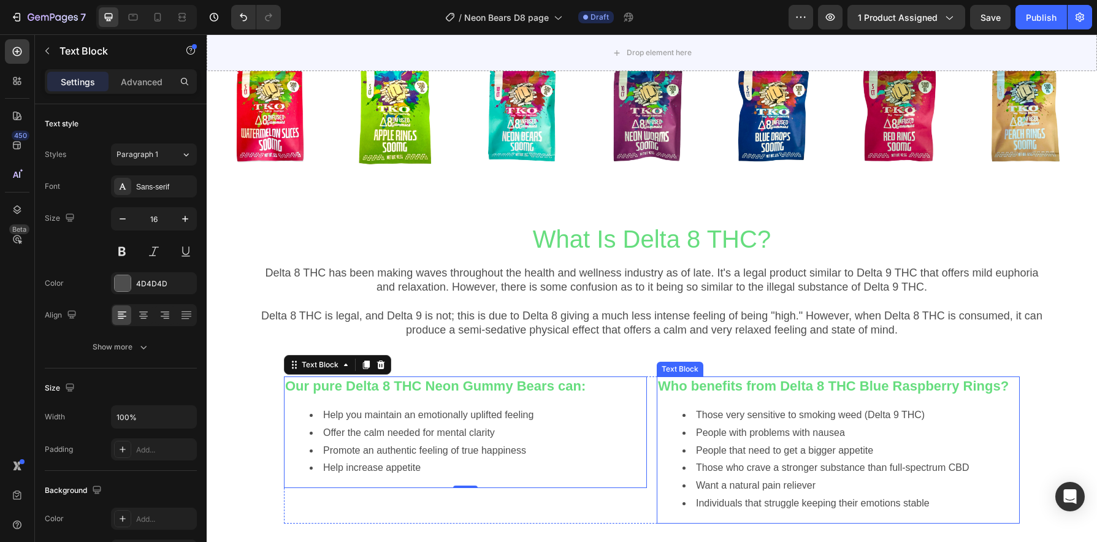
click at [907, 391] on strong "Who benefits from Delta 8 THC Blue Raspberry Rings?" at bounding box center [833, 385] width 351 height 15
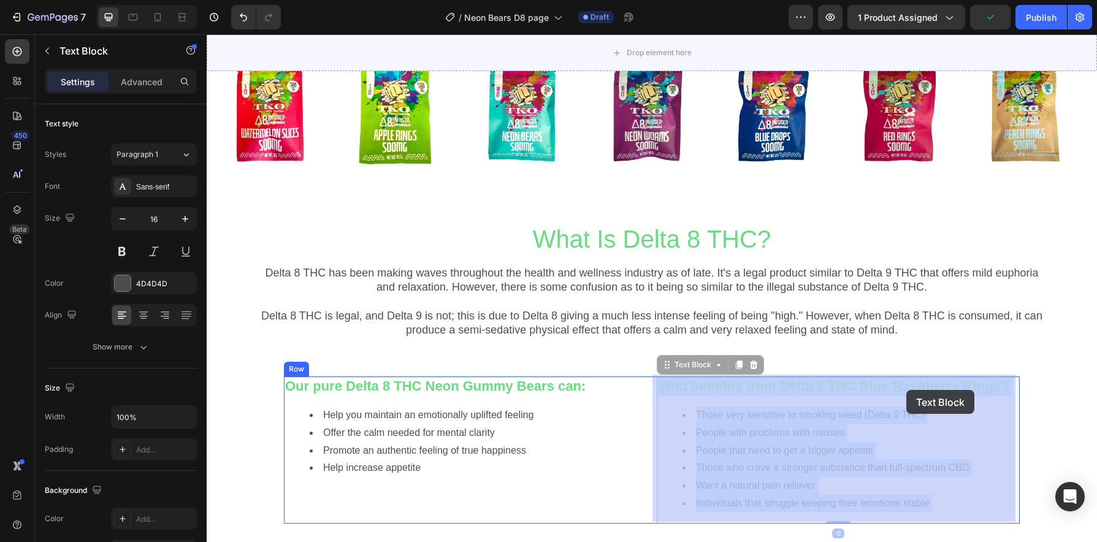
drag, startPoint x: 994, startPoint y: 386, endPoint x: 942, endPoint y: 389, distance: 52.2
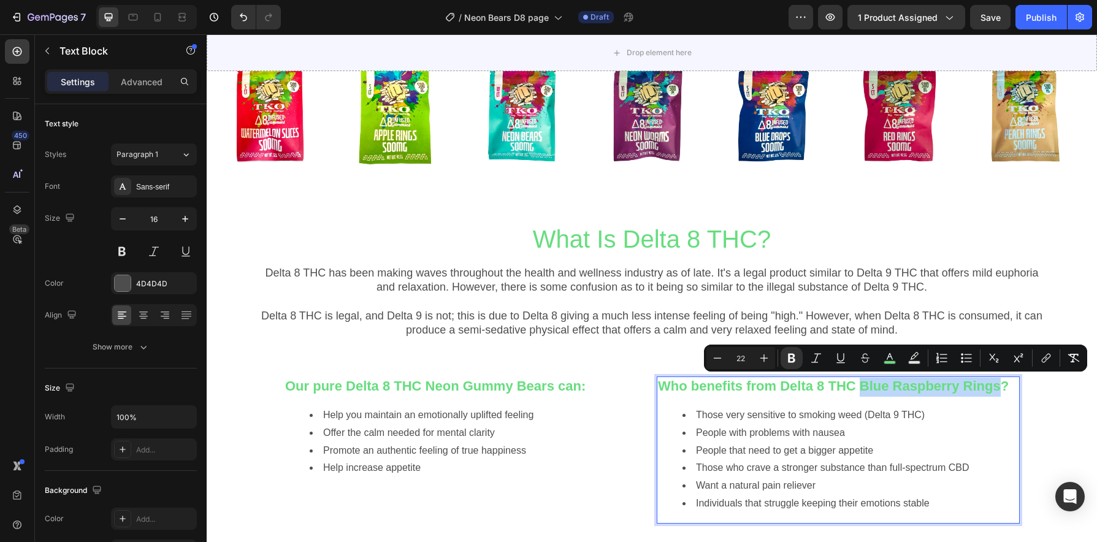
drag, startPoint x: 993, startPoint y: 389, endPoint x: 859, endPoint y: 384, distance: 135.0
click at [859, 384] on strong "Who benefits from Delta 8 THC Blue Raspberry Rings?" at bounding box center [833, 385] width 351 height 15
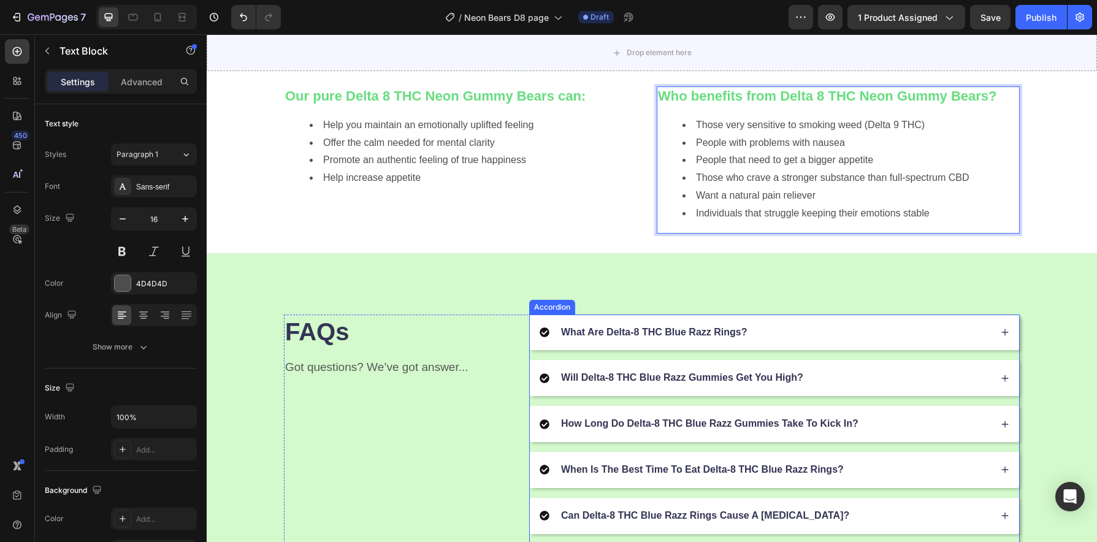
scroll to position [1288, 0]
click at [718, 337] on div "What Are Delta-8 THC Blue Razz Rings?" at bounding box center [653, 331] width 189 height 17
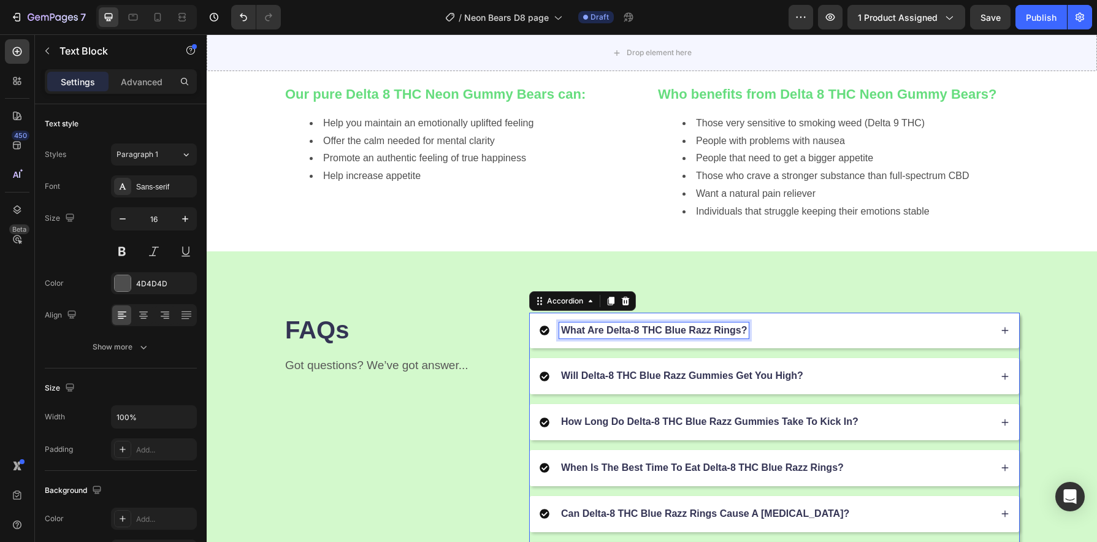
click at [718, 337] on div "What Are Delta-8 THC Blue Razz Rings?" at bounding box center [653, 331] width 189 height 17
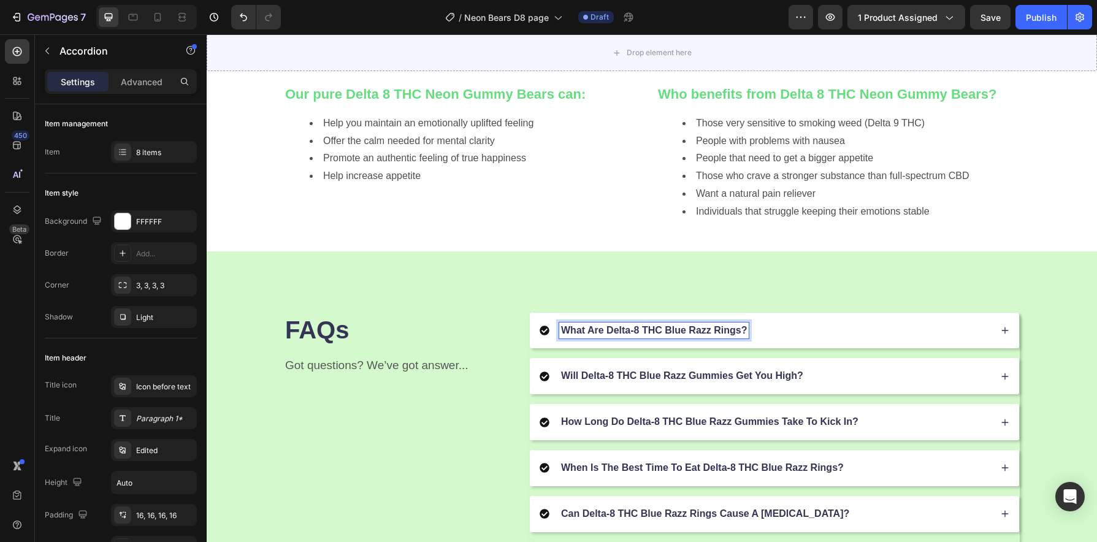
click at [722, 332] on p "What Are Delta-8 THC Blue Razz Rings?" at bounding box center [654, 330] width 186 height 13
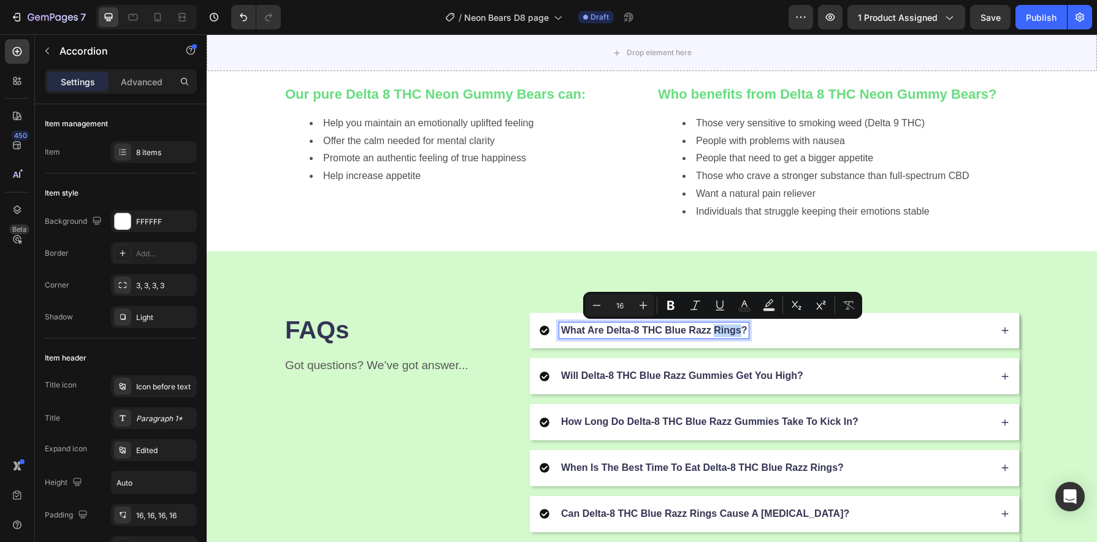
click at [729, 332] on p "What Are Delta-8 THC Blue Razz Rings?" at bounding box center [654, 330] width 186 height 13
drag, startPoint x: 735, startPoint y: 333, endPoint x: 663, endPoint y: 331, distance: 72.4
click at [663, 331] on p "What Are Delta-8 THC Blue Razz Rings?" at bounding box center [654, 330] width 186 height 13
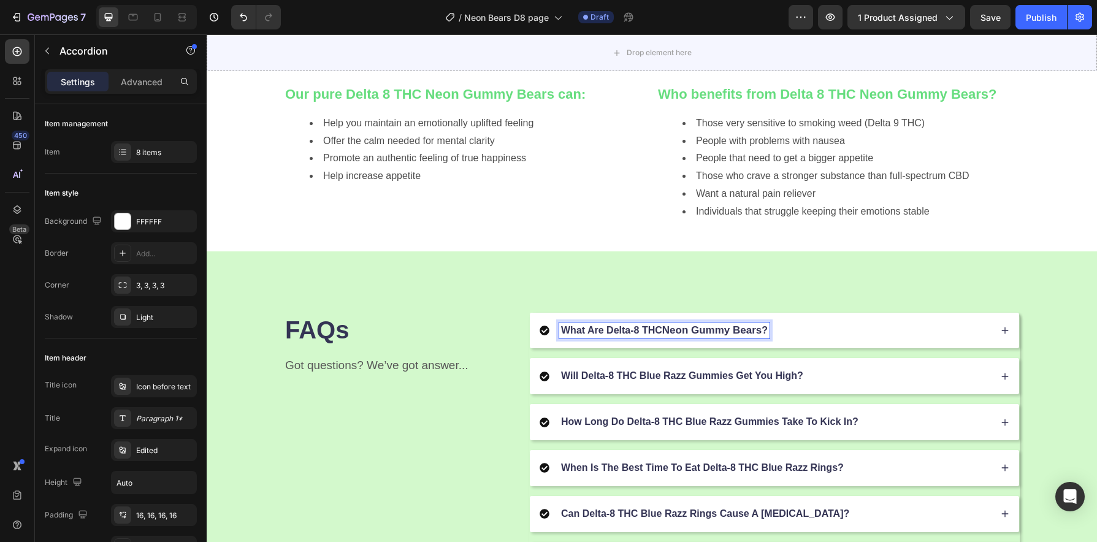
click at [814, 335] on div "What Are Delta-8 THC Neon Gummy Bears ?" at bounding box center [765, 331] width 451 height 17
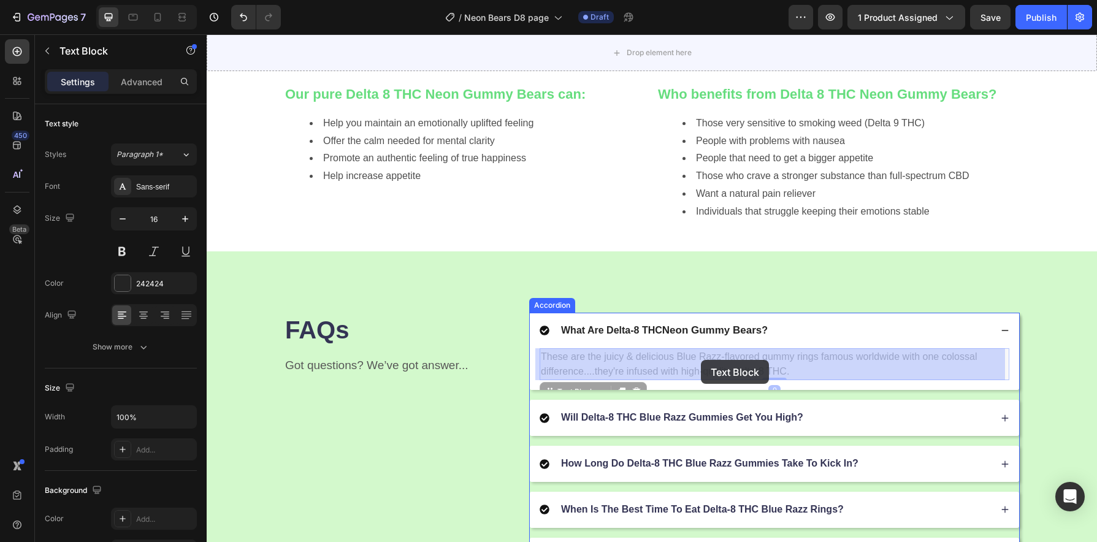
drag, startPoint x: 716, startPoint y: 357, endPoint x: 701, endPoint y: 360, distance: 15.0
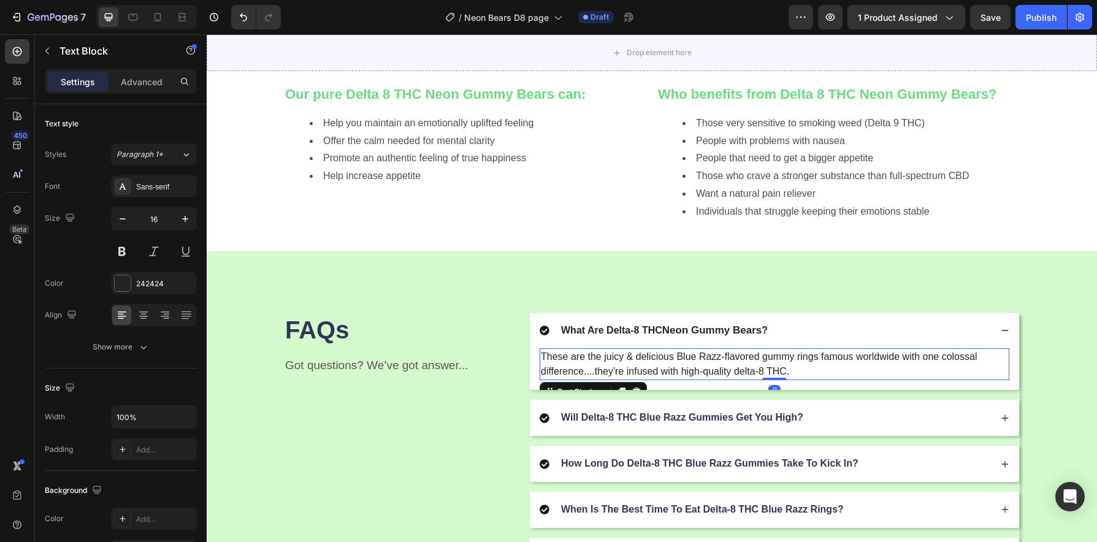
click at [703, 361] on p "These are the juicy & delicious Blue Razz-flavored gummy rings famous worldwide…" at bounding box center [774, 364] width 467 height 29
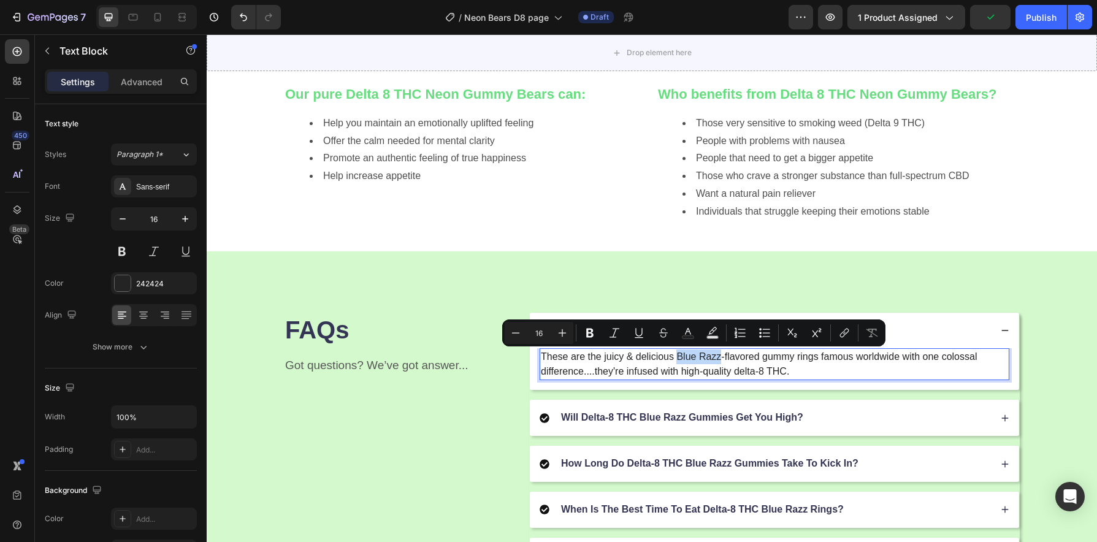
drag, startPoint x: 716, startPoint y: 357, endPoint x: 673, endPoint y: 359, distance: 43.0
click at [673, 359] on p "These are the juicy & delicious Blue Razz-flavored gummy rings famous worldwide…" at bounding box center [774, 364] width 467 height 29
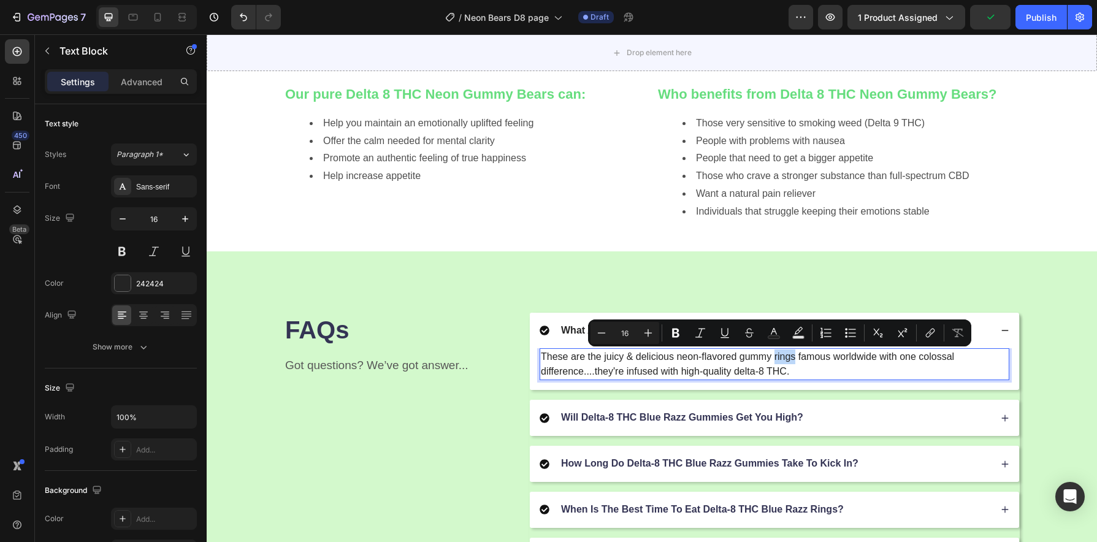
drag, startPoint x: 790, startPoint y: 358, endPoint x: 771, endPoint y: 359, distance: 19.6
click at [771, 359] on p "These are the juicy & delicious neon-flavored gummy rings famous worldwide with…" at bounding box center [774, 364] width 467 height 29
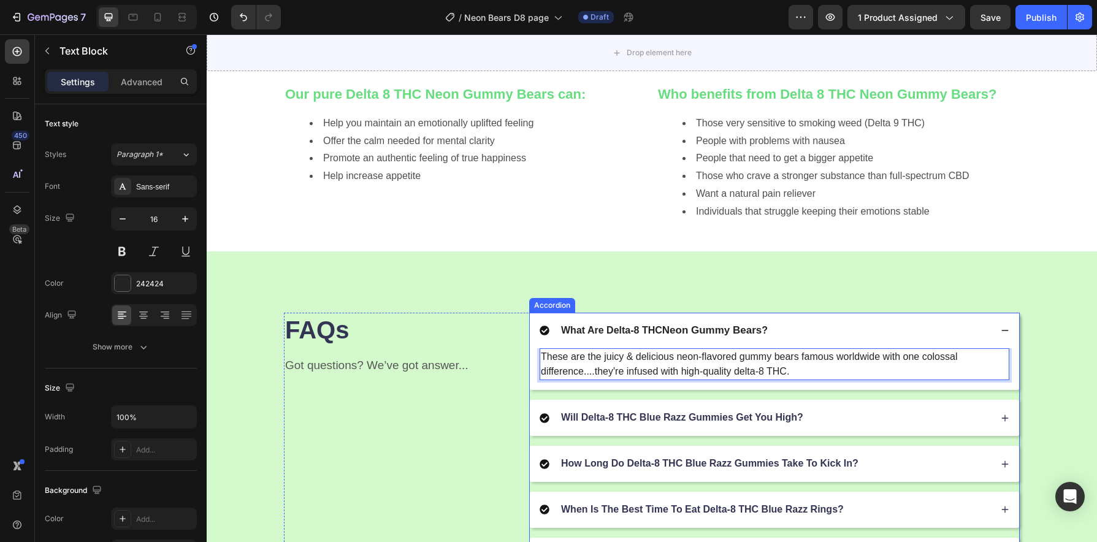
click at [732, 415] on p "Will Delta-8 THC Blue Razz Gummies Get You High?" at bounding box center [682, 417] width 242 height 13
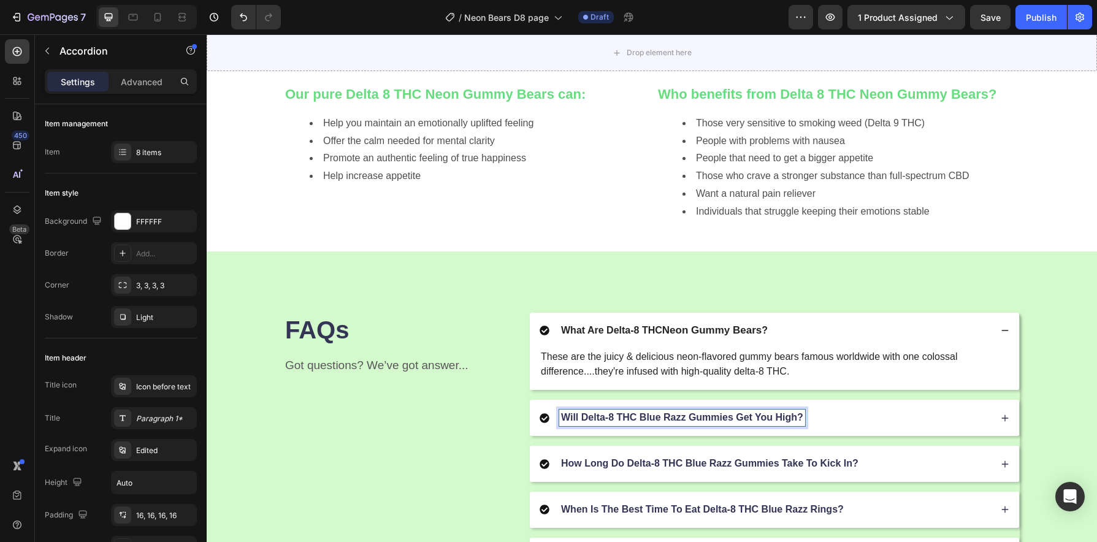
click at [727, 418] on p "Will Delta-8 THC Blue Razz Gummies Get You High?" at bounding box center [682, 417] width 242 height 13
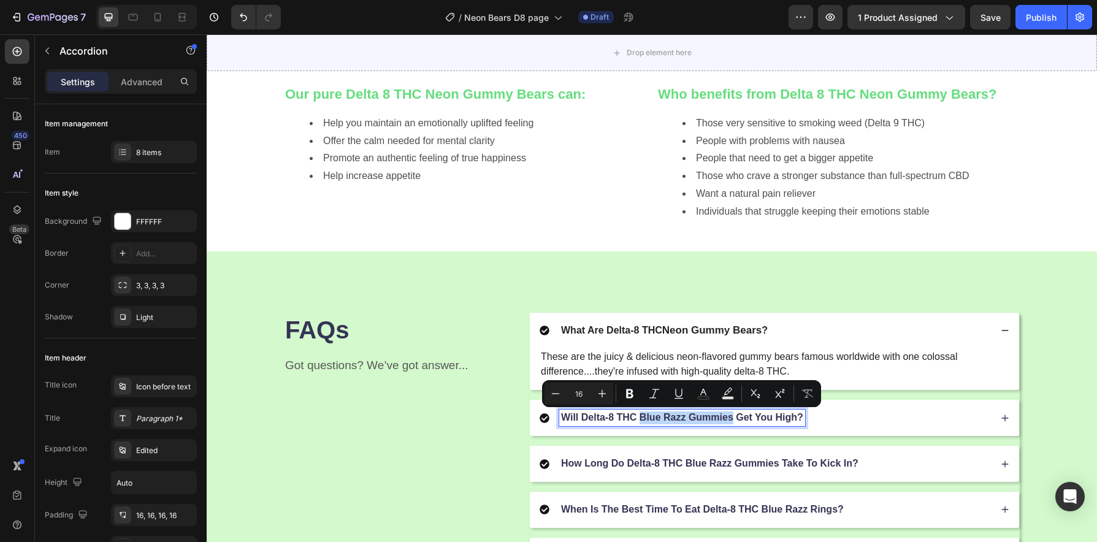
drag, startPoint x: 728, startPoint y: 420, endPoint x: 638, endPoint y: 419, distance: 90.2
click at [638, 419] on p "Will Delta-8 THC Blue Razz Gummies Get You High?" at bounding box center [682, 417] width 242 height 13
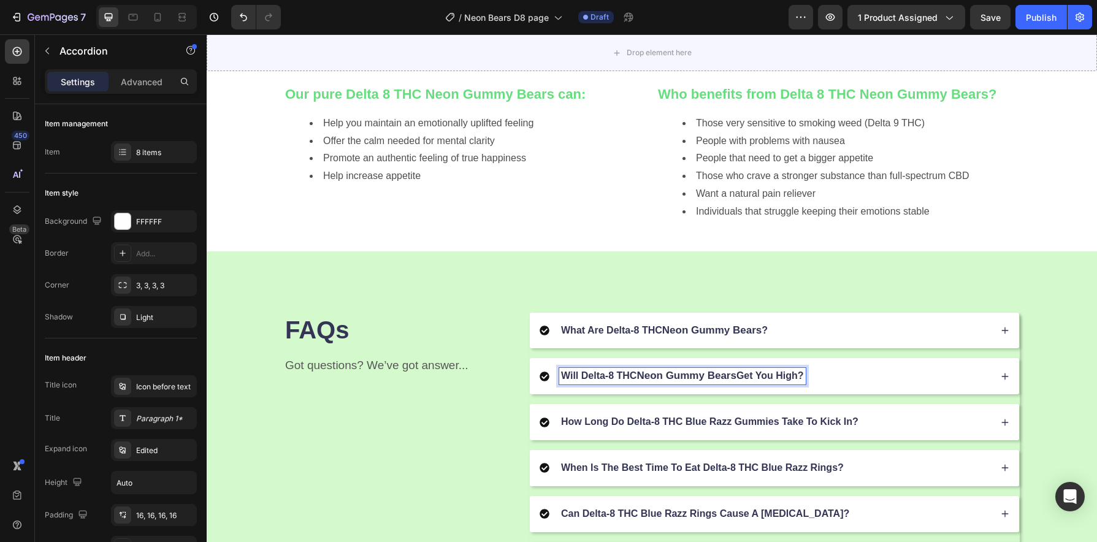
scroll to position [1285, 0]
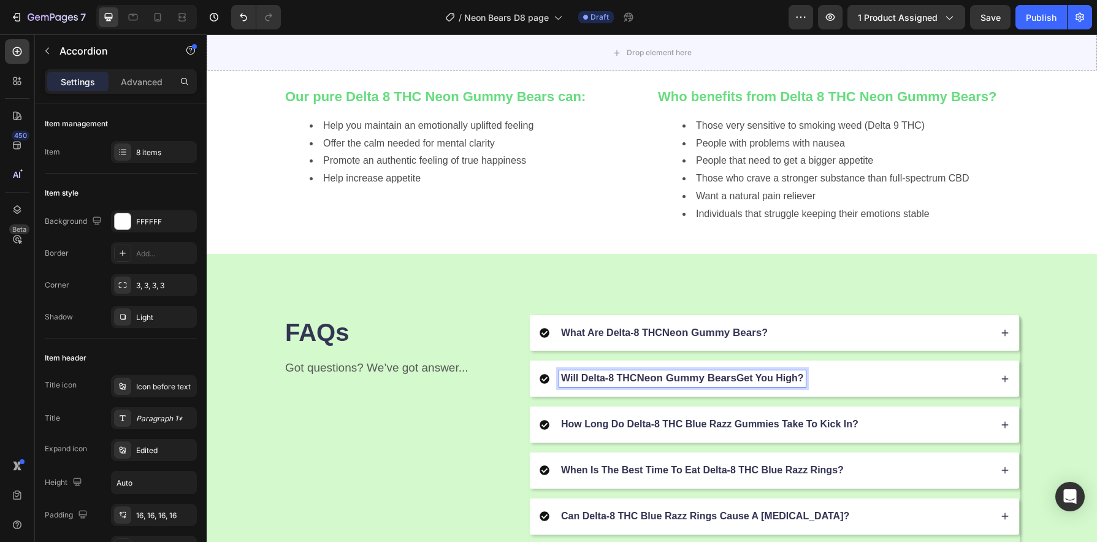
click at [882, 397] on div "Will Delta-8 THC Neon Gummy Bears Get You High?" at bounding box center [774, 379] width 489 height 36
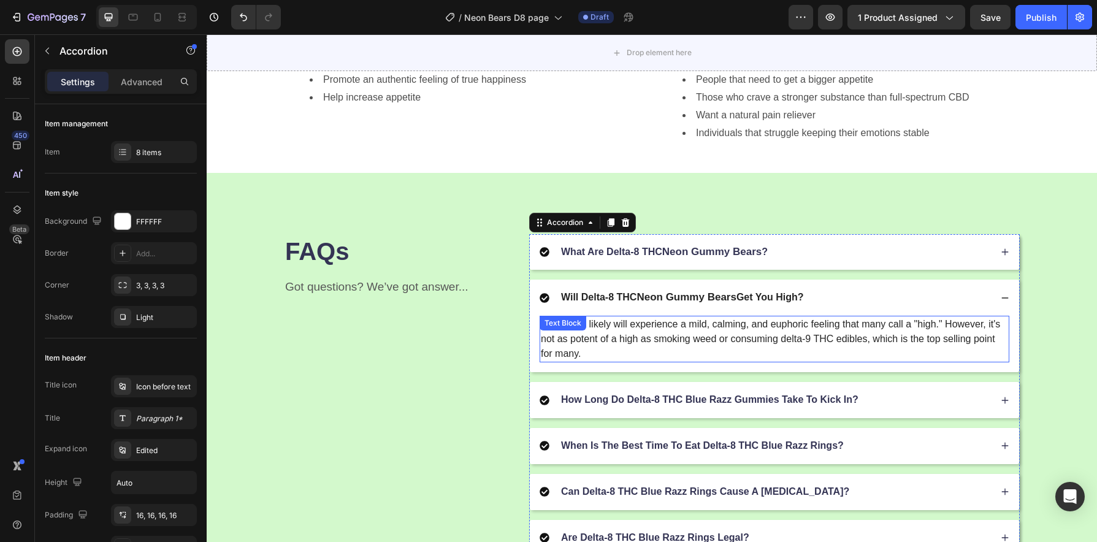
scroll to position [1369, 0]
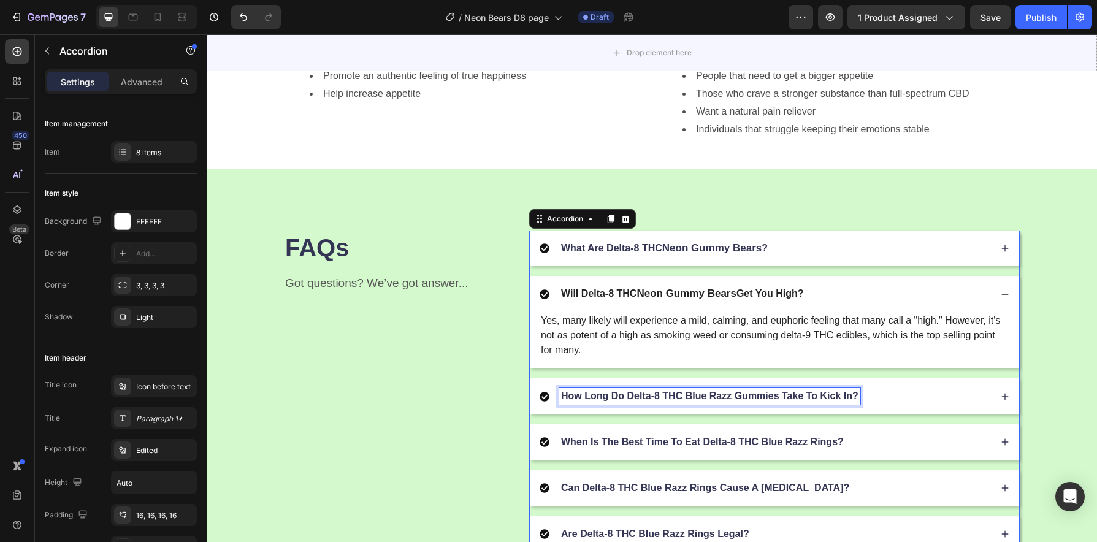
click at [722, 400] on p "How Long Do Delta-8 THC Blue Razz Gummies Take To Kick In?" at bounding box center [709, 396] width 297 height 13
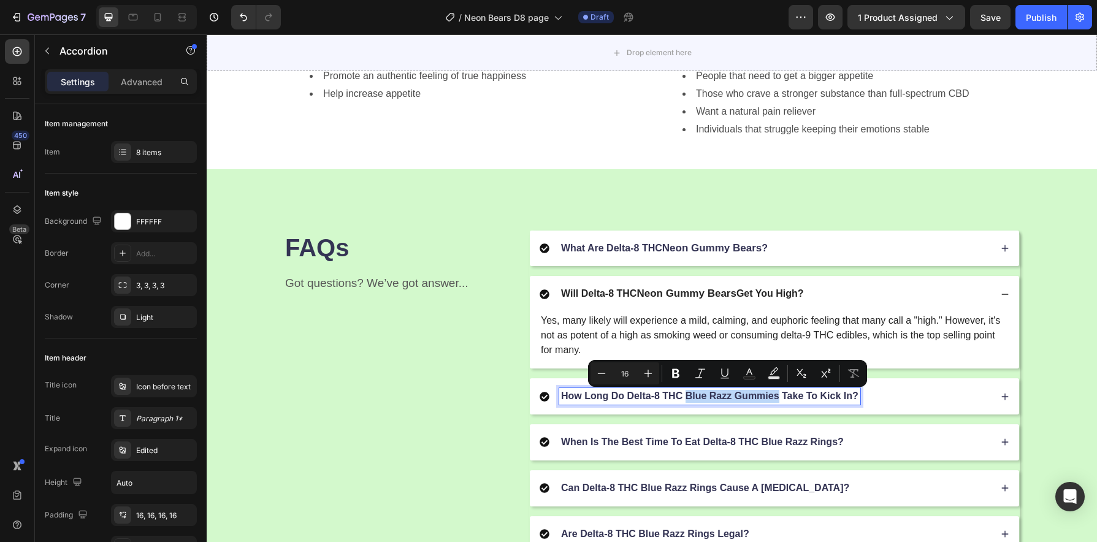
drag, startPoint x: 775, startPoint y: 399, endPoint x: 683, endPoint y: 401, distance: 91.4
click at [683, 401] on p "How Long Do Delta-8 THC Blue Razz Gummies Take To Kick In?" at bounding box center [709, 396] width 297 height 13
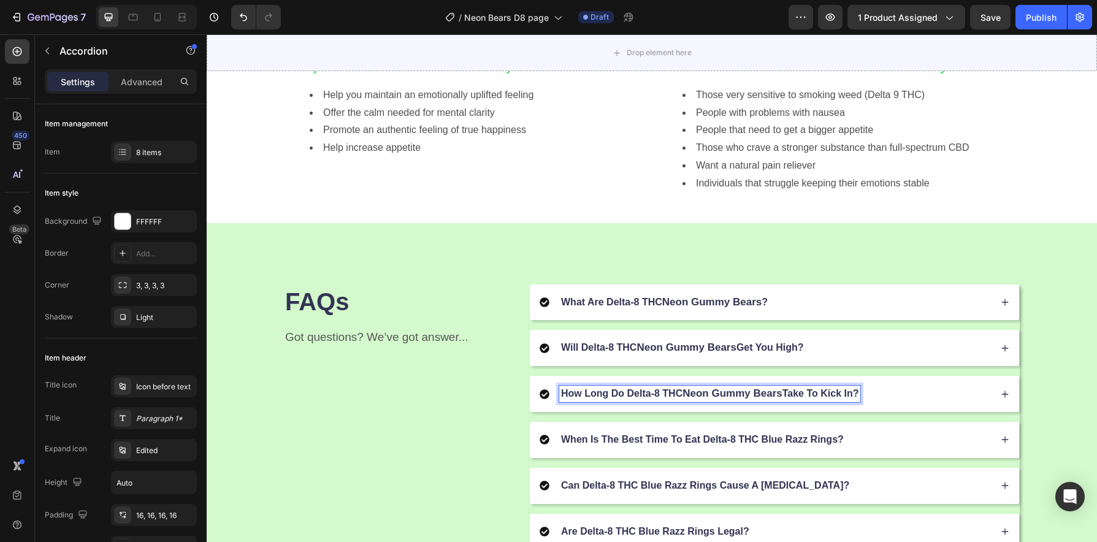
scroll to position [1313, 0]
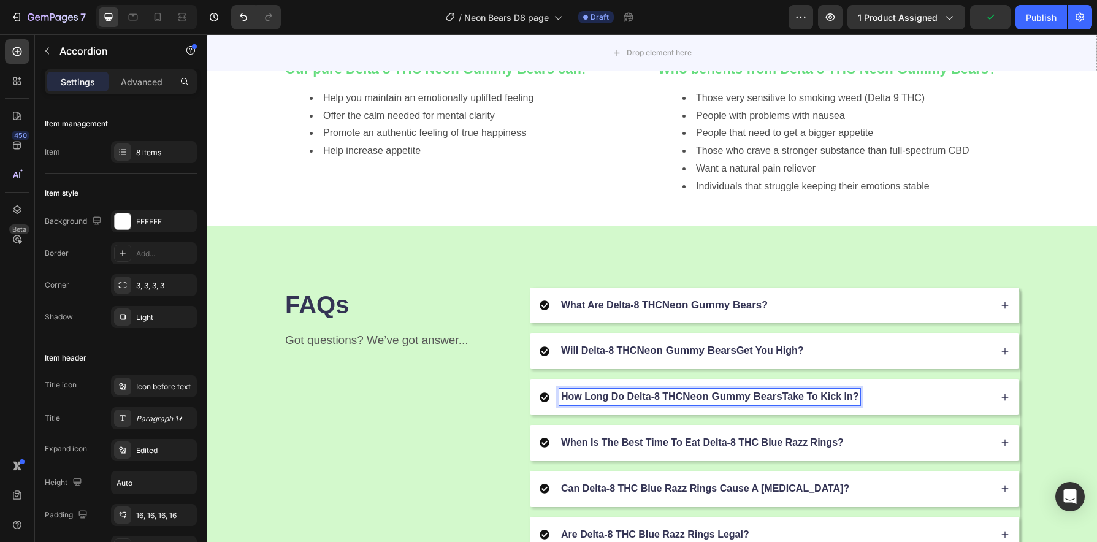
click at [883, 394] on div "How Long Do Delta-8 THC Neon Gummy Bears Take To Kick In?" at bounding box center [765, 397] width 451 height 17
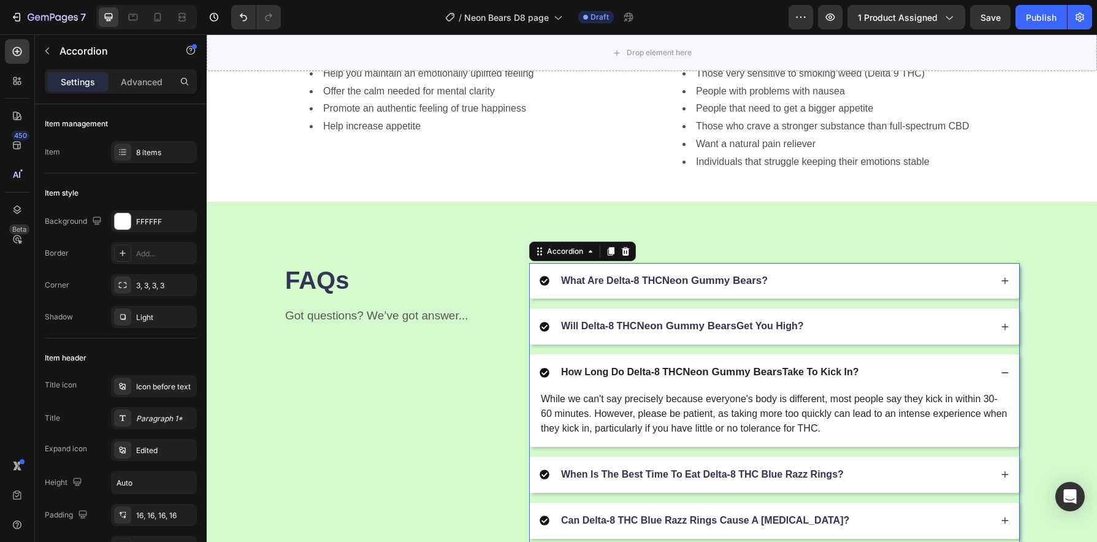
scroll to position [1471, 0]
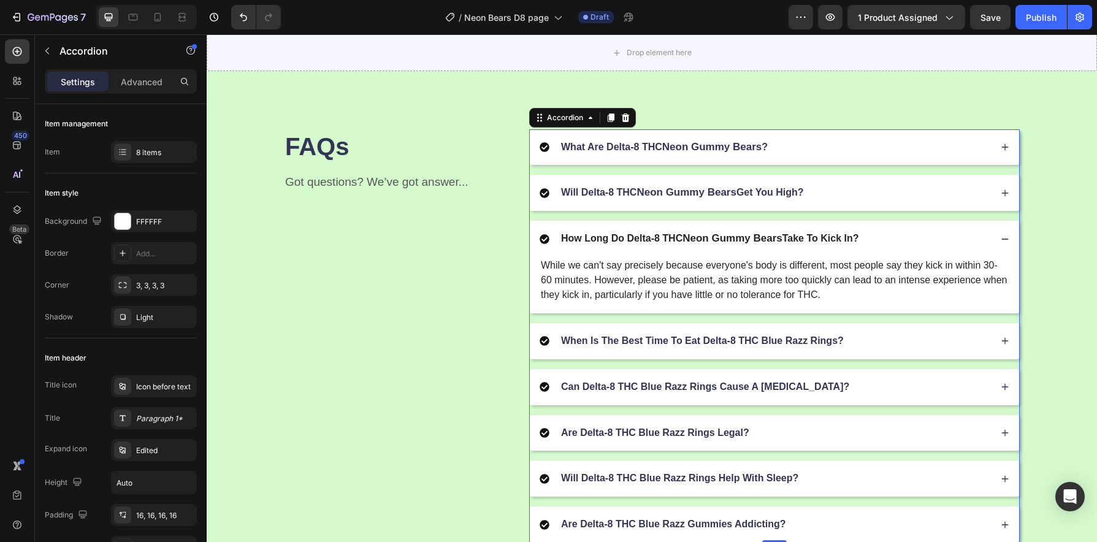
click at [760, 342] on p "When Is The Best Time To Eat Delta-8 THC Blue Razz Rings?" at bounding box center [702, 341] width 283 height 13
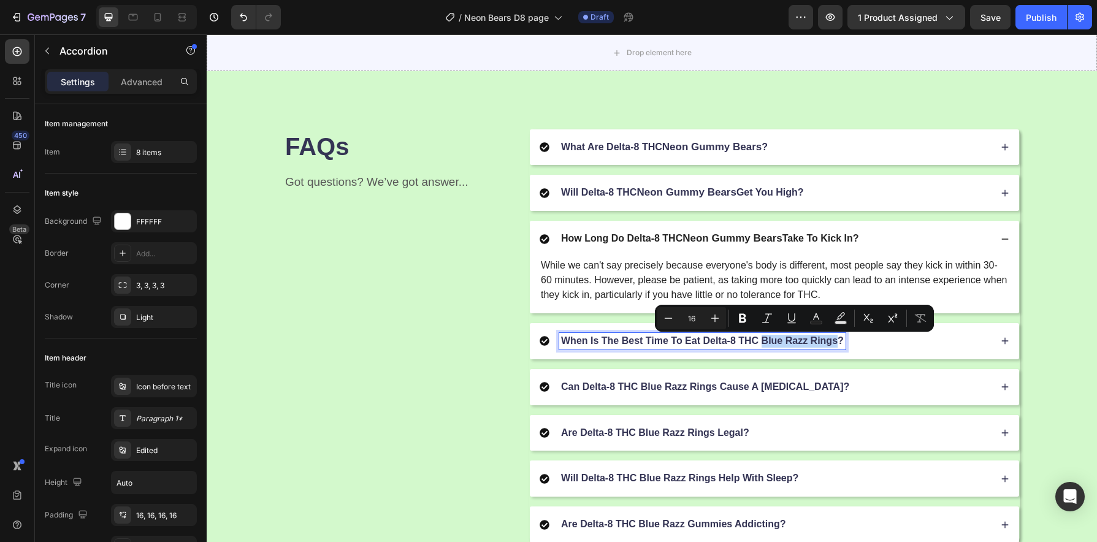
drag, startPoint x: 833, startPoint y: 345, endPoint x: 760, endPoint y: 344, distance: 73.0
click at [760, 344] on p "When Is The Best Time To Eat Delta-8 THC Blue Razz Rings?" at bounding box center [702, 341] width 283 height 13
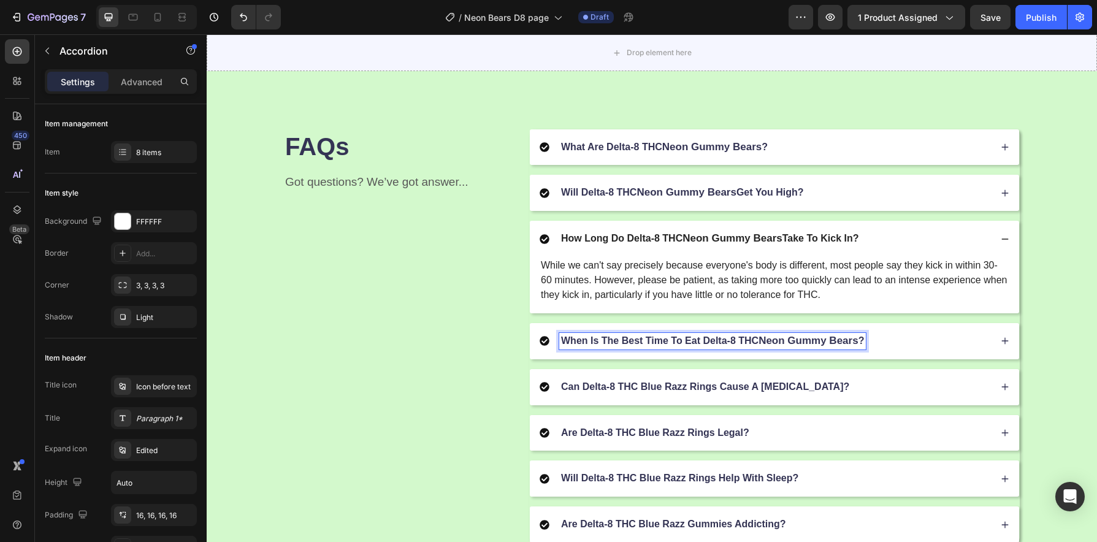
click at [912, 345] on div "When Is The Best Time To Eat Delta-8 THC Neon Gummy Bears ?" at bounding box center [765, 341] width 451 height 17
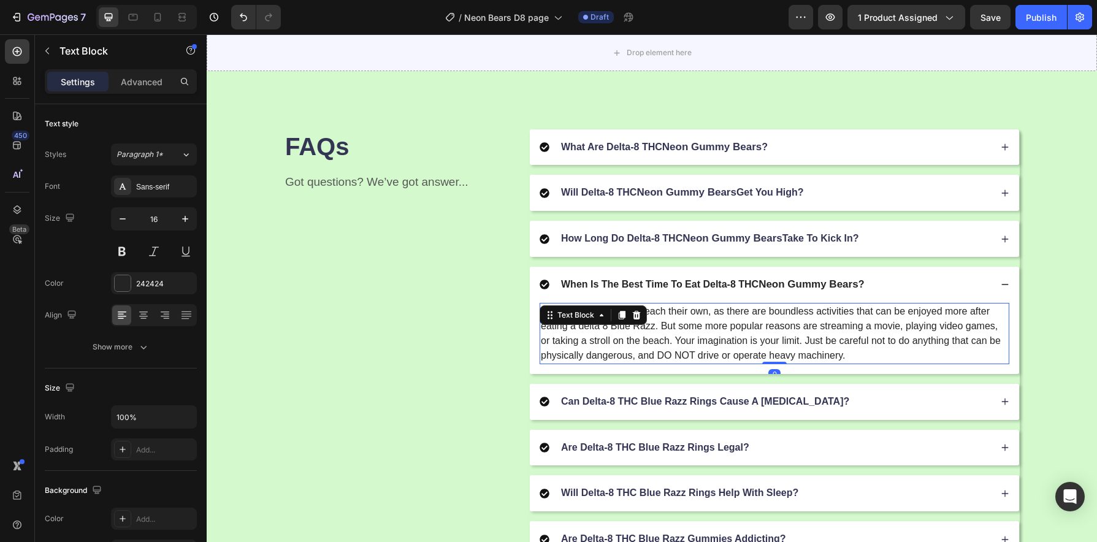
click at [646, 331] on p "The answer to this is to each their own, as there are boundless activities that…" at bounding box center [774, 333] width 467 height 59
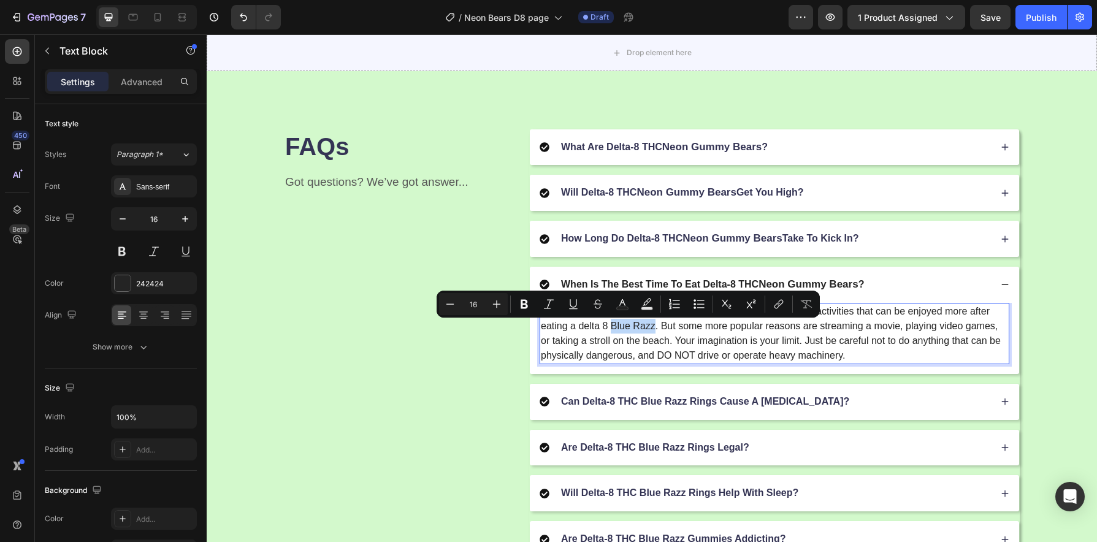
drag, startPoint x: 649, startPoint y: 331, endPoint x: 608, endPoint y: 331, distance: 41.7
click at [608, 331] on p "The answer to this is to each their own, as there are boundless activities that…" at bounding box center [774, 333] width 467 height 59
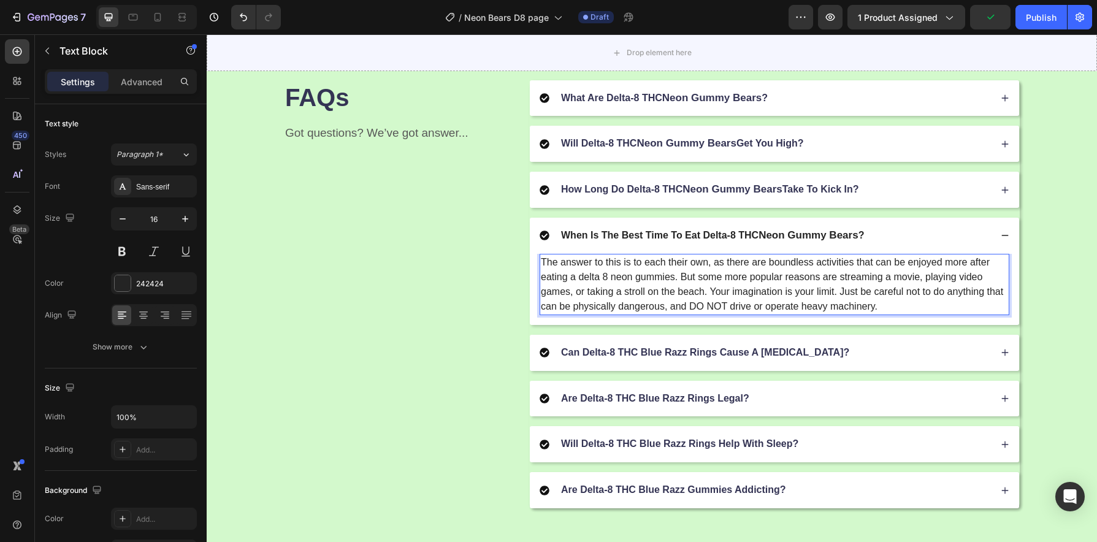
scroll to position [1535, 0]
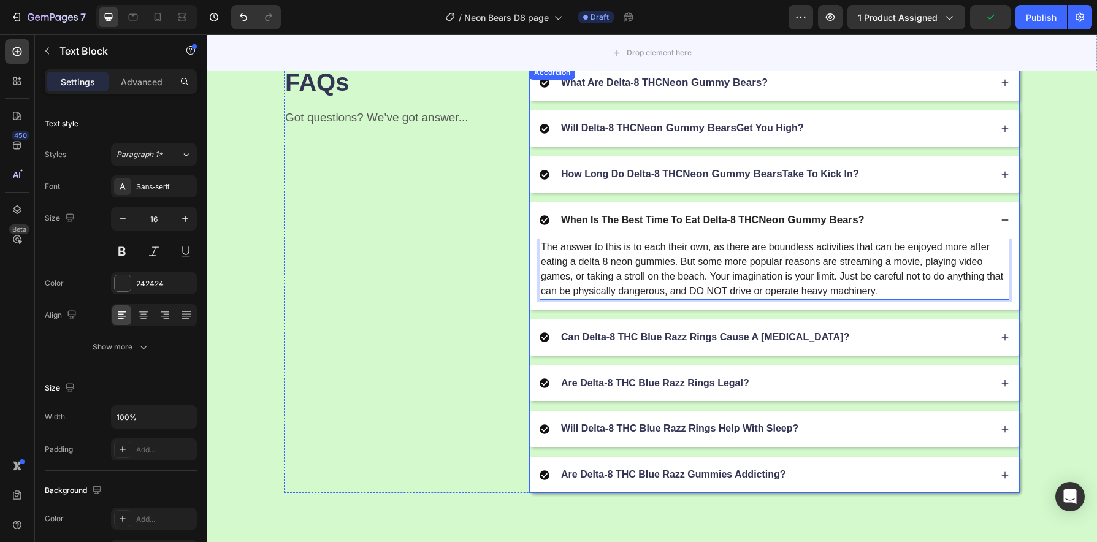
click at [740, 334] on p "Can Delta-8 THC Blue Razz Rings Cause A Panic Attack?" at bounding box center [705, 337] width 288 height 13
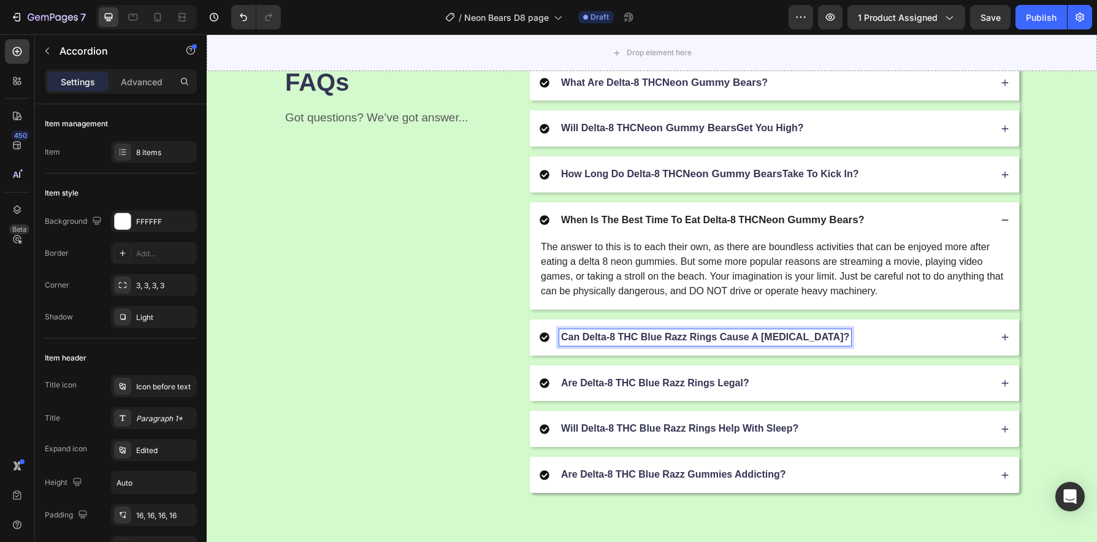
click at [705, 339] on p "Can Delta-8 THC Blue Razz Rings Cause A Panic Attack?" at bounding box center [705, 337] width 288 height 13
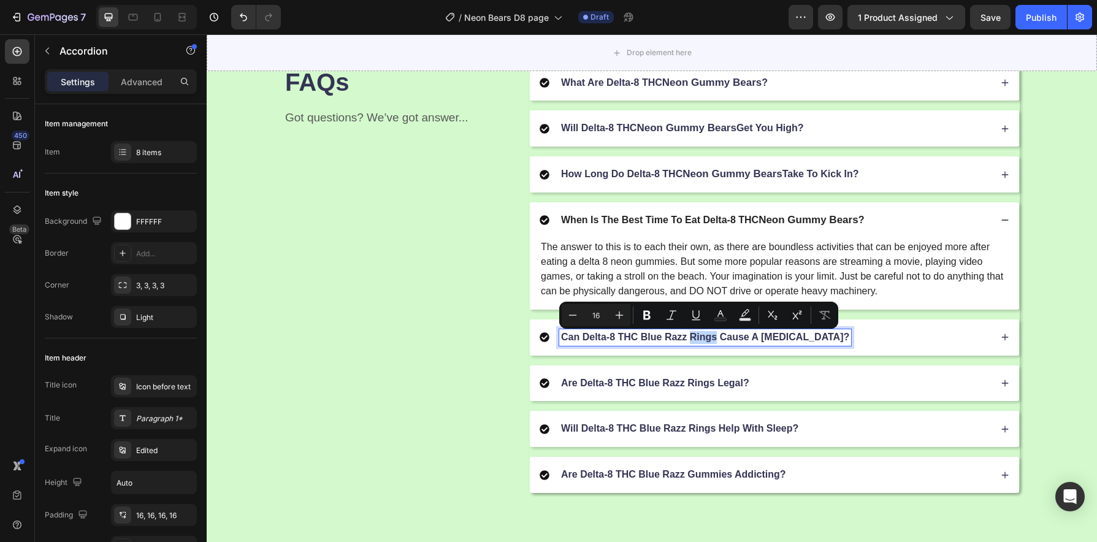
click at [713, 344] on p "Can Delta-8 THC Blue Razz Rings Cause A Panic Attack?" at bounding box center [705, 337] width 288 height 13
click at [711, 340] on p "Can Delta-8 THC Blue Razz Rings Cause A Panic Attack?" at bounding box center [705, 337] width 288 height 13
drag, startPoint x: 712, startPoint y: 341, endPoint x: 639, endPoint y: 341, distance: 73.0
click at [639, 341] on p "Can Delta-8 THC Blue Razz Rings Cause A Panic Attack?" at bounding box center [705, 337] width 288 height 13
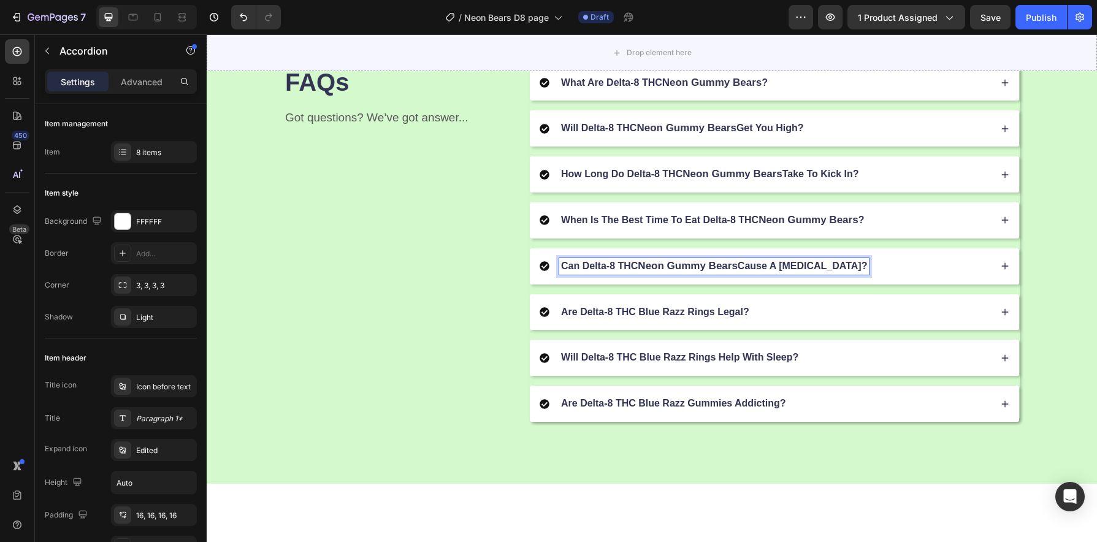
click at [897, 275] on div "Can Delta-8 THC Neon Gummy Bears Cause A Panic Attack?" at bounding box center [765, 266] width 451 height 17
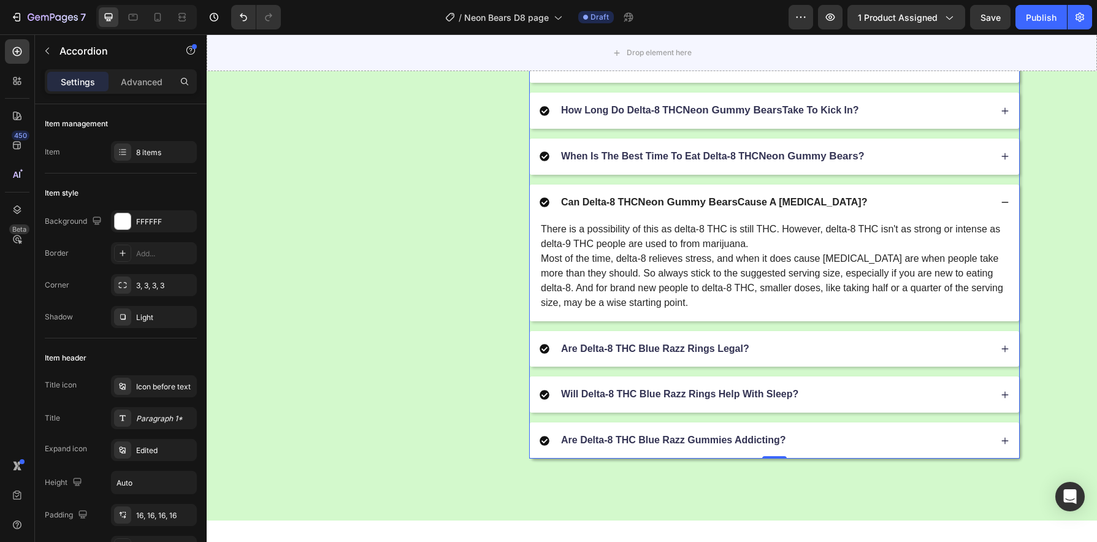
scroll to position [1602, 0]
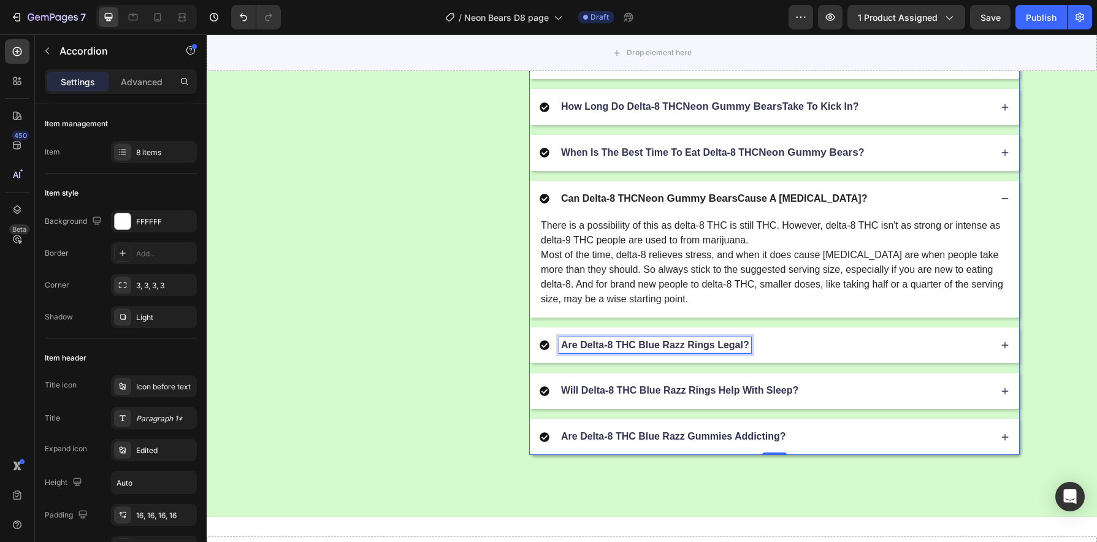
click at [665, 350] on p "Are Delta-8 THC Blue Razz Rings Legal?" at bounding box center [655, 345] width 188 height 13
click at [697, 350] on p "Are Delta-8 THC Blue Razz Rings Legal?" at bounding box center [655, 345] width 188 height 13
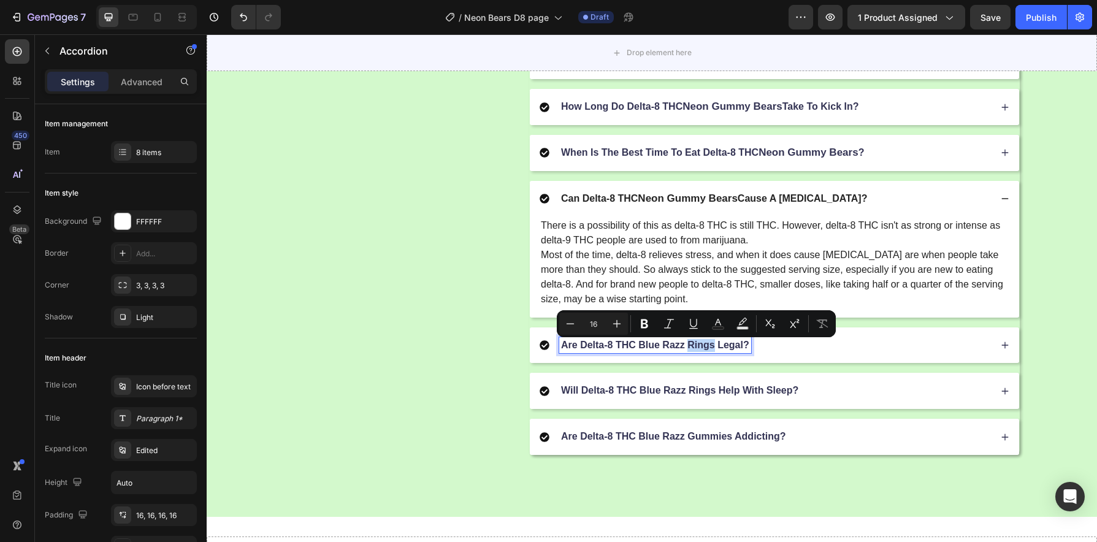
click at [705, 350] on p "Are Delta-8 THC Blue Razz Rings Legal?" at bounding box center [655, 345] width 188 height 13
drag, startPoint x: 710, startPoint y: 350, endPoint x: 637, endPoint y: 349, distance: 73.0
click at [637, 349] on p "Are Delta-8 THC Blue Razz Rings Legal?" at bounding box center [655, 345] width 188 height 13
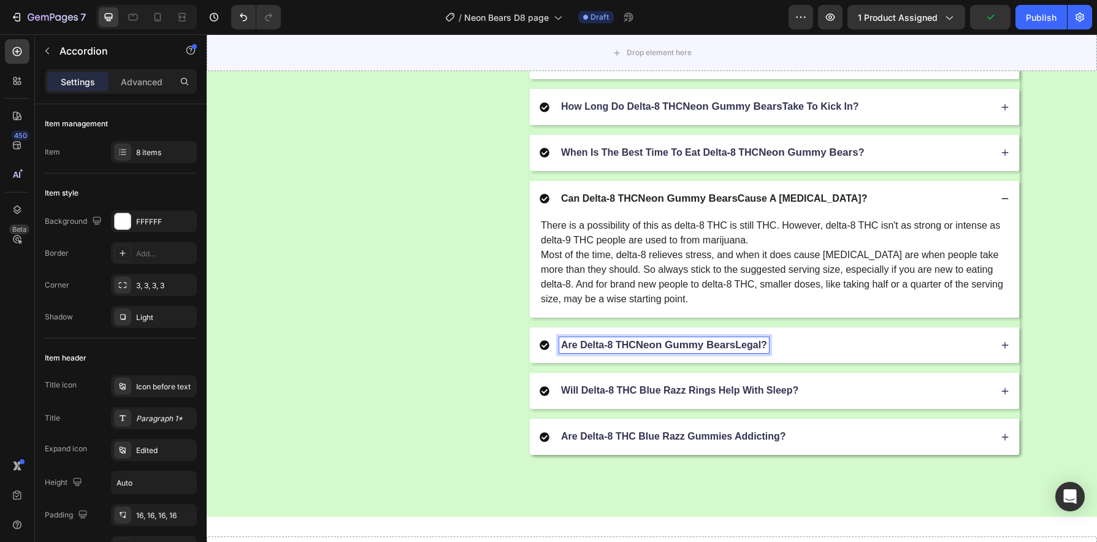
click at [810, 346] on div "Are Delta-8 THC Neon Gummy Bears Legal?" at bounding box center [765, 345] width 451 height 17
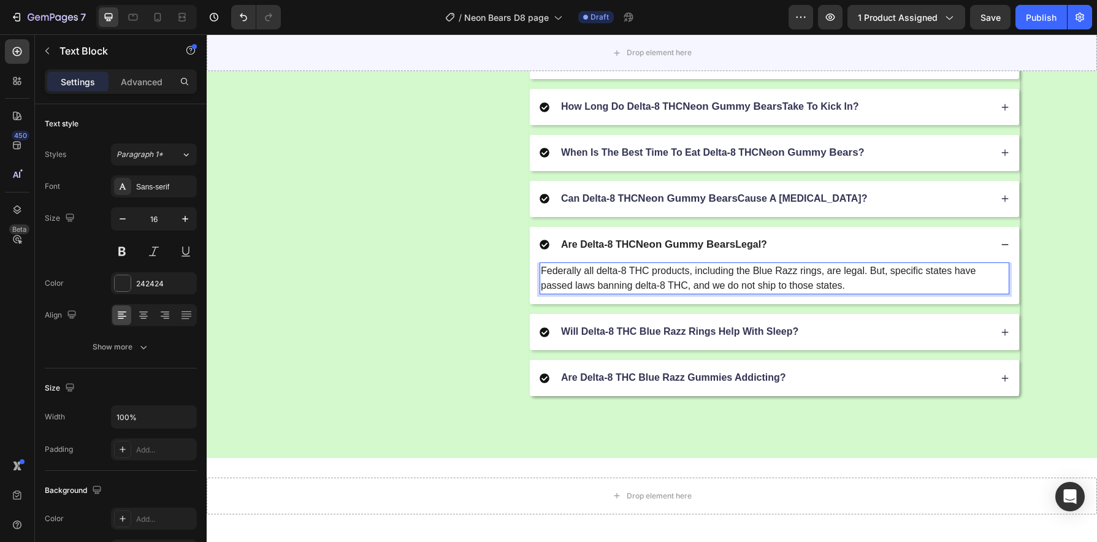
click at [811, 278] on p "Federally all delta-8 THC products, including the Blue Razz rings, are legal. B…" at bounding box center [774, 278] width 467 height 29
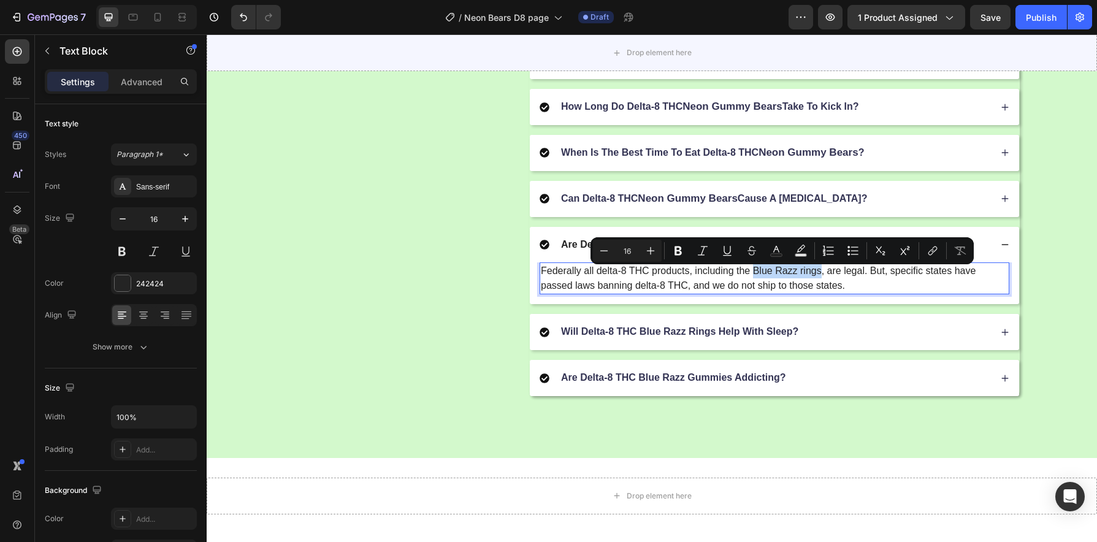
drag, startPoint x: 815, startPoint y: 278, endPoint x: 751, endPoint y: 275, distance: 63.9
click at [751, 275] on p "Federally all delta-8 THC products, including the Blue Razz rings, are legal. B…" at bounding box center [774, 278] width 467 height 29
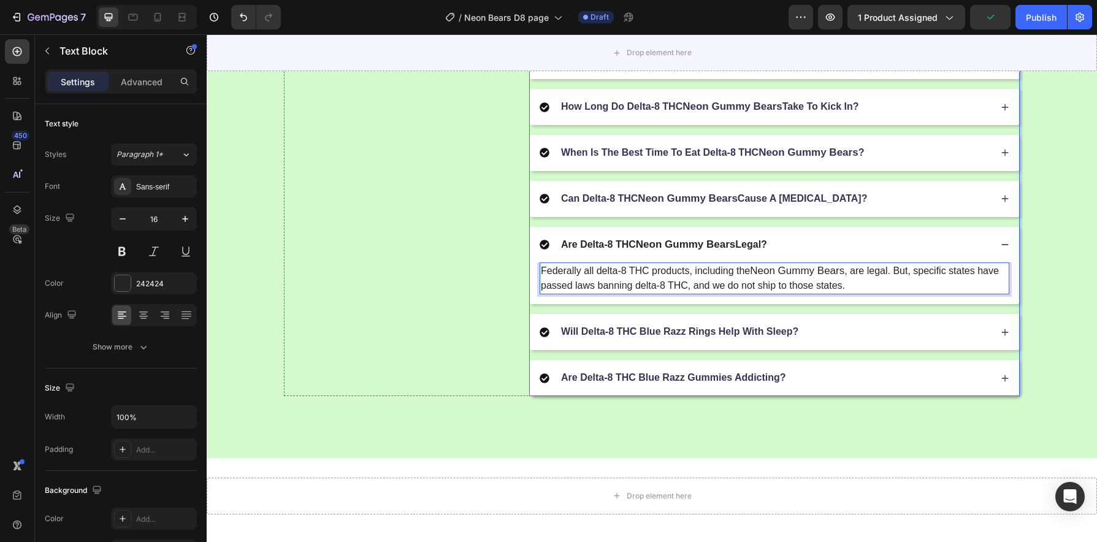
click at [760, 332] on p "Will Delta-8 THC Blue Razz Rings Help With Sleep?" at bounding box center [679, 332] width 237 height 13
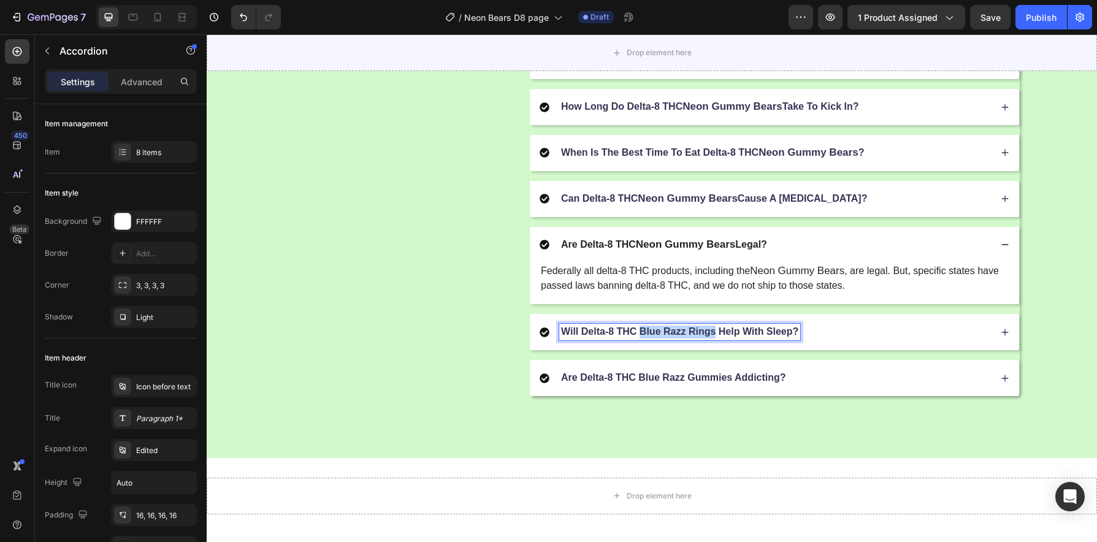
drag, startPoint x: 710, startPoint y: 338, endPoint x: 636, endPoint y: 339, distance: 73.6
click at [636, 339] on p "Will Delta-8 THC Blue Razz Rings Help With Sleep?" at bounding box center [679, 332] width 237 height 13
click at [838, 339] on div "Will Delta-8 THC Neon Gummy Bears Help With Sleep?" at bounding box center [765, 332] width 451 height 17
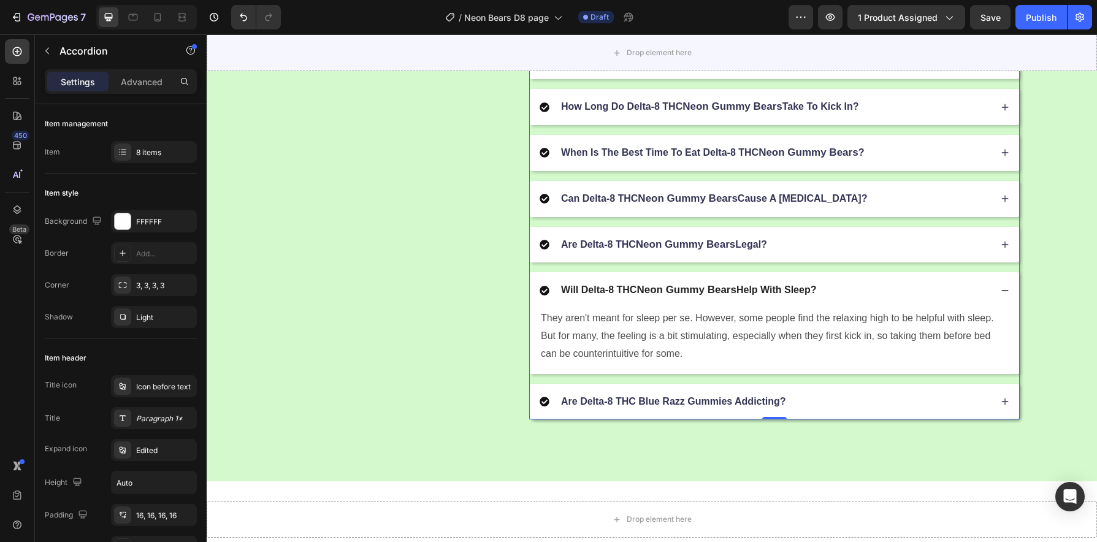
click at [740, 406] on p "Are Delta-8 THC Blue Razz Gummies Addicting?" at bounding box center [673, 402] width 225 height 13
click at [727, 408] on p "Are Delta-8 THC Blue Razz Gummies Addicting?" at bounding box center [673, 402] width 225 height 13
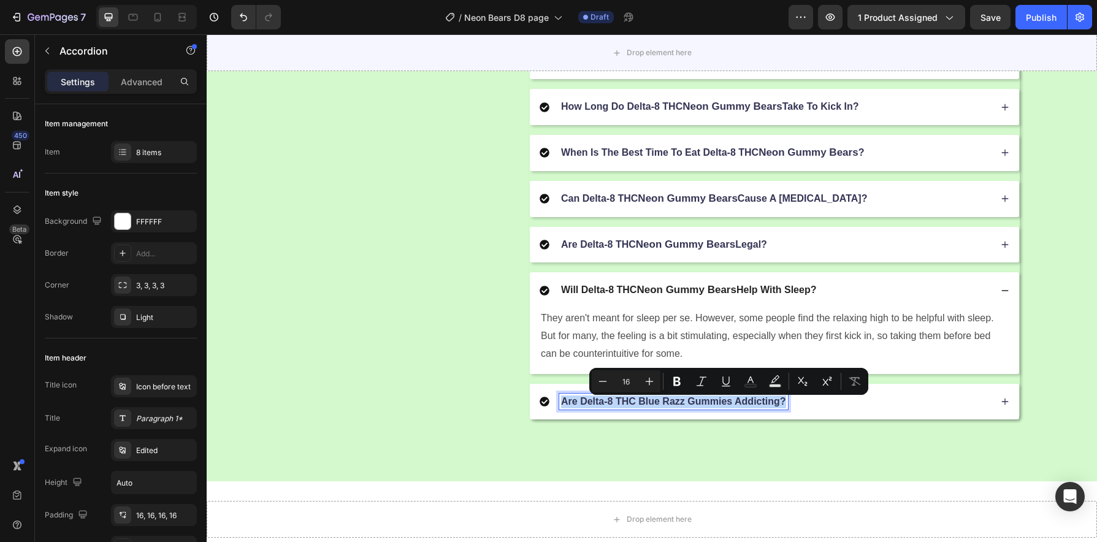
click at [727, 408] on p "Are Delta-8 THC Blue Razz Gummies Addicting?" at bounding box center [673, 402] width 225 height 13
click at [726, 408] on p "Are Delta-8 THC Blue Razz Gummies Addicting?" at bounding box center [673, 402] width 225 height 13
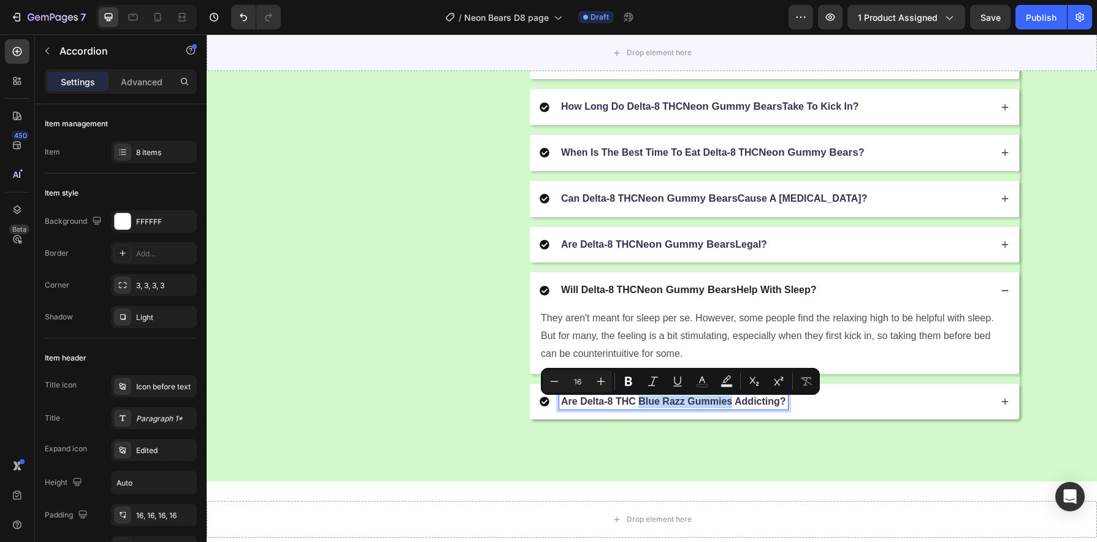
drag, startPoint x: 725, startPoint y: 408, endPoint x: 637, endPoint y: 410, distance: 88.9
click at [637, 408] on p "Are Delta-8 THC Blue Razz Gummies Addicting?" at bounding box center [673, 402] width 225 height 13
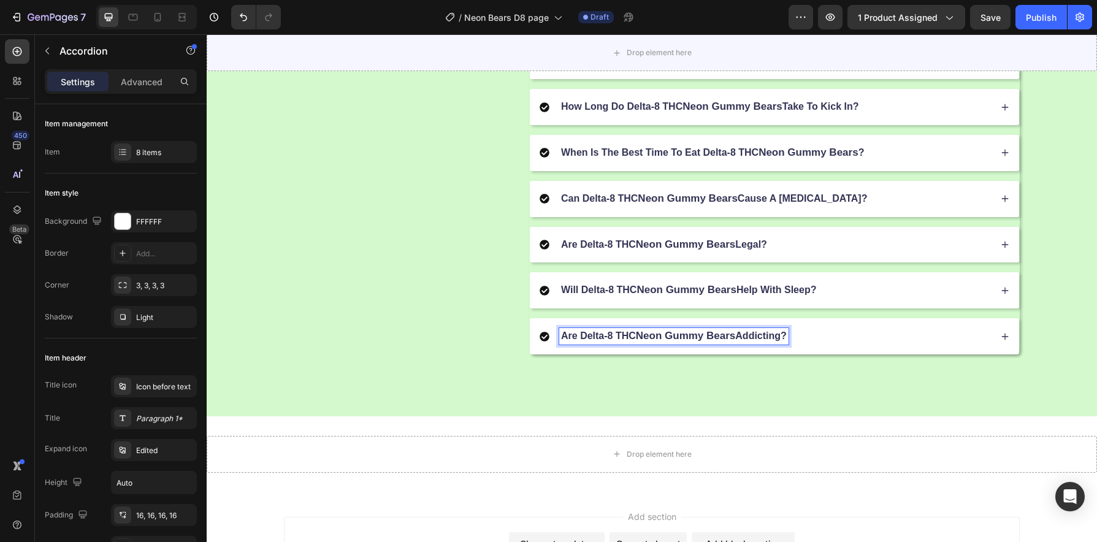
click at [828, 345] on div "Are Delta-8 THC Neon Gummy Bears Addicting?" at bounding box center [765, 336] width 451 height 17
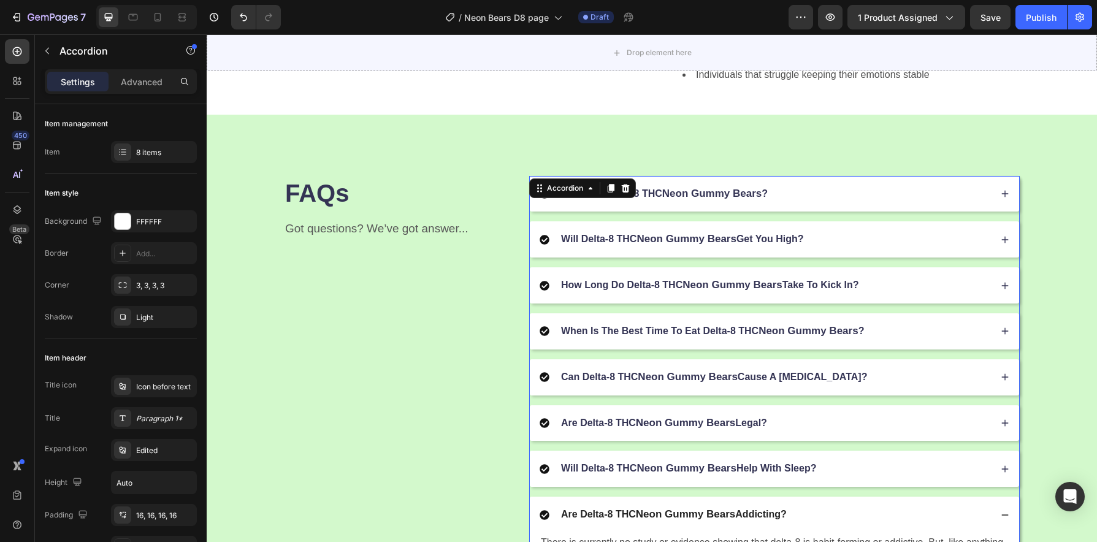
scroll to position [1420, 0]
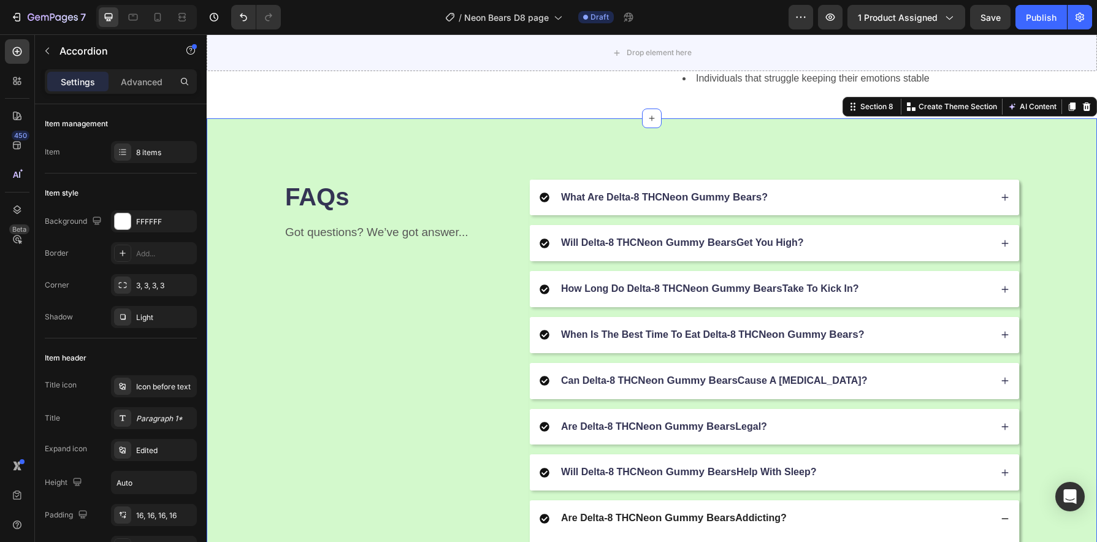
click at [623, 140] on div "FAQs Heading Got questions? We’ve got answer... Text Block What Are Delta-8 THC…" at bounding box center [652, 391] width 890 height 546
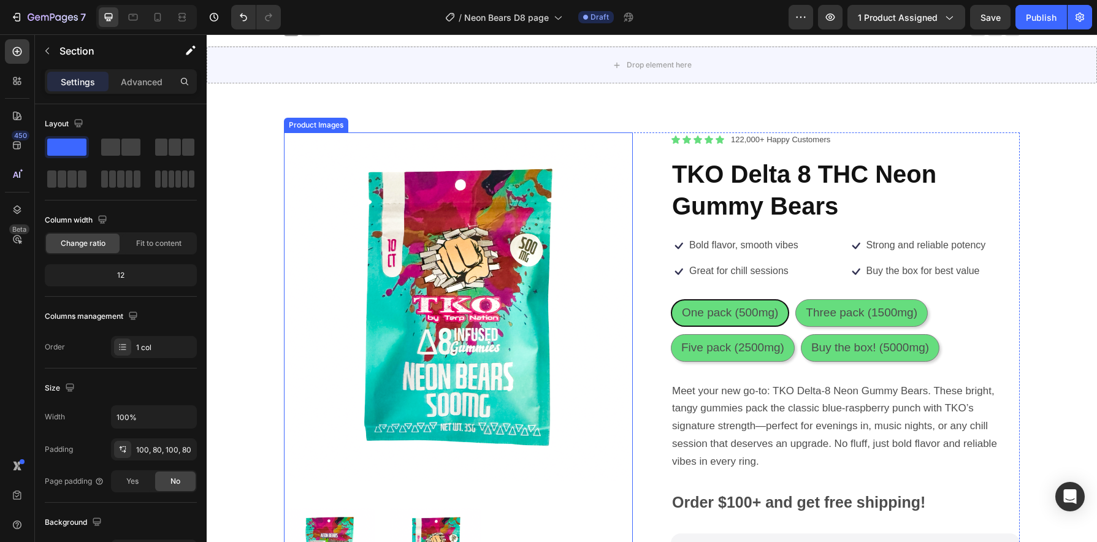
scroll to position [0, 0]
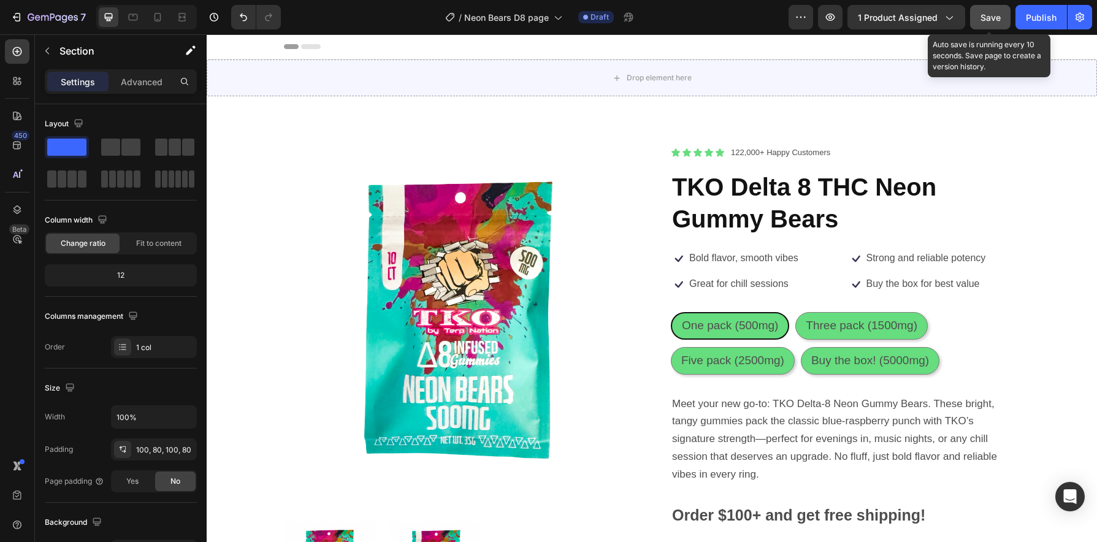
click at [985, 20] on span "Save" at bounding box center [991, 17] width 20 height 10
click at [989, 13] on span "Save" at bounding box center [991, 17] width 20 height 10
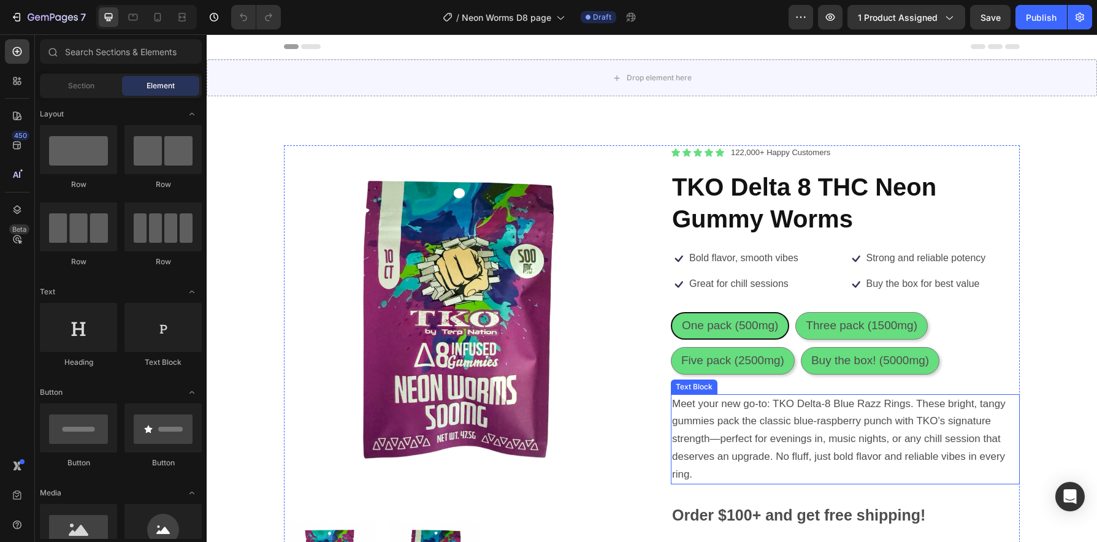
click at [906, 412] on p "Meet your new go-to: TKO Delta-8 Blue Razz Rings. These bright, tangy gummies p…" at bounding box center [845, 440] width 346 height 88
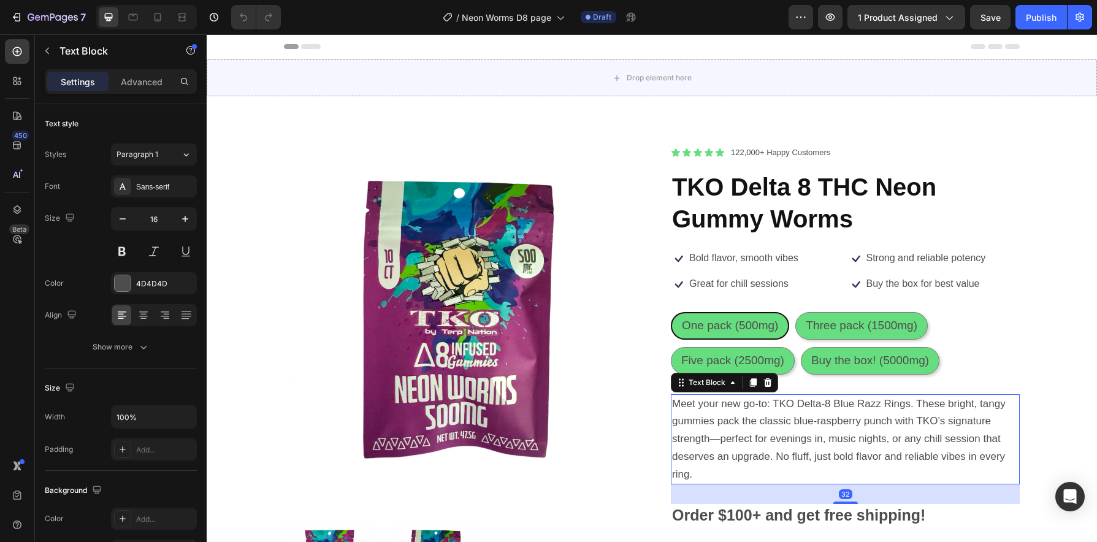
click at [906, 408] on span "Meet your new go-to: TKO Delta-8 Blue Razz Rings. These bright, tangy gummies p…" at bounding box center [839, 439] width 334 height 82
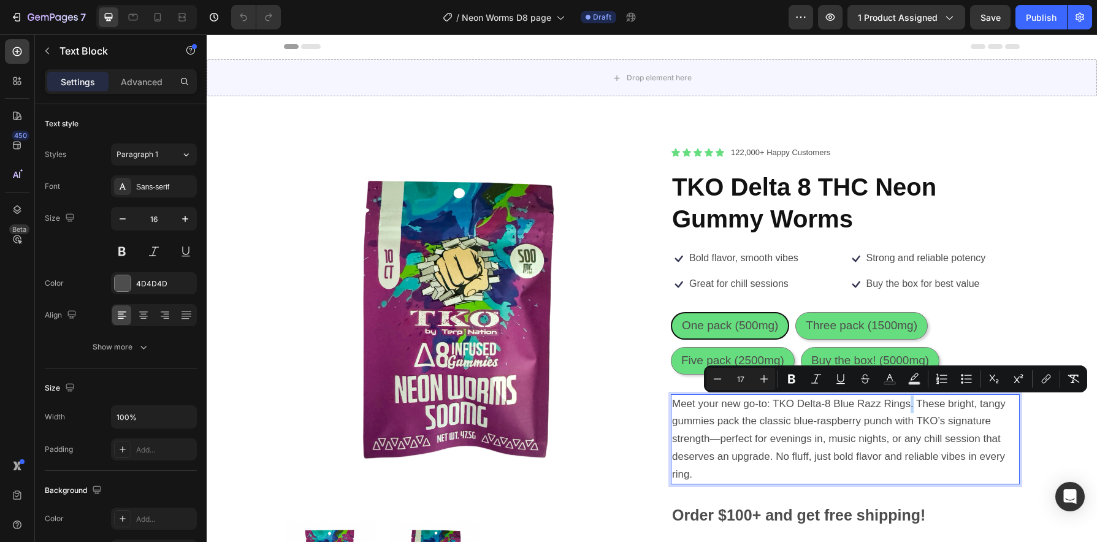
click at [905, 405] on span "Meet your new go-to: TKO Delta-8 Blue Razz Rings. These bright, tangy gummies p…" at bounding box center [839, 439] width 334 height 82
drag, startPoint x: 906, startPoint y: 408, endPoint x: 830, endPoint y: 407, distance: 76.0
click at [830, 407] on span "Meet your new go-to: TKO Delta-8 Blue Razz Rings. These bright, tangy gummies p…" at bounding box center [839, 439] width 334 height 82
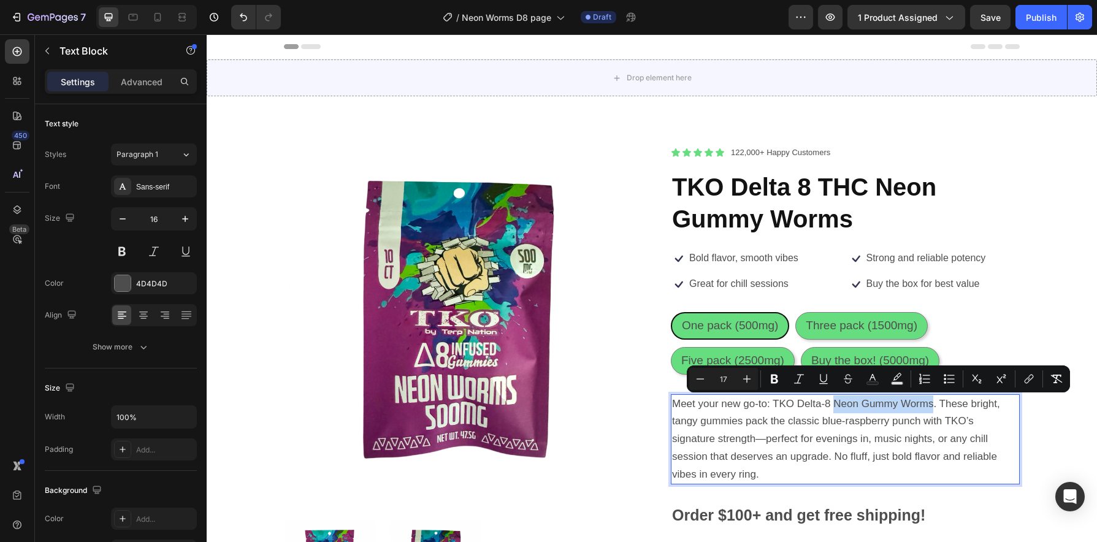
drag, startPoint x: 928, startPoint y: 408, endPoint x: 832, endPoint y: 408, distance: 95.7
click at [832, 408] on span "Meet your new go-to: TKO Delta-8 Neon Gummy Worms. These bright, tangy gummies …" at bounding box center [836, 439] width 328 height 82
copy span "Neon Gummy Worms"
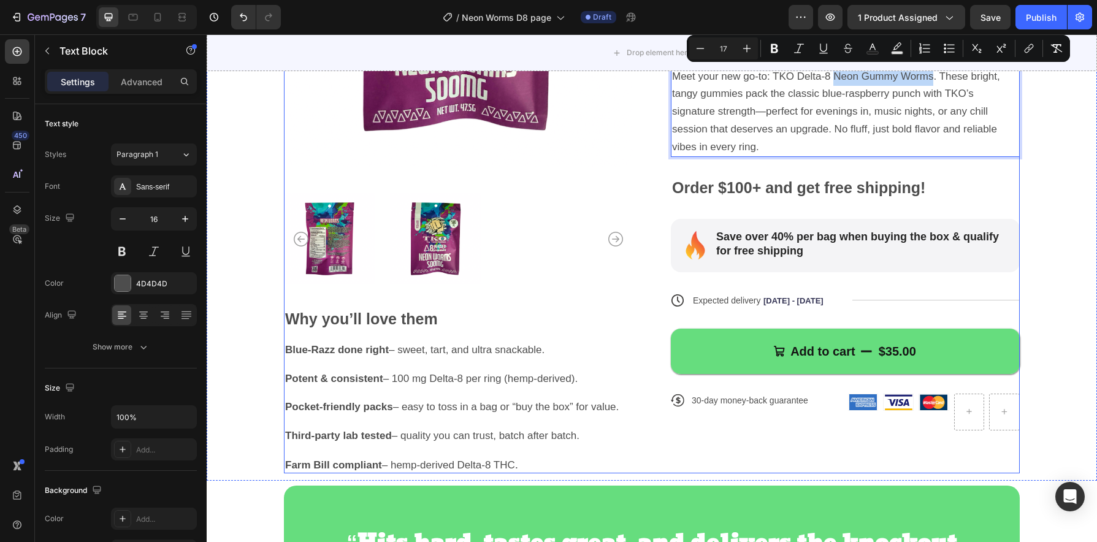
scroll to position [334, 0]
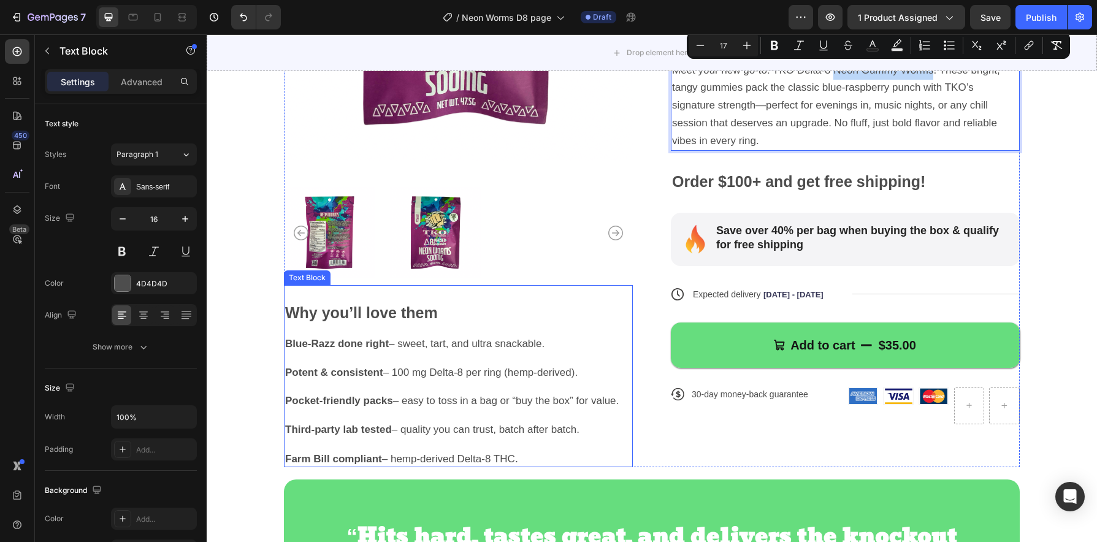
click at [332, 348] on strong "Blue-Razz done right" at bounding box center [337, 344] width 104 height 12
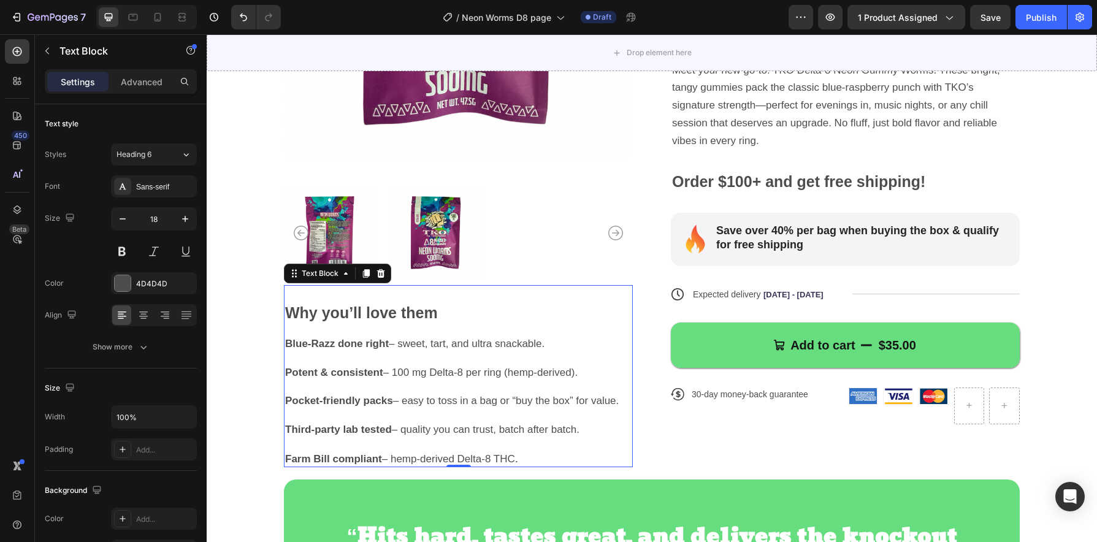
click at [330, 347] on strong "Blue-Razz done right" at bounding box center [337, 344] width 104 height 12
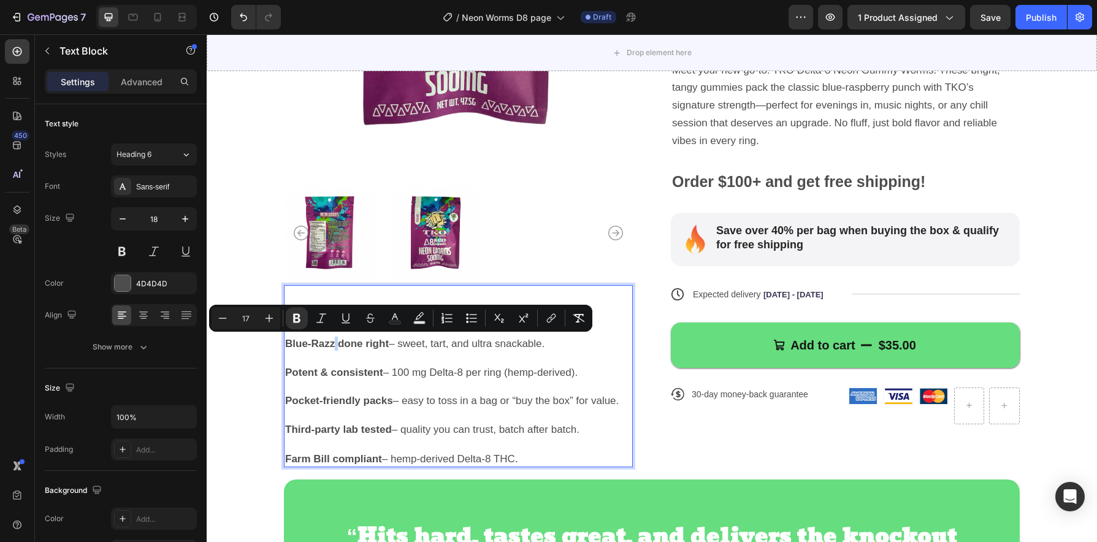
click at [331, 345] on strong "Blue-Razz done right" at bounding box center [337, 344] width 104 height 12
drag, startPoint x: 331, startPoint y: 346, endPoint x: 283, endPoint y: 346, distance: 47.8
click at [285, 346] on strong "Blue-Razz done right" at bounding box center [337, 344] width 104 height 12
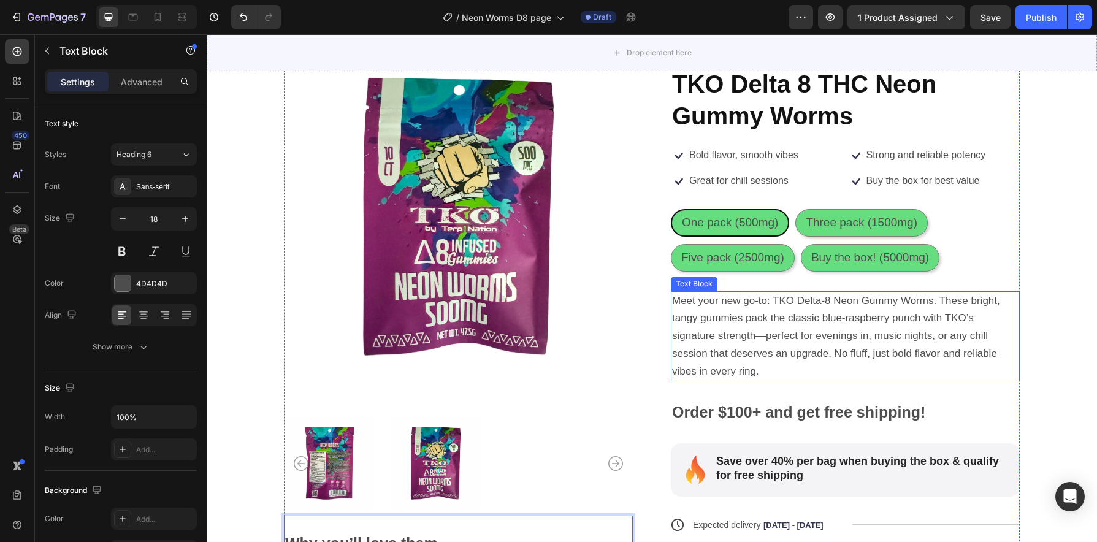
scroll to position [102, 0]
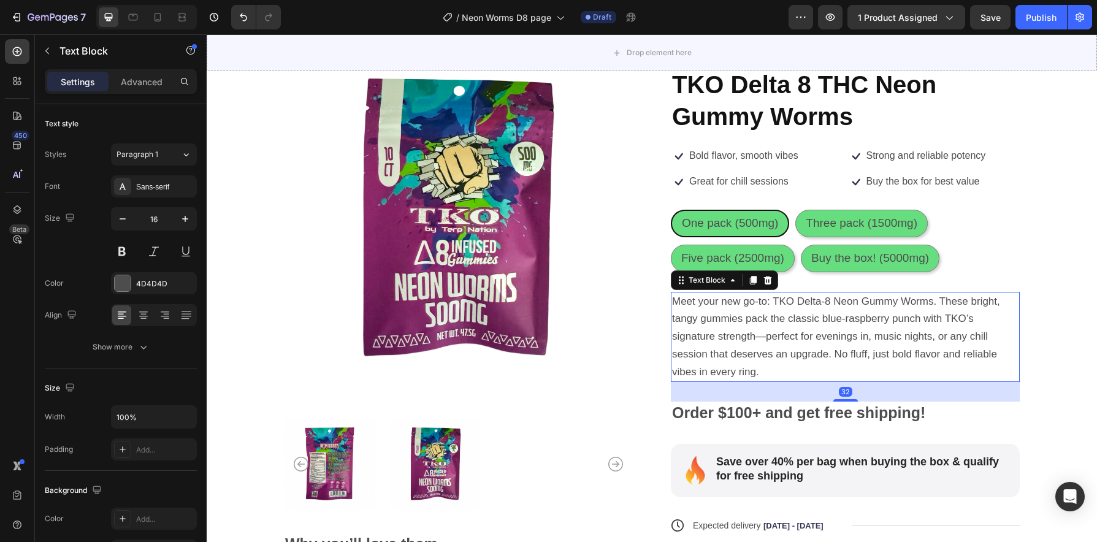
click at [885, 321] on span "Meet your new go-to: TKO Delta-8 Neon Gummy Worms. These bright, tangy gummies …" at bounding box center [836, 337] width 328 height 82
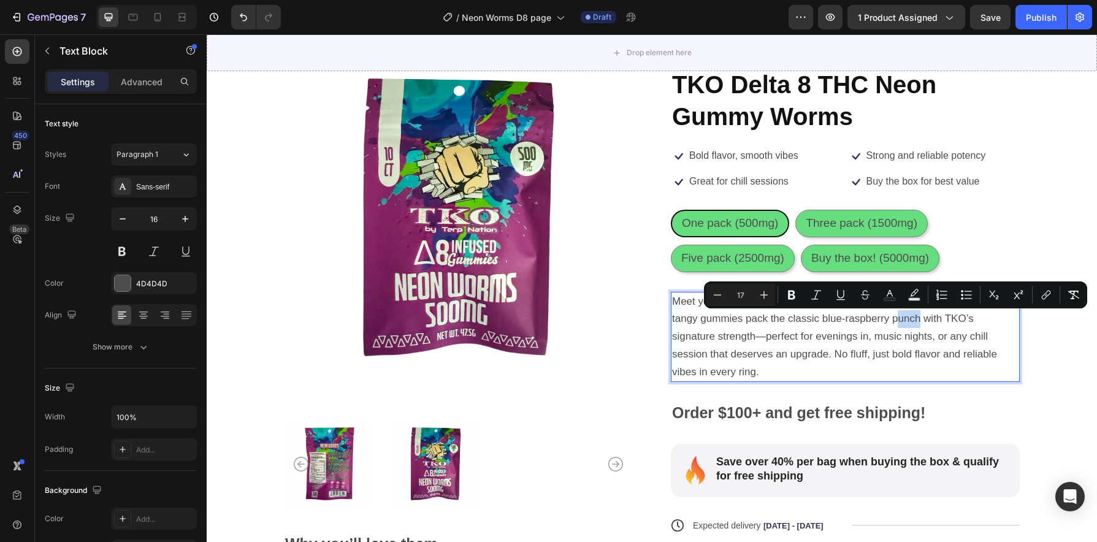
drag, startPoint x: 914, startPoint y: 322, endPoint x: 894, endPoint y: 324, distance: 21.0
click at [893, 325] on span "Meet your new go-to: TKO Delta-8 Neon Gummy Worms. These bright, tangy gummies …" at bounding box center [836, 337] width 328 height 82
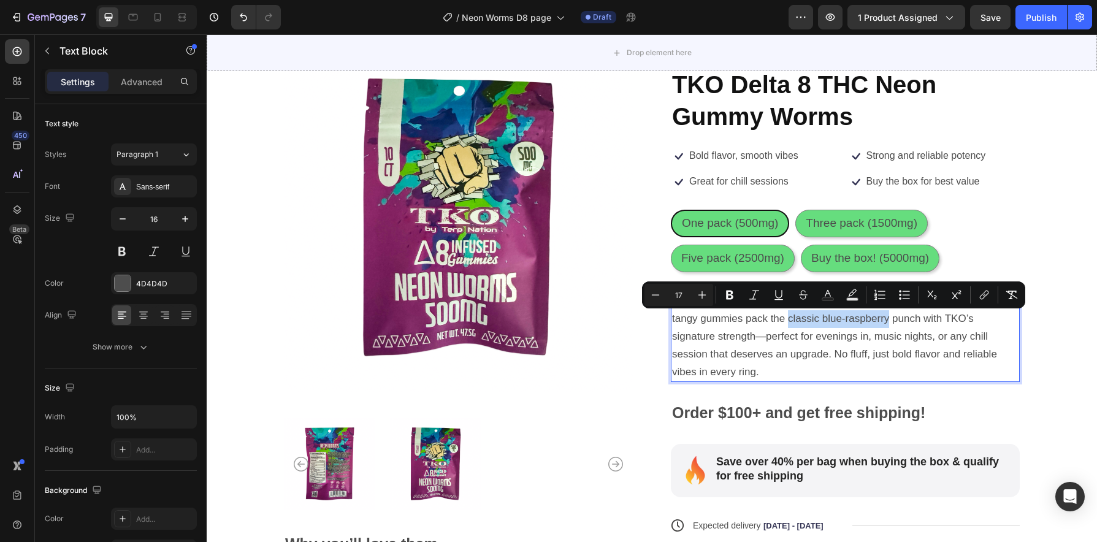
drag, startPoint x: 784, startPoint y: 323, endPoint x: 884, endPoint y: 324, distance: 100.0
click at [884, 324] on span "Meet your new go-to: TKO Delta-8 Neon Gummy Worms. These bright, tangy gummies …" at bounding box center [836, 337] width 328 height 82
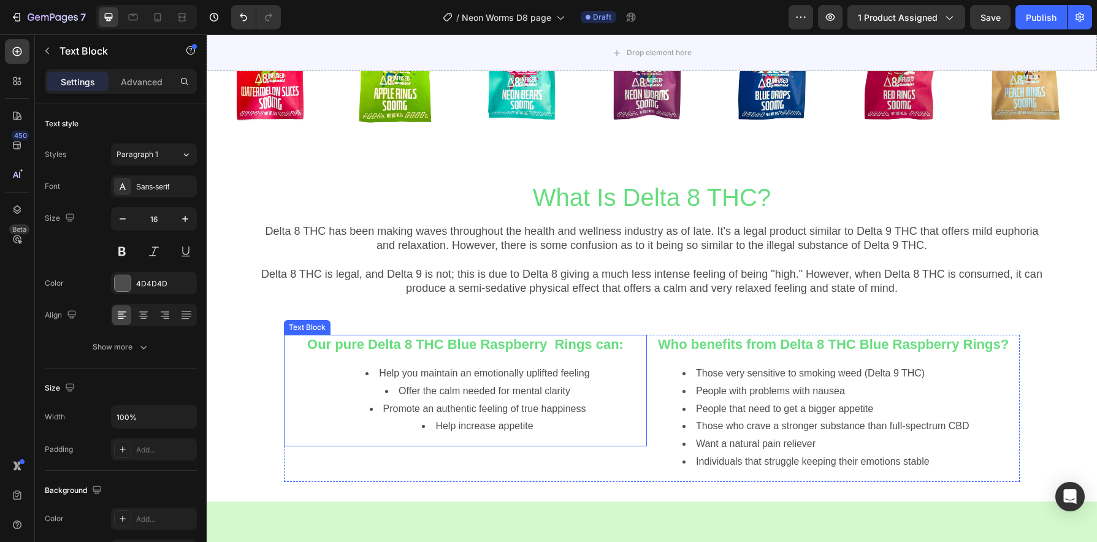
scroll to position [1039, 0]
click at [548, 353] on div "Our pure Delta 8 THC Blue Raspberry Rings can: Help you maintain an emotionally…" at bounding box center [465, 390] width 363 height 112
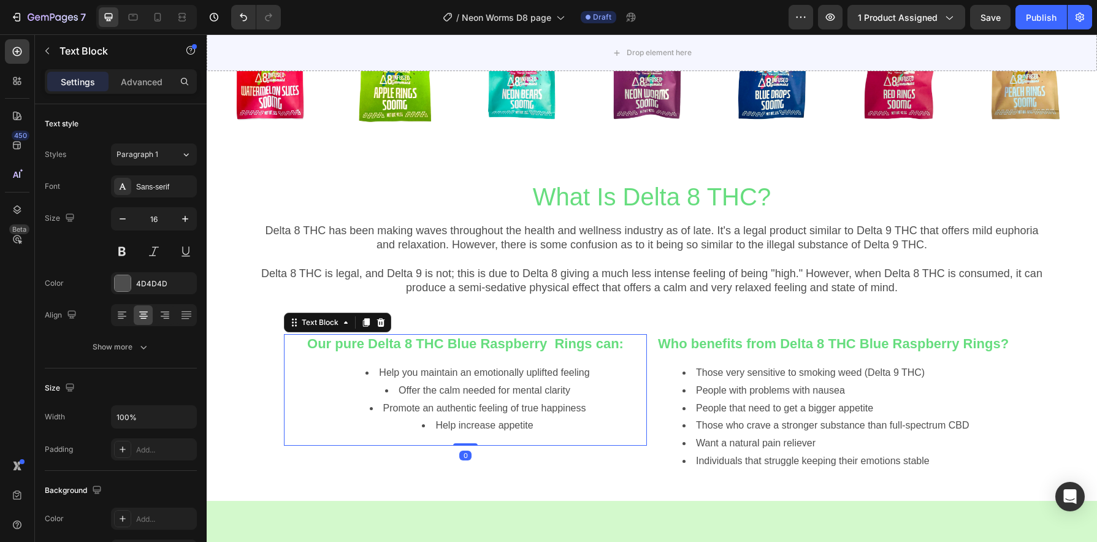
click at [595, 346] on strong "Our pure Delta 8 THC Blue Raspberry Rings can:" at bounding box center [465, 343] width 316 height 15
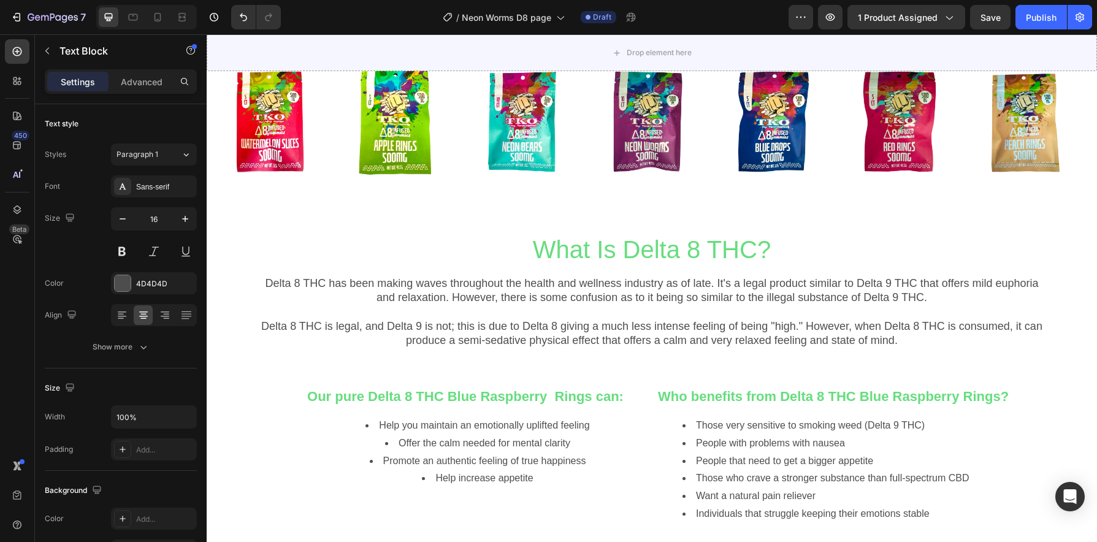
scroll to position [1033, 0]
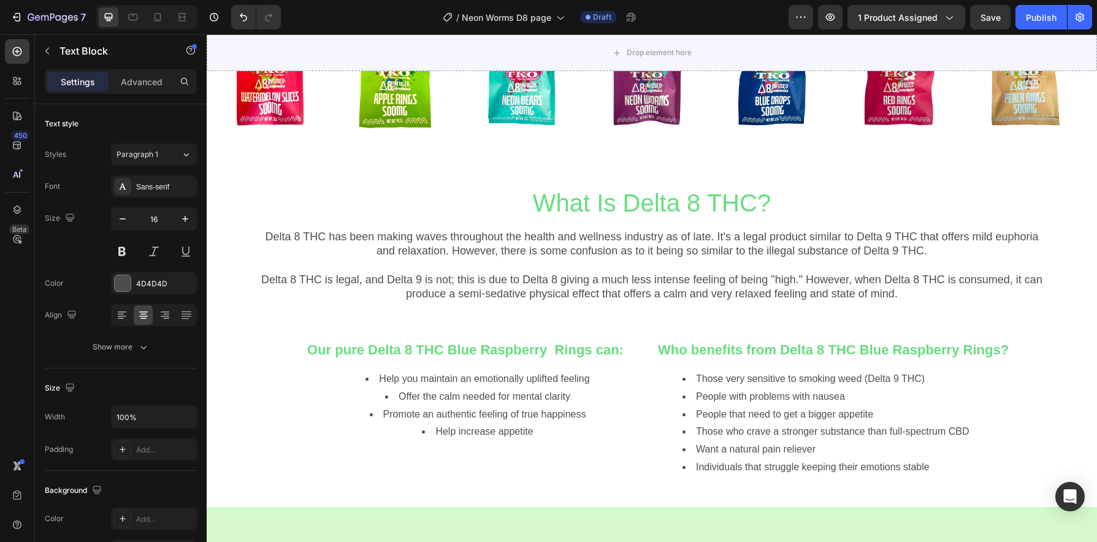
click at [607, 356] on p "Our pure Delta 8 THC Blue Raspberry Rings can:" at bounding box center [465, 351] width 361 height 19
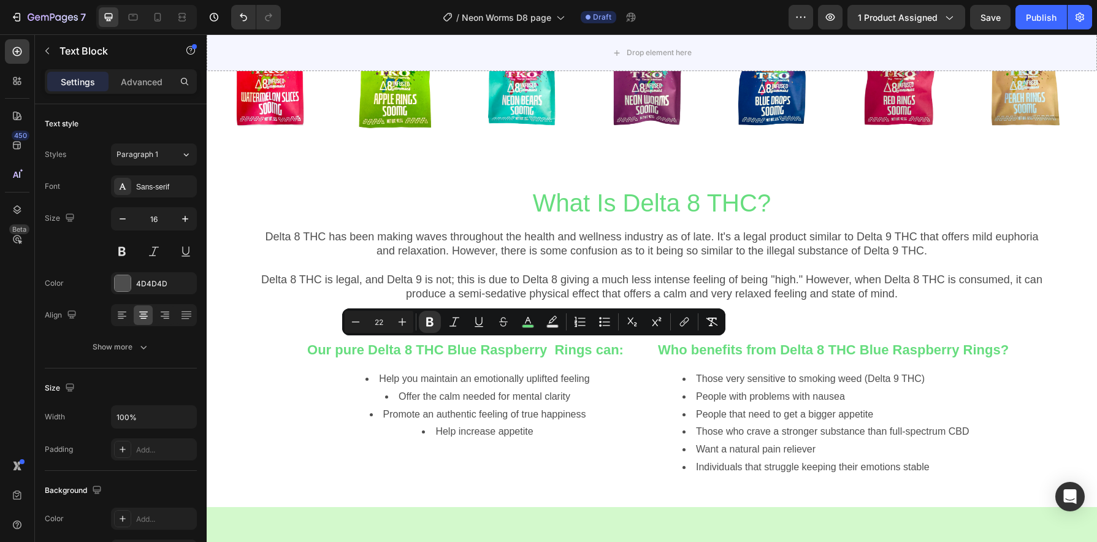
drag, startPoint x: 602, startPoint y: 350, endPoint x: 464, endPoint y: 351, distance: 138.0
click at [464, 351] on strong "Our pure Delta 8 THC Blue Raspberry Rings can:" at bounding box center [465, 349] width 316 height 15
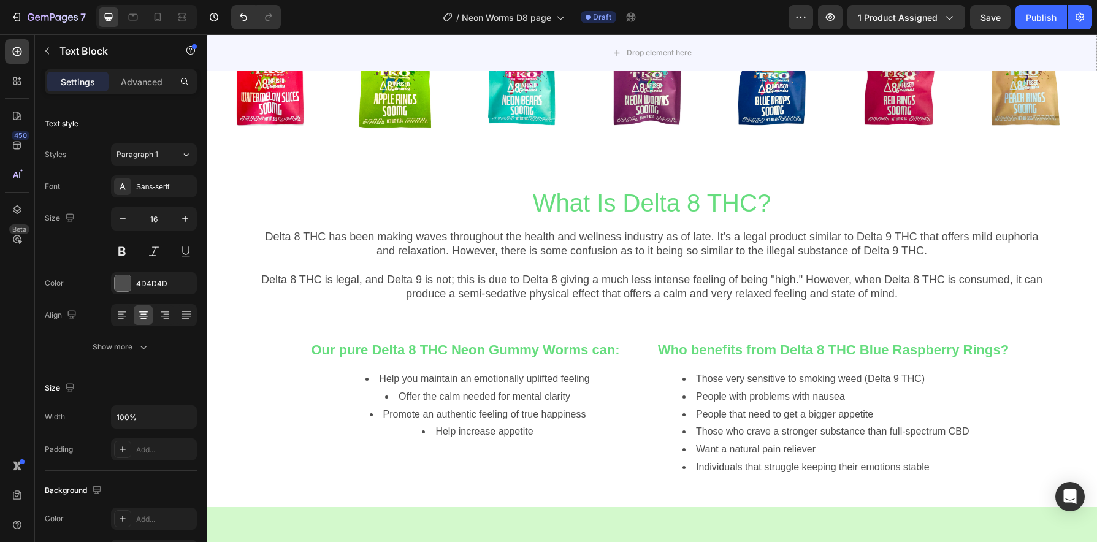
drag, startPoint x: 503, startPoint y: 410, endPoint x: 540, endPoint y: 427, distance: 40.6
click at [505, 410] on span "Promote an authentic feeling of true happiness" at bounding box center [484, 414] width 203 height 10
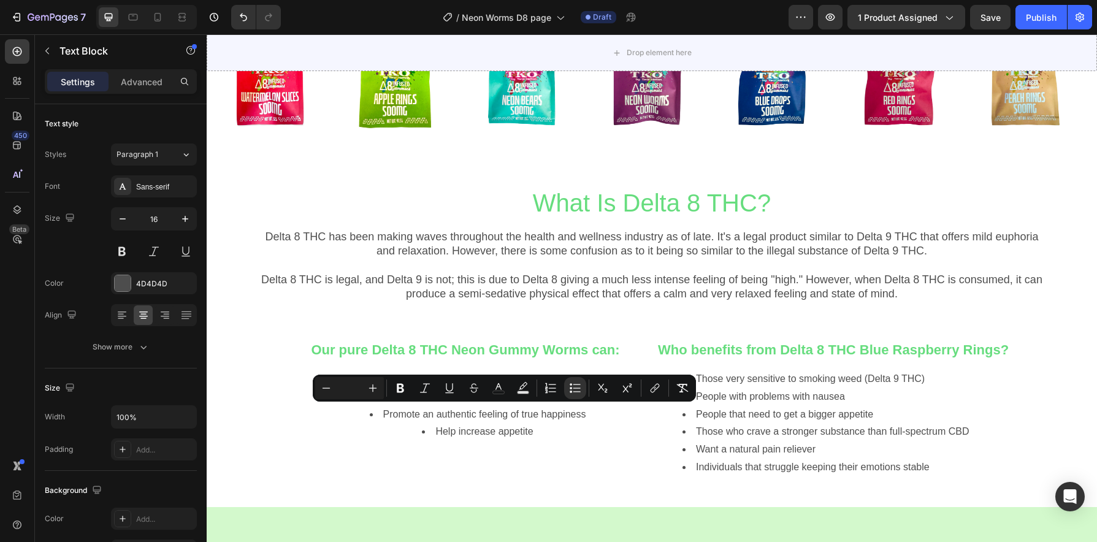
click at [542, 432] on li "Help increase appetite" at bounding box center [478, 432] width 336 height 18
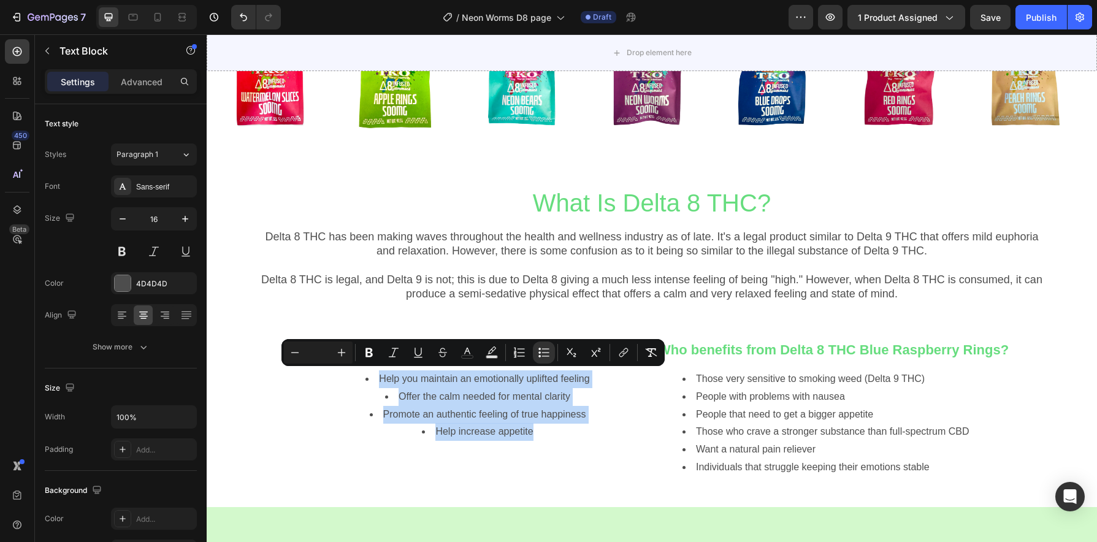
drag, startPoint x: 537, startPoint y: 434, endPoint x: 374, endPoint y: 381, distance: 171.4
click at [374, 381] on ul "Help you maintain an emotionally uplifted feeling Offer the calm needed for men…" at bounding box center [465, 405] width 361 height 71
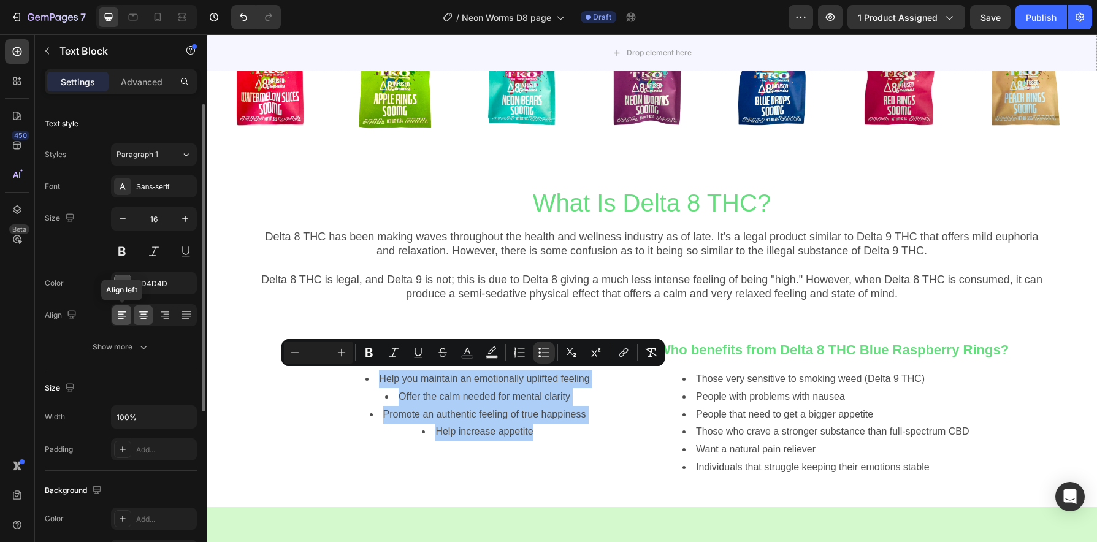
click at [123, 322] on div at bounding box center [121, 315] width 19 height 20
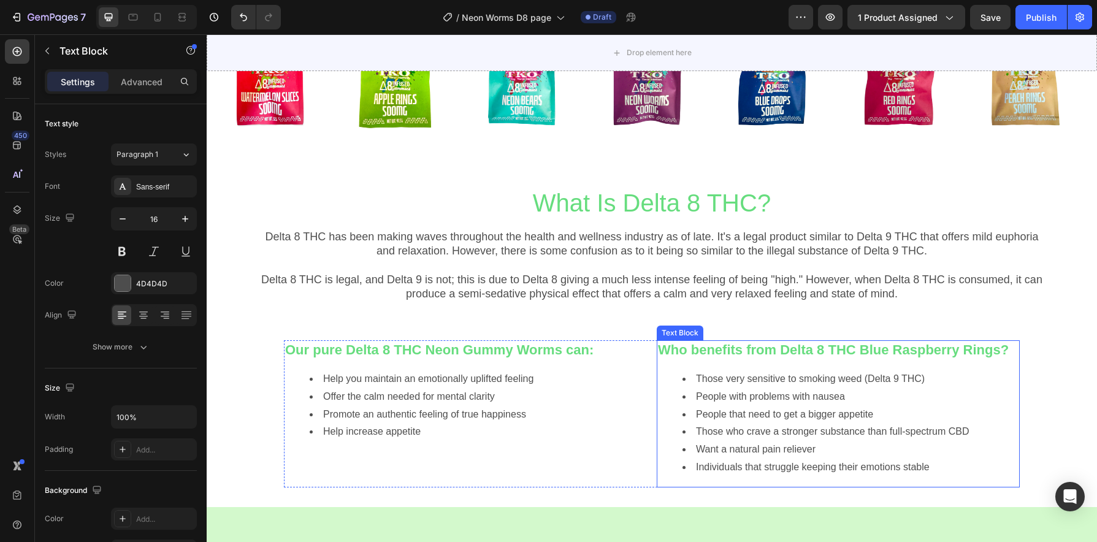
click at [889, 355] on strong "Who benefits from Delta 8 THC Blue Raspberry Rings?" at bounding box center [833, 349] width 351 height 15
click at [969, 353] on strong "Who benefits from Delta 8 THC Blue Raspberry Rings?" at bounding box center [833, 349] width 351 height 15
drag, startPoint x: 995, startPoint y: 352, endPoint x: 866, endPoint y: 353, distance: 129.4
click at [866, 353] on strong "Who benefits from Delta 8 THC Blue Raspberry Rings?" at bounding box center [833, 349] width 351 height 15
click at [862, 352] on strong "Who benefits from Delta 8 THC Blue Raspberry Rings?" at bounding box center [833, 349] width 351 height 15
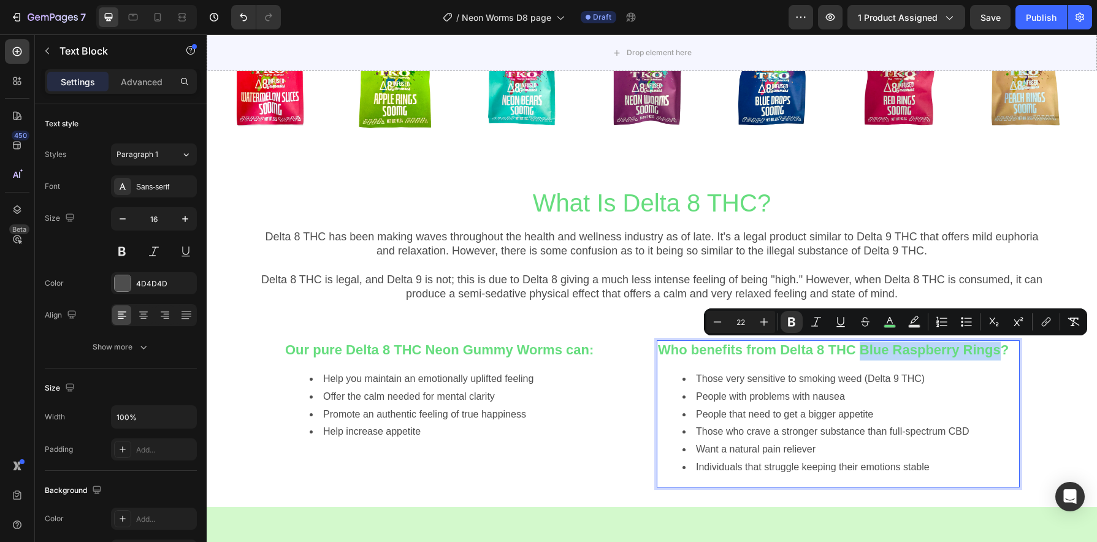
drag, startPoint x: 996, startPoint y: 351, endPoint x: 859, endPoint y: 350, distance: 137.4
click at [859, 350] on strong "Who benefits from Delta 8 THC Blue Raspberry Rings?" at bounding box center [833, 349] width 351 height 15
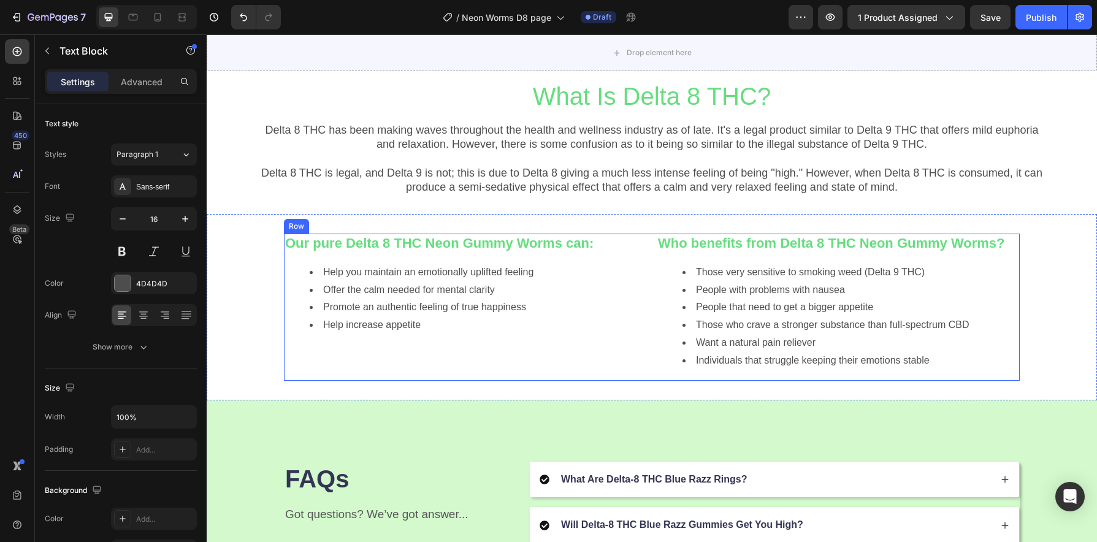
scroll to position [1277, 0]
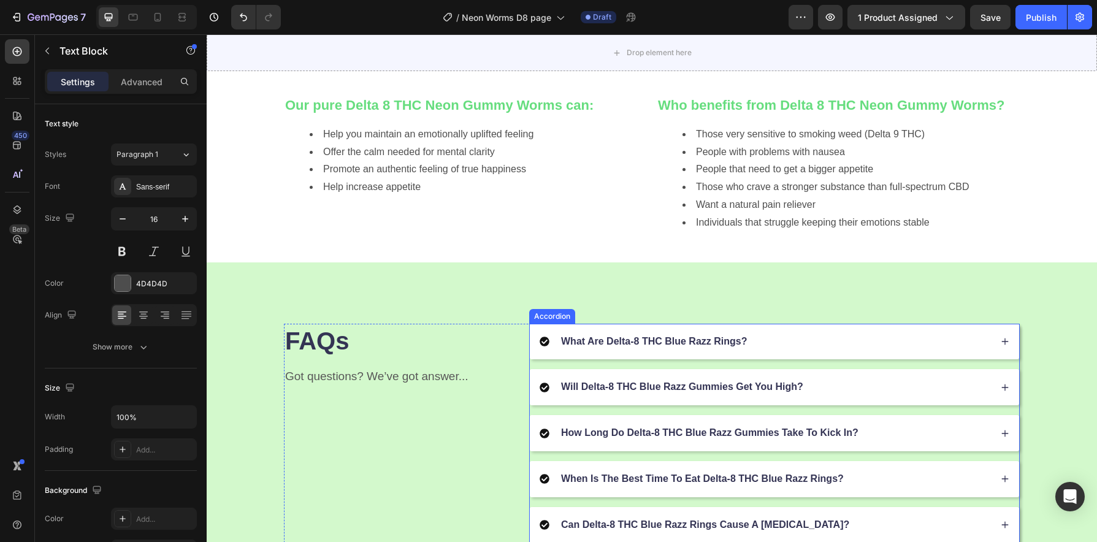
click at [783, 343] on div "What Are Delta-8 THC Blue Razz Rings?" at bounding box center [765, 342] width 451 height 17
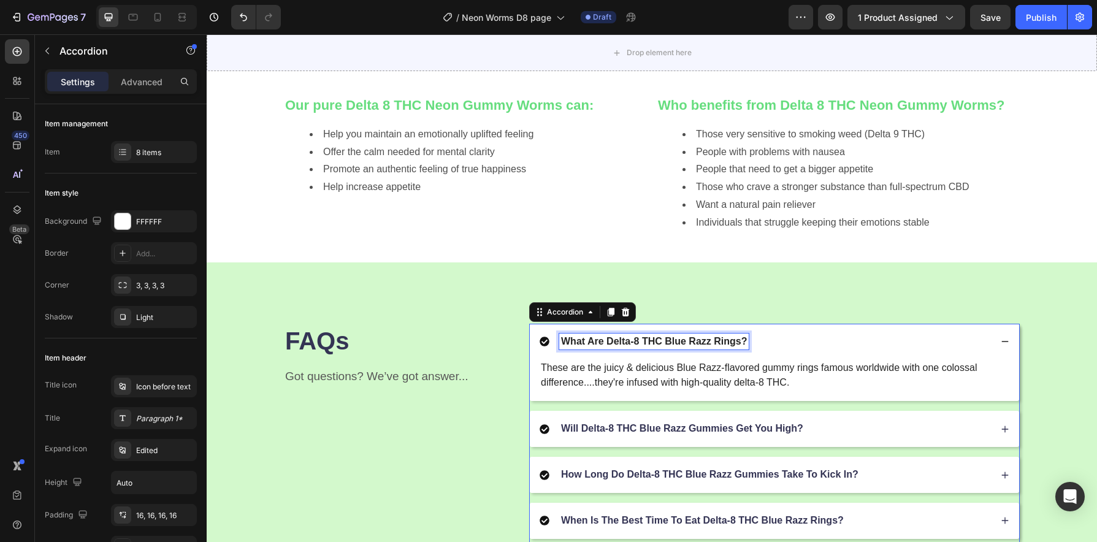
click at [726, 343] on p "What Are Delta-8 THC Blue Razz Rings?" at bounding box center [654, 341] width 186 height 13
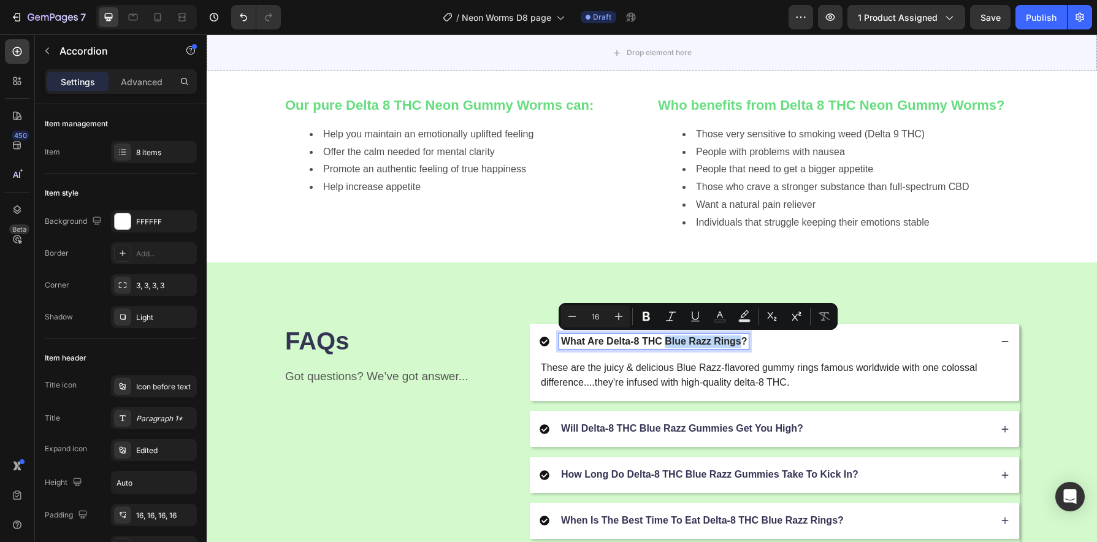
drag, startPoint x: 736, startPoint y: 342, endPoint x: 663, endPoint y: 344, distance: 73.0
click at [663, 344] on p "What Are Delta-8 THC Blue Razz Rings?" at bounding box center [654, 341] width 186 height 13
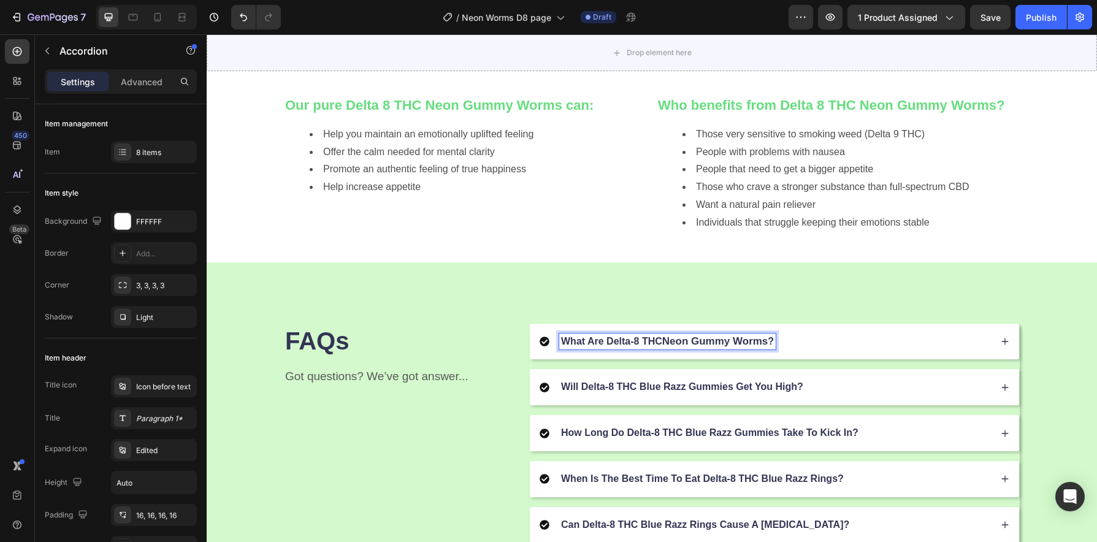
click at [721, 380] on div "Will Delta-8 THC Blue Razz Gummies Get You High?" at bounding box center [774, 387] width 489 height 36
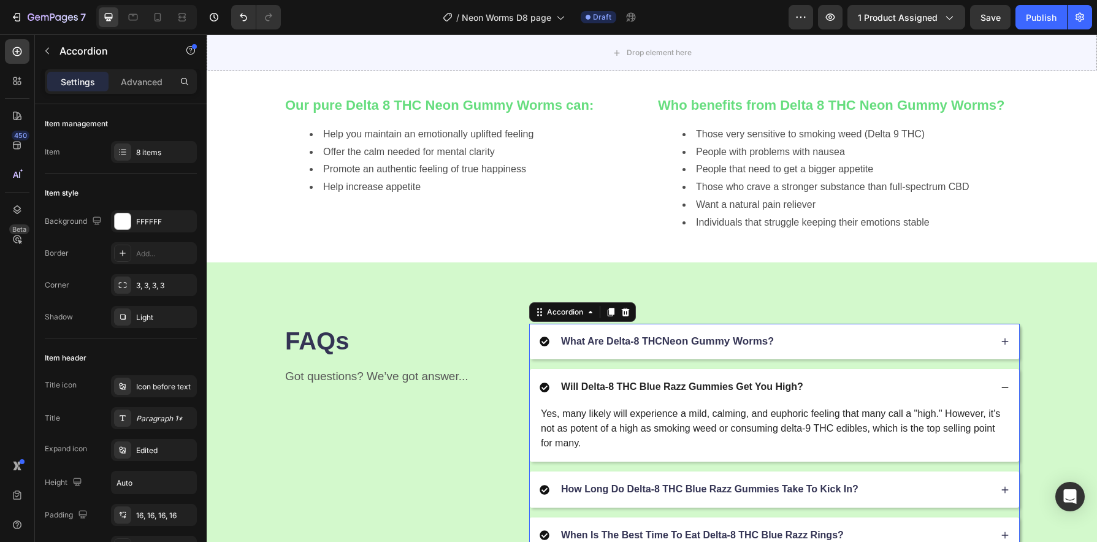
click at [785, 347] on div "What Are Delta-8 THC Neon Gummy Worms ?" at bounding box center [765, 342] width 451 height 17
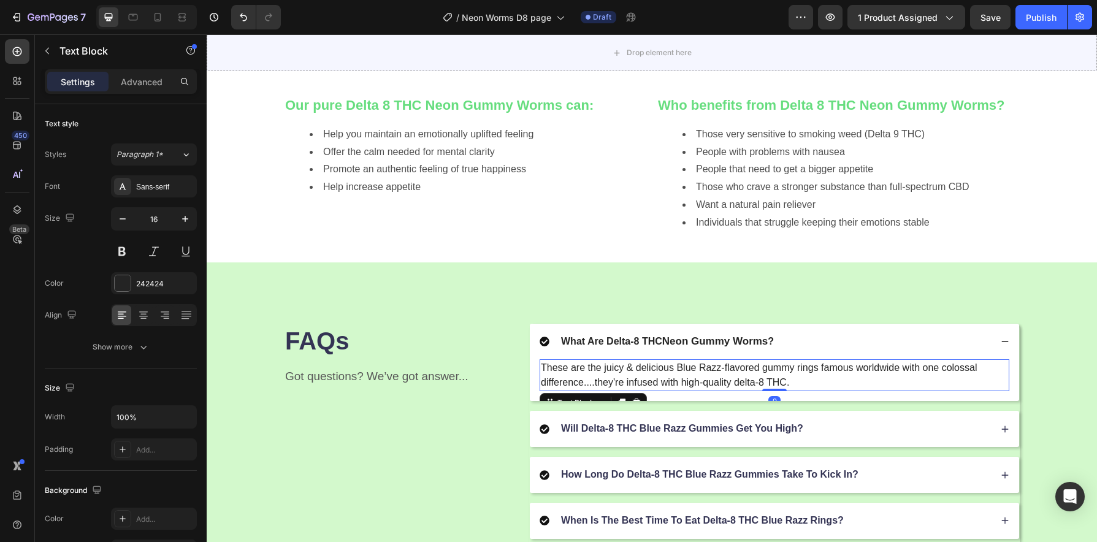
click at [776, 377] on p "These are the juicy & delicious Blue Razz-flavored gummy rings famous worldwide…" at bounding box center [774, 375] width 467 height 29
click at [759, 375] on p "These are the juicy & delicious Blue Razz-flavored gummy rings famous worldwide…" at bounding box center [774, 375] width 467 height 29
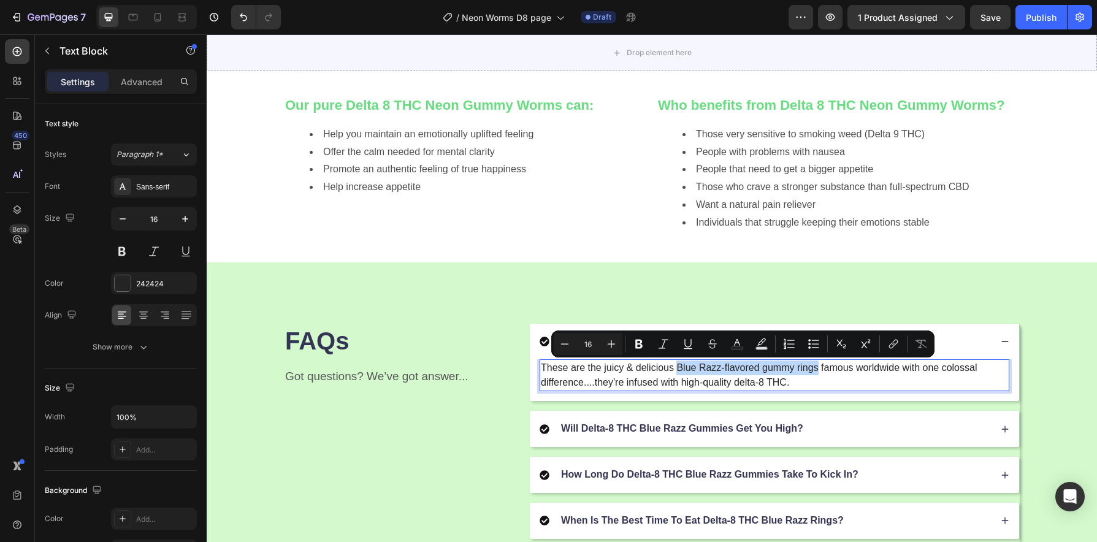
drag, startPoint x: 673, startPoint y: 370, endPoint x: 812, endPoint y: 372, distance: 139.2
click at [812, 372] on p "These are the juicy & delicious Blue Razz-flavored gummy rings famous worldwide…" at bounding box center [774, 375] width 467 height 29
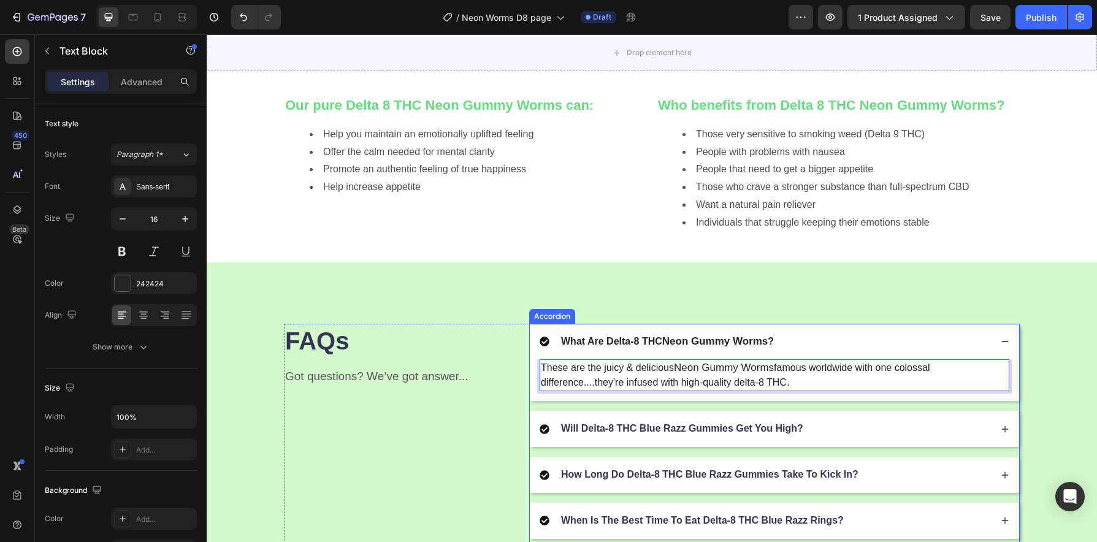
click at [742, 429] on p "Will Delta-8 THC Blue Razz Gummies Get You High?" at bounding box center [682, 429] width 242 height 13
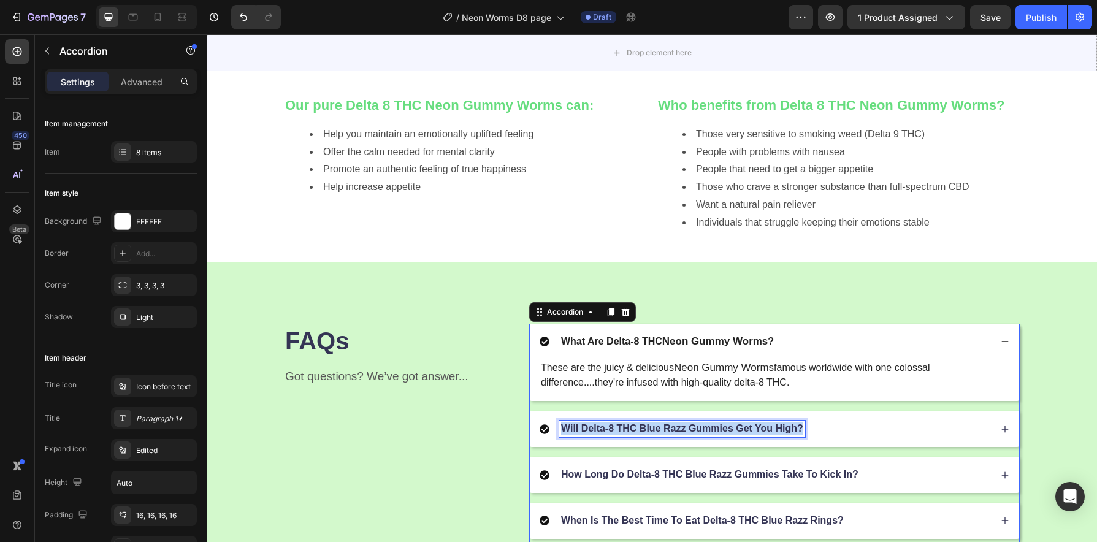
click at [742, 429] on p "Will Delta-8 THC Blue Razz Gummies Get You High?" at bounding box center [682, 429] width 242 height 13
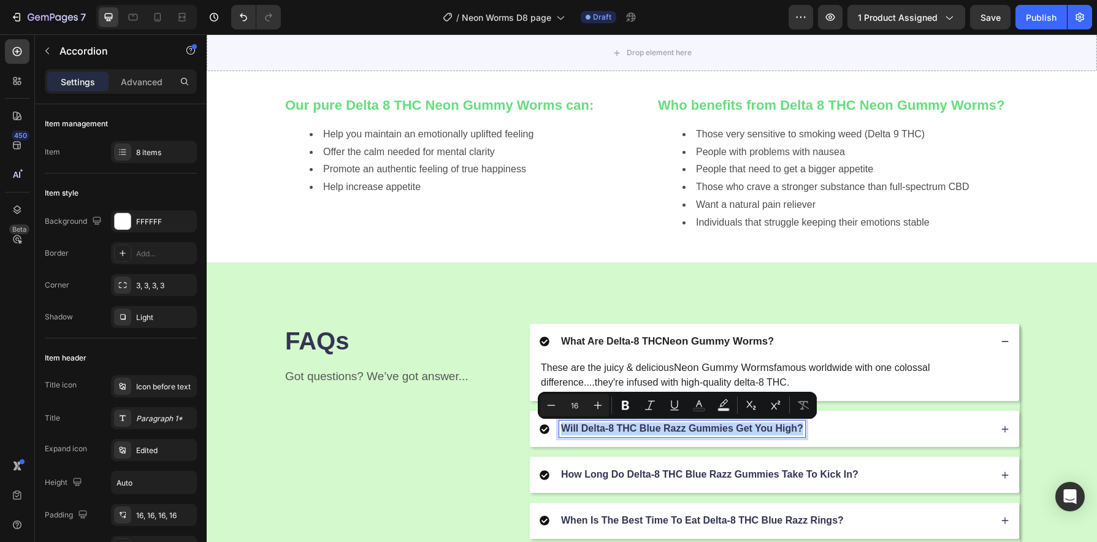
click at [729, 432] on p "Will Delta-8 THC Blue Razz Gummies Get You High?" at bounding box center [682, 429] width 242 height 13
drag, startPoint x: 727, startPoint y: 432, endPoint x: 638, endPoint y: 430, distance: 89.0
click at [638, 430] on p "Will Delta-8 THC Blue Razz Gummies Get You High?" at bounding box center [682, 429] width 242 height 13
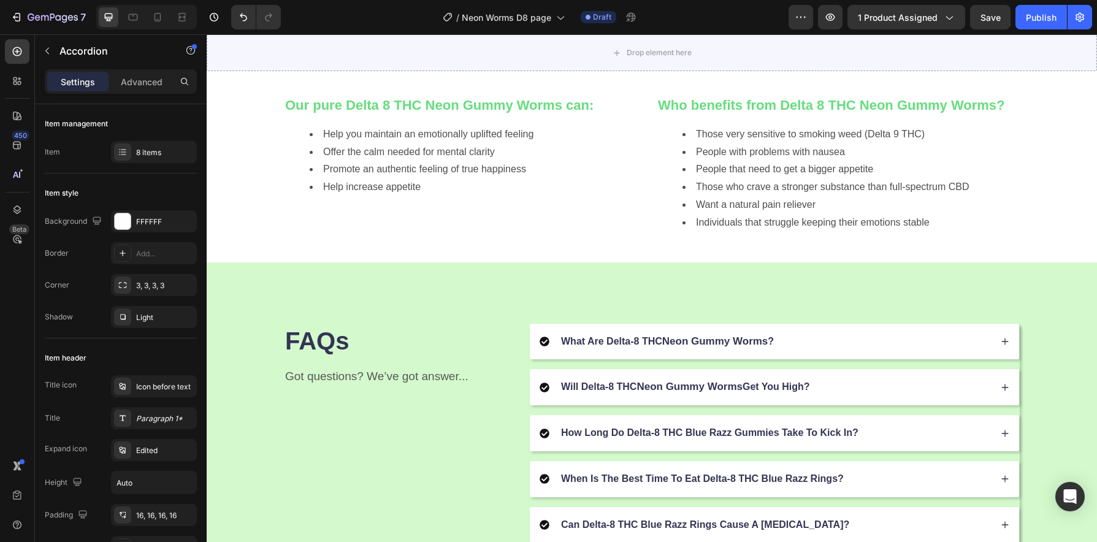
click at [847, 396] on div "Will Delta-8 THC Neon Gummy Worms Get You High?" at bounding box center [765, 387] width 451 height 17
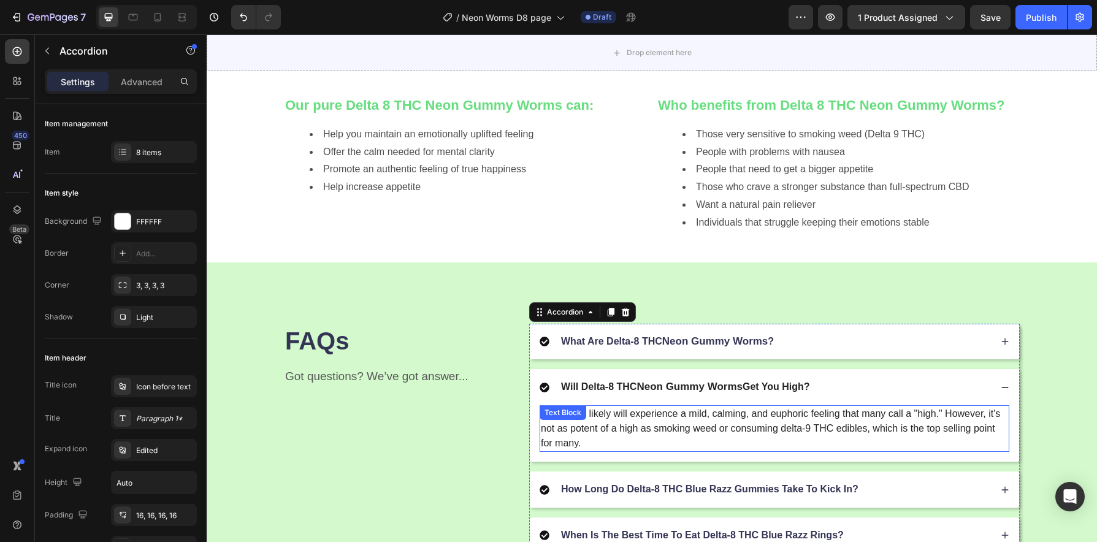
scroll to position [1335, 0]
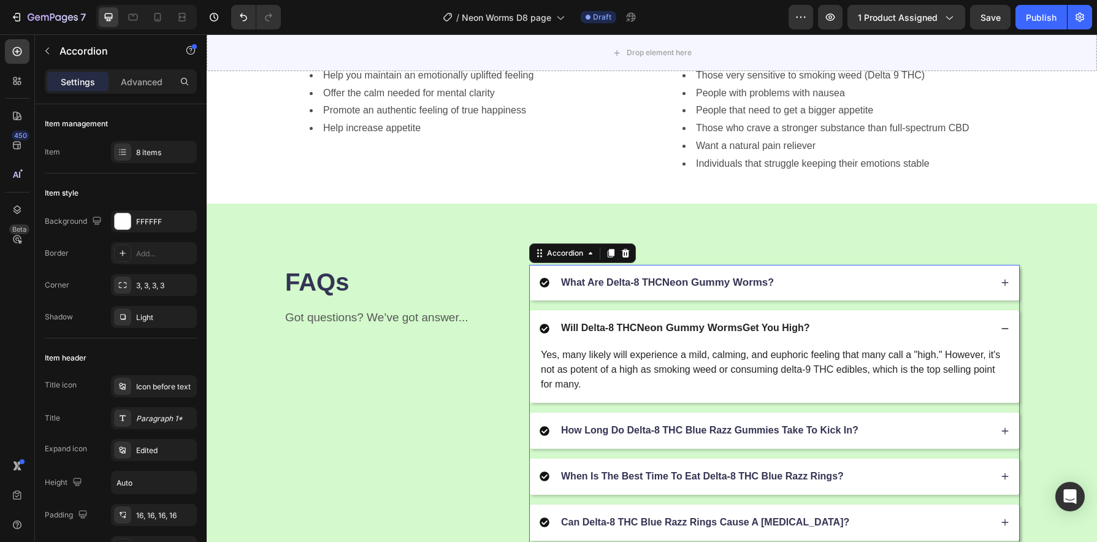
click at [770, 419] on div "How Long Do Delta-8 THC Blue Razz Gummies Take To Kick In?" at bounding box center [774, 431] width 489 height 36
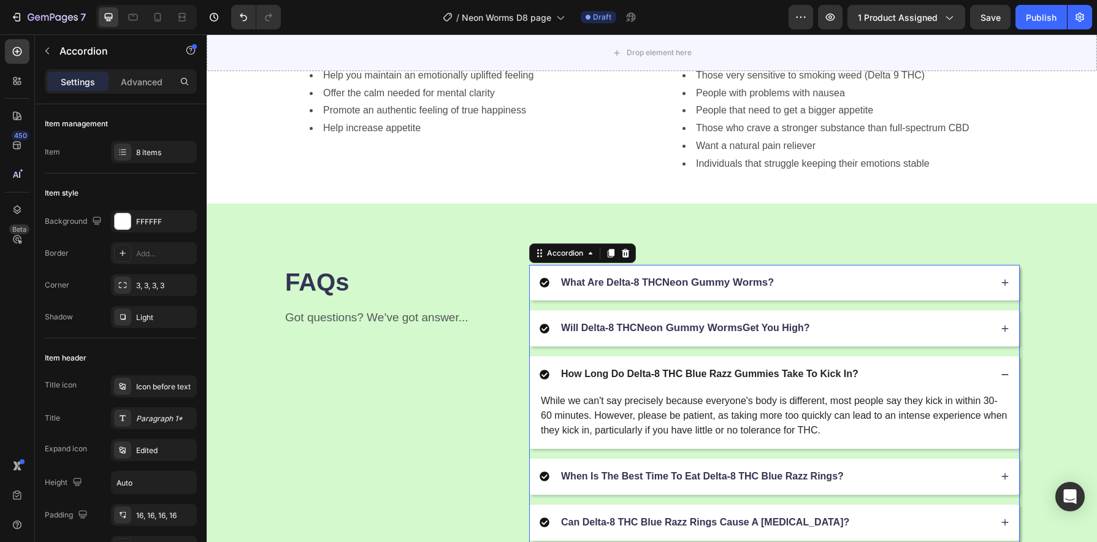
click at [774, 379] on p "How Long Do Delta-8 THC Blue Razz Gummies Take To Kick In?" at bounding box center [709, 374] width 297 height 13
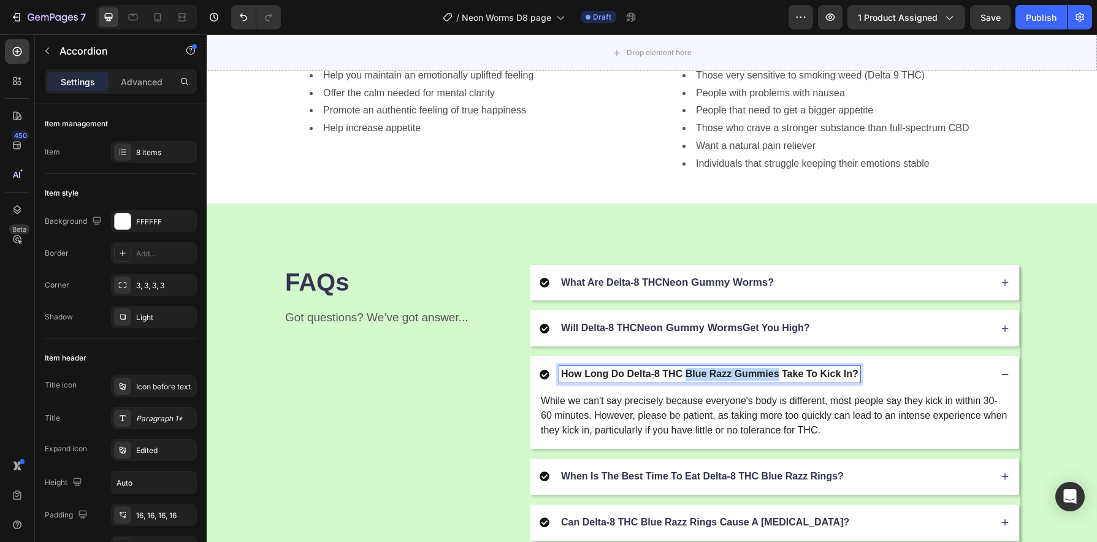
drag, startPoint x: 775, startPoint y: 376, endPoint x: 683, endPoint y: 379, distance: 92.7
click at [683, 379] on p "How Long Do Delta-8 THC Blue Razz Gummies Take To Kick In?" at bounding box center [709, 374] width 297 height 13
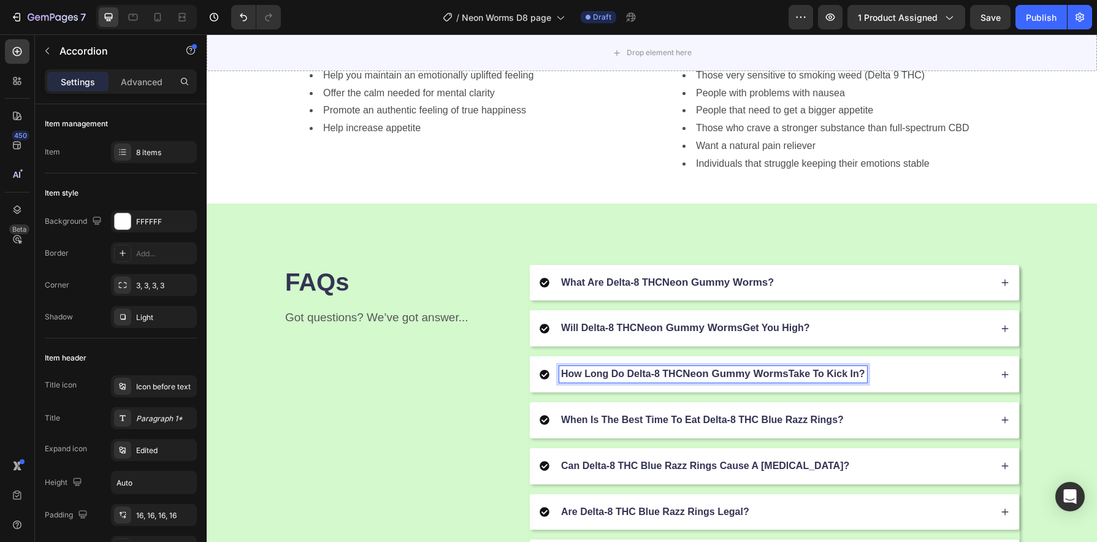
click at [878, 383] on div "How Long Do Delta-8 THC Neon Gummy Worms Take To Kick In?" at bounding box center [765, 374] width 451 height 17
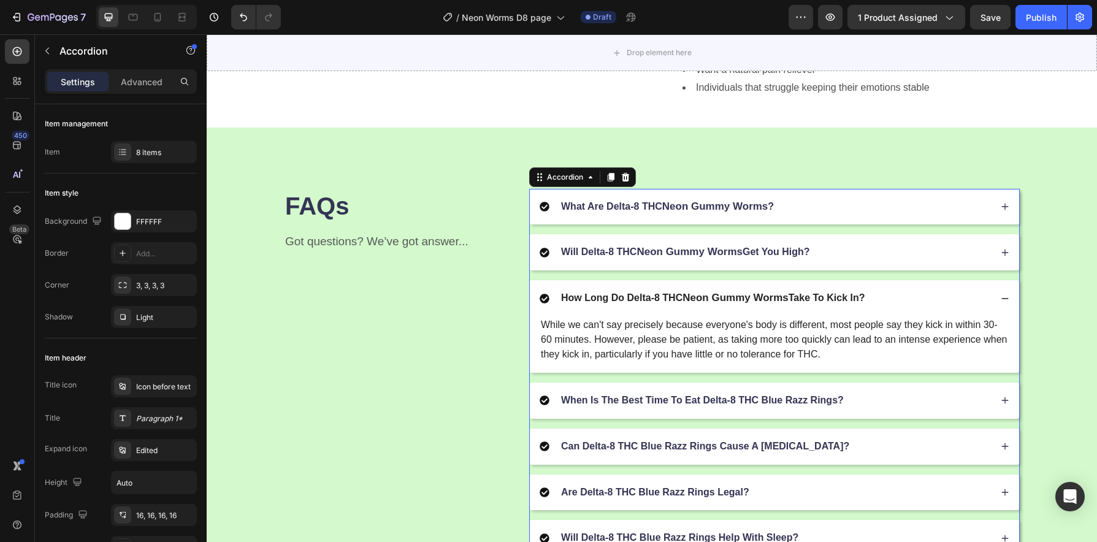
scroll to position [1420, 0]
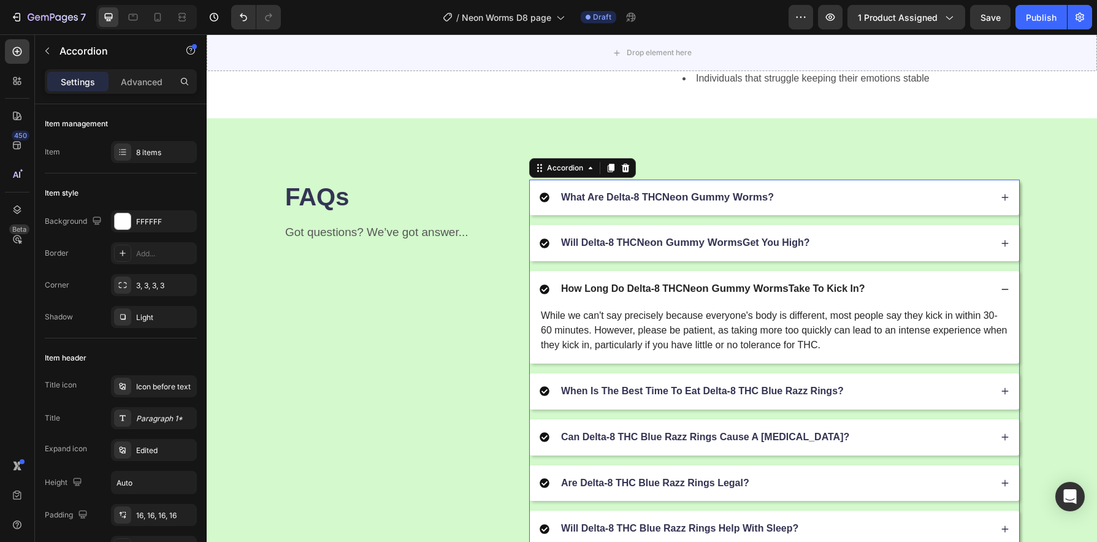
click at [771, 392] on p "When Is The Best Time To Eat Delta-8 THC Blue Razz Rings?" at bounding box center [702, 391] width 283 height 13
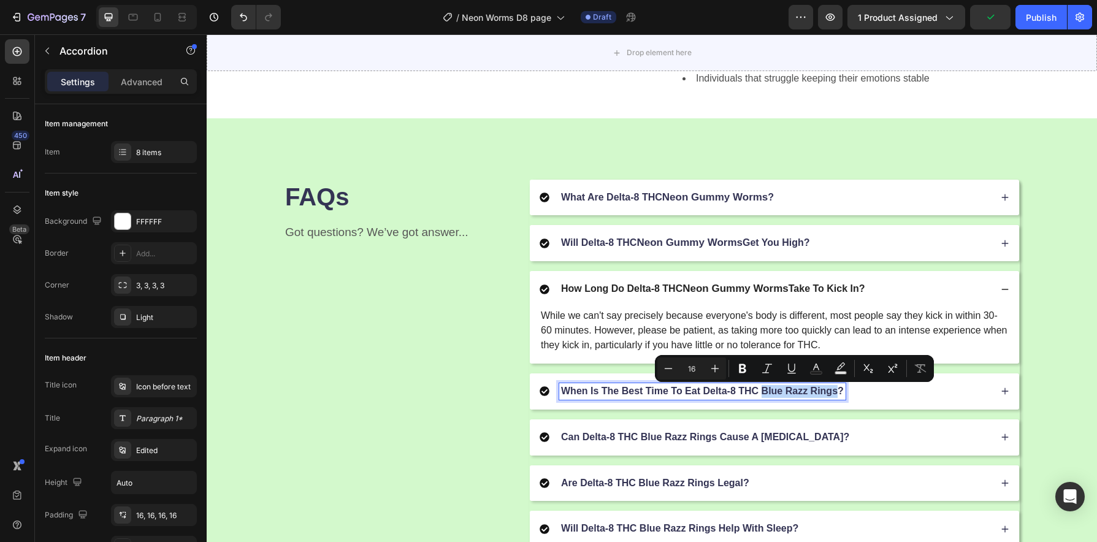
drag, startPoint x: 824, startPoint y: 395, endPoint x: 759, endPoint y: 396, distance: 65.0
click at [759, 396] on p "When Is The Best Time To Eat Delta-8 THC Blue Razz Rings?" at bounding box center [702, 391] width 283 height 13
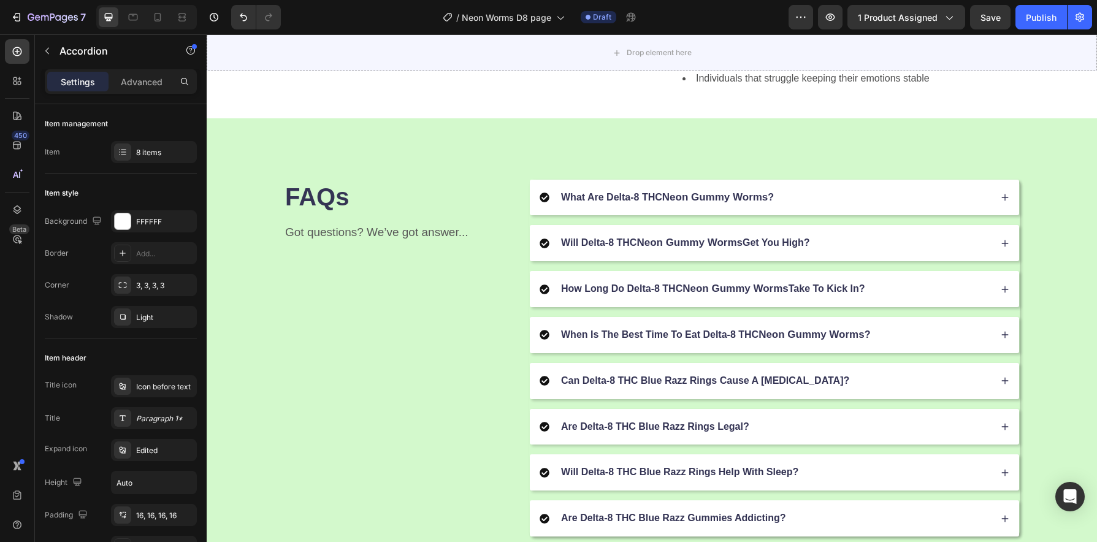
click at [925, 343] on div "When Is The Best Time To Eat Delta-8 THC Neon Gummy Worms ?" at bounding box center [765, 335] width 451 height 17
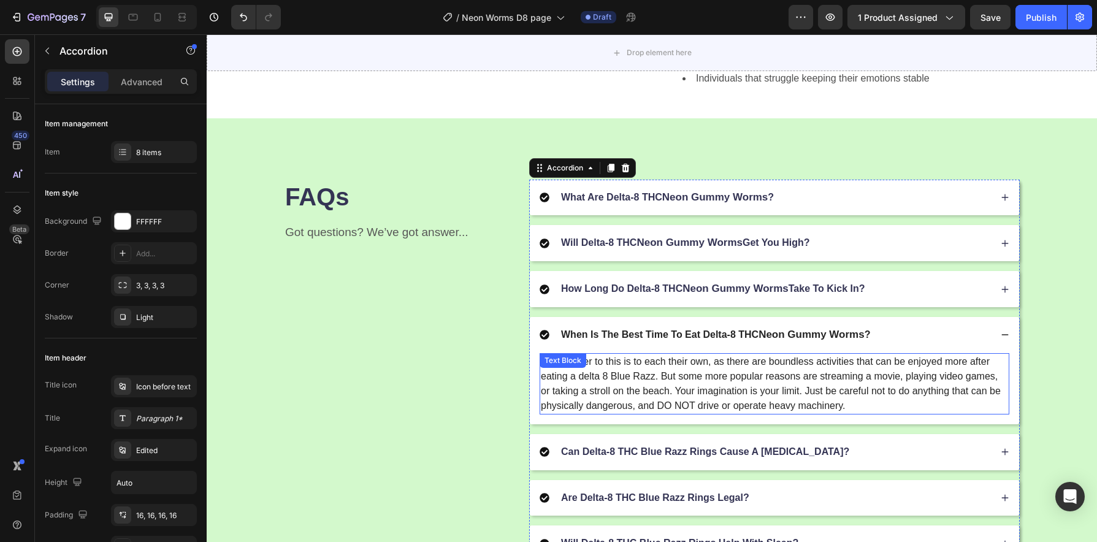
click at [648, 381] on p "The answer to this is to each their own, as there are boundless activities that…" at bounding box center [774, 383] width 467 height 59
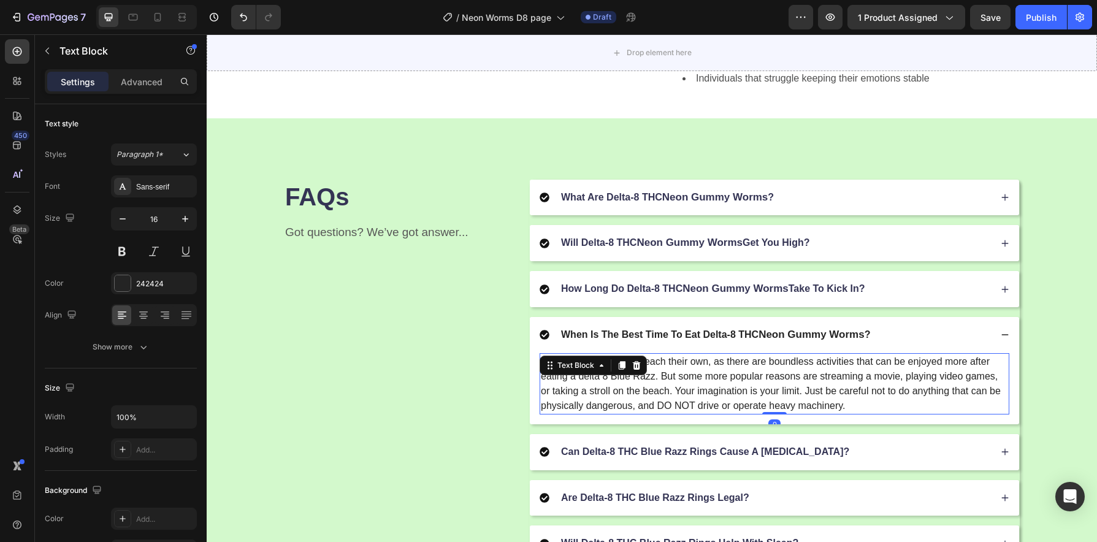
click at [651, 379] on p "The answer to this is to each their own, as there are boundless activities that…" at bounding box center [774, 383] width 467 height 59
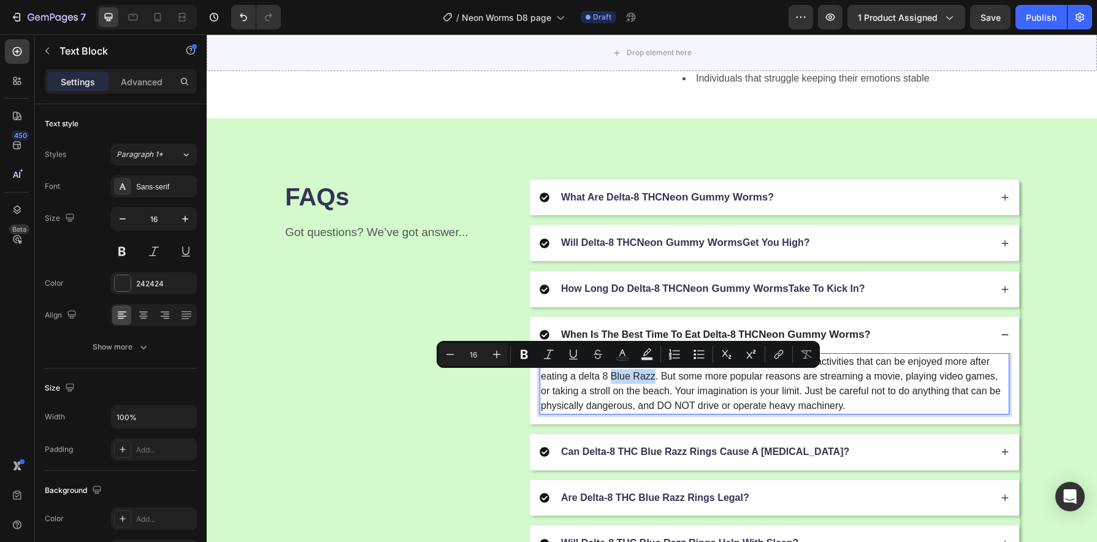
drag, startPoint x: 651, startPoint y: 381, endPoint x: 607, endPoint y: 381, distance: 44.8
click at [607, 381] on p "The answer to this is to each their own, as there are boundless activities that…" at bounding box center [774, 383] width 467 height 59
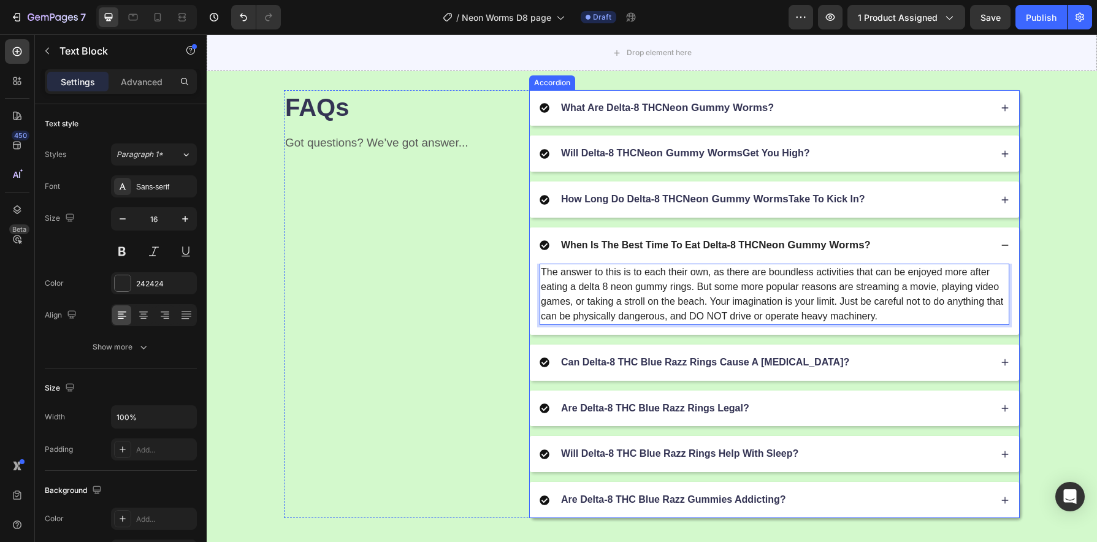
scroll to position [1526, 0]
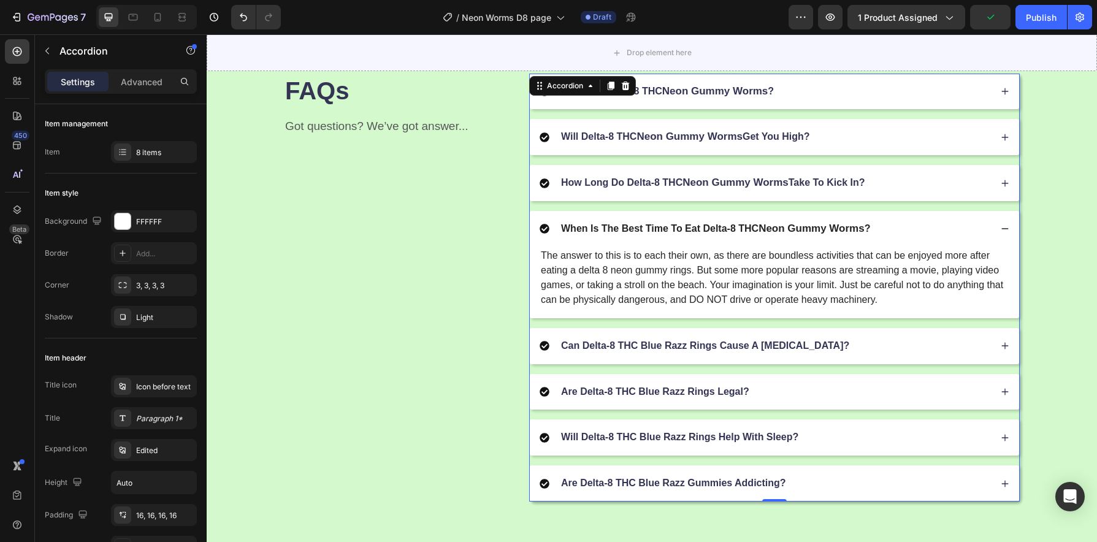
click at [720, 353] on p "Can Delta-8 THC Blue Razz Rings Cause A [MEDICAL_DATA]?" at bounding box center [705, 346] width 288 height 13
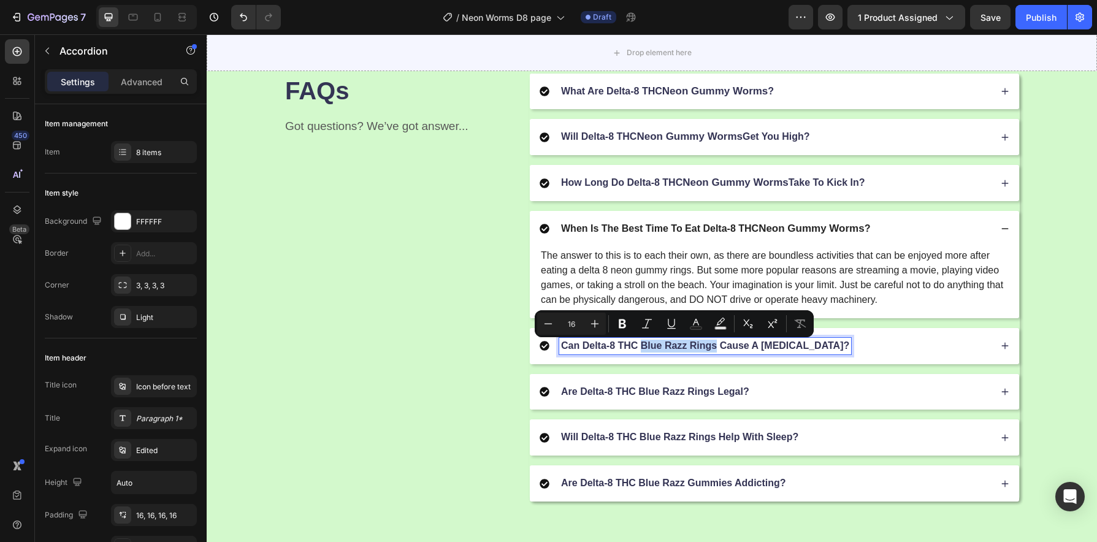
drag, startPoint x: 711, startPoint y: 349, endPoint x: 638, endPoint y: 353, distance: 73.1
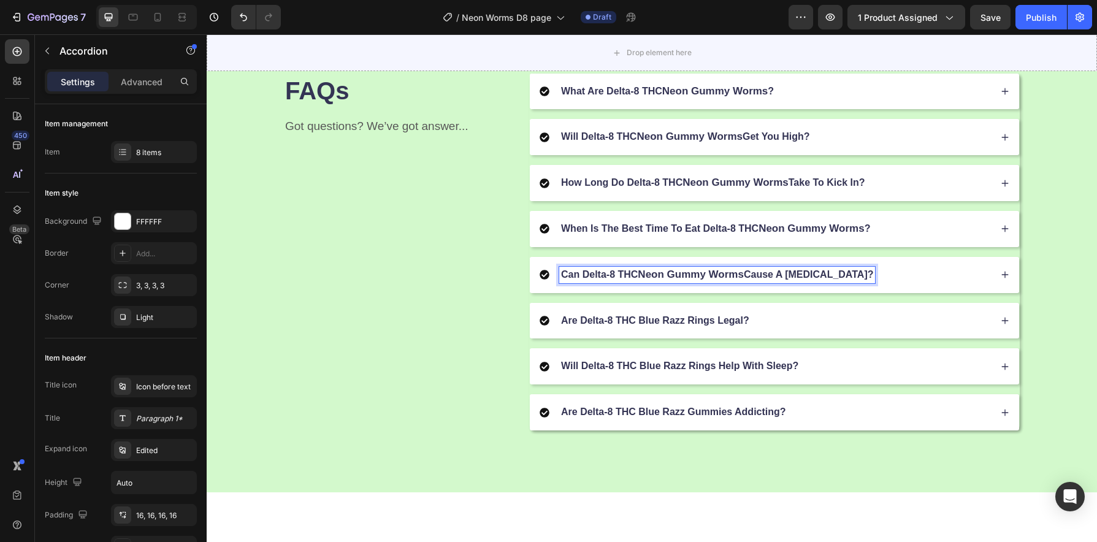
click at [883, 283] on div "Can Delta-8 THC Neon Gummy Worms Cause A Panic Attack?" at bounding box center [765, 275] width 451 height 17
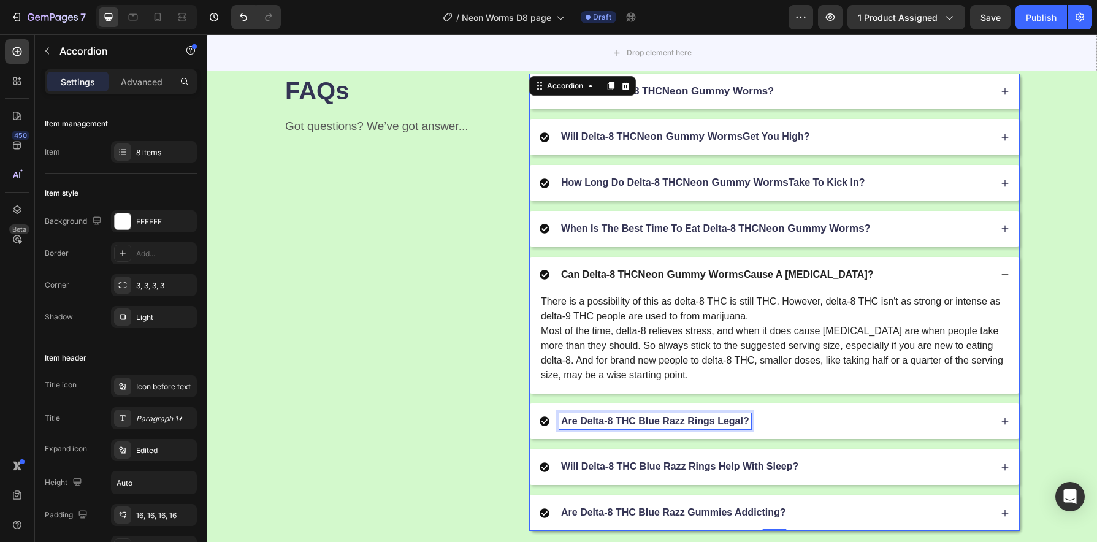
click at [691, 426] on p "Are Delta-8 THC Blue Razz Rings Legal?" at bounding box center [655, 421] width 188 height 13
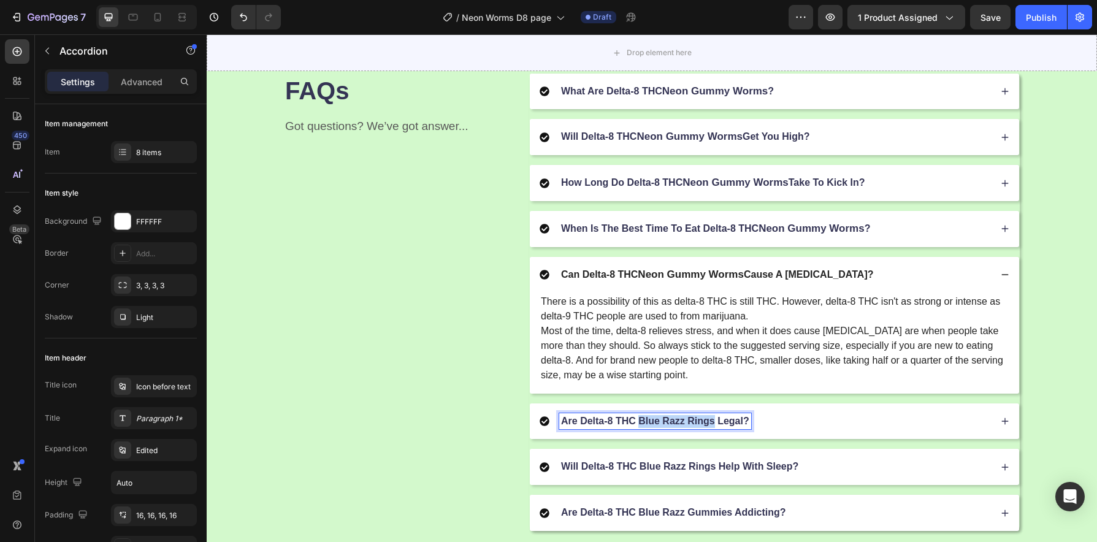
drag, startPoint x: 708, startPoint y: 426, endPoint x: 637, endPoint y: 426, distance: 71.1
click at [637, 426] on p "Are Delta-8 THC Blue Razz Rings Legal?" at bounding box center [655, 421] width 188 height 13
click at [812, 428] on div "Are Delta-8 THC Neon Gummy Worms Legal?" at bounding box center [765, 421] width 451 height 17
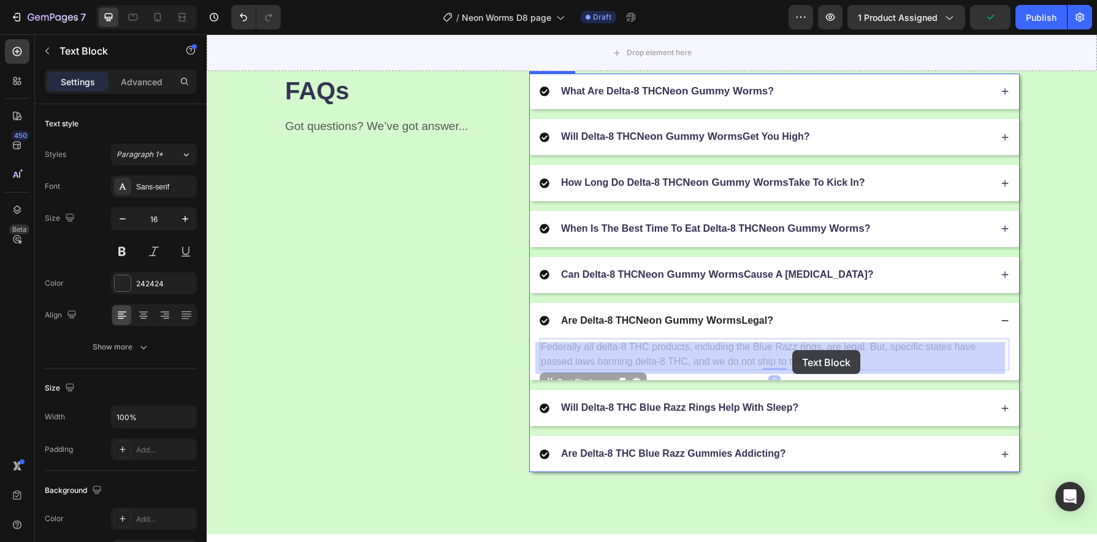
drag, startPoint x: 814, startPoint y: 350, endPoint x: 803, endPoint y: 350, distance: 11.7
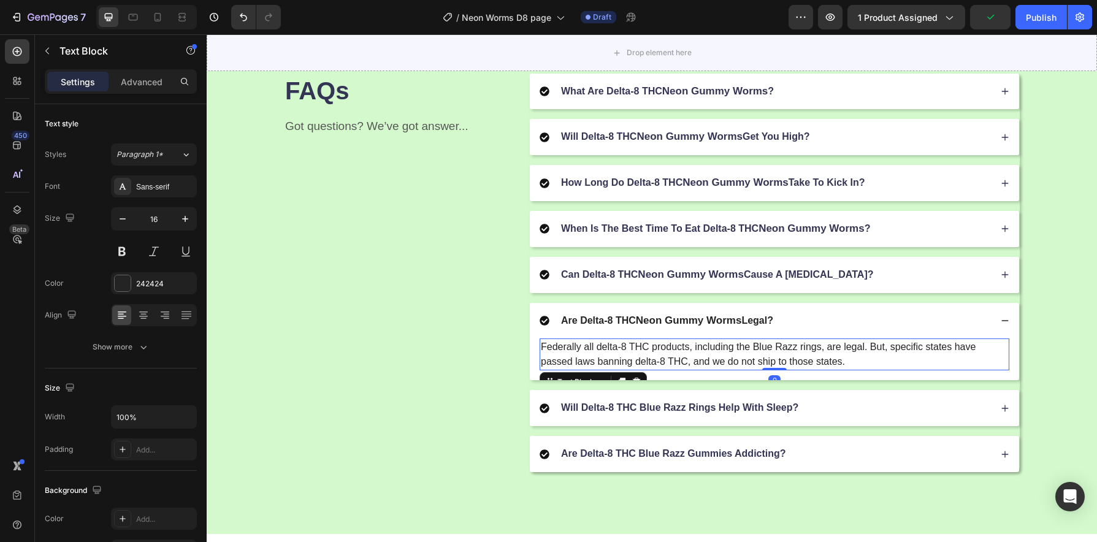
click at [808, 353] on p "Federally all delta-8 THC products, including the Blue Razz rings, are legal. B…" at bounding box center [774, 354] width 467 height 29
drag, startPoint x: 818, startPoint y: 353, endPoint x: 751, endPoint y: 354, distance: 66.8
click at [751, 354] on p "Federally all delta-8 THC products, including the Blue Razz rings, are legal. B…" at bounding box center [774, 354] width 467 height 29
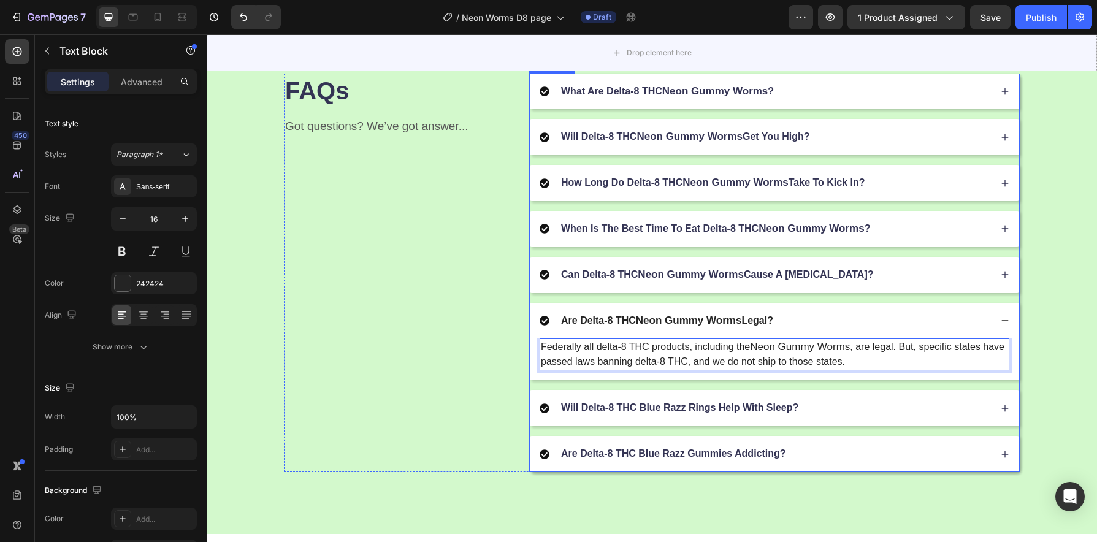
click at [705, 411] on p "Will Delta-8 THC Blue Razz Rings Help With Sleep?" at bounding box center [679, 408] width 237 height 13
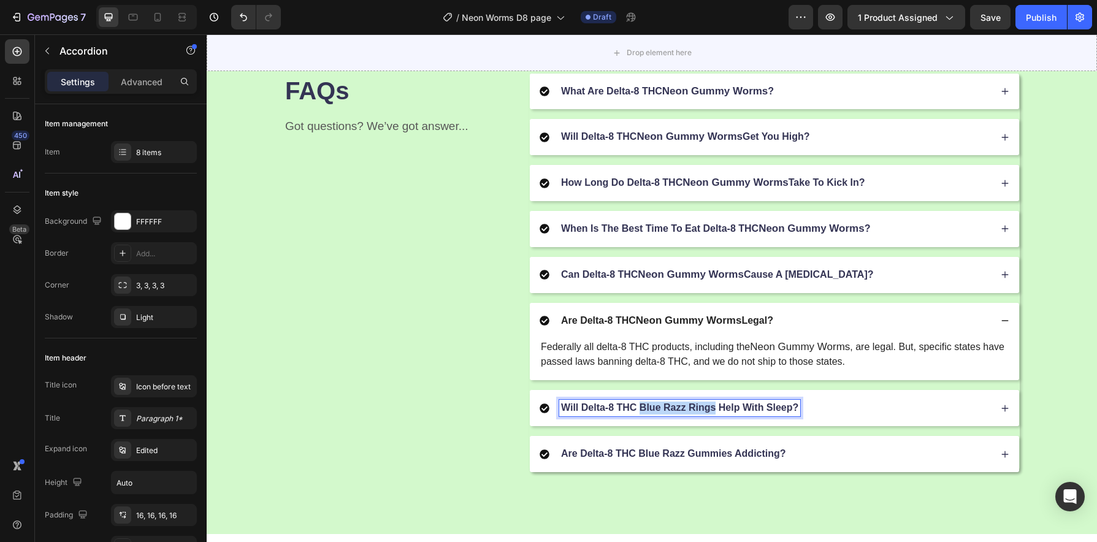
drag, startPoint x: 710, startPoint y: 415, endPoint x: 638, endPoint y: 413, distance: 72.4
click at [638, 413] on p "Will Delta-8 THC Blue Razz Rings Help With Sleep?" at bounding box center [679, 408] width 237 height 13
drag, startPoint x: 710, startPoint y: 415, endPoint x: 662, endPoint y: 415, distance: 47.8
click at [670, 415] on p "Will Delta-8 THC Blue Razz Rings Help With Sleep?" at bounding box center [679, 408] width 237 height 13
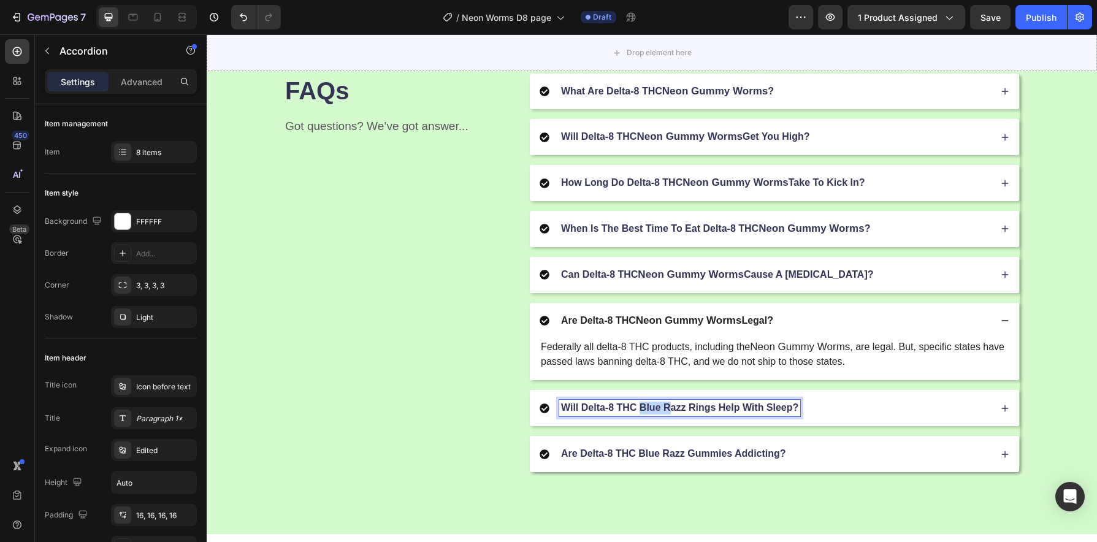
drag, startPoint x: 662, startPoint y: 415, endPoint x: 637, endPoint y: 414, distance: 25.2
click at [637, 414] on p "Will Delta-8 THC Blue Razz Rings Help With Sleep?" at bounding box center [679, 408] width 237 height 13
click at [705, 413] on p "Will Delta-8 THC Blue Razz Rings Help With Sleep?" at bounding box center [679, 408] width 237 height 13
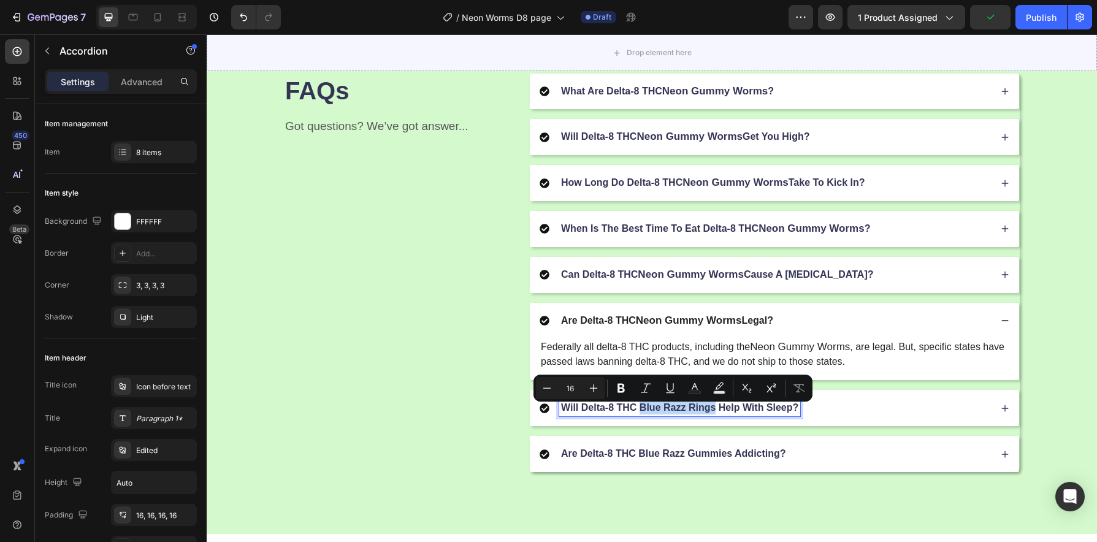
drag, startPoint x: 711, startPoint y: 414, endPoint x: 638, endPoint y: 414, distance: 73.6
click at [638, 414] on p "Will Delta-8 THC Blue Razz Rings Help With Sleep?" at bounding box center [679, 408] width 237 height 13
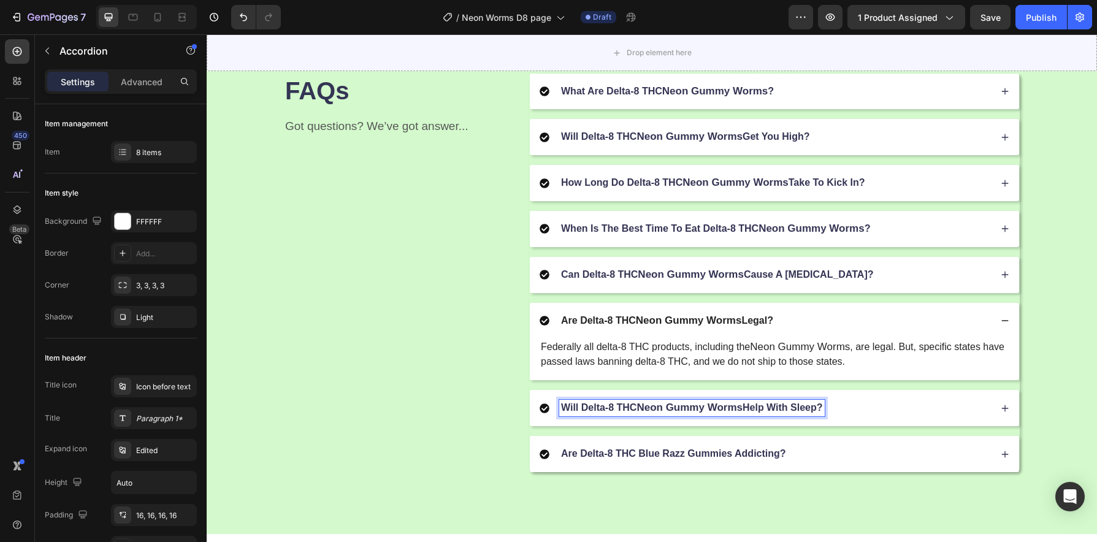
click at [843, 413] on div "Will Delta-8 THC Neon Gummy Worms Help With Sleep?" at bounding box center [765, 408] width 451 height 17
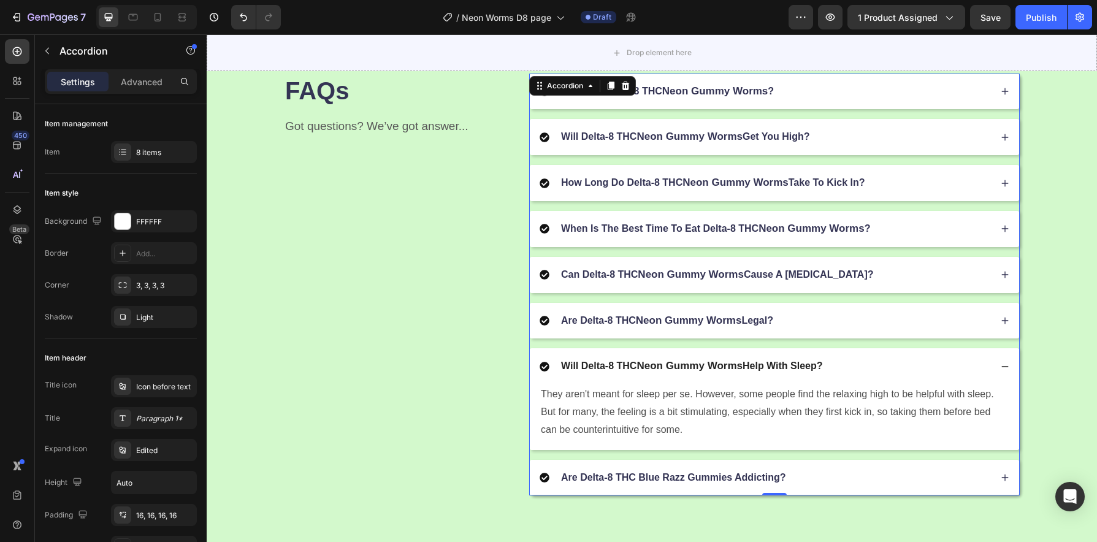
click at [715, 483] on p "Are Delta-8 THC Blue Razz Gummies Addicting?" at bounding box center [673, 478] width 225 height 13
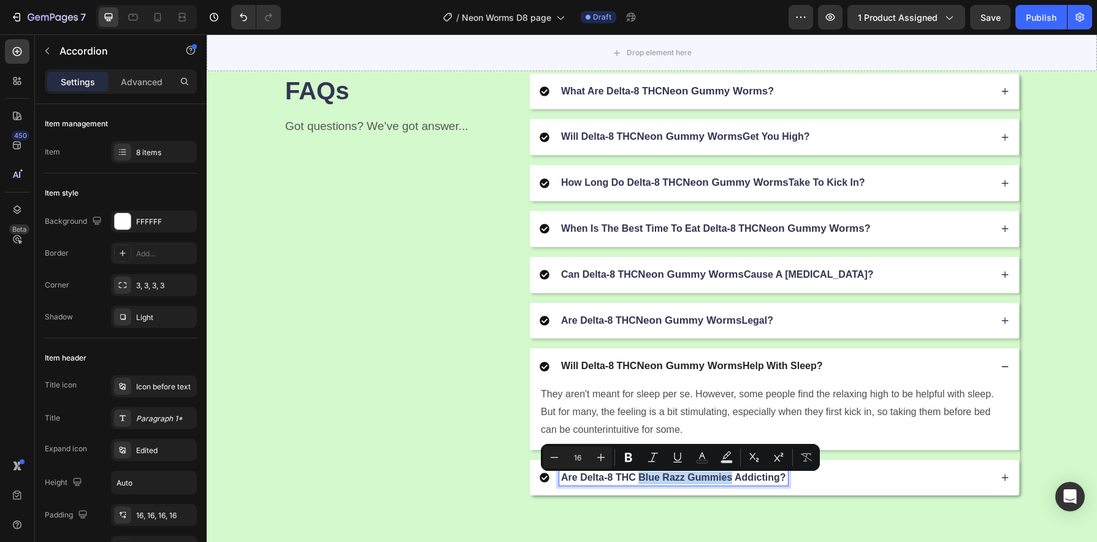
drag, startPoint x: 728, startPoint y: 484, endPoint x: 637, endPoint y: 484, distance: 91.4
click at [637, 484] on p "Are Delta-8 THC Blue Razz Gummies Addicting?" at bounding box center [673, 478] width 225 height 13
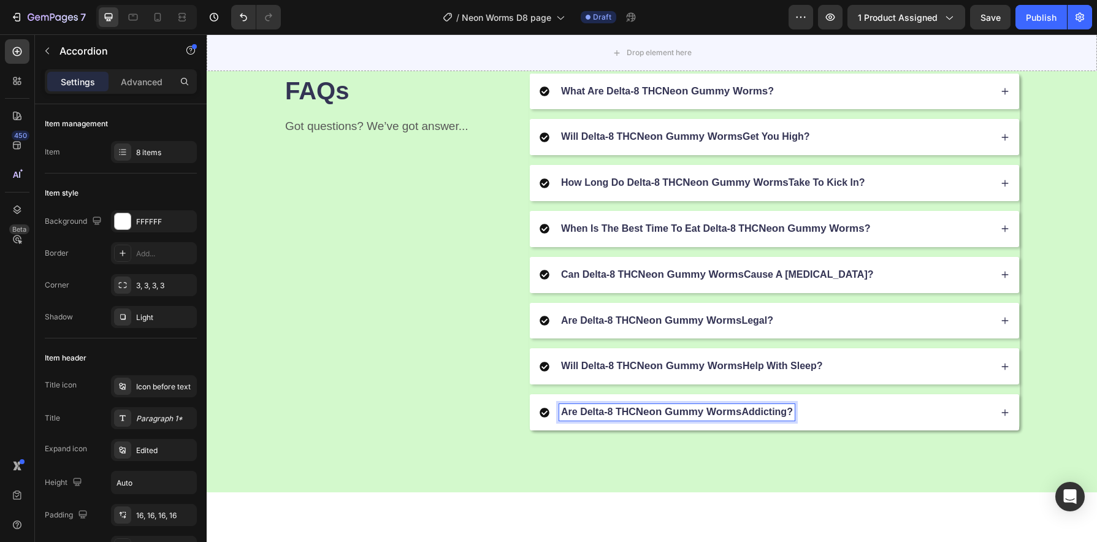
scroll to position [1525, 0]
click at [843, 432] on div "FAQs Heading Got questions? We’ve got answer... Text Block What Are Delta-8 THC…" at bounding box center [652, 254] width 792 height 358
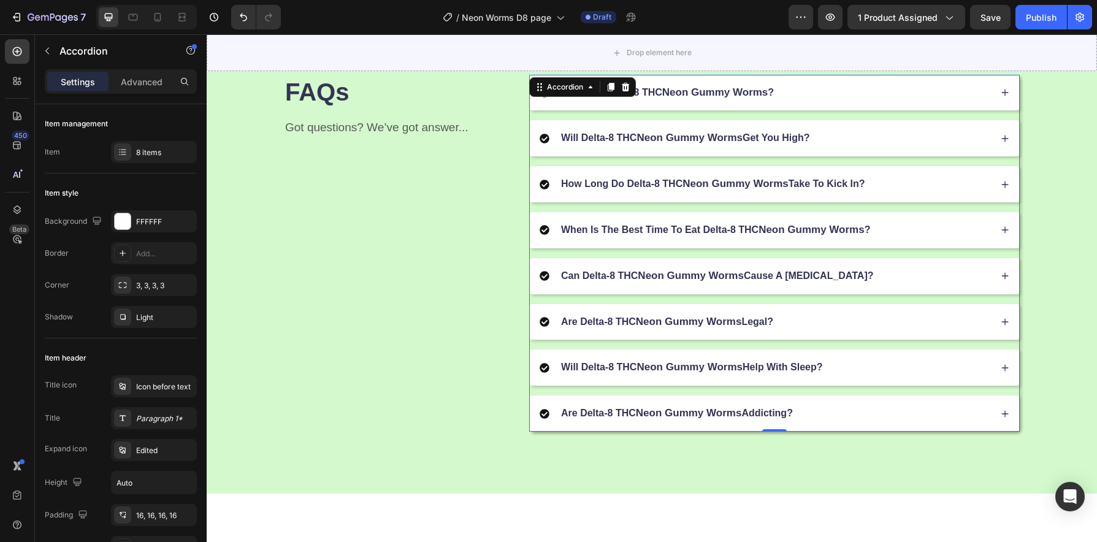
click at [827, 418] on div "Are Delta-8 THC Neon Gummy Worms Addicting?" at bounding box center [765, 413] width 451 height 17
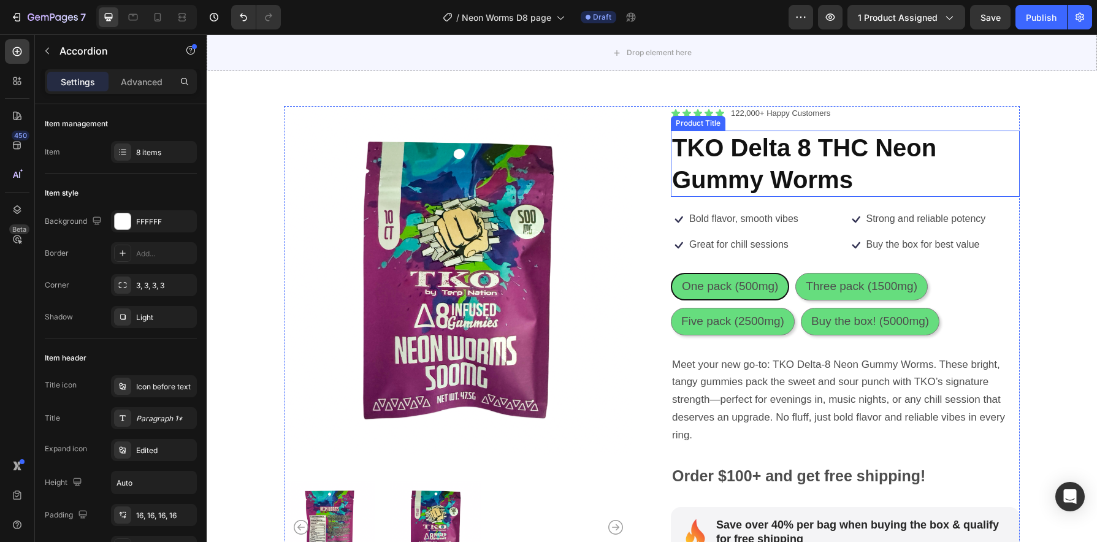
scroll to position [0, 0]
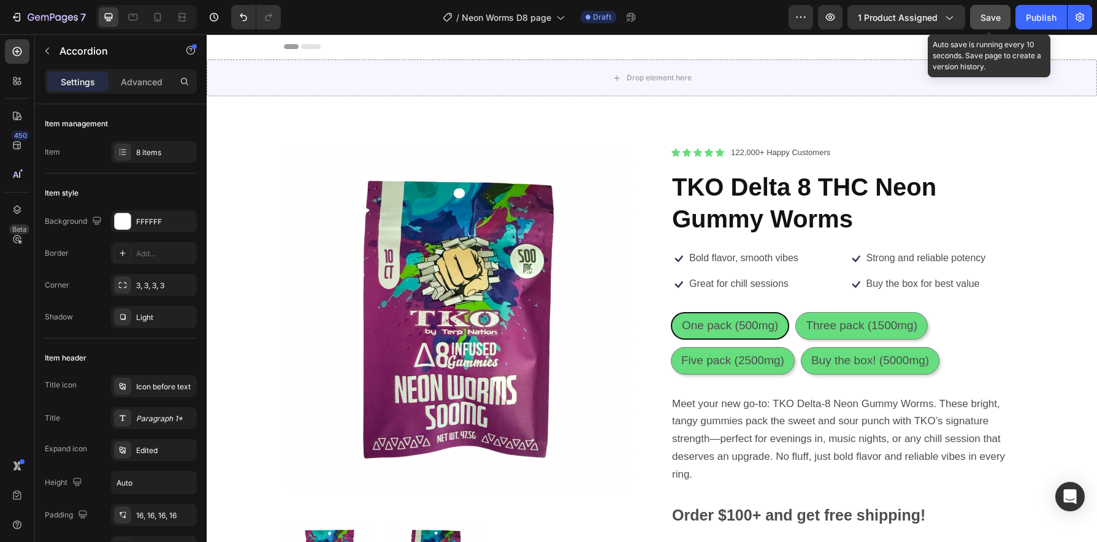
click at [989, 13] on span "Save" at bounding box center [991, 17] width 20 height 10
click at [989, 23] on div "Save" at bounding box center [991, 17] width 20 height 13
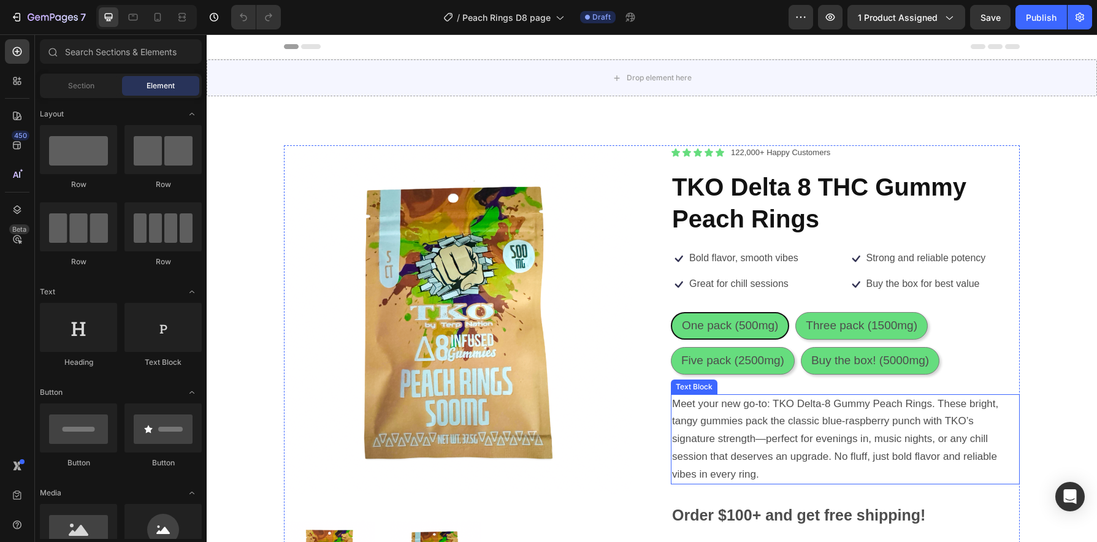
click at [886, 431] on p "Meet your new go-to: TKO Delta-8 Gummy Peach Rings. These bright, tangy gummies…" at bounding box center [845, 440] width 346 height 88
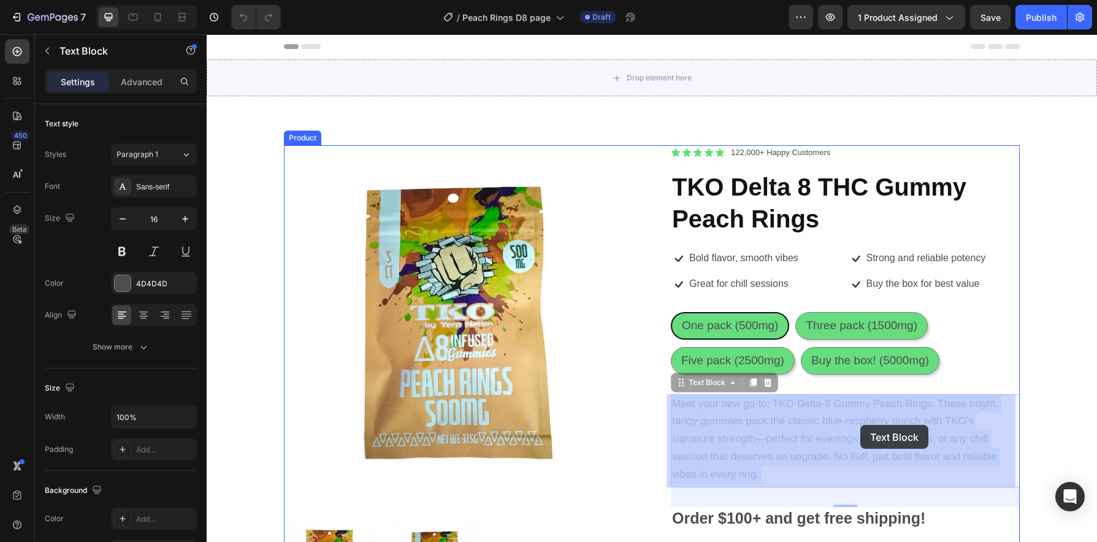
drag, startPoint x: 916, startPoint y: 424, endPoint x: 867, endPoint y: 425, distance: 49.1
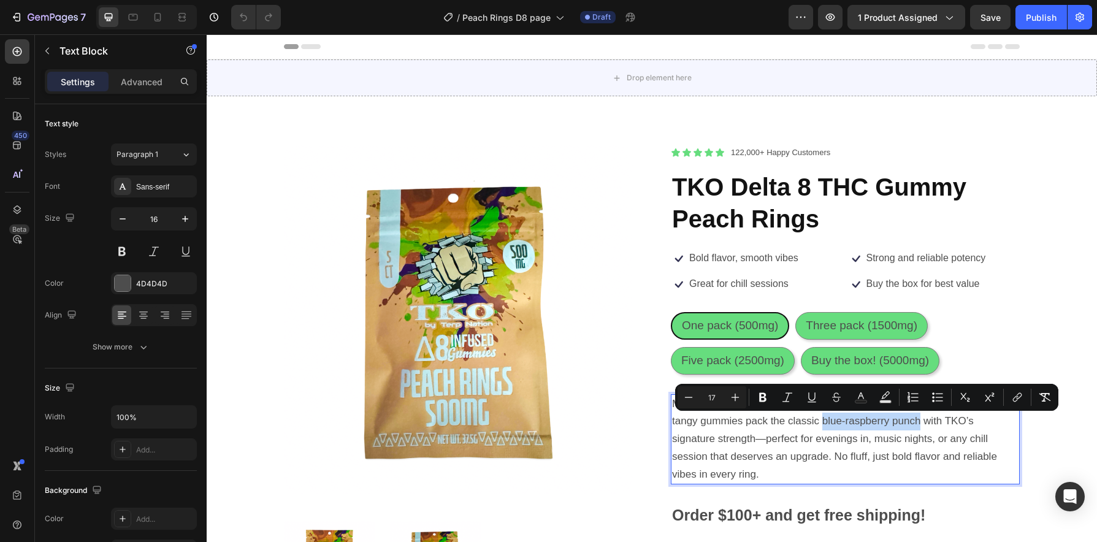
drag, startPoint x: 819, startPoint y: 424, endPoint x: 916, endPoint y: 422, distance: 96.9
click at [916, 422] on span "Meet your new go-to: TKO Delta-8 Gummy Peach Rings. These bright, tangy gummies…" at bounding box center [835, 439] width 326 height 82
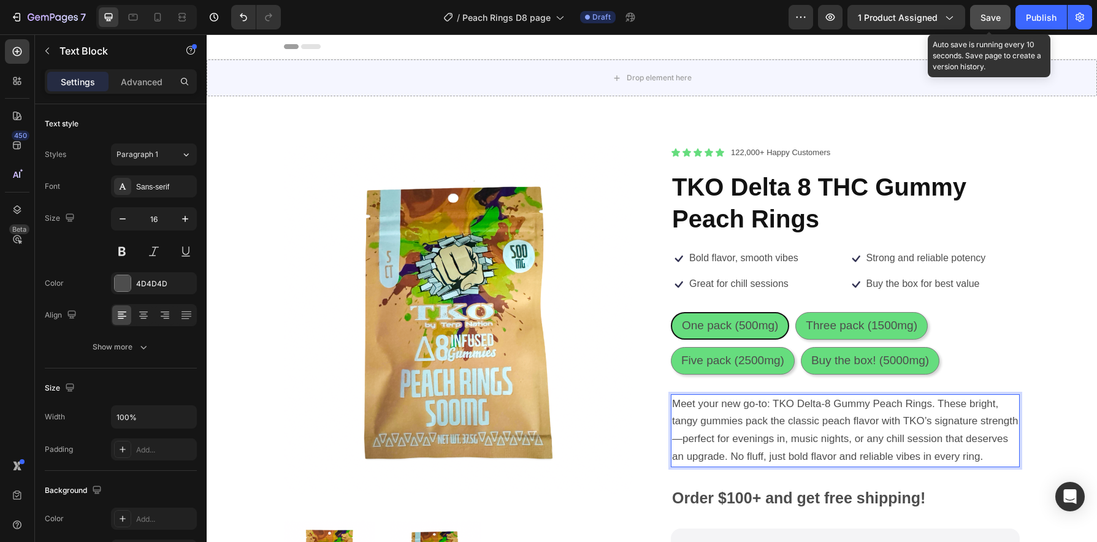
click at [986, 17] on span "Save" at bounding box center [991, 17] width 20 height 10
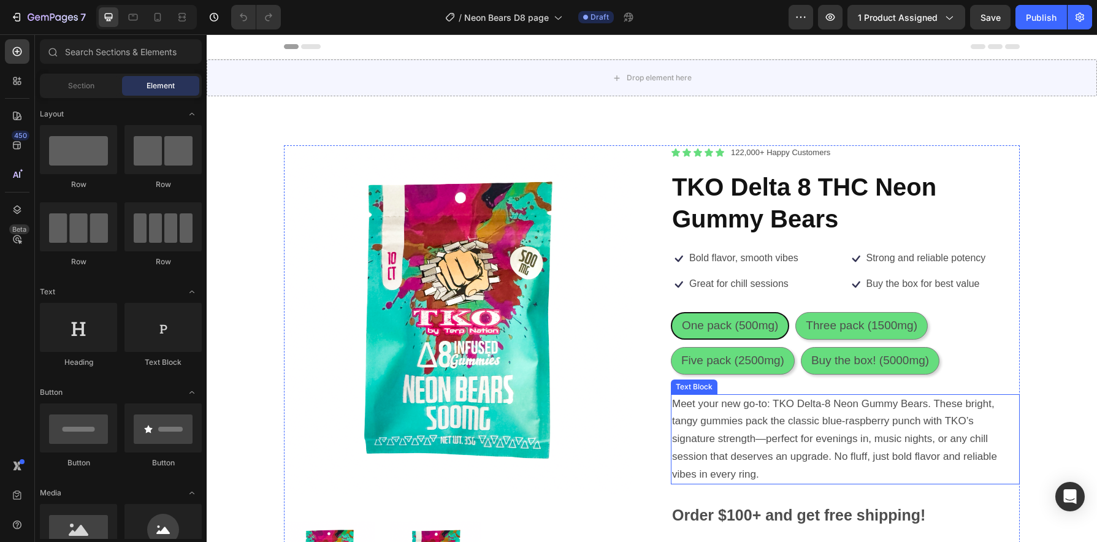
click at [883, 430] on p "Meet your new go-to: TKO Delta-8 Neon Gummy Bears. These bright, tangy gummies …" at bounding box center [845, 440] width 346 height 88
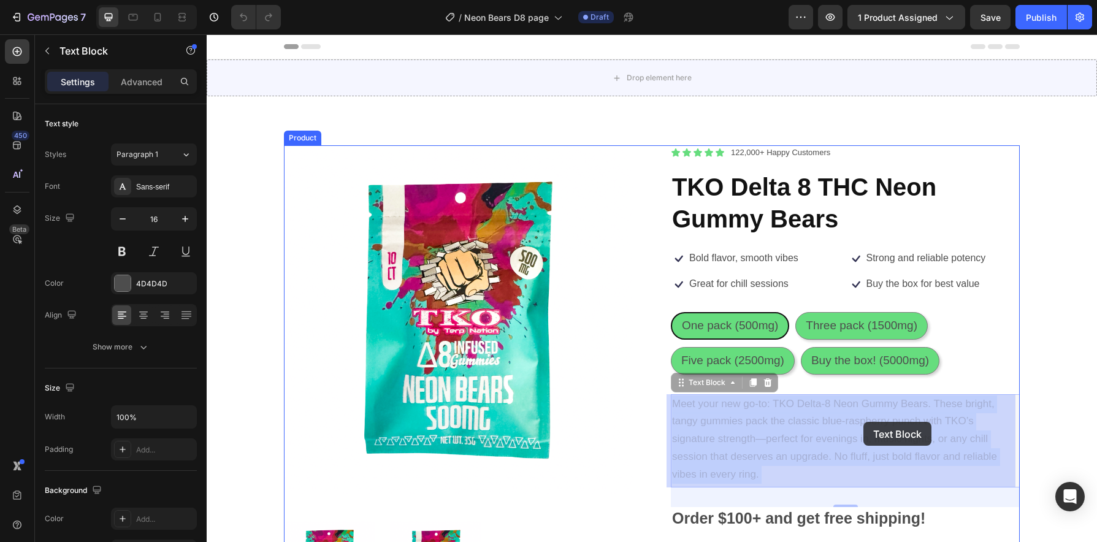
drag, startPoint x: 822, startPoint y: 423, endPoint x: 859, endPoint y: 423, distance: 37.4
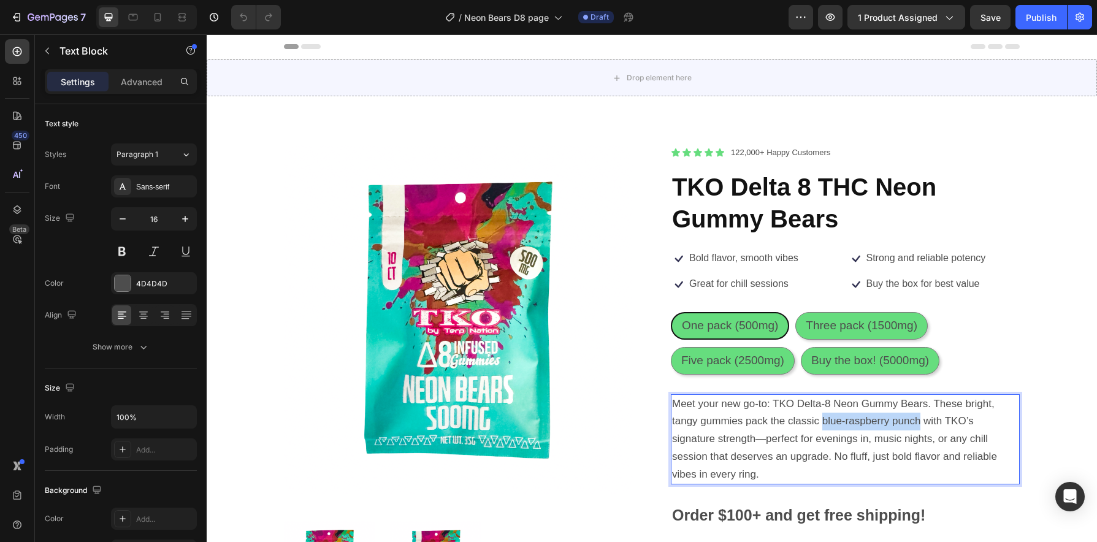
drag, startPoint x: 817, startPoint y: 423, endPoint x: 915, endPoint y: 427, distance: 97.6
click at [915, 427] on span "Meet your new go-to: TKO Delta-8 Neon Gummy Bears. These bright, tangy gummies …" at bounding box center [834, 439] width 325 height 82
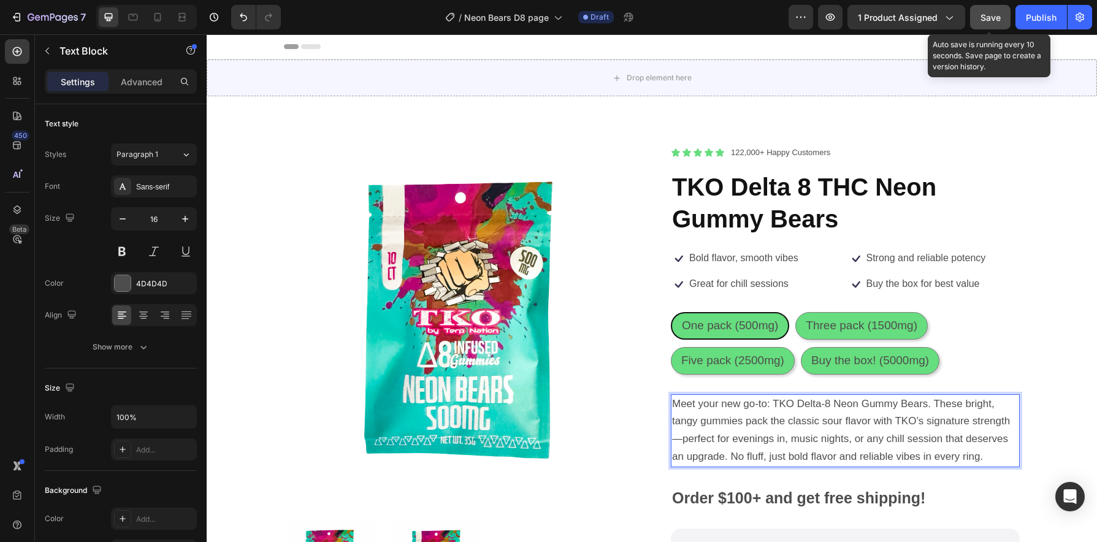
click at [1001, 20] on button "Save" at bounding box center [990, 17] width 40 height 25
